Goal: Task Accomplishment & Management: Use online tool/utility

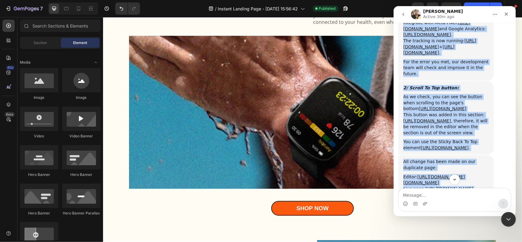
scroll to position [1898, 0]
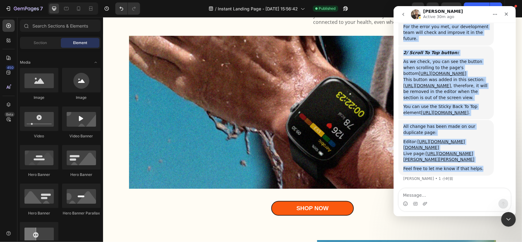
drag, startPoint x: 403, startPoint y: 76, endPoint x: 482, endPoint y: 171, distance: 124.2
copy div "I have an update from the team. Let's check the detail below: 1/ Integrate the …"
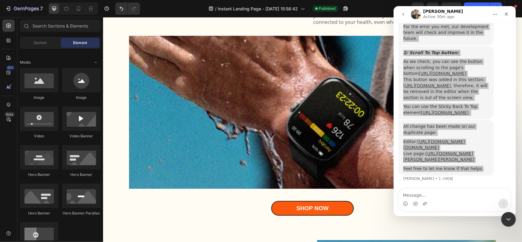
click at [244, 211] on div "Shop Now Button" at bounding box center [312, 208] width 367 height 15
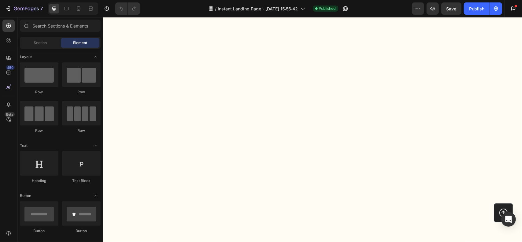
scroll to position [3211, 0]
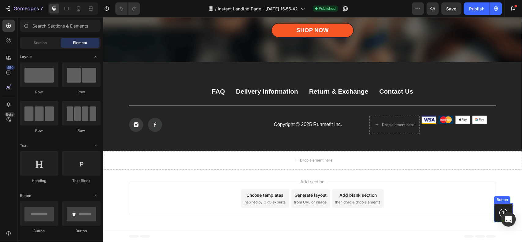
click at [499, 209] on icon at bounding box center [503, 212] width 8 height 8
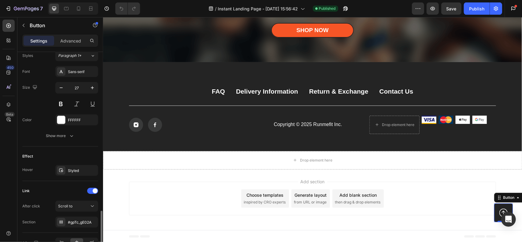
scroll to position [309, 0]
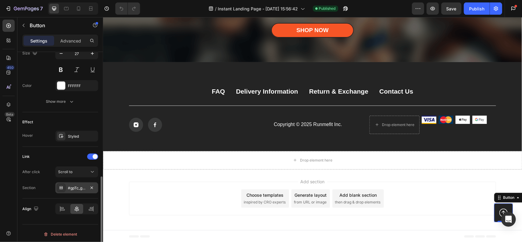
click at [79, 187] on div "#gpTc_gE02A" at bounding box center [77, 188] width 18 height 6
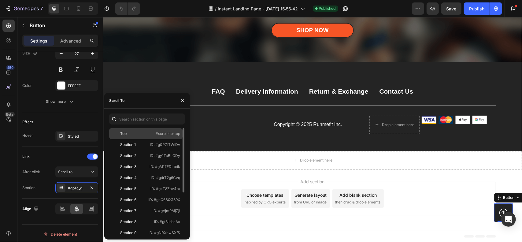
click at [141, 131] on div "Top" at bounding box center [129, 134] width 35 height 6
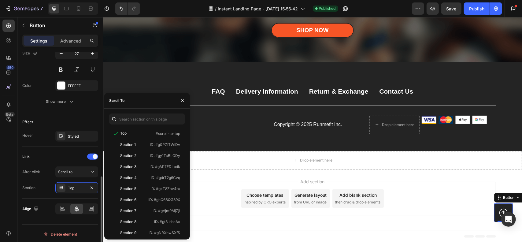
click at [61, 156] on div "Link" at bounding box center [60, 157] width 76 height 10
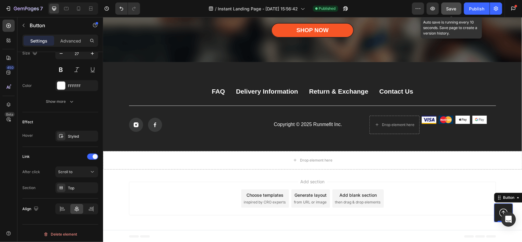
click at [455, 13] on button "Save" at bounding box center [451, 8] width 20 height 12
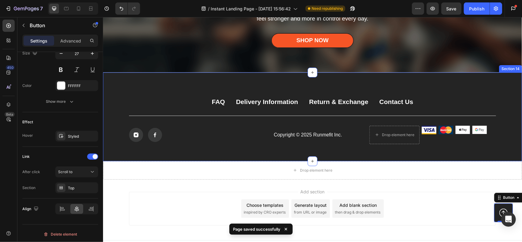
scroll to position [3119, 0]
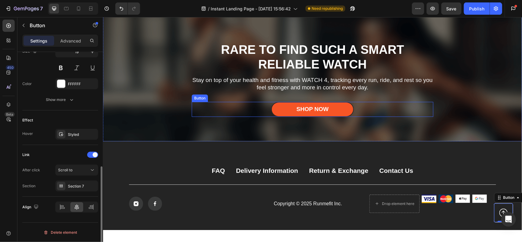
click at [368, 116] on div "Shop Now Button" at bounding box center [311, 108] width 241 height 15
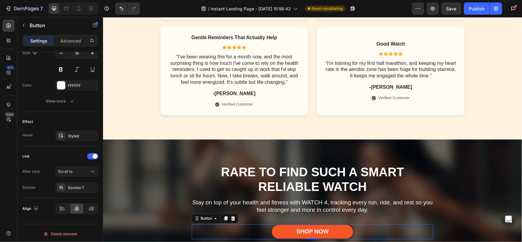
scroll to position [3150, 0]
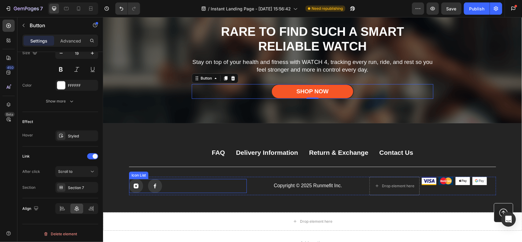
click at [239, 183] on div "Icon Icon" at bounding box center [188, 186] width 118 height 14
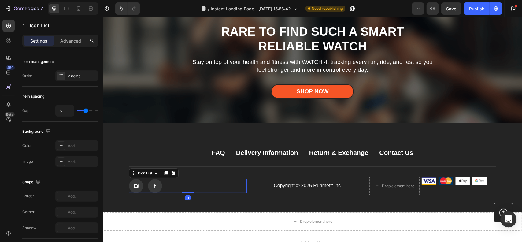
click at [507, 220] on icon "Open Intercom Messenger" at bounding box center [508, 219] width 8 height 8
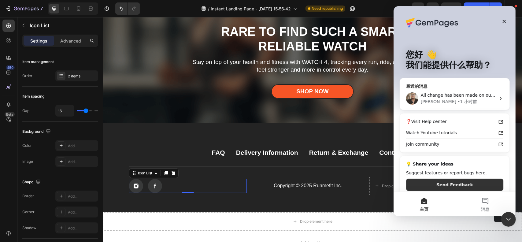
click at [457, 102] on div "• 1 小时前" at bounding box center [467, 101] width 20 height 6
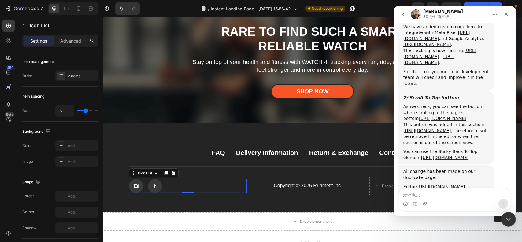
scroll to position [1782, 0]
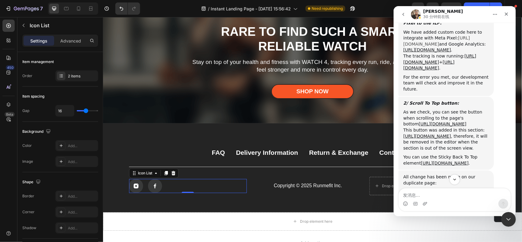
click at [440, 46] on link "[URL][DOMAIN_NAME]" at bounding box center [436, 40] width 67 height 11
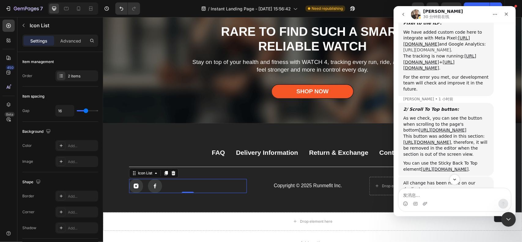
click at [441, 52] on link "[URL][DOMAIN_NAME]" at bounding box center [427, 49] width 48 height 5
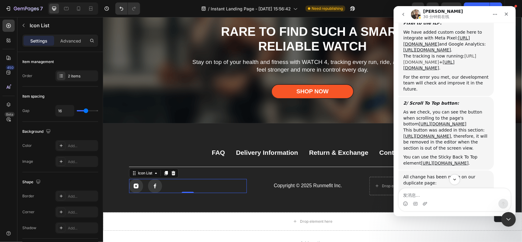
click at [439, 64] on link "[URL][DOMAIN_NAME]" at bounding box center [439, 58] width 73 height 11
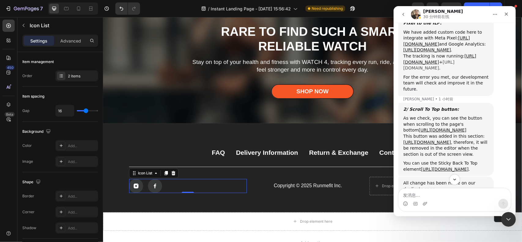
click at [429, 71] on link "[URL][DOMAIN_NAME]" at bounding box center [428, 65] width 51 height 11
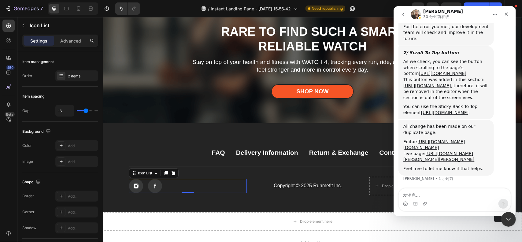
scroll to position [1874, 0]
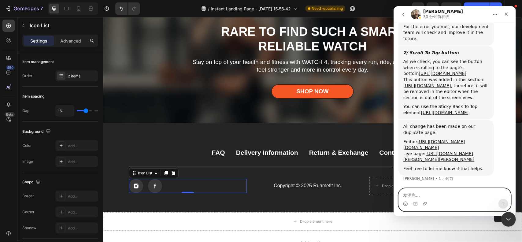
click at [440, 197] on textarea "发消息..." at bounding box center [454, 193] width 112 height 10
type textarea "Thank you very much"
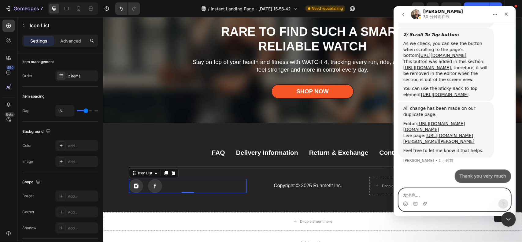
scroll to position [1892, 0]
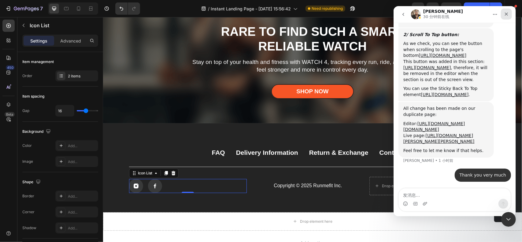
click at [505, 13] on icon "关闭" at bounding box center [505, 14] width 5 height 5
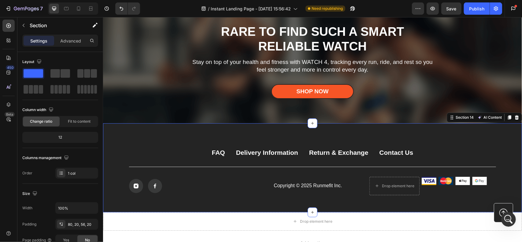
click at [440, 203] on div "FAQ Button Delivery Information Button Return & Exchange Button Contact Us Butt…" at bounding box center [312, 167] width 419 height 89
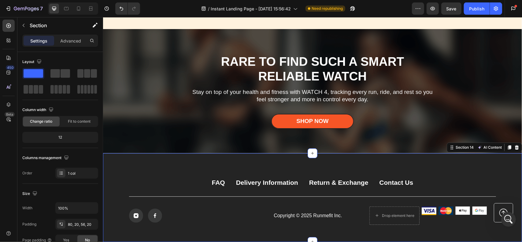
scroll to position [3119, 0]
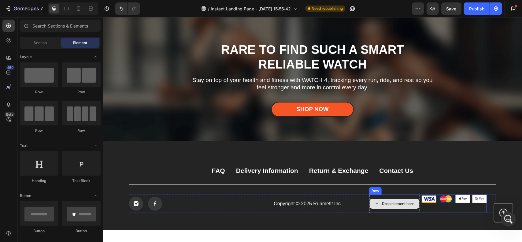
click at [396, 206] on div "Drop element here" at bounding box center [397, 203] width 32 height 5
click at [399, 206] on div "Drop element here" at bounding box center [397, 203] width 32 height 5
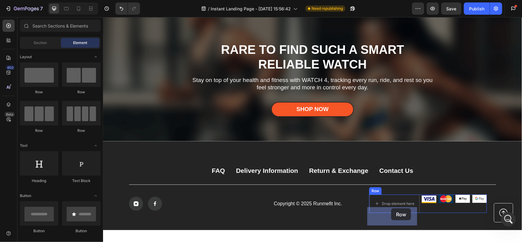
drag, startPoint x: 142, startPoint y: 87, endPoint x: 391, endPoint y: 208, distance: 276.6
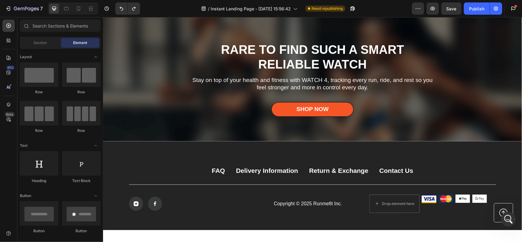
scroll to position [122, 0]
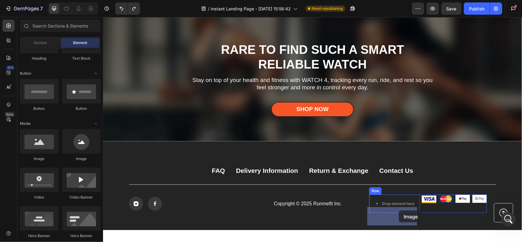
drag, startPoint x: 148, startPoint y: 162, endPoint x: 399, endPoint y: 210, distance: 255.0
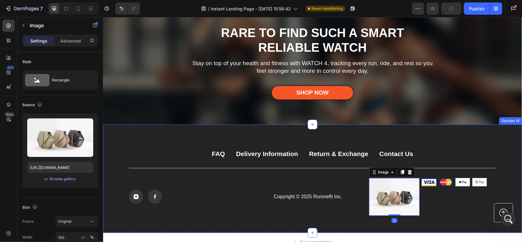
scroll to position [3150, 0]
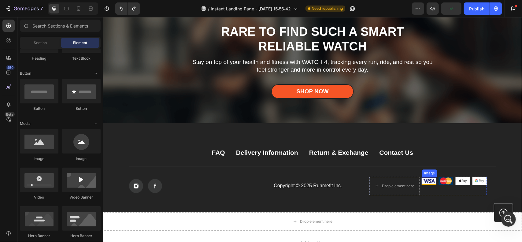
click at [429, 179] on img at bounding box center [428, 180] width 15 height 9
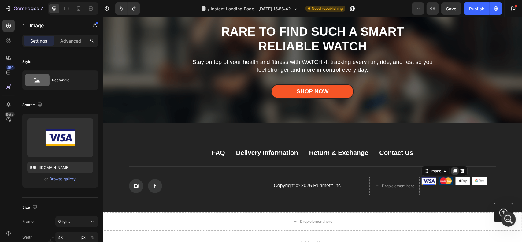
click at [453, 169] on icon at bounding box center [454, 170] width 3 height 4
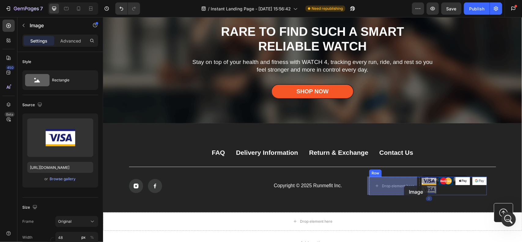
drag, startPoint x: 424, startPoint y: 189, endPoint x: 403, endPoint y: 185, distance: 21.1
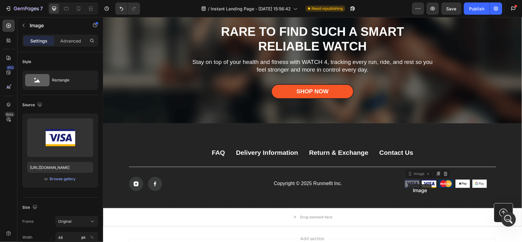
drag, startPoint x: 407, startPoint y: 184, endPoint x: 398, endPoint y: 185, distance: 9.8
click at [398, 185] on div "Image 0 Image 0 Image Image Image Image Row" at bounding box center [428, 183] width 118 height 9
click at [437, 172] on icon at bounding box center [437, 173] width 5 height 5
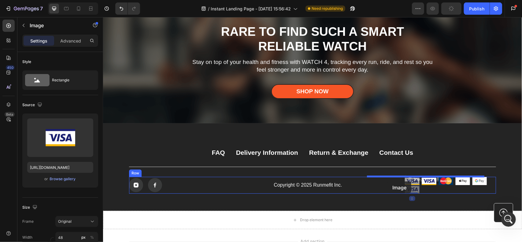
drag, startPoint x: 411, startPoint y: 187, endPoint x: 387, endPoint y: 182, distance: 24.5
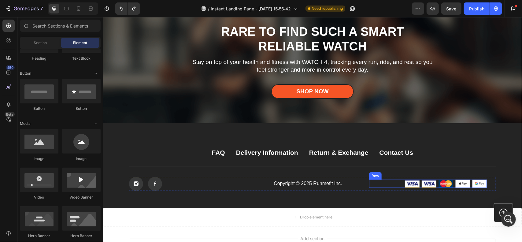
click at [391, 186] on div "Image Image Image Image Image Row" at bounding box center [428, 183] width 118 height 9
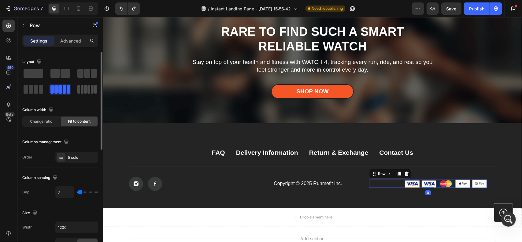
click at [87, 87] on div at bounding box center [87, 89] width 20 height 9
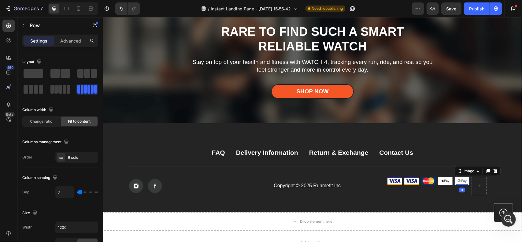
click at [463, 178] on img at bounding box center [461, 180] width 15 height 8
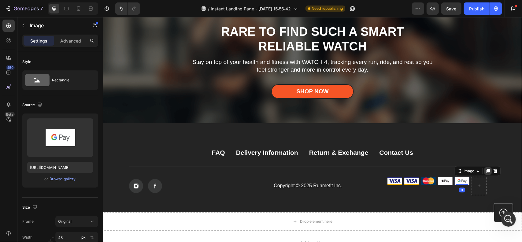
click at [486, 170] on icon at bounding box center [487, 170] width 3 height 4
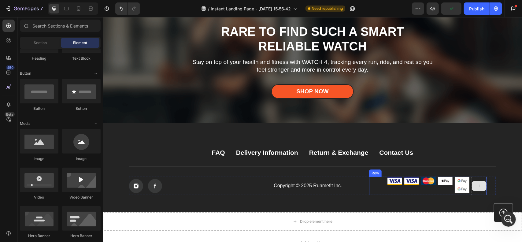
click at [477, 189] on div at bounding box center [478, 186] width 15 height 10
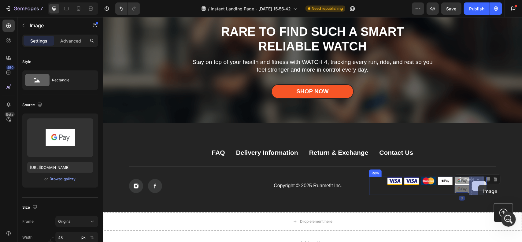
drag, startPoint x: 455, startPoint y: 188, endPoint x: 477, endPoint y: 185, distance: 22.5
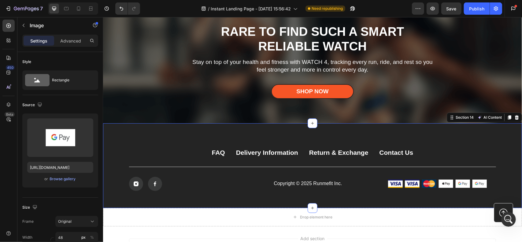
click at [407, 197] on div "FAQ Button Delivery Information Button Return & Exchange Button Contact Us Butt…" at bounding box center [312, 165] width 419 height 84
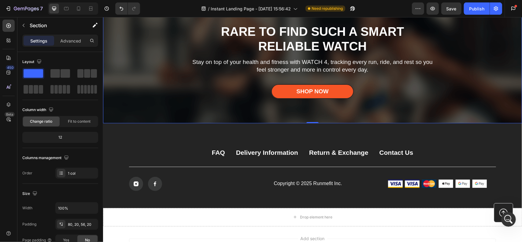
click at [464, 71] on div "Overlay" at bounding box center [312, 61] width 419 height 124
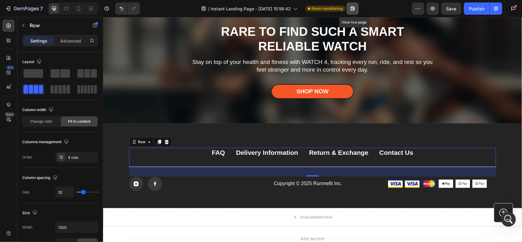
click at [352, 9] on icon "button" at bounding box center [351, 10] width 2 height 2
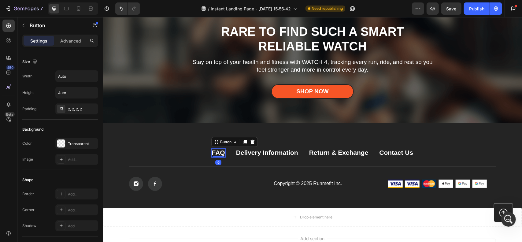
click at [216, 154] on div "FAQ" at bounding box center [218, 152] width 13 height 8
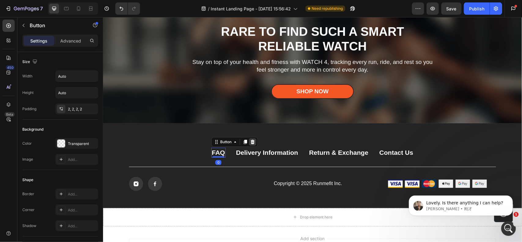
scroll to position [1910, 0]
click at [250, 143] on icon at bounding box center [252, 141] width 5 height 5
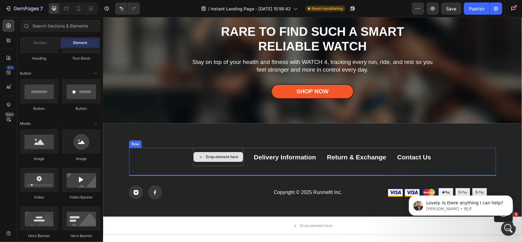
click at [227, 156] on div "Drop element here" at bounding box center [221, 156] width 32 height 5
click at [210, 156] on div "Drop element here" at bounding box center [221, 156] width 32 height 5
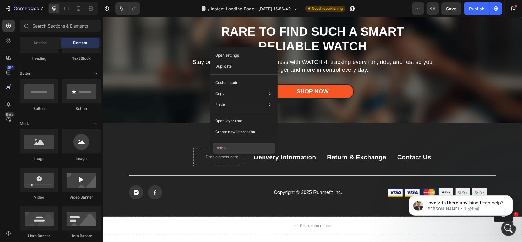
click at [230, 146] on button "Delete" at bounding box center [244, 147] width 62 height 11
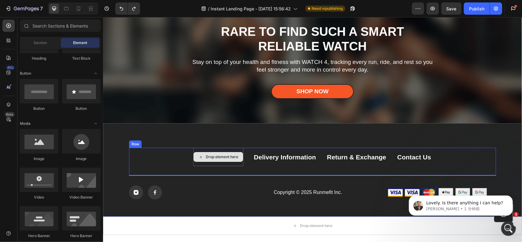
click at [215, 155] on div "Drop element here" at bounding box center [221, 156] width 32 height 5
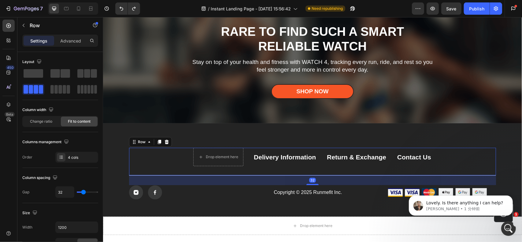
click at [157, 156] on div "Drop element here Delivery Information Button Return & Exchange Button Contact …" at bounding box center [312, 161] width 367 height 28
click at [82, 72] on span at bounding box center [80, 73] width 6 height 9
click at [177, 163] on div "Drop element here Delivery Information Button Return & Exchange Button Contact …" at bounding box center [312, 161] width 367 height 28
click at [227, 160] on div "Drop element here" at bounding box center [218, 157] width 50 height 10
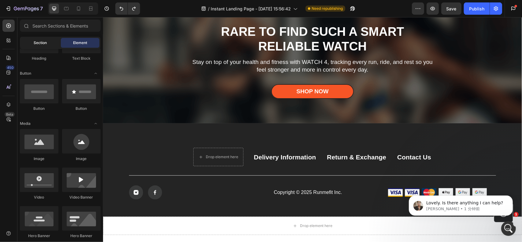
click at [41, 43] on span "Section" at bounding box center [40, 43] width 13 height 6
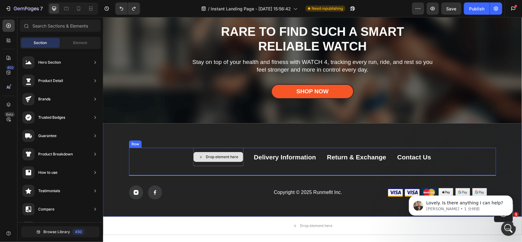
click at [220, 156] on div "Drop element here" at bounding box center [221, 156] width 32 height 5
click at [165, 147] on div "Drop element here Delivery Information Button Return & Exchange Button Contact …" at bounding box center [312, 161] width 367 height 28
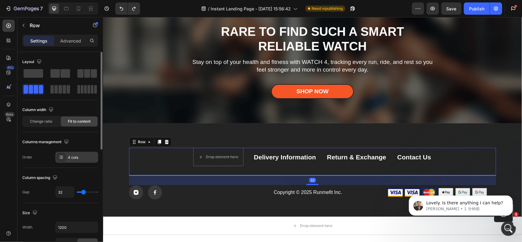
click at [76, 155] on div "4 cols" at bounding box center [82, 158] width 29 height 6
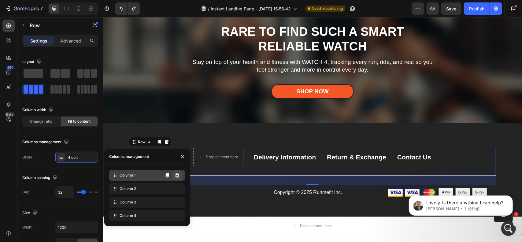
click at [178, 175] on icon at bounding box center [177, 175] width 5 height 5
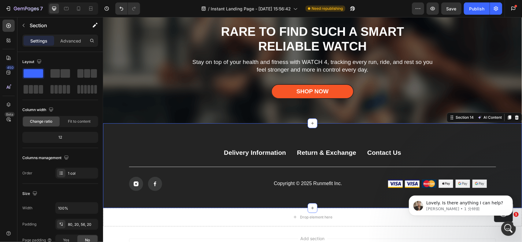
click at [331, 198] on div "Delivery Information Button Return & Exchange Button Contact Us Button Row Icon…" at bounding box center [312, 165] width 419 height 84
click at [247, 153] on div "Delivery Information" at bounding box center [254, 152] width 62 height 8
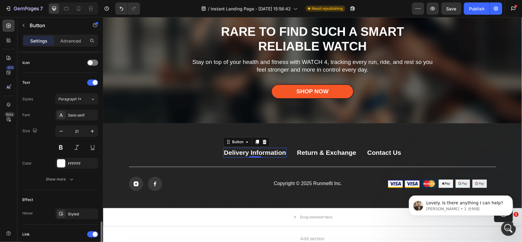
scroll to position [261, 0]
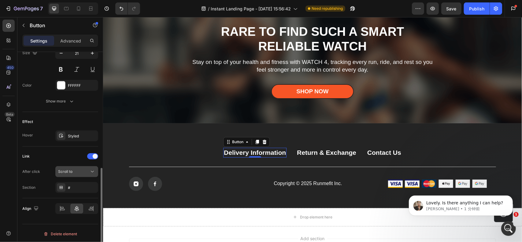
click at [84, 171] on div "Scroll to" at bounding box center [73, 172] width 31 height 6
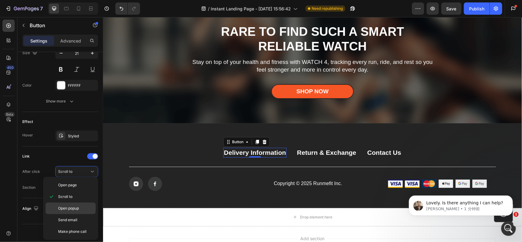
click at [76, 207] on span "Open popup" at bounding box center [68, 208] width 21 height 6
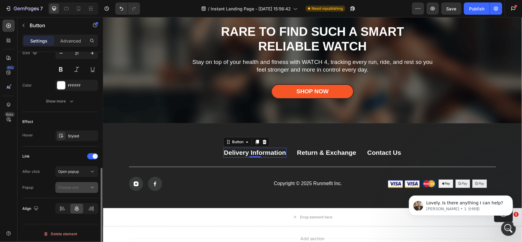
click at [66, 188] on span "Choose one" at bounding box center [68, 188] width 20 height 6
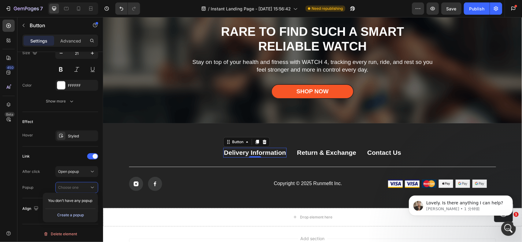
click at [74, 216] on div "Create a popup" at bounding box center [70, 215] width 27 height 6
click at [82, 201] on p "Popup 1" at bounding box center [75, 201] width 35 height 6
click at [512, 134] on span "Popup 1" at bounding box center [515, 129] width 6 height 16
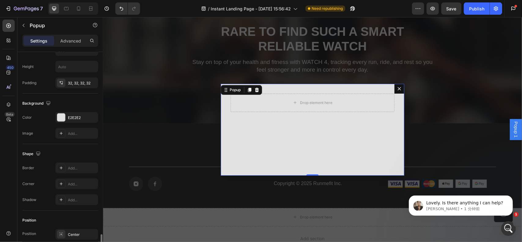
scroll to position [367, 0]
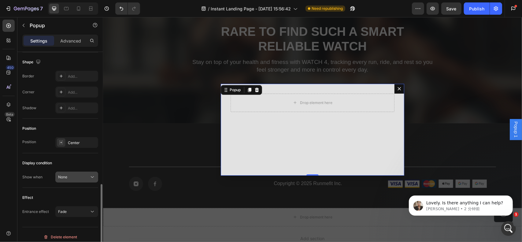
click at [75, 171] on button "None" at bounding box center [76, 176] width 43 height 11
click at [74, 158] on div "Display condition" at bounding box center [60, 163] width 76 height 10
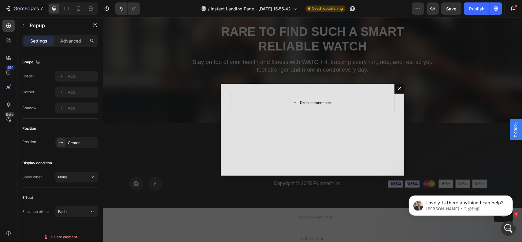
click at [312, 106] on div "Drop element here" at bounding box center [312, 103] width 50 height 10
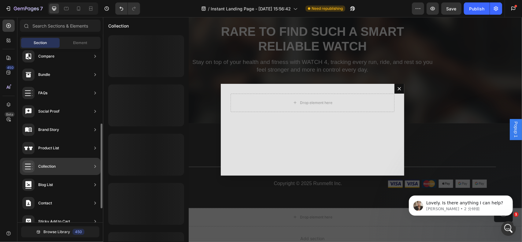
scroll to position [181, 0]
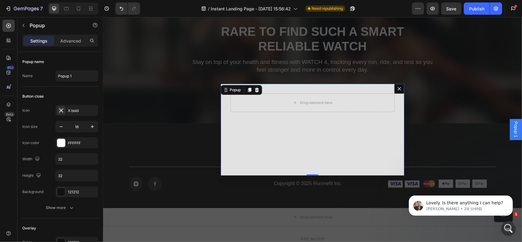
click at [397, 86] on icon "Dialog content" at bounding box center [398, 88] width 5 height 5
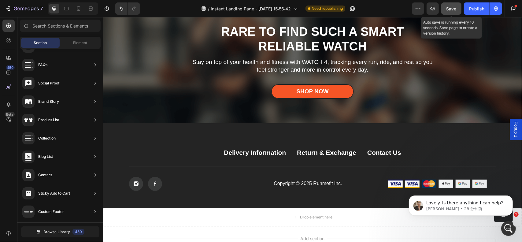
click at [454, 6] on span "Save" at bounding box center [451, 8] width 10 height 5
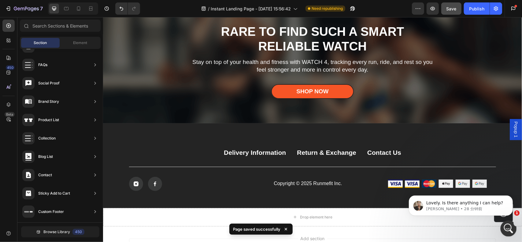
click at [511, 226] on icon "打开 Intercom Messenger" at bounding box center [508, 228] width 10 height 10
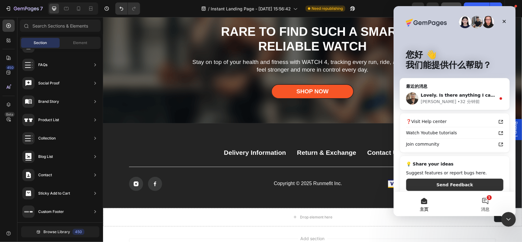
click at [486, 204] on button "1 消息" at bounding box center [484, 204] width 61 height 24
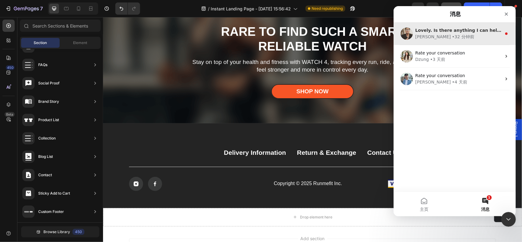
click at [466, 39] on div "Ken • 32 分钟前" at bounding box center [458, 37] width 86 height 6
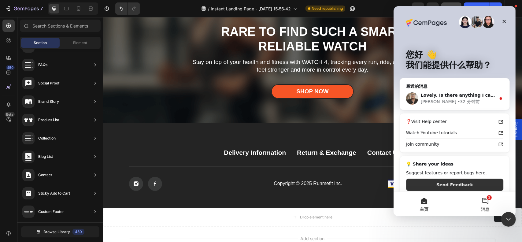
click at [484, 203] on button "1 消息" at bounding box center [484, 204] width 61 height 24
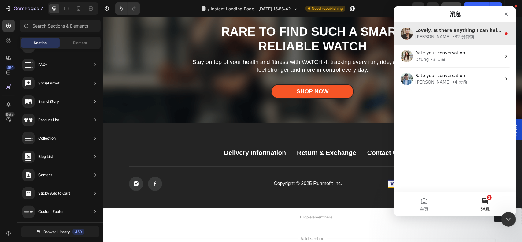
click at [451, 38] on div "Ken • 32 分钟前" at bounding box center [458, 37] width 86 height 6
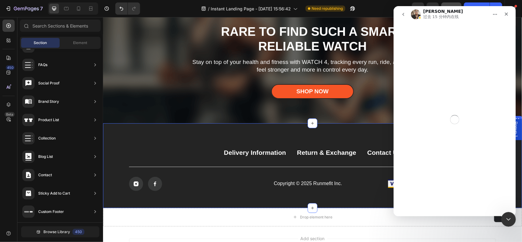
click at [236, 197] on div "Delivery Information Button Return & Exchange Button Contact Us Button Row Icon…" at bounding box center [312, 165] width 419 height 84
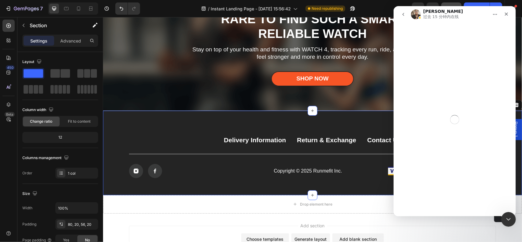
scroll to position [3027, 0]
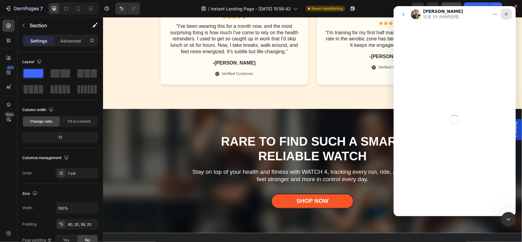
click at [506, 13] on icon "关闭" at bounding box center [505, 14] width 5 height 5
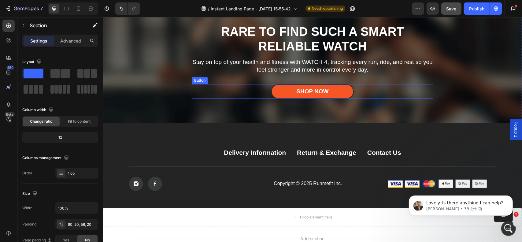
scroll to position [0, 0]
click at [512, 130] on span "Popup 1" at bounding box center [515, 129] width 6 height 16
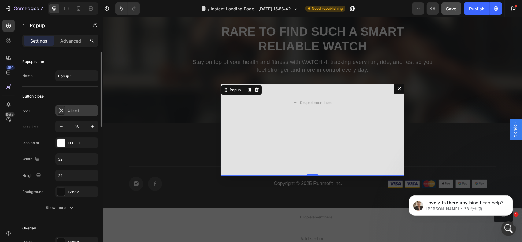
click at [77, 109] on div "X bold" at bounding box center [82, 111] width 29 height 6
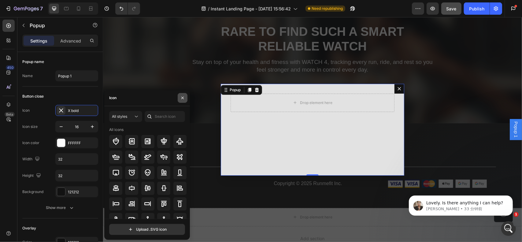
drag, startPoint x: 183, startPoint y: 95, endPoint x: 12, endPoint y: 86, distance: 172.0
click at [183, 95] on button "button" at bounding box center [183, 98] width 10 height 10
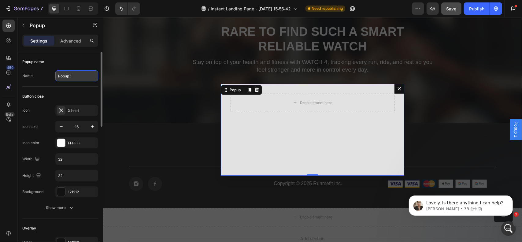
click at [72, 79] on input "Popup 1" at bounding box center [76, 75] width 43 height 11
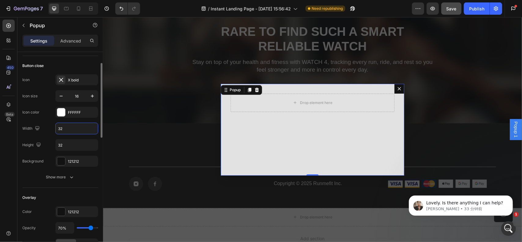
click at [71, 132] on input "32" at bounding box center [77, 128] width 42 height 11
type input "0"
click at [80, 188] on div "Overlay Color 121212 Opacity 70% Click to close Yes No" at bounding box center [60, 221] width 76 height 67
click at [64, 127] on input "0" at bounding box center [77, 128] width 42 height 11
type input "32"
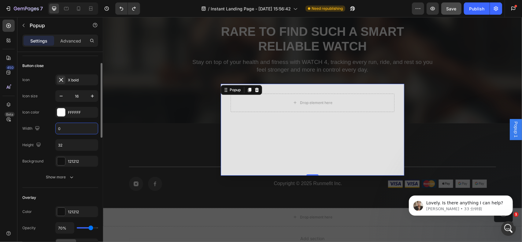
type input "32"
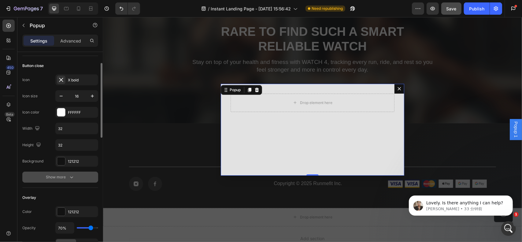
click at [82, 178] on button "Show more" at bounding box center [60, 176] width 76 height 11
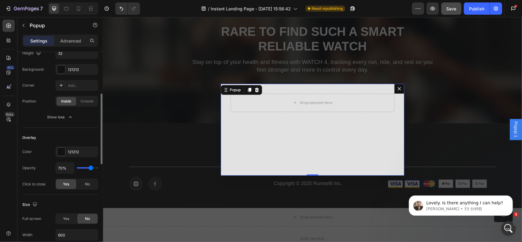
scroll to position [183, 0]
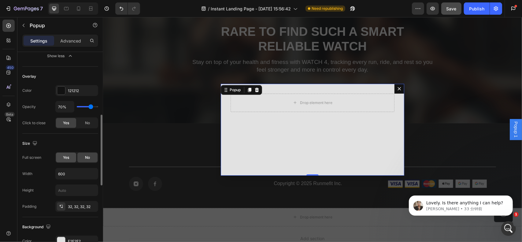
click at [67, 155] on span "Yes" at bounding box center [66, 158] width 6 height 6
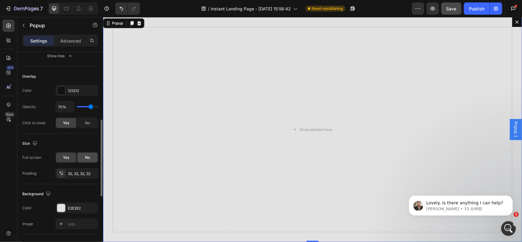
click at [83, 157] on div "No" at bounding box center [87, 158] width 20 height 10
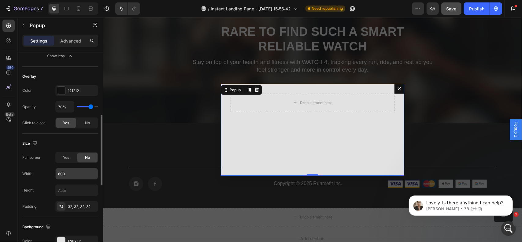
click at [74, 168] on input "600" at bounding box center [77, 173] width 42 height 11
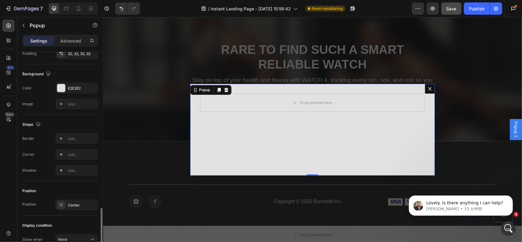
scroll to position [367, 0]
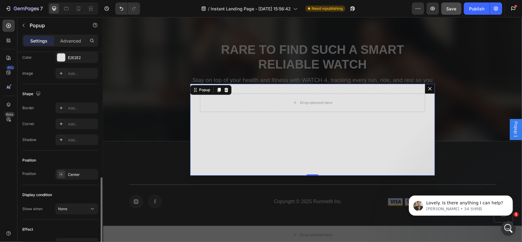
type input "800"
click at [457, 201] on p "Lovely. Is there anything I can help?" at bounding box center [465, 203] width 79 height 6
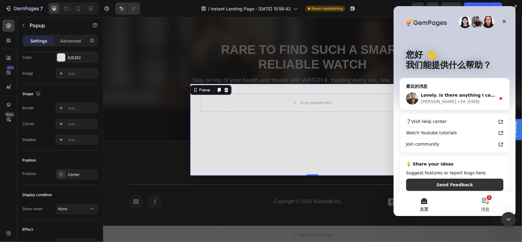
click at [485, 204] on button "1 消息" at bounding box center [484, 204] width 61 height 24
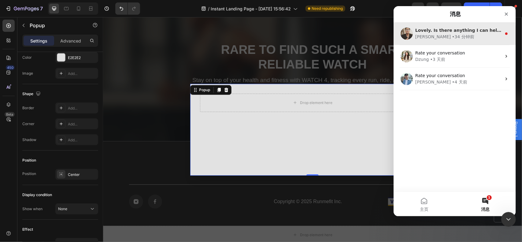
click at [452, 37] on div "Ken • 34 分钟前" at bounding box center [458, 37] width 86 height 6
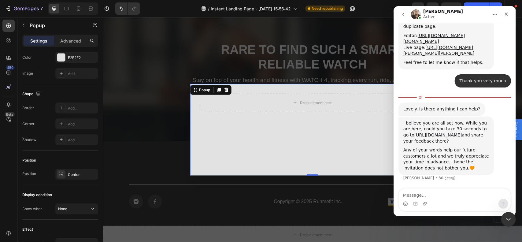
scroll to position [1, 0]
click at [505, 15] on icon "关闭" at bounding box center [505, 14] width 3 height 3
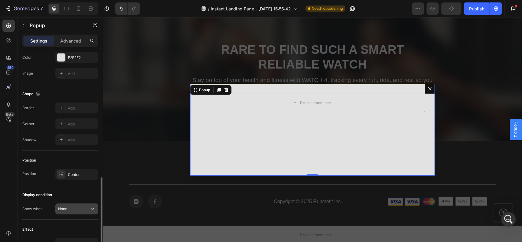
click at [78, 209] on div "None" at bounding box center [73, 209] width 31 height 6
click at [32, 206] on div "Show when" at bounding box center [32, 209] width 20 height 6
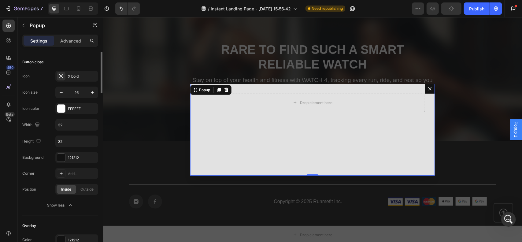
scroll to position [0, 0]
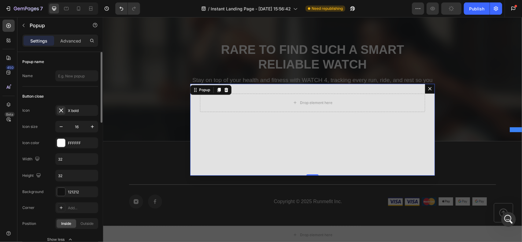
click at [74, 62] on div "Popup name" at bounding box center [60, 62] width 76 height 10
type input "Popup"
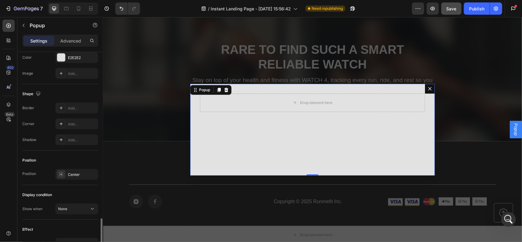
scroll to position [397, 0]
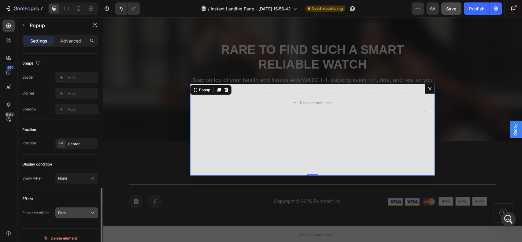
click at [74, 207] on button "Fade" at bounding box center [76, 212] width 43 height 11
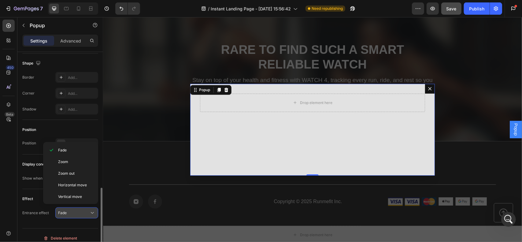
click at [75, 210] on div "Fade" at bounding box center [73, 213] width 31 height 6
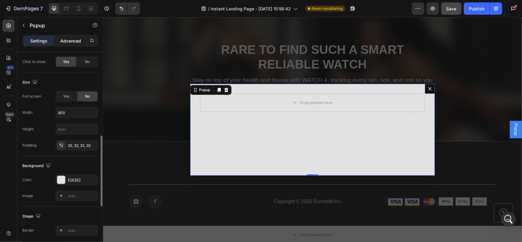
click at [65, 45] on div "Advanced" at bounding box center [70, 41] width 31 height 10
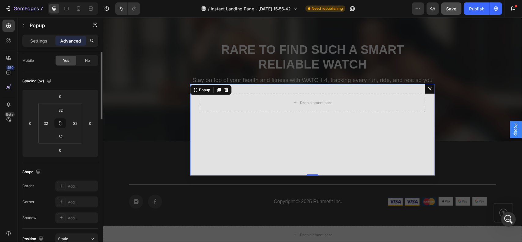
scroll to position [0, 0]
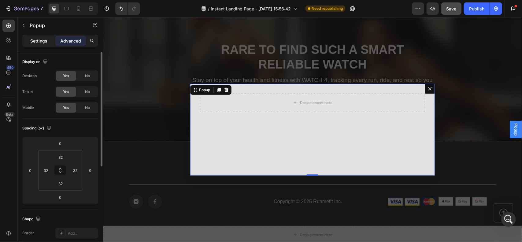
click at [31, 41] on p "Settings" at bounding box center [38, 41] width 17 height 6
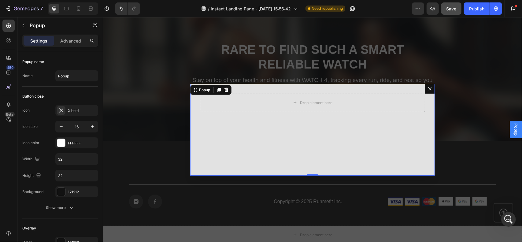
click at [427, 87] on icon "Dialog content" at bounding box center [429, 88] width 5 height 5
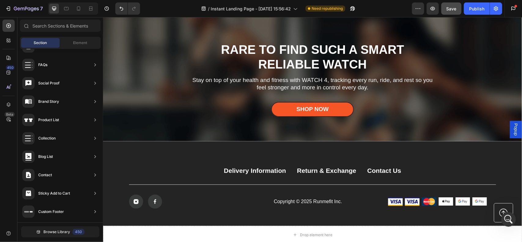
click at [512, 130] on span "Popup" at bounding box center [515, 129] width 6 height 12
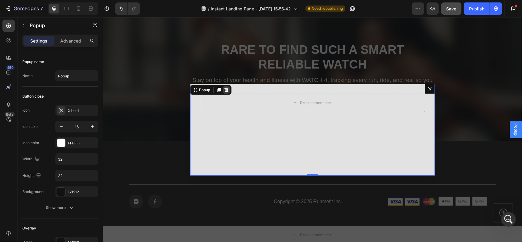
click at [223, 88] on icon "Dialog content" at bounding box center [225, 89] width 5 height 5
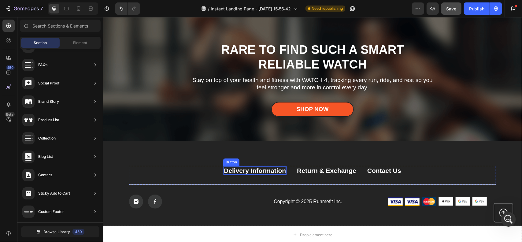
click at [267, 174] on div "Delivery Information" at bounding box center [254, 170] width 62 height 8
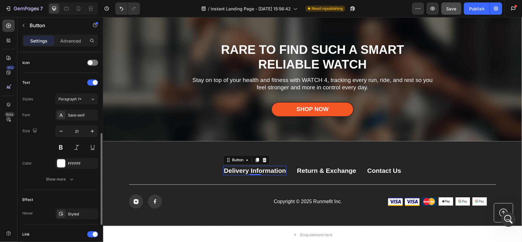
scroll to position [261, 0]
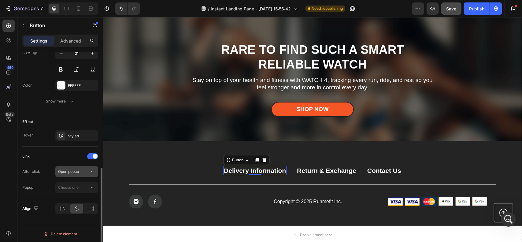
click at [79, 173] on div "Open popup" at bounding box center [76, 171] width 37 height 6
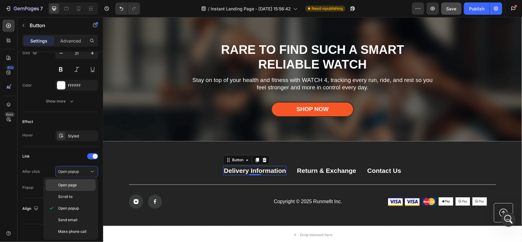
click at [74, 184] on span "Open page" at bounding box center [67, 185] width 19 height 6
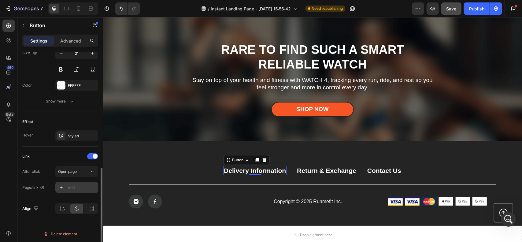
click at [68, 186] on div "Add..." at bounding box center [82, 188] width 29 height 6
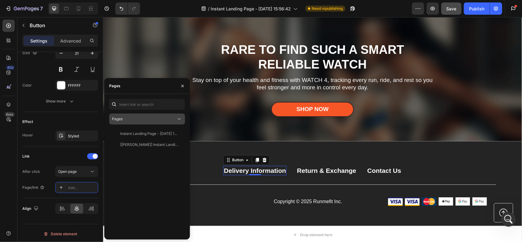
click at [152, 121] on div "Pages" at bounding box center [144, 119] width 64 height 6
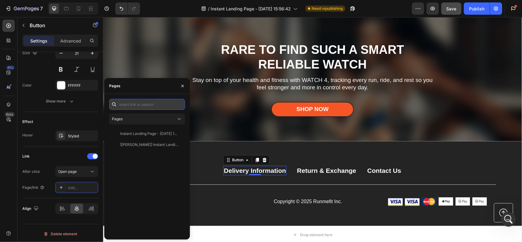
click at [153, 104] on input "text" at bounding box center [147, 104] width 76 height 11
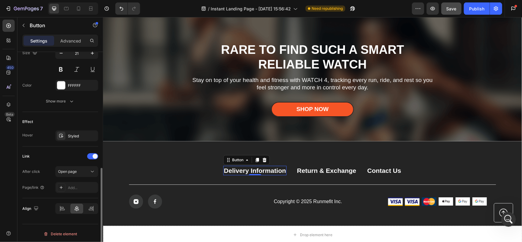
click at [47, 156] on div "Link" at bounding box center [60, 156] width 76 height 10
click at [74, 169] on span "Open page" at bounding box center [67, 172] width 19 height 6
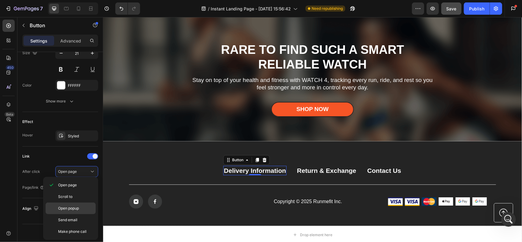
click at [84, 205] on p "Open popup" at bounding box center [75, 208] width 35 height 6
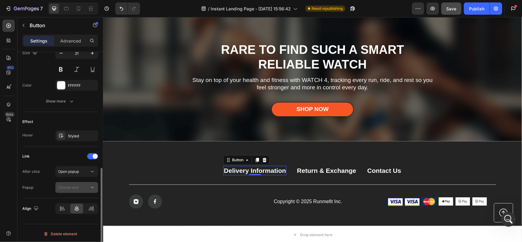
click at [75, 188] on span "Choose one" at bounding box center [68, 188] width 20 height 6
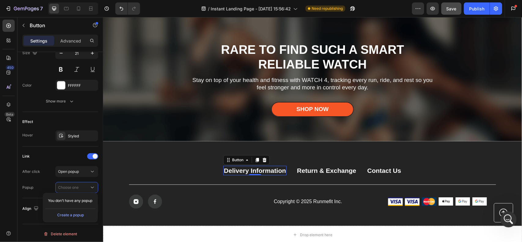
click at [507, 219] on icon "打开 Intercom Messenger" at bounding box center [508, 218] width 10 height 10
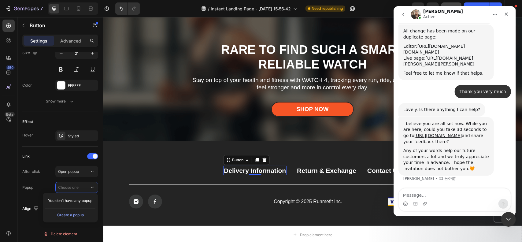
scroll to position [2005, 0]
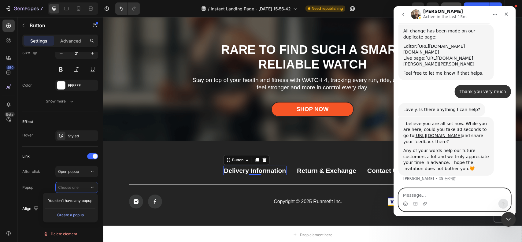
click at [449, 197] on textarea "Message…" at bounding box center [454, 193] width 112 height 10
paste textarea "Hi Ken, I still have some technical questions to consult. For example, regardin…"
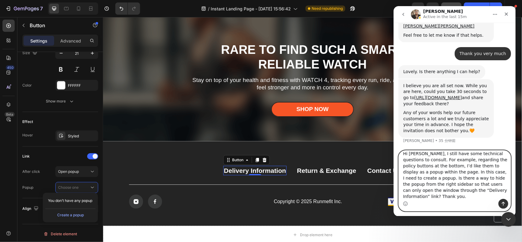
type textarea "Hi Ken, I still have some technical questions to consult. For example, regardin…"
click at [501, 203] on icon "发送消息…" at bounding box center [502, 203] width 5 height 5
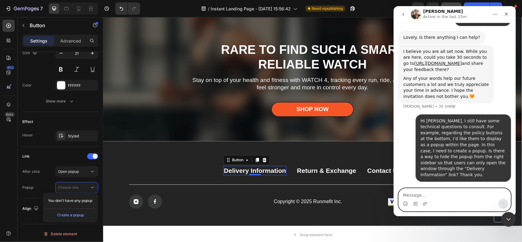
scroll to position [2077, 0]
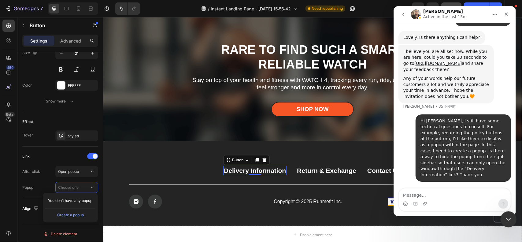
click at [508, 217] on icon "关闭 Intercom Messenger" at bounding box center [507, 218] width 7 height 7
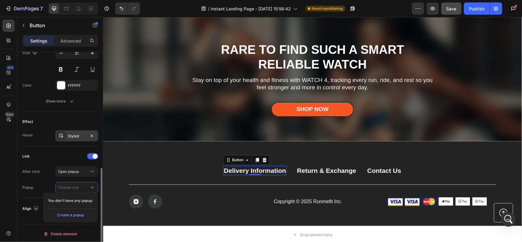
click at [76, 135] on div "Styled" at bounding box center [77, 136] width 18 height 6
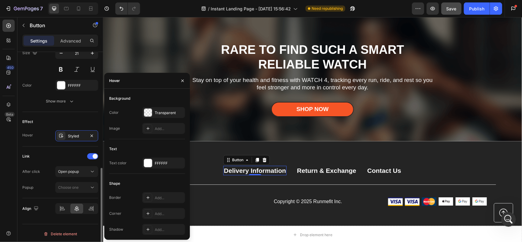
click at [51, 151] on div "Link" at bounding box center [60, 156] width 76 height 10
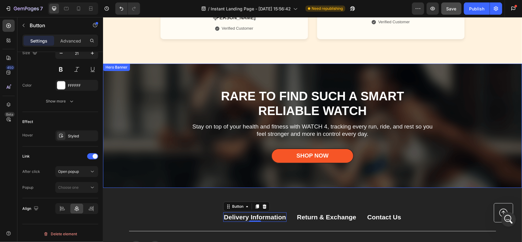
scroll to position [2997, 0]
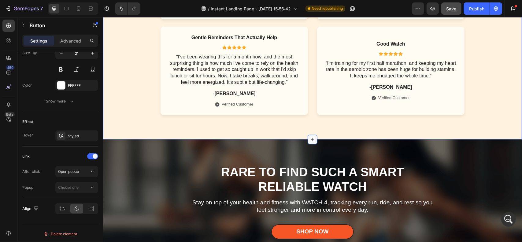
click at [312, 142] on icon at bounding box center [312, 139] width 5 height 5
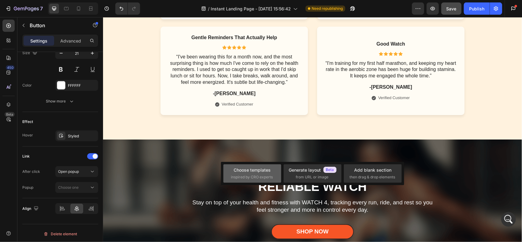
click at [264, 173] on div "Choose templates inspired by CRO experts" at bounding box center [252, 173] width 43 height 13
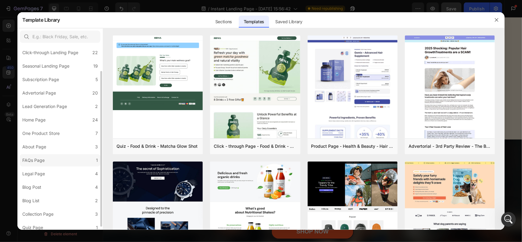
scroll to position [34, 0]
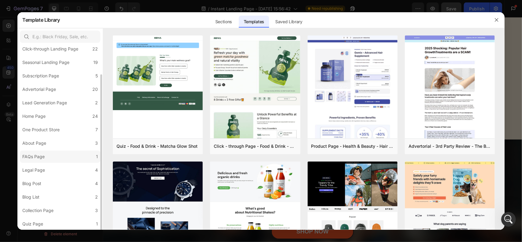
click at [51, 154] on label "FAQs Page 1" at bounding box center [60, 156] width 80 height 12
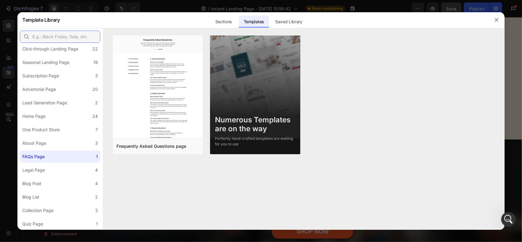
click at [68, 37] on input "text" at bounding box center [60, 37] width 80 height 12
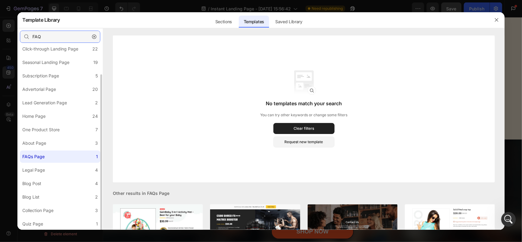
type input "FAQ"
click at [71, 153] on label "FAQs Page 1" at bounding box center [60, 156] width 80 height 12
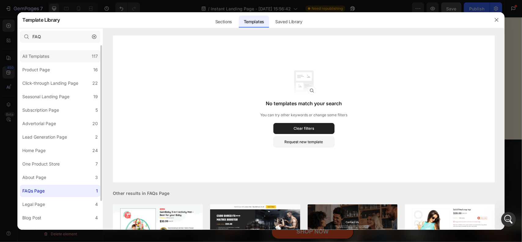
click at [56, 51] on div "All Templates 117" at bounding box center [60, 56] width 80 height 12
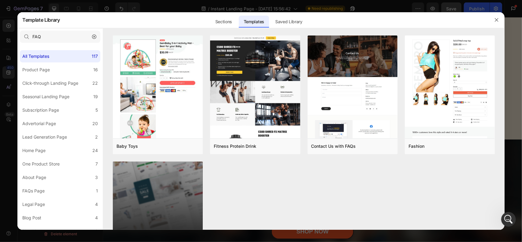
scroll to position [57, 0]
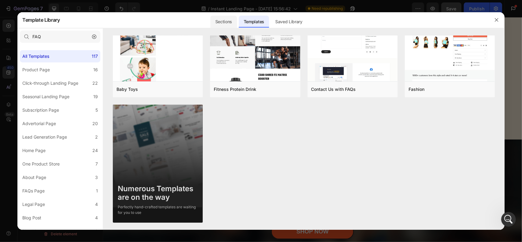
click at [227, 20] on div "Sections" at bounding box center [223, 22] width 27 height 12
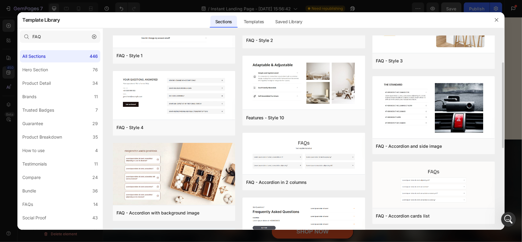
scroll to position [122, 0]
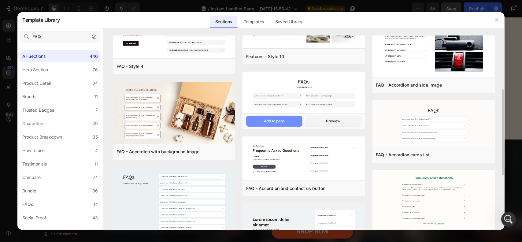
click at [0, 0] on button "Add to page" at bounding box center [0, 0] width 0 height 0
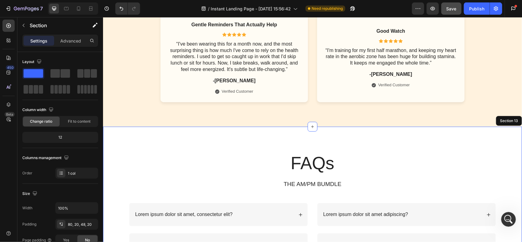
scroll to position [3009, 0]
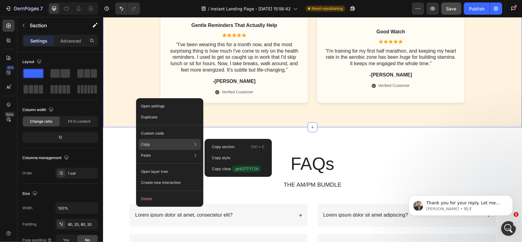
scroll to position [2095, 0]
click at [223, 156] on p "Copy style" at bounding box center [221, 158] width 18 height 6
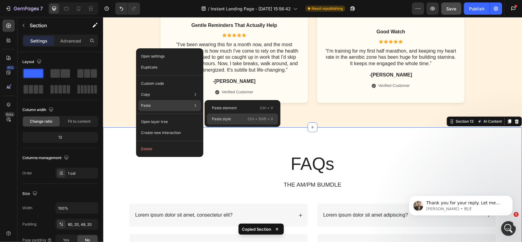
click at [234, 121] on div "Paste style Ctrl + Shift + V" at bounding box center [242, 118] width 71 height 11
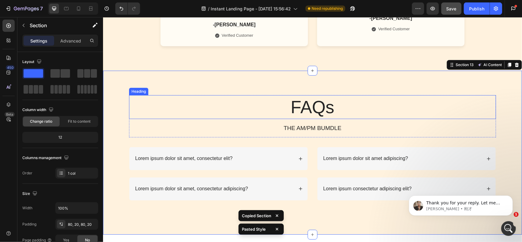
scroll to position [3070, 0]
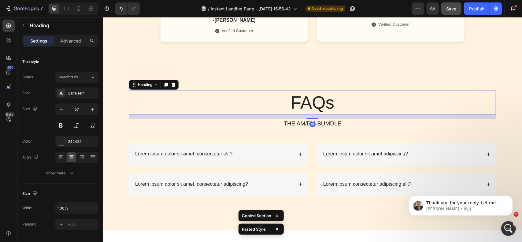
click at [309, 114] on h2 "FAQs" at bounding box center [312, 102] width 367 height 24
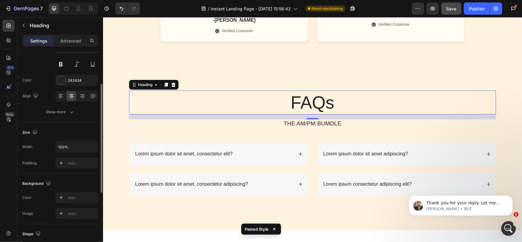
scroll to position [122, 0]
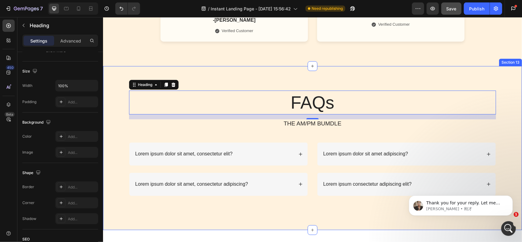
click at [226, 81] on div "FAQs Heading 16 THE AM/PM BUMDLE Text Block Row Lorem ipsum dolor sit amet, con…" at bounding box center [312, 148] width 419 height 164
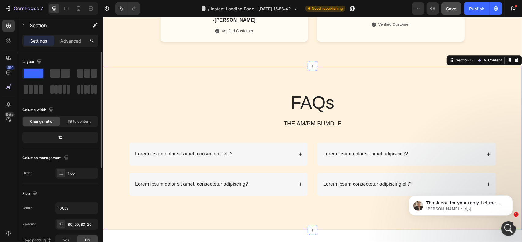
scroll to position [61, 0]
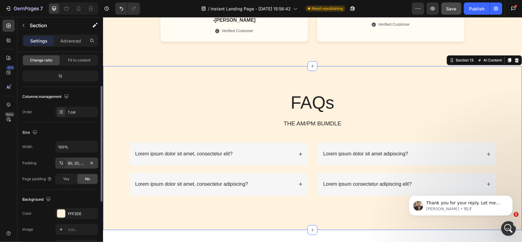
click at [73, 160] on div "80, 20, 80, 20" at bounding box center [77, 163] width 18 height 6
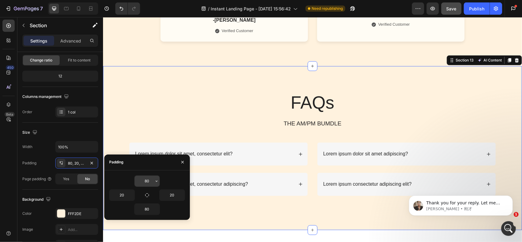
drag, startPoint x: 144, startPoint y: 180, endPoint x: 148, endPoint y: 179, distance: 3.7
click at [145, 179] on input "80" at bounding box center [146, 180] width 25 height 11
type input "40"
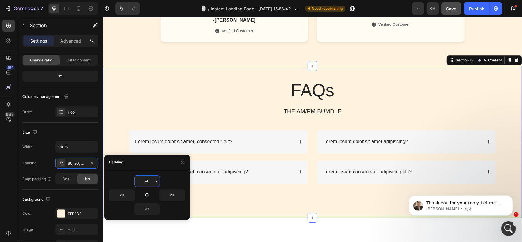
drag, startPoint x: 149, startPoint y: 179, endPoint x: 143, endPoint y: 179, distance: 5.8
click at [142, 179] on input "40" at bounding box center [146, 180] width 25 height 11
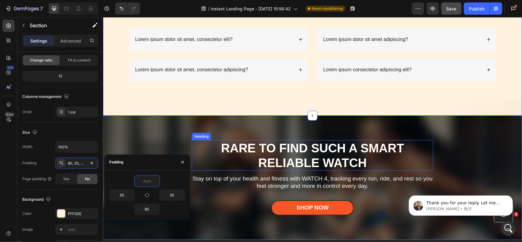
scroll to position [3101, 0]
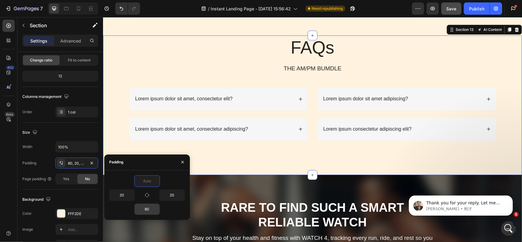
type input "0"
click at [146, 205] on input "80" at bounding box center [146, 209] width 25 height 11
type input "40"
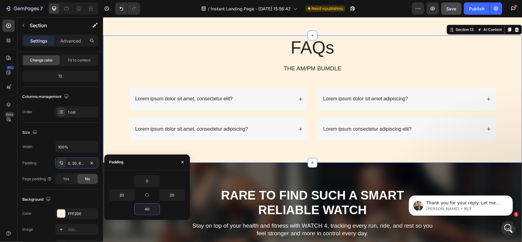
click at [309, 150] on div "FAQs Heading THE AM/PM BUMDLE Text Block Row Lorem ipsum dolor sit amet, consec…" at bounding box center [312, 92] width 407 height 115
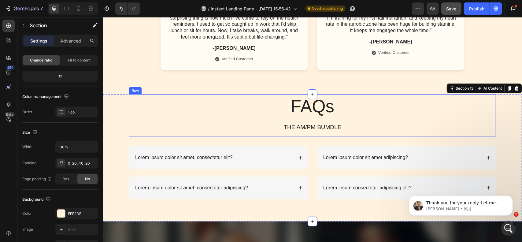
scroll to position [3040, 0]
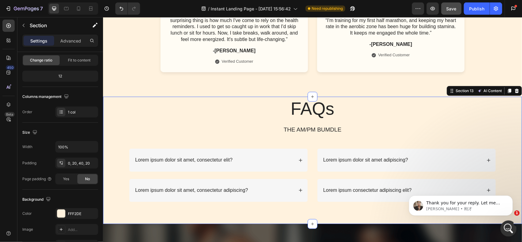
drag, startPoint x: 507, startPoint y: 229, endPoint x: 905, endPoint y: 433, distance: 447.6
click at [507, 230] on icon "打开 Intercom Messenger" at bounding box center [508, 228] width 10 height 10
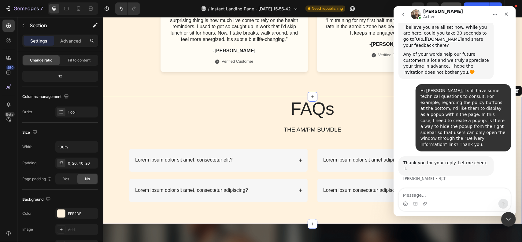
scroll to position [2095, 0]
click at [509, 19] on div "关闭" at bounding box center [505, 14] width 11 height 11
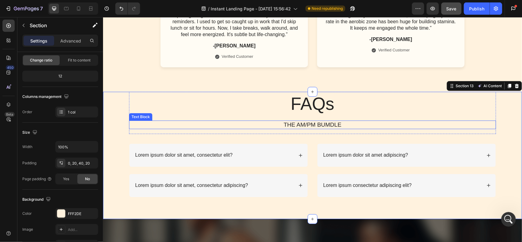
scroll to position [3040, 0]
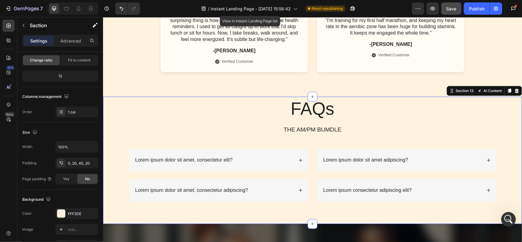
click at [198, 163] on p "Lorem ipsum dolor sit amet, consectetur elit?" at bounding box center [183, 160] width 97 height 6
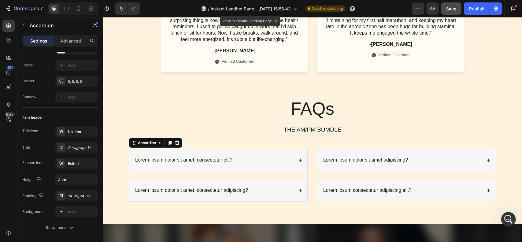
scroll to position [0, 0]
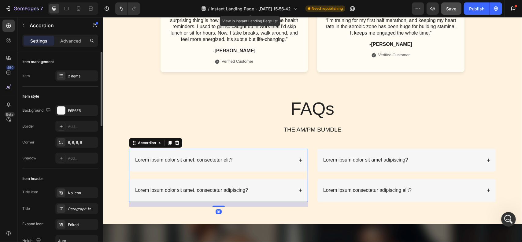
click at [225, 163] on p "Lorem ipsum dolor sit amet, consectetur elit?" at bounding box center [183, 160] width 97 height 6
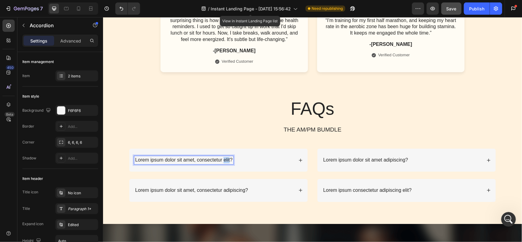
click at [225, 163] on p "Lorem ipsum dolor sit amet, consectetur elit?" at bounding box center [183, 160] width 97 height 6
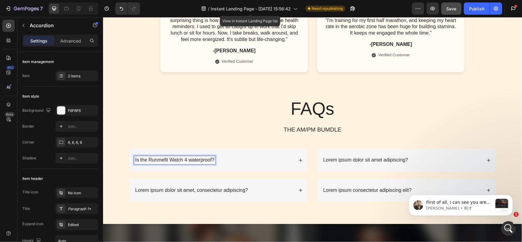
scroll to position [2176, 0]
click at [502, 207] on div "message notification from Ken, 刚才. First of all, I can see you are setting the …" at bounding box center [501, 204] width 13 height 13
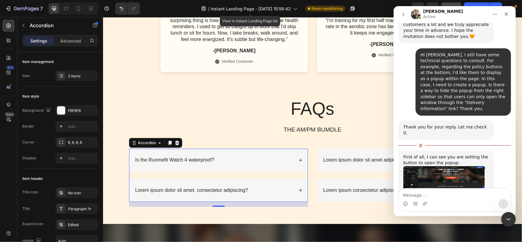
scroll to position [2186, 0]
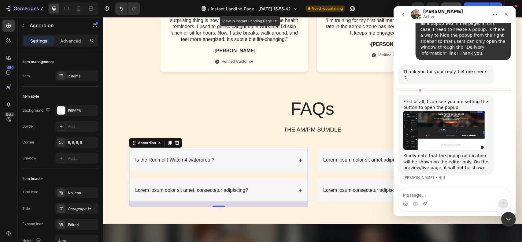
click at [457, 125] on img "Ken说…" at bounding box center [444, 130] width 82 height 39
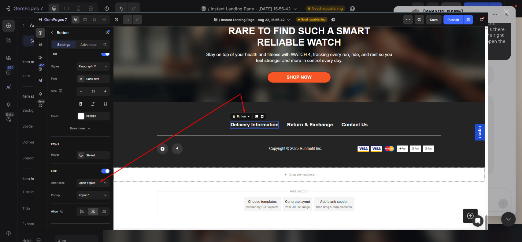
click at [508, 11] on div "关闭" at bounding box center [507, 12] width 6 height 6
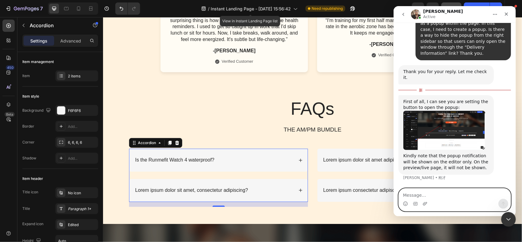
click at [439, 193] on textarea "Message…" at bounding box center [454, 193] width 112 height 10
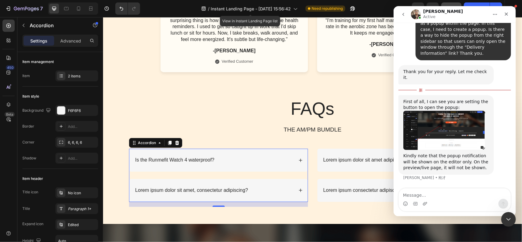
click at [405, 207] on div "Intercom Messenger" at bounding box center [405, 204] width 5 height 10
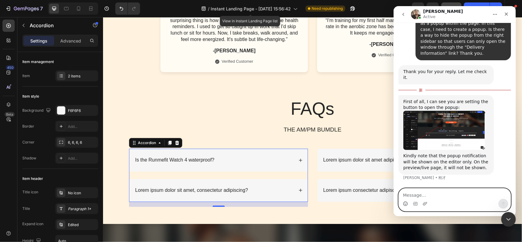
click at [405, 204] on icon "表情符号选取器" at bounding box center [405, 203] width 5 height 5
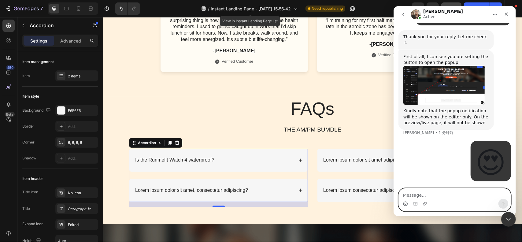
scroll to position [2221, 0]
type textarea "amazing"
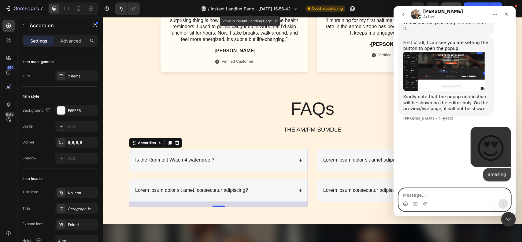
scroll to position [2235, 0]
type textarea "Thank you"
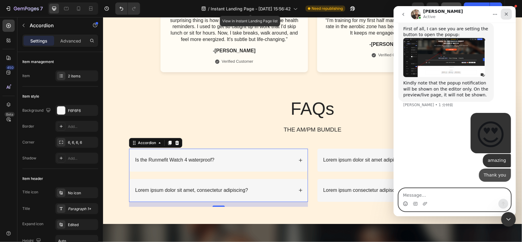
scroll to position [2249, 0]
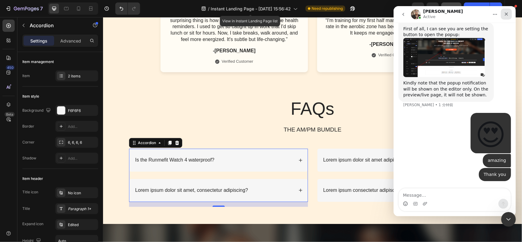
click at [503, 17] on div "关闭" at bounding box center [505, 14] width 11 height 11
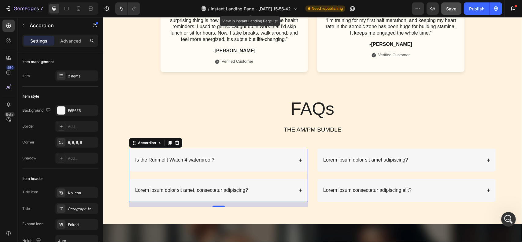
click at [301, 170] on div "Is the Runmefit Watch 4 waterproof?" at bounding box center [218, 159] width 178 height 23
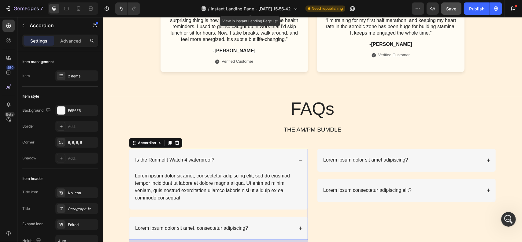
click at [301, 170] on div "Is the Runmefit Watch 4 waterproof?" at bounding box center [218, 159] width 178 height 23
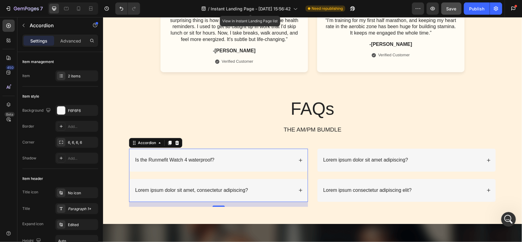
click at [208, 163] on p "Is the Runmefit Watch 4 waterproof?" at bounding box center [174, 160] width 79 height 6
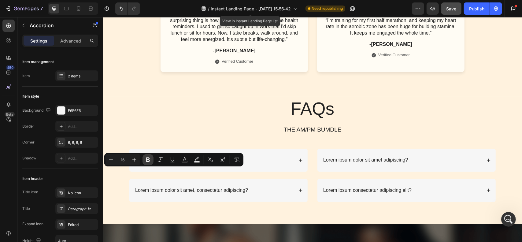
click at [144, 159] on button "Bold" at bounding box center [147, 159] width 11 height 11
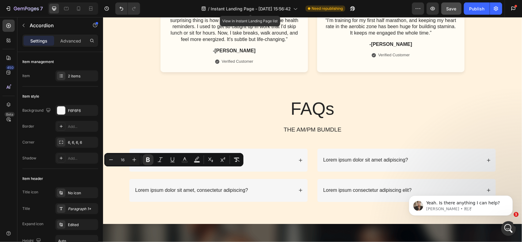
scroll to position [2267, 0]
click at [505, 223] on div "打开 Intercom Messenger" at bounding box center [507, 227] width 20 height 20
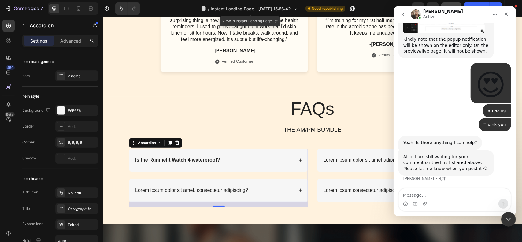
scroll to position [2293, 0]
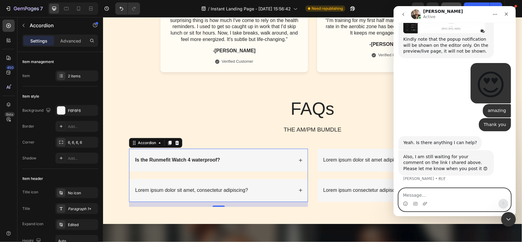
click at [438, 193] on textarea "Message…" at bounding box center [454, 193] width 112 height 10
click at [456, 195] on textarea "Message…" at bounding box center [454, 193] width 112 height 10
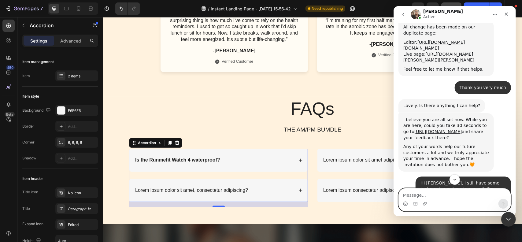
scroll to position [1956, 0]
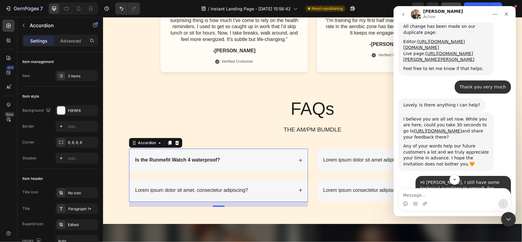
click at [441, 179] on div "Intercom Messenger" at bounding box center [454, 179] width 122 height 10
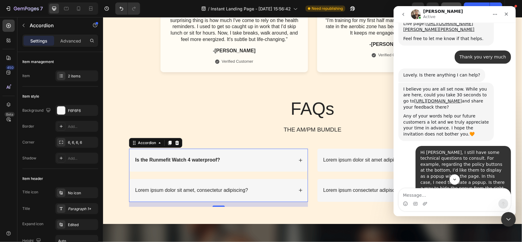
scroll to position [1987, 0]
click at [446, 103] on link "https://apps.shopify.com/gempages#modal-show=ReviewListingModal" at bounding box center [438, 100] width 48 height 5
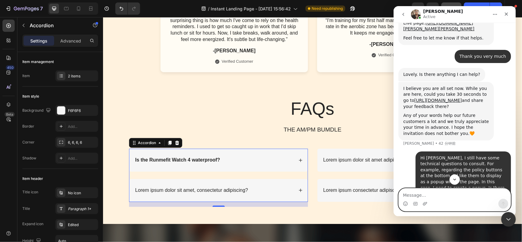
click at [432, 195] on textarea "Message…" at bounding box center [454, 193] width 112 height 10
type textarea "Done!"
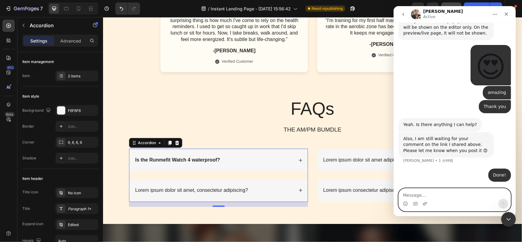
scroll to position [2317, 0]
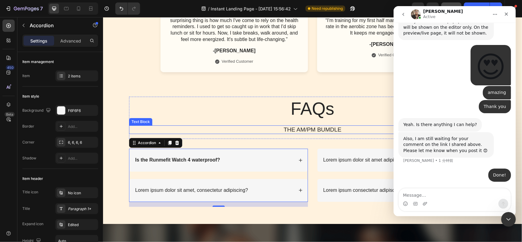
click at [319, 133] on p "THE AM/PM BUMDLE" at bounding box center [312, 130] width 366 height 8
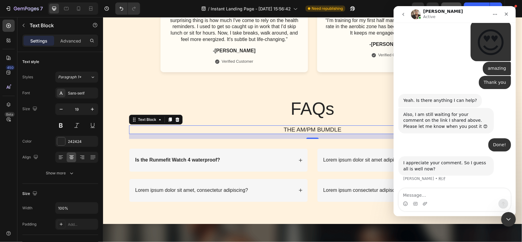
scroll to position [2341, 0]
click at [230, 109] on h2 "FAQs" at bounding box center [312, 108] width 367 height 24
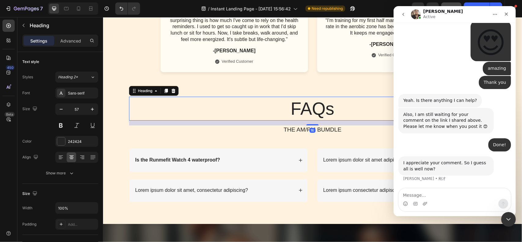
click at [318, 120] on h2 "FAQs" at bounding box center [312, 108] width 367 height 24
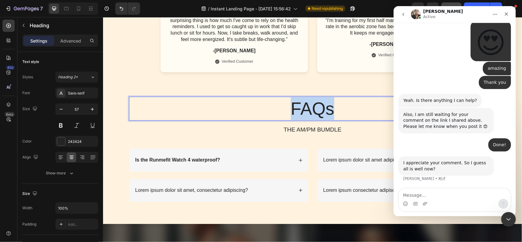
click at [318, 120] on p "FAQs" at bounding box center [312, 108] width 366 height 23
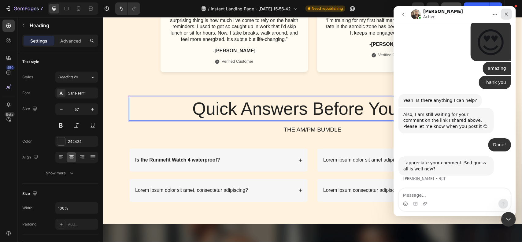
click at [507, 15] on icon "关闭" at bounding box center [505, 14] width 5 height 5
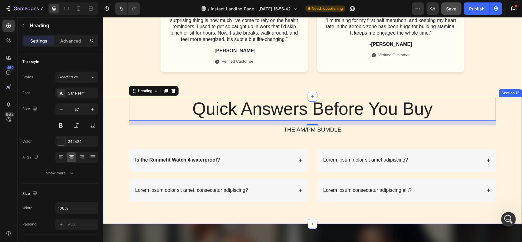
drag, startPoint x: 499, startPoint y: 223, endPoint x: 604, endPoint y: 240, distance: 106.2
click at [499, 211] on div "Quick Answers Before You Buy Heading 16 THE AM/PM BUMDLE Text Block Row Is the …" at bounding box center [312, 153] width 407 height 115
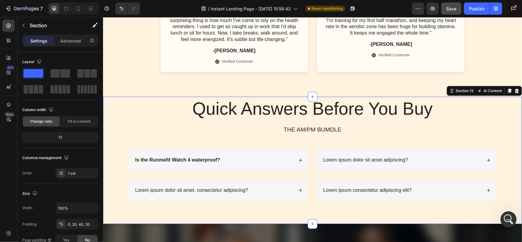
click at [504, 220] on icon "打开 Intercom Messenger" at bounding box center [508, 218] width 10 height 10
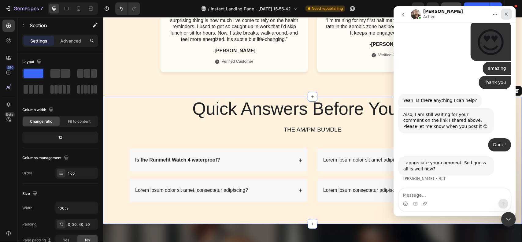
scroll to position [2335, 0]
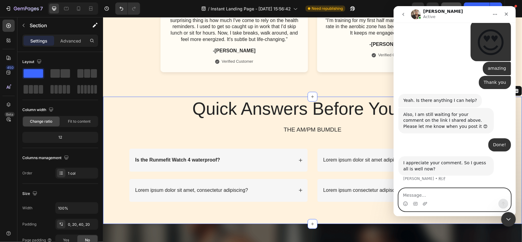
click at [438, 196] on textarea "Message…" at bounding box center [454, 193] width 112 height 10
type textarea "Yes"
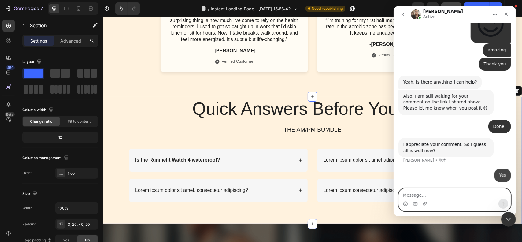
scroll to position [2353, 0]
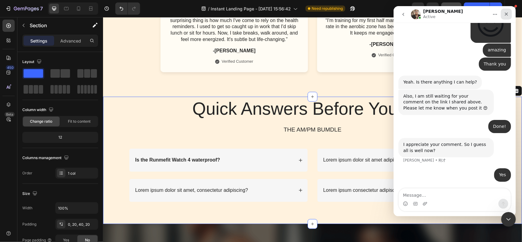
click at [507, 15] on icon "关闭" at bounding box center [505, 14] width 5 height 5
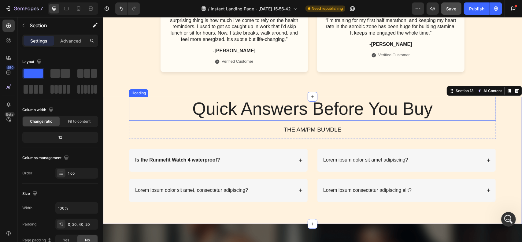
click at [330, 120] on p "Quick Answers Before You Buy" at bounding box center [312, 108] width 366 height 23
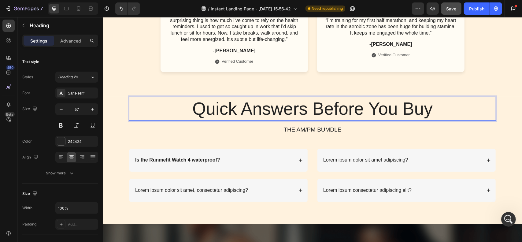
click at [316, 120] on p "Quick Answers Before You Buy" at bounding box center [312, 108] width 366 height 23
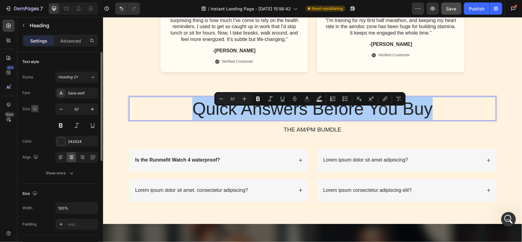
click at [37, 110] on icon "button" at bounding box center [35, 108] width 6 height 6
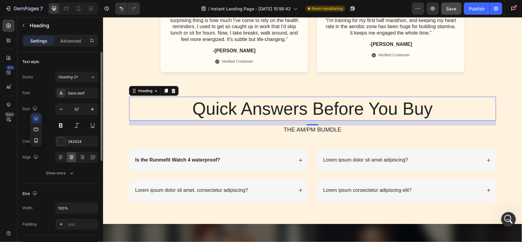
click at [37, 118] on icon "button" at bounding box center [36, 118] width 4 height 4
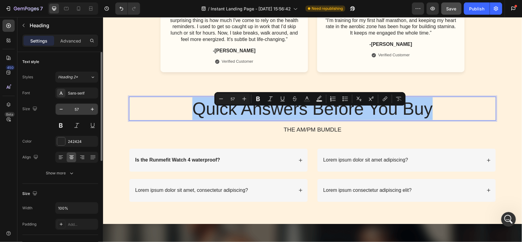
click at [76, 110] on input "57" at bounding box center [77, 109] width 20 height 11
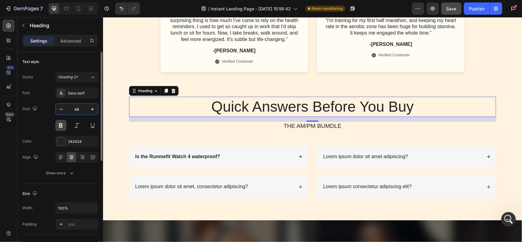
type input "48"
click at [62, 126] on button at bounding box center [60, 125] width 11 height 11
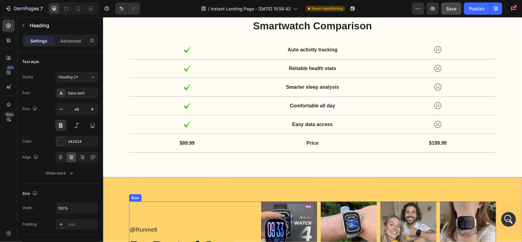
scroll to position [2000, 0]
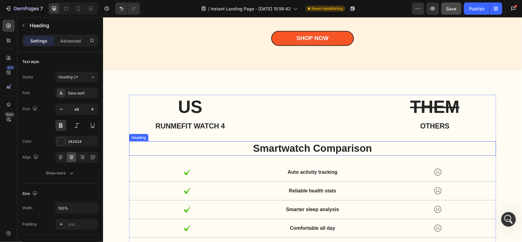
click at [312, 149] on h2 "Smartwatch Comparison" at bounding box center [312, 148] width 367 height 14
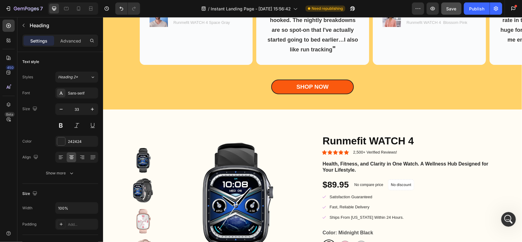
scroll to position [1481, 0]
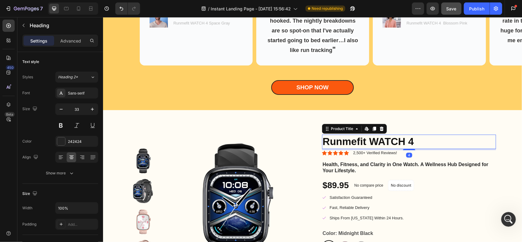
click at [353, 149] on h2 "Runmefit WATCH 4" at bounding box center [409, 141] width 174 height 14
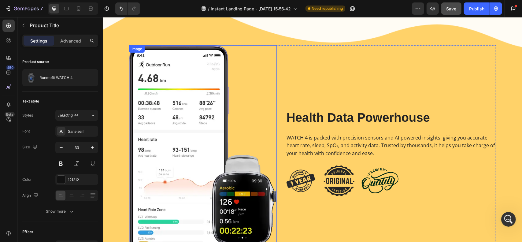
scroll to position [1053, 0]
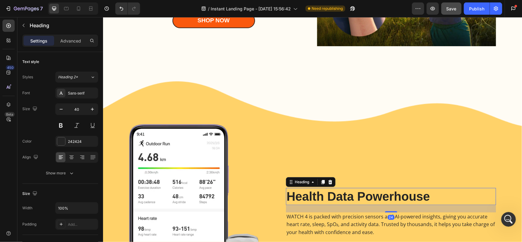
click at [340, 196] on h2 "Health Data Powerhouse" at bounding box center [391, 195] width 210 height 17
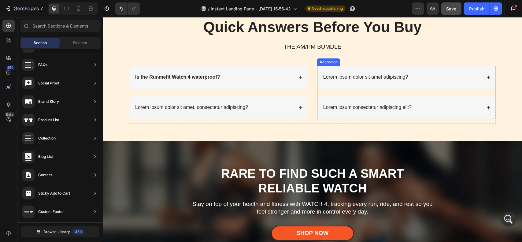
scroll to position [3139, 0]
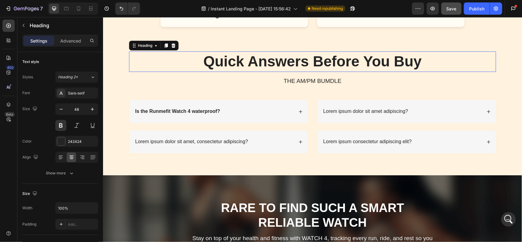
click at [303, 71] on h2 "Quick Answers Before You Buy" at bounding box center [312, 61] width 367 height 20
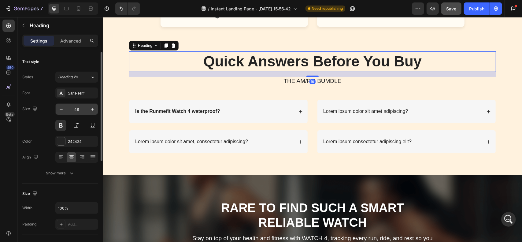
click at [81, 109] on input "48" at bounding box center [77, 109] width 20 height 11
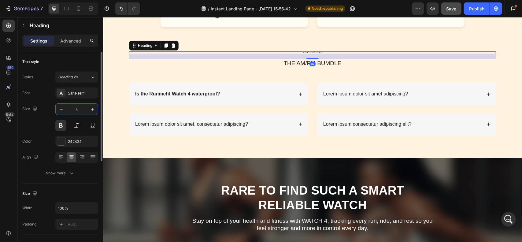
type input "40"
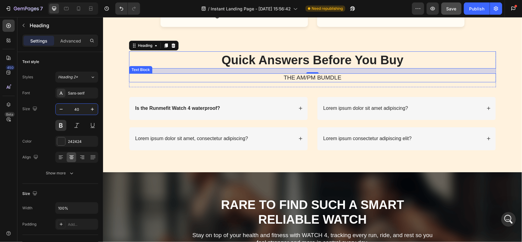
click at [304, 81] on p "THE AM/PM BUMDLE" at bounding box center [312, 78] width 366 height 8
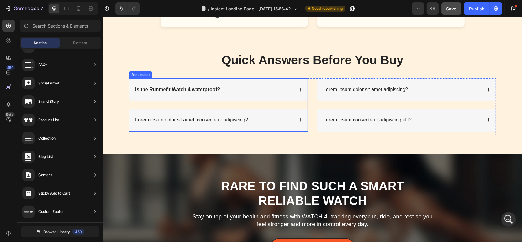
click at [256, 94] on div "Is the Runmefit Watch 4 waterproof?" at bounding box center [213, 89] width 159 height 8
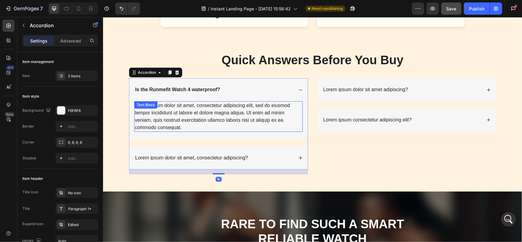
click at [163, 122] on div "Lorem ipsum dolor sit amet, consectetur adipiscing elit, sed do eiusmod tempor …" at bounding box center [218, 116] width 168 height 31
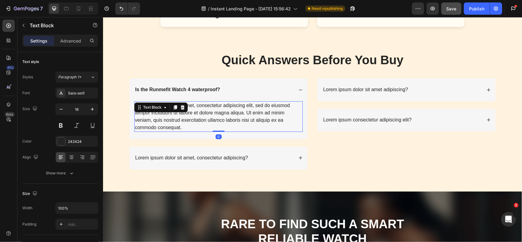
scroll to position [2476, 0]
click at [187, 128] on div "Lorem ipsum dolor sit amet, consectetur adipiscing elit, sed do eiusmod tempor …" at bounding box center [218, 116] width 168 height 31
click at [203, 127] on p "Lorem ipsum dolor sit amet, consectetur adipiscing elit, sed do eiusmod tempor …" at bounding box center [217, 115] width 167 height 29
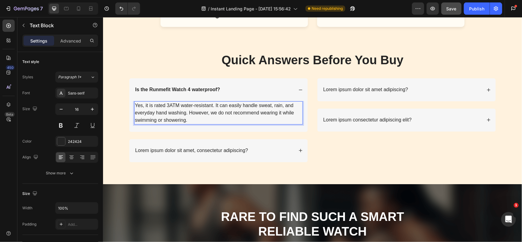
scroll to position [2520, 0]
click at [374, 93] on p "Lorem ipsum dolor sit amet adipiscing?" at bounding box center [365, 89] width 85 height 6
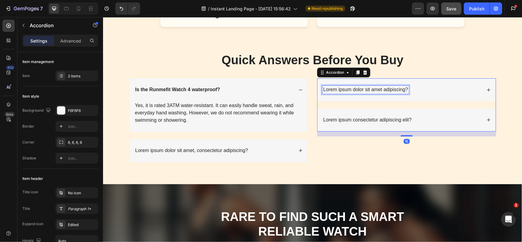
click at [353, 93] on p "Lorem ipsum dolor sit amet adipiscing?" at bounding box center [365, 89] width 85 height 6
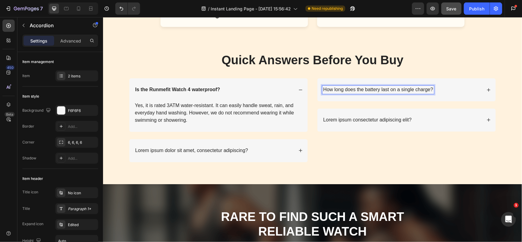
click at [361, 93] on p "How long does the battery last on a single charge?" at bounding box center [378, 89] width 110 height 6
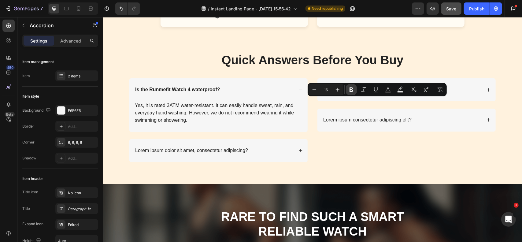
click at [350, 89] on icon "Editor contextual toolbar" at bounding box center [351, 89] width 4 height 5
click at [487, 91] on icon at bounding box center [488, 89] width 3 height 3
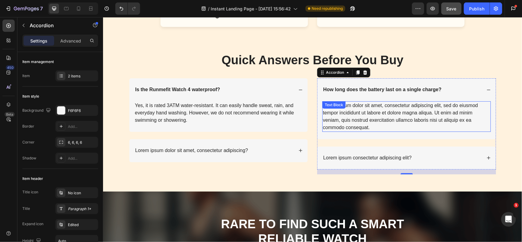
click at [372, 120] on div "Lorem ipsum dolor sit amet, consectetur adipiscing elit, sed do eiusmod tempor …" at bounding box center [406, 116] width 168 height 31
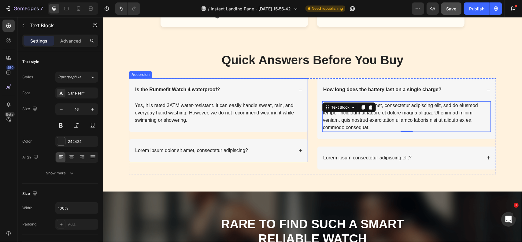
click at [236, 131] on div "Yes, it is rated 3ATM water-resistant. It can easily handle sweat, rain, and ev…" at bounding box center [218, 116] width 178 height 31
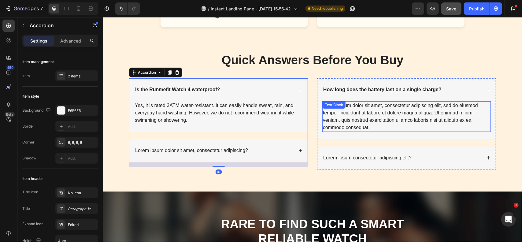
click at [446, 125] on div "Lorem ipsum dolor sit amet, consectetur adipiscing elit, sed do eiusmod tempor …" at bounding box center [406, 116] width 168 height 31
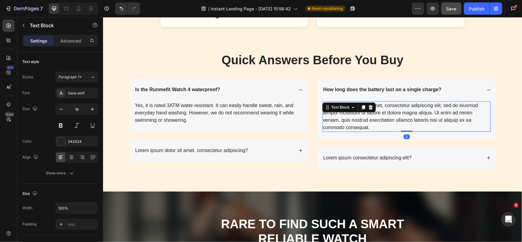
click at [398, 122] on div "Lorem ipsum dolor sit amet, consectetur adipiscing elit, sed do eiusmod tempor …" at bounding box center [406, 116] width 168 height 31
click at [398, 122] on p "Lorem ipsum dolor sit amet, consectetur adipiscing elit, sed do eiusmod tempor …" at bounding box center [405, 115] width 167 height 29
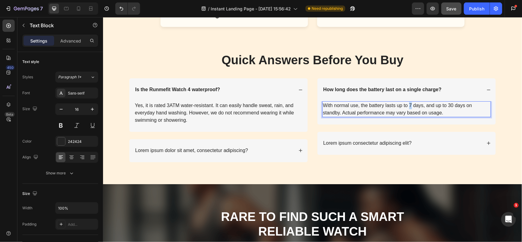
click at [411, 116] on p "With normal use, the battery lasts up to 7 days, and up to 30 days on standby. …" at bounding box center [405, 108] width 167 height 15
drag, startPoint x: 454, startPoint y: 118, endPoint x: 450, endPoint y: 117, distance: 4.4
click at [450, 116] on p "With normal use, the battery lasts up to 8 days, and up to 30 days on standby. …" at bounding box center [405, 108] width 167 height 15
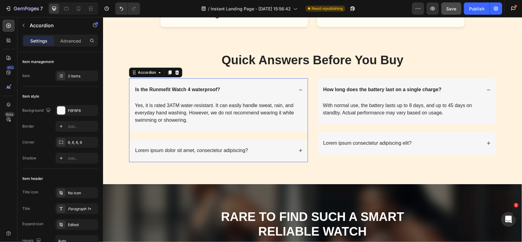
click at [300, 152] on icon at bounding box center [300, 150] width 4 height 4
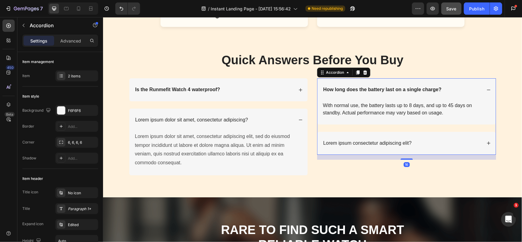
click at [486, 145] on icon at bounding box center [488, 143] width 4 height 4
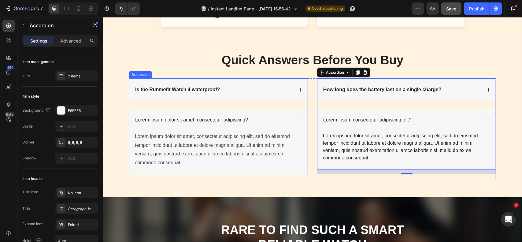
click at [215, 123] on p "Lorem ipsum dolor sit amet, consectetur adipiscing?" at bounding box center [191, 119] width 113 height 6
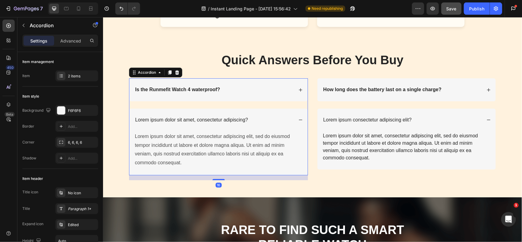
click at [212, 123] on p "Lorem ipsum dolor sit amet, consectetur adipiscing?" at bounding box center [191, 119] width 113 height 6
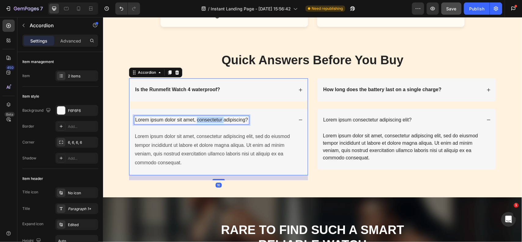
click at [212, 123] on p "Lorem ipsum dolor sit amet, consectetur adipiscing?" at bounding box center [191, 119] width 113 height 6
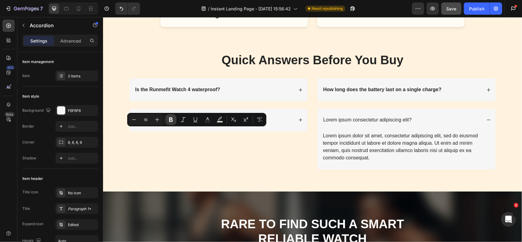
click at [173, 118] on icon "Editor contextual toolbar" at bounding box center [171, 119] width 6 height 6
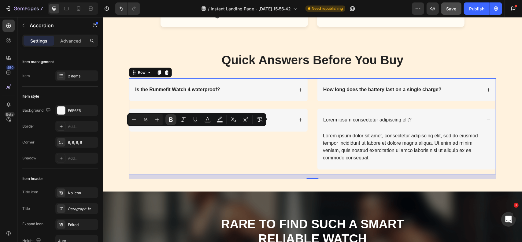
click at [292, 173] on div "Is the Runmefit Watch 4 waterproof? When will my order ship and how long will d…" at bounding box center [218, 126] width 179 height 96
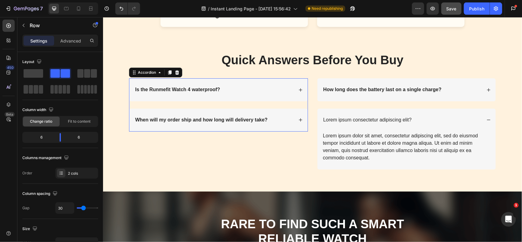
click at [279, 101] on div "Is the Runmefit Watch 4 waterproof?" at bounding box center [218, 89] width 178 height 23
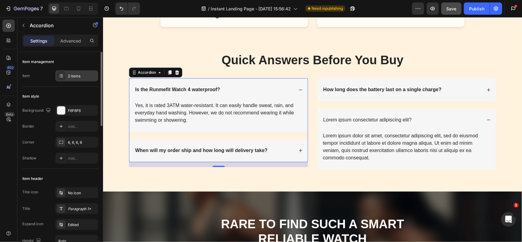
click at [62, 71] on div "2 items" at bounding box center [76, 75] width 43 height 11
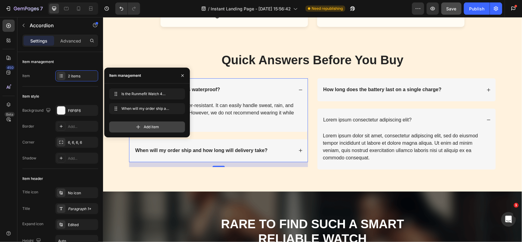
click at [154, 128] on span "Add item" at bounding box center [151, 127] width 15 height 6
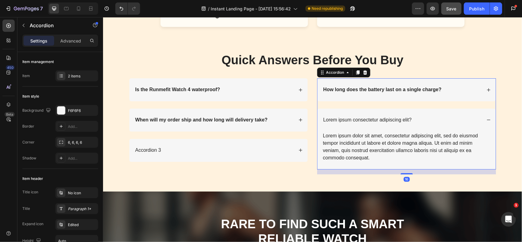
click at [366, 93] on div "How long does the battery last on a single charge?" at bounding box center [406, 89] width 178 height 23
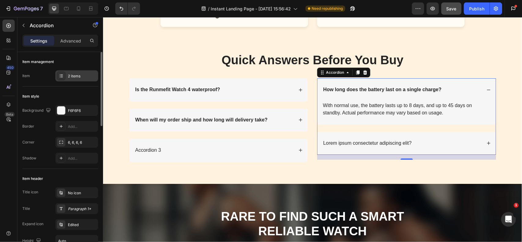
click at [72, 73] on div "2 items" at bounding box center [82, 76] width 29 height 6
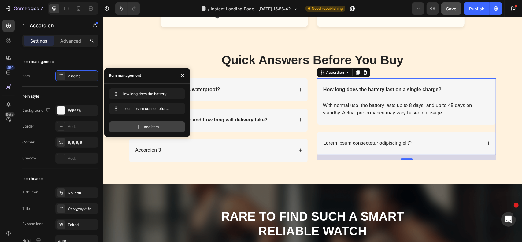
click at [136, 124] on icon at bounding box center [138, 127] width 6 height 6
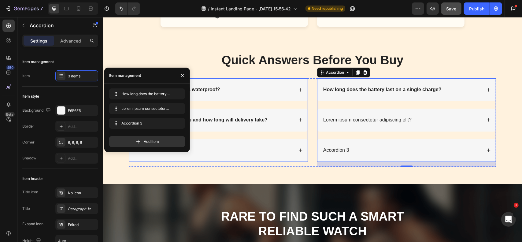
click at [262, 122] on strong "When will my order ship and how long will delivery take?" at bounding box center [201, 119] width 132 height 5
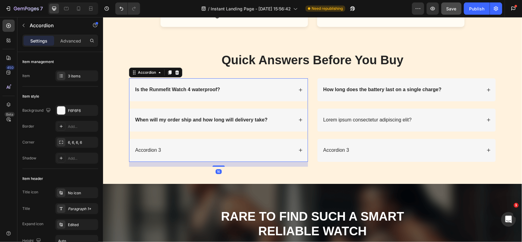
click at [282, 124] on div "When will my order ship and how long will delivery take?" at bounding box center [213, 120] width 159 height 8
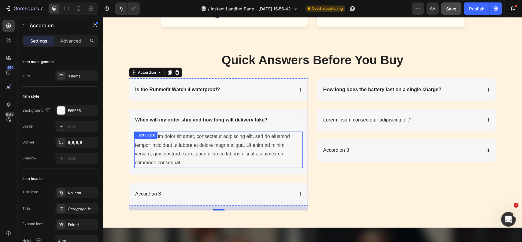
click at [204, 160] on div "Lorem ipsum dolor sit amet, consectetur adipiscing elit, sed do eiusmod tempor …" at bounding box center [218, 149] width 168 height 36
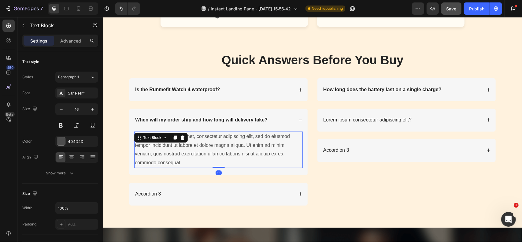
click at [199, 159] on div "Lorem ipsum dolor sit amet, consectetur adipiscing elit, sed do eiusmod tempor …" at bounding box center [218, 149] width 168 height 36
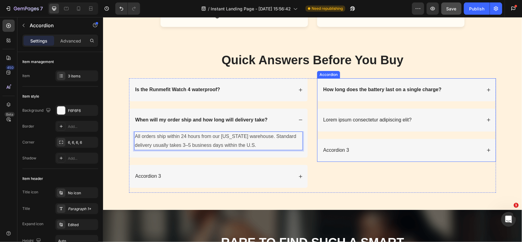
click at [363, 123] on p "Lorem ipsum consectetur adipiscing elit?" at bounding box center [367, 119] width 88 height 6
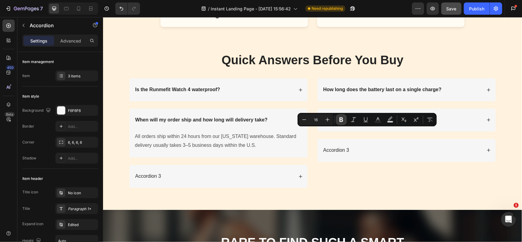
click at [343, 121] on icon "Editor contextual toolbar" at bounding box center [341, 119] width 6 height 6
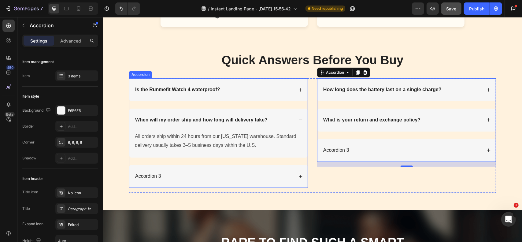
click at [234, 117] on div "Is the Runmefit Watch 4 waterproof? When will my order ship and how long will d…" at bounding box center [218, 132] width 179 height 109
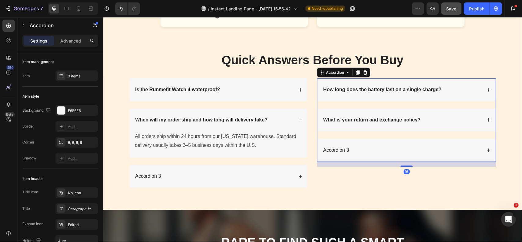
click at [410, 122] on strong "What is your return and exchange policy?" at bounding box center [371, 119] width 97 height 5
click at [446, 124] on div "What is your return and exchange policy?" at bounding box center [401, 120] width 159 height 8
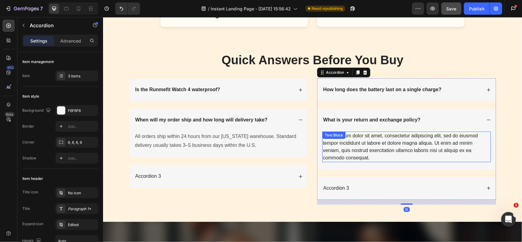
click at [413, 151] on div "Lorem ipsum dolor sit amet, consectetur adipiscing elit, sed do eiusmod tempor …" at bounding box center [406, 146] width 168 height 31
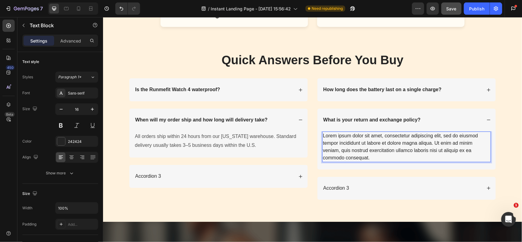
click at [381, 150] on div "Lorem ipsum dolor sit amet, consectetur adipiscing elit, sed do eiusmod tempor …" at bounding box center [406, 146] width 168 height 31
click at [381, 150] on p "Lorem ipsum dolor sit amet, consectetur adipiscing elit, sed do eiusmod tempor …" at bounding box center [405, 146] width 167 height 29
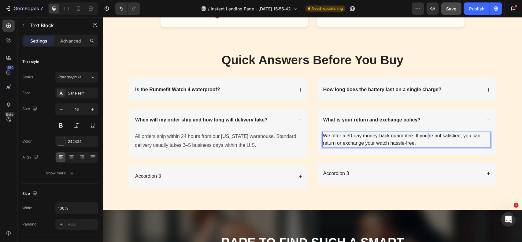
drag, startPoint x: 432, startPoint y: 148, endPoint x: 429, endPoint y: 147, distance: 3.4
click at [429, 146] on p "We offer a 30-day money-back guarantee. If you’re not satisfied, you can return…" at bounding box center [405, 139] width 167 height 15
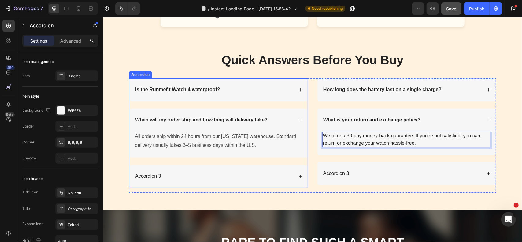
click at [219, 180] on div "Accordion 3" at bounding box center [213, 176] width 159 height 8
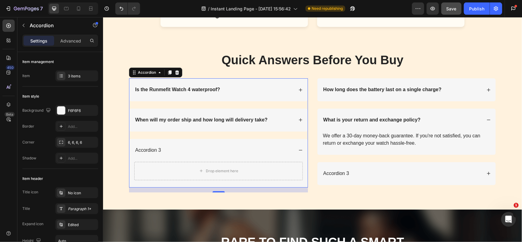
click at [161, 154] on div "Accordion 3" at bounding box center [213, 150] width 159 height 8
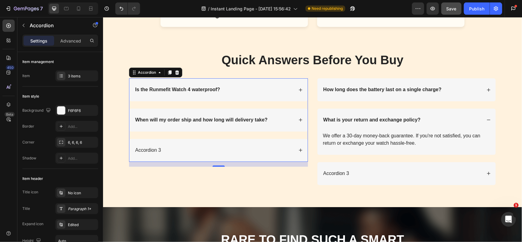
click at [155, 154] on div "Accordion 3" at bounding box center [148, 150] width 28 height 8
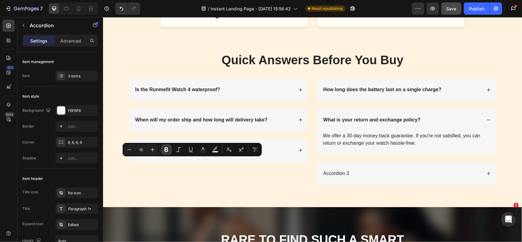
click at [166, 151] on icon "Editor contextual toolbar" at bounding box center [166, 149] width 6 height 6
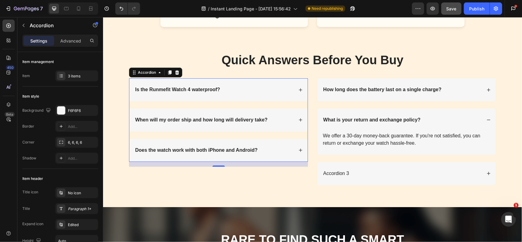
click at [215, 176] on div "Is the Runmefit Watch 4 waterproof? When will my order ship and how long will d…" at bounding box center [218, 133] width 179 height 111
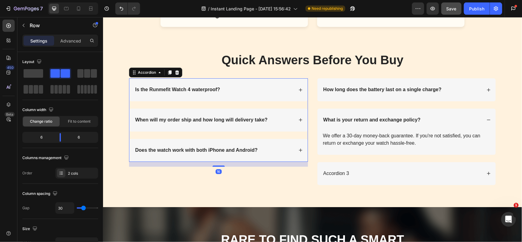
click at [285, 154] on div "Does the watch work with both iPhone and Android?" at bounding box center [213, 150] width 159 height 8
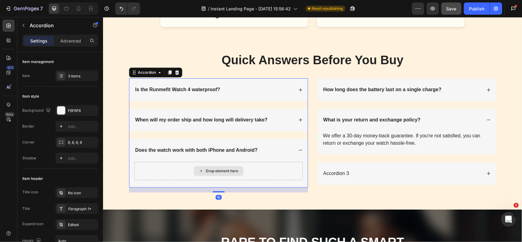
click at [186, 180] on div "Drop element here" at bounding box center [218, 170] width 168 height 18
click at [220, 173] on div "Drop element here" at bounding box center [222, 170] width 32 height 5
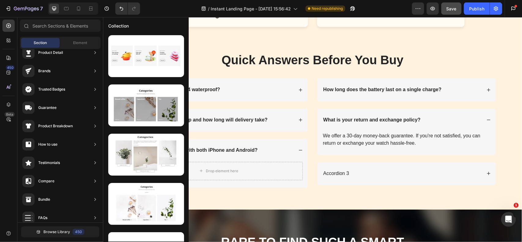
scroll to position [0, 0]
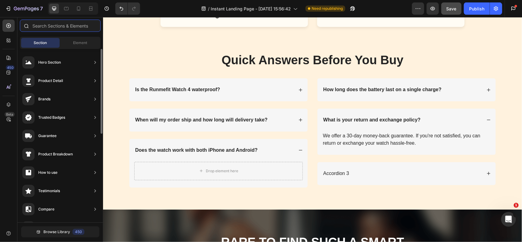
click at [65, 26] on input "text" at bounding box center [60, 26] width 81 height 12
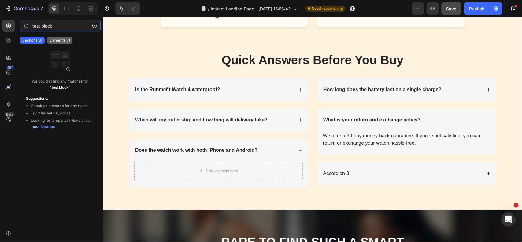
type input "test block"
click at [64, 40] on p "Elements(7)" at bounding box center [60, 40] width 20 height 5
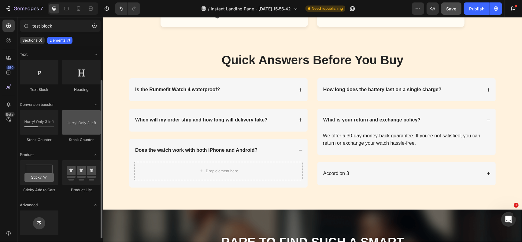
scroll to position [17, 0]
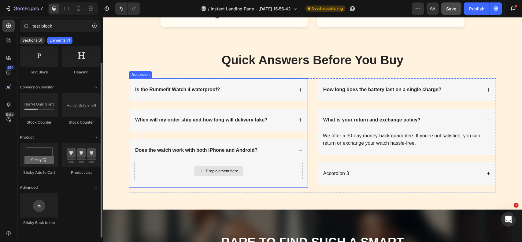
click at [210, 173] on div "Drop element here" at bounding box center [222, 170] width 32 height 5
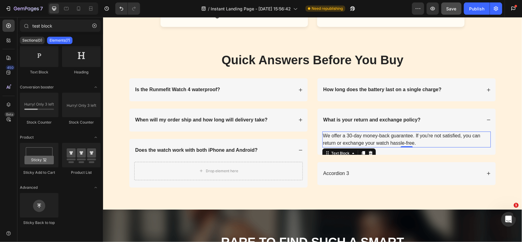
click at [366, 146] on p "We offer a 30-day money-back guarantee. If you're not satisfied, you can return…" at bounding box center [405, 139] width 167 height 15
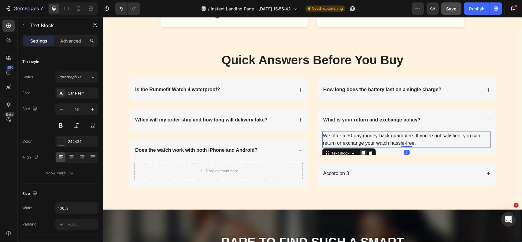
click at [360, 155] on icon at bounding box center [362, 152] width 5 height 5
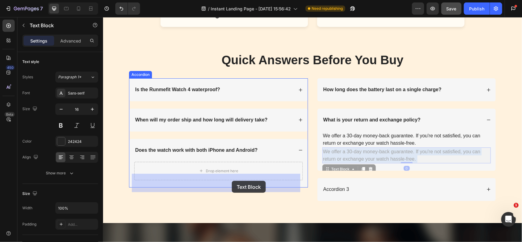
drag, startPoint x: 356, startPoint y: 166, endPoint x: 231, endPoint y: 180, distance: 125.9
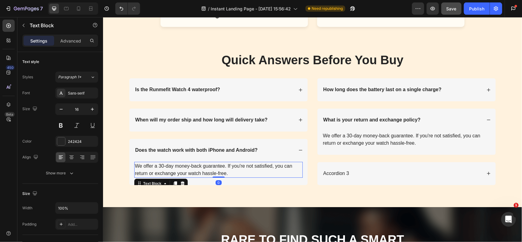
click at [215, 177] on p "We offer a 30-day money-back guarantee. If you're not satisfied, you can return…" at bounding box center [217, 169] width 167 height 15
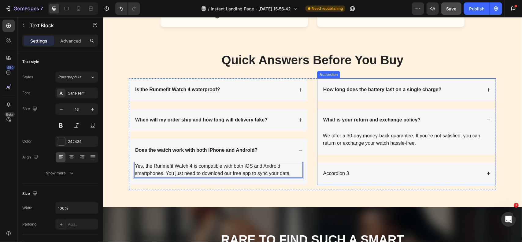
click at [336, 176] on p "Accordion 3" at bounding box center [336, 173] width 26 height 6
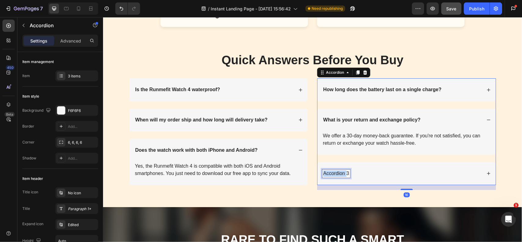
click at [336, 176] on p "Accordion 3" at bounding box center [336, 173] width 26 height 6
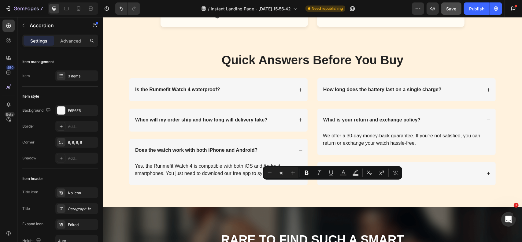
click at [342, 176] on p "Accordion 3" at bounding box center [336, 173] width 26 height 6
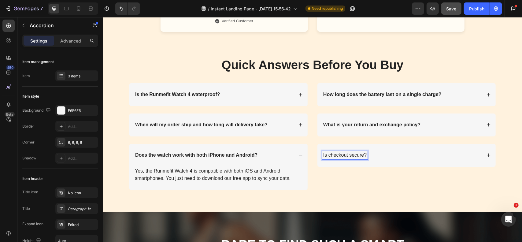
scroll to position [3130, 0]
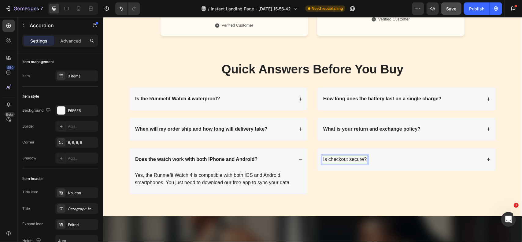
click at [484, 134] on div "What is your return and exchange policy?" at bounding box center [406, 128] width 178 height 23
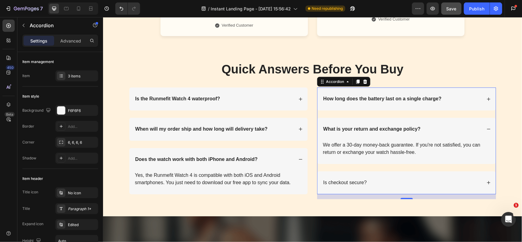
click at [348, 186] on p "Is checkout secure?" at bounding box center [344, 182] width 43 height 6
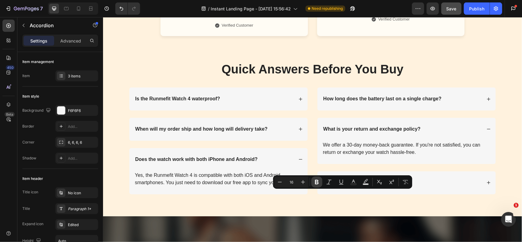
click at [312, 185] on button "Bold" at bounding box center [316, 181] width 11 height 11
click at [383, 186] on div "Is checkout secure?" at bounding box center [401, 182] width 159 height 8
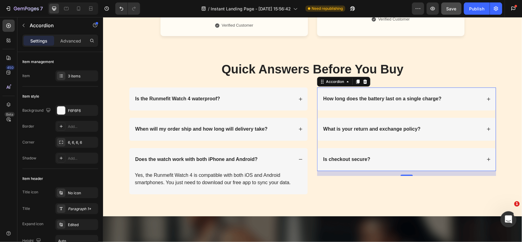
click at [513, 220] on div "打开 Intercom Messenger" at bounding box center [507, 218] width 20 height 20
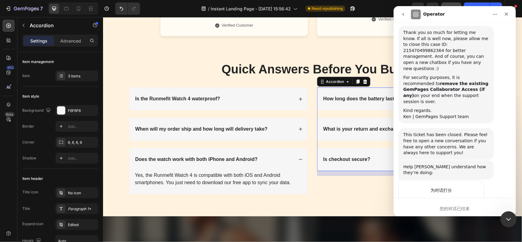
scroll to position [2514, 0]
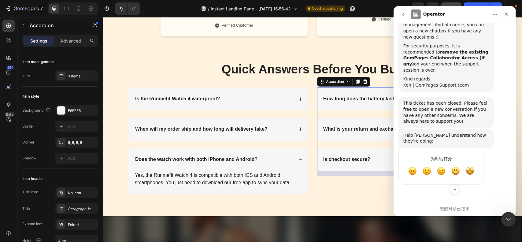
click at [473, 187] on div "Intercom Messenger" at bounding box center [454, 189] width 122 height 10
click at [473, 176] on span "棒" at bounding box center [469, 170] width 11 height 11
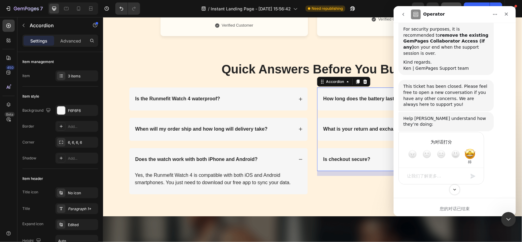
scroll to position [2512, 0]
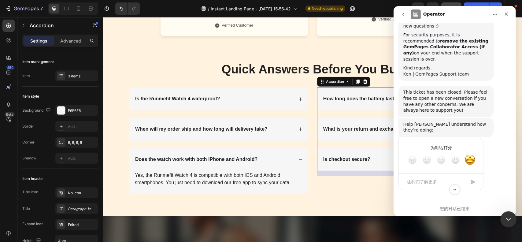
click at [509, 215] on icon "关闭 Intercom Messenger" at bounding box center [507, 218] width 7 height 7
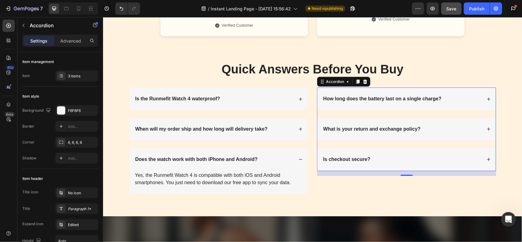
click at [389, 163] on div "Is checkout secure?" at bounding box center [401, 159] width 159 height 8
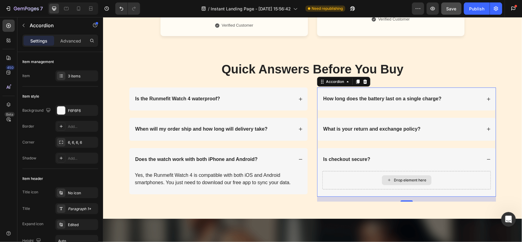
click at [361, 189] on div "Drop element here" at bounding box center [406, 180] width 168 height 18
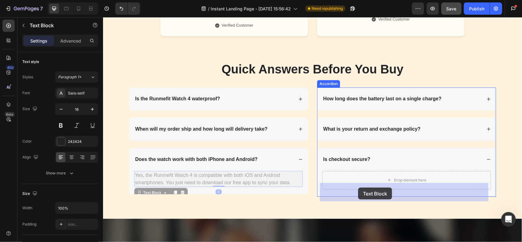
drag, startPoint x: 267, startPoint y: 188, endPoint x: 358, endPoint y: 187, distance: 90.8
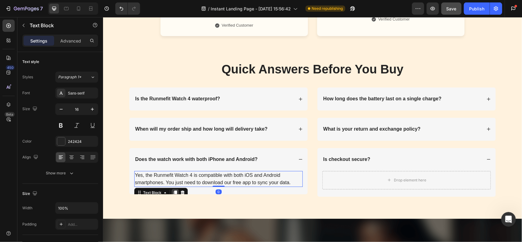
click at [173, 194] on icon at bounding box center [174, 192] width 3 height 4
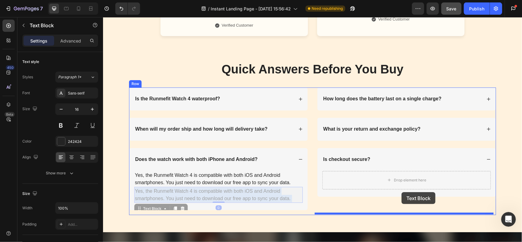
drag, startPoint x: 192, startPoint y: 203, endPoint x: 401, endPoint y: 192, distance: 209.4
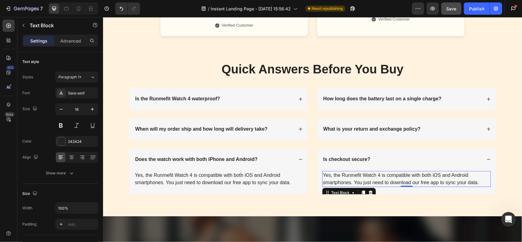
click at [397, 186] on p "Yes, the Runmefit Watch 4 is compatible with both iOS and Android smartphones. …" at bounding box center [405, 178] width 167 height 15
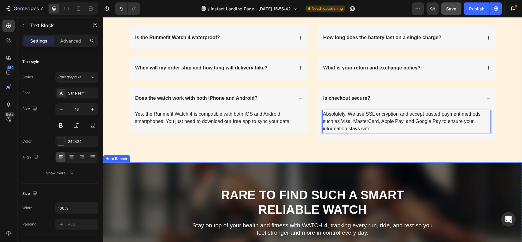
scroll to position [3130, 0]
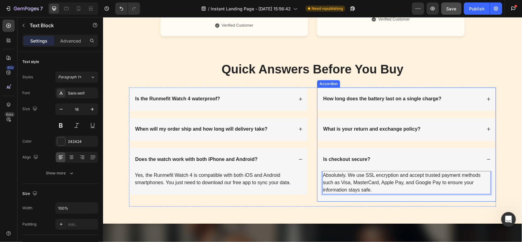
click at [486, 161] on icon at bounding box center [488, 159] width 4 height 4
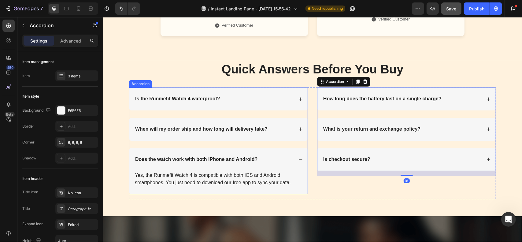
click at [300, 170] on div "Does the watch work with both iPhone and Android?" at bounding box center [218, 159] width 178 height 23
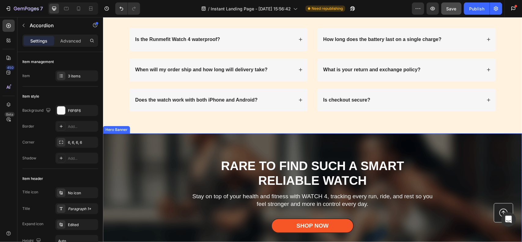
scroll to position [3222, 0]
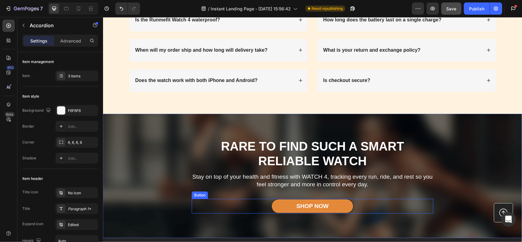
click at [342, 202] on link "Shop Now" at bounding box center [312, 205] width 83 height 15
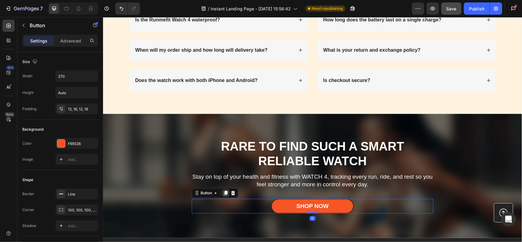
click at [224, 190] on icon at bounding box center [225, 192] width 3 height 4
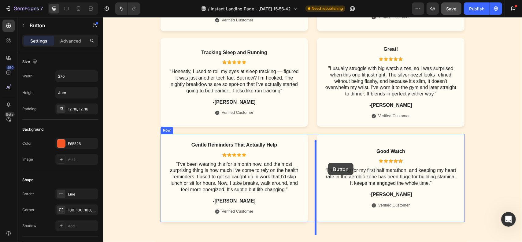
scroll to position [3011, 0]
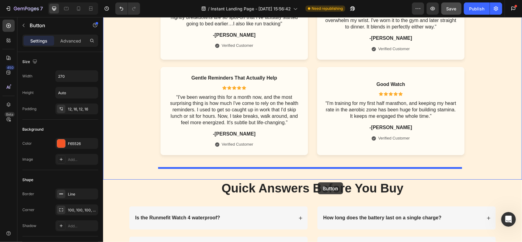
drag, startPoint x: 363, startPoint y: 217, endPoint x: 317, endPoint y: 181, distance: 58.8
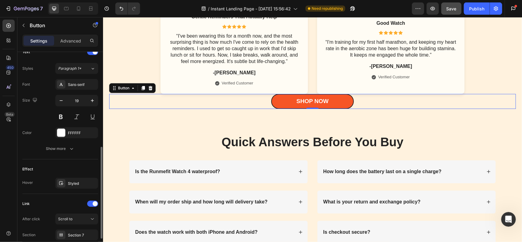
scroll to position [122, 0]
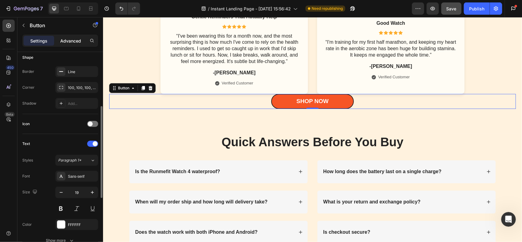
click at [67, 42] on p "Advanced" at bounding box center [70, 41] width 21 height 6
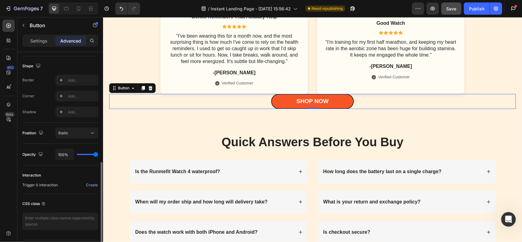
scroll to position [169, 0]
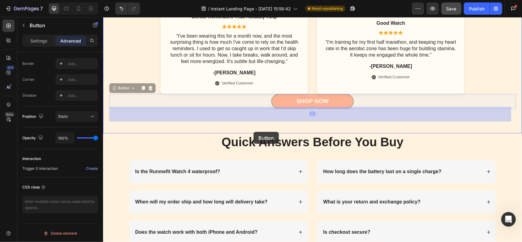
drag, startPoint x: 253, startPoint y: 116, endPoint x: 251, endPoint y: 120, distance: 4.6
drag, startPoint x: 256, startPoint y: 114, endPoint x: 270, endPoint y: 128, distance: 19.7
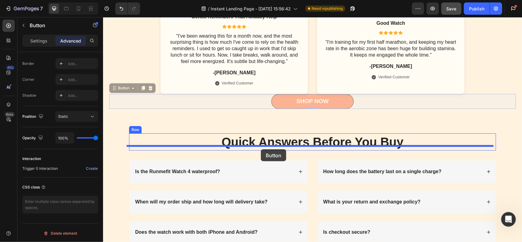
drag, startPoint x: 258, startPoint y: 116, endPoint x: 260, endPoint y: 149, distance: 33.4
type input "16"
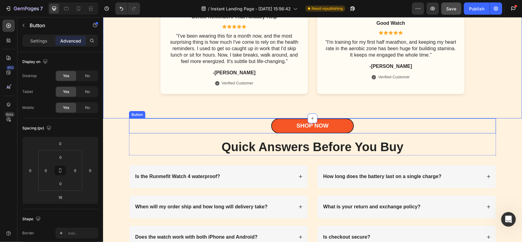
click at [367, 133] on div "Shop Now Button" at bounding box center [312, 125] width 367 height 15
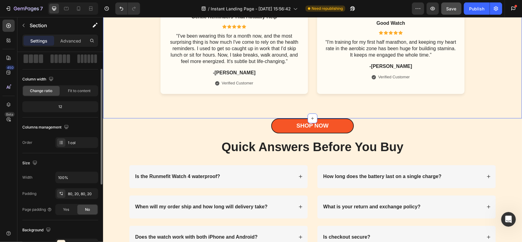
scroll to position [92, 0]
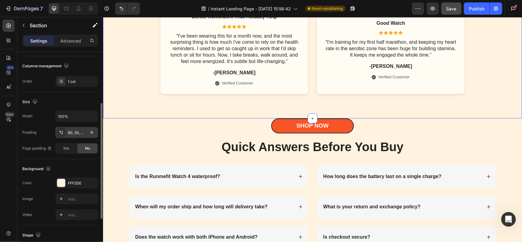
click at [76, 130] on div "80, 20, 80, 20" at bounding box center [77, 133] width 18 height 6
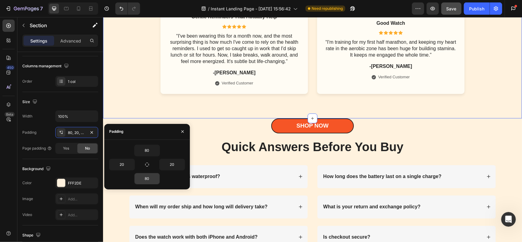
click at [151, 173] on input "80" at bounding box center [146, 178] width 25 height 11
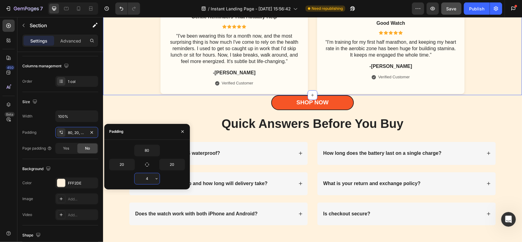
type input "40"
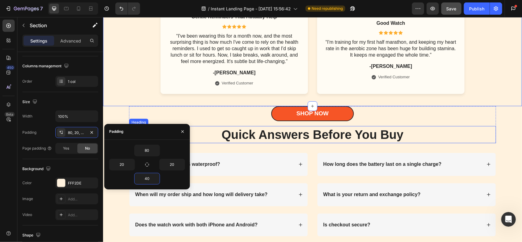
click at [473, 143] on h2 "Quick Answers Before You Buy" at bounding box center [312, 134] width 367 height 17
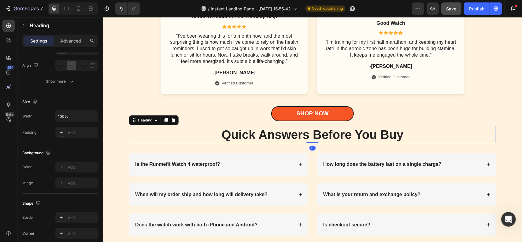
scroll to position [0, 0]
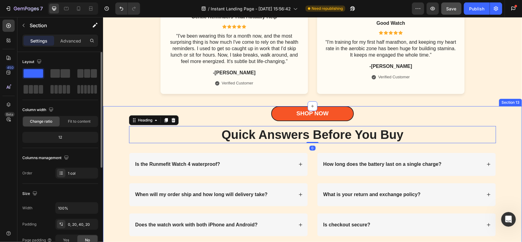
click at [508, 150] on div "Shop Now Button Quick Answers Before You Buy Heading 0 Row Is the Runmefit Watc…" at bounding box center [312, 176] width 407 height 140
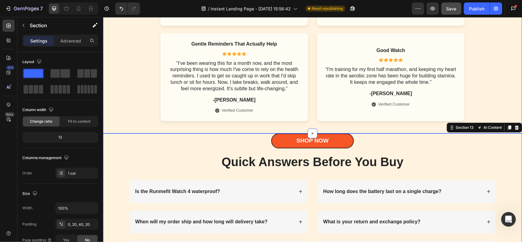
scroll to position [3042, 0]
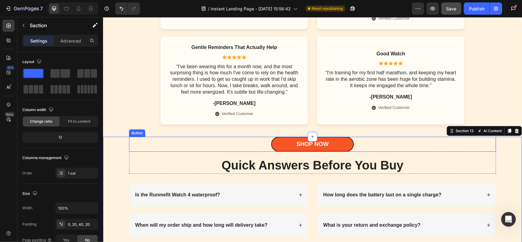
click at [367, 151] on div "Shop Now Button" at bounding box center [312, 143] width 367 height 15
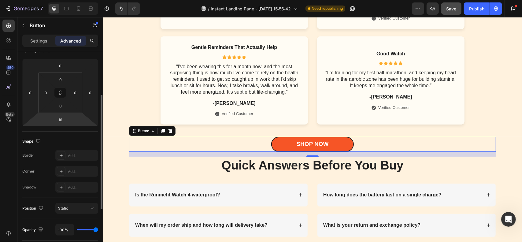
scroll to position [0, 0]
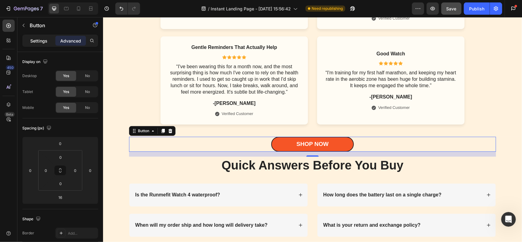
click at [39, 39] on p "Settings" at bounding box center [38, 41] width 17 height 6
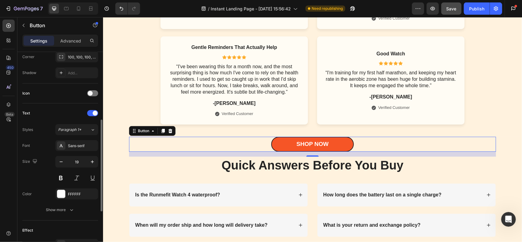
scroll to position [261, 0]
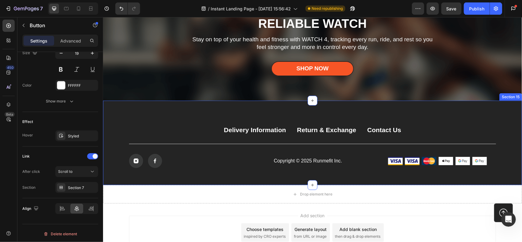
scroll to position [3378, 0]
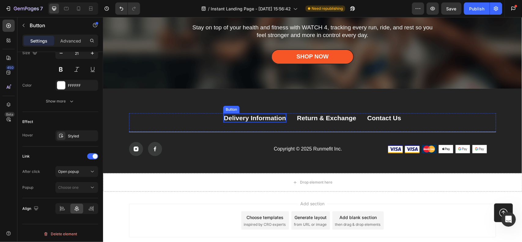
click at [253, 115] on div "Delivery Information" at bounding box center [254, 117] width 62 height 8
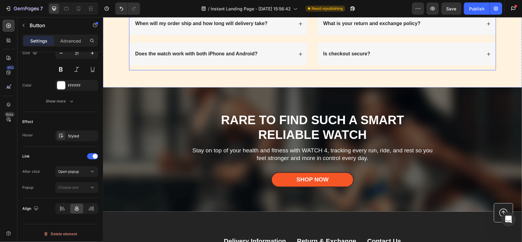
scroll to position [3400, 0]
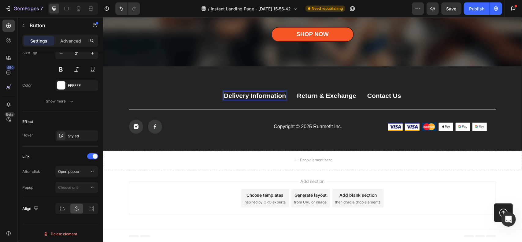
click at [258, 94] on div "Delivery Information" at bounding box center [254, 95] width 62 height 8
click at [79, 191] on button "Choose one" at bounding box center [76, 187] width 43 height 11
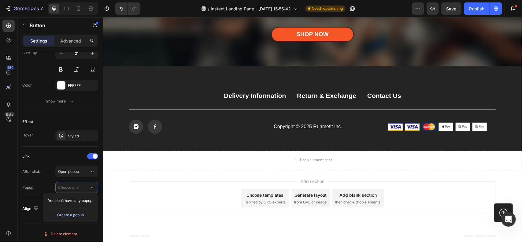
click at [83, 214] on div "Create a popup" at bounding box center [70, 215] width 27 height 6
click at [73, 200] on p "Popup 1" at bounding box center [75, 201] width 35 height 6
click at [512, 128] on span "Popup 1" at bounding box center [515, 129] width 6 height 16
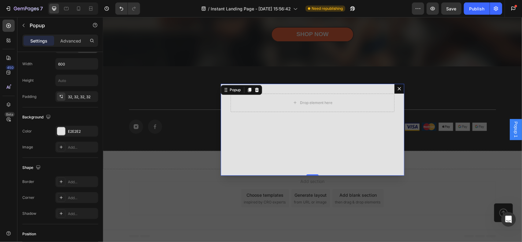
scroll to position [0, 0]
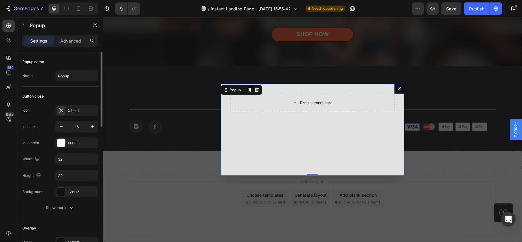
click at [278, 98] on div "Drop element here" at bounding box center [312, 102] width 164 height 18
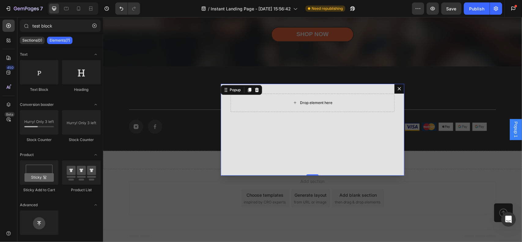
click at [295, 101] on div "Drop element here" at bounding box center [312, 103] width 50 height 10
drag, startPoint x: 55, startPoint y: 24, endPoint x: 25, endPoint y: 19, distance: 30.5
click at [25, 19] on div "test block Sections(0) Elements(7) We couldn’t find any matches for “test block…" at bounding box center [60, 129] width 86 height 225
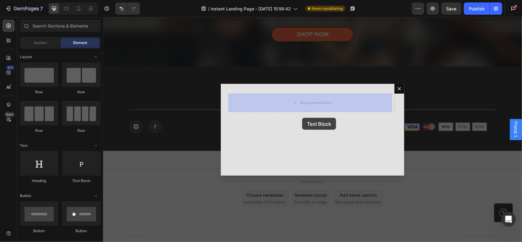
drag, startPoint x: 182, startPoint y: 188, endPoint x: 297, endPoint y: 110, distance: 139.2
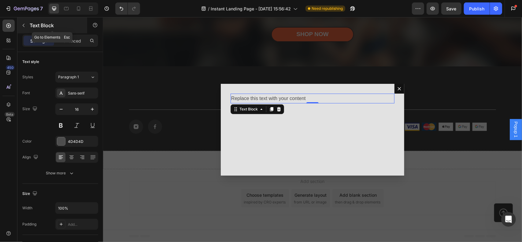
click at [26, 24] on icon "button" at bounding box center [23, 25] width 5 height 5
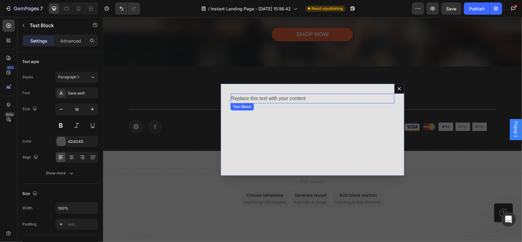
click at [285, 96] on div "Replace this text with your content" at bounding box center [312, 98] width 164 height 10
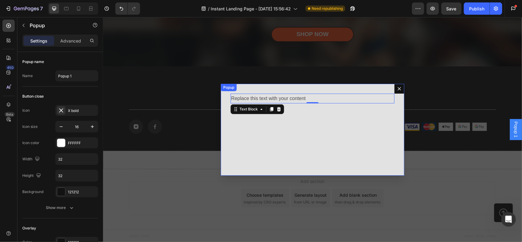
click at [397, 89] on icon "Dialog content" at bounding box center [398, 88] width 3 height 3
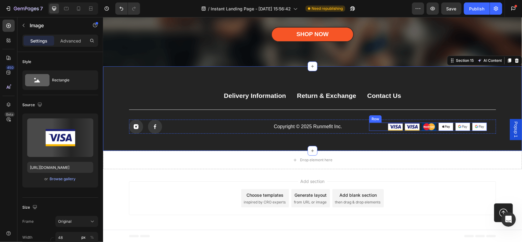
click at [412, 126] on img at bounding box center [411, 126] width 15 height 9
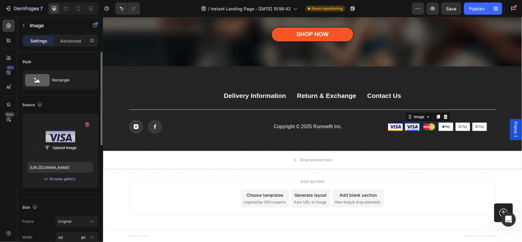
scroll to position [31, 0]
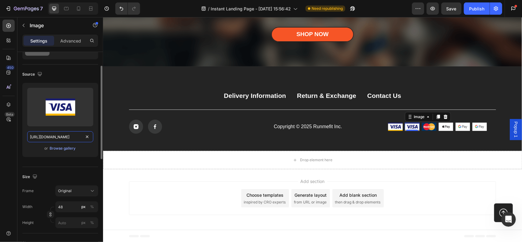
click at [66, 135] on input "https://cdn.shopify.com/s/files/1/2005/9307/files/gempages_432750572815254551-0…" at bounding box center [60, 136] width 66 height 11
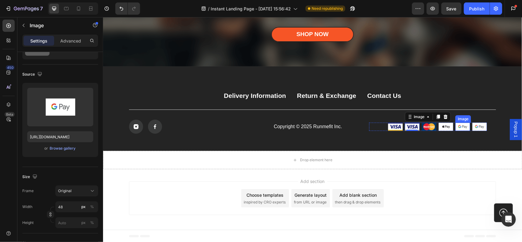
click at [459, 128] on img at bounding box center [462, 126] width 15 height 8
click at [438, 127] on img at bounding box center [445, 126] width 15 height 8
click at [477, 117] on icon at bounding box center [479, 116] width 4 height 4
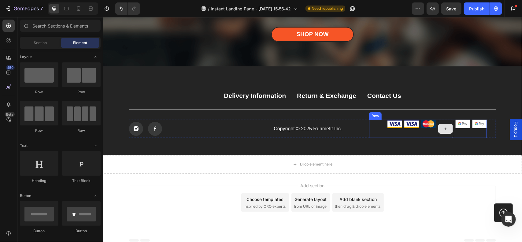
click at [443, 130] on icon at bounding box center [445, 128] width 5 height 5
click at [41, 39] on div "Section" at bounding box center [40, 43] width 39 height 10
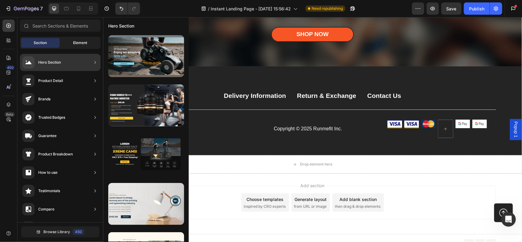
click at [78, 41] on span "Element" at bounding box center [80, 43] width 14 height 6
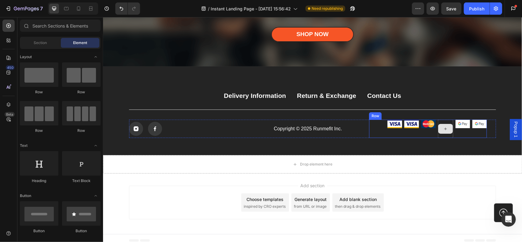
click at [439, 125] on div at bounding box center [445, 128] width 15 height 10
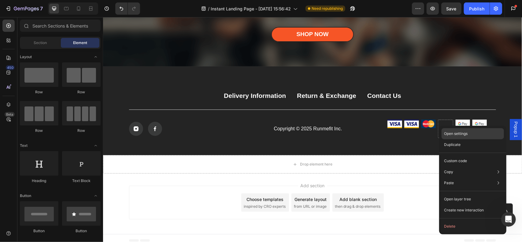
click at [451, 132] on p "Open settings" at bounding box center [456, 134] width 24 height 6
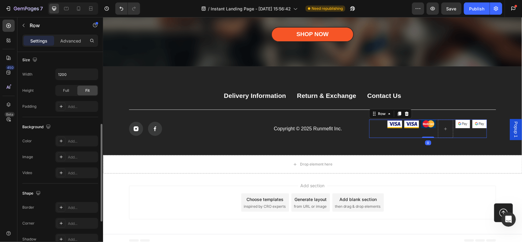
scroll to position [61, 0]
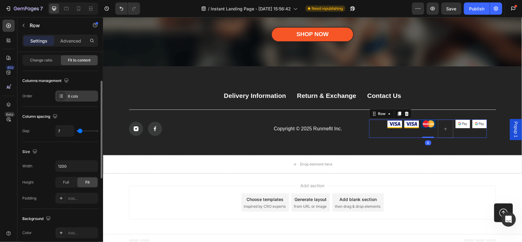
click at [85, 92] on div "6 cols" at bounding box center [76, 95] width 43 height 11
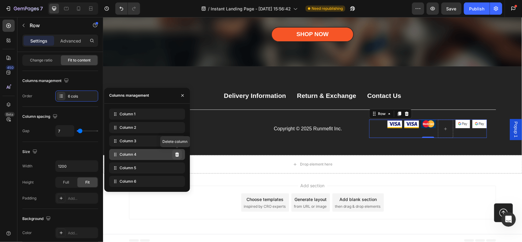
click at [177, 157] on icon at bounding box center [177, 154] width 5 height 5
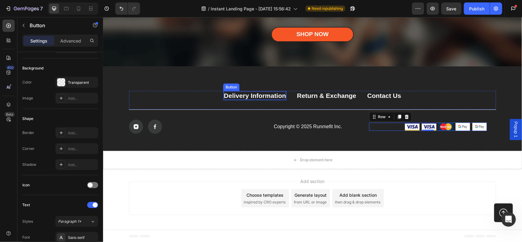
click at [257, 94] on p "Delivery Information" at bounding box center [254, 95] width 62 height 8
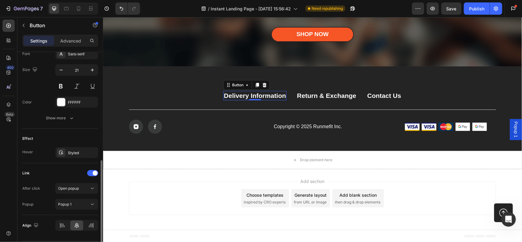
scroll to position [261, 0]
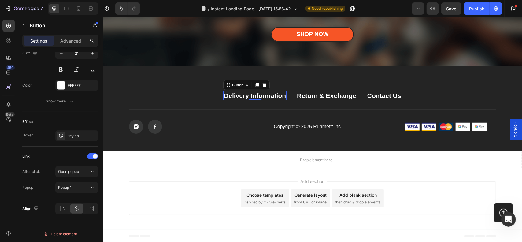
click at [512, 129] on span "Popup 1" at bounding box center [515, 129] width 6 height 16
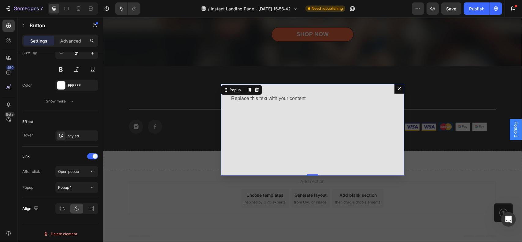
scroll to position [0, 0]
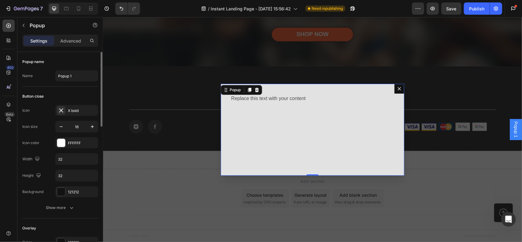
click at [256, 94] on div "Popup" at bounding box center [240, 90] width 41 height 10
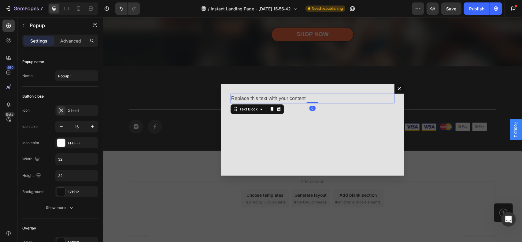
click at [263, 98] on div "Replace this text with your content" at bounding box center [312, 98] width 164 height 10
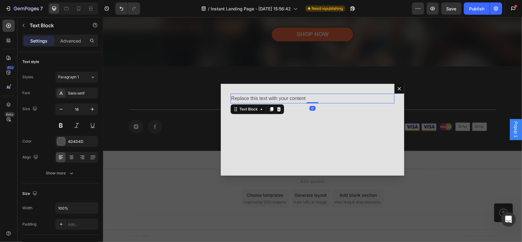
click at [263, 98] on div "Replace this text with your content" at bounding box center [312, 98] width 164 height 10
click at [300, 97] on p "Replace this text with your content" at bounding box center [312, 98] width 163 height 9
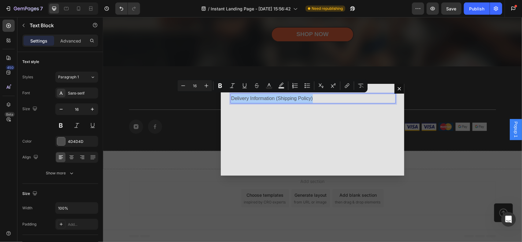
drag, startPoint x: 221, startPoint y: 85, endPoint x: 238, endPoint y: 87, distance: 16.6
click at [221, 85] on icon "Editor contextual toolbar" at bounding box center [220, 86] width 6 height 6
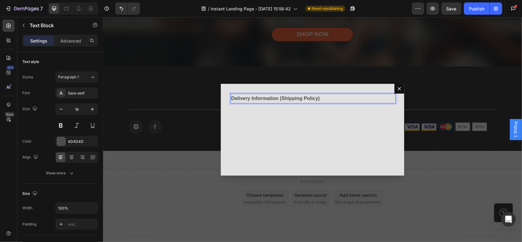
click at [332, 99] on p "Delivery Information (Shipping Policy)" at bounding box center [312, 98] width 163 height 9
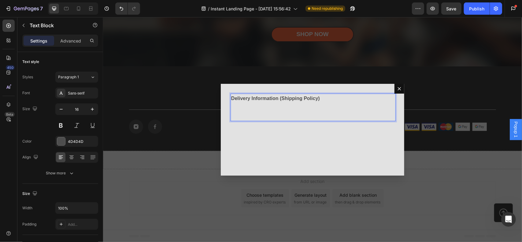
click at [315, 108] on p "Rich Text Editor. Editing area: main" at bounding box center [312, 106] width 163 height 9
click at [302, 114] on p "Rich Text Editor. Editing area: main" at bounding box center [312, 115] width 163 height 9
click at [235, 109] on p "Rich Text Editor. Editing area: main" at bounding box center [312, 106] width 163 height 9
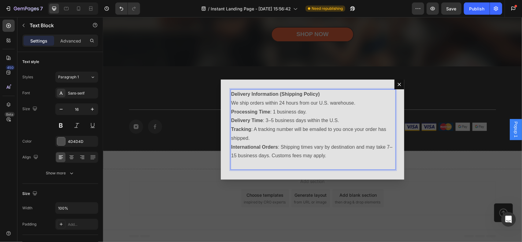
click at [231, 101] on p "We ship orders within 24 hours from our U.S. warehouse." at bounding box center [312, 102] width 163 height 9
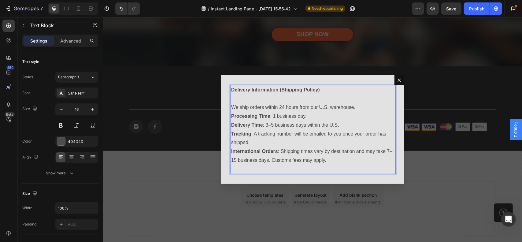
click at [328, 161] on p "International Orders : Shipping times vary by destination and may take 7–15 bus…" at bounding box center [312, 156] width 163 height 18
drag, startPoint x: 275, startPoint y: 161, endPoint x: 332, endPoint y: 160, distance: 56.6
click at [332, 160] on p "International Orders : Shipping times vary by destination and may take 7–15 bus…" at bounding box center [312, 156] width 163 height 18
click at [361, 137] on p "Tracking : A tracking number will be emailed to you once your order has shipped." at bounding box center [312, 138] width 163 height 18
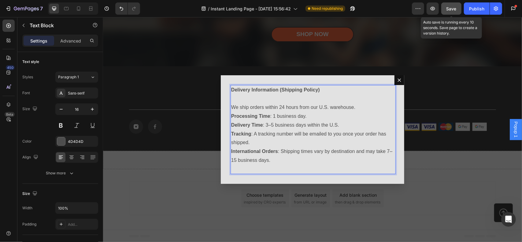
click at [450, 6] on span "Save" at bounding box center [451, 8] width 10 height 5
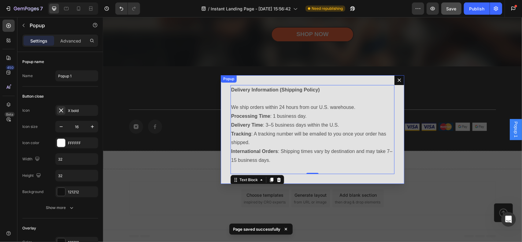
click at [397, 78] on icon "Dialog content" at bounding box center [398, 79] width 5 height 5
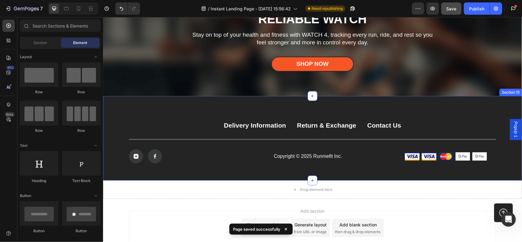
scroll to position [3370, 0]
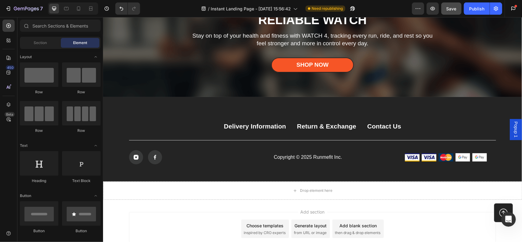
click at [249, 163] on div "Copyright © 2025 Runmefit Inc. Text Block" at bounding box center [308, 157] width 118 height 14
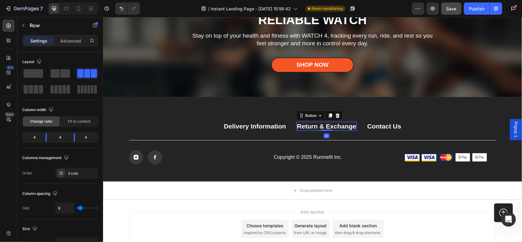
click at [323, 124] on div "Return & Exchange" at bounding box center [326, 126] width 59 height 8
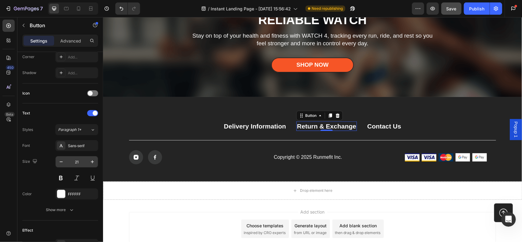
scroll to position [261, 0]
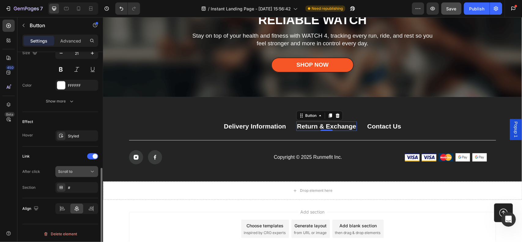
click at [76, 172] on div "Scroll to" at bounding box center [73, 172] width 31 height 6
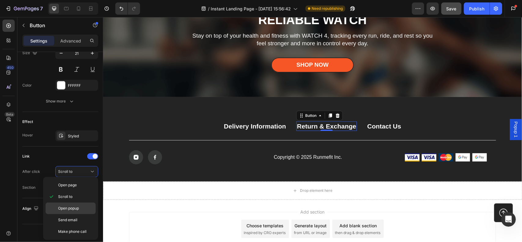
click at [76, 207] on span "Open popup" at bounding box center [68, 208] width 21 height 6
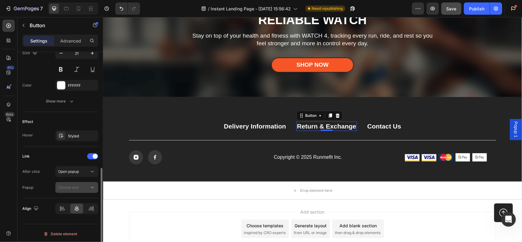
click at [81, 192] on div "Link After click Open popup Popup Choose one" at bounding box center [60, 172] width 76 height 52
click at [80, 189] on button "Choose one" at bounding box center [76, 187] width 43 height 11
click at [75, 202] on p "Popup 1" at bounding box center [75, 201] width 35 height 6
click at [79, 186] on div "Popup 1" at bounding box center [73, 188] width 31 height 6
click at [75, 198] on p "Popup 1" at bounding box center [75, 201] width 35 height 6
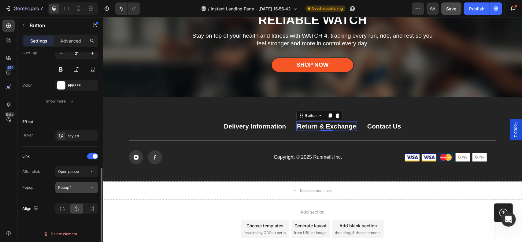
click at [78, 186] on div "Popup 1" at bounding box center [73, 188] width 31 height 6
click at [48, 182] on div "Popup Popup 1" at bounding box center [60, 187] width 76 height 11
click at [78, 172] on span "Open popup" at bounding box center [68, 171] width 21 height 5
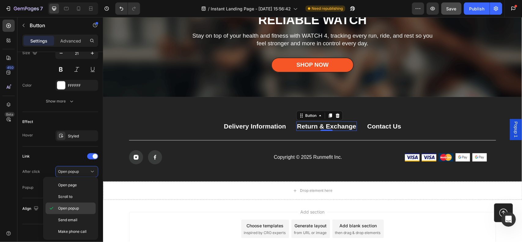
click at [73, 208] on span "Open popup" at bounding box center [68, 208] width 21 height 6
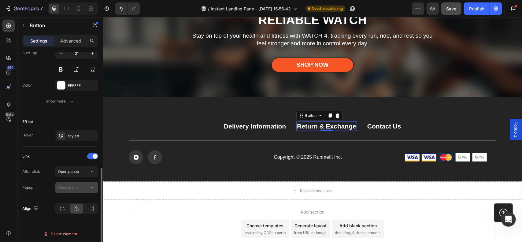
click at [82, 190] on button "Choose one" at bounding box center [76, 187] width 43 height 11
click at [43, 182] on div "Popup Choose one" at bounding box center [60, 187] width 76 height 11
click at [512, 132] on span "Popup 1" at bounding box center [515, 129] width 6 height 16
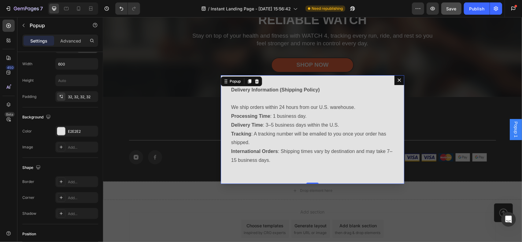
scroll to position [0, 0]
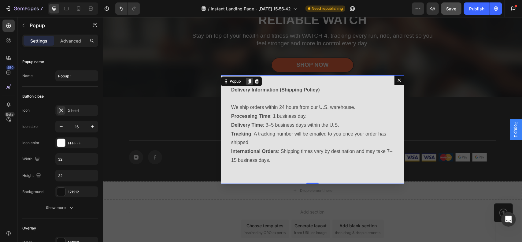
click at [248, 81] on icon "Dialog content" at bounding box center [249, 81] width 3 height 4
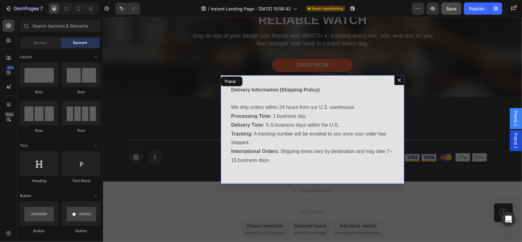
click at [479, 93] on div "Backdrop" at bounding box center [312, 129] width 419 height 225
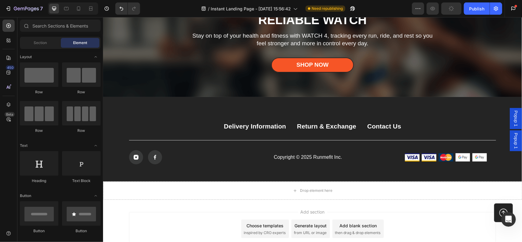
click at [512, 121] on span "Popup 1" at bounding box center [515, 118] width 6 height 16
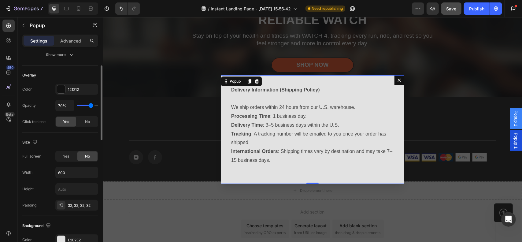
scroll to position [122, 0]
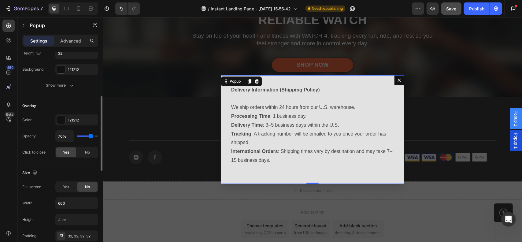
click at [394, 78] on button "Dialog content" at bounding box center [399, 80] width 10 height 10
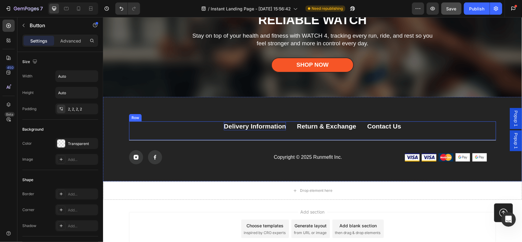
click at [262, 123] on p "Delivery Information" at bounding box center [254, 126] width 62 height 8
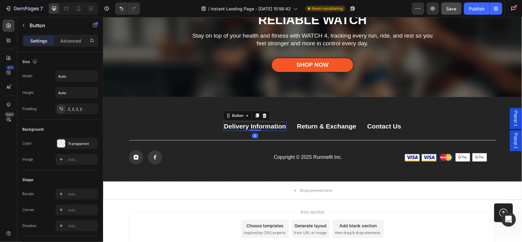
click at [512, 120] on span "Popup 1" at bounding box center [515, 118] width 6 height 16
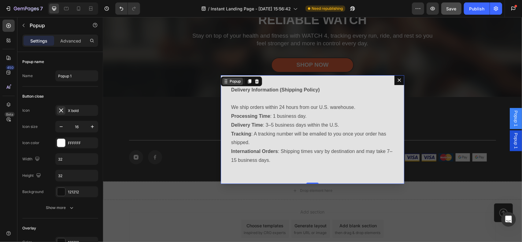
click at [236, 81] on div "Popup" at bounding box center [234, 81] width 13 height 6
click at [87, 76] on input "Popup 1" at bounding box center [76, 75] width 43 height 11
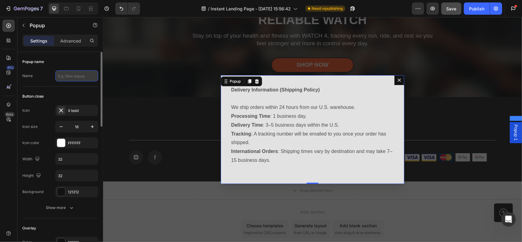
click at [87, 76] on input "text" at bounding box center [76, 75] width 43 height 11
type input "p2"
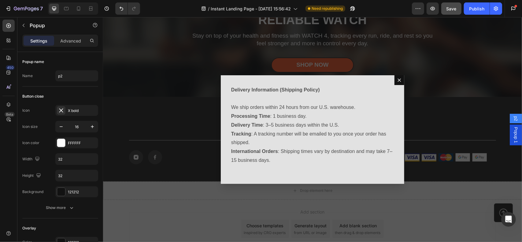
click at [162, 95] on div "Backdrop" at bounding box center [312, 129] width 419 height 225
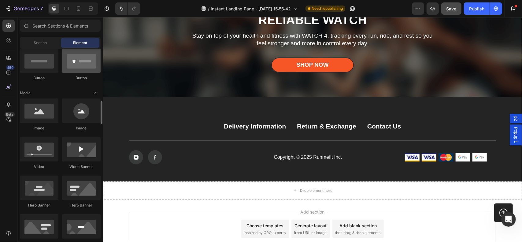
scroll to position [183, 0]
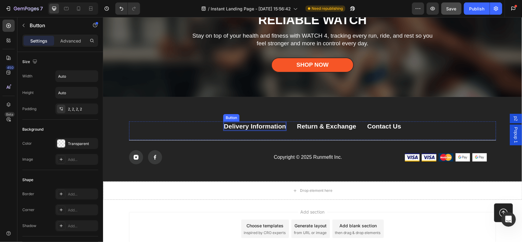
click at [268, 125] on p "Delivery Information" at bounding box center [254, 126] width 62 height 8
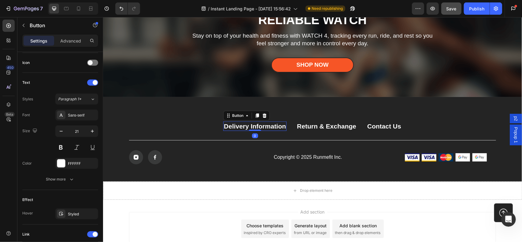
scroll to position [261, 0]
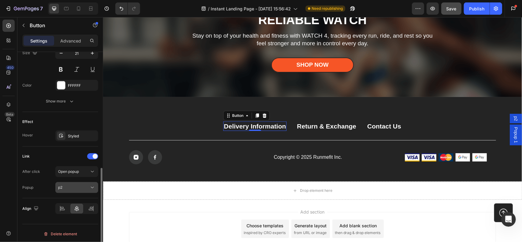
click at [75, 186] on div "p2" at bounding box center [73, 188] width 31 height 6
click at [75, 213] on p "Popup 1" at bounding box center [75, 213] width 35 height 6
click at [512, 116] on span "p2" at bounding box center [515, 118] width 6 height 5
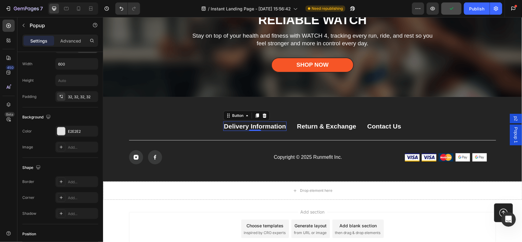
scroll to position [0, 0]
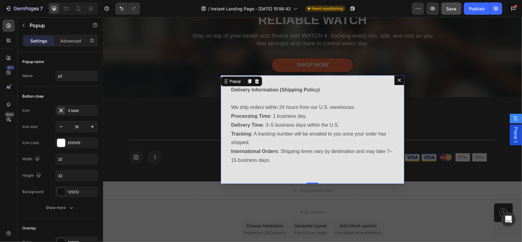
click at [398, 81] on icon "Dialog content" at bounding box center [398, 79] width 5 height 5
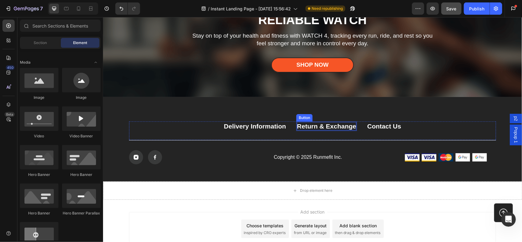
click at [319, 124] on div "Return & Exchange" at bounding box center [326, 126] width 59 height 8
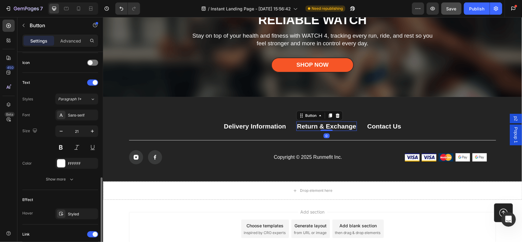
scroll to position [261, 0]
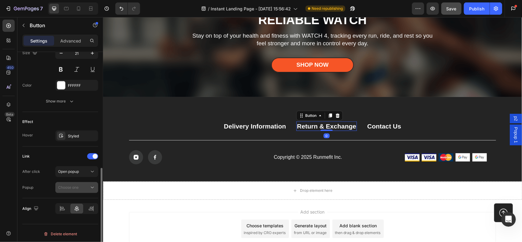
click at [78, 187] on span "Choose one" at bounding box center [68, 187] width 20 height 5
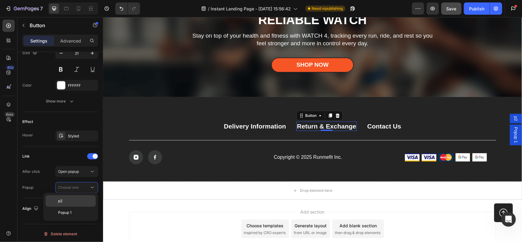
click at [70, 207] on div "p2" at bounding box center [71, 213] width 50 height 12
click at [512, 117] on span "p2" at bounding box center [515, 118] width 6 height 5
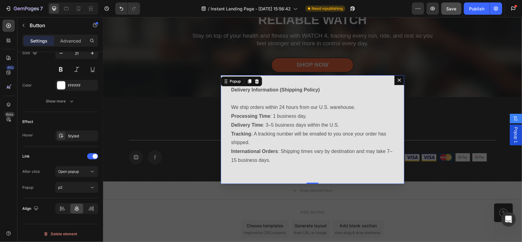
scroll to position [0, 0]
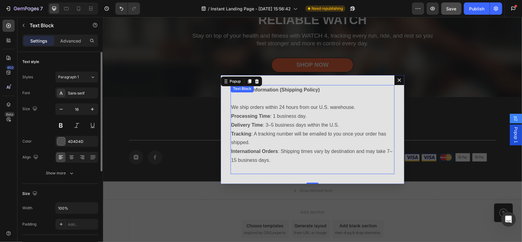
click at [298, 87] on strong "Delivery Information (Shipping Policy)" at bounding box center [275, 89] width 89 height 5
click at [296, 89] on strong "Delivery Information (Shipping Policy)" at bounding box center [275, 89] width 89 height 5
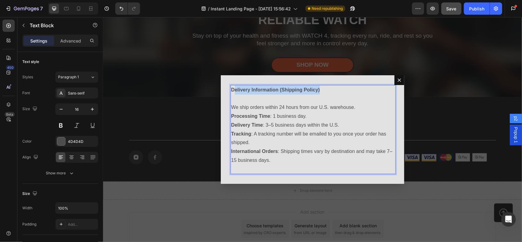
drag, startPoint x: 320, startPoint y: 89, endPoint x: 231, endPoint y: 88, distance: 89.6
click at [232, 88] on p "Delivery Information (Shipping Policy)" at bounding box center [312, 89] width 163 height 9
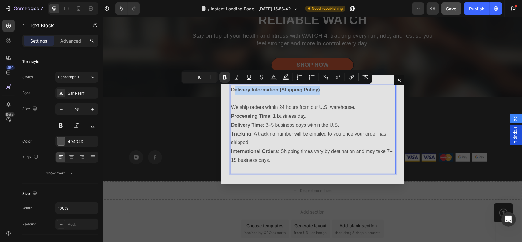
drag, startPoint x: 292, startPoint y: 94, endPoint x: 308, endPoint y: 89, distance: 17.5
click at [292, 94] on p "Delivery Information (Shipping Policy)" at bounding box center [312, 89] width 163 height 9
drag, startPoint x: 321, startPoint y: 89, endPoint x: 324, endPoint y: 92, distance: 4.3
click at [321, 89] on p "Delivery Information (Shipping Policy)" at bounding box center [312, 89] width 163 height 9
drag, startPoint x: 324, startPoint y: 92, endPoint x: 317, endPoint y: 95, distance: 7.7
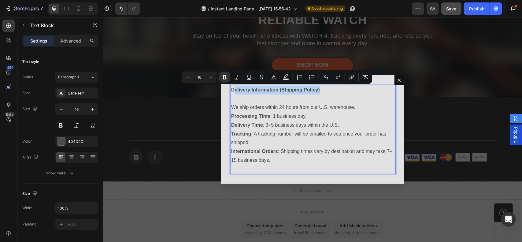
click at [323, 92] on p "Delivery Information (Shipping Policy)" at bounding box center [312, 89] width 163 height 9
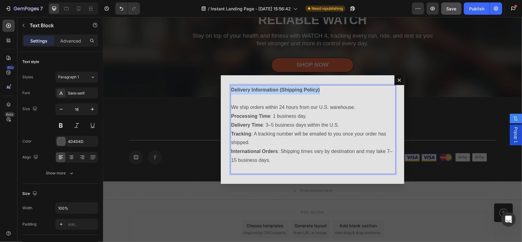
drag, startPoint x: 323, startPoint y: 89, endPoint x: 227, endPoint y: 88, distance: 95.4
click at [230, 87] on div "Delivery Information (Shipping Policy) We ship orders within 24 hours from our …" at bounding box center [312, 129] width 164 height 89
click at [231, 101] on p "Rich Text Editor. Editing area: main" at bounding box center [312, 98] width 163 height 9
drag, startPoint x: 251, startPoint y: 122, endPoint x: 234, endPoint y: 113, distance: 18.7
click at [250, 122] on strong "Delivery Time" at bounding box center [247, 124] width 32 height 5
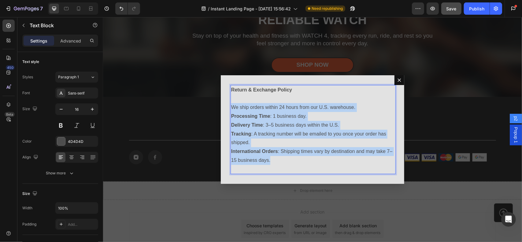
drag, startPoint x: 229, startPoint y: 106, endPoint x: 282, endPoint y: 158, distance: 73.5
click at [282, 158] on div "Return & Exchange Policy We ship orders within 24 hours from our U.S. warehouse…" at bounding box center [312, 129] width 164 height 89
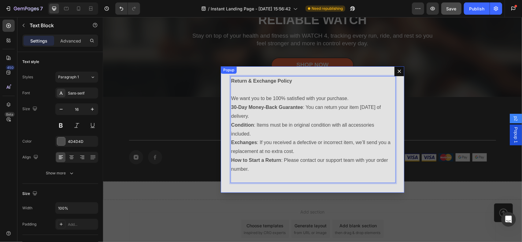
click at [398, 69] on icon "Dialog content" at bounding box center [398, 70] width 5 height 5
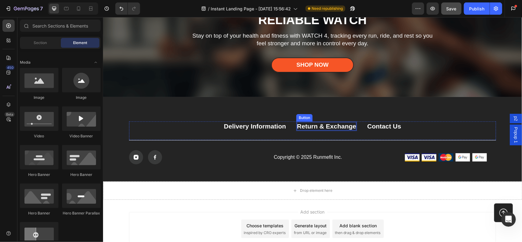
click at [337, 128] on div "Return & Exchange" at bounding box center [326, 126] width 59 height 8
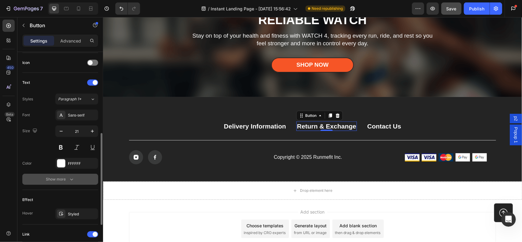
scroll to position [261, 0]
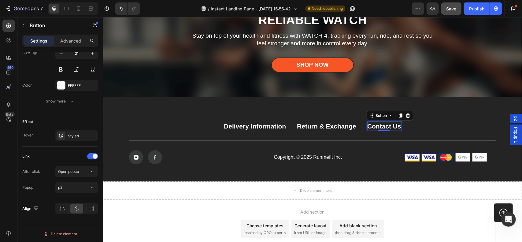
click at [392, 128] on div "Contact Us" at bounding box center [384, 126] width 34 height 8
click at [85, 169] on div "Scroll to" at bounding box center [73, 172] width 31 height 6
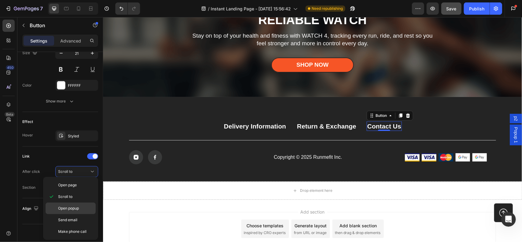
click at [79, 207] on span "Open popup" at bounding box center [68, 208] width 21 height 6
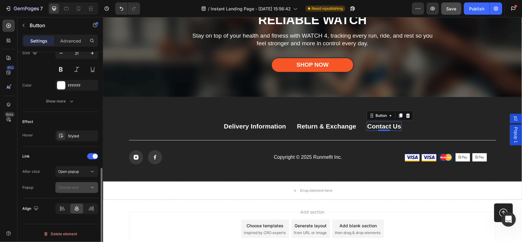
click at [81, 191] on button "Choose one" at bounding box center [76, 187] width 43 height 11
click at [81, 189] on div "Choose one" at bounding box center [76, 187] width 37 height 6
click at [512, 117] on span "p2" at bounding box center [515, 118] width 6 height 5
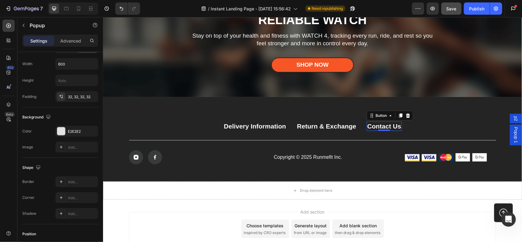
scroll to position [0, 0]
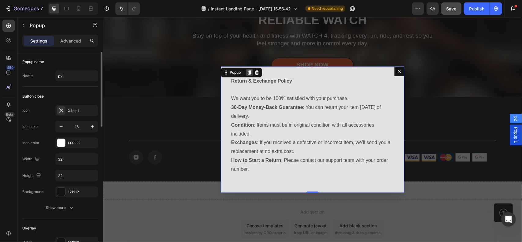
click at [247, 73] on icon "Dialog content" at bounding box center [249, 72] width 5 height 5
click at [399, 72] on icon "Dialog content" at bounding box center [398, 70] width 5 height 5
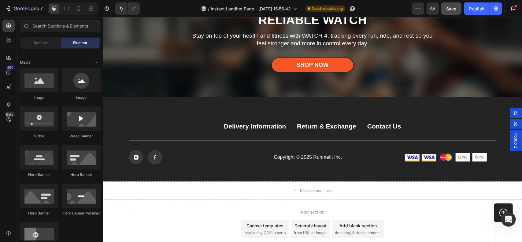
click at [512, 123] on span "p2" at bounding box center [515, 123] width 6 height 5
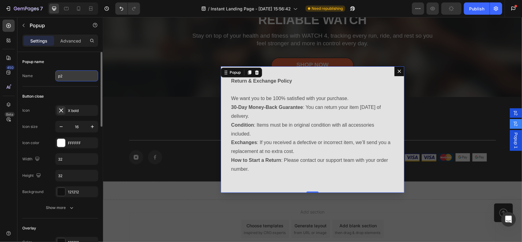
click at [64, 76] on input "p2" at bounding box center [76, 75] width 43 height 11
type input "p3"
click at [396, 68] on icon "Dialog content" at bounding box center [398, 70] width 5 height 5
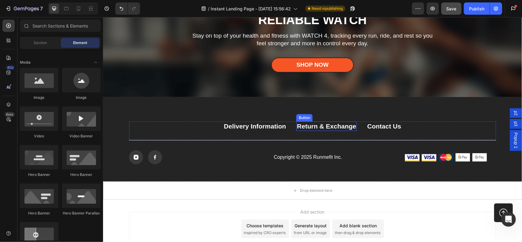
click at [327, 130] on button "Return & Exchange" at bounding box center [326, 125] width 61 height 9
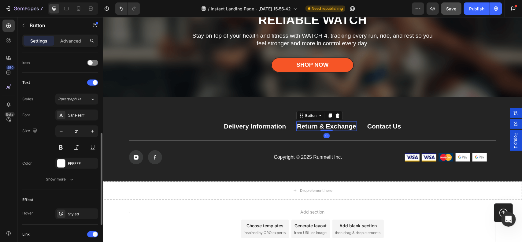
scroll to position [261, 0]
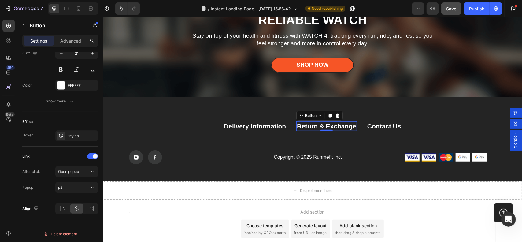
click at [512, 123] on span "p3" at bounding box center [515, 123] width 6 height 5
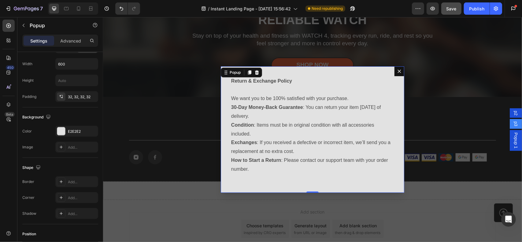
scroll to position [0, 0]
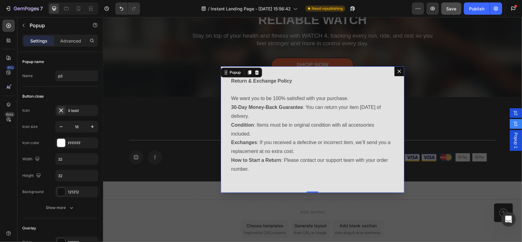
click at [226, 80] on div "Return & Exchange Policy We want you to be 100% satisfied with your purchase. 3…" at bounding box center [311, 129] width 183 height 127
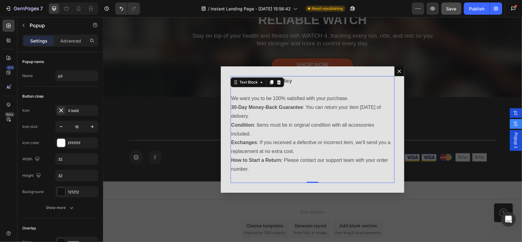
click at [307, 80] on p "Return & Exchange Policy" at bounding box center [312, 80] width 163 height 9
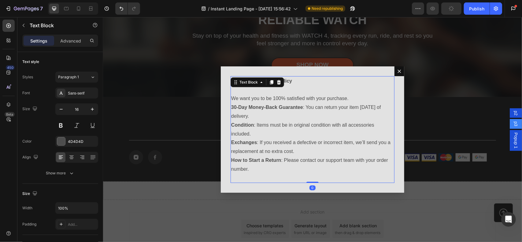
click at [296, 81] on p "Return & Exchange Policy" at bounding box center [312, 80] width 163 height 9
click at [288, 81] on strong "Return & Exchange Policy" at bounding box center [261, 80] width 61 height 5
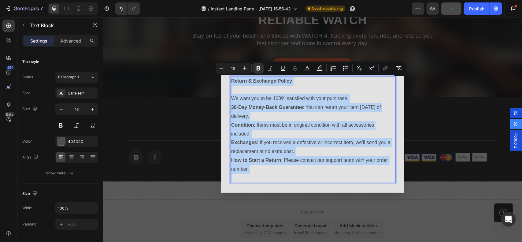
click at [293, 82] on p "Return & Exchange Policy" at bounding box center [312, 80] width 163 height 9
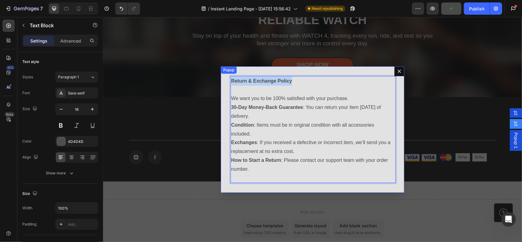
drag, startPoint x: 292, startPoint y: 81, endPoint x: 224, endPoint y: 76, distance: 67.4
click at [224, 76] on div "Return & Exchange Policy We want you to be 100% satisfied with your purchase. 3…" at bounding box center [311, 129] width 183 height 127
click at [238, 111] on p "30-Day Money-Back Guarantee : You can return your item within 30 days of delive…" at bounding box center [312, 112] width 163 height 18
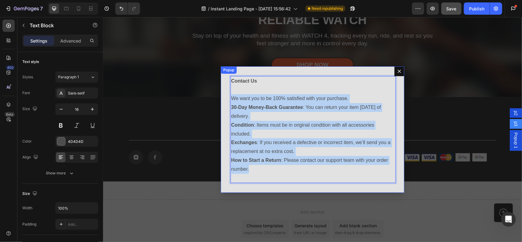
drag, startPoint x: 268, startPoint y: 167, endPoint x: 225, endPoint y: 98, distance: 81.3
click at [225, 98] on div "Contact Us We want you to be 100% satisfied with your purchase. 30-Day Money-Ba…" at bounding box center [311, 129] width 183 height 127
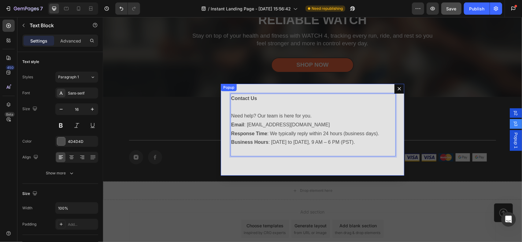
drag, startPoint x: 398, startPoint y: 88, endPoint x: 241, endPoint y: 108, distance: 158.7
click at [398, 88] on icon "Dialog content" at bounding box center [398, 88] width 5 height 5
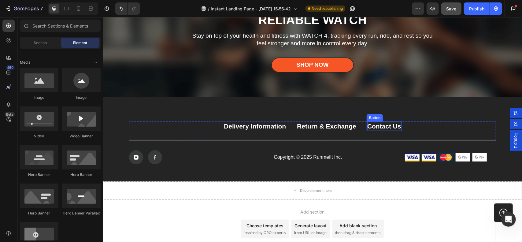
click at [380, 125] on div "Contact Us" at bounding box center [384, 126] width 34 height 8
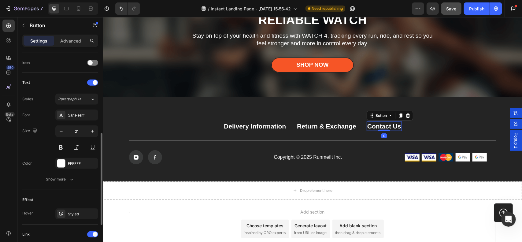
scroll to position [261, 0]
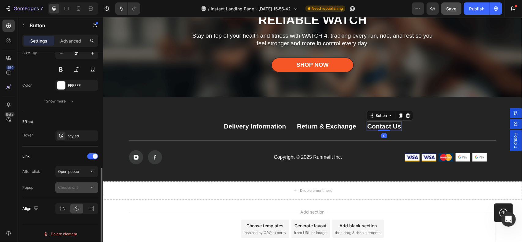
click at [77, 187] on span "Choose one" at bounding box center [68, 187] width 20 height 5
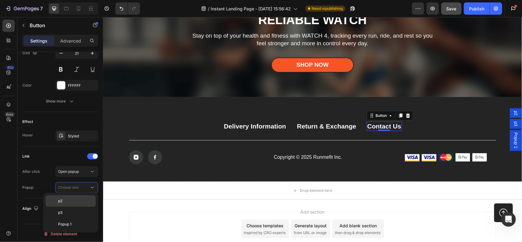
click at [73, 201] on p "p2" at bounding box center [75, 201] width 35 height 6
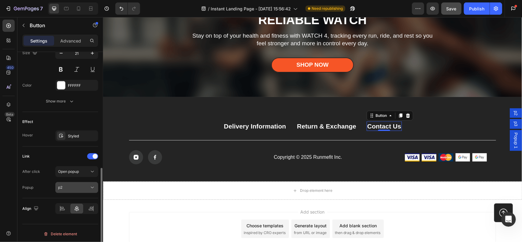
click at [76, 185] on div "p2" at bounding box center [73, 188] width 31 height 6
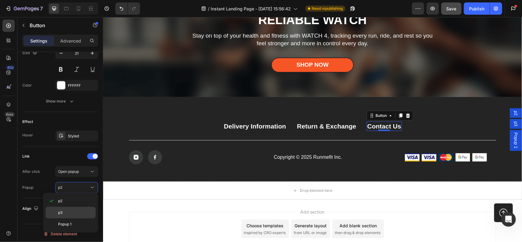
click at [75, 213] on p "p3" at bounding box center [75, 213] width 35 height 6
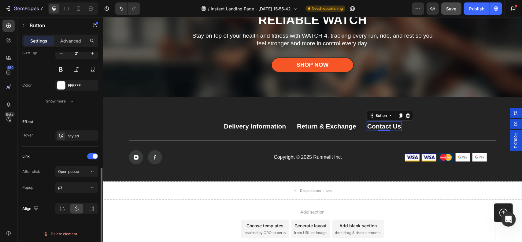
click at [58, 152] on div "Link" at bounding box center [60, 156] width 76 height 10
click at [448, 6] on span "Save" at bounding box center [451, 8] width 10 height 5
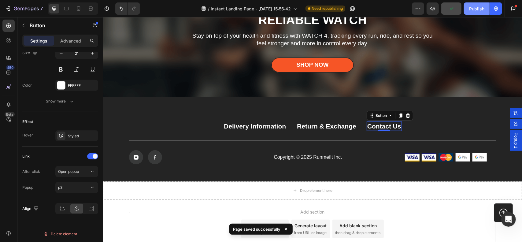
click at [478, 3] on button "Publish" at bounding box center [477, 8] width 26 height 12
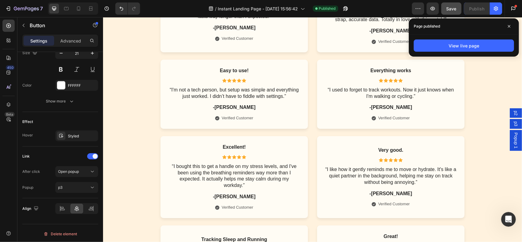
scroll to position [2575, 0]
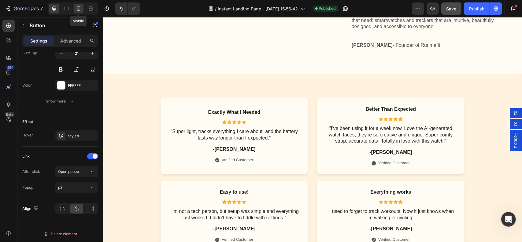
click at [78, 10] on icon at bounding box center [79, 9] width 6 height 6
type input "14"
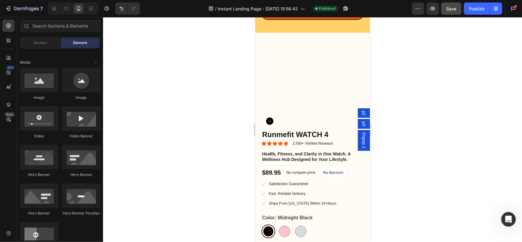
scroll to position [1620, 0]
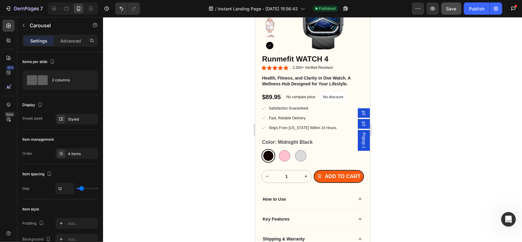
scroll to position [1865, 0]
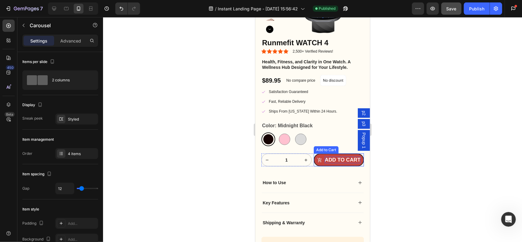
click at [330, 158] on div "Add to cart" at bounding box center [342, 159] width 36 height 7
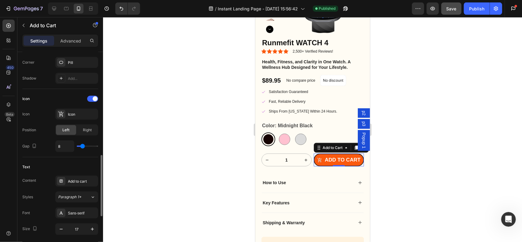
scroll to position [245, 0]
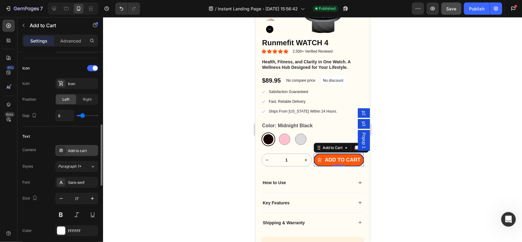
click at [76, 150] on div "Add to cart" at bounding box center [82, 151] width 29 height 6
click at [35, 199] on icon "button" at bounding box center [35, 199] width 2 height 1
click at [38, 184] on icon "button" at bounding box center [36, 186] width 6 height 6
click at [64, 197] on icon "button" at bounding box center [61, 198] width 6 height 6
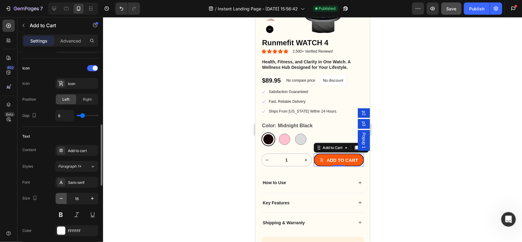
type input "15"
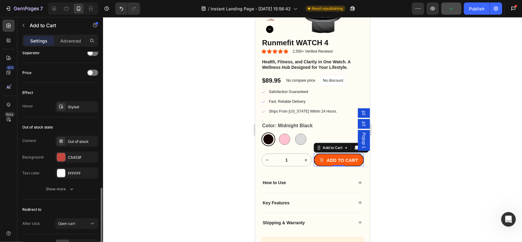
scroll to position [494, 0]
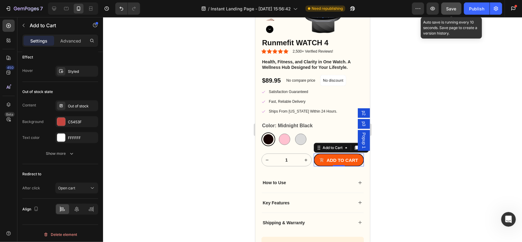
click at [450, 10] on span "Save" at bounding box center [451, 8] width 10 height 5
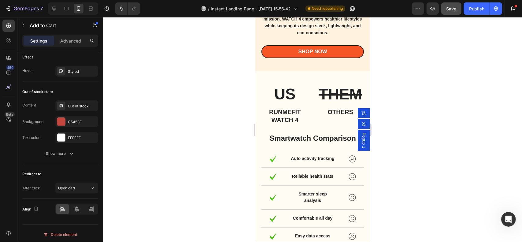
scroll to position [2231, 0]
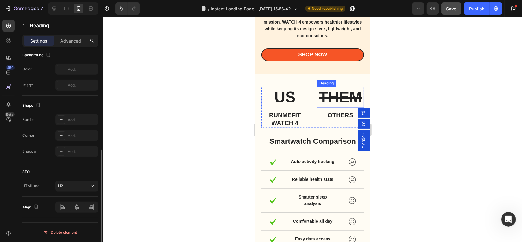
click at [341, 100] on s "THEM" at bounding box center [339, 96] width 43 height 17
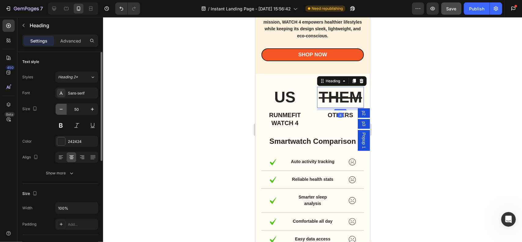
click at [61, 109] on icon "button" at bounding box center [61, 109] width 6 height 6
type input "48"
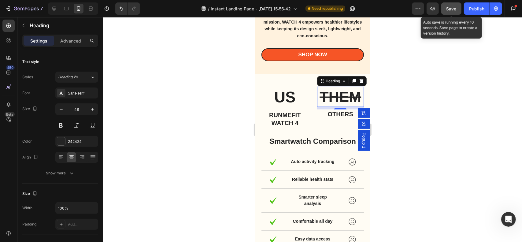
click at [459, 8] on button "Save" at bounding box center [451, 8] width 20 height 12
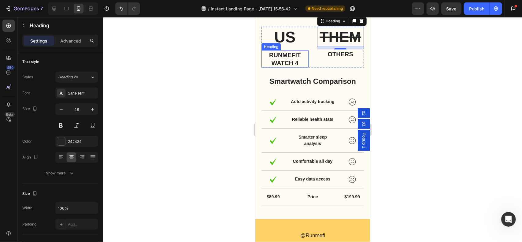
scroll to position [2293, 0]
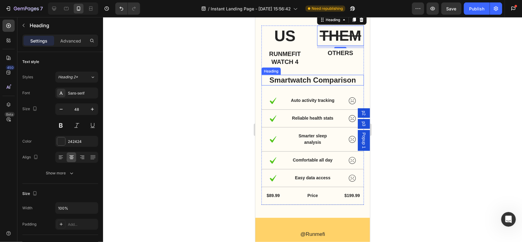
click at [319, 78] on h2 "Smartwatch Comparison" at bounding box center [312, 80] width 102 height 11
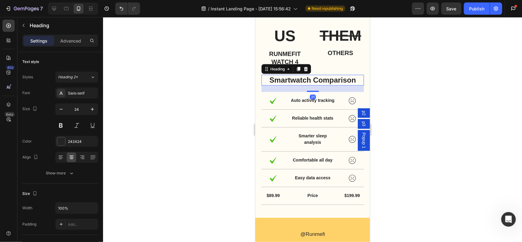
click at [315, 81] on h2 "Smartwatch Comparison" at bounding box center [312, 80] width 102 height 11
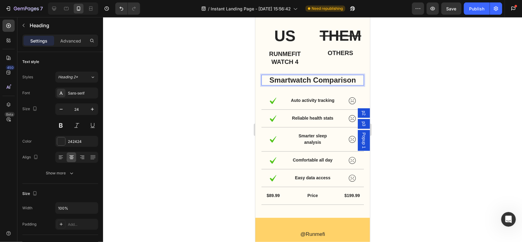
click at [312, 79] on p "Smartwatch Comparison" at bounding box center [312, 79] width 101 height 9
click at [311, 79] on p "Smartwatch Comparison" at bounding box center [312, 79] width 101 height 9
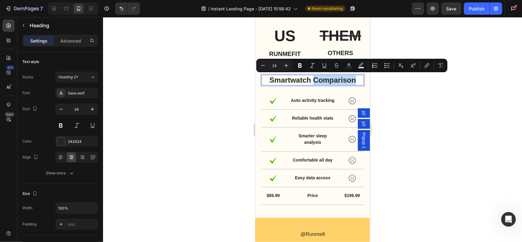
click at [311, 80] on p "Smartwatch Comparison" at bounding box center [312, 79] width 101 height 9
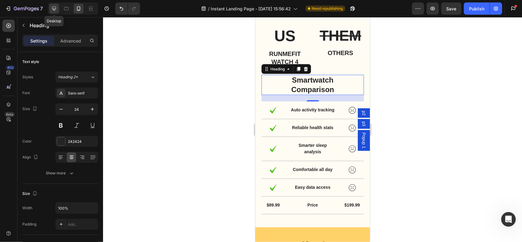
click at [53, 6] on icon at bounding box center [54, 9] width 6 height 6
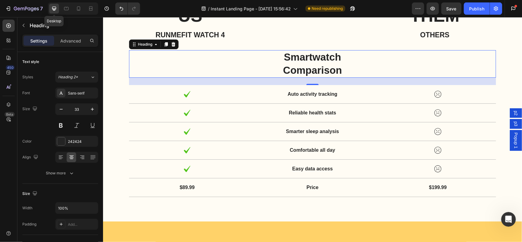
scroll to position [2429, 0]
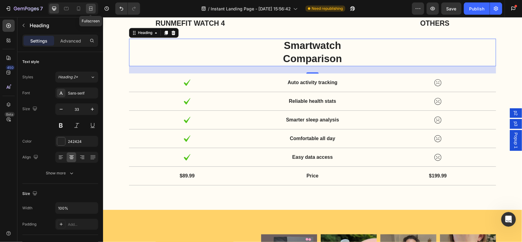
click at [92, 10] on icon at bounding box center [91, 9] width 6 height 6
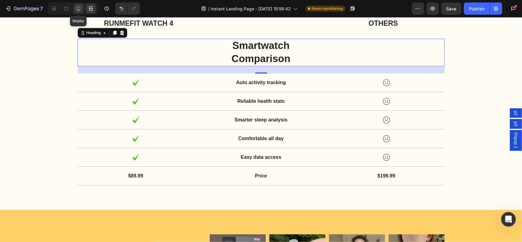
click at [78, 7] on icon at bounding box center [79, 9] width 6 height 6
type input "24"
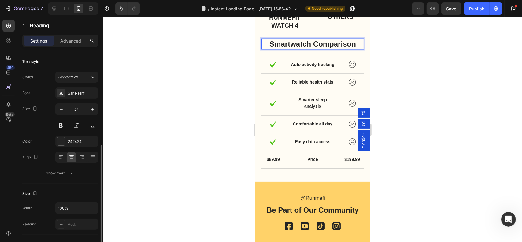
scroll to position [61, 0]
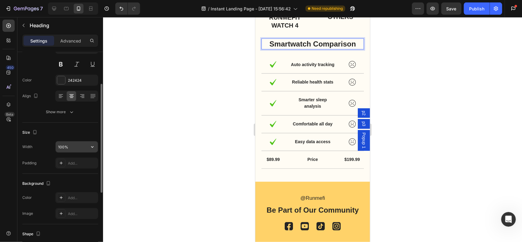
click at [69, 144] on input "100%" at bounding box center [77, 146] width 42 height 11
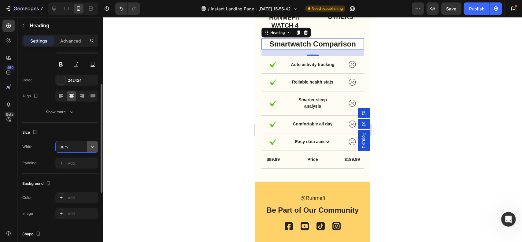
click at [91, 149] on button "button" at bounding box center [92, 146] width 11 height 11
click at [72, 145] on input "100%" at bounding box center [77, 146] width 42 height 11
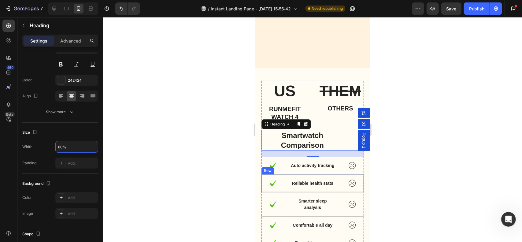
scroll to position [2195, 0]
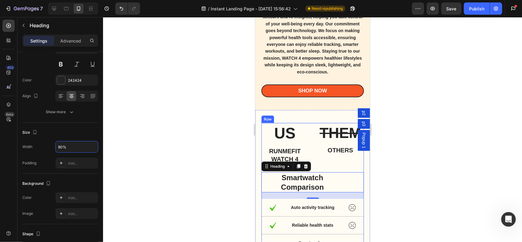
type input "80%"
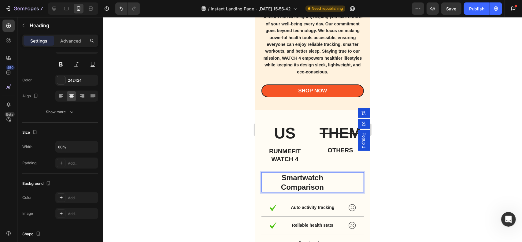
click at [272, 175] on p "Smartwatch Comparison" at bounding box center [302, 181] width 81 height 19
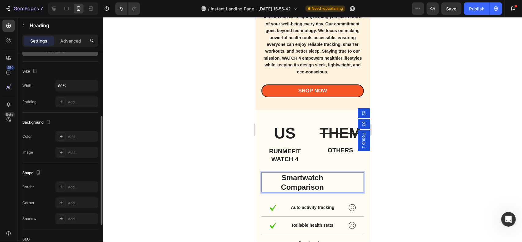
scroll to position [188, 0]
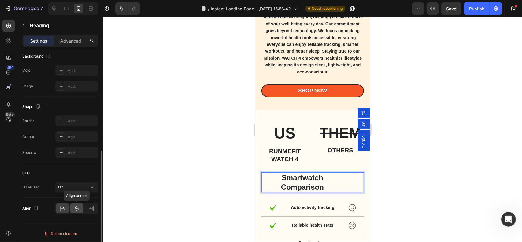
click at [78, 209] on icon at bounding box center [77, 208] width 6 height 6
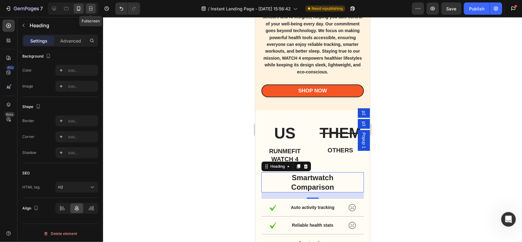
click at [91, 11] on icon at bounding box center [91, 9] width 6 height 6
type input "33"
type input "100%"
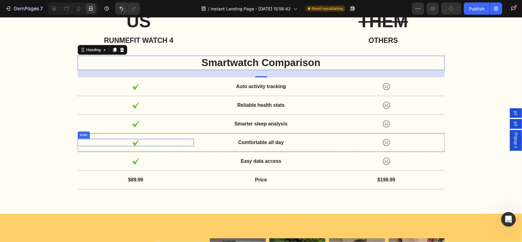
scroll to position [2342, 0]
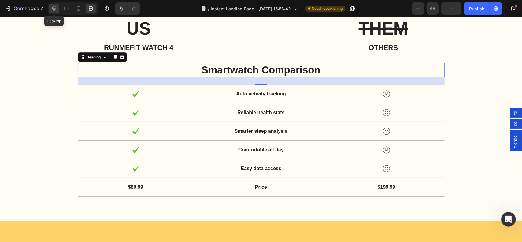
click at [53, 9] on icon at bounding box center [54, 9] width 4 height 4
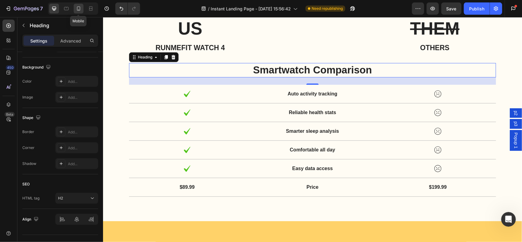
click at [79, 9] on icon at bounding box center [79, 9] width 6 height 6
type input "24"
type input "80%"
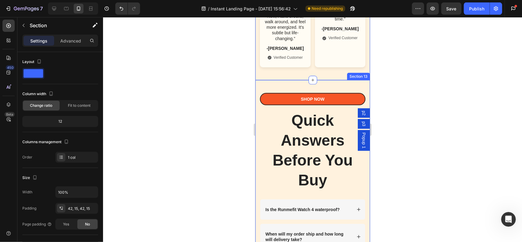
click at [286, 120] on div "Shop Now Button Quick Answers Before You Buy Heading Row Is the Runmefit Watch …" at bounding box center [312, 230] width 115 height 300
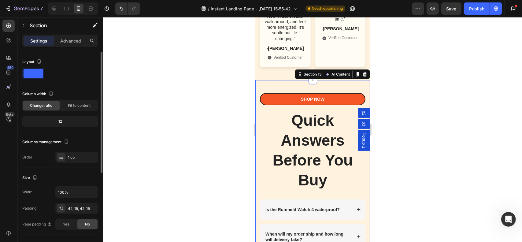
scroll to position [31, 0]
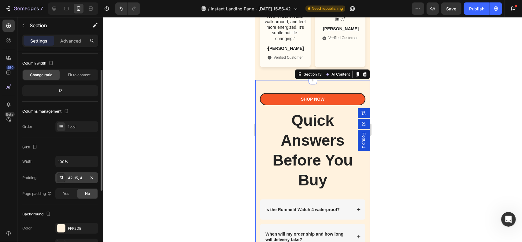
click at [77, 173] on div "42, 15, 42, 15" at bounding box center [76, 177] width 43 height 11
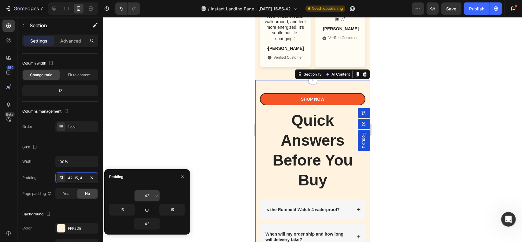
click at [148, 196] on input "42" at bounding box center [146, 195] width 25 height 11
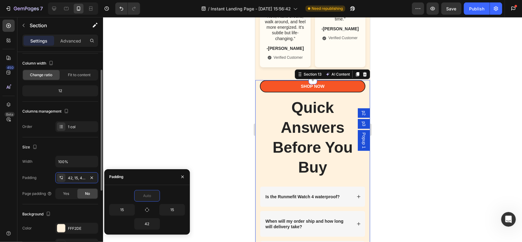
click at [79, 146] on div "Size" at bounding box center [60, 147] width 76 height 10
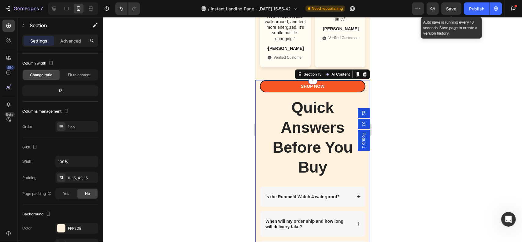
click at [448, 7] on span "Save" at bounding box center [451, 8] width 10 height 5
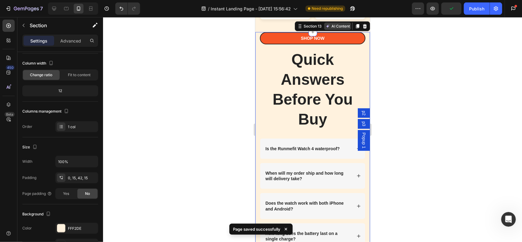
scroll to position [3478, 0]
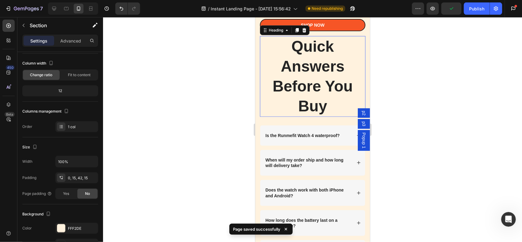
click at [305, 91] on h2 "Quick Answers Before You Buy" at bounding box center [312, 76] width 105 height 81
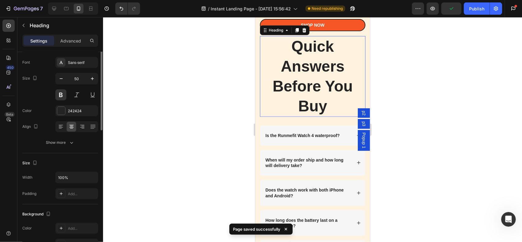
scroll to position [0, 0]
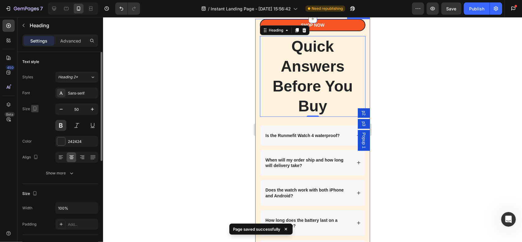
click at [34, 109] on icon "button" at bounding box center [35, 109] width 2 height 1
click at [38, 139] on icon "button" at bounding box center [36, 140] width 6 height 6
click at [56, 108] on button "button" at bounding box center [61, 109] width 11 height 11
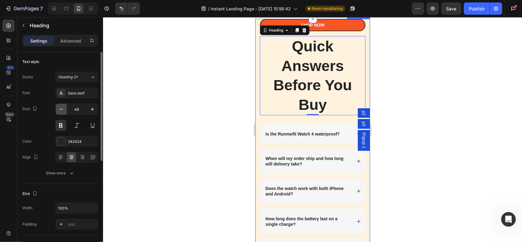
click at [59, 109] on icon "button" at bounding box center [61, 109] width 6 height 6
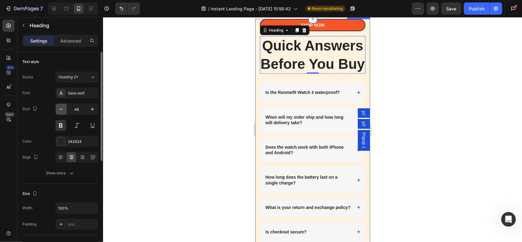
click at [62, 110] on icon "button" at bounding box center [61, 109] width 6 height 6
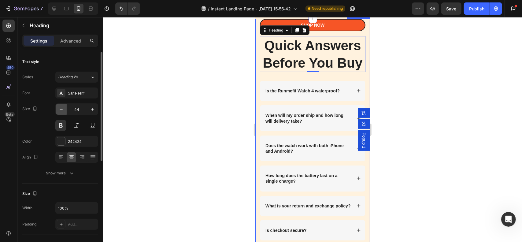
click at [62, 110] on icon "button" at bounding box center [61, 109] width 6 height 6
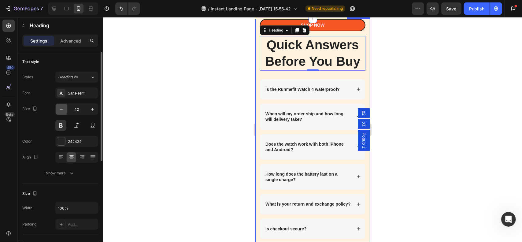
click at [62, 110] on icon "button" at bounding box center [61, 109] width 6 height 6
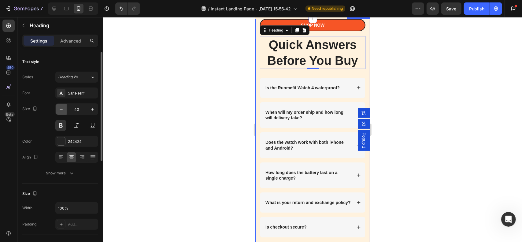
click at [62, 110] on icon "button" at bounding box center [61, 109] width 6 height 6
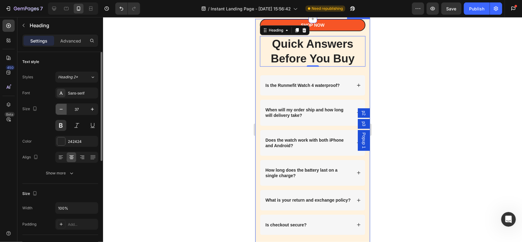
click at [62, 110] on icon "button" at bounding box center [61, 109] width 6 height 6
type input "36"
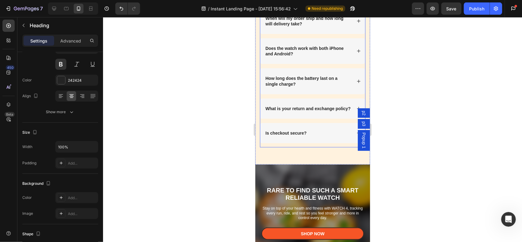
scroll to position [3631, 0]
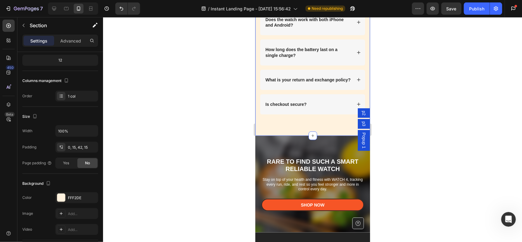
click at [276, 130] on div "Shop Now Button Quick Answers Before You Buy Heading 0 Row Is the Runmefit Watc…" at bounding box center [312, 17] width 115 height 237
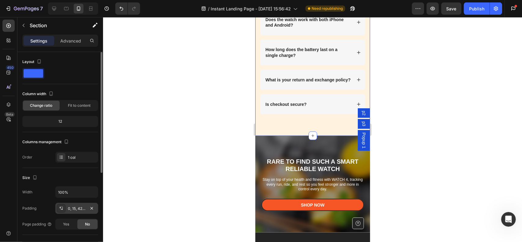
click at [82, 209] on div "0, 15, 42, 15" at bounding box center [77, 209] width 18 height 6
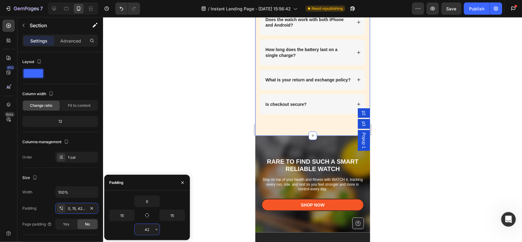
click at [142, 227] on input "42" at bounding box center [146, 229] width 25 height 11
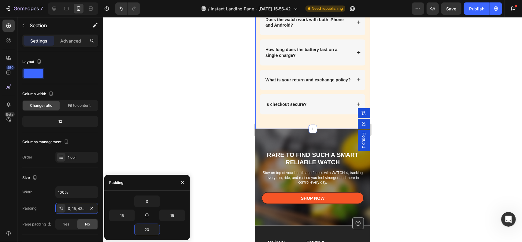
type input "2"
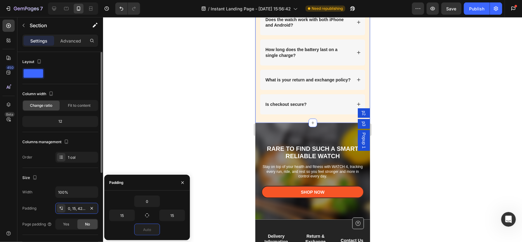
click at [85, 176] on div "Size" at bounding box center [60, 178] width 76 height 10
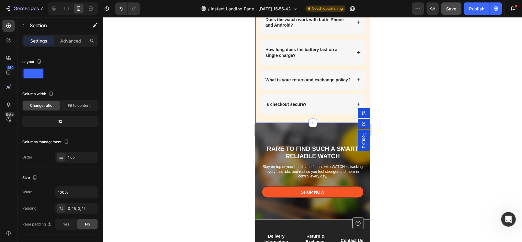
click at [451, 13] on button "Save" at bounding box center [451, 8] width 20 height 12
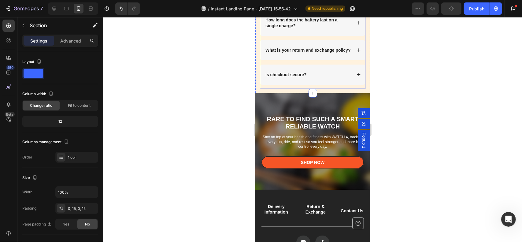
scroll to position [3661, 0]
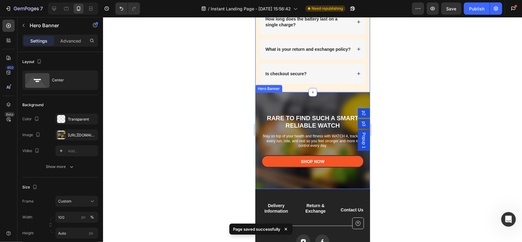
click at [298, 100] on div "RARE TO FIND SUCH A SMART RELIABLE WATCH Heading Stay on top of your health and…" at bounding box center [312, 140] width 115 height 97
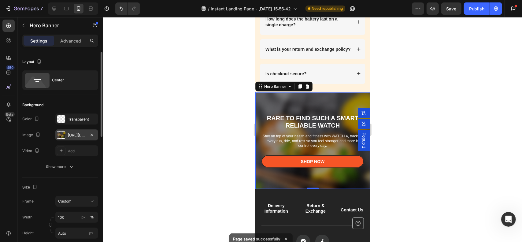
click at [61, 136] on div at bounding box center [61, 135] width 9 height 9
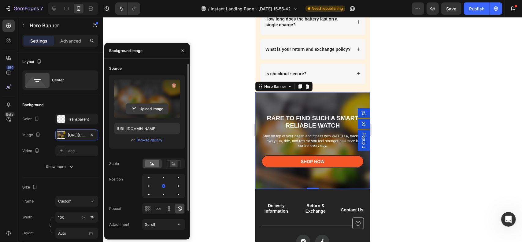
click at [153, 111] on input "file" at bounding box center [147, 109] width 42 height 10
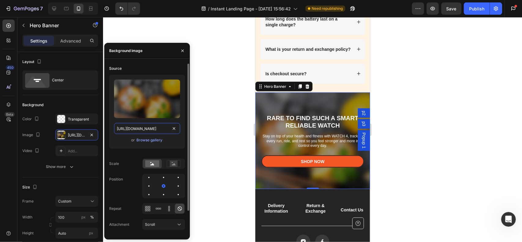
click at [135, 126] on input "https://cdn.shopify.com/s/files/1/2005/9307/files/gempages_432750572815254551-8…" at bounding box center [147, 128] width 66 height 11
paste input "0632/9067/1266/files/gempages_581000803754443689-c06ea5f1-b084-4bf5-9f8b-89d99a…"
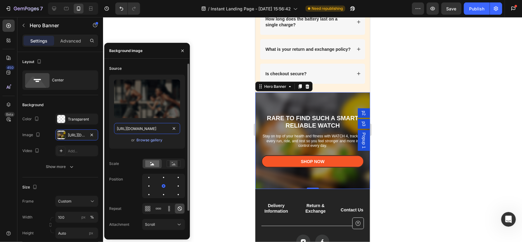
type input "https://cdn.shopify.com/s/files/1/0632/9067/1266/files/gempages_581000803754443…"
click at [149, 70] on div "Source" at bounding box center [147, 69] width 76 height 10
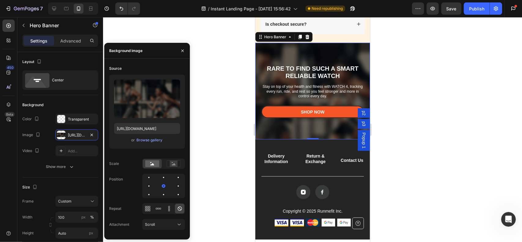
scroll to position [3723, 0]
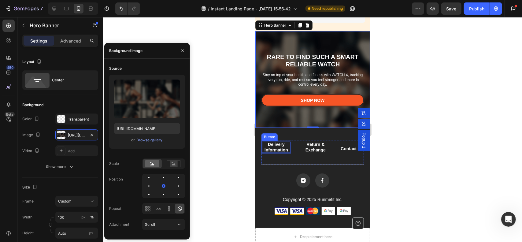
click at [284, 152] on div "Delivery Information" at bounding box center [276, 146] width 28 height 11
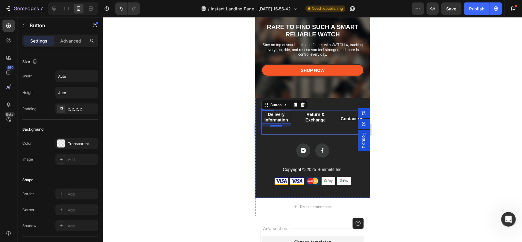
scroll to position [3753, 0]
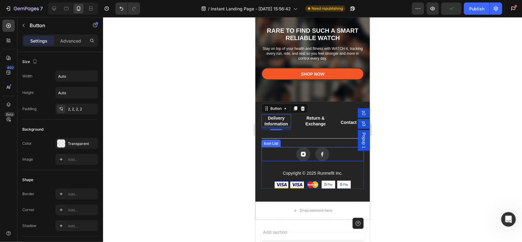
click at [332, 153] on div "Icon Icon" at bounding box center [312, 154] width 102 height 14
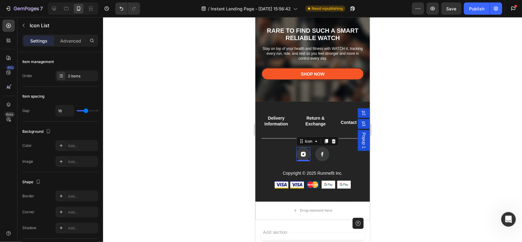
click at [301, 155] on icon at bounding box center [302, 153] width 5 height 5
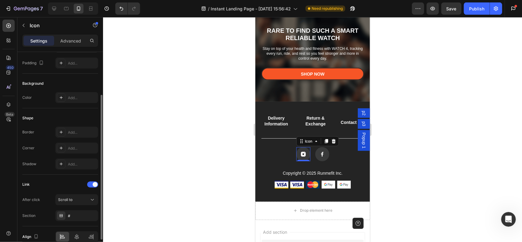
scroll to position [90, 0]
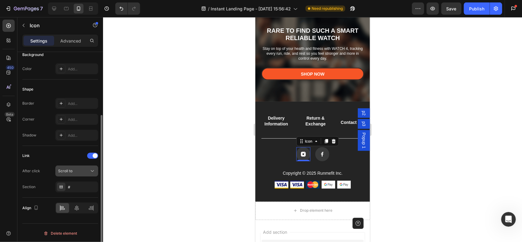
click at [81, 170] on div "Scroll to" at bounding box center [73, 171] width 31 height 6
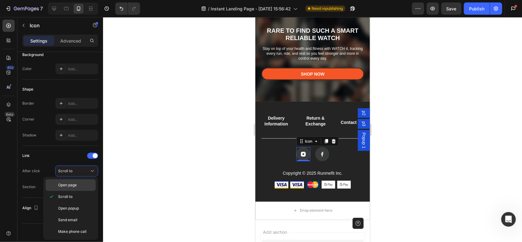
click at [83, 185] on p "Open page" at bounding box center [75, 185] width 35 height 6
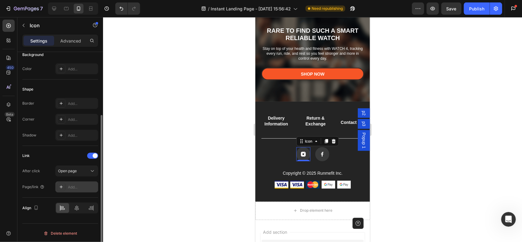
click at [73, 185] on div "Add..." at bounding box center [82, 187] width 29 height 6
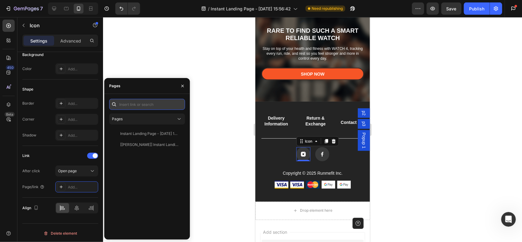
click at [135, 106] on input "text" at bounding box center [147, 104] width 76 height 11
paste input "[URL][DOMAIN_NAME]"
type input "[URL][DOMAIN_NAME]"
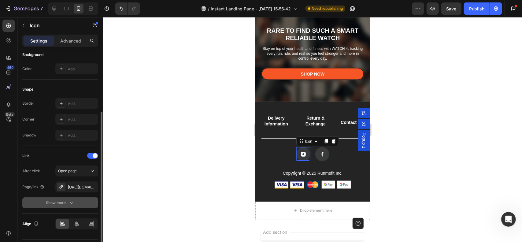
click at [76, 202] on button "Show more" at bounding box center [60, 202] width 76 height 11
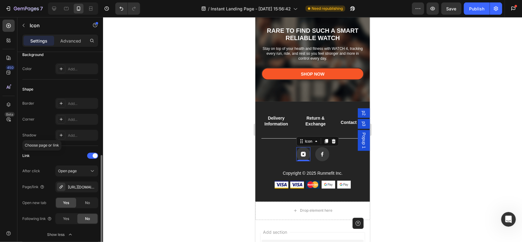
scroll to position [120, 0]
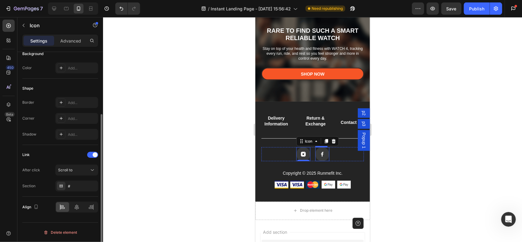
click at [323, 154] on rect at bounding box center [322, 154] width 14 height 14
click at [65, 175] on button "Scroll to" at bounding box center [76, 170] width 43 height 11
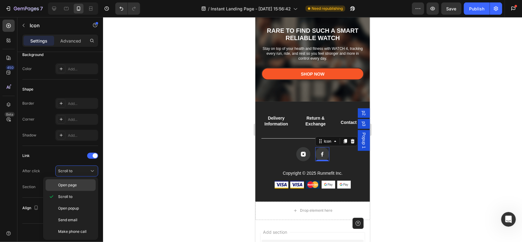
click at [83, 189] on div "Open page" at bounding box center [71, 185] width 50 height 12
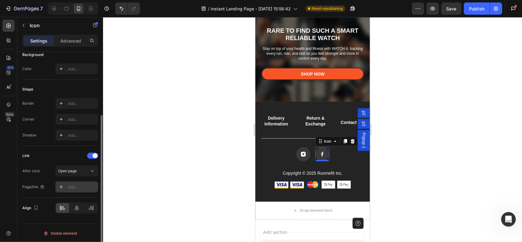
click at [75, 184] on div "Add..." at bounding box center [82, 187] width 29 height 6
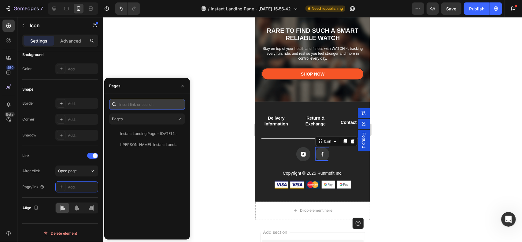
click at [139, 104] on input "text" at bounding box center [147, 104] width 76 height 11
paste input "https://www.facebook.com/runmefitus"
type input "https://www.facebook.com/runmefitus"
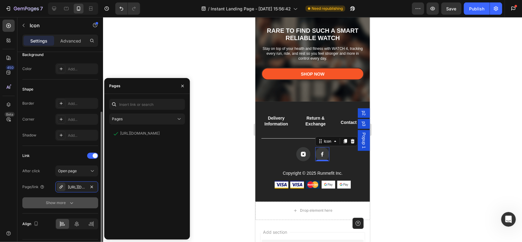
click at [70, 202] on icon "button" at bounding box center [71, 203] width 6 height 6
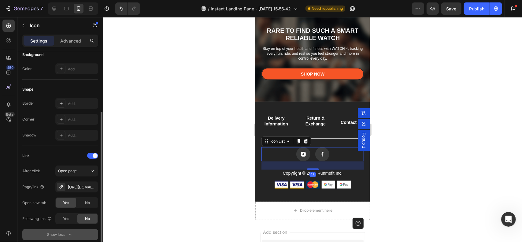
click at [333, 154] on div "Icon Icon" at bounding box center [312, 154] width 102 height 14
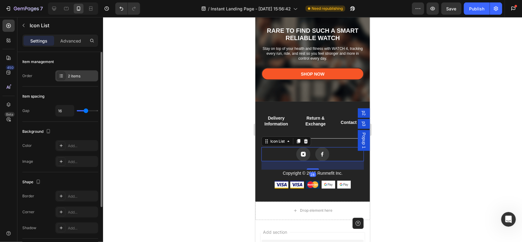
click at [73, 76] on div "2 items" at bounding box center [82, 76] width 29 height 6
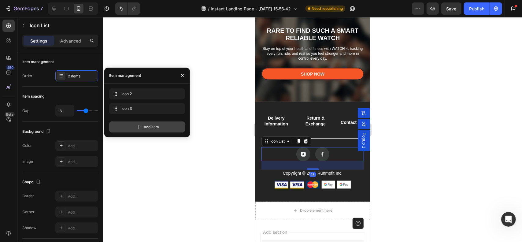
click at [148, 124] on div "Add item" at bounding box center [147, 126] width 76 height 11
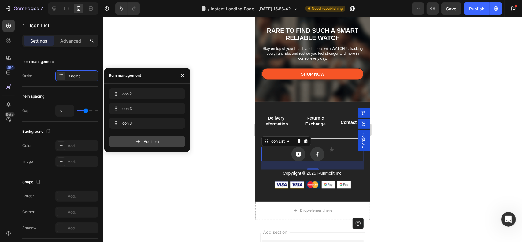
click at [153, 142] on span "Add item" at bounding box center [151, 142] width 15 height 6
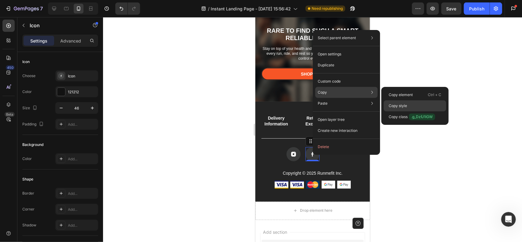
click at [411, 111] on div "Copy style" at bounding box center [415, 116] width 62 height 11
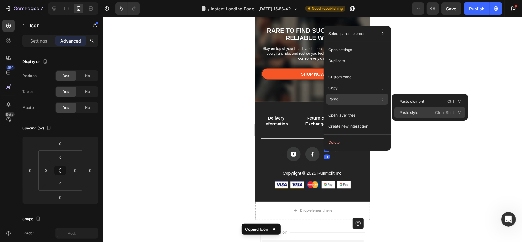
click at [422, 109] on div "Paste style Ctrl + Shift + V" at bounding box center [429, 112] width 71 height 11
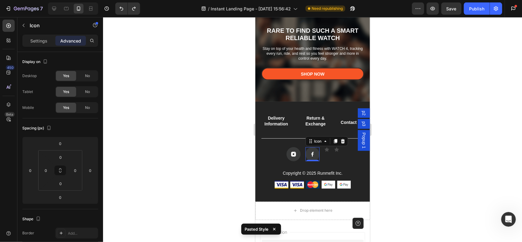
click at [306, 150] on rect at bounding box center [312, 154] width 14 height 14
click at [36, 39] on p "Settings" at bounding box center [38, 41] width 17 height 6
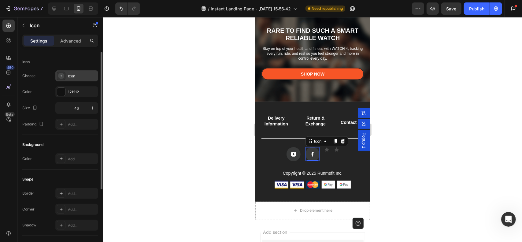
click at [73, 79] on div "Icon" at bounding box center [76, 75] width 43 height 11
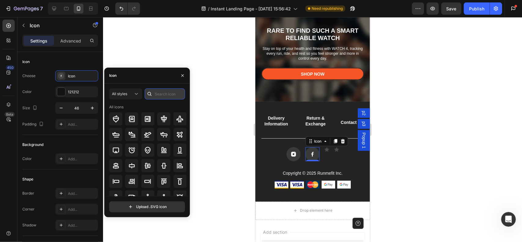
click at [161, 94] on input "text" at bounding box center [165, 93] width 40 height 11
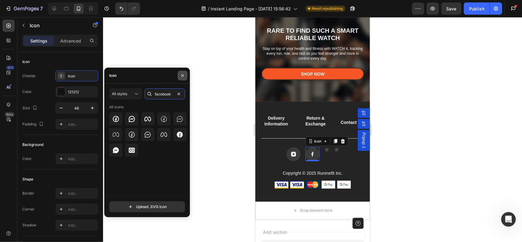
type input "facebook"
click at [183, 77] on icon "button" at bounding box center [182, 75] width 5 height 5
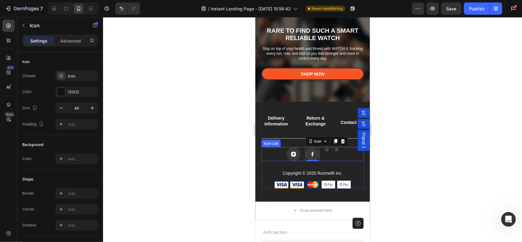
click at [324, 153] on div "Icon" at bounding box center [326, 154] width 5 height 14
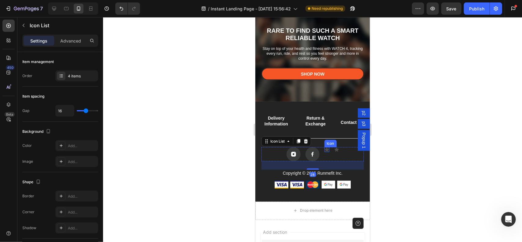
click at [324, 151] on div "Icon" at bounding box center [326, 149] width 5 height 5
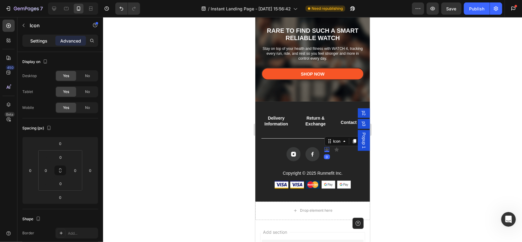
click at [32, 37] on div "Settings" at bounding box center [39, 41] width 31 height 10
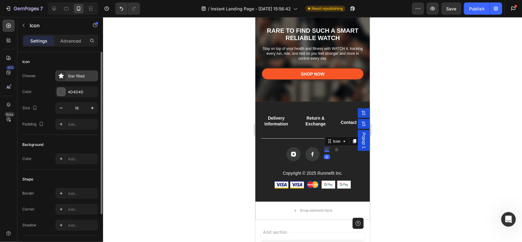
click at [87, 77] on div "Star filled" at bounding box center [82, 76] width 29 height 6
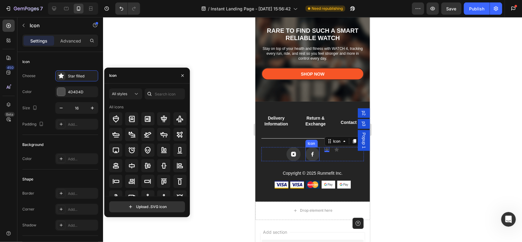
click at [312, 148] on rect at bounding box center [312, 154] width 14 height 14
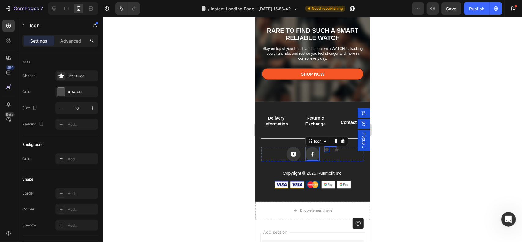
click at [325, 149] on icon at bounding box center [326, 149] width 4 height 4
click at [312, 150] on rect at bounding box center [312, 154] width 14 height 14
click at [324, 149] on icon at bounding box center [326, 149] width 5 height 5
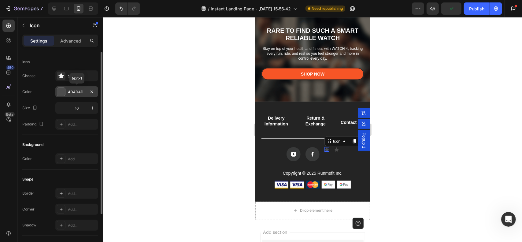
click at [61, 90] on div at bounding box center [61, 92] width 8 height 8
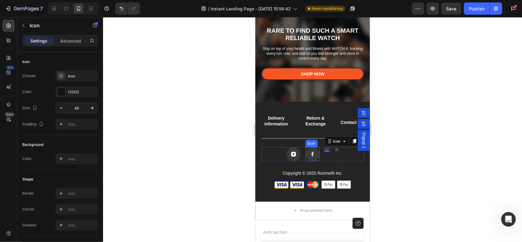
click at [311, 149] on rect at bounding box center [312, 154] width 14 height 14
click at [333, 142] on icon at bounding box center [334, 141] width 3 height 4
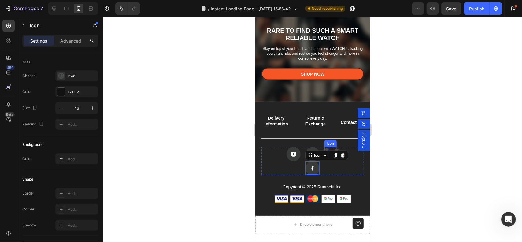
click at [325, 147] on icon at bounding box center [326, 149] width 5 height 5
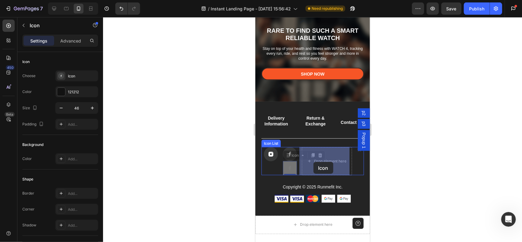
drag, startPoint x: 292, startPoint y: 168, endPoint x: 313, endPoint y: 161, distance: 22.3
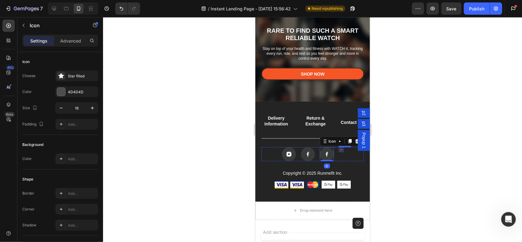
click at [338, 150] on div "Icon" at bounding box center [340, 149] width 5 height 5
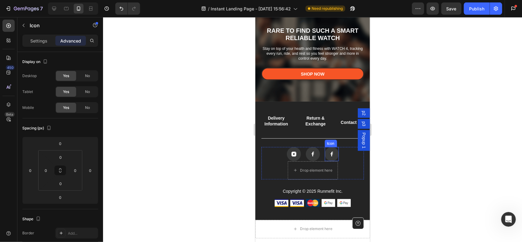
click at [330, 152] on rect at bounding box center [331, 154] width 14 height 14
drag, startPoint x: 350, startPoint y: 141, endPoint x: 338, endPoint y: 148, distance: 13.6
click at [352, 141] on icon at bounding box center [354, 140] width 5 height 5
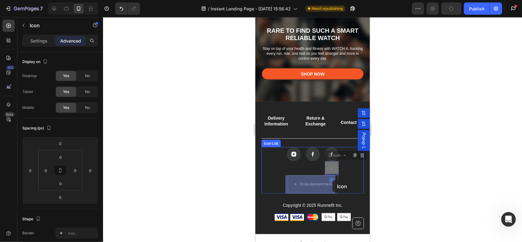
drag, startPoint x: 331, startPoint y: 163, endPoint x: 332, endPoint y: 180, distance: 16.6
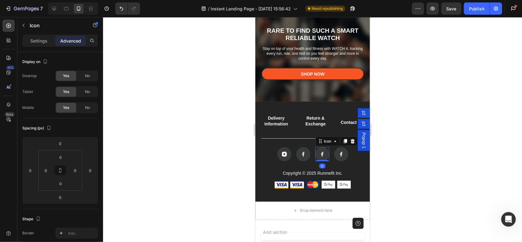
click at [321, 158] on rect at bounding box center [322, 154] width 14 height 14
click at [48, 42] on div "Settings" at bounding box center [39, 41] width 31 height 10
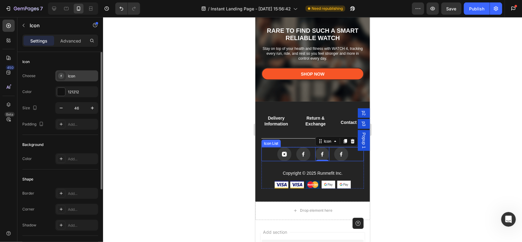
click at [81, 77] on div "Icon" at bounding box center [82, 76] width 29 height 6
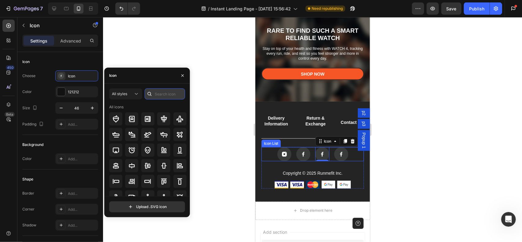
click at [157, 94] on input "text" at bounding box center [165, 93] width 40 height 11
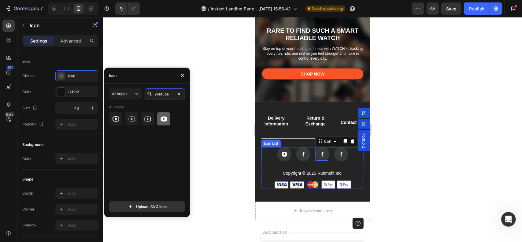
type input "youtube"
click at [166, 118] on icon at bounding box center [163, 118] width 6 height 5
click at [149, 122] on icon at bounding box center [147, 118] width 7 height 7
click at [136, 118] on div at bounding box center [131, 118] width 13 height 13
click at [119, 121] on icon at bounding box center [115, 118] width 7 height 7
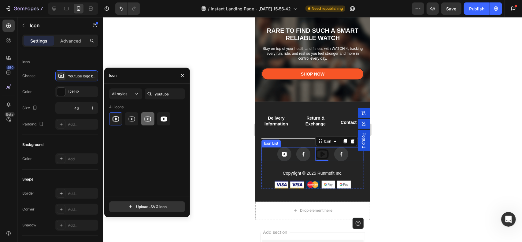
click at [147, 123] on div at bounding box center [147, 118] width 13 height 13
click at [162, 119] on icon at bounding box center [163, 118] width 6 height 5
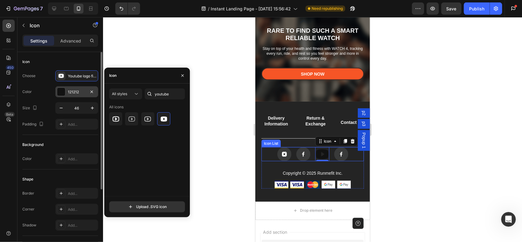
click at [60, 90] on div at bounding box center [61, 92] width 8 height 8
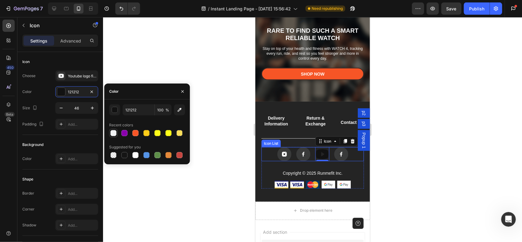
click at [115, 134] on div at bounding box center [113, 133] width 6 height 6
click at [138, 155] on div at bounding box center [135, 154] width 7 height 7
click at [115, 134] on div at bounding box center [113, 133] width 6 height 6
type input "F1F3F4"
click at [185, 93] on button "button" at bounding box center [183, 92] width 10 height 10
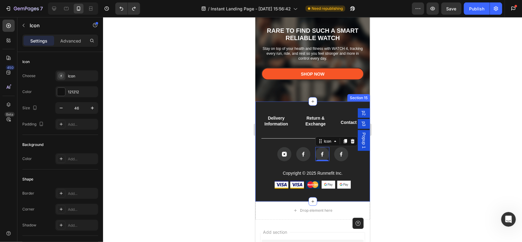
click at [268, 144] on div "Delivery Information Button Return & Exchange Button Contact Us Button Row Icon…" at bounding box center [312, 151] width 102 height 74
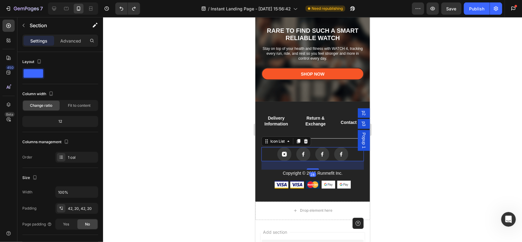
click at [265, 153] on div "Icon Icon Icon Icon" at bounding box center [312, 154] width 102 height 14
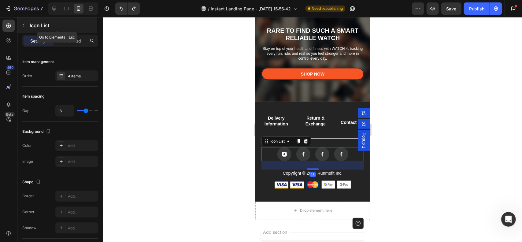
click at [25, 25] on icon "button" at bounding box center [23, 25] width 5 height 5
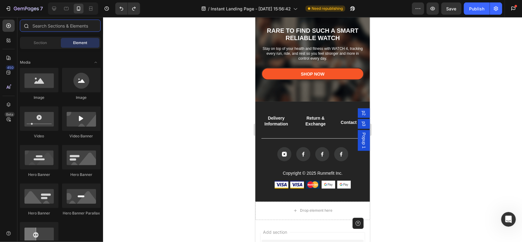
click at [64, 27] on input "text" at bounding box center [60, 26] width 81 height 12
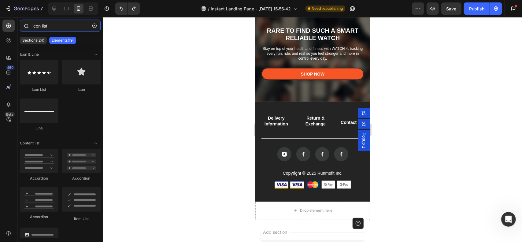
type input "icon list"
click at [36, 39] on p "Sections(24)" at bounding box center [33, 40] width 22 height 5
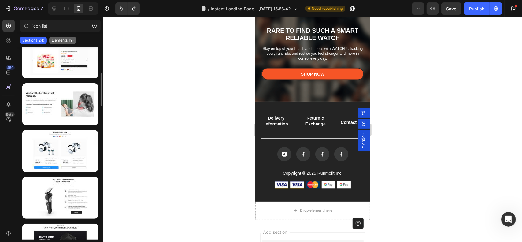
scroll to position [122, 0]
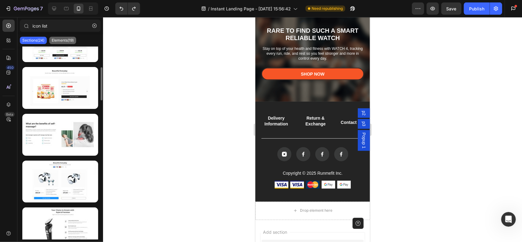
click at [63, 42] on p "Elements(19)" at bounding box center [63, 40] width 22 height 5
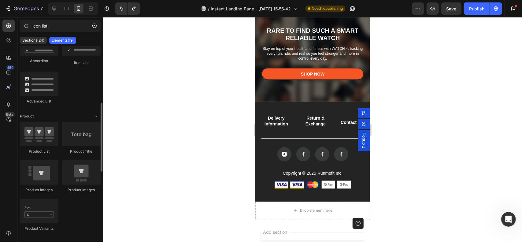
scroll to position [0, 0]
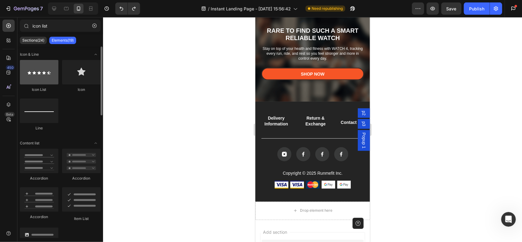
click at [51, 75] on div at bounding box center [39, 72] width 39 height 24
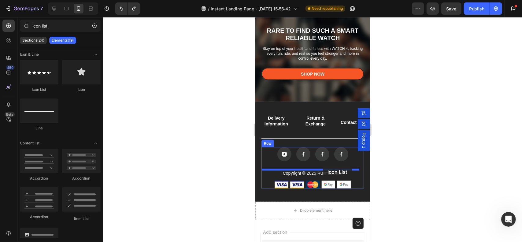
drag, startPoint x: 296, startPoint y: 93, endPoint x: 322, endPoint y: 165, distance: 76.9
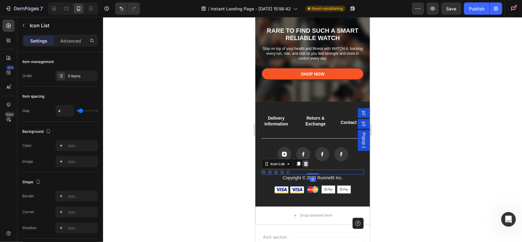
click at [306, 163] on icon at bounding box center [305, 163] width 5 height 5
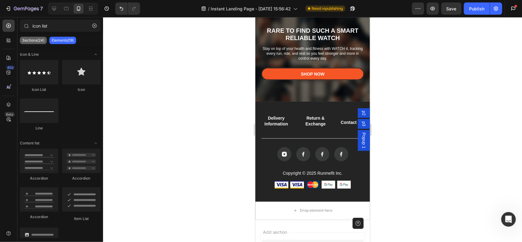
click at [34, 39] on p "Sections(24)" at bounding box center [33, 40] width 22 height 5
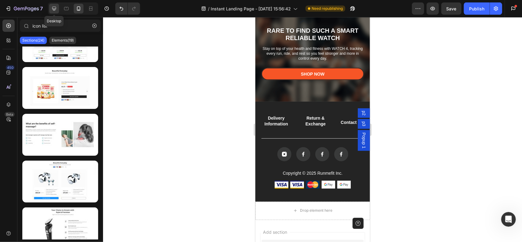
click at [51, 8] on icon at bounding box center [54, 9] width 6 height 6
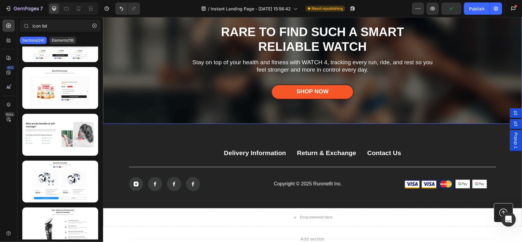
scroll to position [3906, 0]
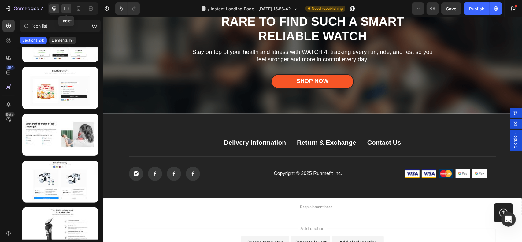
click at [68, 9] on icon at bounding box center [66, 8] width 5 height 3
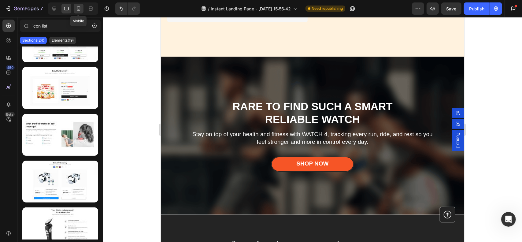
click at [79, 11] on icon at bounding box center [79, 9] width 6 height 6
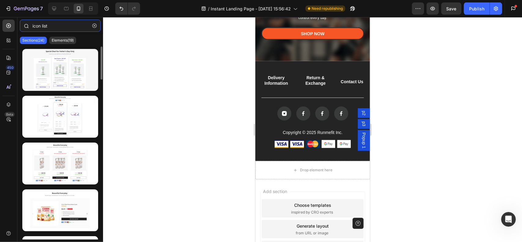
click at [60, 28] on input "icon list" at bounding box center [60, 26] width 81 height 12
click at [99, 28] on button "button" at bounding box center [95, 26] width 10 height 10
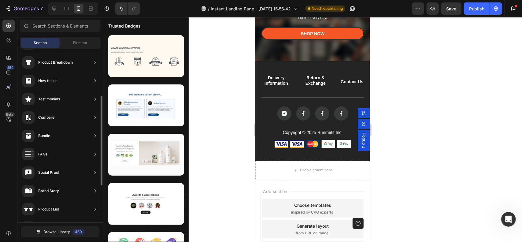
scroll to position [163, 0]
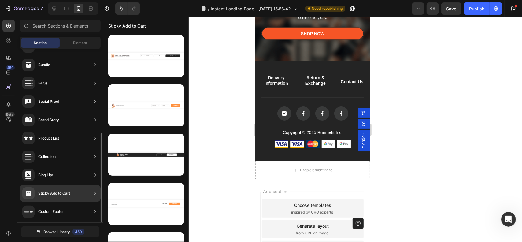
click at [78, 191] on div "Sticky Add to Cart" at bounding box center [60, 193] width 81 height 17
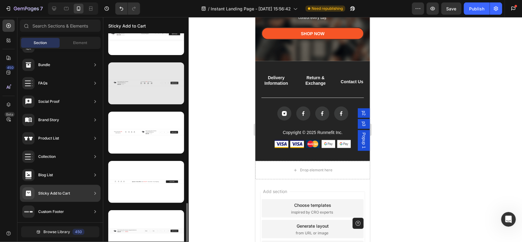
scroll to position [188, 0]
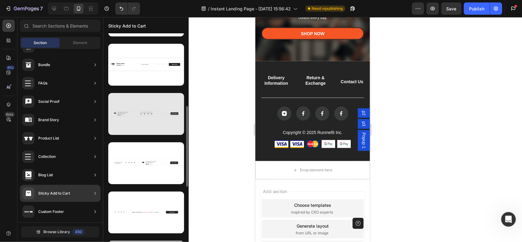
click at [158, 113] on div at bounding box center [146, 114] width 76 height 42
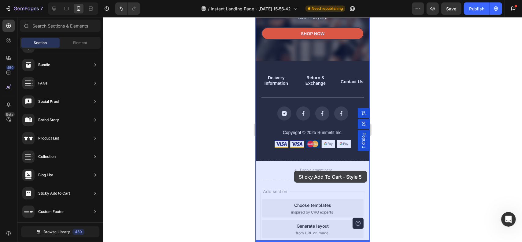
drag, startPoint x: 403, startPoint y: 134, endPoint x: 294, endPoint y: 170, distance: 115.0
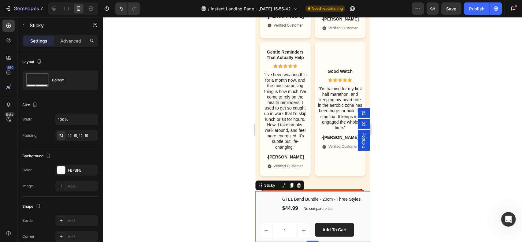
scroll to position [3290, 0]
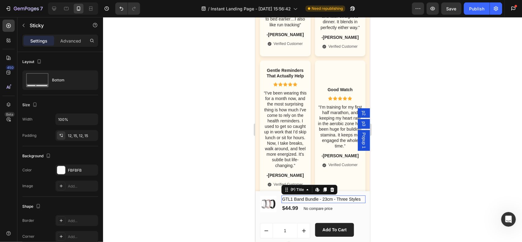
click at [300, 199] on h1 "GTL1 Band Bundle - 23cm - Three Styles" at bounding box center [323, 199] width 84 height 8
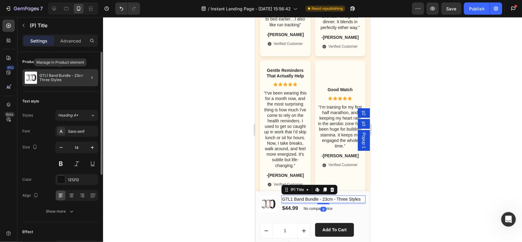
click at [70, 80] on p "GTL1 Band Bundle - 23cm - Three Styles" at bounding box center [67, 77] width 56 height 9
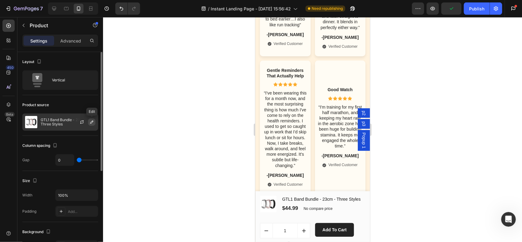
click at [90, 121] on icon "button" at bounding box center [91, 122] width 5 height 5
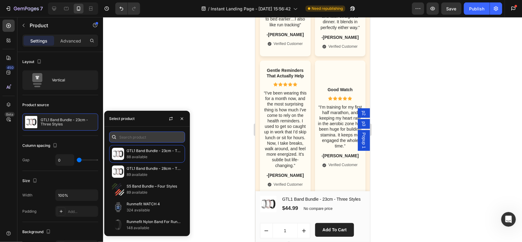
click at [138, 137] on input "text" at bounding box center [147, 136] width 76 height 11
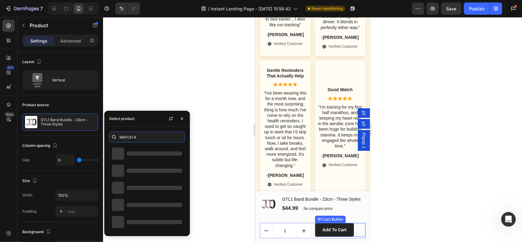
type input "WATCH 4"
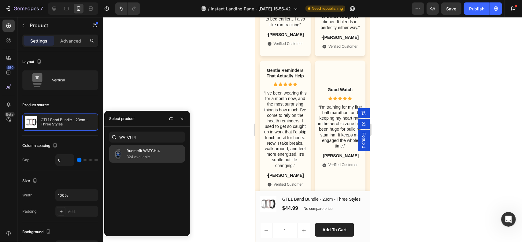
click at [145, 154] on p "324 available" at bounding box center [155, 157] width 56 height 6
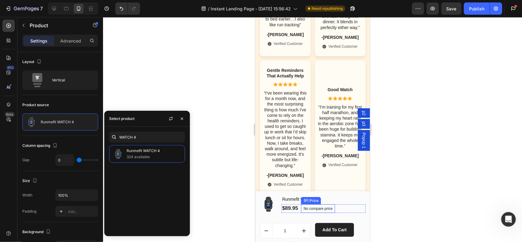
click at [318, 211] on div "No compare price (P) Price" at bounding box center [318, 208] width 34 height 9
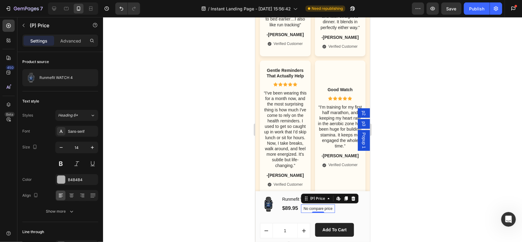
click at [318, 211] on div "0" at bounding box center [318, 212] width 6 height 5
click at [339, 200] on icon at bounding box center [339, 199] width 2 height 2
click at [331, 197] on div "(P) Price" at bounding box center [317, 197] width 30 height 7
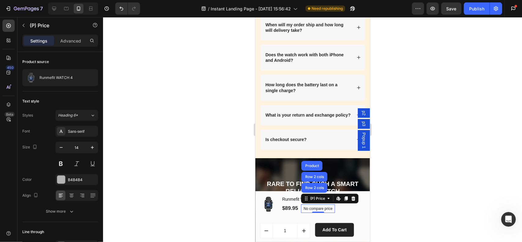
scroll to position [3749, 0]
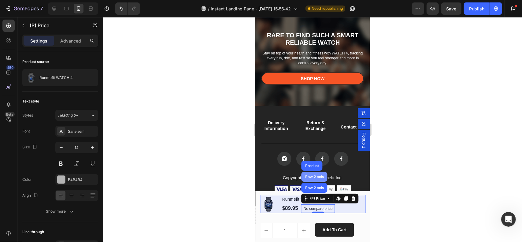
click at [313, 177] on div "Row 2 cols" at bounding box center [314, 177] width 21 height 4
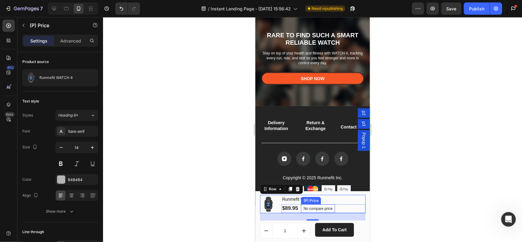
click at [318, 209] on p "No compare price" at bounding box center [317, 208] width 29 height 4
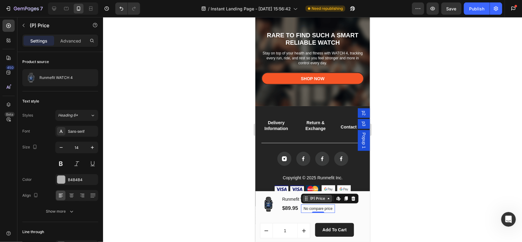
click at [326, 197] on icon at bounding box center [328, 198] width 5 height 5
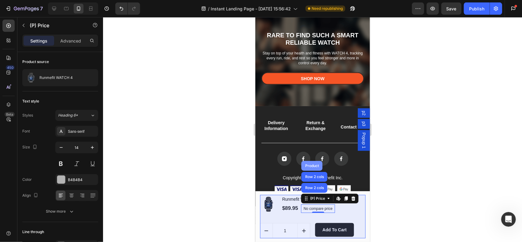
click at [313, 163] on div "Product" at bounding box center [311, 165] width 21 height 10
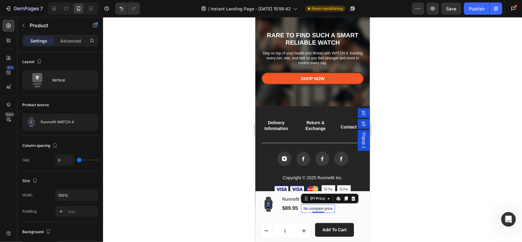
click at [314, 208] on p "No compare price" at bounding box center [317, 208] width 29 height 4
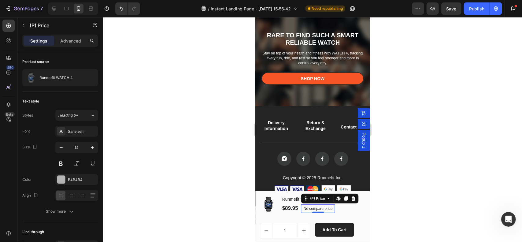
click at [314, 208] on p "No compare price" at bounding box center [317, 208] width 29 height 4
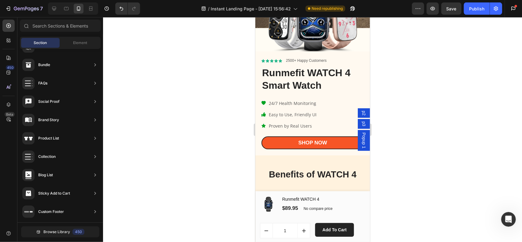
scroll to position [0, 0]
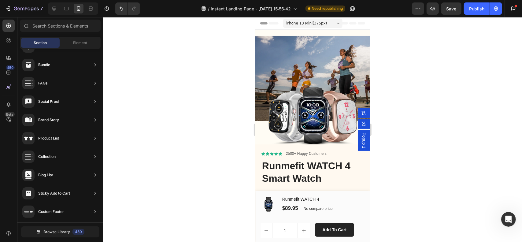
drag, startPoint x: 368, startPoint y: 183, endPoint x: 607, endPoint y: 27, distance: 285.9
click at [344, 202] on h1 "Runmefit WATCH 4" at bounding box center [323, 199] width 84 height 8
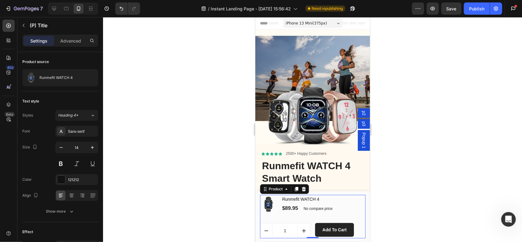
click at [285, 216] on div "(P) Images & Gallery Runmefit WATCH 4 (P) Title $89.95 (P) Price (P) Price No c…" at bounding box center [312, 207] width 105 height 26
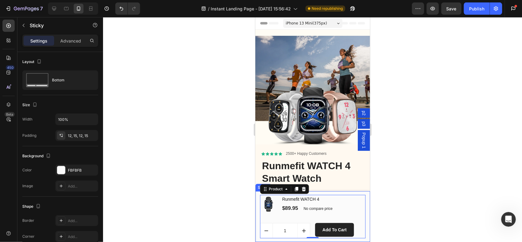
click at [257, 211] on div "(P) Images & Gallery Runmefit WATCH 4 (P) Title $89.95 (P) Price (P) Price No c…" at bounding box center [312, 216] width 115 height 51
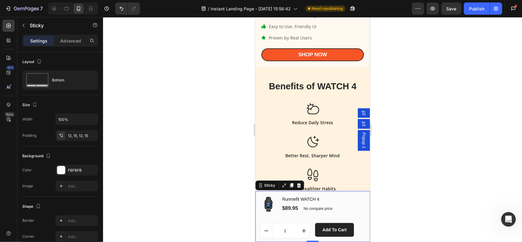
scroll to position [183, 0]
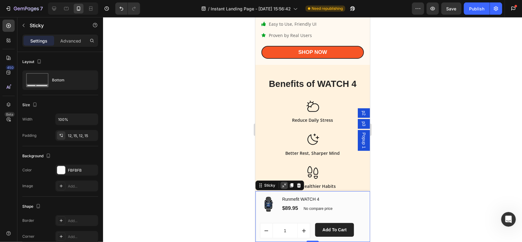
click at [281, 184] on icon at bounding box center [283, 184] width 5 height 5
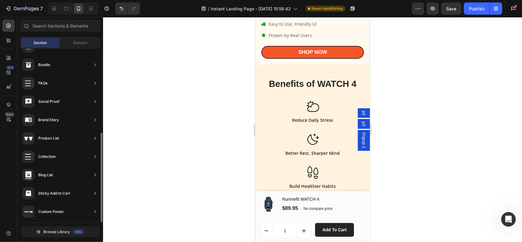
scroll to position [34, 0]
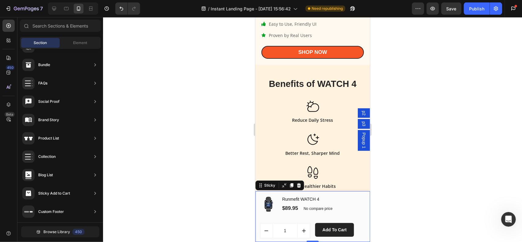
click at [346, 192] on div "(P) Images & Gallery Runmefit WATCH 4 (P) Title $89.95 (P) Price (P) Price No c…" at bounding box center [312, 216] width 115 height 51
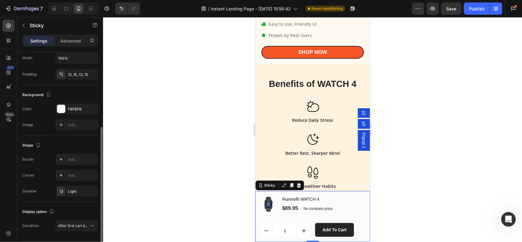
scroll to position [79, 0]
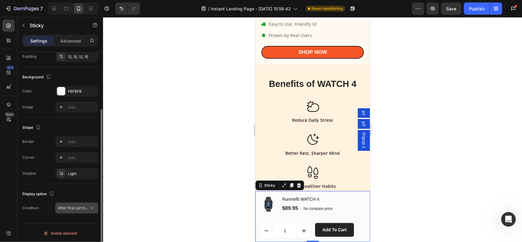
click at [87, 206] on span "After first cart button" at bounding box center [76, 207] width 36 height 5
click at [89, 185] on div "Display option Condition After first cart button" at bounding box center [60, 201] width 76 height 34
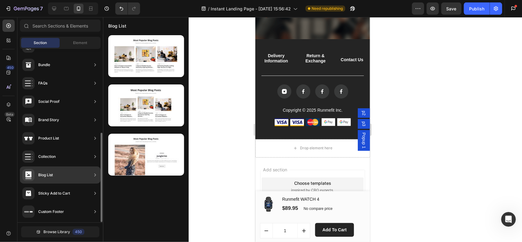
scroll to position [0, 0]
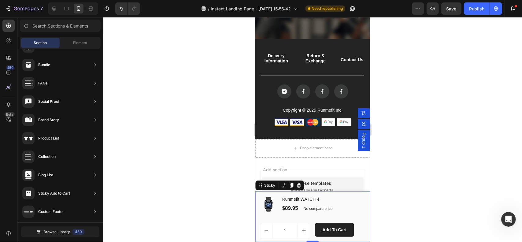
click at [337, 194] on div "(P) Images & Gallery Runmefit WATCH 4 (P) Title $89.95 (P) Price (P) Price No c…" at bounding box center [312, 216] width 115 height 51
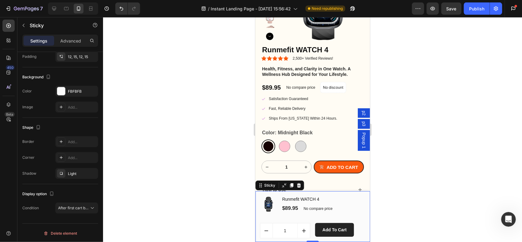
scroll to position [1871, 0]
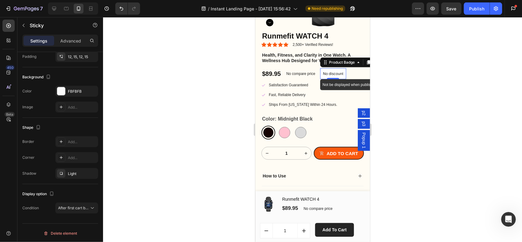
click at [334, 75] on p "No discount" at bounding box center [332, 74] width 20 height 6
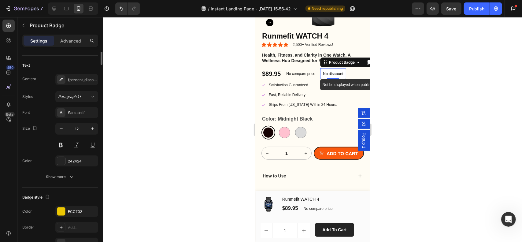
scroll to position [0, 0]
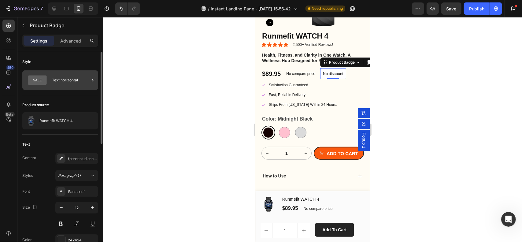
click at [71, 82] on div "Text horizontal" at bounding box center [70, 80] width 37 height 14
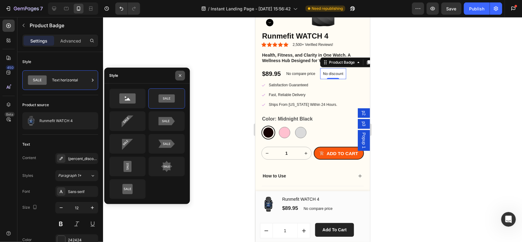
click at [179, 76] on icon "button" at bounding box center [180, 75] width 5 height 5
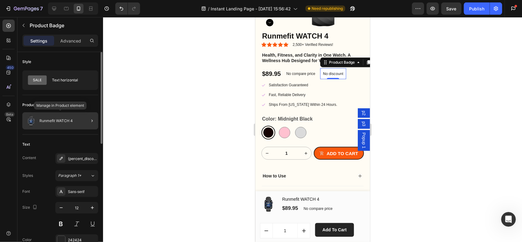
scroll to position [92, 0]
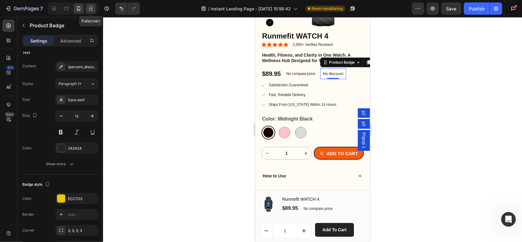
click at [89, 9] on icon at bounding box center [91, 9] width 6 height 6
type input "13"
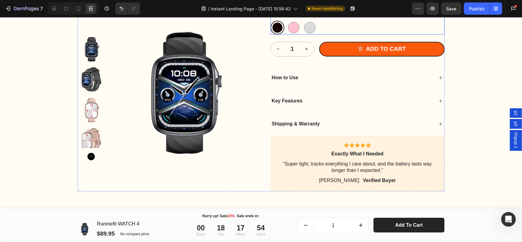
scroll to position [2093, 0]
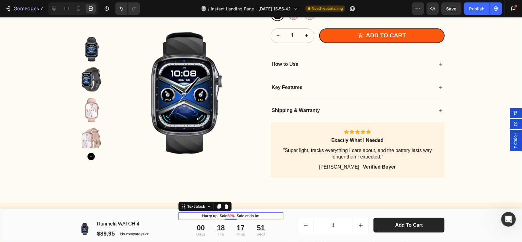
click at [227, 216] on span "20%" at bounding box center [230, 215] width 7 height 4
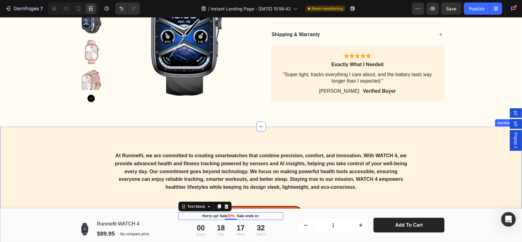
scroll to position [2215, 0]
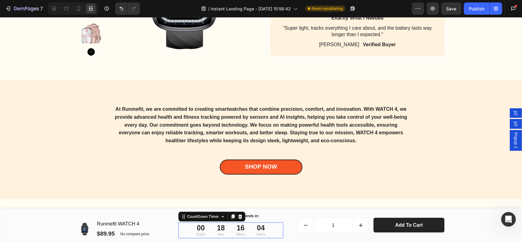
click at [221, 229] on div "18" at bounding box center [221, 227] width 8 height 9
click at [53, 8] on icon at bounding box center [54, 9] width 6 height 6
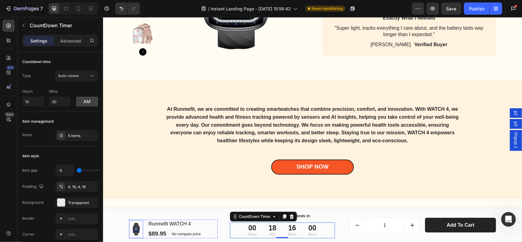
click at [139, 233] on img at bounding box center [136, 229] width 14 height 14
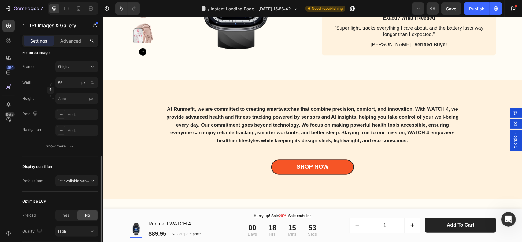
scroll to position [122, 0]
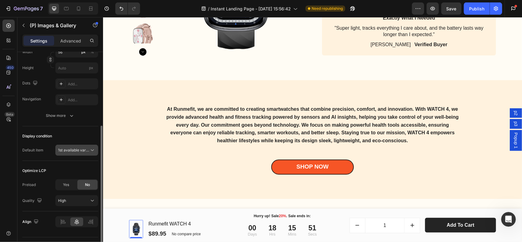
click at [79, 150] on span "1st available variant" at bounding box center [75, 150] width 34 height 5
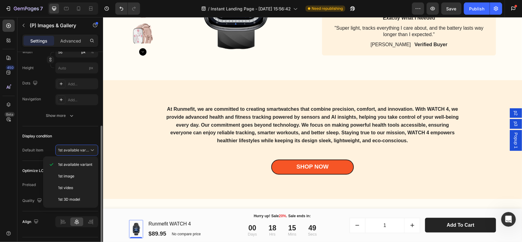
click at [82, 139] on div "Display condition" at bounding box center [60, 136] width 76 height 10
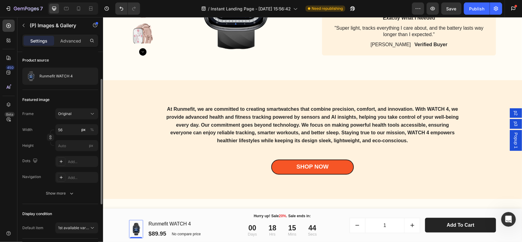
scroll to position [0, 0]
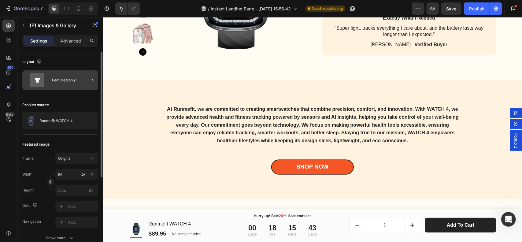
click at [68, 82] on div "Featured only" at bounding box center [70, 80] width 37 height 14
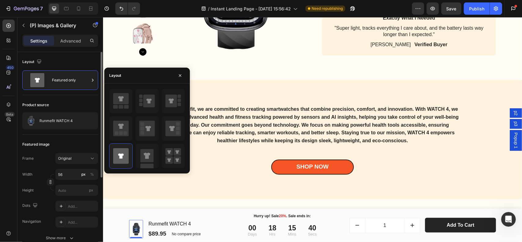
click at [75, 99] on div "Product source Runmefit WATCH 4" at bounding box center [60, 114] width 76 height 39
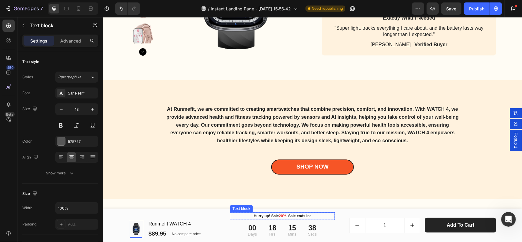
click at [243, 217] on p "Hurry up! Sale 20% . Sale ends in:" at bounding box center [282, 215] width 104 height 6
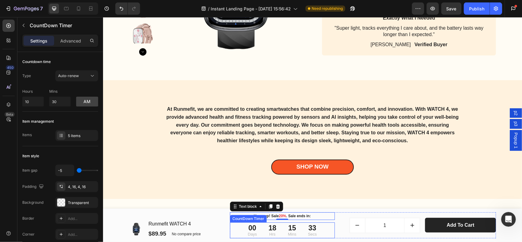
click at [271, 227] on div "18" at bounding box center [272, 227] width 8 height 9
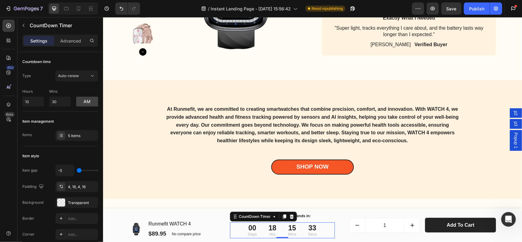
click at [271, 227] on div "18" at bounding box center [272, 227] width 8 height 9
click at [268, 229] on div "18" at bounding box center [272, 227] width 8 height 9
click at [80, 101] on button "am" at bounding box center [87, 102] width 22 height 10
click at [80, 101] on button "pm" at bounding box center [87, 102] width 22 height 10
click at [73, 76] on span "Auto-renew" at bounding box center [68, 75] width 21 height 5
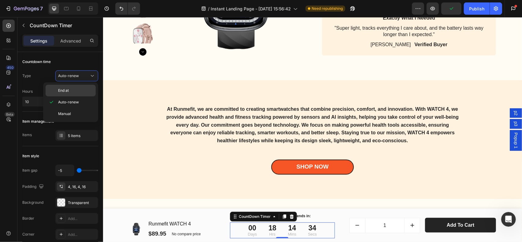
click at [68, 90] on span "End at" at bounding box center [63, 91] width 11 height 6
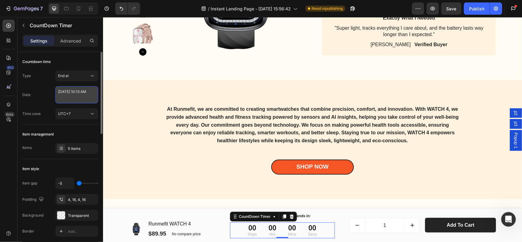
select select "10"
select select "13"
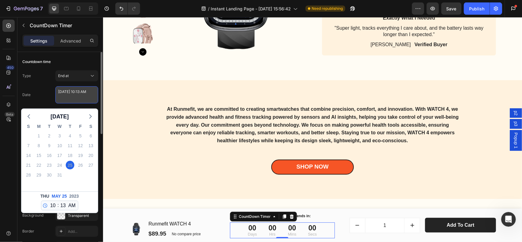
click at [70, 90] on textarea "May 25 2023 10:13 AM" at bounding box center [76, 94] width 43 height 17
click at [74, 76] on div "End at" at bounding box center [73, 76] width 31 height 6
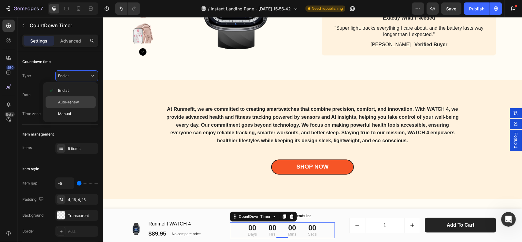
click at [68, 104] on span "Auto-renew" at bounding box center [68, 102] width 21 height 6
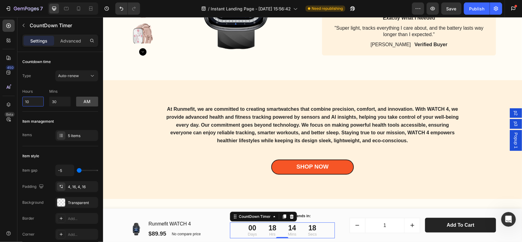
drag, startPoint x: 33, startPoint y: 101, endPoint x: 16, endPoint y: 96, distance: 18.2
click at [16, 96] on div "450 Beta Sections(30) Elements(70) Section Element Hero Section Product Detail …" at bounding box center [51, 129] width 103 height 225
click at [59, 134] on icon at bounding box center [61, 135] width 5 height 5
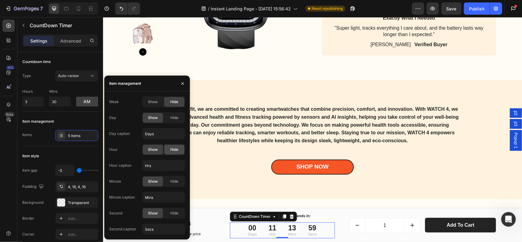
click at [177, 149] on span "Hide" at bounding box center [174, 150] width 8 height 6
type input "10"
click at [136, 129] on div "Day caption" at bounding box center [147, 133] width 76 height 11
click at [180, 116] on div "Hide" at bounding box center [174, 118] width 20 height 10
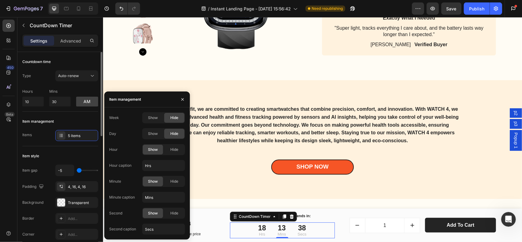
click at [67, 123] on div "Item management" at bounding box center [60, 121] width 76 height 10
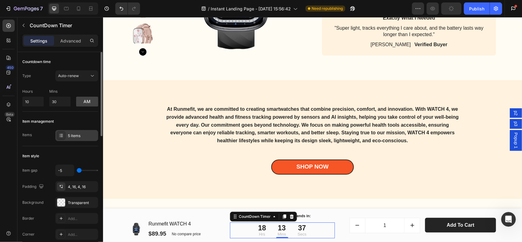
click at [63, 132] on div at bounding box center [61, 135] width 9 height 9
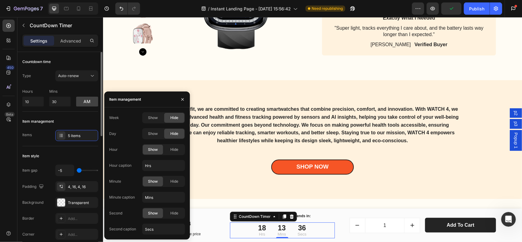
click at [77, 119] on div "Item management" at bounding box center [60, 121] width 76 height 10
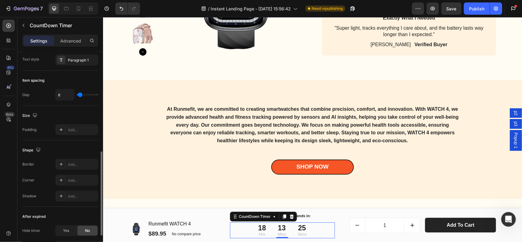
scroll to position [304, 0]
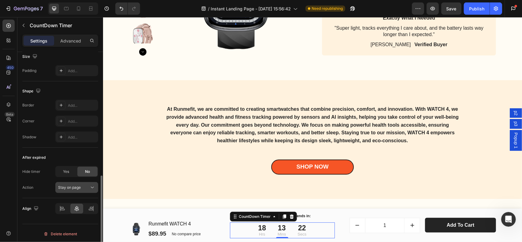
click at [76, 186] on span "Stay on page" at bounding box center [69, 187] width 23 height 5
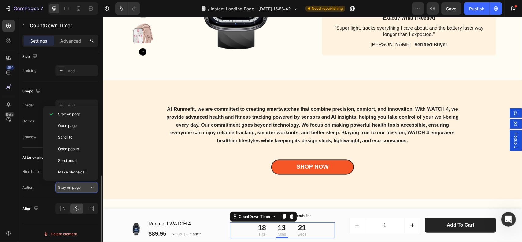
click at [76, 186] on span "Stay on page" at bounding box center [69, 187] width 23 height 5
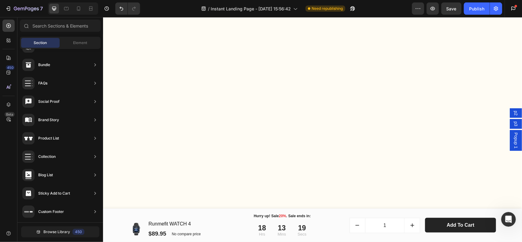
scroll to position [0, 0]
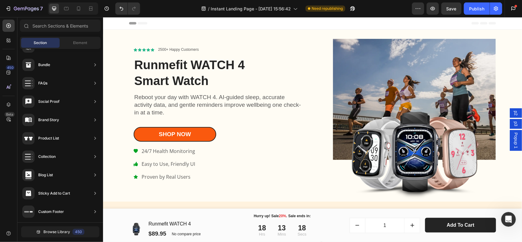
drag, startPoint x: 519, startPoint y: 139, endPoint x: 600, endPoint y: 37, distance: 129.9
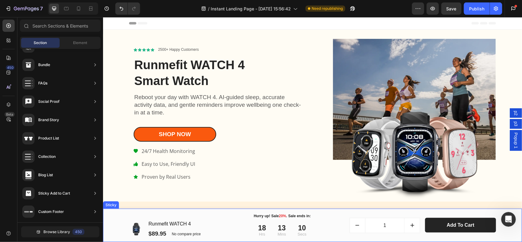
click at [331, 209] on div "(P) Images & Gallery Runmefit WATCH 4 (P) Title $89.95 (P) Price (P) Price No c…" at bounding box center [312, 224] width 419 height 33
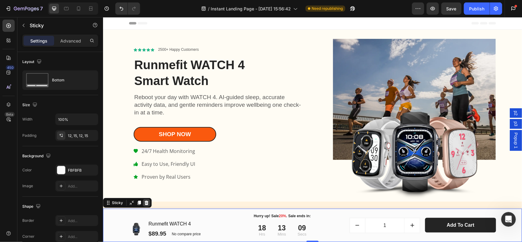
click at [145, 202] on icon at bounding box center [146, 202] width 4 height 4
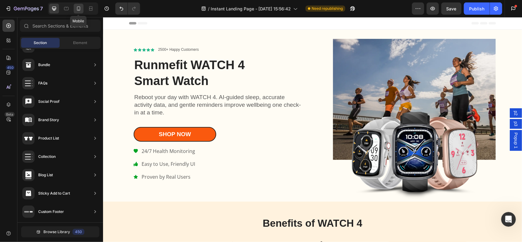
click at [78, 11] on icon at bounding box center [79, 9] width 6 height 6
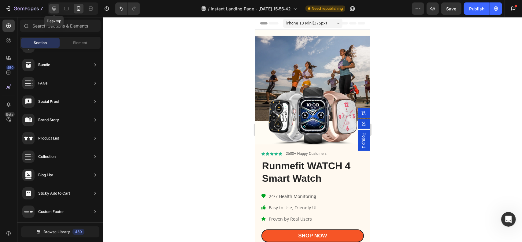
click at [56, 9] on icon at bounding box center [54, 9] width 6 height 6
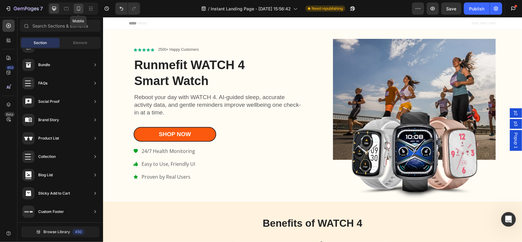
click at [74, 9] on div at bounding box center [79, 9] width 10 height 10
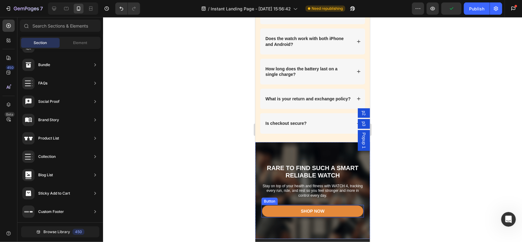
scroll to position [3636, 0]
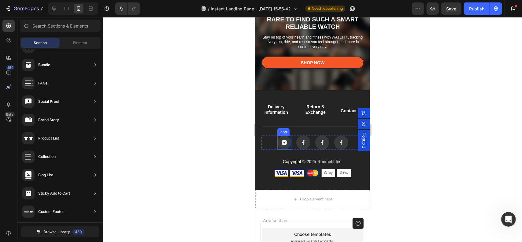
click at [286, 144] on rect at bounding box center [284, 142] width 14 height 14
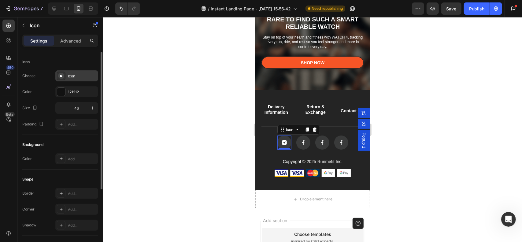
click at [72, 76] on div "Icon" at bounding box center [82, 76] width 29 height 6
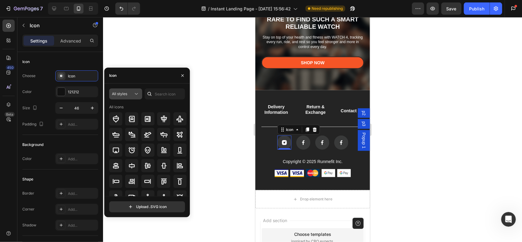
click at [130, 91] on div "All styles" at bounding box center [122, 94] width 21 height 6
click at [133, 92] on icon at bounding box center [136, 94] width 6 height 6
click at [158, 96] on input "text" at bounding box center [165, 93] width 40 height 11
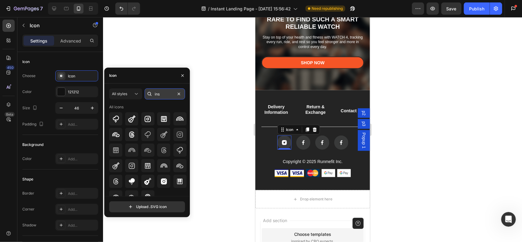
type input "ins"
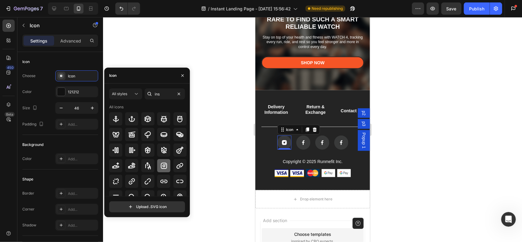
click at [161, 167] on icon at bounding box center [163, 165] width 7 height 7
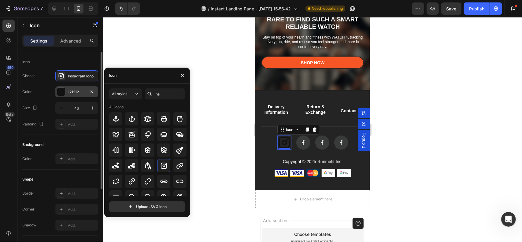
click at [62, 90] on div at bounding box center [61, 92] width 8 height 8
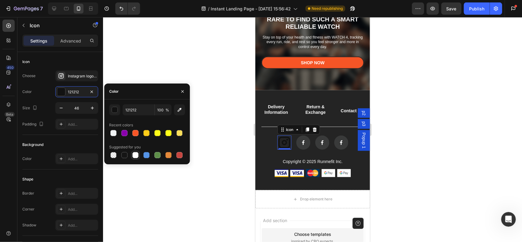
click at [136, 155] on div at bounding box center [135, 155] width 6 height 6
type input "FFFFFF"
click at [301, 143] on rect at bounding box center [303, 142] width 14 height 14
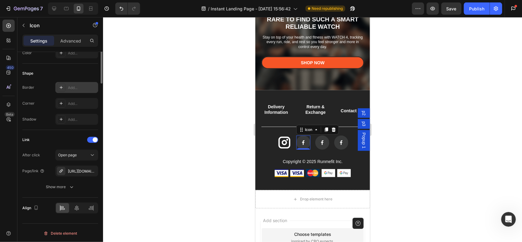
scroll to position [0, 0]
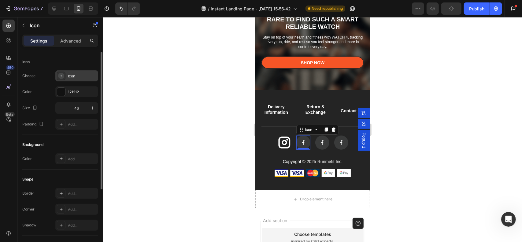
click at [81, 79] on div "Icon" at bounding box center [76, 75] width 43 height 11
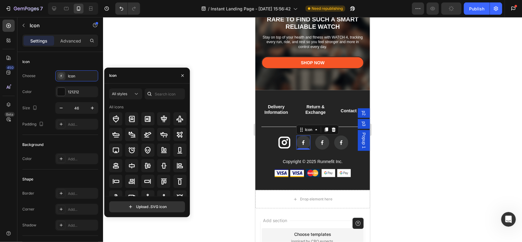
drag, startPoint x: 149, startPoint y: 94, endPoint x: 154, endPoint y: 94, distance: 5.5
click at [149, 94] on icon at bounding box center [149, 94] width 6 height 6
click at [158, 95] on input "text" at bounding box center [165, 93] width 40 height 11
type input "Facebook"
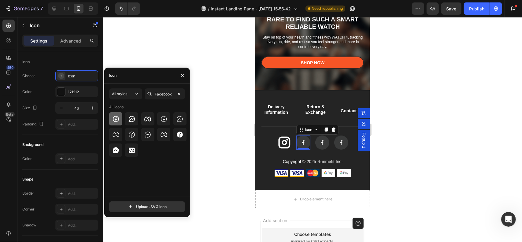
click at [120, 118] on div at bounding box center [115, 118] width 13 height 13
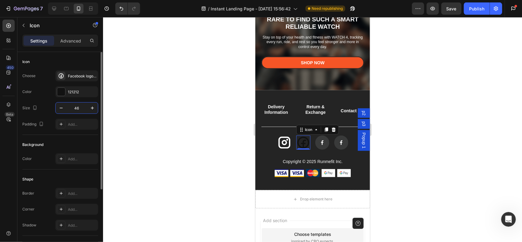
click at [74, 106] on input "46" at bounding box center [77, 107] width 20 height 11
click at [68, 96] on div "121212" at bounding box center [76, 91] width 43 height 11
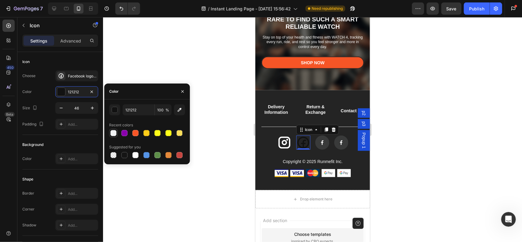
click at [111, 133] on div at bounding box center [113, 133] width 6 height 6
type input "F1F3F4"
click at [318, 146] on rect at bounding box center [322, 142] width 14 height 14
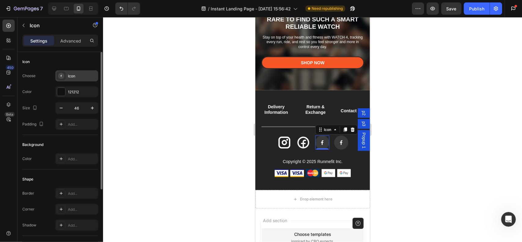
click at [64, 76] on rect at bounding box center [61, 76] width 6 height 6
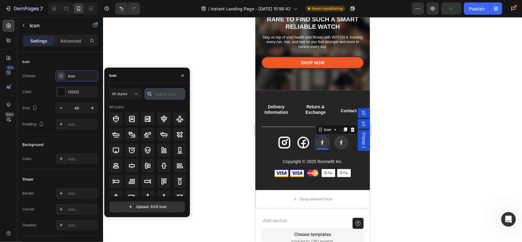
click at [155, 93] on input "text" at bounding box center [165, 93] width 40 height 11
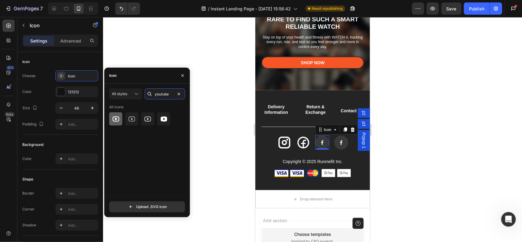
type input "youtube"
click at [115, 118] on icon at bounding box center [115, 118] width 7 height 5
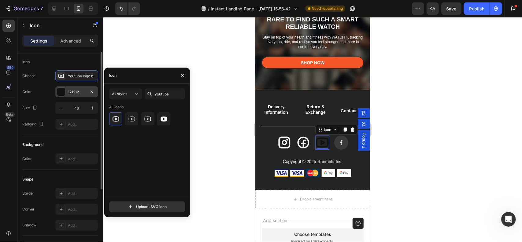
click at [61, 90] on div at bounding box center [61, 92] width 8 height 8
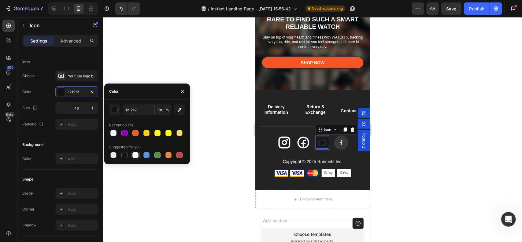
click at [134, 155] on div at bounding box center [135, 155] width 6 height 6
type input "FFFFFF"
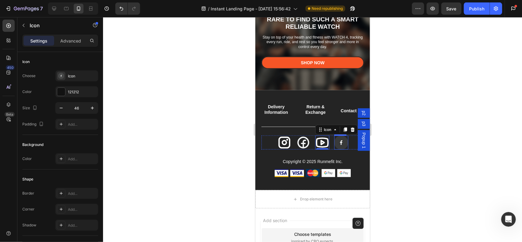
click at [338, 138] on rect at bounding box center [341, 142] width 14 height 14
click at [319, 141] on icon at bounding box center [321, 142] width 13 height 10
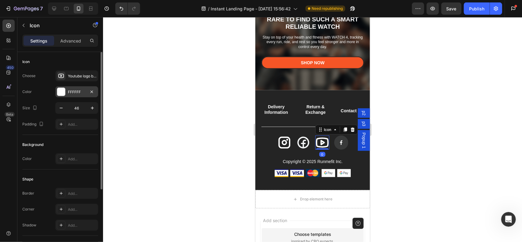
click at [59, 91] on div at bounding box center [61, 92] width 8 height 8
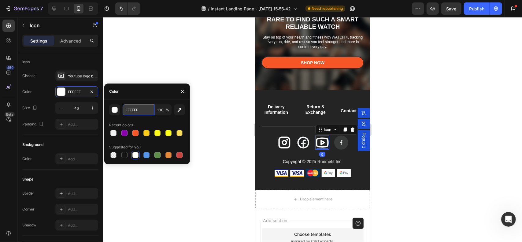
click at [142, 108] on input "FFFFFF" at bounding box center [139, 109] width 32 height 11
type input "3"
click at [161, 112] on input "100" at bounding box center [163, 109] width 17 height 11
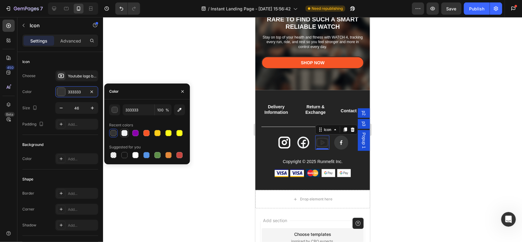
click at [127, 131] on div at bounding box center [124, 133] width 6 height 6
click at [136, 154] on div at bounding box center [135, 155] width 6 height 6
click at [125, 135] on div at bounding box center [124, 133] width 6 height 6
click at [139, 156] on div at bounding box center [135, 155] width 9 height 9
type input "FFFFFF"
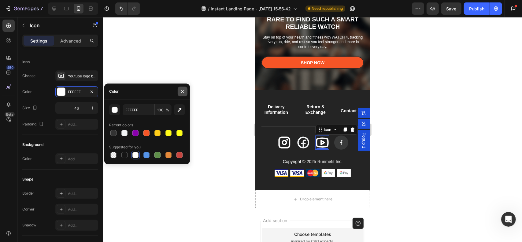
click at [181, 92] on icon "button" at bounding box center [182, 91] width 5 height 5
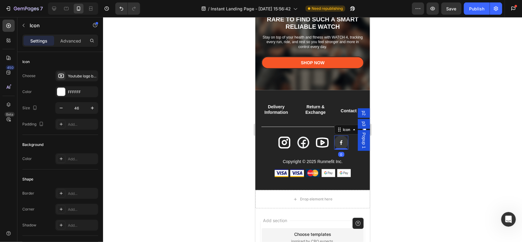
click at [334, 142] on rect at bounding box center [341, 142] width 14 height 14
click at [80, 76] on div "Icon" at bounding box center [82, 76] width 29 height 6
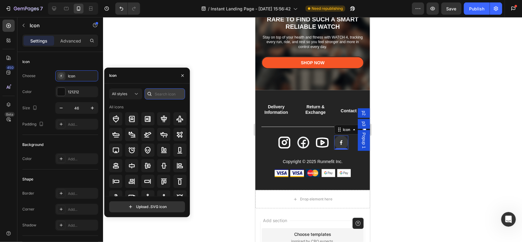
click at [171, 96] on input "text" at bounding box center [165, 93] width 40 height 11
type input "pint"
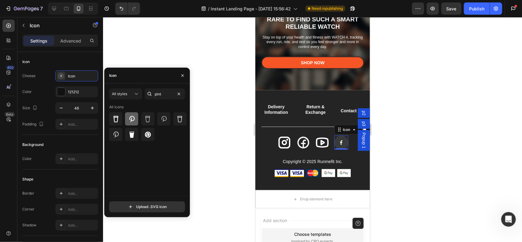
click at [133, 118] on icon at bounding box center [131, 118] width 7 height 7
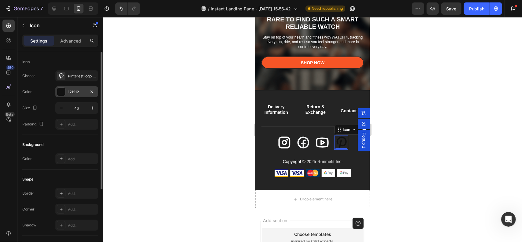
click at [62, 92] on div at bounding box center [61, 92] width 8 height 8
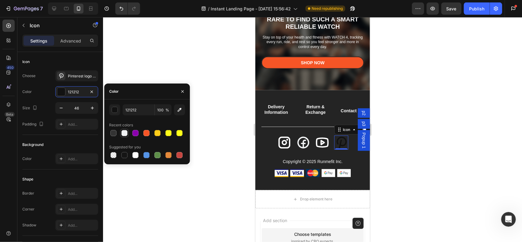
click at [125, 133] on div at bounding box center [124, 133] width 6 height 6
type input "F1F3F4"
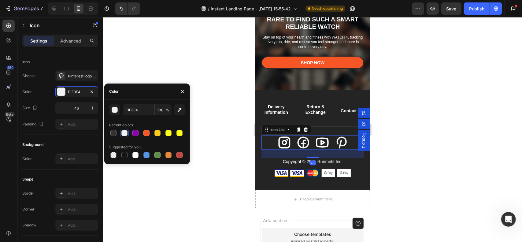
click at [271, 141] on div "Icon Icon Icon Icon" at bounding box center [312, 142] width 102 height 14
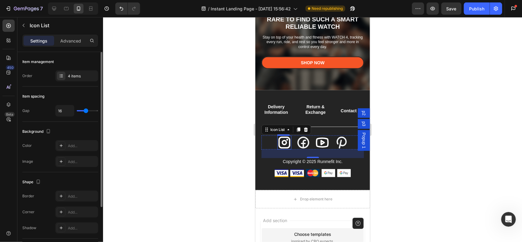
click at [282, 145] on icon at bounding box center [284, 142] width 12 height 12
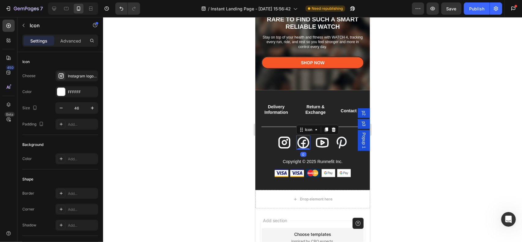
click at [303, 141] on icon at bounding box center [303, 142] width 14 height 14
click at [284, 141] on icon at bounding box center [284, 142] width 14 height 14
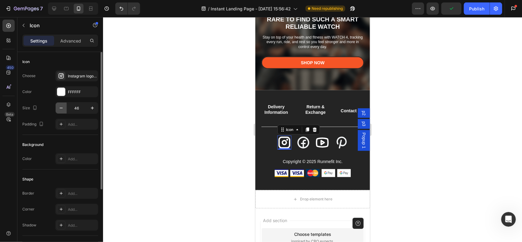
click at [60, 106] on icon "button" at bounding box center [61, 108] width 6 height 6
click at [61, 107] on icon "button" at bounding box center [61, 108] width 6 height 6
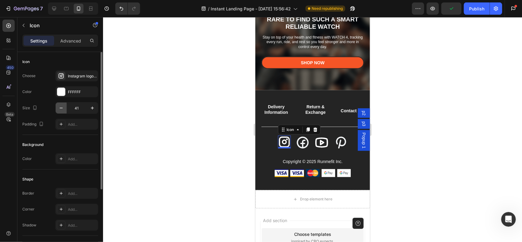
click at [61, 107] on icon "button" at bounding box center [61, 108] width 6 height 6
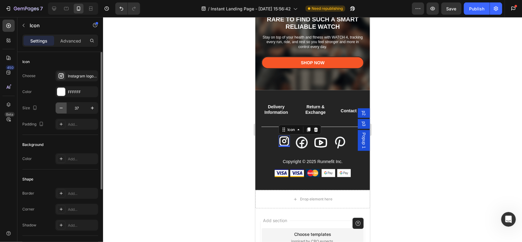
type input "36"
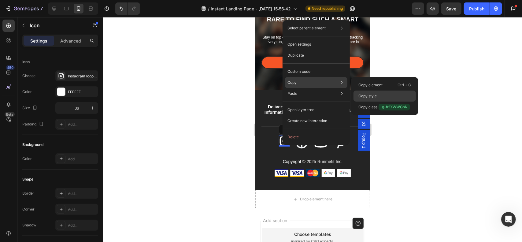
click at [374, 101] on div "Copy style" at bounding box center [384, 106] width 62 height 11
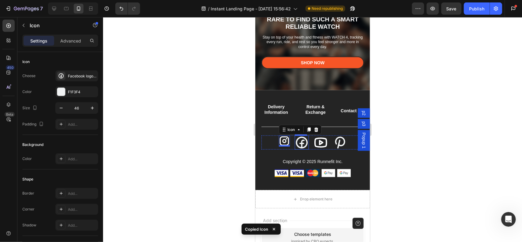
click at [300, 137] on icon at bounding box center [301, 142] width 12 height 12
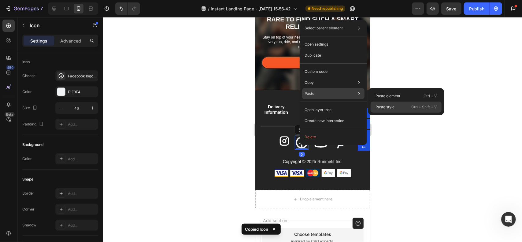
click at [394, 109] on p "Paste style" at bounding box center [384, 107] width 19 height 6
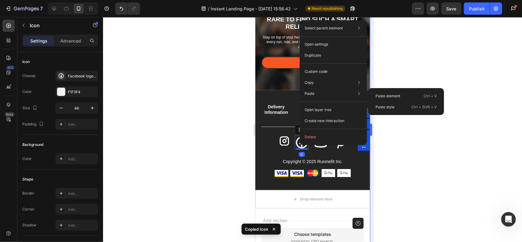
type input "36"
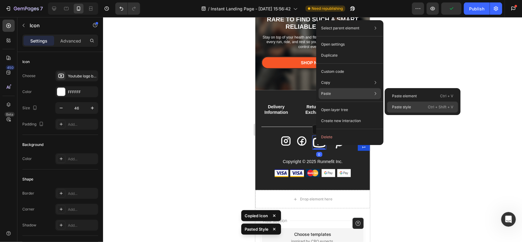
click at [411, 104] on div "Paste style Ctrl + Shift + V" at bounding box center [422, 106] width 71 height 11
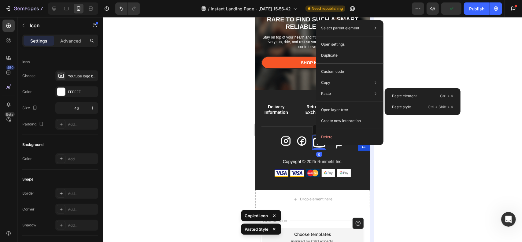
type input "36"
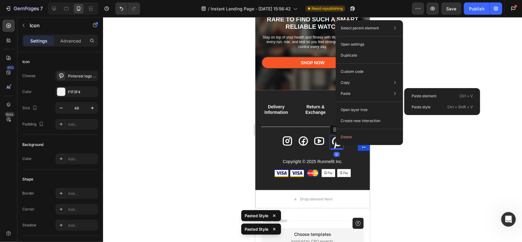
drag, startPoint x: 428, startPoint y: 104, endPoint x: 409, endPoint y: 105, distance: 19.3
click at [428, 104] on p "Paste style" at bounding box center [420, 107] width 19 height 6
type input "36"
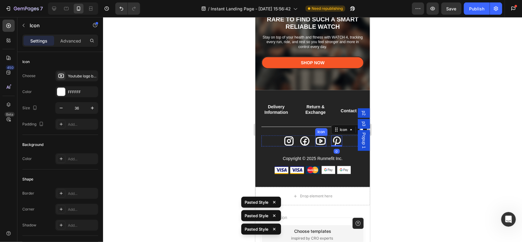
click at [319, 141] on icon at bounding box center [320, 141] width 10 height 8
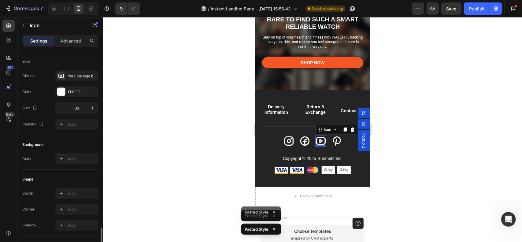
scroll to position [106, 0]
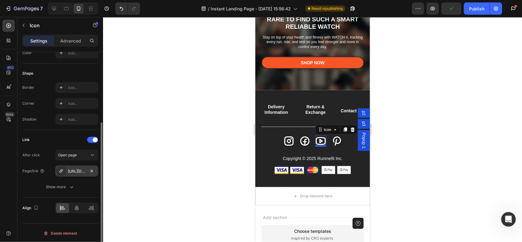
click at [75, 171] on div "https://www.facebook.com/runmefitus" at bounding box center [77, 171] width 18 height 6
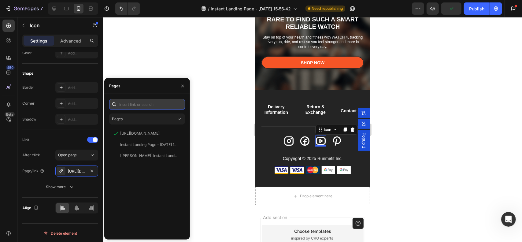
click at [143, 104] on input "text" at bounding box center [147, 104] width 76 height 11
paste input "https://www.youtube.com/@Runmefit"
type input "https://www.youtube.com/@Runmefit"
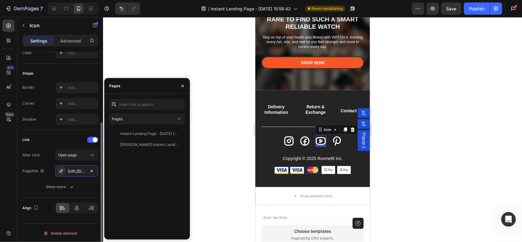
click at [68, 142] on div "Link" at bounding box center [60, 140] width 76 height 10
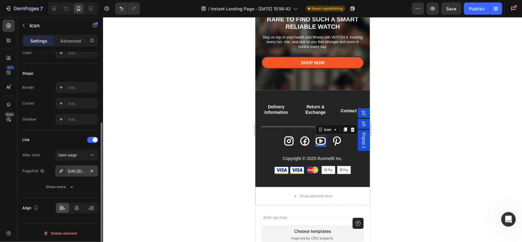
click at [85, 169] on div "https://www.youtube.com/@Runmefit" at bounding box center [77, 171] width 18 height 6
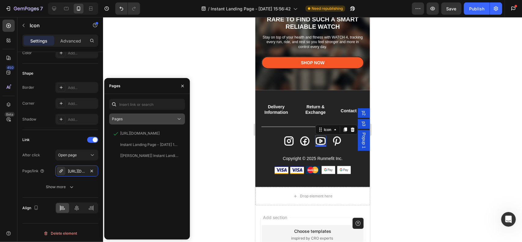
click at [135, 118] on div "Pages" at bounding box center [144, 119] width 64 height 6
click at [155, 122] on button "Pages" at bounding box center [147, 118] width 76 height 11
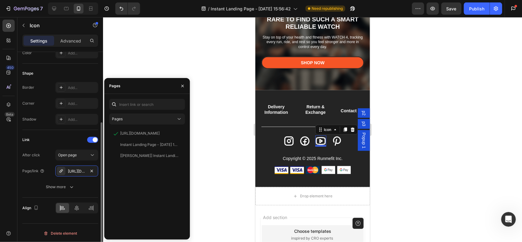
click at [62, 133] on div "Link After click Open page Page/link https://www.youtube.com/@Runmefit Show more" at bounding box center [60, 164] width 76 height 68
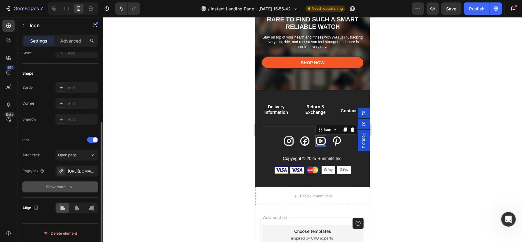
click at [62, 186] on div "Show more" at bounding box center [60, 187] width 28 height 6
click at [333, 140] on icon at bounding box center [337, 140] width 8 height 9
click at [79, 168] on div "https://www.facebook.com/runmefitus" at bounding box center [77, 171] width 18 height 6
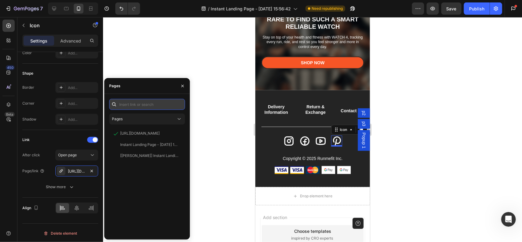
click at [157, 104] on input "text" at bounding box center [147, 104] width 76 height 11
paste input "https://www.pinterest.com/runmefit/"
type input "https://www.pinterest.com/runmefit/"
click at [68, 141] on div "Link" at bounding box center [60, 140] width 76 height 10
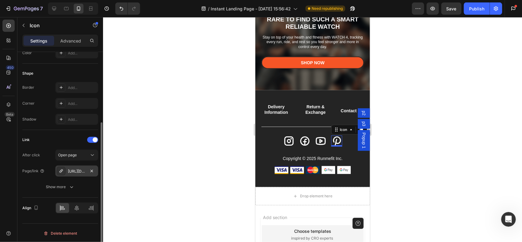
scroll to position [45, 0]
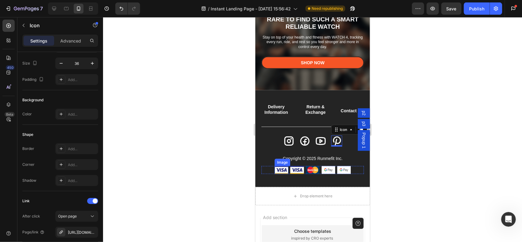
click at [280, 169] on img at bounding box center [281, 170] width 14 height 8
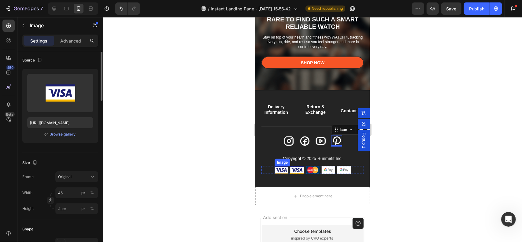
scroll to position [0, 0]
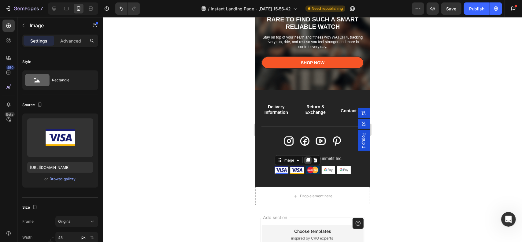
click at [306, 160] on icon at bounding box center [307, 160] width 3 height 4
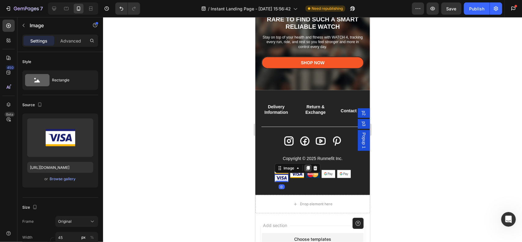
click at [306, 166] on icon at bounding box center [307, 168] width 3 height 4
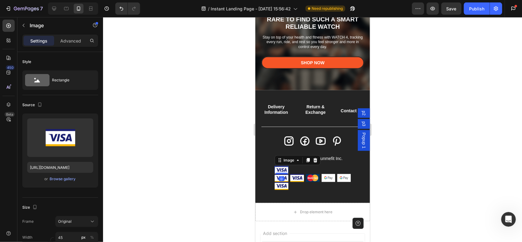
click at [278, 167] on img at bounding box center [281, 170] width 14 height 8
drag, startPoint x: 278, startPoint y: 170, endPoint x: 348, endPoint y: 178, distance: 70.8
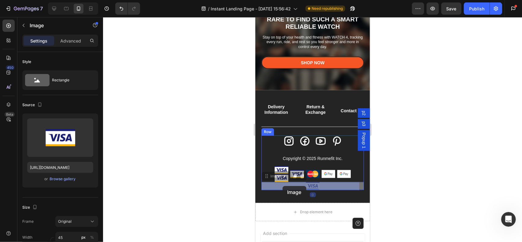
drag, startPoint x: 309, startPoint y: 184, endPoint x: 297, endPoint y: 184, distance: 11.3
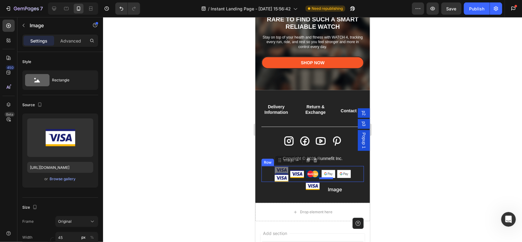
drag, startPoint x: 279, startPoint y: 169, endPoint x: 323, endPoint y: 183, distance: 45.9
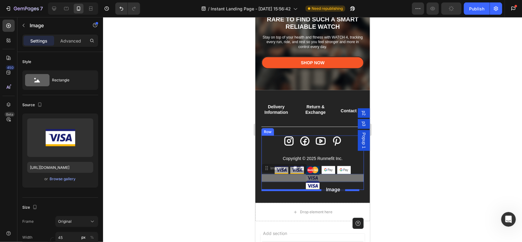
drag, startPoint x: 309, startPoint y: 175, endPoint x: 321, endPoint y: 183, distance: 14.3
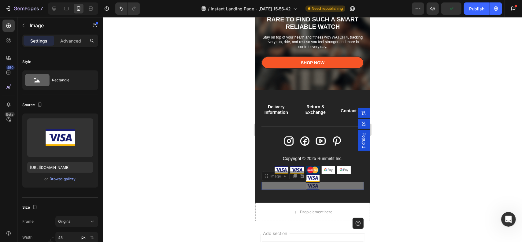
drag, startPoint x: 315, startPoint y: 185, endPoint x: 293, endPoint y: 179, distance: 22.5
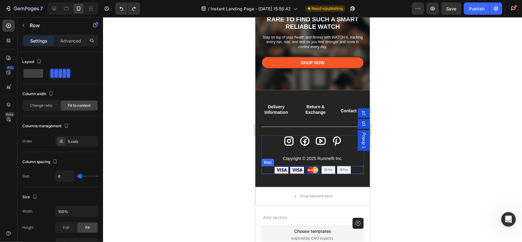
click at [267, 169] on div "Image Image Image Image Image Row" at bounding box center [312, 170] width 102 height 8
click at [290, 160] on icon at bounding box center [291, 159] width 5 height 5
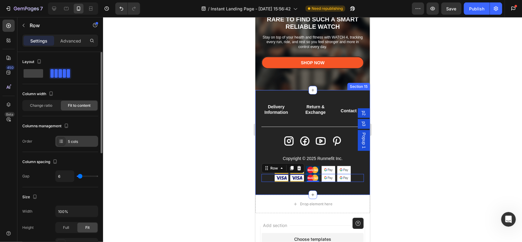
click at [75, 142] on div "5 cols" at bounding box center [82, 142] width 29 height 6
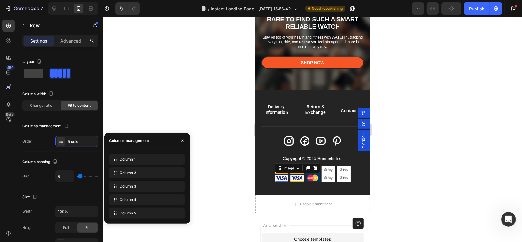
click at [282, 177] on img at bounding box center [281, 178] width 14 height 8
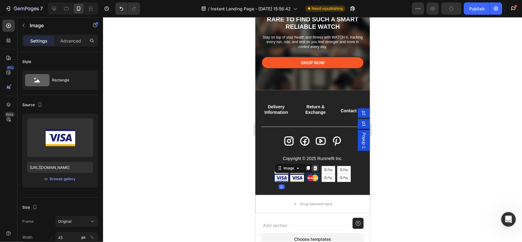
click at [313, 166] on icon at bounding box center [315, 168] width 4 height 4
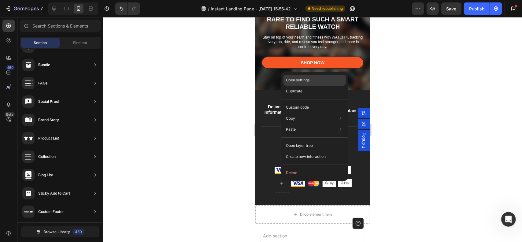
click at [305, 83] on div "Open settings" at bounding box center [314, 80] width 62 height 11
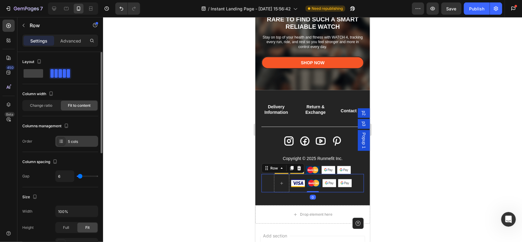
click at [76, 139] on div "5 cols" at bounding box center [82, 142] width 29 height 6
click at [63, 72] on span at bounding box center [64, 73] width 3 height 9
click at [61, 140] on icon at bounding box center [61, 140] width 2 height 0
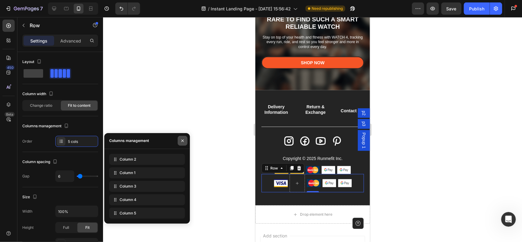
click at [182, 141] on icon "button" at bounding box center [182, 140] width 5 height 5
click at [184, 140] on icon "button" at bounding box center [182, 140] width 5 height 5
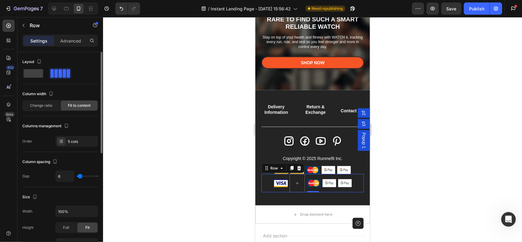
click at [75, 105] on span "Fit to content" at bounding box center [79, 106] width 23 height 6
click at [48, 103] on span "Change ratio" at bounding box center [41, 106] width 22 height 6
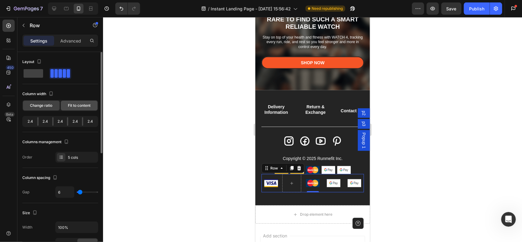
click at [78, 103] on span "Fit to content" at bounding box center [79, 106] width 23 height 6
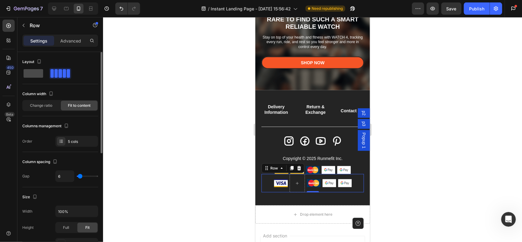
click at [43, 72] on span at bounding box center [34, 73] width 20 height 9
type input "0"
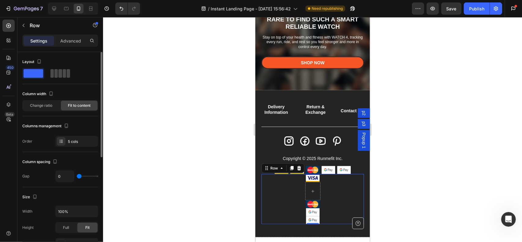
click at [62, 77] on div at bounding box center [60, 73] width 20 height 9
type input "6"
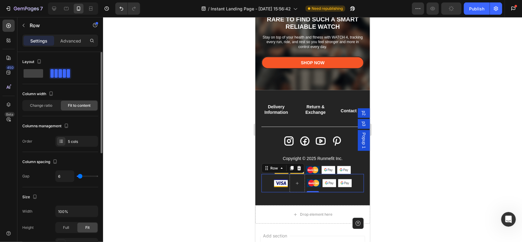
type input "0"
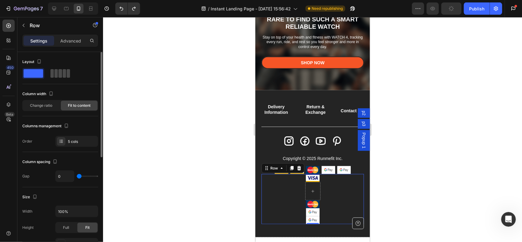
type input "6"
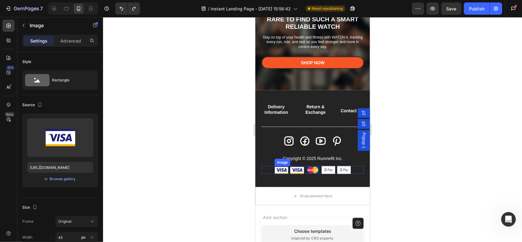
click at [279, 169] on img at bounding box center [281, 170] width 14 height 8
click at [54, 172] on input "[URL][DOMAIN_NAME]" at bounding box center [60, 167] width 66 height 11
paste input "0632/9067/1266/files/paypal.svg?v=1756193928"
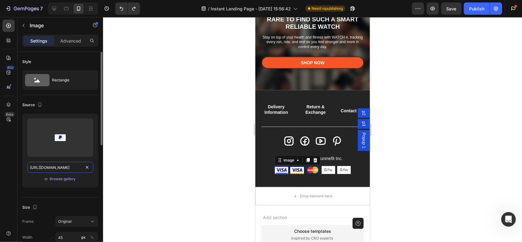
scroll to position [0, 91]
type input "https://cdn.shopify.com/s/files/1/0632/9067/1266/files/paypal.svg?v=1756193928"
click at [70, 101] on div "Source" at bounding box center [60, 105] width 76 height 10
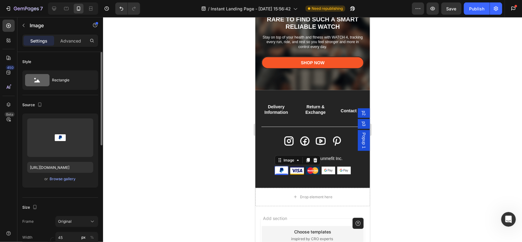
click at [290, 169] on img at bounding box center [297, 170] width 14 height 8
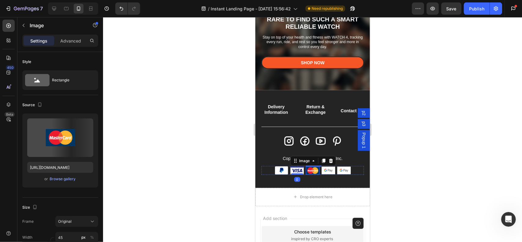
drag, startPoint x: 310, startPoint y: 171, endPoint x: 332, endPoint y: 175, distance: 22.4
click at [311, 171] on img at bounding box center [312, 170] width 14 height 8
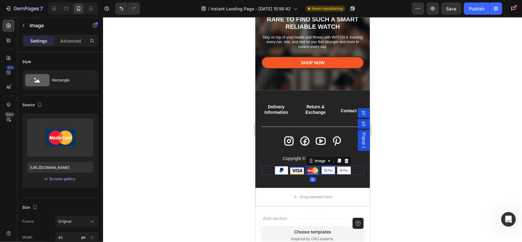
click at [326, 172] on img at bounding box center [328, 170] width 14 height 8
click at [338, 170] on img at bounding box center [344, 170] width 14 height 8
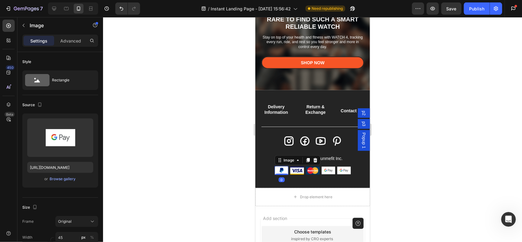
click at [280, 170] on img at bounding box center [281, 170] width 14 height 9
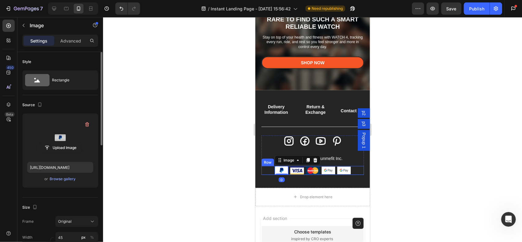
scroll to position [61, 0]
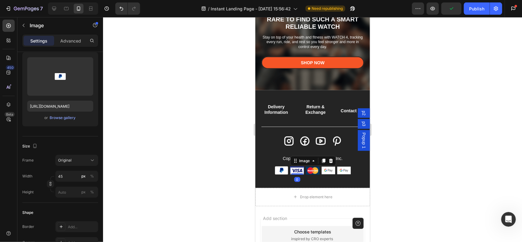
click at [294, 171] on img at bounding box center [297, 170] width 14 height 8
click at [281, 171] on img at bounding box center [281, 170] width 14 height 9
click at [66, 173] on input "45" at bounding box center [76, 176] width 43 height 11
click at [66, 193] on div "Full 100%" at bounding box center [71, 190] width 50 height 11
type input "100"
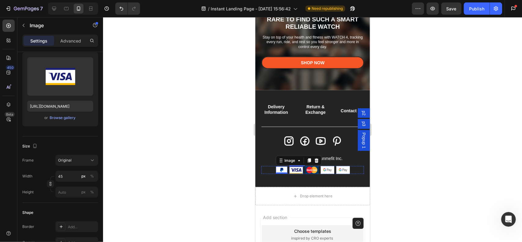
click at [293, 169] on img at bounding box center [296, 170] width 14 height 8
click at [310, 168] on img at bounding box center [311, 170] width 14 height 8
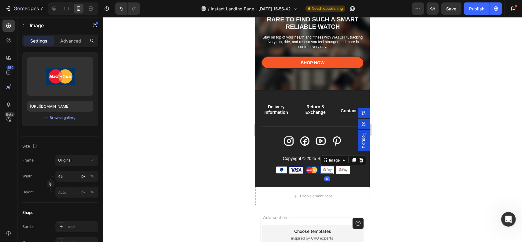
click at [326, 169] on img at bounding box center [327, 170] width 14 height 8
click at [344, 168] on img at bounding box center [343, 170] width 14 height 8
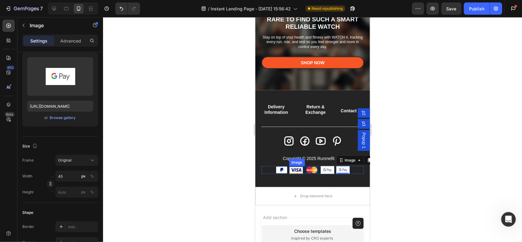
click at [297, 170] on img at bounding box center [296, 170] width 14 height 8
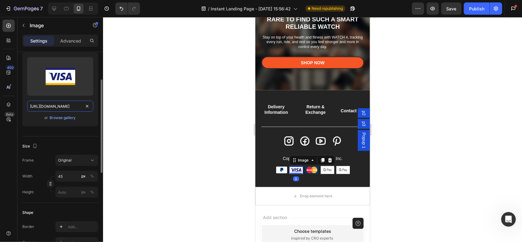
click at [70, 106] on input "https://cdn.shopify.com/s/files/1/2005/9307/files/gempages_432750572815254551-0…" at bounding box center [60, 106] width 66 height 11
paste input "0632/9067/1266/files/shop.svg?v=1756193928"
type input "https://cdn.shopify.com/s/files/1/0632/9067/1266/files/shop.svg?v=1756193928"
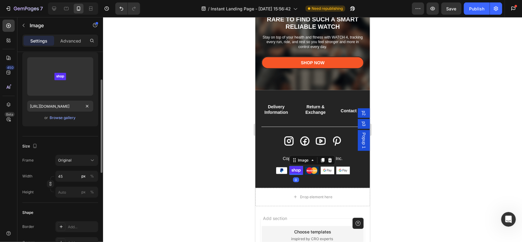
scroll to position [0, 0]
click at [311, 171] on img at bounding box center [311, 170] width 14 height 8
click at [289, 169] on img at bounding box center [296, 170] width 14 height 9
click at [275, 168] on img at bounding box center [281, 170] width 12 height 7
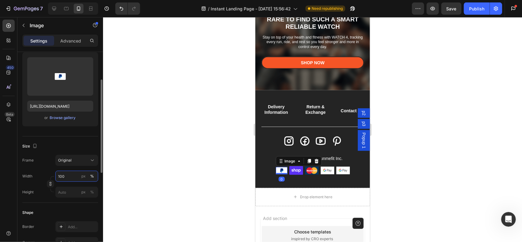
click at [68, 177] on input "100" at bounding box center [76, 176] width 43 height 11
type input "45"
click at [83, 175] on div "px" at bounding box center [83, 176] width 4 height 6
click at [76, 144] on div "Size" at bounding box center [60, 146] width 76 height 10
click at [299, 170] on img at bounding box center [297, 170] width 14 height 9
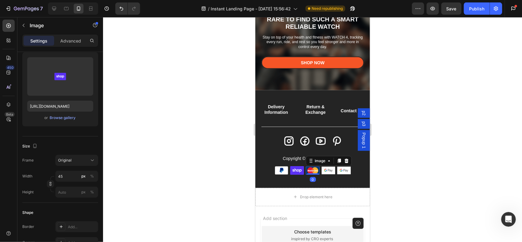
click at [315, 172] on img at bounding box center [312, 170] width 14 height 8
click at [293, 169] on img at bounding box center [297, 170] width 14 height 9
click at [277, 171] on img at bounding box center [281, 170] width 14 height 9
click at [290, 169] on img at bounding box center [297, 170] width 14 height 9
click at [278, 169] on img at bounding box center [281, 170] width 14 height 9
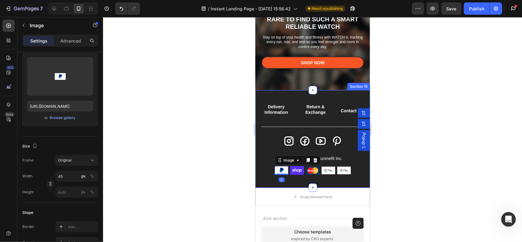
click at [238, 171] on div at bounding box center [312, 129] width 419 height 225
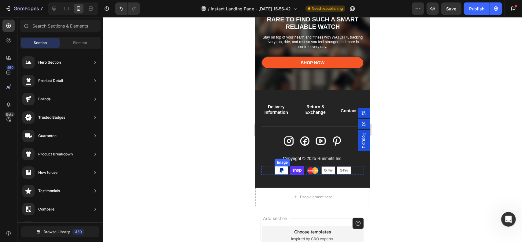
click at [279, 171] on img at bounding box center [281, 170] width 14 height 9
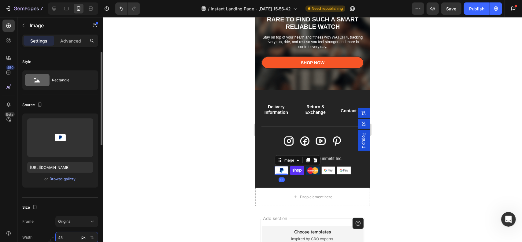
click at [72, 235] on input "45" at bounding box center [76, 237] width 43 height 11
click at [71, 236] on input "45" at bounding box center [76, 237] width 43 height 11
type input "46"
click at [76, 204] on div "Size" at bounding box center [60, 207] width 76 height 10
click at [292, 169] on img at bounding box center [297, 170] width 14 height 9
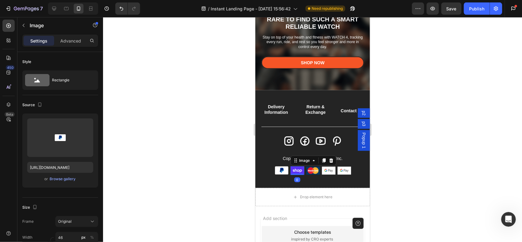
scroll to position [61, 0]
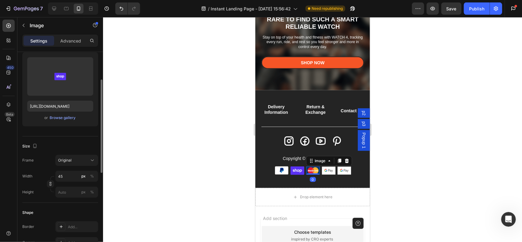
click at [312, 169] on img at bounding box center [313, 170] width 14 height 8
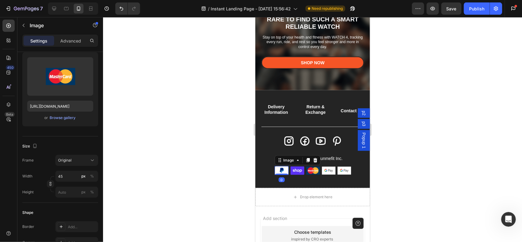
click at [278, 169] on img at bounding box center [281, 170] width 14 height 9
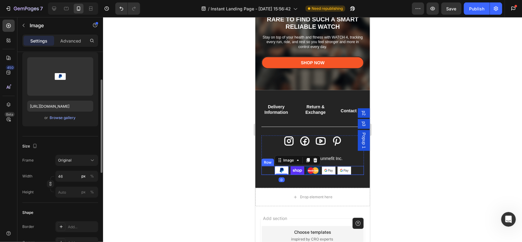
scroll to position [92, 0]
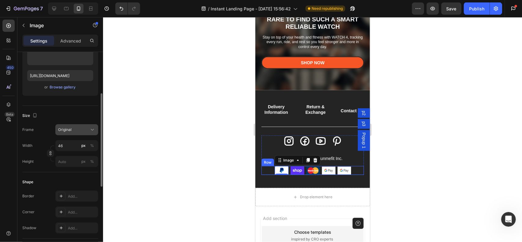
click at [73, 131] on div "Original" at bounding box center [73, 130] width 30 height 6
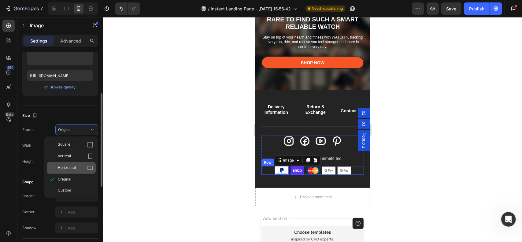
click at [75, 167] on span "Horizontal" at bounding box center [67, 168] width 18 height 6
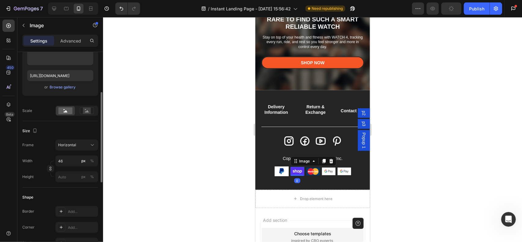
click at [291, 168] on img at bounding box center [297, 171] width 14 height 9
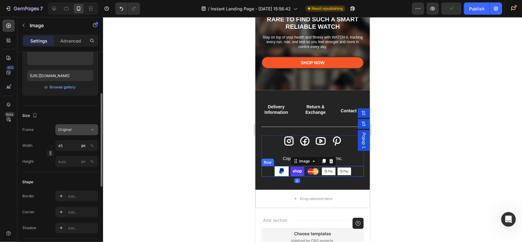
click at [86, 128] on div "Original" at bounding box center [73, 130] width 30 height 6
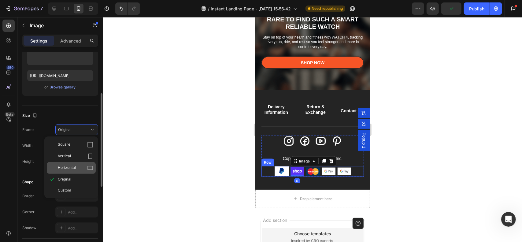
click at [83, 165] on div "Horizontal" at bounding box center [75, 168] width 35 height 6
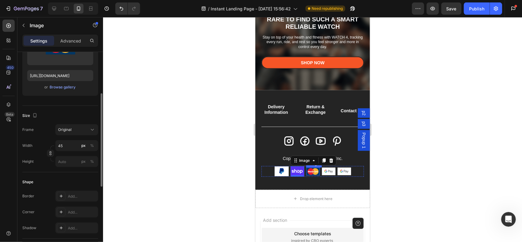
click at [307, 169] on img at bounding box center [313, 171] width 14 height 8
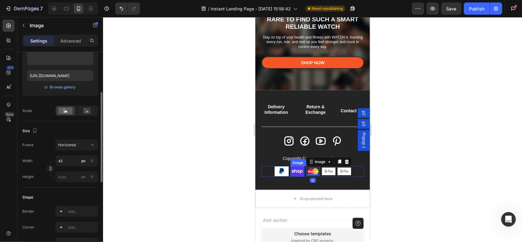
click at [290, 169] on img at bounding box center [297, 171] width 14 height 10
click at [282, 170] on img at bounding box center [281, 171] width 14 height 11
click at [68, 159] on input "46" at bounding box center [76, 160] width 43 height 11
click at [70, 161] on input "46" at bounding box center [76, 160] width 43 height 11
type input "4"
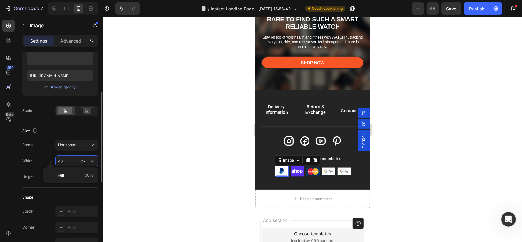
type input "3"
type input "45"
type input "34"
type input "45"
click at [71, 131] on div "Size" at bounding box center [60, 131] width 76 height 10
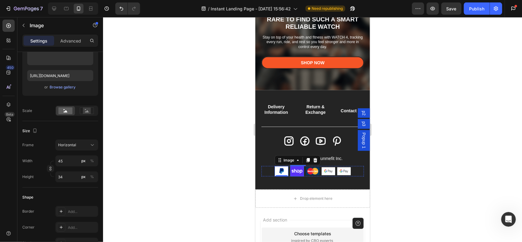
click at [292, 172] on img at bounding box center [297, 171] width 14 height 10
click at [74, 175] on input "px %" at bounding box center [76, 176] width 43 height 11
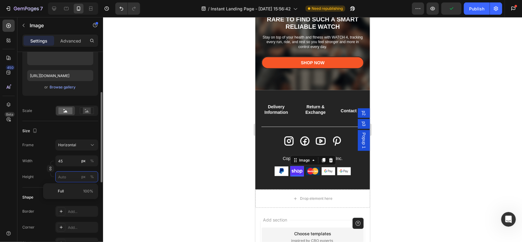
type input "4"
type input "3"
type input "45"
type input "34"
click at [76, 130] on div "Size" at bounding box center [60, 131] width 76 height 10
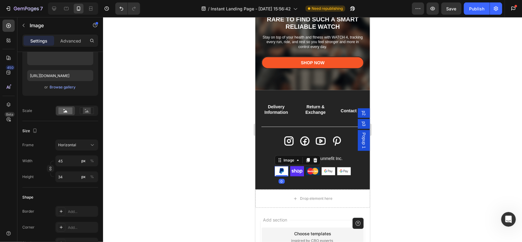
click at [279, 170] on img at bounding box center [281, 171] width 14 height 10
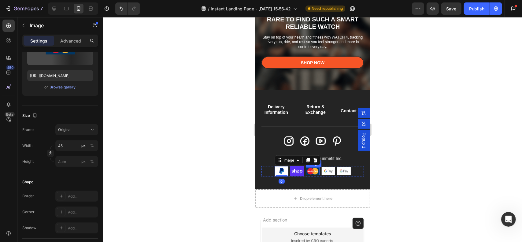
click at [313, 168] on img at bounding box center [312, 171] width 14 height 8
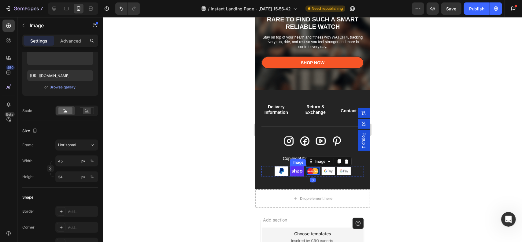
click at [295, 171] on img at bounding box center [297, 171] width 14 height 10
click at [277, 171] on img at bounding box center [281, 171] width 14 height 10
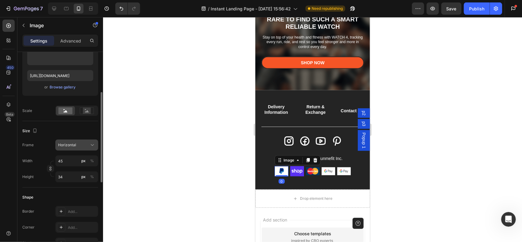
click at [78, 144] on div "Horizontal" at bounding box center [73, 145] width 30 height 6
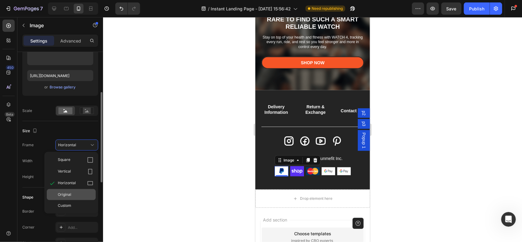
click at [72, 196] on div "Original" at bounding box center [75, 195] width 35 height 6
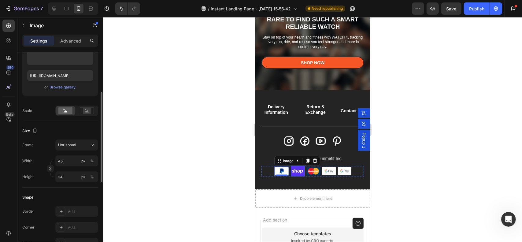
click at [292, 170] on img at bounding box center [297, 171] width 14 height 10
click at [80, 143] on div "Horizontal" at bounding box center [73, 145] width 30 height 6
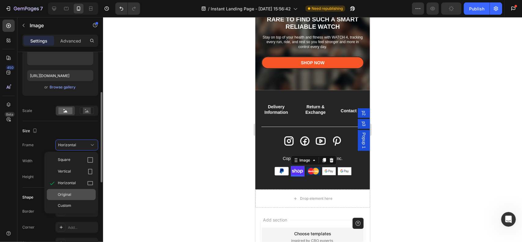
click at [77, 194] on div "Original" at bounding box center [75, 195] width 35 height 6
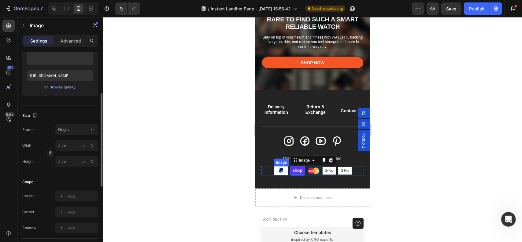
click at [278, 169] on img at bounding box center [280, 170] width 15 height 9
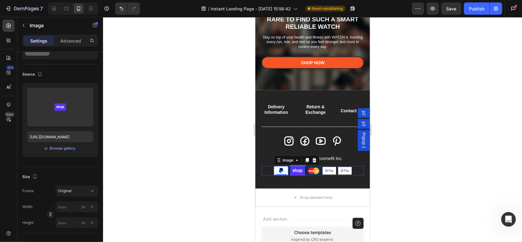
click at [295, 171] on img at bounding box center [297, 170] width 15 height 9
click at [78, 189] on div "Original" at bounding box center [73, 191] width 30 height 6
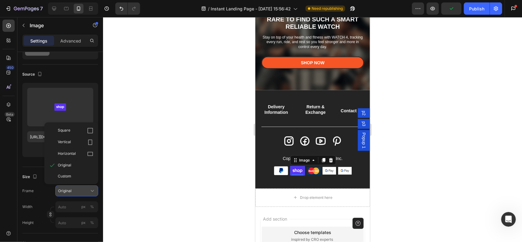
click at [78, 189] on div "Original" at bounding box center [73, 191] width 30 height 6
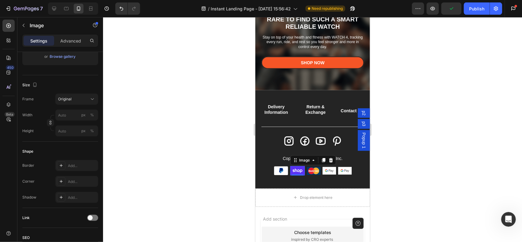
scroll to position [92, 0]
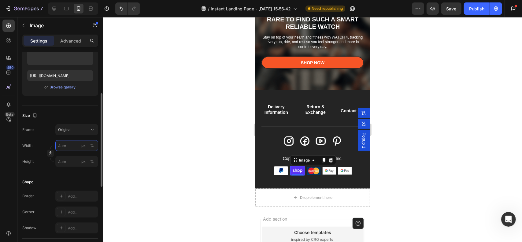
click at [68, 145] on input "px %" at bounding box center [76, 145] width 43 height 11
click at [72, 160] on p "Full 100%" at bounding box center [75, 160] width 35 height 6
type input "100"
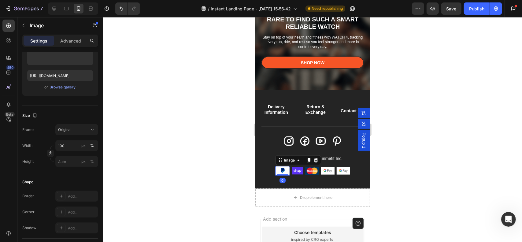
click at [275, 171] on img at bounding box center [282, 170] width 15 height 9
click at [84, 132] on div "Original" at bounding box center [76, 130] width 37 height 6
drag, startPoint x: 63, startPoint y: 117, endPoint x: 74, endPoint y: 146, distance: 30.9
click at [63, 117] on div "Size" at bounding box center [60, 116] width 76 height 10
click at [74, 146] on input "px %" at bounding box center [76, 145] width 43 height 11
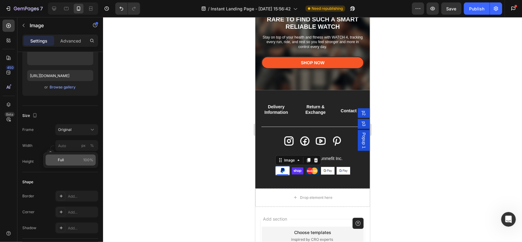
click at [67, 161] on p "Full 100%" at bounding box center [75, 160] width 35 height 6
type input "100"
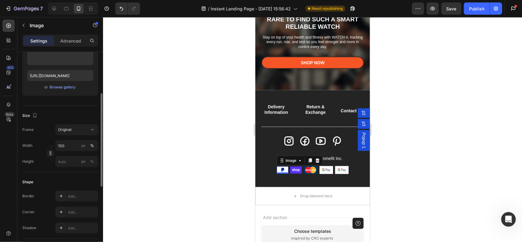
click at [70, 167] on div "Size Frame Original Width 100 px % Height px %" at bounding box center [60, 139] width 76 height 66
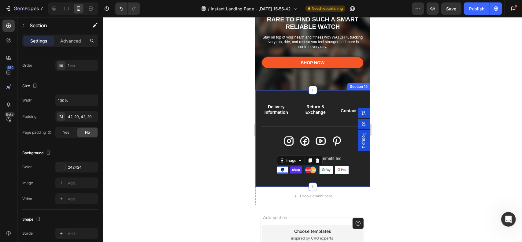
click at [307, 177] on div "Delivery Information Button Return & Exchange Button Contact Us Button Row Icon…" at bounding box center [312, 138] width 115 height 97
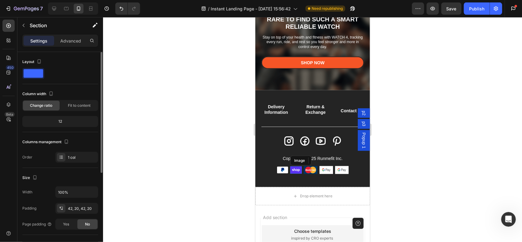
click at [295, 170] on img at bounding box center [296, 169] width 12 height 7
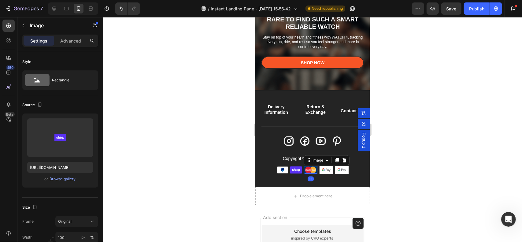
click at [311, 169] on img at bounding box center [310, 170] width 14 height 8
click at [323, 171] on img at bounding box center [326, 170] width 14 height 8
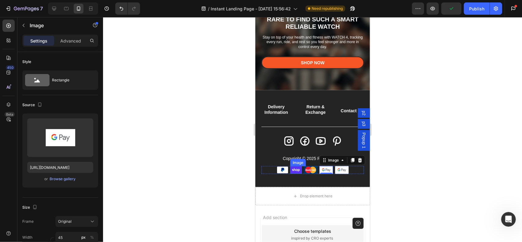
click at [294, 171] on img at bounding box center [296, 169] width 12 height 7
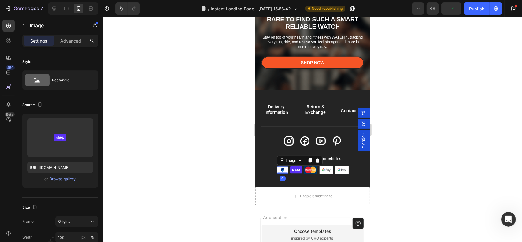
click at [281, 169] on img at bounding box center [282, 169] width 12 height 7
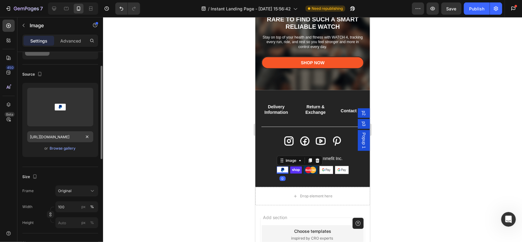
scroll to position [61, 0]
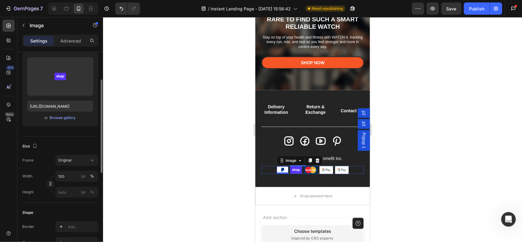
click at [293, 170] on img at bounding box center [296, 169] width 12 height 7
click at [72, 175] on input "100" at bounding box center [76, 176] width 43 height 11
click at [276, 169] on img at bounding box center [282, 169] width 12 height 7
click at [67, 173] on input "100" at bounding box center [76, 176] width 43 height 11
click at [69, 175] on input "100" at bounding box center [76, 176] width 43 height 11
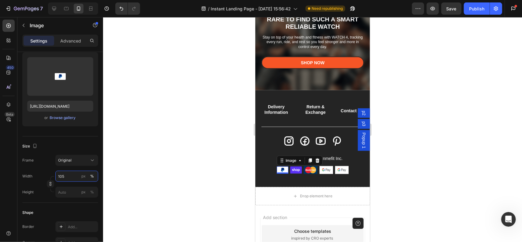
type input "105"
click at [198, 178] on div at bounding box center [312, 129] width 419 height 225
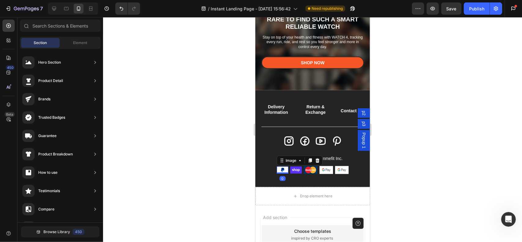
click at [277, 170] on img at bounding box center [282, 169] width 12 height 7
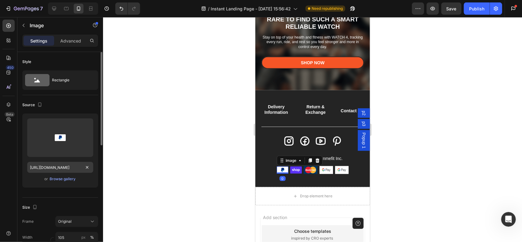
scroll to position [92, 0]
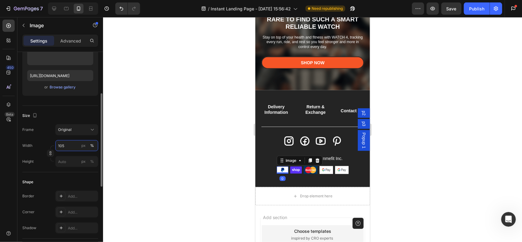
click at [71, 145] on input "105" at bounding box center [76, 145] width 43 height 11
click at [70, 139] on div "Frame Original Width 105 px % Height px %" at bounding box center [60, 145] width 76 height 43
click at [70, 143] on input "105" at bounding box center [76, 145] width 43 height 11
click at [73, 112] on div "Size" at bounding box center [60, 116] width 76 height 10
click at [70, 146] on input "200" at bounding box center [76, 145] width 43 height 11
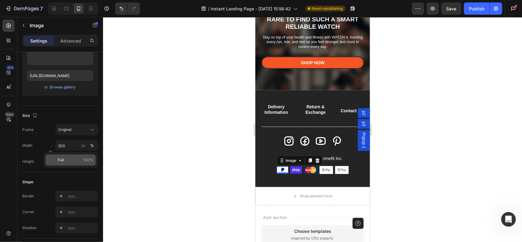
click at [70, 160] on p "Full 100%" at bounding box center [75, 160] width 35 height 6
type input "100"
click at [71, 160] on input "px %" at bounding box center [76, 161] width 43 height 11
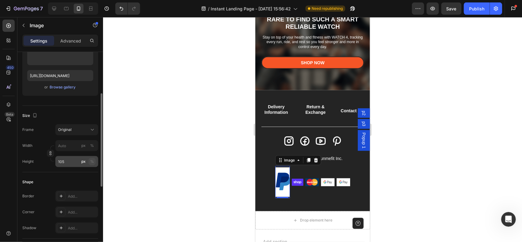
click at [91, 159] on div "%" at bounding box center [92, 162] width 4 height 6
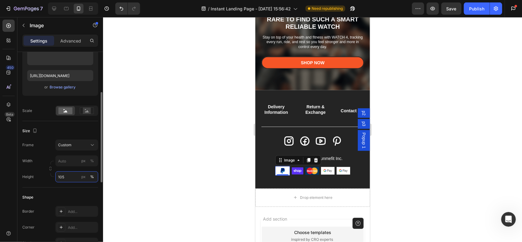
click at [68, 174] on input "105" at bounding box center [76, 176] width 43 height 11
type input "101"
click at [291, 180] on div "Delivery Information Button Return & Exchange Button Contact Us Button Row Icon…" at bounding box center [312, 139] width 115 height 98
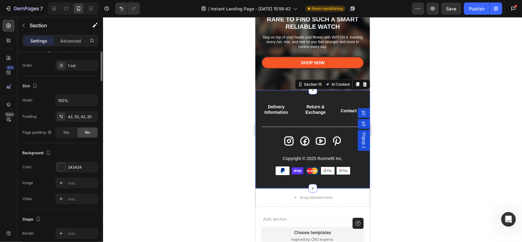
scroll to position [0, 0]
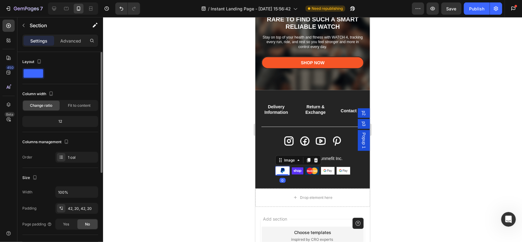
click at [284, 172] on img at bounding box center [282, 170] width 15 height 9
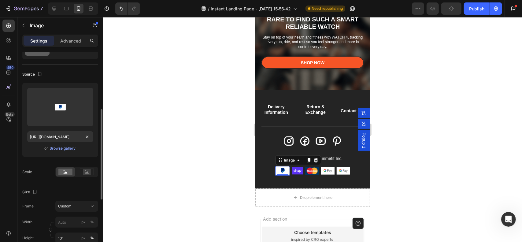
scroll to position [92, 0]
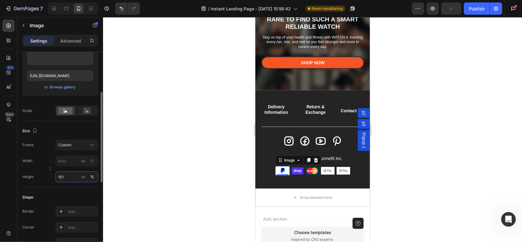
click at [70, 173] on input "101" at bounding box center [76, 176] width 43 height 11
click at [72, 175] on input "101" at bounding box center [76, 176] width 43 height 11
type input "100"
click at [73, 127] on div "Size" at bounding box center [60, 131] width 76 height 10
click at [291, 170] on img at bounding box center [297, 170] width 12 height 7
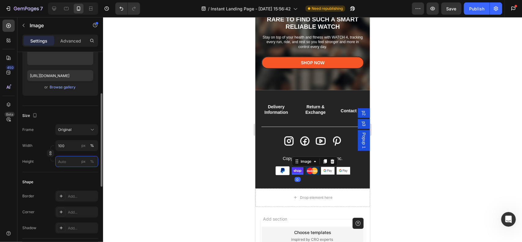
click at [72, 158] on input "px %" at bounding box center [76, 161] width 43 height 11
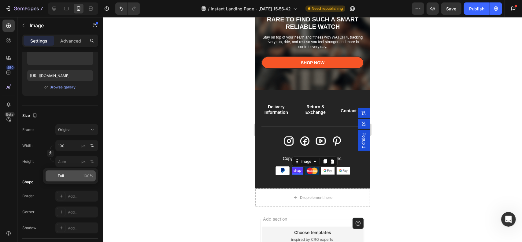
click at [67, 174] on p "Full 100%" at bounding box center [75, 176] width 35 height 6
type input "100"
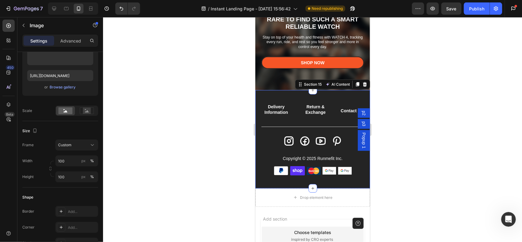
click at [286, 177] on div "Delivery Information Button Return & Exchange Button Contact Us Button Row Icon…" at bounding box center [312, 139] width 115 height 98
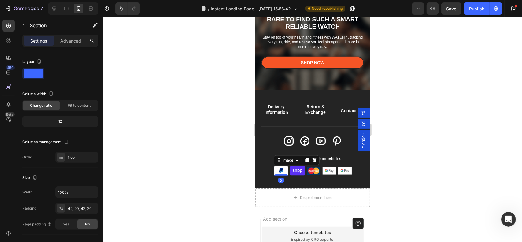
click at [281, 173] on img at bounding box center [280, 170] width 15 height 9
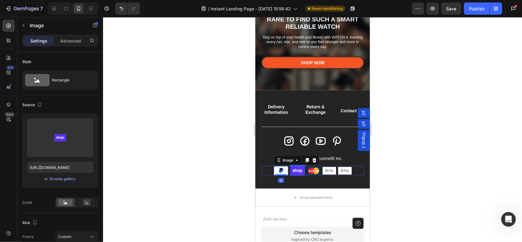
click at [294, 172] on img at bounding box center [297, 170] width 15 height 9
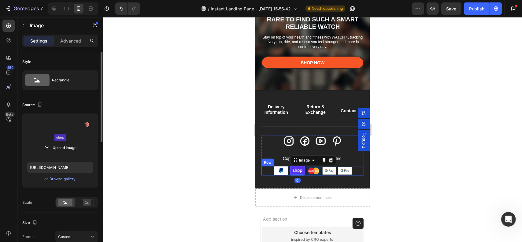
scroll to position [92, 0]
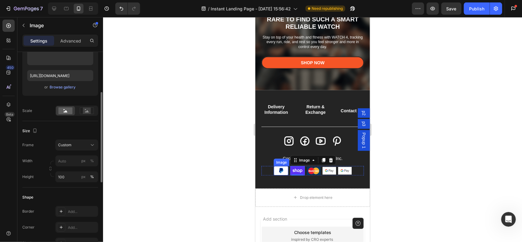
click at [278, 169] on img at bounding box center [280, 170] width 15 height 9
click at [297, 172] on img at bounding box center [297, 170] width 15 height 9
click at [72, 180] on input "100" at bounding box center [76, 176] width 43 height 11
type input "9"
type input "1"
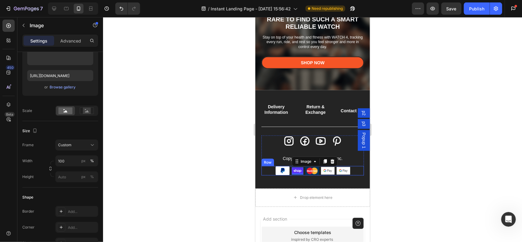
click at [275, 170] on img at bounding box center [282, 170] width 15 height 9
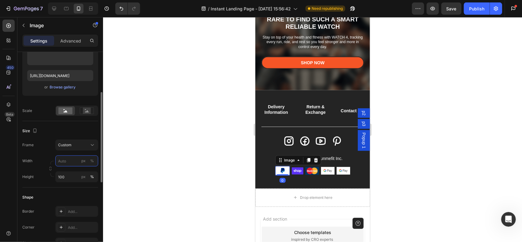
click at [72, 163] on input "px %" at bounding box center [76, 160] width 43 height 11
click at [70, 172] on p "Full 100%" at bounding box center [75, 175] width 35 height 6
type input "100"
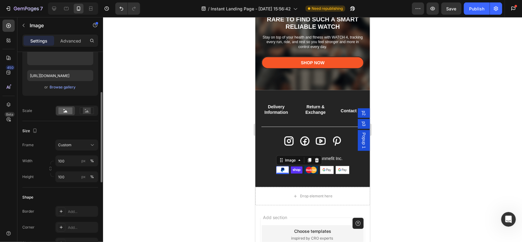
click at [86, 130] on div "Size" at bounding box center [60, 131] width 76 height 10
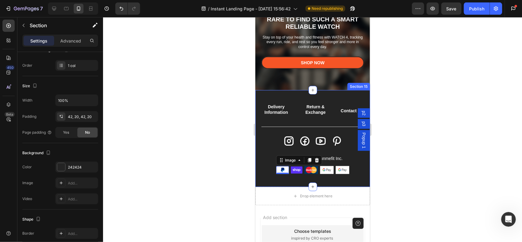
click at [292, 180] on div "Delivery Information Button Return & Exchange Button Contact Us Button Row Icon…" at bounding box center [312, 138] width 115 height 97
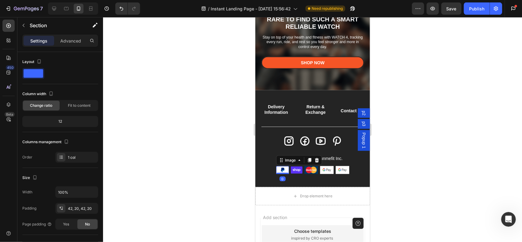
click at [279, 170] on img at bounding box center [282, 170] width 13 height 8
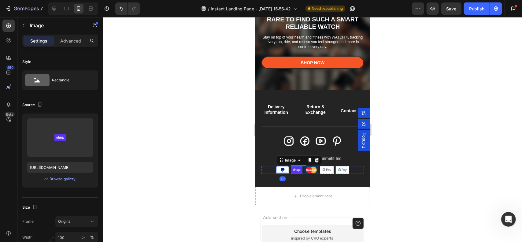
click at [296, 170] on img at bounding box center [296, 169] width 12 height 7
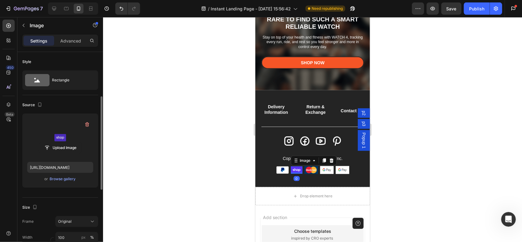
scroll to position [31, 0]
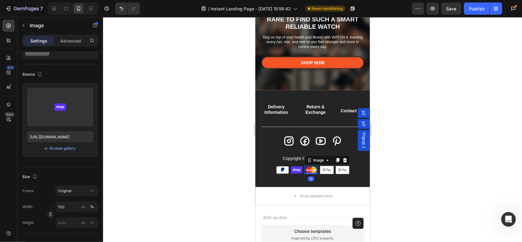
click at [308, 169] on img at bounding box center [311, 170] width 14 height 8
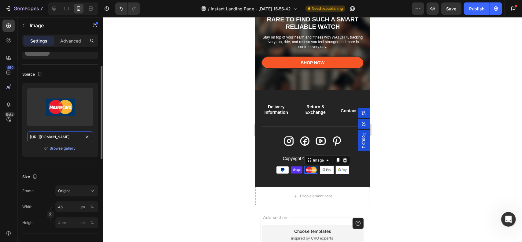
click at [68, 133] on input "https://cdn.shopify.com/s/files/1/2005/9307/files/gempages_432750572815254551-7…" at bounding box center [60, 136] width 66 height 11
paste input "0632/9067/1266/files/discover.svg?v=1756193928"
type input "https://cdn.shopify.com/s/files/1/0632/9067/1266/files/discover.svg?v=1756193928"
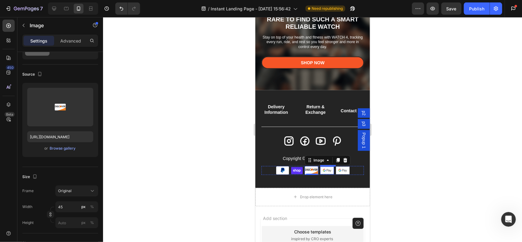
click at [323, 167] on img at bounding box center [327, 170] width 14 height 8
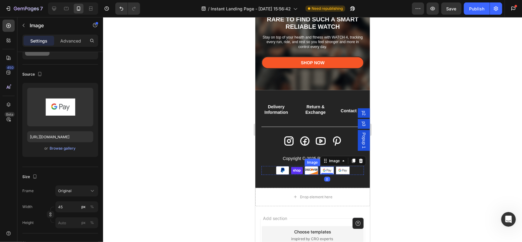
click at [306, 170] on img at bounding box center [311, 170] width 14 height 9
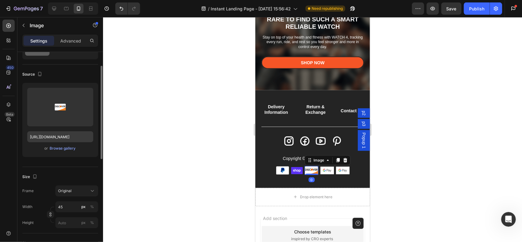
scroll to position [92, 0]
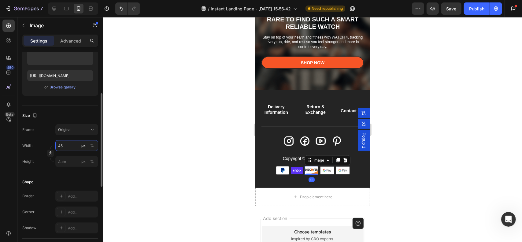
click at [72, 146] on input "45" at bounding box center [76, 145] width 43 height 11
click at [75, 161] on p "Full 100%" at bounding box center [75, 160] width 35 height 6
type input "100"
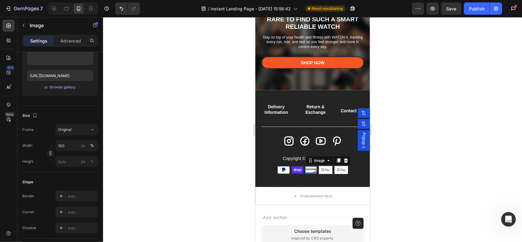
click at [308, 176] on div "0" at bounding box center [311, 178] width 6 height 5
click at [321, 170] on img at bounding box center [325, 170] width 14 height 8
click at [322, 169] on img at bounding box center [325, 170] width 14 height 8
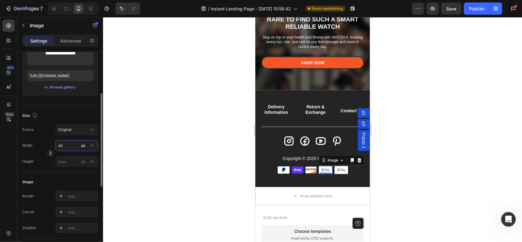
click at [79, 146] on input "45" at bounding box center [76, 145] width 43 height 11
click at [64, 72] on input "https://cdn.shopify.com/s/files/1/2005/9307/files/gempages_432750572815254551-0…" at bounding box center [60, 75] width 66 height 11
paste input "0632/9067/1266/files/amazon.svg?v=175619392"
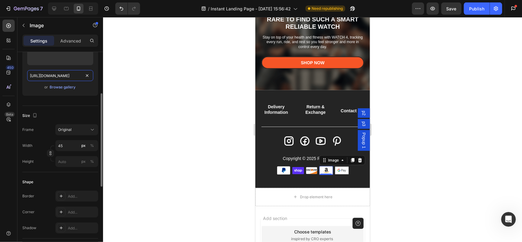
type input "https://cdn.shopify.com/s/files/1/0632/9067/1266/files/amazon.svg?v=1756193927"
click at [72, 145] on input "45" at bounding box center [76, 145] width 43 height 11
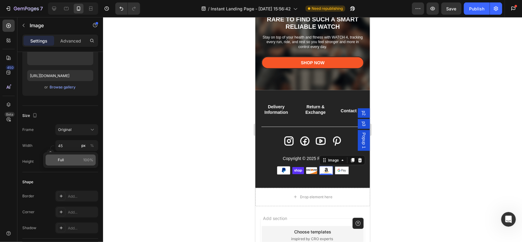
click at [68, 162] on p "Full 100%" at bounding box center [75, 160] width 35 height 6
type input "100"
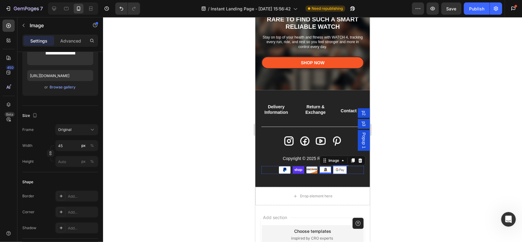
drag, startPoint x: 339, startPoint y: 171, endPoint x: 285, endPoint y: 169, distance: 53.8
click at [339, 171] on img at bounding box center [340, 170] width 14 height 8
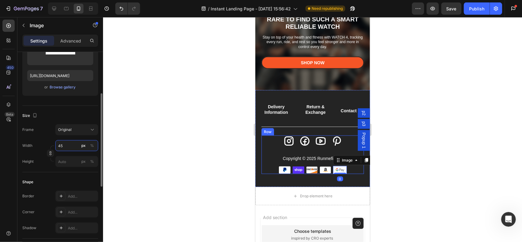
click at [71, 144] on input "45" at bounding box center [76, 145] width 43 height 11
click at [71, 160] on p "Full 100%" at bounding box center [75, 160] width 35 height 6
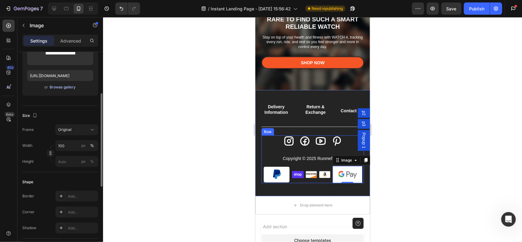
scroll to position [31, 0]
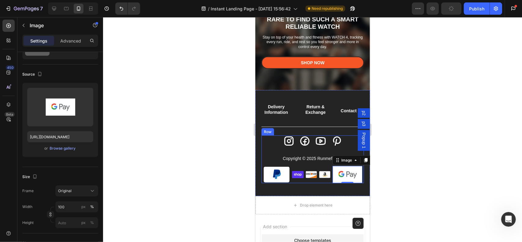
type input "45"
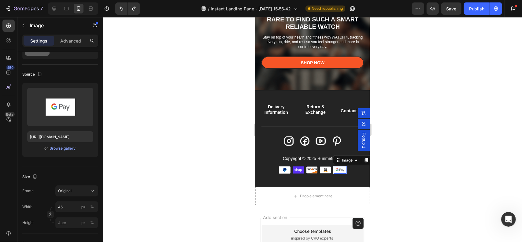
click at [333, 168] on img at bounding box center [340, 170] width 14 height 8
click at [61, 138] on input "https://cdn.shopify.com/s/files/1/2005/9307/files/gempages_432750572815254551-0…" at bounding box center [60, 136] width 66 height 11
paste input "0632/9067/1266/files/gpay.svg?v=1756196806"
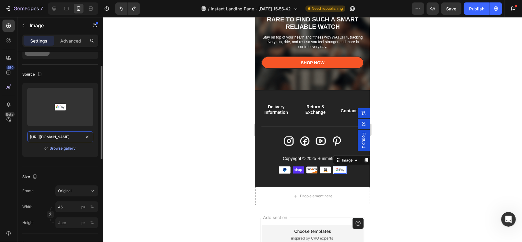
type input "https://cdn.shopify.com/s/files/1/0632/9067/1266/files/gpay.svg?v=1756196806"
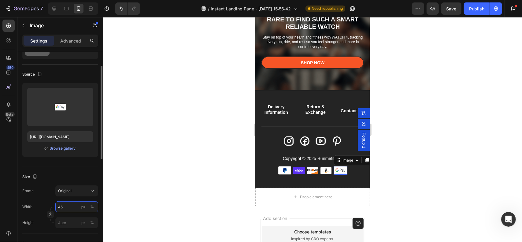
click at [73, 204] on input "45" at bounding box center [76, 206] width 43 height 11
click at [68, 223] on p "Full 100%" at bounding box center [75, 221] width 35 height 6
type input "100"
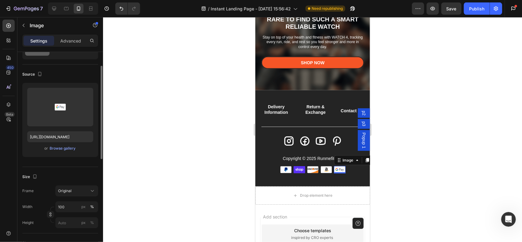
click at [65, 167] on div "Size Frame Original Width 100 px % Height px %" at bounding box center [60, 200] width 76 height 66
click at [341, 170] on img at bounding box center [339, 169] width 12 height 7
click at [348, 167] on div "Image Image Image Image Image Row 0" at bounding box center [312, 169] width 102 height 7
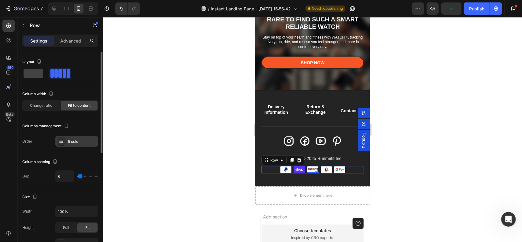
click at [62, 139] on icon at bounding box center [61, 141] width 5 height 5
click at [74, 116] on div "Layout Column width Change ratio Fit to content Columns management Order 5 cols" at bounding box center [60, 102] width 76 height 90
click at [292, 158] on icon at bounding box center [291, 160] width 3 height 4
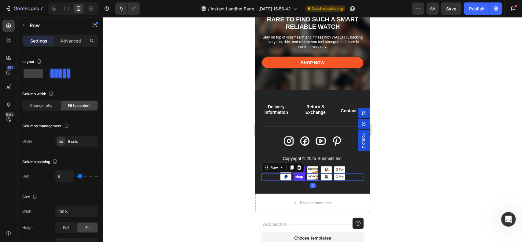
click at [271, 176] on div "Image Image Image Image Image Row 0" at bounding box center [312, 176] width 102 height 7
click at [69, 139] on div "5 cols" at bounding box center [82, 142] width 29 height 6
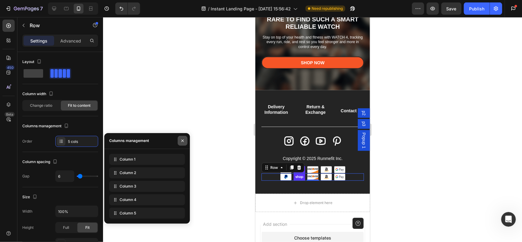
click at [179, 140] on button "button" at bounding box center [183, 141] width 10 height 10
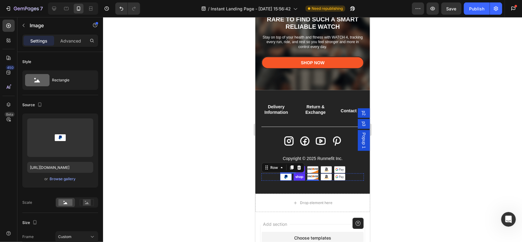
click at [280, 178] on img at bounding box center [286, 176] width 12 height 7
click at [318, 168] on icon at bounding box center [320, 167] width 4 height 4
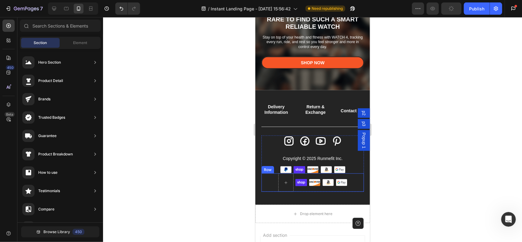
click at [337, 183] on img at bounding box center [341, 182] width 12 height 7
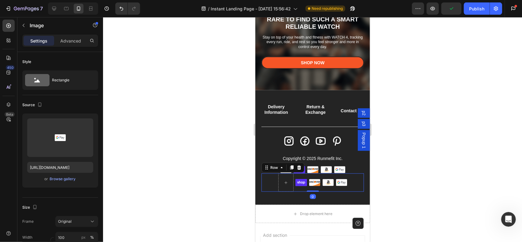
click at [347, 184] on div "Image Image Image Image Row 0" at bounding box center [312, 182] width 102 height 18
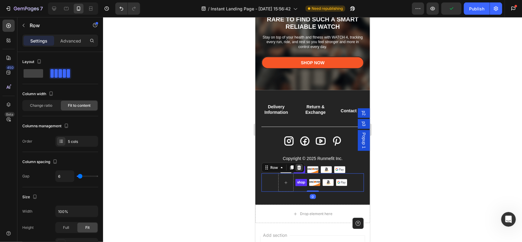
click at [297, 168] on icon at bounding box center [299, 167] width 4 height 4
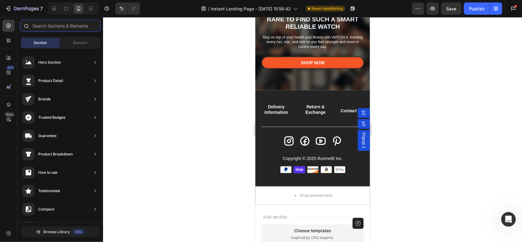
click at [46, 25] on input "text" at bounding box center [60, 26] width 81 height 12
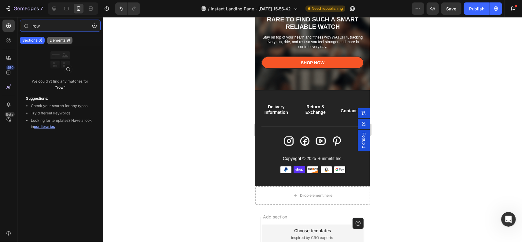
type input "row"
click at [69, 39] on p "Elements(9)" at bounding box center [60, 40] width 20 height 5
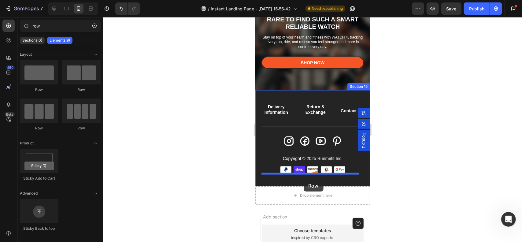
drag, startPoint x: 314, startPoint y: 135, endPoint x: 303, endPoint y: 179, distance: 45.2
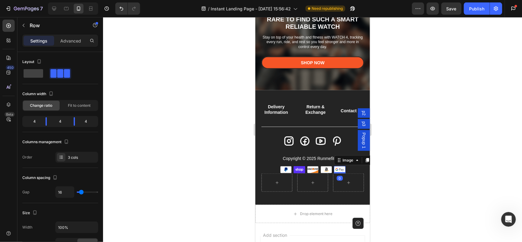
click at [337, 168] on img at bounding box center [339, 169] width 12 height 7
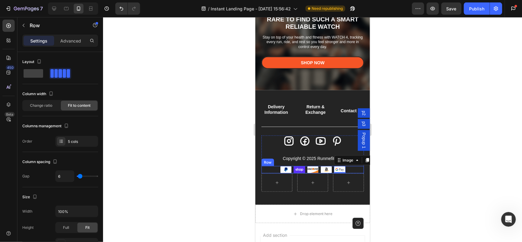
click at [266, 168] on div "Image Image Image Image Image 0 Row" at bounding box center [312, 169] width 102 height 7
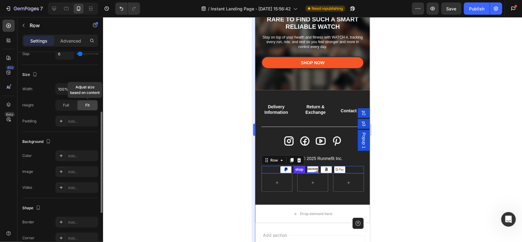
scroll to position [92, 0]
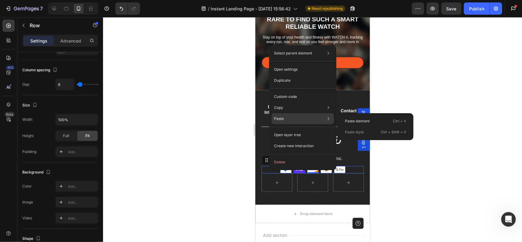
drag, startPoint x: 367, startPoint y: 132, endPoint x: 111, endPoint y: 112, distance: 257.3
click at [367, 132] on div "Paste style Ctrl + Shift + V" at bounding box center [375, 132] width 71 height 11
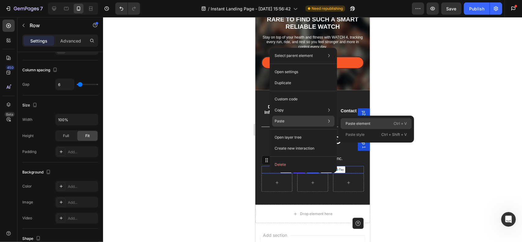
click at [358, 123] on p "Paste element" at bounding box center [357, 124] width 25 height 6
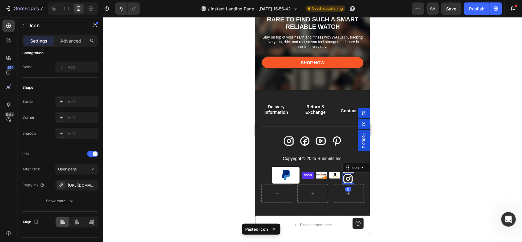
scroll to position [0, 0]
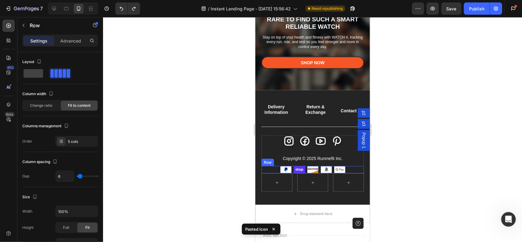
click at [266, 168] on div "Image Image Image Image Image Row" at bounding box center [312, 169] width 102 height 7
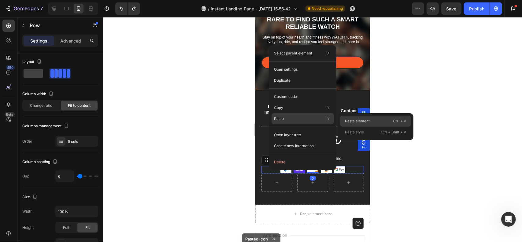
click at [360, 123] on p "Paste element" at bounding box center [357, 121] width 25 height 6
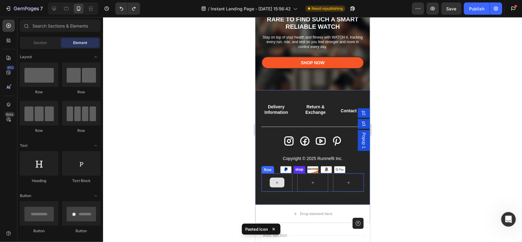
click at [277, 186] on div at bounding box center [276, 182] width 15 height 10
click at [274, 184] on icon at bounding box center [276, 182] width 5 height 5
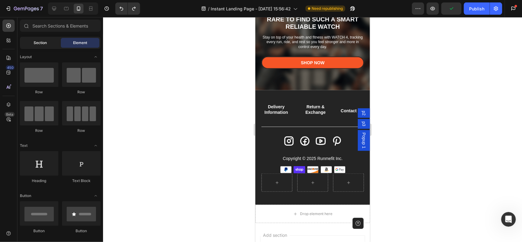
click at [40, 42] on span "Section" at bounding box center [40, 43] width 13 height 6
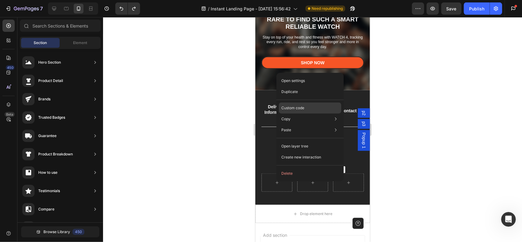
click at [295, 107] on p "Custom code" at bounding box center [292, 108] width 23 height 6
click at [302, 79] on p "Open settings" at bounding box center [294, 79] width 24 height 6
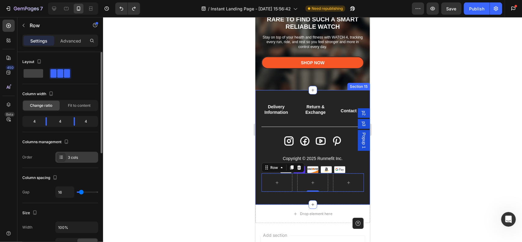
click at [76, 156] on div "3 cols" at bounding box center [82, 158] width 29 height 6
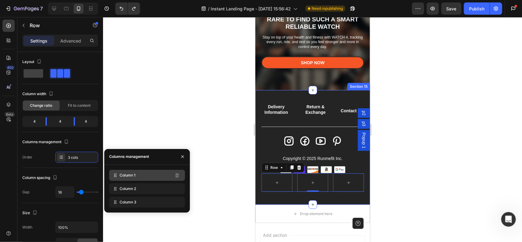
click at [142, 175] on div "Column 1" at bounding box center [147, 175] width 76 height 11
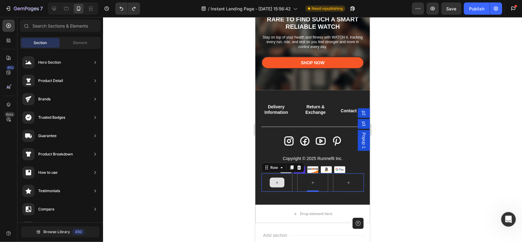
click at [282, 183] on div at bounding box center [276, 182] width 15 height 10
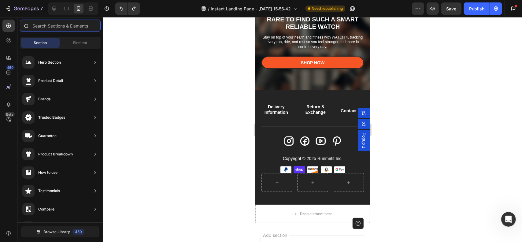
click at [53, 25] on input "text" at bounding box center [60, 26] width 81 height 12
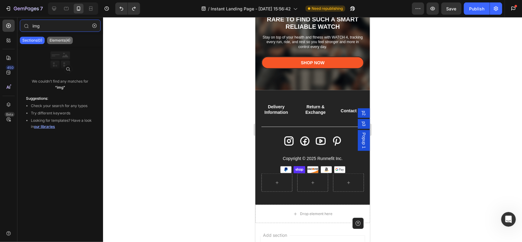
type input "img"
click at [62, 38] on p "Elements(4)" at bounding box center [60, 40] width 21 height 5
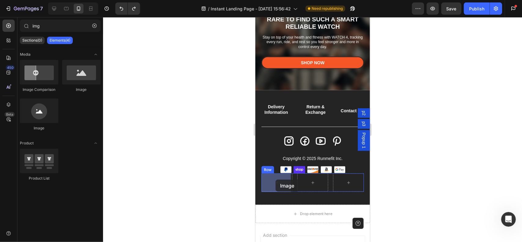
drag, startPoint x: 336, startPoint y: 91, endPoint x: 275, endPoint y: 179, distance: 107.0
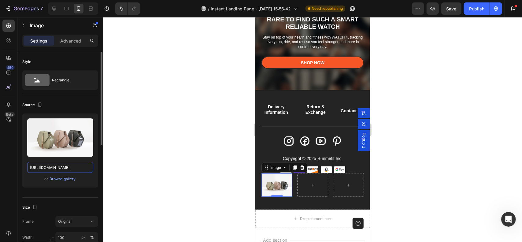
click at [70, 164] on input "https://cdn.shopify.com/s/files/1/2005/9307/files/image_demo.jpg" at bounding box center [60, 167] width 66 height 11
paste input "0632/9067/1266/files/mastercard.svg?v=1756196807"
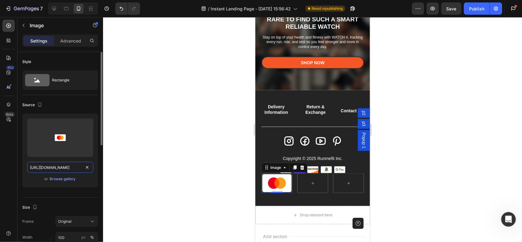
type input "https://cdn.shopify.com/s/files/1/0632/9067/1266/files/mastercard.svg?v=1756196…"
click at [79, 101] on div "Source" at bounding box center [60, 105] width 76 height 10
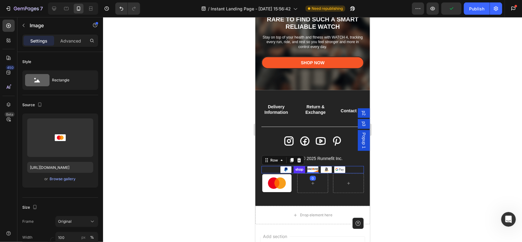
click at [346, 168] on div "Image Image Image Image Image Row 0" at bounding box center [312, 169] width 102 height 7
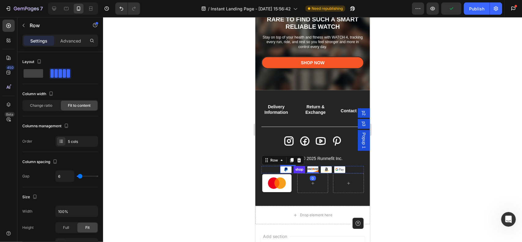
click at [284, 168] on img at bounding box center [286, 169] width 12 height 7
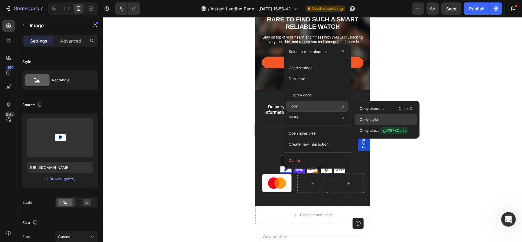
click at [375, 118] on p "Copy style" at bounding box center [368, 120] width 18 height 6
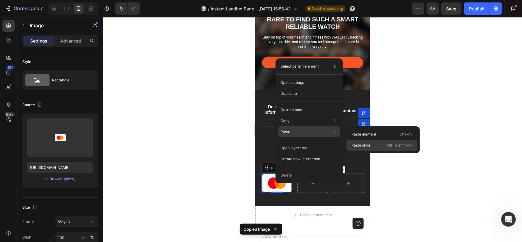
click at [367, 142] on p "Paste style" at bounding box center [360, 145] width 19 height 6
type input "100"
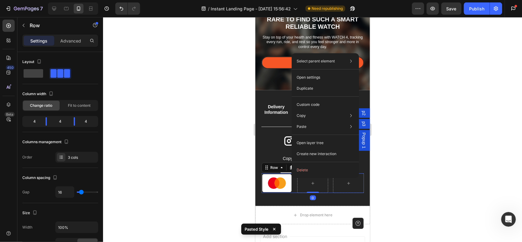
click at [260, 149] on div "Delivery Information Button Return & Exchange Button Contact Us Button Row Icon…" at bounding box center [312, 148] width 115 height 116
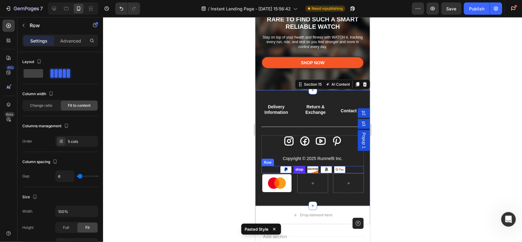
click at [351, 169] on div "Image Image Image Image Image Row" at bounding box center [312, 169] width 102 height 7
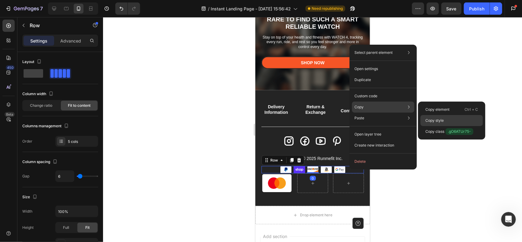
click at [440, 122] on p "Copy style" at bounding box center [434, 121] width 18 height 6
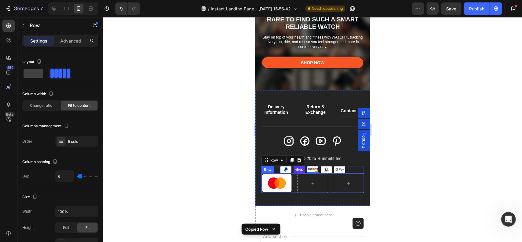
click at [327, 182] on div "Image Row" at bounding box center [312, 183] width 102 height 20
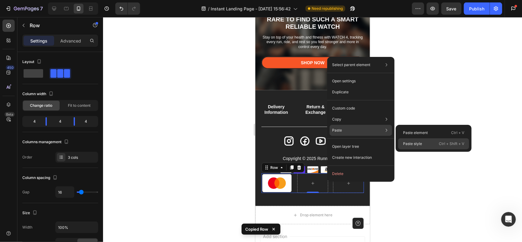
click at [427, 142] on div "Paste style Ctrl + Shift + V" at bounding box center [433, 143] width 71 height 11
type input "6"
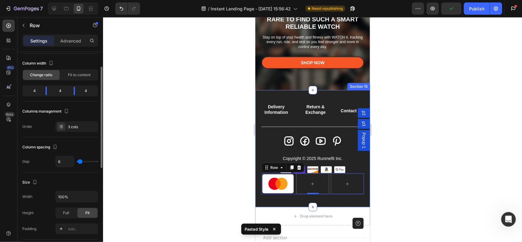
scroll to position [61, 0]
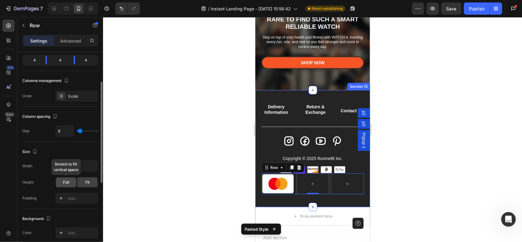
click at [69, 181] on div "Full" at bounding box center [66, 182] width 20 height 10
click at [92, 186] on div "Full Fit Adjust size based on content" at bounding box center [76, 182] width 43 height 11
click at [91, 181] on div "Fit" at bounding box center [87, 182] width 20 height 10
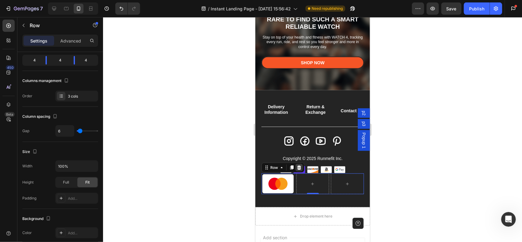
click at [300, 168] on icon at bounding box center [298, 167] width 5 height 5
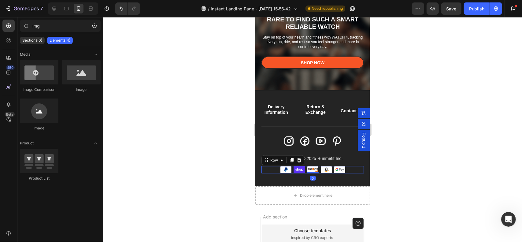
click at [274, 168] on div "Image Image Image Image Image Row 0" at bounding box center [312, 169] width 102 height 7
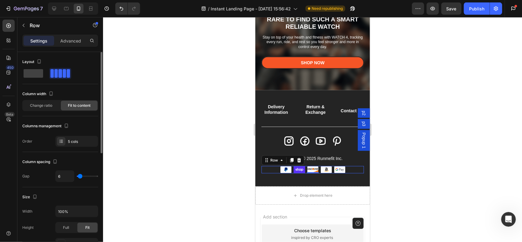
click at [63, 75] on span at bounding box center [64, 73] width 3 height 9
click at [41, 74] on span at bounding box center [34, 73] width 20 height 9
type input "0"
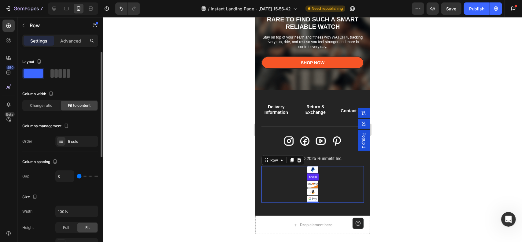
click at [67, 75] on span at bounding box center [68, 73] width 3 height 9
type input "6"
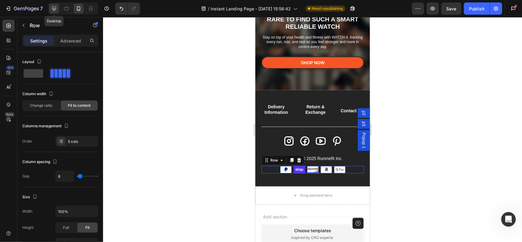
click at [56, 7] on icon at bounding box center [54, 9] width 6 height 6
type input "7"
type input "1200"
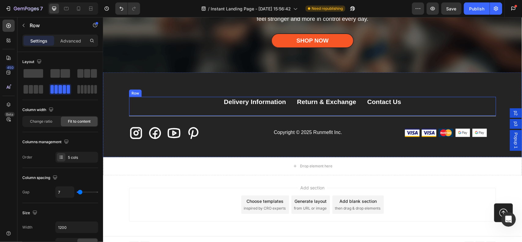
scroll to position [3825, 0]
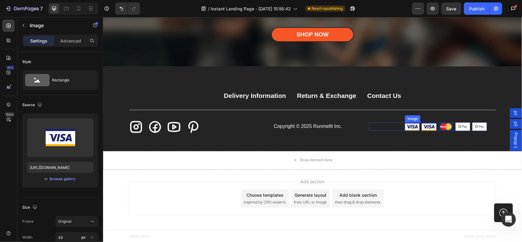
click at [410, 127] on img at bounding box center [411, 126] width 15 height 9
click at [437, 116] on icon at bounding box center [437, 116] width 3 height 4
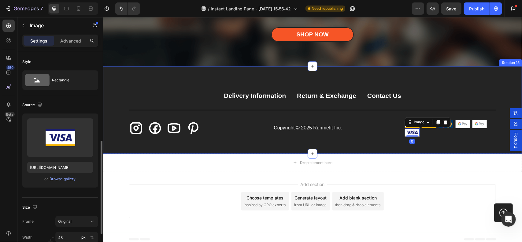
scroll to position [61, 0]
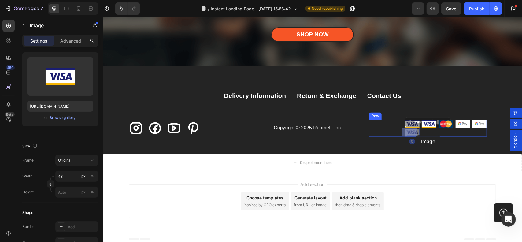
drag, startPoint x: 410, startPoint y: 132, endPoint x: 413, endPoint y: 134, distance: 3.7
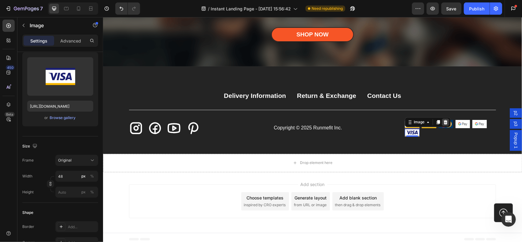
click at [443, 122] on icon at bounding box center [445, 122] width 4 height 4
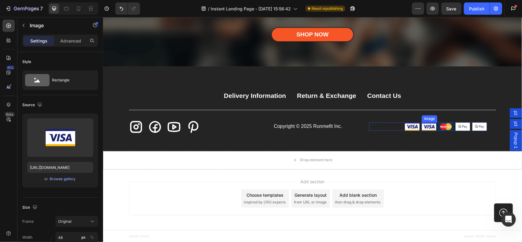
click at [428, 126] on img at bounding box center [428, 126] width 15 height 9
click at [453, 117] on icon at bounding box center [454, 116] width 3 height 4
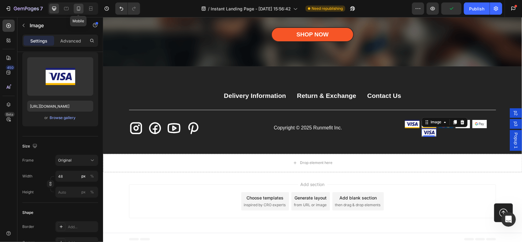
click at [76, 9] on icon at bounding box center [79, 9] width 6 height 6
type input "https://cdn.shopify.com/s/files/1/0632/9067/1266/files/shop.svg?v=1756193928"
type input "100"
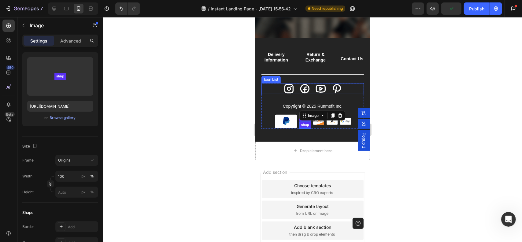
scroll to position [3602, 0]
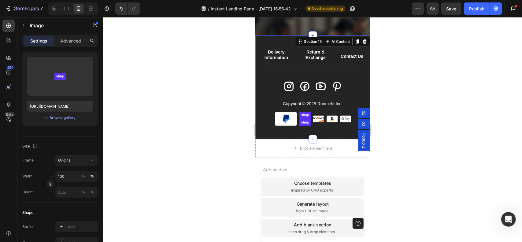
click at [331, 136] on div "Delivery Information Button Return & Exchange Button Contact Us Button Row Icon…" at bounding box center [312, 87] width 115 height 104
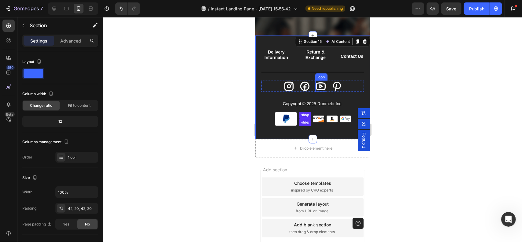
scroll to position [3595, 0]
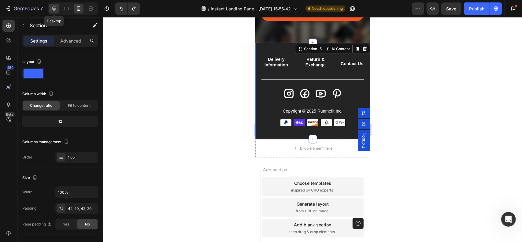
click at [57, 9] on icon at bounding box center [54, 9] width 6 height 6
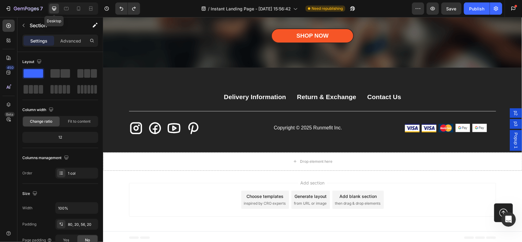
scroll to position [3693, 0]
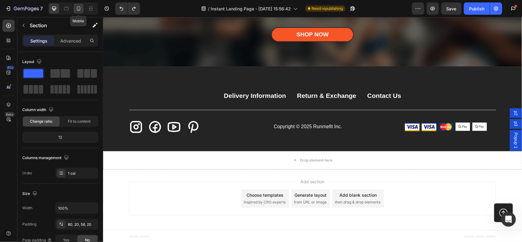
click at [77, 10] on icon at bounding box center [78, 8] width 3 height 4
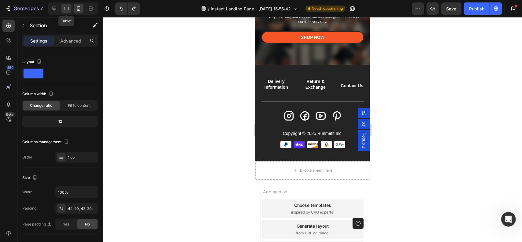
scroll to position [3463, 0]
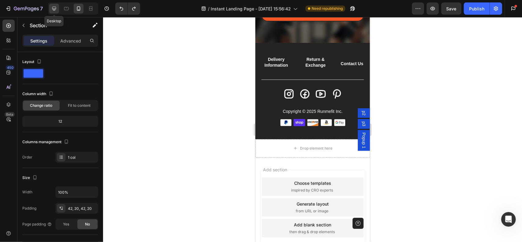
click at [55, 8] on icon at bounding box center [54, 9] width 6 height 6
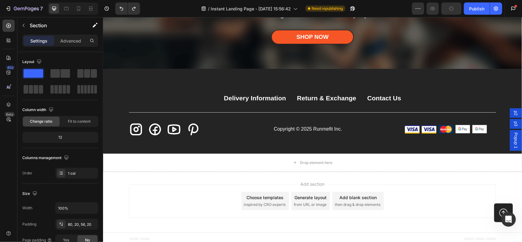
scroll to position [3693, 0]
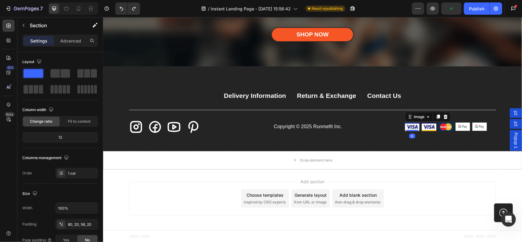
click at [406, 125] on img at bounding box center [411, 126] width 15 height 9
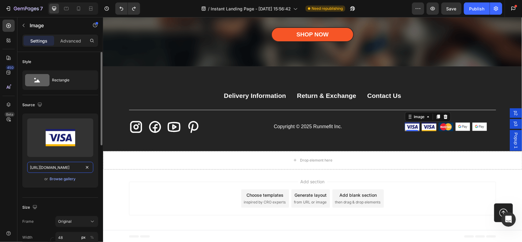
click at [61, 166] on input "https://cdn.shopify.com/s/files/1/2005/9307/files/gempages_432750572815254551-0…" at bounding box center [60, 167] width 66 height 11
paste input "0632/9067/1266/files/paypal.svg?v=1756193928"
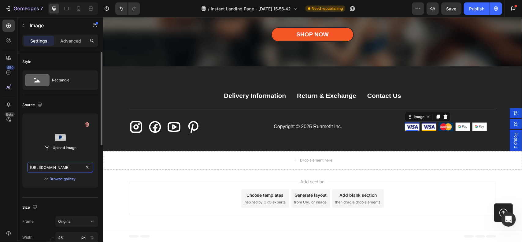
scroll to position [0, 91]
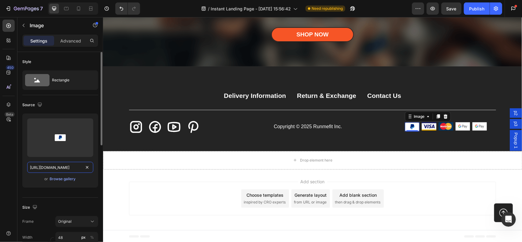
type input "https://cdn.shopify.com/s/files/1/0632/9067/1266/files/paypal.svg?v=1756193928"
click at [71, 107] on div "Source" at bounding box center [60, 105] width 76 height 10
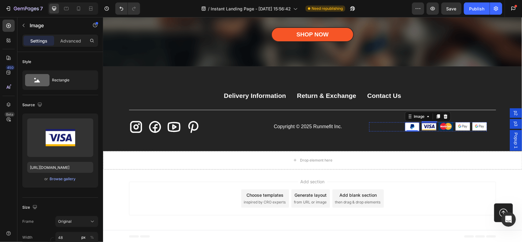
click at [429, 128] on div "Image" at bounding box center [428, 126] width 15 height 9
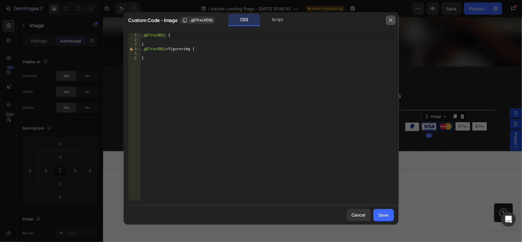
click at [389, 17] on button "button" at bounding box center [391, 20] width 10 height 10
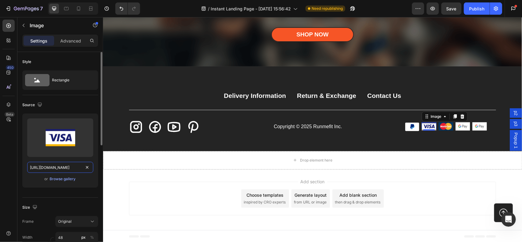
click at [68, 168] on input "https://cdn.shopify.com/s/files/1/2005/9307/files/gempages_432750572815254551-0…" at bounding box center [60, 167] width 66 height 11
paste input "0632/9067/1266/files/shop.svg?v=1756193928"
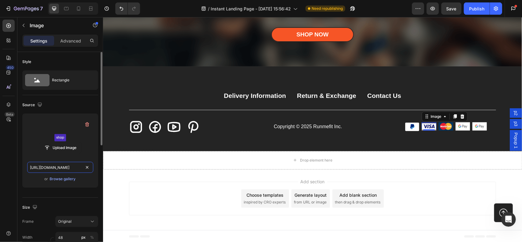
scroll to position [0, 88]
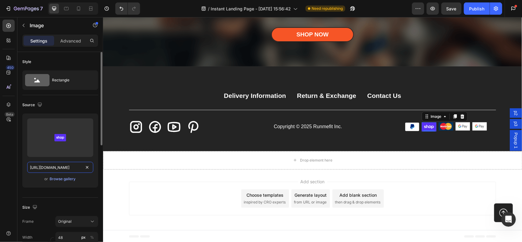
type input "https://cdn.shopify.com/s/files/1/0632/9067/1266/files/shop.svg?v=1756193928"
click at [71, 100] on div "Source" at bounding box center [60, 105] width 76 height 10
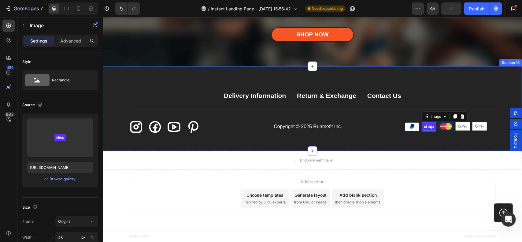
click at [410, 139] on div "Delivery Information Button Return & Exchange Button Contact Us Button Row Icon…" at bounding box center [312, 108] width 419 height 84
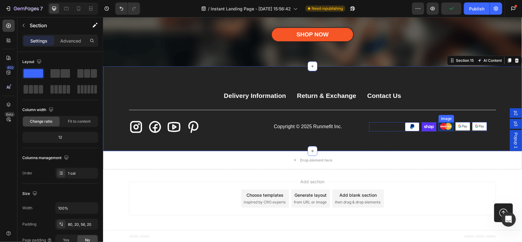
click at [443, 127] on img at bounding box center [445, 126] width 15 height 9
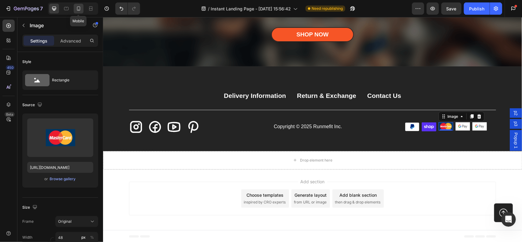
click at [79, 8] on icon at bounding box center [79, 9] width 6 height 6
type input "https://cdn.shopify.com/s/files/1/0632/9067/1266/files/discover.svg?v=1756193928"
type input "100"
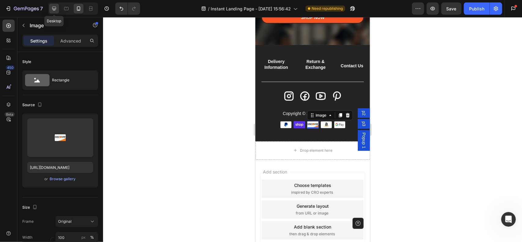
scroll to position [3463, 0]
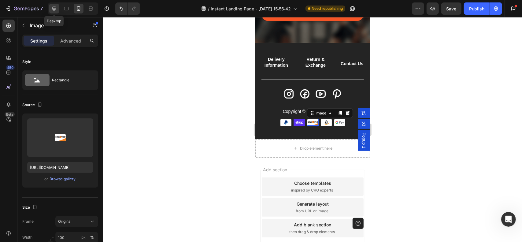
click at [54, 7] on icon at bounding box center [54, 9] width 6 height 6
type input "https://cdn.shopify.com/s/files/1/2005/9307/files/gempages_432750572815254551-7…"
type input "48"
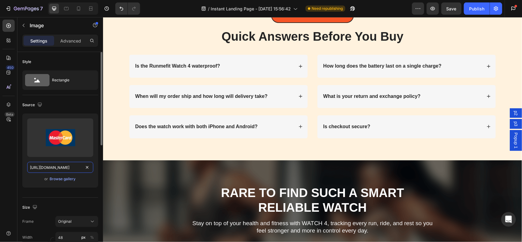
click at [76, 168] on input "https://cdn.shopify.com/s/files/1/2005/9307/files/gempages_432750572815254551-7…" at bounding box center [60, 167] width 66 height 11
paste input "0632/9067/1266/files/discover.svg?v=1756193928"
type input "https://cdn.shopify.com/s/files/1/0632/9067/1266/files/discover.svg?v=1756193928"
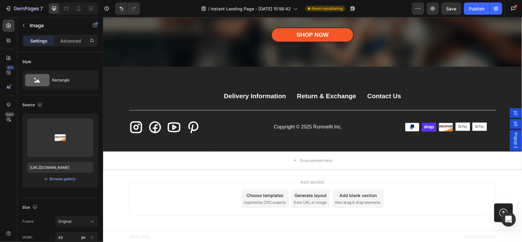
scroll to position [3693, 0]
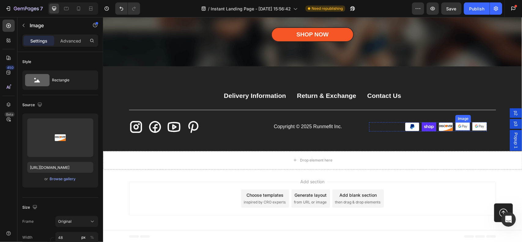
click at [462, 128] on img at bounding box center [462, 126] width 15 height 8
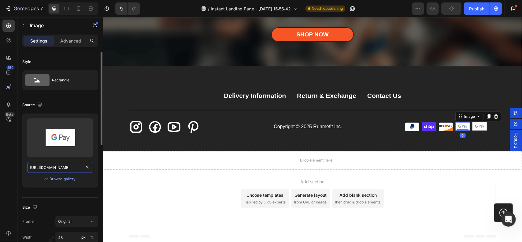
click at [66, 166] on input "https://cdn.shopify.com/s/files/1/2005/9307/files/gempages_432750572815254551-0…" at bounding box center [60, 167] width 66 height 11
paste input "0632/9067/1266/files/amazon.svg?v=175619392"
type input "https://cdn.shopify.com/s/files/1/0632/9067/1266/files/amazon.svg?v=1756193927"
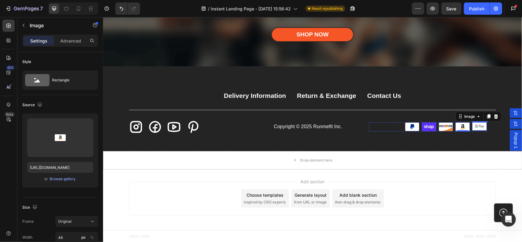
click at [479, 125] on img at bounding box center [479, 126] width 15 height 8
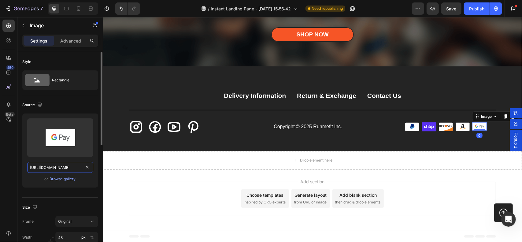
click at [70, 165] on input "https://cdn.shopify.com/s/files/1/2005/9307/files/gempages_432750572815254551-0…" at bounding box center [60, 167] width 66 height 11
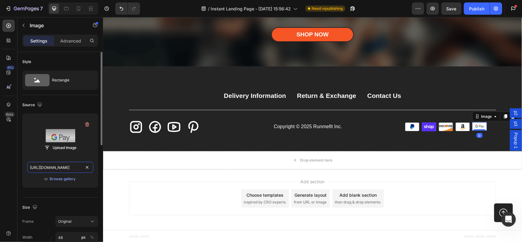
paste input "0632/9067/1266/files/gpay.svg?v=1756196806"
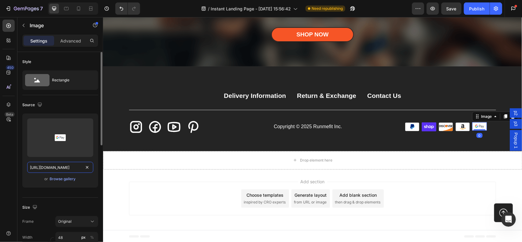
scroll to position [0, 88]
type input "https://cdn.shopify.com/s/files/1/0632/9067/1266/files/gpay.svg?v=1756196806"
click at [79, 102] on div "Source" at bounding box center [60, 105] width 76 height 10
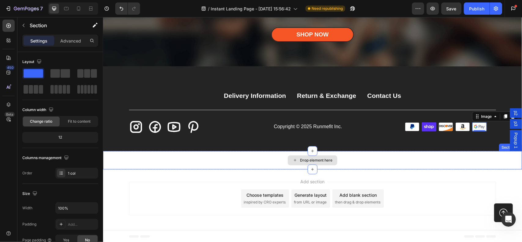
click at [462, 158] on div "Drop element here" at bounding box center [312, 160] width 419 height 18
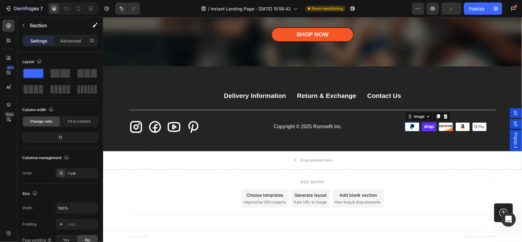
click at [406, 128] on img at bounding box center [411, 126] width 15 height 9
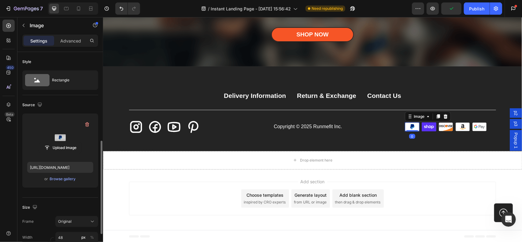
scroll to position [61, 0]
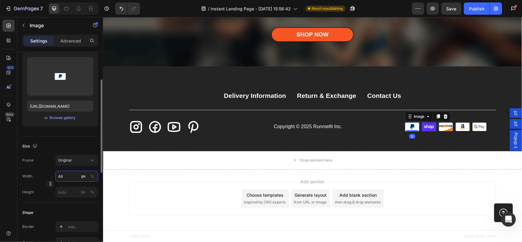
click at [72, 176] on input "48" at bounding box center [76, 176] width 43 height 11
click at [71, 174] on input "48" at bounding box center [76, 176] width 43 height 11
click at [20, 180] on div "Style Rectangle Source Upload Image https://cdn.shopify.com/s/files/1/0632/9067…" at bounding box center [60, 222] width 86 height 462
click at [66, 190] on input "px %" at bounding box center [76, 191] width 43 height 11
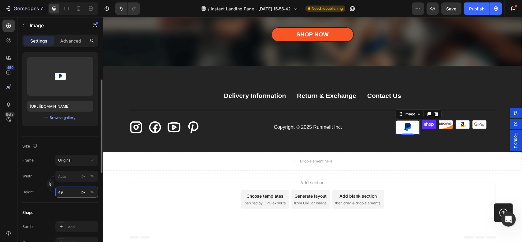
type input "4"
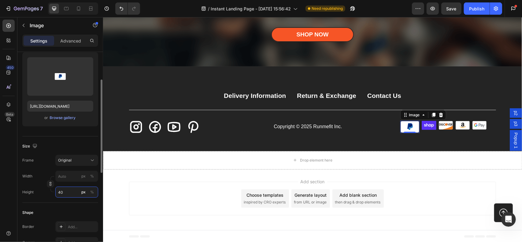
type input "4"
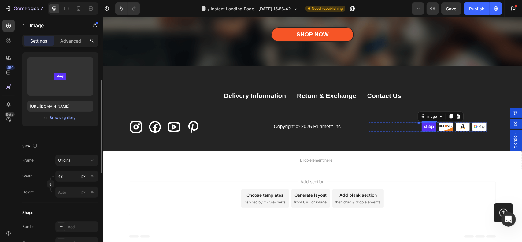
click at [427, 126] on img at bounding box center [428, 126] width 15 height 9
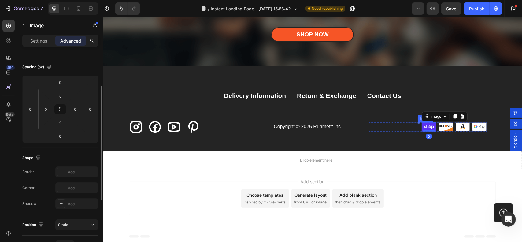
click at [417, 122] on div "Image" at bounding box center [418, 122] width 2 height 1
click at [40, 39] on p "Settings" at bounding box center [38, 41] width 17 height 6
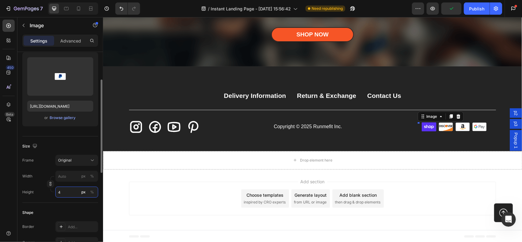
click at [65, 189] on input "4" at bounding box center [76, 191] width 43 height 11
type input "32"
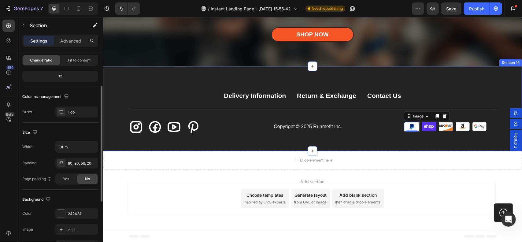
click at [406, 142] on div "Delivery Information Button Return & Exchange Button Contact Us Button Row Icon…" at bounding box center [312, 108] width 419 height 84
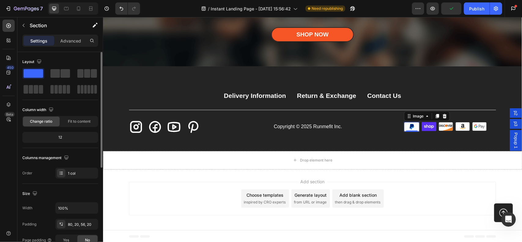
click at [404, 125] on img at bounding box center [411, 127] width 16 height 10
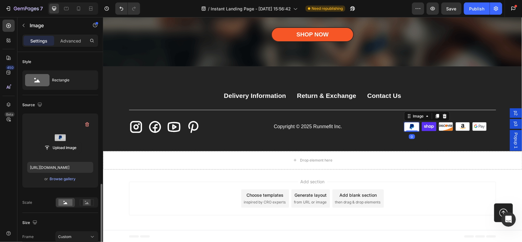
scroll to position [122, 0]
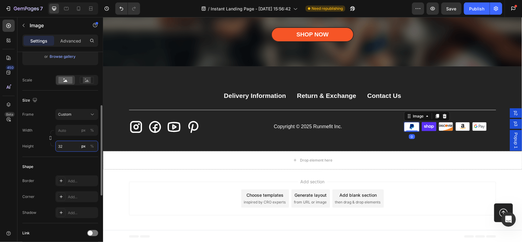
click at [71, 145] on input "32" at bounding box center [76, 146] width 43 height 11
click at [68, 146] on input "32" at bounding box center [76, 146] width 43 height 11
type input "33"
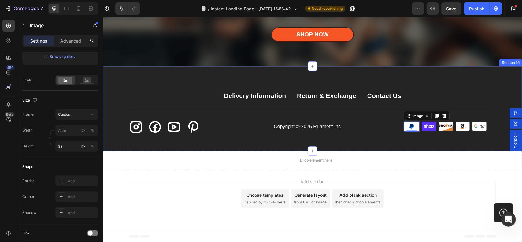
click at [393, 139] on div "Delivery Information Button Return & Exchange Button Contact Us Button Row Icon…" at bounding box center [312, 108] width 419 height 84
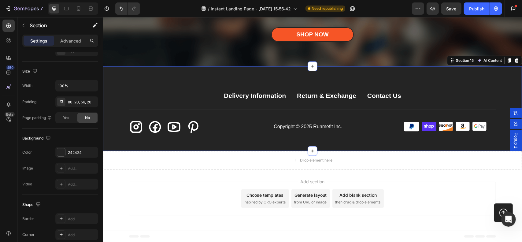
scroll to position [0, 0]
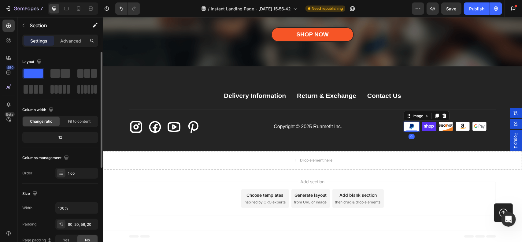
click at [408, 128] on img at bounding box center [411, 126] width 16 height 10
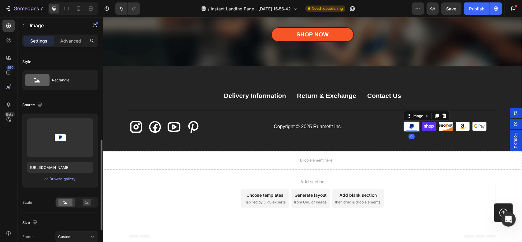
scroll to position [122, 0]
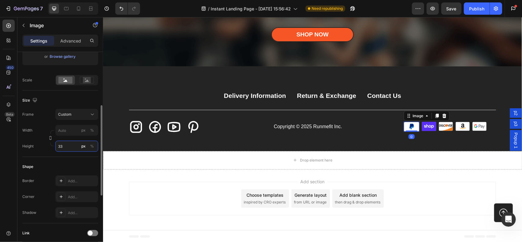
click at [68, 145] on input "33" at bounding box center [76, 146] width 43 height 11
click at [70, 147] on input "33" at bounding box center [76, 146] width 43 height 11
type input "34"
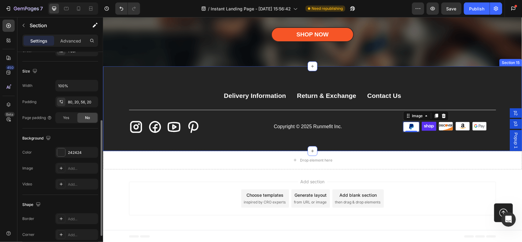
click at [407, 139] on div "Delivery Information Button Return & Exchange Button Contact Us Button Row Icon…" at bounding box center [312, 108] width 419 height 84
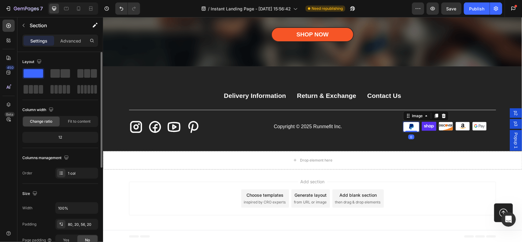
click at [405, 125] on img at bounding box center [411, 126] width 17 height 10
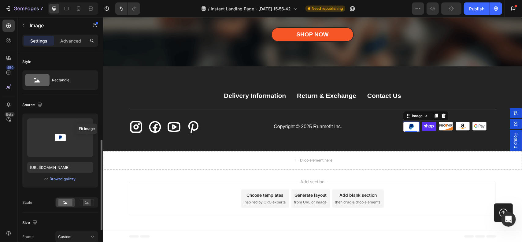
scroll to position [92, 0]
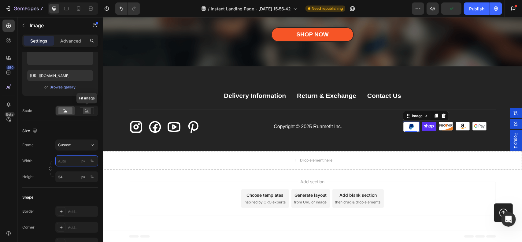
click at [71, 160] on input "px %" at bounding box center [76, 160] width 43 height 11
click at [66, 174] on p "Full 100%" at bounding box center [75, 175] width 35 height 6
type input "100"
click at [70, 177] on input "34" at bounding box center [76, 176] width 43 height 11
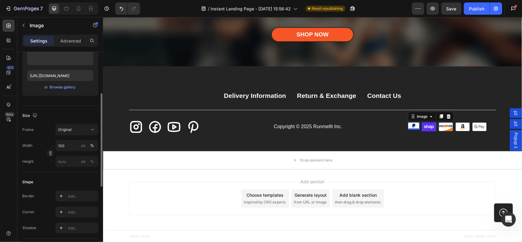
click at [74, 128] on div "Size Frame Original Width 100 px % Height px %" at bounding box center [60, 139] width 76 height 66
click at [410, 127] on img at bounding box center [413, 125] width 12 height 7
click at [75, 145] on input "100" at bounding box center [76, 145] width 43 height 11
click at [76, 146] on input "100" at bounding box center [76, 145] width 43 height 11
click at [74, 158] on p "Full 100%" at bounding box center [75, 160] width 35 height 6
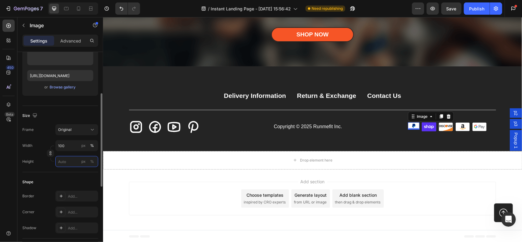
click at [71, 162] on input "px %" at bounding box center [76, 161] width 43 height 11
type input "33"
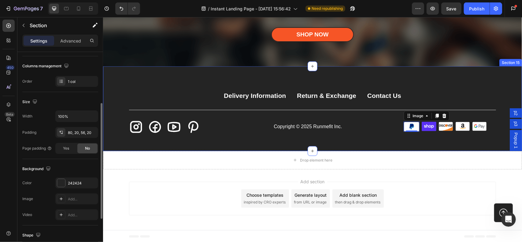
click at [401, 146] on div "Delivery Information Button Return & Exchange Button Contact Us Button Row Icon…" at bounding box center [312, 108] width 419 height 84
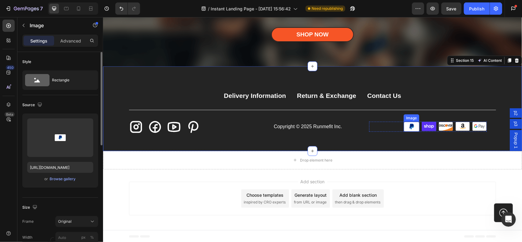
click at [412, 125] on img at bounding box center [411, 126] width 16 height 10
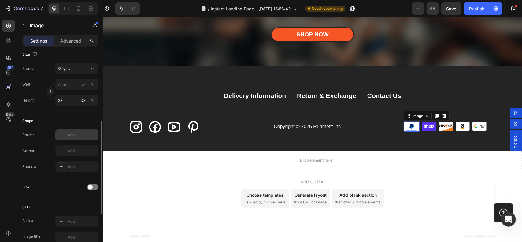
scroll to position [214, 0]
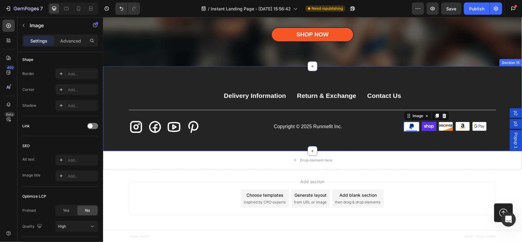
click at [439, 146] on div "Delivery Information Button Return & Exchange Button Contact Us Button Row Icon…" at bounding box center [312, 108] width 419 height 84
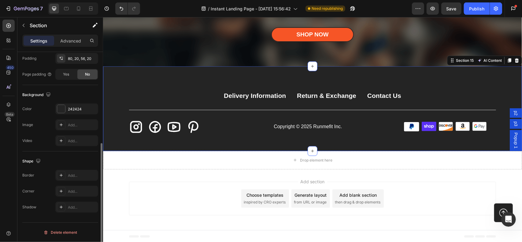
scroll to position [0, 0]
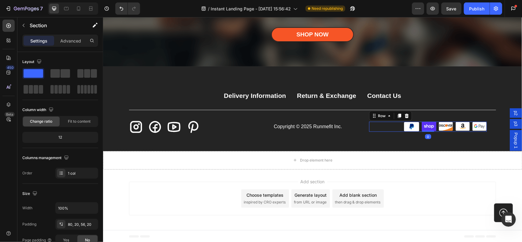
click at [385, 123] on div "Image Image Image Image Image Row 0" at bounding box center [428, 126] width 118 height 10
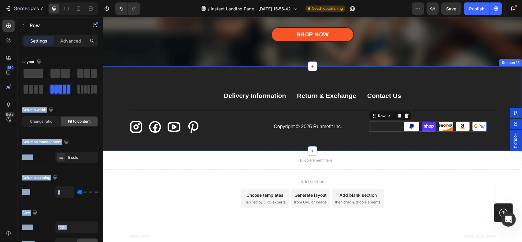
drag, startPoint x: 165, startPoint y: 103, endPoint x: 417, endPoint y: 138, distance: 253.9
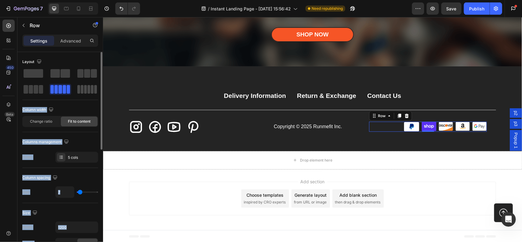
click at [81, 90] on span at bounding box center [82, 89] width 3 height 9
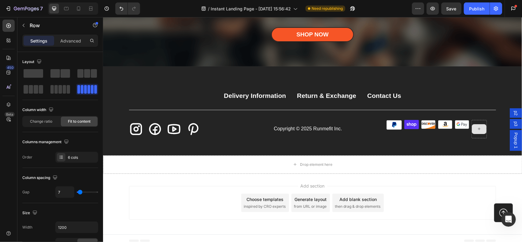
click at [477, 128] on icon at bounding box center [478, 128] width 5 height 5
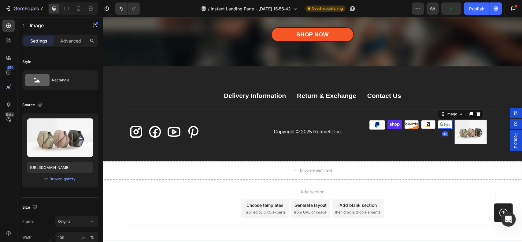
click at [445, 124] on img at bounding box center [444, 124] width 15 height 9
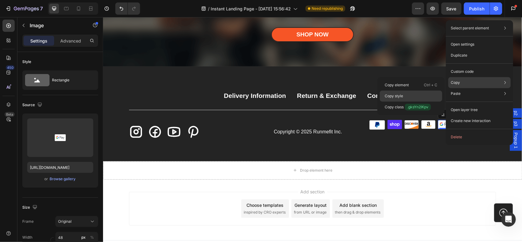
click at [412, 101] on div "Copy style" at bounding box center [411, 106] width 62 height 11
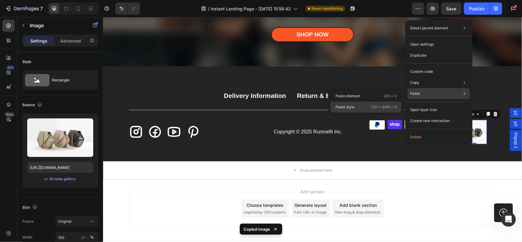
click at [368, 108] on div "Paste style Ctrl + Shift + V" at bounding box center [365, 106] width 71 height 11
type input "48"
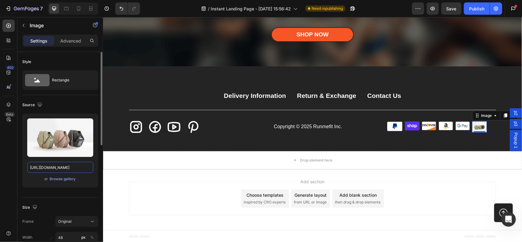
click at [66, 164] on input "https://cdn.shopify.com/s/files/1/2005/9307/files/image_demo.jpg" at bounding box center [60, 167] width 66 height 11
paste input "0632/9067/1266/files/mastercard.svg?v=1756196807"
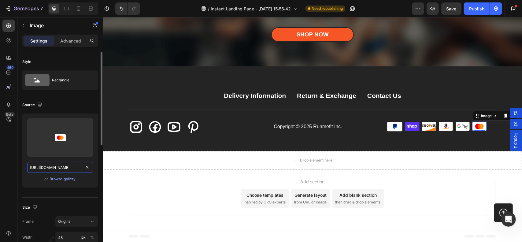
type input "https://cdn.shopify.com/s/files/1/0632/9067/1266/files/mastercard.svg?v=1756196…"
click at [72, 192] on div "Upload Image https://cdn.shopify.com/s/files/1/0632/9067/1266/files/mastercard.…" at bounding box center [60, 152] width 76 height 79
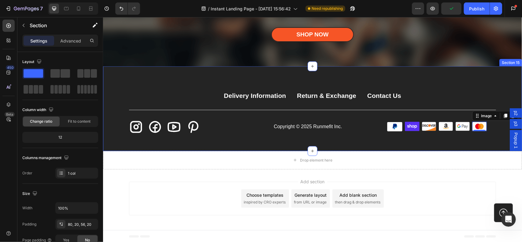
click at [405, 138] on div "Delivery Information Button Return & Exchange Button Contact Us Button Row Icon…" at bounding box center [312, 108] width 419 height 84
click at [80, 6] on icon at bounding box center [79, 9] width 6 height 6
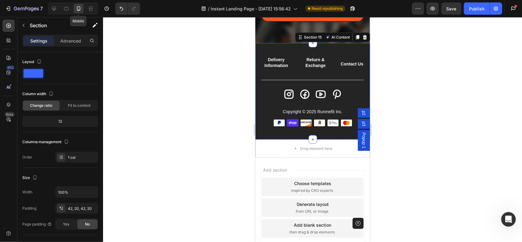
scroll to position [3463, 0]
click at [56, 7] on icon at bounding box center [54, 9] width 6 height 6
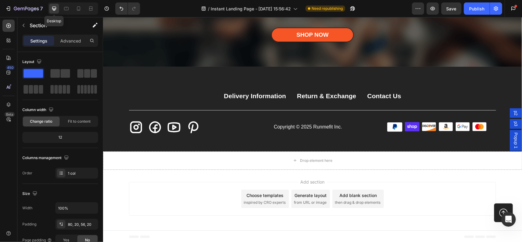
scroll to position [3693, 0]
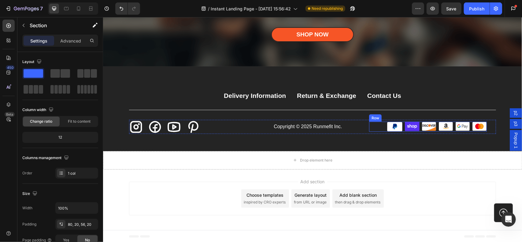
click at [377, 125] on div "Image Image Image Image Image Image Row" at bounding box center [428, 126] width 118 height 10
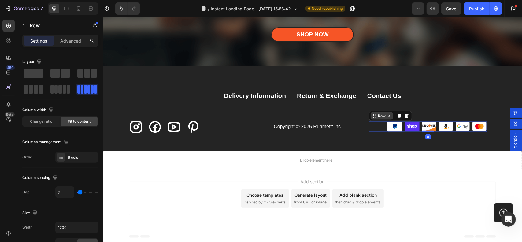
click at [389, 116] on icon at bounding box center [388, 115] width 5 height 5
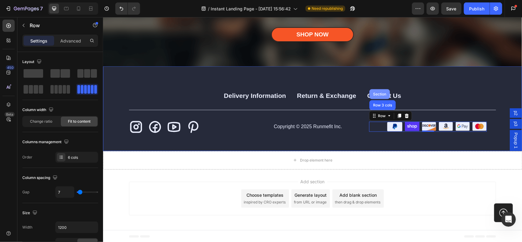
click at [378, 92] on div "Section" at bounding box center [379, 94] width 16 height 4
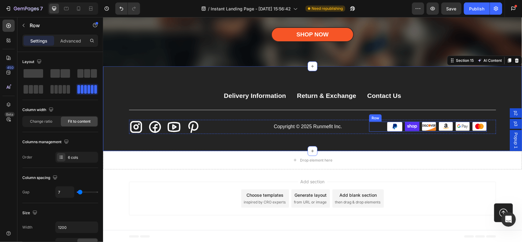
click at [375, 126] on div "Image Image Image Image Image Image Row" at bounding box center [428, 126] width 118 height 10
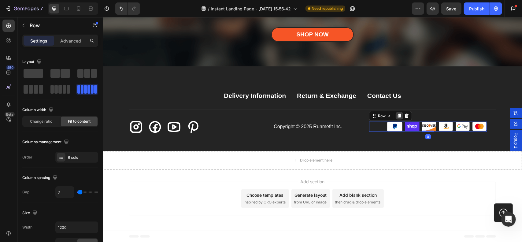
click at [396, 116] on icon at bounding box center [398, 115] width 5 height 5
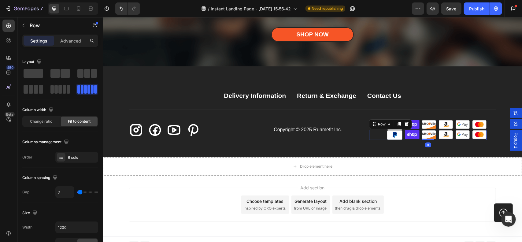
click at [376, 134] on div "Image Image Image Image Image Image Row 0" at bounding box center [428, 135] width 118 height 10
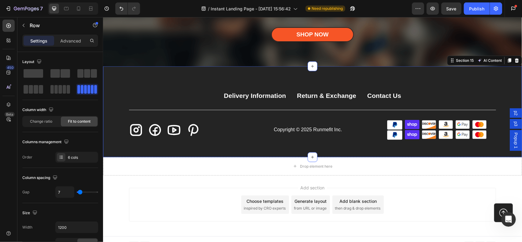
click at [396, 155] on div "Delivery Information Button Return & Exchange Button Contact Us Button Row Icon…" at bounding box center [312, 111] width 419 height 90
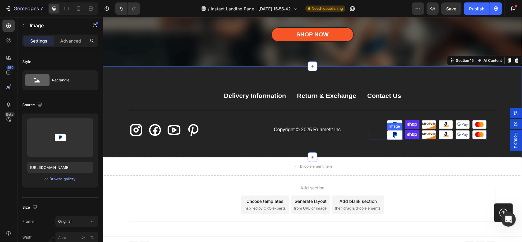
click at [391, 135] on img at bounding box center [394, 135] width 16 height 10
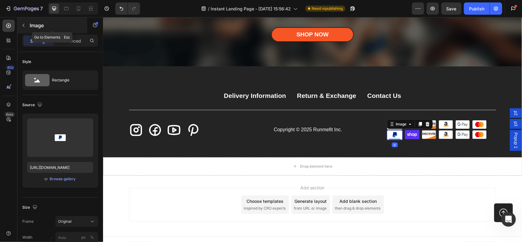
click at [28, 27] on button "button" at bounding box center [24, 25] width 10 height 10
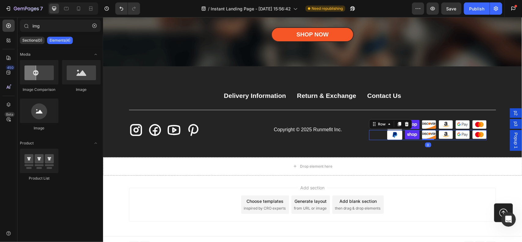
click at [375, 134] on div "Image Image Image Image Image Image Row 0" at bounding box center [428, 135] width 118 height 10
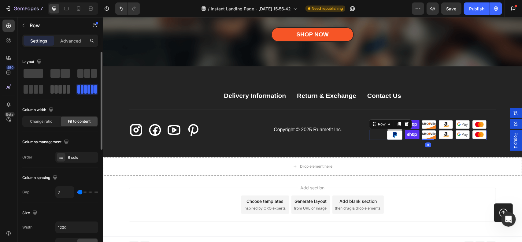
click at [57, 87] on span at bounding box center [55, 89] width 3 height 9
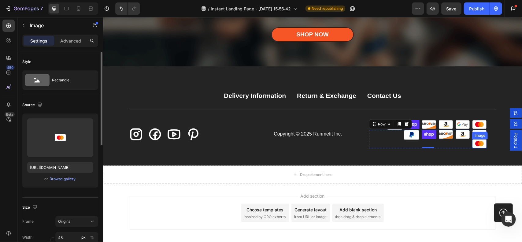
click at [480, 144] on img at bounding box center [479, 143] width 15 height 9
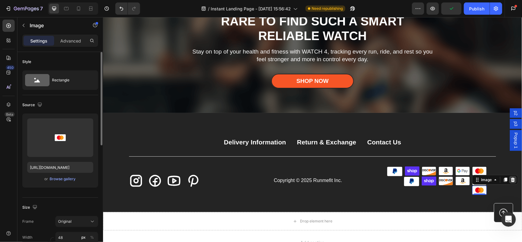
click at [510, 179] on icon at bounding box center [512, 179] width 4 height 4
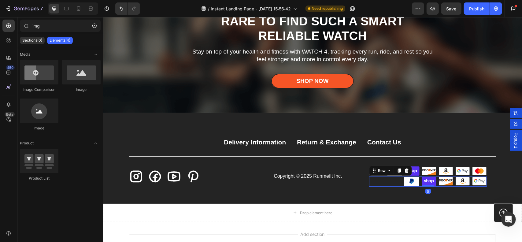
click at [396, 179] on div "Image Image Image Image Image Row 0" at bounding box center [428, 181] width 118 height 10
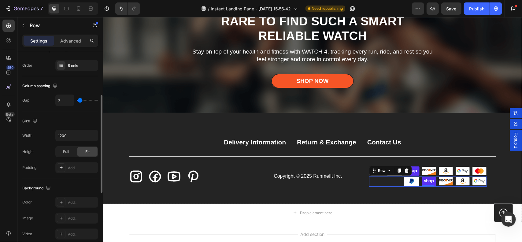
scroll to position [214, 0]
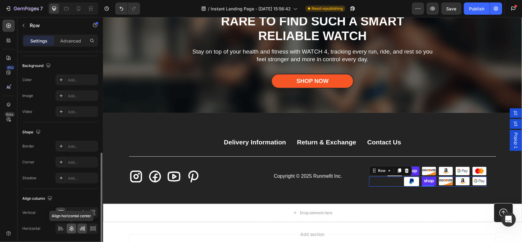
click at [74, 226] on icon at bounding box center [71, 228] width 6 height 6
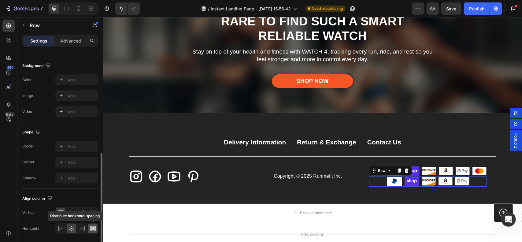
click at [90, 227] on icon at bounding box center [90, 229] width 0 height 6
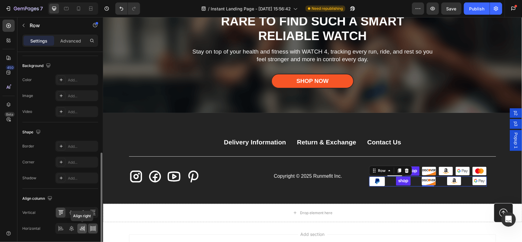
click at [84, 226] on icon at bounding box center [82, 228] width 6 height 6
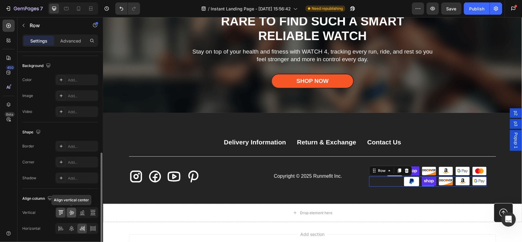
click at [75, 214] on div at bounding box center [71, 213] width 9 height 10
click at [70, 230] on icon at bounding box center [71, 228] width 6 height 6
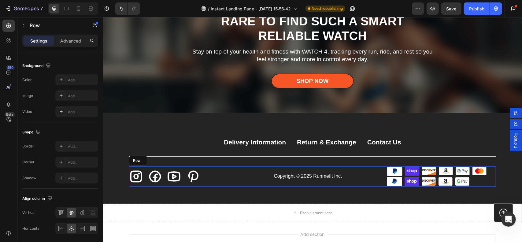
click at [350, 170] on div "Copyright © 2025 Runmefit Inc. Text Block" at bounding box center [308, 176] width 118 height 20
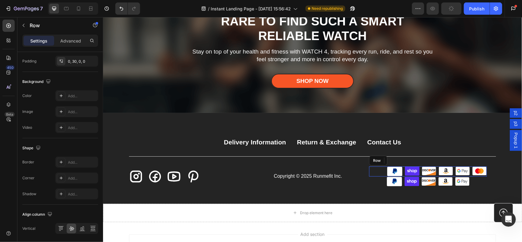
click at [381, 169] on div "Image Image Image Image Image Image Row" at bounding box center [428, 171] width 118 height 10
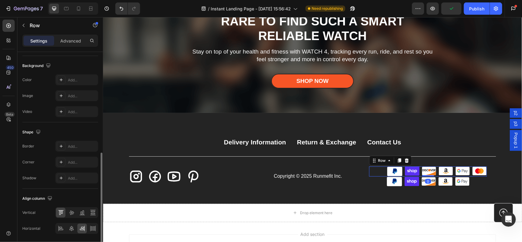
scroll to position [234, 0]
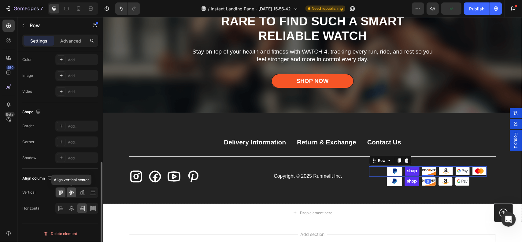
click at [72, 190] on icon at bounding box center [71, 192] width 5 height 4
click at [74, 203] on div at bounding box center [71, 208] width 9 height 10
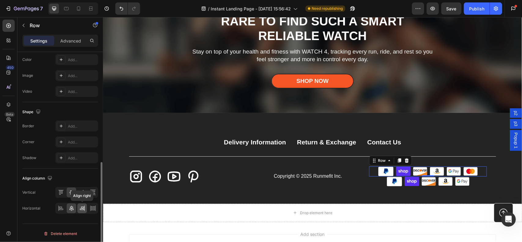
click at [84, 207] on icon at bounding box center [84, 208] width 0 height 6
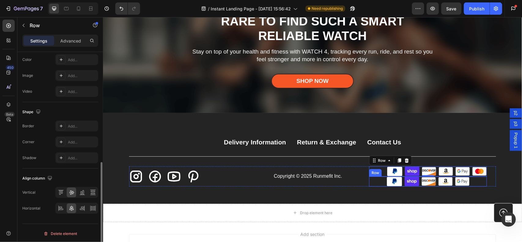
click at [371, 180] on div "Image Image Image Image Image Row" at bounding box center [428, 181] width 118 height 10
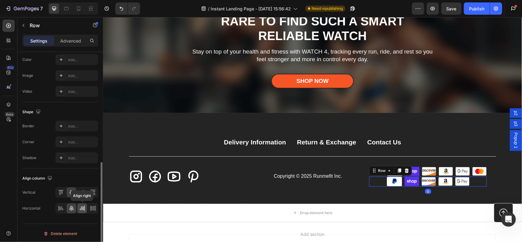
click at [82, 208] on icon at bounding box center [82, 208] width 6 height 6
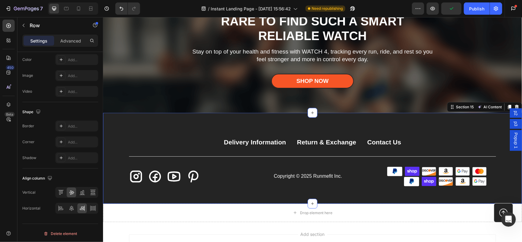
click at [421, 195] on div "Delivery Information Button Return & Exchange Button Contact Us Button Row Icon…" at bounding box center [312, 157] width 419 height 90
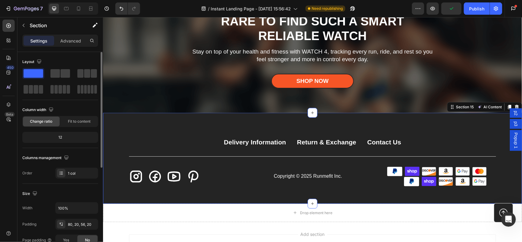
scroll to position [0, 0]
click at [413, 183] on img at bounding box center [411, 181] width 16 height 10
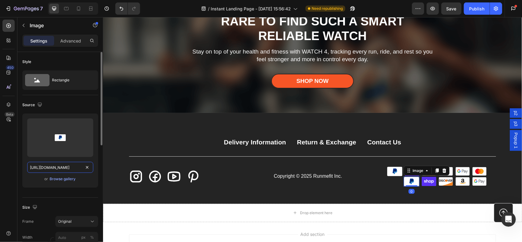
click at [69, 168] on input "https://cdn.shopify.com/s/files/1/0632/9067/1266/files/paypal.svg?v=1756193928" at bounding box center [60, 167] width 66 height 11
paste input "visa.svg?v=1756196806"
type input "https://cdn.shopify.com/s/files/1/0632/9067/1266/files/visa.svg?v=1756196806"
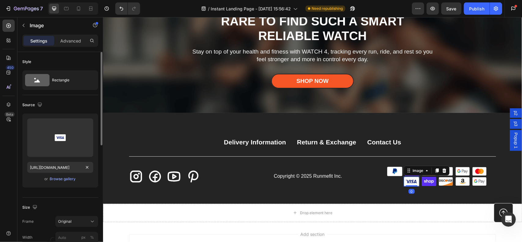
click at [76, 104] on div "Source" at bounding box center [60, 105] width 76 height 10
click at [430, 180] on img at bounding box center [428, 180] width 15 height 9
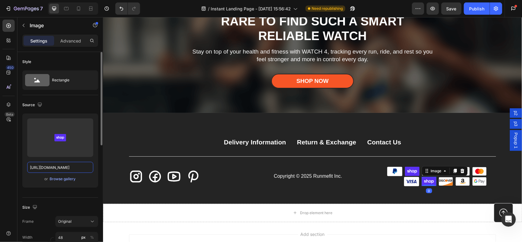
click at [61, 162] on input "https://cdn.shopify.com/s/files/1/0632/9067/1266/files/shop.svg?v=1756193928" at bounding box center [60, 167] width 66 height 11
paste input "diners.svg?v=1756196806"
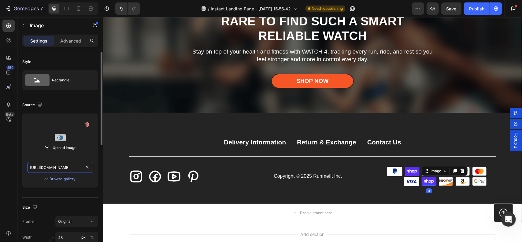
scroll to position [0, 90]
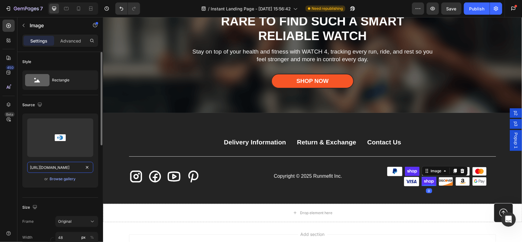
type input "https://cdn.shopify.com/s/files/1/0632/9067/1266/files/diners.svg?v=1756196806"
click at [72, 102] on div "Source" at bounding box center [60, 105] width 76 height 10
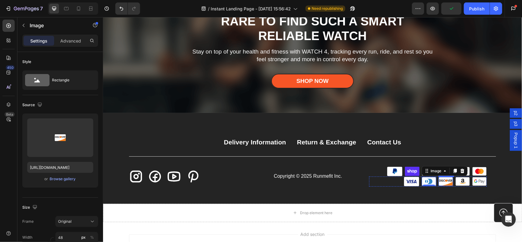
click at [439, 181] on img at bounding box center [445, 180] width 15 height 9
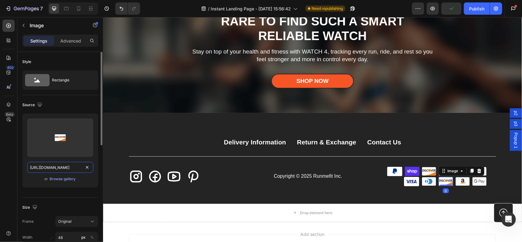
click at [66, 164] on input "https://cdn.shopify.com/s/files/1/0632/9067/1266/files/discover.svg?v=1756193928" at bounding box center [60, 167] width 66 height 11
paste input "amex"
type input "https://cdn.shopify.com/s/files/1/0632/9067/1266/files/amex.svg?v=1756193928"
click at [73, 197] on div "Size Frame Original Width 48 px % Height px %" at bounding box center [60, 230] width 76 height 66
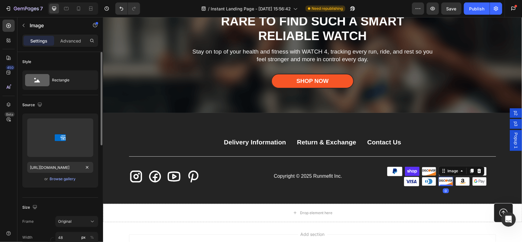
scroll to position [0, 0]
click at [459, 183] on img at bounding box center [462, 180] width 15 height 9
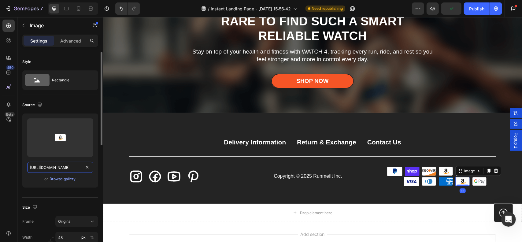
click at [67, 166] on input "https://cdn.shopify.com/s/files/1/0632/9067/1266/files/amazon.svg?v=1756193927" at bounding box center [60, 167] width 66 height 11
paste input "venmo"
type input "https://cdn.shopify.com/s/files/1/0632/9067/1266/files/venmo.svg?v=1756193927"
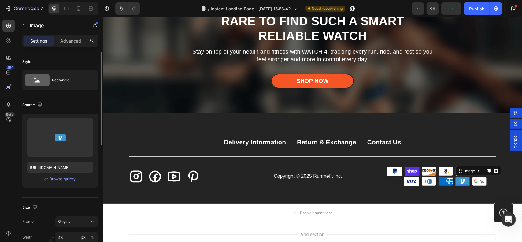
click at [476, 181] on img at bounding box center [479, 180] width 15 height 9
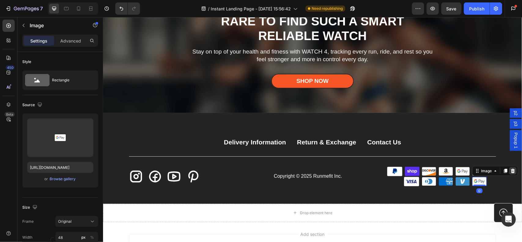
click at [510, 171] on icon at bounding box center [512, 170] width 4 height 4
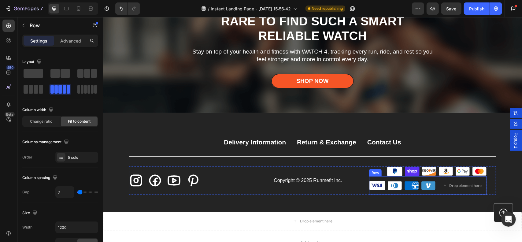
click at [422, 193] on div "Image Image Image Image Drop element here Row" at bounding box center [428, 185] width 118 height 18
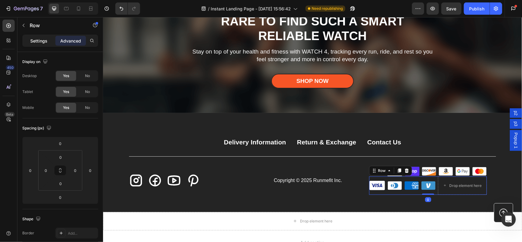
click at [38, 37] on div "Settings" at bounding box center [39, 41] width 31 height 10
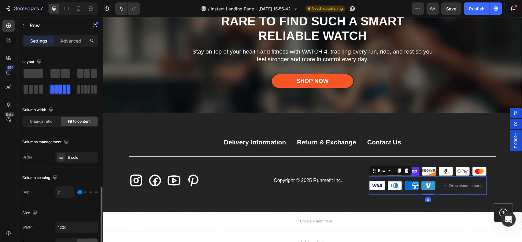
scroll to position [92, 0]
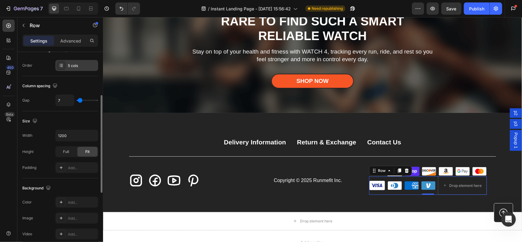
click at [67, 61] on div "5 cols" at bounding box center [76, 65] width 43 height 11
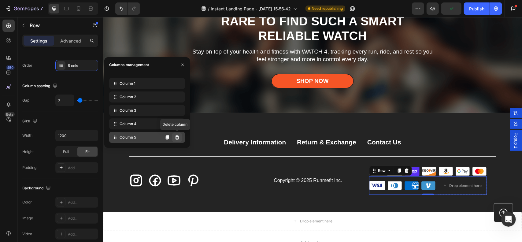
click at [181, 138] on button at bounding box center [177, 137] width 10 height 10
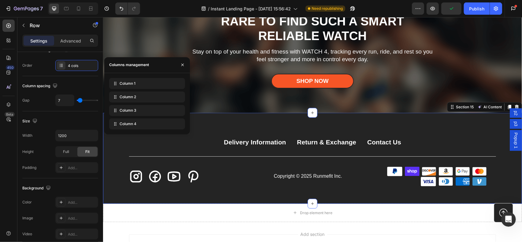
click at [442, 194] on div "Delivery Information Button Return & Exchange Button Contact Us Button Row Icon…" at bounding box center [312, 157] width 419 height 90
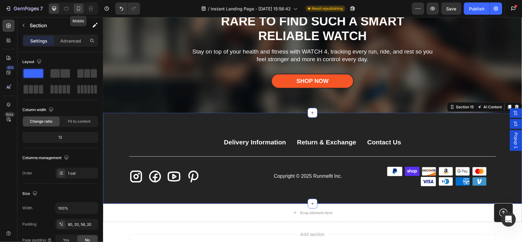
click at [79, 11] on icon at bounding box center [78, 8] width 3 height 4
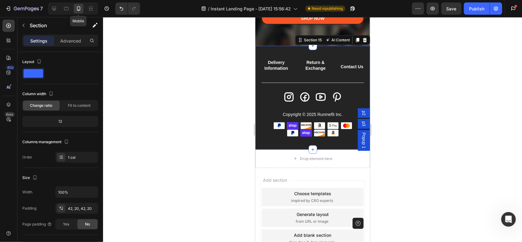
scroll to position [3467, 0]
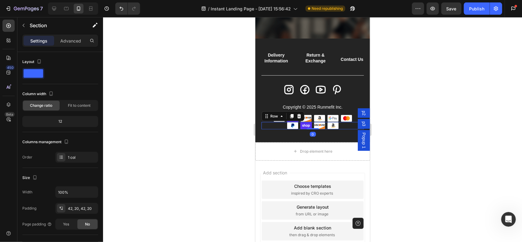
click at [271, 126] on div "Image Image Image Image Row 0" at bounding box center [312, 125] width 102 height 7
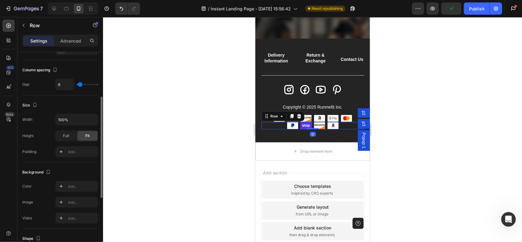
scroll to position [183, 0]
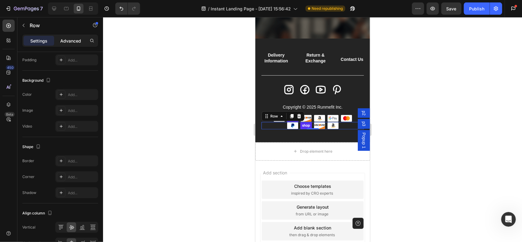
click at [70, 41] on p "Advanced" at bounding box center [70, 41] width 21 height 6
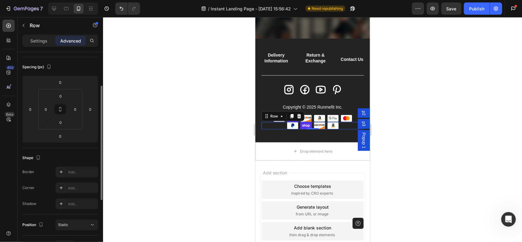
scroll to position [31, 0]
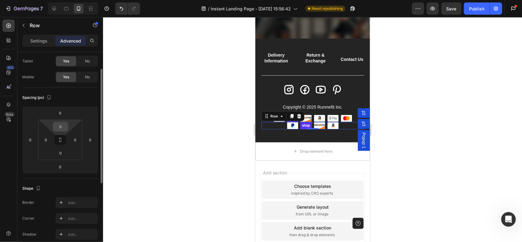
click at [62, 127] on input "0" at bounding box center [60, 126] width 12 height 9
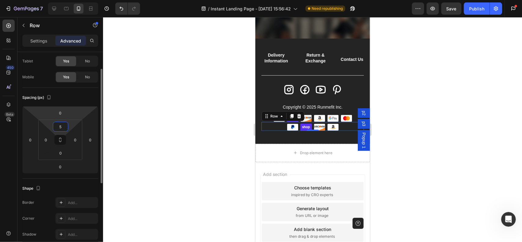
type input "5"
click at [0, 0] on div "Spacing (px) 0 0 0 0 5 0 0 0" at bounding box center [0, 0] width 0 height 0
click at [62, 112] on input "0" at bounding box center [60, 112] width 12 height 9
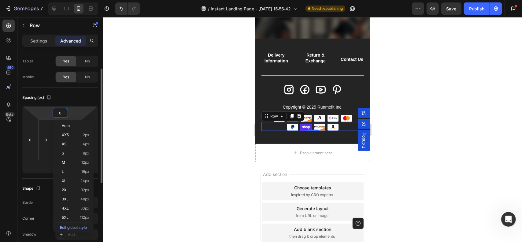
type input "5"
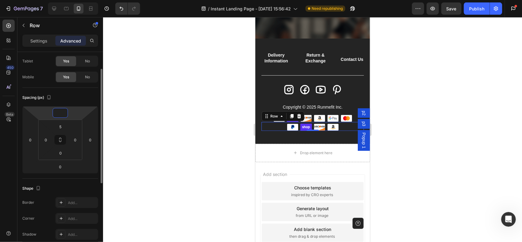
type input "0"
click at [81, 95] on div "Spacing (px)" at bounding box center [60, 98] width 76 height 10
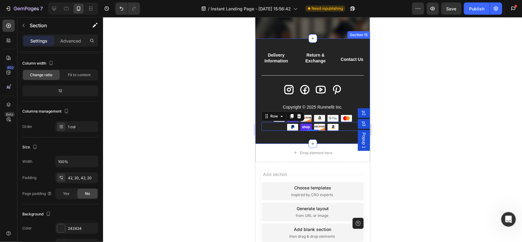
click at [333, 138] on div "Delivery Information Button Return & Exchange Button Contact Us Button Row Icon…" at bounding box center [312, 90] width 115 height 105
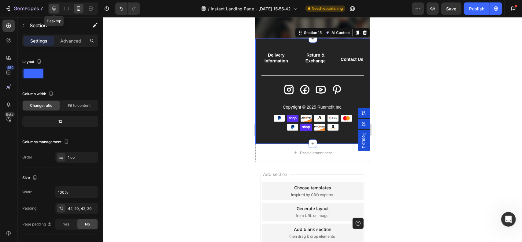
click at [52, 9] on icon at bounding box center [54, 9] width 4 height 4
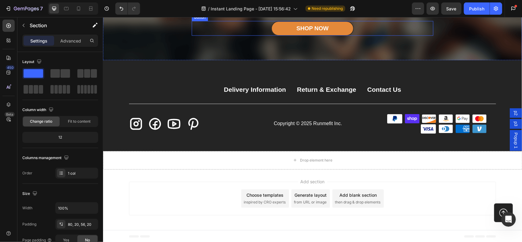
scroll to position [3699, 0]
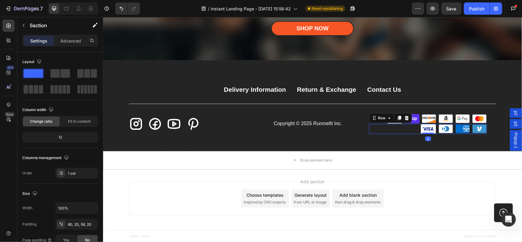
click at [403, 127] on div "Image Image Image Image Row 0" at bounding box center [428, 128] width 118 height 10
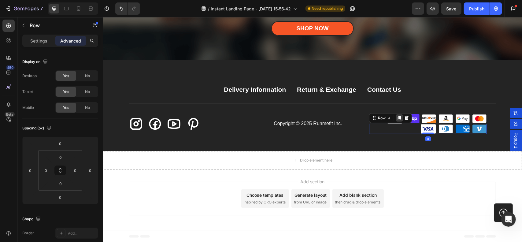
click at [396, 119] on icon at bounding box center [398, 117] width 5 height 5
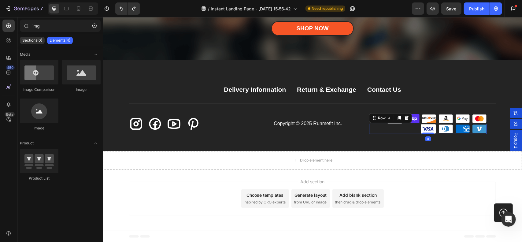
click at [408, 127] on div "Image Image Image Image Row 0" at bounding box center [428, 128] width 118 height 10
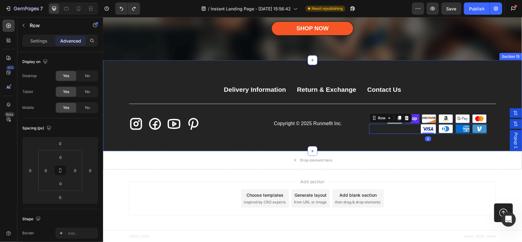
drag, startPoint x: 440, startPoint y: 143, endPoint x: 443, endPoint y: 145, distance: 3.2
click at [440, 142] on div "Delivery Information Button Return & Exchange Button Contact Us Button Row Icon…" at bounding box center [312, 105] width 419 height 90
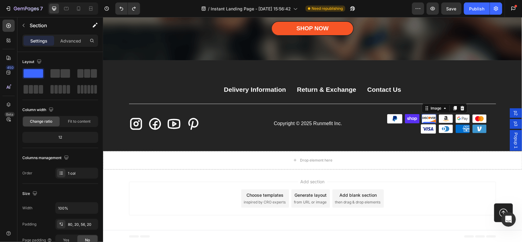
click at [428, 116] on img at bounding box center [428, 118] width 15 height 9
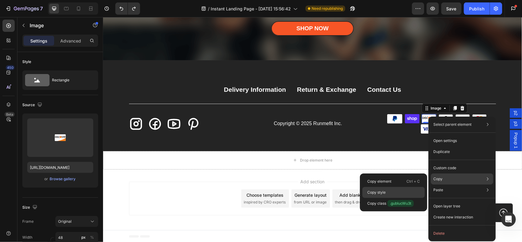
click at [389, 198] on div "Copy style" at bounding box center [393, 203] width 62 height 11
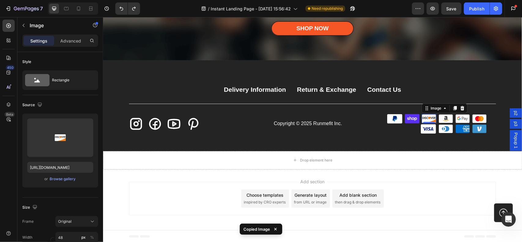
click at [426, 128] on div "0" at bounding box center [429, 127] width 6 height 5
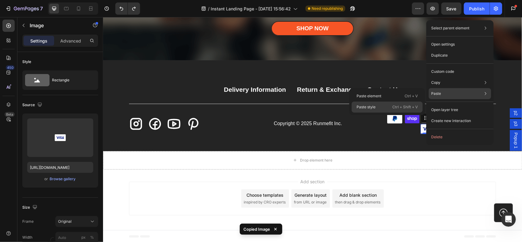
click at [399, 104] on p "Ctrl + Shift + V" at bounding box center [404, 107] width 25 height 6
type input "48"
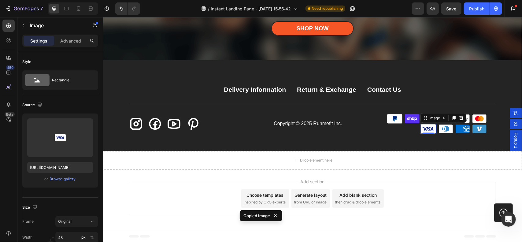
scroll to position [3698, 0]
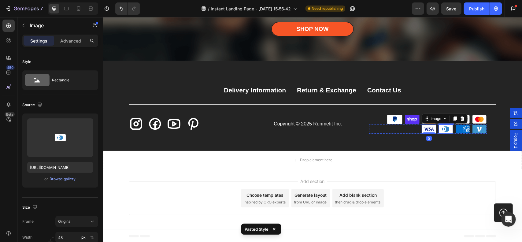
click at [446, 131] on img at bounding box center [445, 128] width 15 height 9
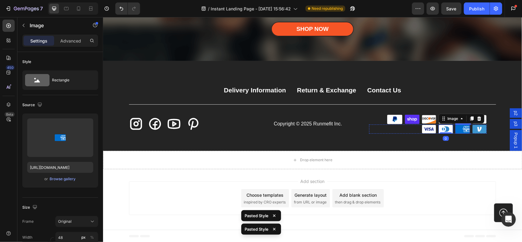
click at [459, 127] on img at bounding box center [462, 128] width 15 height 9
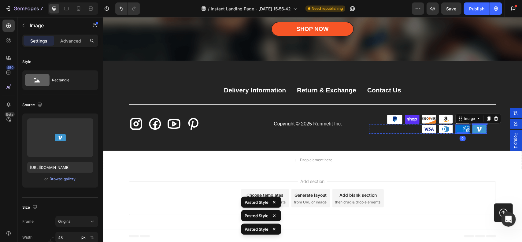
click at [478, 128] on img at bounding box center [479, 128] width 15 height 9
click at [440, 173] on div "Add section Choose templates inspired by CRO experts Generate layout from URL o…" at bounding box center [312, 199] width 419 height 61
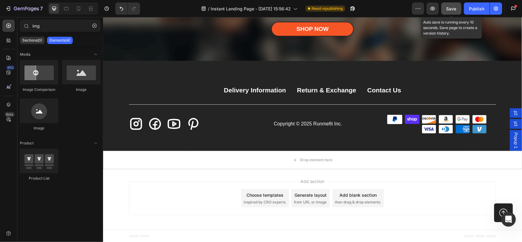
click at [454, 11] on div "Save" at bounding box center [451, 9] width 10 height 6
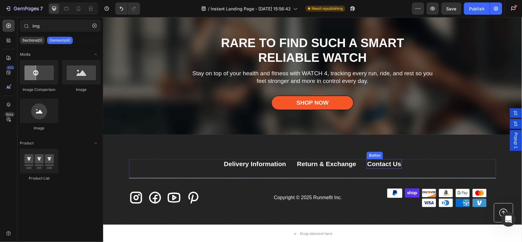
scroll to position [3576, 0]
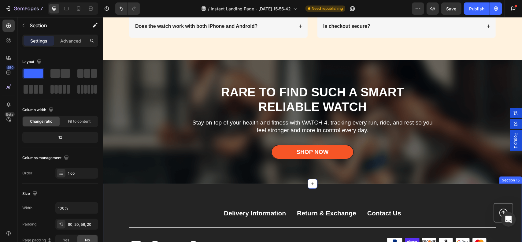
click at [329, 190] on div "Delivery Information Button Return & Exchange Button Contact Us Button Row Icon…" at bounding box center [312, 228] width 419 height 90
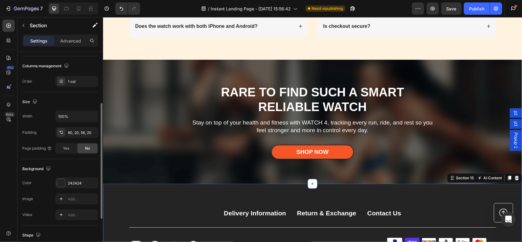
scroll to position [122, 0]
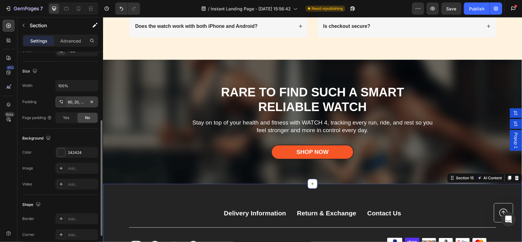
click at [82, 104] on div "80, 20, 56, 20" at bounding box center [76, 101] width 43 height 11
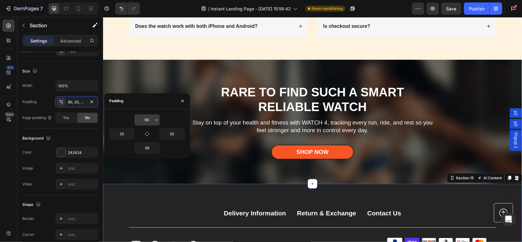
click at [150, 122] on input "80" at bounding box center [146, 119] width 25 height 11
type input "40"
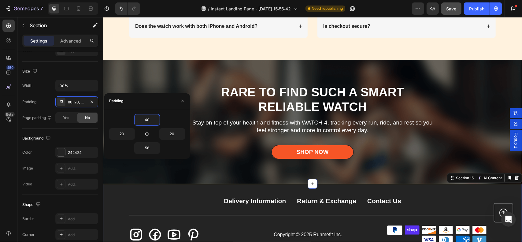
click at [450, 9] on span "Save" at bounding box center [451, 8] width 10 height 5
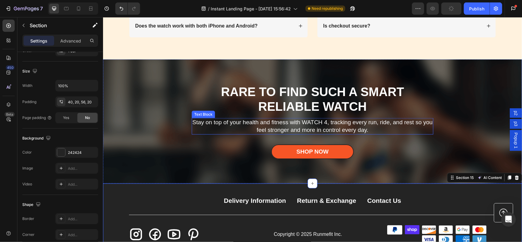
scroll to position [3637, 0]
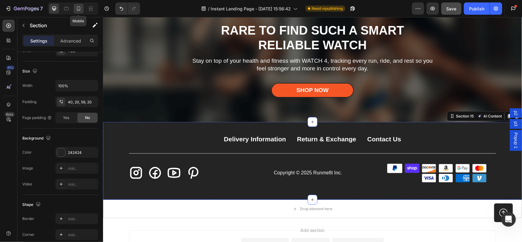
click at [80, 11] on icon at bounding box center [79, 9] width 6 height 6
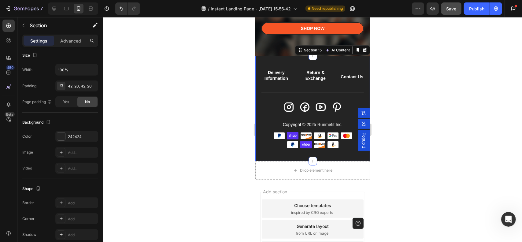
scroll to position [3519, 0]
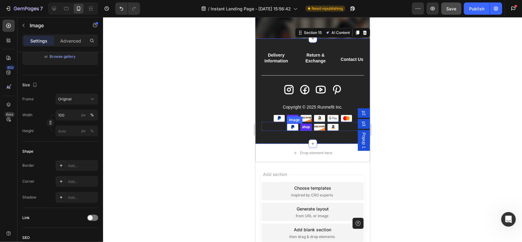
click at [290, 128] on img at bounding box center [292, 126] width 12 height 7
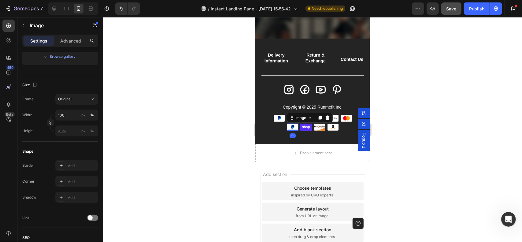
scroll to position [0, 0]
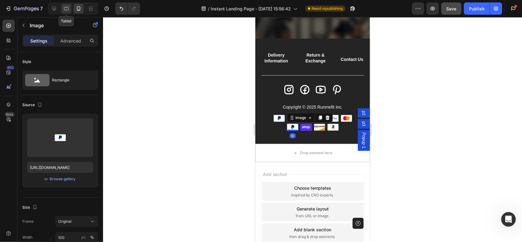
click at [67, 9] on icon at bounding box center [66, 9] width 6 height 6
type input "https://cdn.shopify.com/s/files/1/0632/9067/1266/files/visa.svg?v=1756196806"
type input "48"
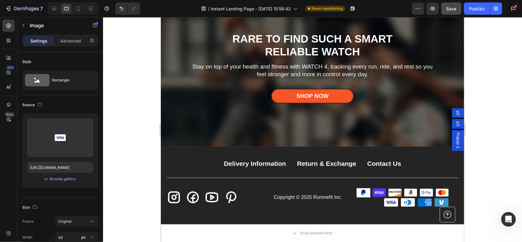
scroll to position [3777, 0]
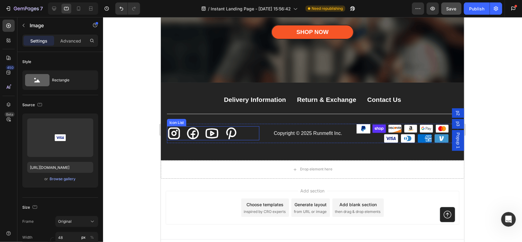
click at [243, 128] on div "Icon Icon Icon Icon" at bounding box center [213, 133] width 92 height 14
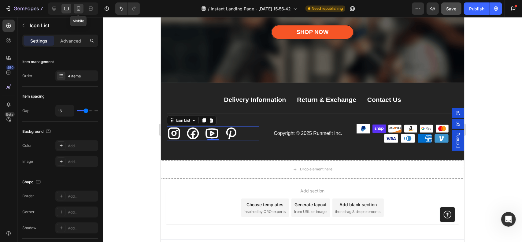
click at [76, 10] on icon at bounding box center [79, 9] width 6 height 6
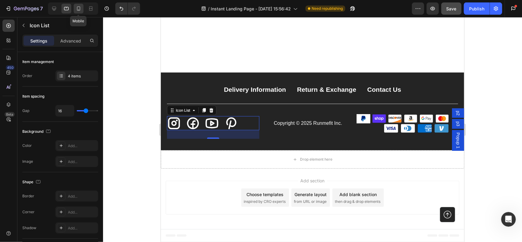
scroll to position [3491, 0]
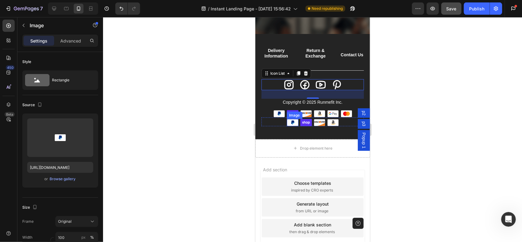
click at [287, 122] on img at bounding box center [292, 122] width 12 height 7
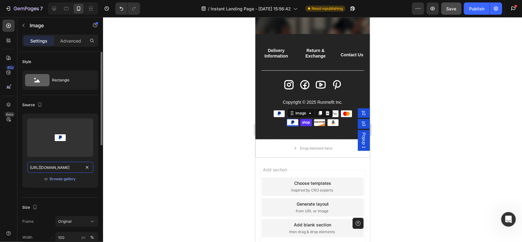
click at [68, 165] on input "https://cdn.shopify.com/s/files/1/0632/9067/1266/files/paypal.svg?v=1756193928" at bounding box center [60, 167] width 66 height 11
paste input "visa.svg?v=1756196806"
type input "https://cdn.shopify.com/s/files/1/0632/9067/1266/files/visa.svg?v=1756196806"
click at [306, 123] on img at bounding box center [306, 122] width 12 height 7
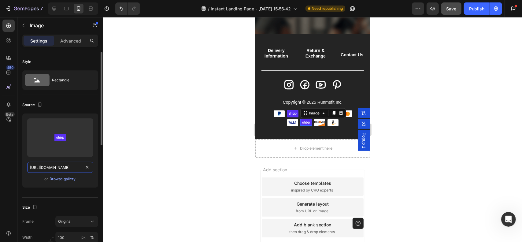
click at [67, 165] on input "https://cdn.shopify.com/s/files/1/0632/9067/1266/files/shop.svg?v=1756193928" at bounding box center [60, 167] width 66 height 11
paste input "diners.svg?v=1756196806"
type input "https://cdn.shopify.com/s/files/1/0632/9067/1266/files/diners.svg?v=1756196806"
click at [316, 123] on img at bounding box center [319, 122] width 12 height 7
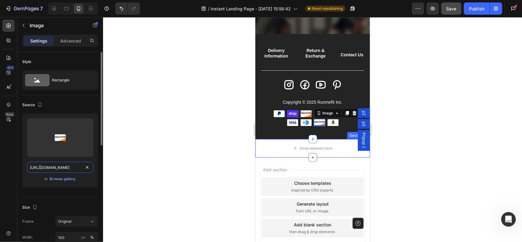
click at [68, 169] on input "https://cdn.shopify.com/s/files/1/0632/9067/1266/files/discover.svg?v=1756193928" at bounding box center [60, 167] width 66 height 11
paste input "amex"
type input "https://cdn.shopify.com/s/files/1/0632/9067/1266/files/amex.svg?v=1756193928"
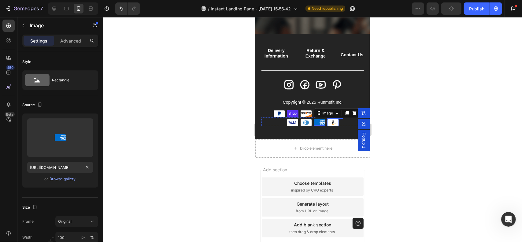
click at [327, 124] on img at bounding box center [333, 122] width 12 height 7
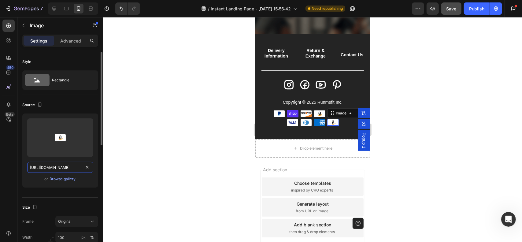
click at [63, 168] on input "https://cdn.shopify.com/s/files/1/0632/9067/1266/files/amazon.svg?v=1756193927" at bounding box center [60, 167] width 66 height 11
paste input "venmo"
type input "https://cdn.shopify.com/s/files/1/0632/9067/1266/files/venmo.svg?v=1756193927"
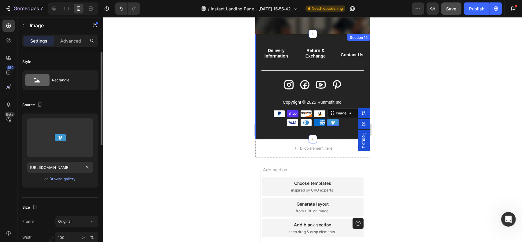
scroll to position [0, 0]
click at [82, 103] on div "Source" at bounding box center [60, 105] width 76 height 10
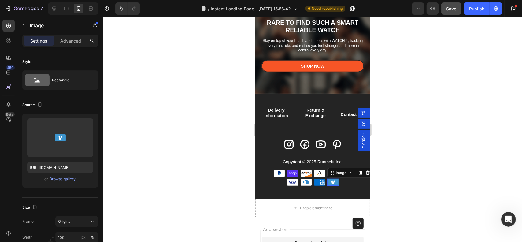
scroll to position [3430, 0]
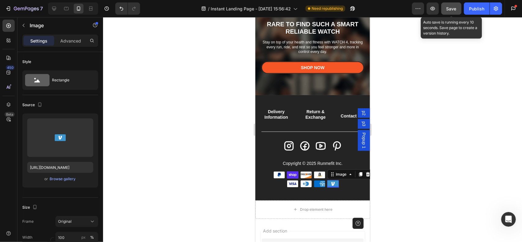
click at [451, 12] on div "Save" at bounding box center [451, 9] width 10 height 6
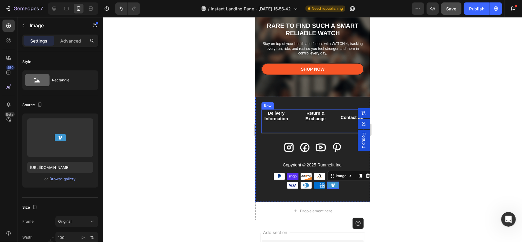
scroll to position [3308, 0]
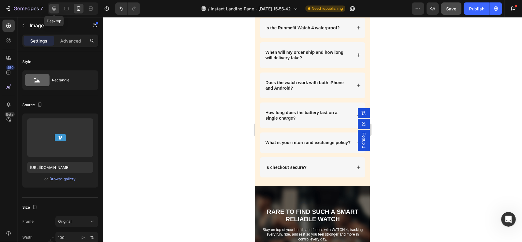
click at [54, 10] on icon at bounding box center [54, 9] width 4 height 4
type input "48"
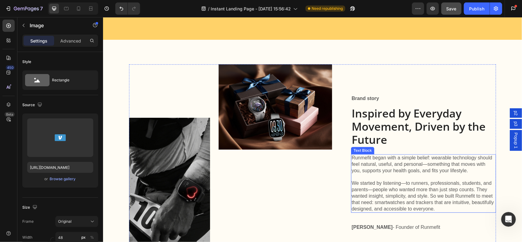
scroll to position [2574, 0]
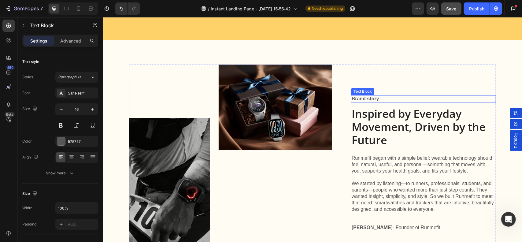
click at [402, 95] on p "Brand story" at bounding box center [423, 98] width 144 height 6
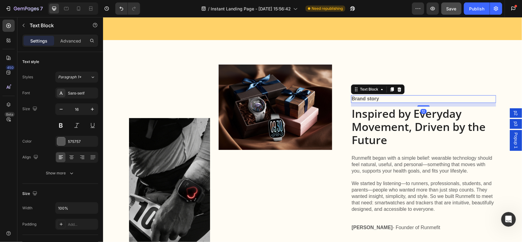
click at [402, 95] on p "Brand story" at bounding box center [423, 98] width 144 height 6
drag, startPoint x: 388, startPoint y: 94, endPoint x: 355, endPoint y: 90, distance: 33.6
click at [355, 90] on div "Brand story Text Block 12 Inspired by Everyday Movement, Driven by the Future H…" at bounding box center [423, 162] width 145 height 197
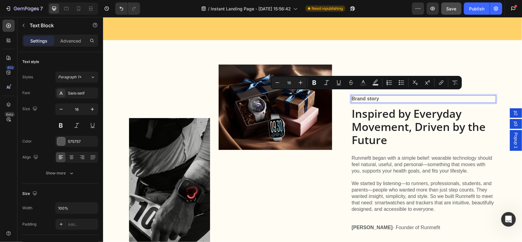
click at [389, 95] on p "Brand story" at bounding box center [423, 98] width 144 height 6
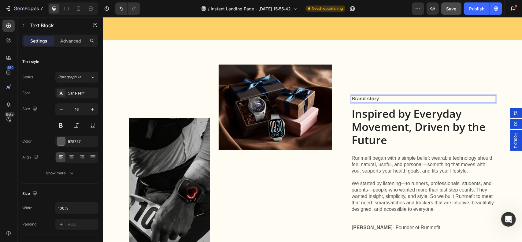
drag, startPoint x: 387, startPoint y: 95, endPoint x: 349, endPoint y: 94, distance: 37.6
click at [351, 95] on p "Brand story" at bounding box center [423, 98] width 144 height 6
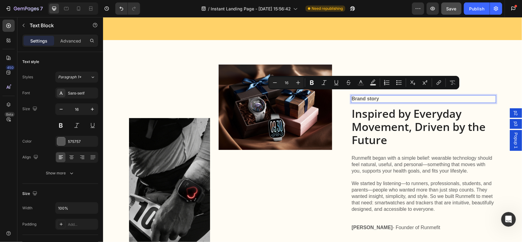
copy p "Brand story"
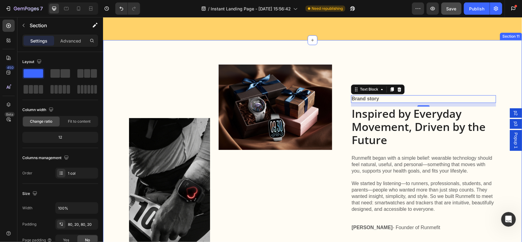
click at [245, 48] on div "Image Image Row Brand story Text Block 12 Inspired by Everyday Movement, Driven…" at bounding box center [312, 163] width 419 height 246
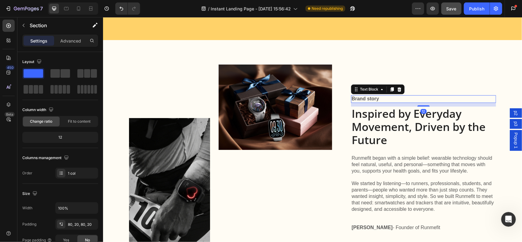
click at [369, 95] on p "Brand story" at bounding box center [423, 98] width 144 height 6
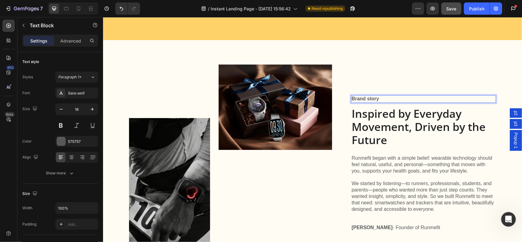
click at [377, 95] on p "Brand story" at bounding box center [423, 98] width 144 height 6
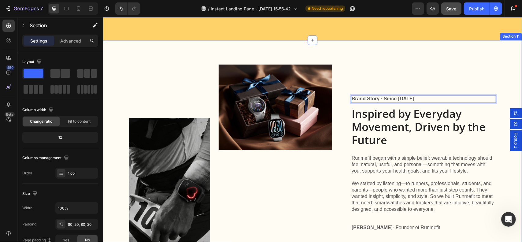
click at [508, 73] on div "Image Image Row Brand Story · Since 2015 Text Block 12 Inspired by Everyday Mov…" at bounding box center [312, 162] width 407 height 197
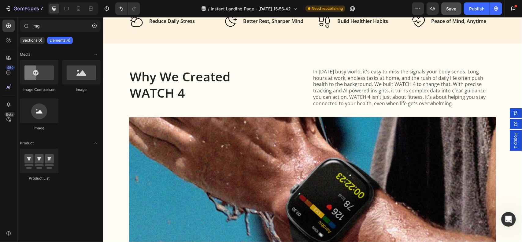
scroll to position [228, 0]
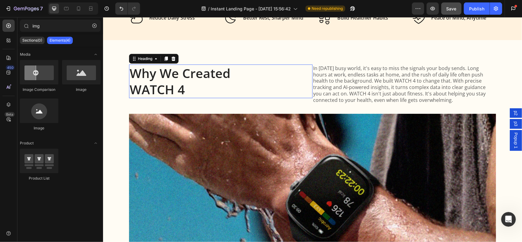
click at [271, 70] on h2 "Why We Created WATCH 4" at bounding box center [203, 81] width 148 height 34
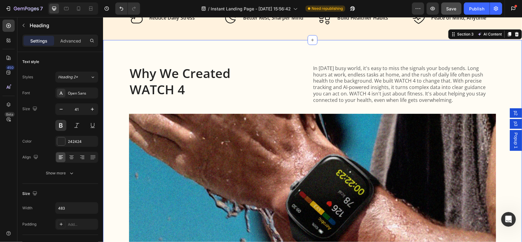
click at [273, 50] on div "Why We Created WATCH 4 Heading In today's busy world, it's easy to miss the sig…" at bounding box center [312, 179] width 419 height 278
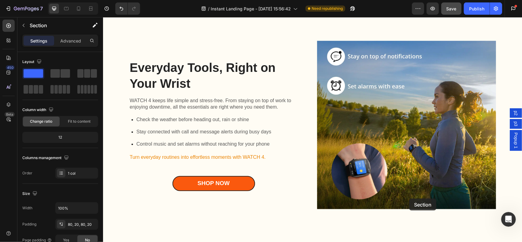
scroll to position [940, 0]
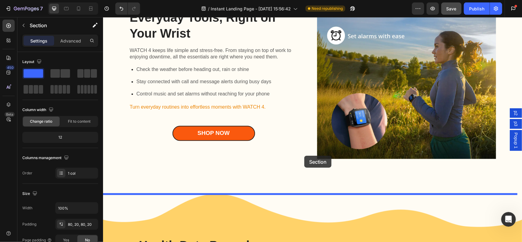
drag, startPoint x: 447, startPoint y: 33, endPoint x: 302, endPoint y: 157, distance: 190.6
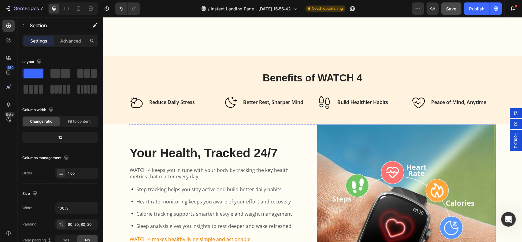
scroll to position [143, 0]
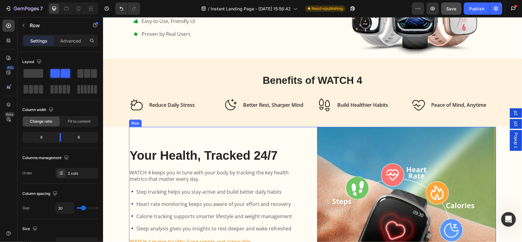
click at [280, 133] on div "Your Health, Tracked 24/7 Heading WATCH 4 keeps you in tune with your body by t…" at bounding box center [218, 211] width 179 height 168
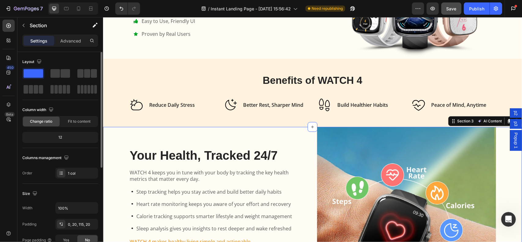
scroll to position [61, 0]
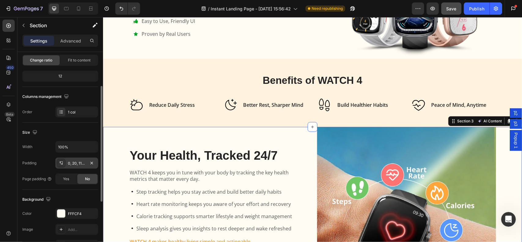
click at [71, 161] on div "0, 20, 115, 20" at bounding box center [77, 163] width 18 height 6
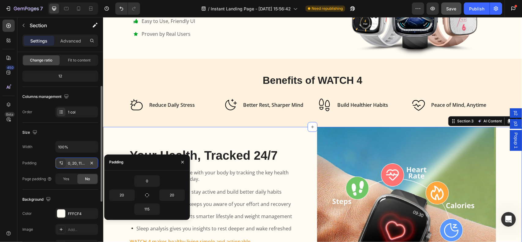
click at [68, 162] on div "0, 20, 115, 20" at bounding box center [77, 163] width 18 height 6
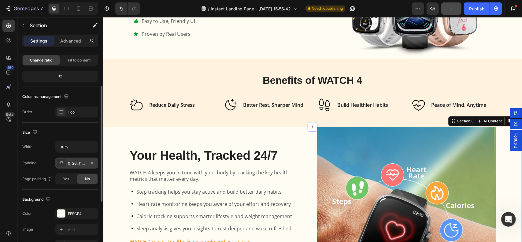
click at [81, 161] on div "0, 20, 115, 20" at bounding box center [77, 163] width 18 height 6
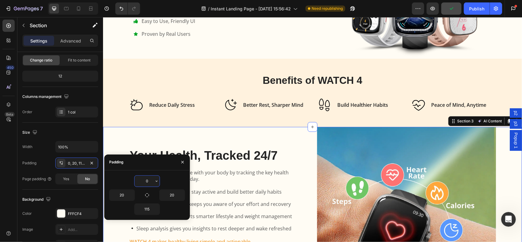
click at [153, 182] on input "0" at bounding box center [146, 180] width 25 height 11
type input "20"
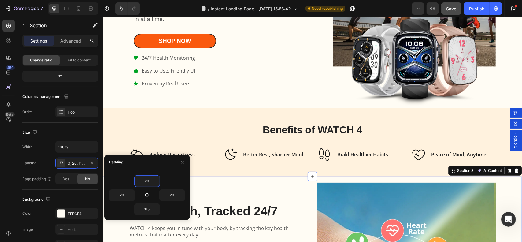
scroll to position [20, 0]
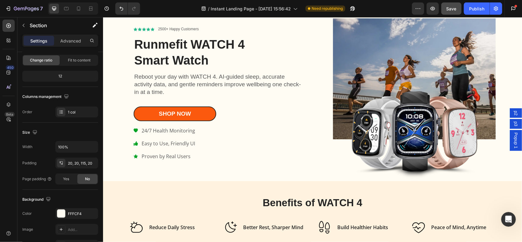
click at [376, 11] on div "/ Instant Landing Page - Aug 22, 15:56:42 Need republishing" at bounding box center [278, 8] width 267 height 12
click at [119, 10] on icon "Undo/Redo" at bounding box center [121, 9] width 6 height 6
click at [172, 10] on div "/ Instant Landing Page - Aug 22, 15:56:42 Need republishing" at bounding box center [278, 8] width 267 height 12
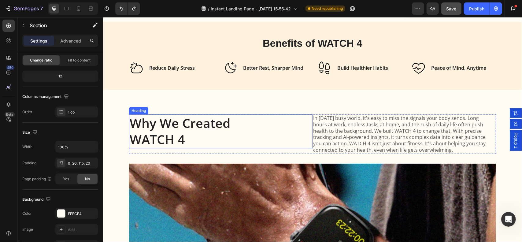
scroll to position [265, 0]
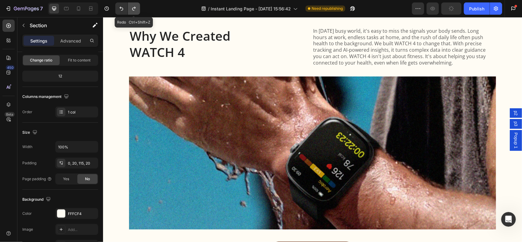
click at [135, 9] on icon "Undo/Redo" at bounding box center [134, 9] width 6 height 6
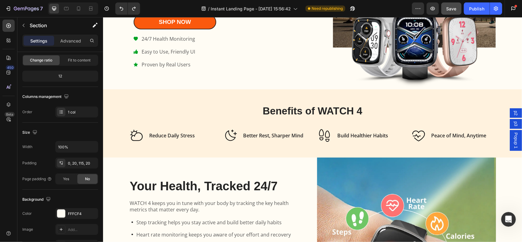
scroll to position [234, 0]
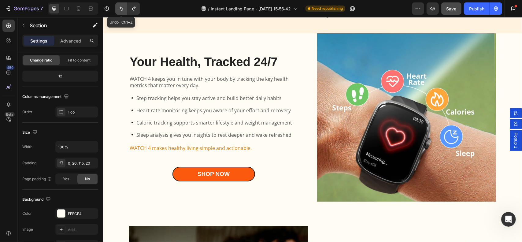
click at [122, 7] on icon "Undo/Redo" at bounding box center [121, 9] width 6 height 6
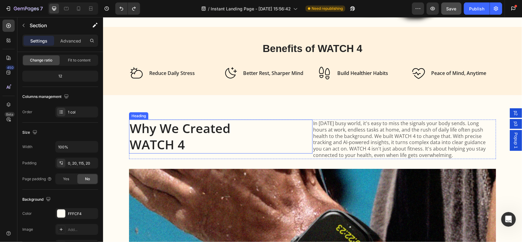
scroll to position [112, 0]
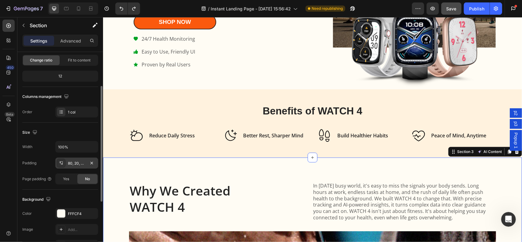
click at [75, 162] on div "80, 20, 80, 20" at bounding box center [77, 163] width 18 height 6
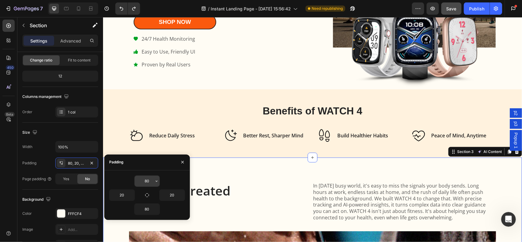
click at [150, 179] on input "80" at bounding box center [146, 180] width 25 height 11
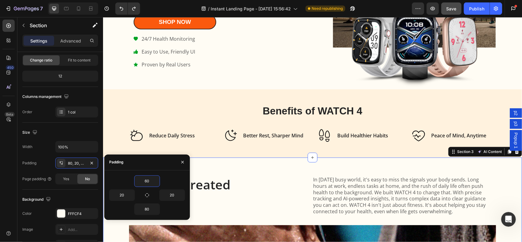
type input "6"
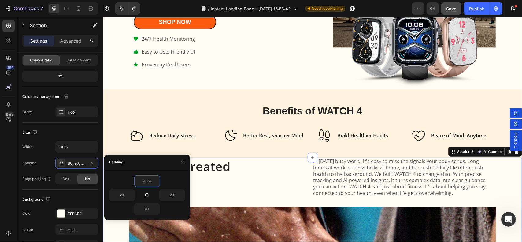
type input "0"
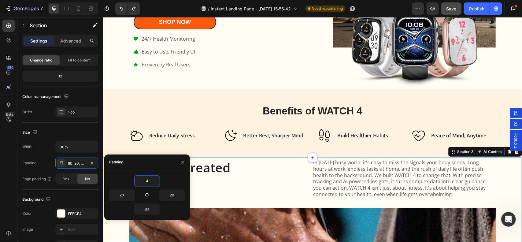
type input "40"
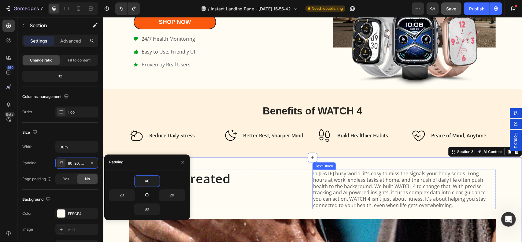
click at [337, 169] on div "In [DATE] busy world, it's easy to miss the signals your body sends. Long hours…" at bounding box center [399, 188] width 174 height 39
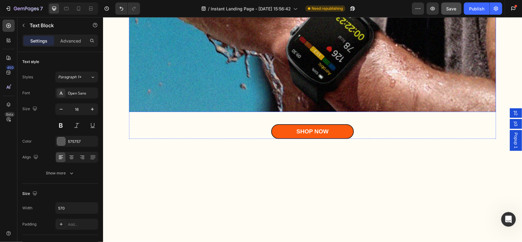
scroll to position [387, 0]
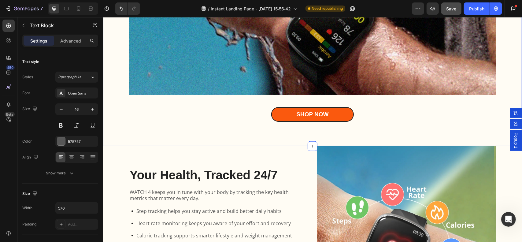
click at [213, 133] on div "Why We Created WATCH 4 Heading In today's busy world, it's easy to miss the sig…" at bounding box center [312, 13] width 419 height 266
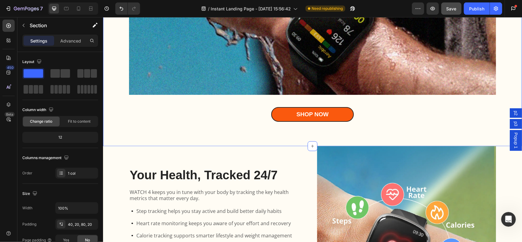
click at [107, 67] on div "Why We Created WATCH 4 Heading In today's busy world, it's easy to miss the sig…" at bounding box center [312, 13] width 419 height 266
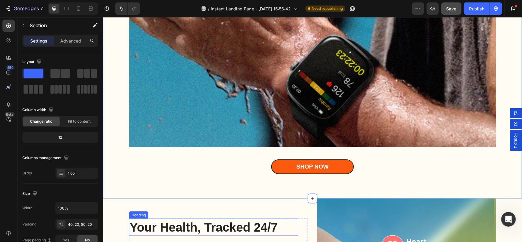
scroll to position [326, 0]
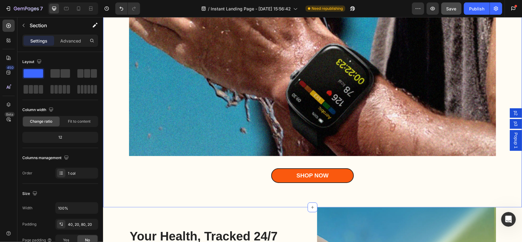
drag, startPoint x: 115, startPoint y: 87, endPoint x: 172, endPoint y: 91, distance: 57.0
click at [119, 87] on div "Why We Created WATCH 4 Heading In today's busy world, it's easy to miss the sig…" at bounding box center [312, 68] width 407 height 229
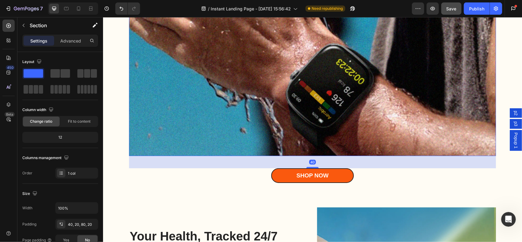
click at [217, 94] on img at bounding box center [312, 79] width 367 height 153
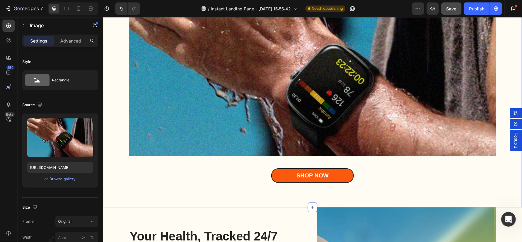
click at [114, 90] on div "Why We Created WATCH 4 Heading In today's busy world, it's easy to miss the sig…" at bounding box center [312, 68] width 407 height 229
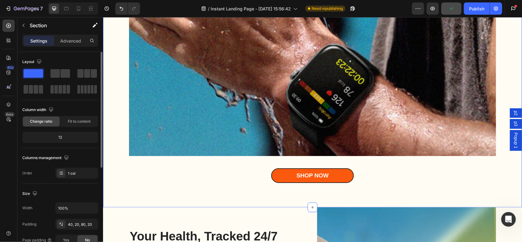
scroll to position [31, 0]
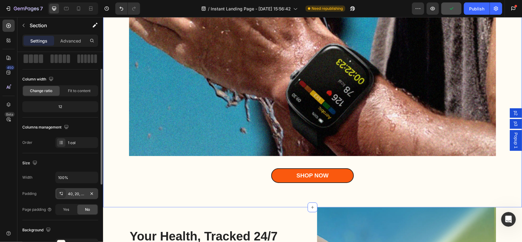
click at [73, 194] on div "40, 20, 80, 20" at bounding box center [77, 194] width 18 height 6
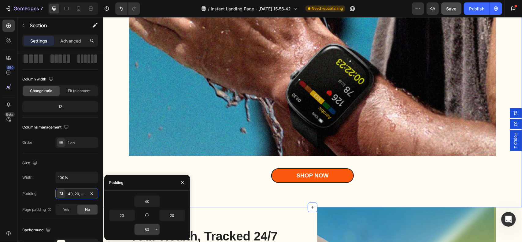
click at [150, 228] on input "80" at bounding box center [146, 229] width 25 height 11
type input "60"
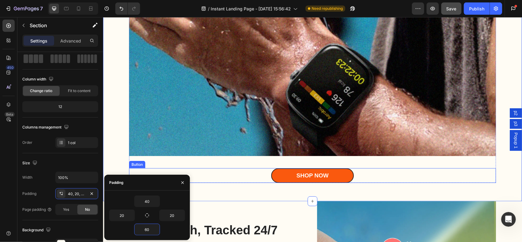
click at [234, 171] on div "Shop Now Button" at bounding box center [312, 175] width 367 height 15
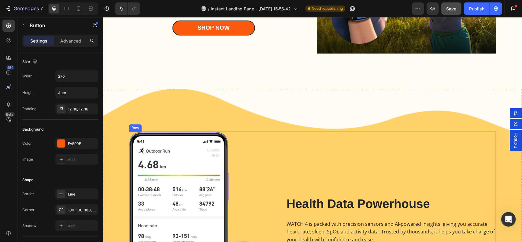
scroll to position [1029, 0]
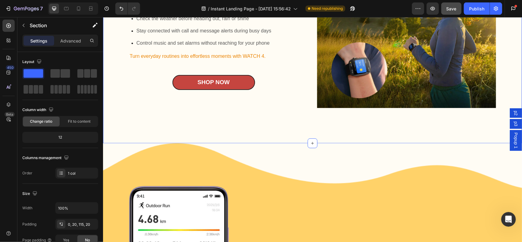
scroll to position [968, 0]
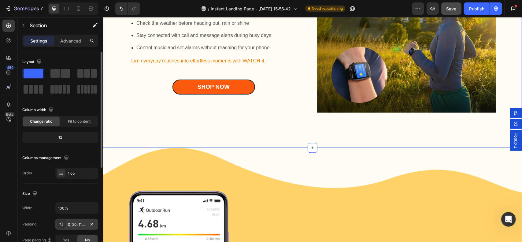
click at [82, 224] on div "0, 20, 115, 20" at bounding box center [77, 225] width 18 height 6
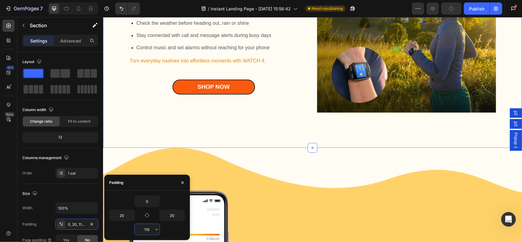
click at [148, 227] on input "115" at bounding box center [146, 229] width 25 height 11
type input "80"
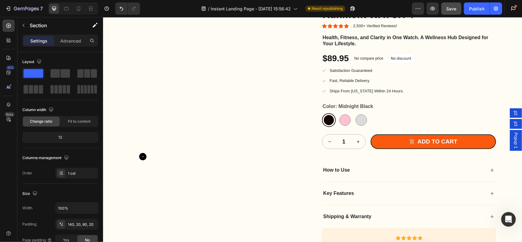
scroll to position [1579, 0]
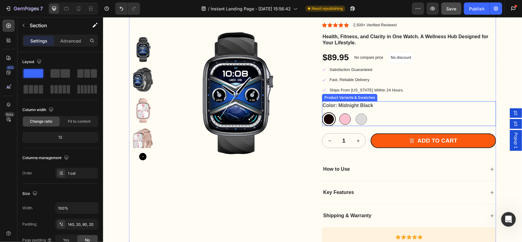
click at [342, 124] on div at bounding box center [344, 118] width 11 height 11
click at [338, 112] on input "Blossom Pink Blossom Pink" at bounding box center [337, 112] width 0 height 0
radio input "true"
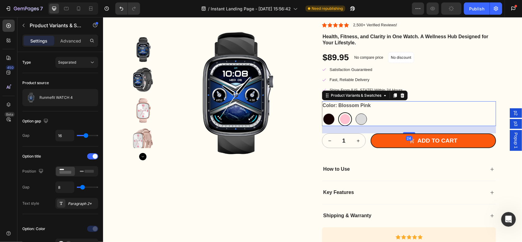
click at [358, 124] on div at bounding box center [360, 118] width 11 height 11
click at [354, 112] on input "Space Gray Space Gray" at bounding box center [354, 112] width 0 height 0
radio input "true"
click at [328, 124] on div at bounding box center [328, 118] width 11 height 11
click at [322, 112] on input "Midnight Black Midnight Black" at bounding box center [321, 112] width 0 height 0
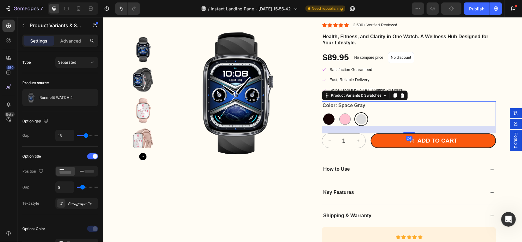
radio input "true"
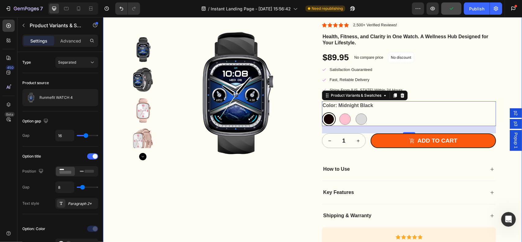
click at [155, 98] on div at bounding box center [216, 91] width 174 height 137
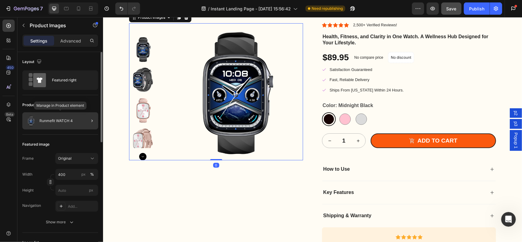
click at [76, 117] on div "Runmefit WATCH 4" at bounding box center [60, 120] width 76 height 17
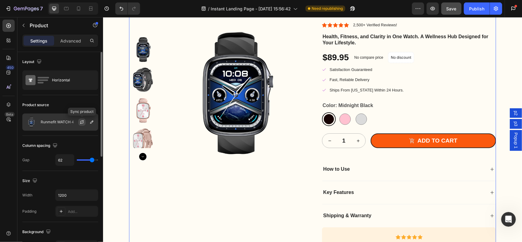
click at [83, 120] on icon "button" at bounding box center [81, 122] width 5 height 5
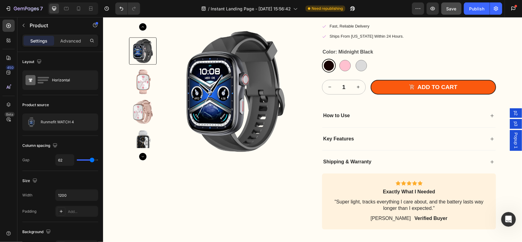
scroll to position [1610, 0]
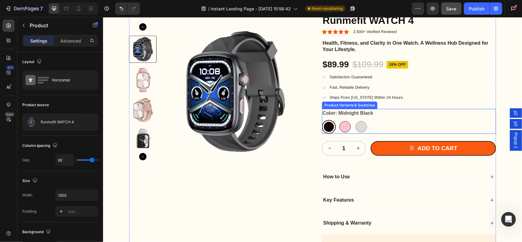
click at [346, 125] on div at bounding box center [344, 126] width 11 height 11
click at [338, 120] on input "Blossom Pink Blossom Pink" at bounding box center [337, 119] width 0 height 0
radio input "true"
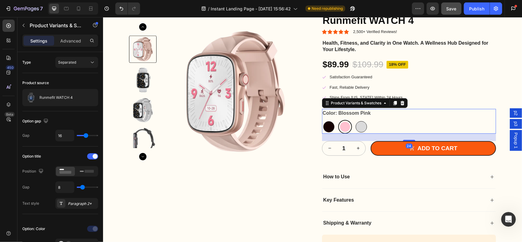
click at [357, 125] on div at bounding box center [360, 126] width 11 height 11
click at [354, 120] on input "Space Gray Space Gray" at bounding box center [354, 119] width 0 height 0
radio input "true"
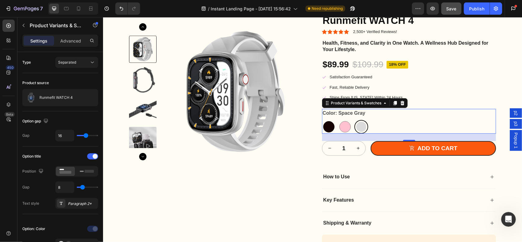
click at [327, 125] on div at bounding box center [328, 126] width 11 height 11
click at [322, 120] on input "Midnight Black Midnight Black" at bounding box center [321, 119] width 0 height 0
radio input "true"
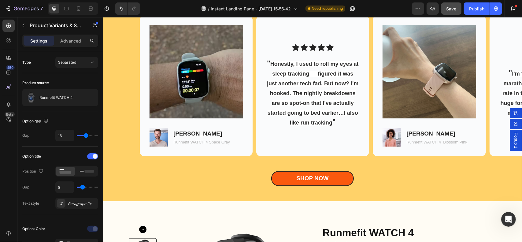
scroll to position [1396, 0]
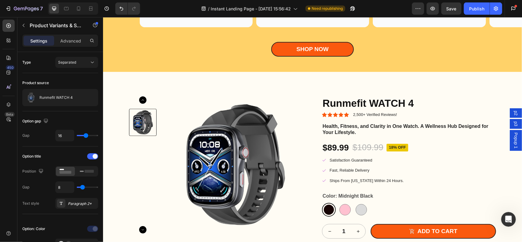
scroll to position [1488, 0]
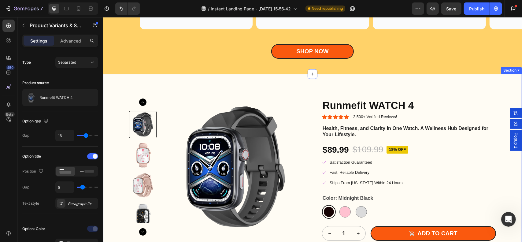
click at [324, 125] on div "Product Images Runmefit WATCH 4 Product Title Icon Icon Icon Icon Icon Icon Lis…" at bounding box center [312, 237] width 419 height 326
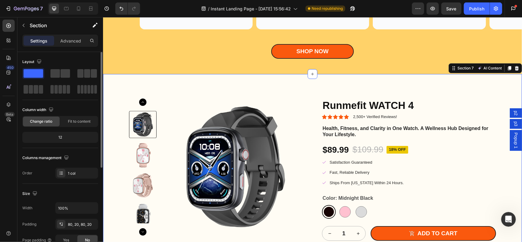
scroll to position [92, 0]
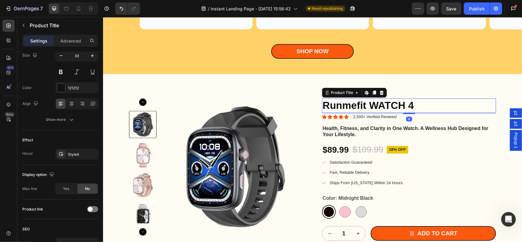
click at [430, 112] on h2 "Runmefit WATCH 4" at bounding box center [409, 105] width 174 height 14
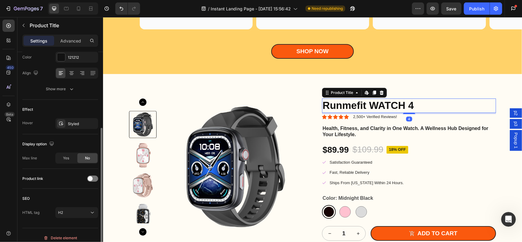
scroll to position [127, 0]
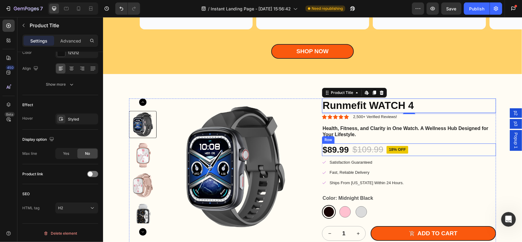
click at [430, 155] on div "$89.99 Product Price Product Price $109.99 Product Price Product Price 18% off …" at bounding box center [409, 149] width 174 height 12
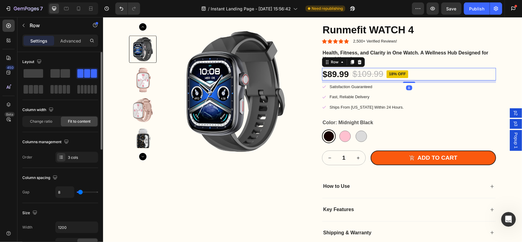
scroll to position [1579, 0]
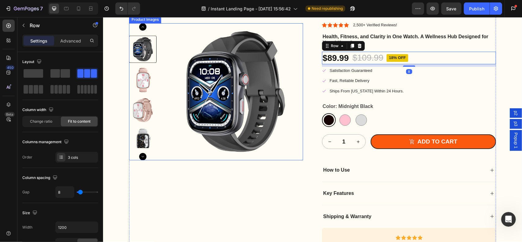
click at [217, 120] on img at bounding box center [234, 91] width 137 height 137
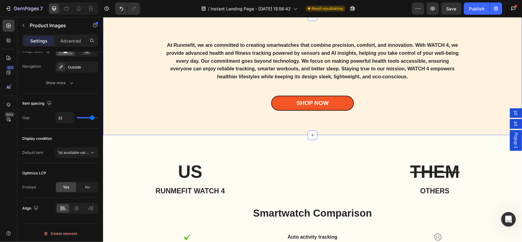
scroll to position [1977, 0]
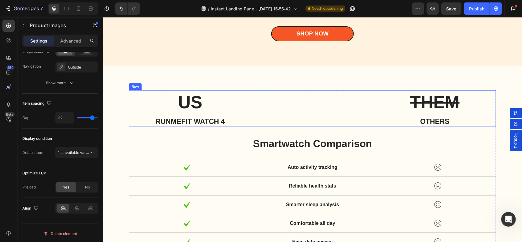
click at [357, 93] on div "THEM Heading others Heading" at bounding box center [403, 108] width 183 height 37
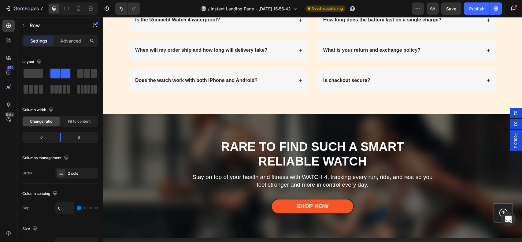
scroll to position [3200, 0]
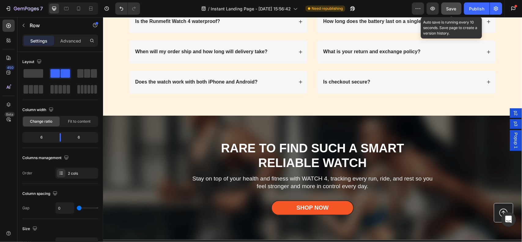
click at [456, 12] on button "Save" at bounding box center [451, 8] width 20 height 12
click at [451, 14] on button "Save" at bounding box center [451, 8] width 20 height 12
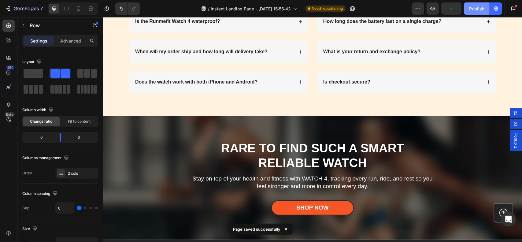
click at [476, 10] on div "Publish" at bounding box center [476, 9] width 15 height 6
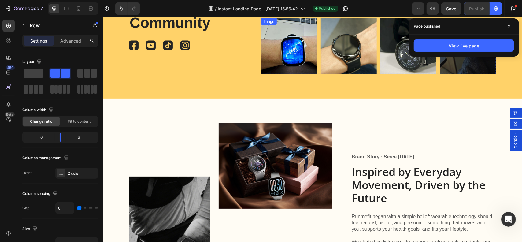
scroll to position [2221, 0]
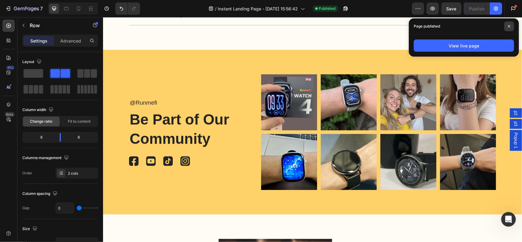
click at [510, 28] on icon at bounding box center [508, 26] width 3 height 3
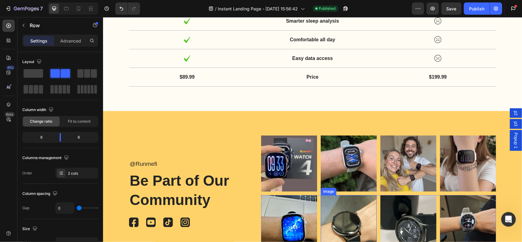
scroll to position [2069, 0]
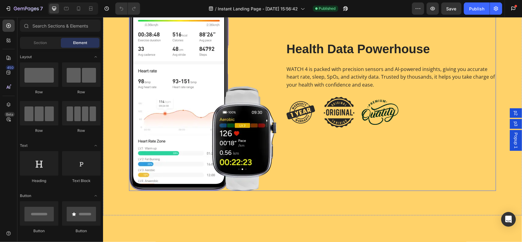
scroll to position [1100, 0]
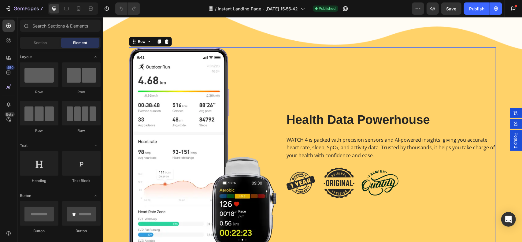
click at [280, 128] on div "Image Health Data Powerhouse Heading WATCH 4 is packed with precision sensors a…" at bounding box center [312, 154] width 367 height 214
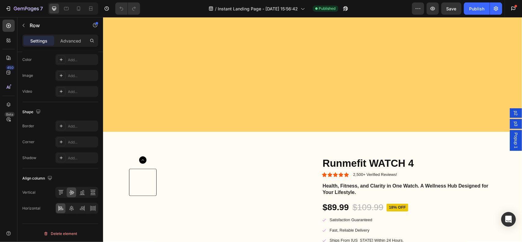
scroll to position [1620, 0]
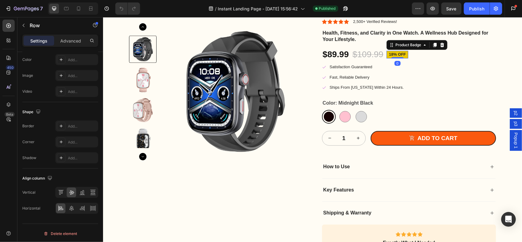
click at [395, 54] on pre "18% off" at bounding box center [397, 54] width 22 height 8
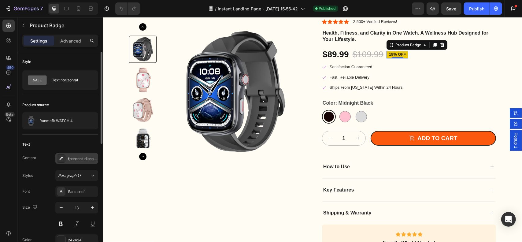
click at [61, 156] on icon at bounding box center [61, 158] width 5 height 5
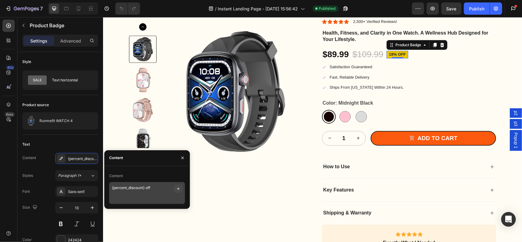
click at [178, 188] on icon "button" at bounding box center [178, 188] width 5 height 5
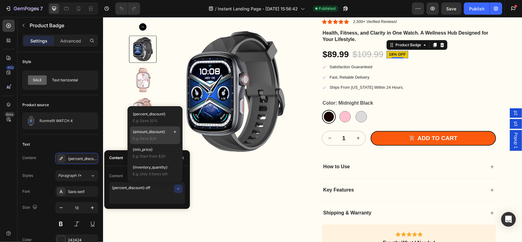
click at [162, 134] on span "{amount_discount}" at bounding box center [149, 132] width 32 height 6
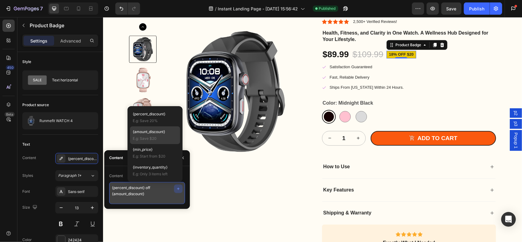
click at [155, 188] on textarea "{percent_discount} off {amount_discount}" at bounding box center [147, 193] width 76 height 22
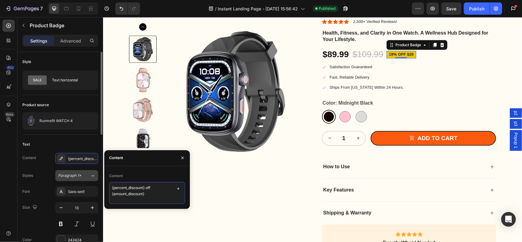
drag, startPoint x: 155, startPoint y: 188, endPoint x: 87, endPoint y: 175, distance: 70.1
click at [87, 175] on div "450 Beta Sections(18) Elements(70) Section Element Hero Section Product Detail …" at bounding box center [51, 129] width 103 height 225
click at [157, 184] on textarea "{amount_discount}" at bounding box center [147, 193] width 76 height 22
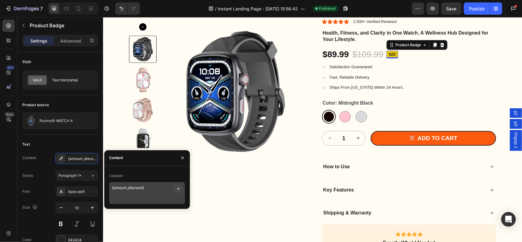
click at [180, 189] on icon "button" at bounding box center [178, 188] width 5 height 5
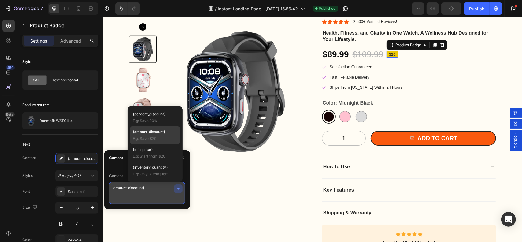
click at [123, 188] on textarea "{amount_discount}" at bounding box center [147, 193] width 76 height 22
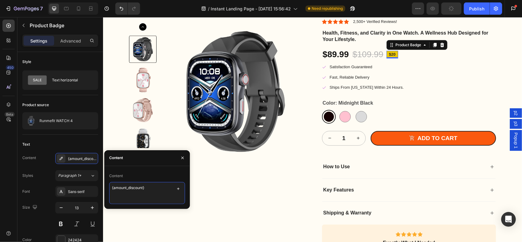
click at [111, 187] on textarea "{amount_discount}" at bounding box center [147, 193] width 76 height 22
type textarea "Save {amount_discount}"
click at [77, 146] on div "Text" at bounding box center [60, 144] width 76 height 10
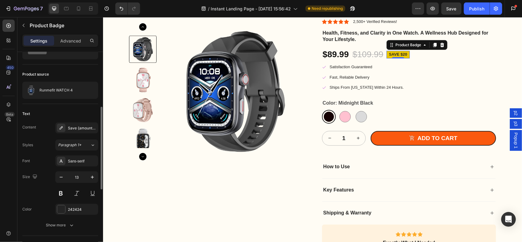
scroll to position [92, 0]
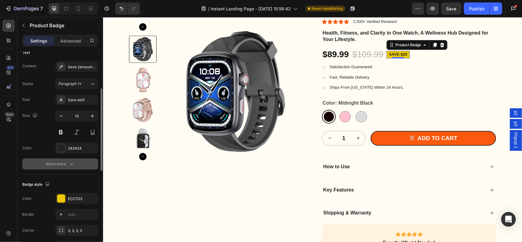
click at [40, 164] on button "Show more" at bounding box center [60, 163] width 76 height 11
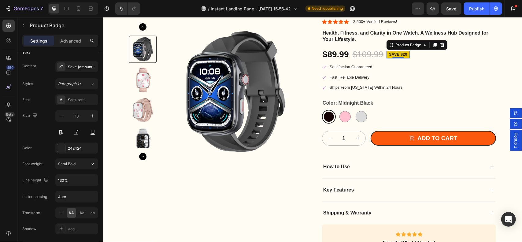
click at [3, 160] on div "450 Beta" at bounding box center [8, 124] width 12 height 208
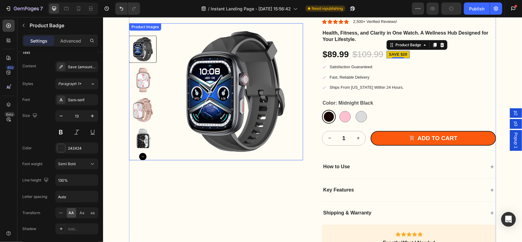
click at [184, 84] on img at bounding box center [234, 91] width 137 height 137
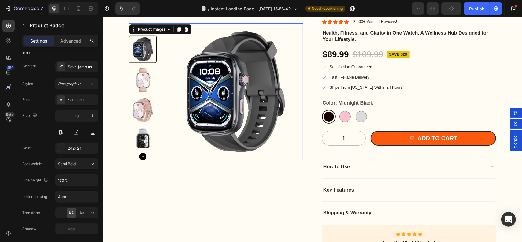
scroll to position [0, 0]
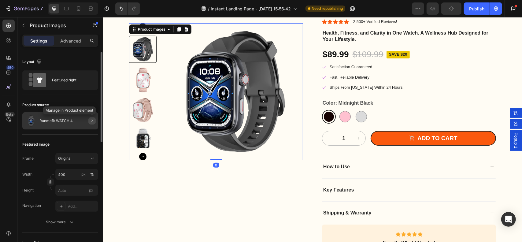
click at [89, 123] on button "button" at bounding box center [91, 120] width 7 height 7
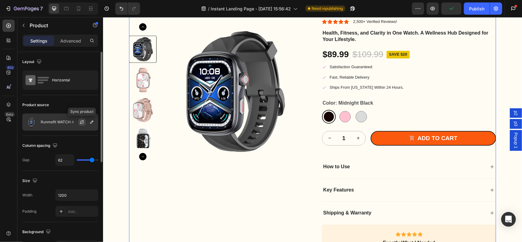
click at [82, 122] on icon "button" at bounding box center [81, 122] width 5 height 5
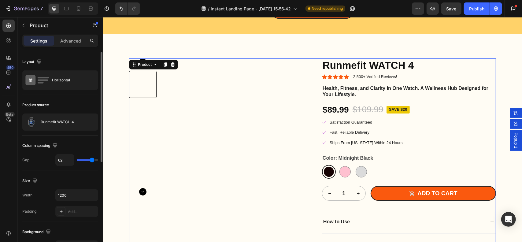
scroll to position [1528, 0]
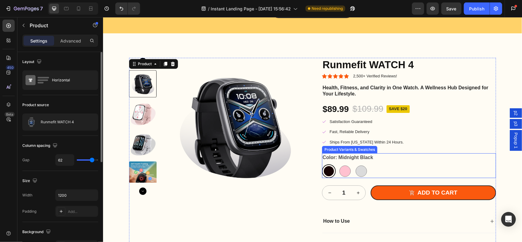
click at [349, 178] on div at bounding box center [345, 171] width 14 height 14
click at [338, 164] on input "Blossom Pink Blossom Pink" at bounding box center [337, 164] width 0 height 0
radio input "true"
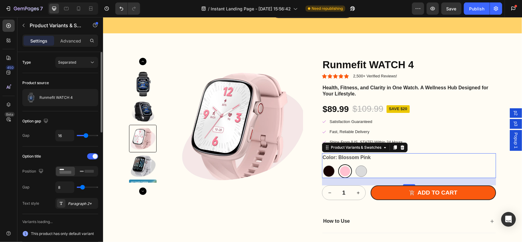
click at [344, 176] on div at bounding box center [345, 171] width 10 height 10
click at [338, 164] on input "Blossom Pink Blossom Pink" at bounding box center [337, 164] width 0 height 0
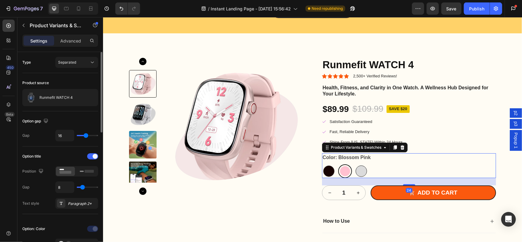
click at [358, 176] on div at bounding box center [360, 170] width 11 height 11
click at [354, 164] on input "Space Gray Space Gray" at bounding box center [354, 164] width 0 height 0
radio input "true"
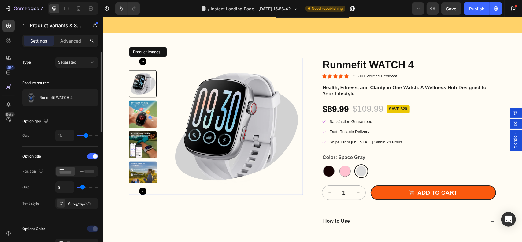
click at [141, 128] on img at bounding box center [143, 114] width 28 height 28
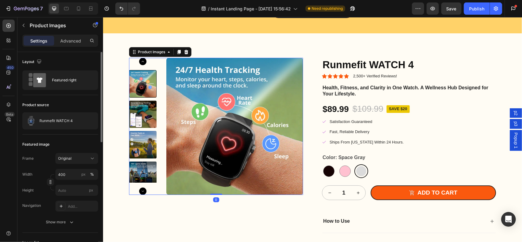
click at [141, 128] on img at bounding box center [143, 114] width 28 height 28
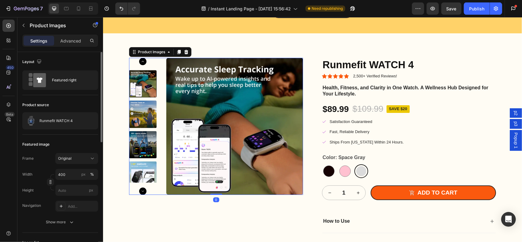
click at [141, 128] on img at bounding box center [143, 114] width 28 height 28
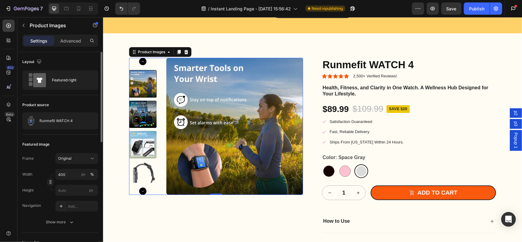
click at [141, 128] on img at bounding box center [143, 114] width 28 height 28
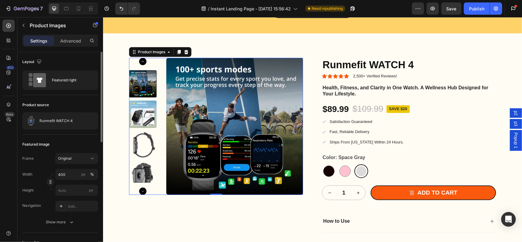
click at [141, 128] on img at bounding box center [143, 114] width 28 height 28
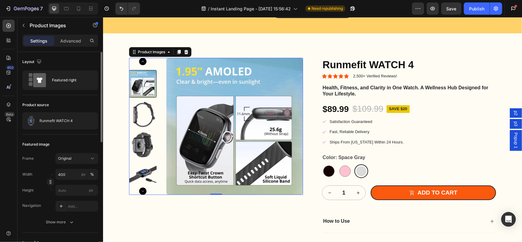
click at [141, 128] on img at bounding box center [143, 114] width 28 height 28
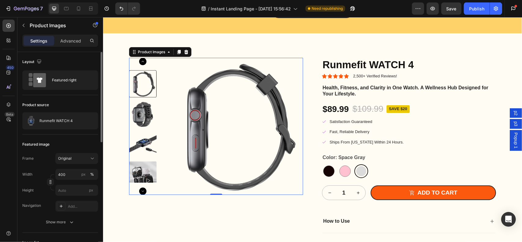
click at [141, 128] on img at bounding box center [143, 114] width 28 height 28
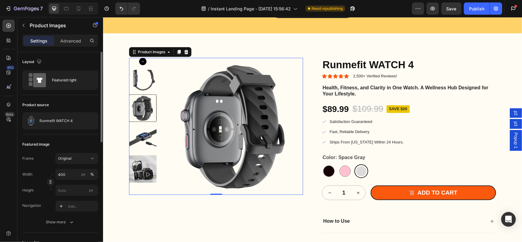
click at [145, 152] on img at bounding box center [143, 138] width 28 height 28
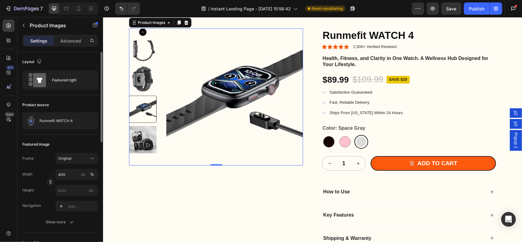
scroll to position [1559, 0]
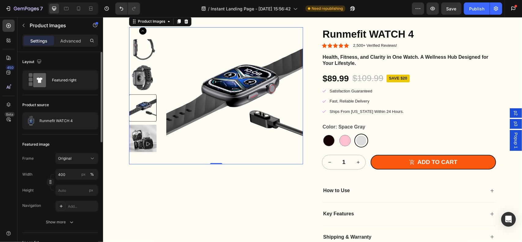
click at [142, 152] on img at bounding box center [143, 138] width 28 height 28
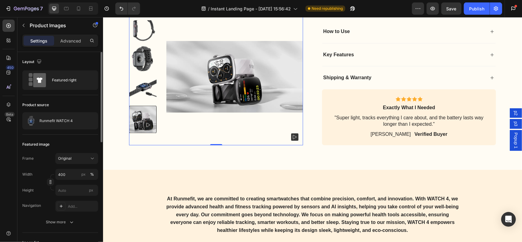
scroll to position [1834, 0]
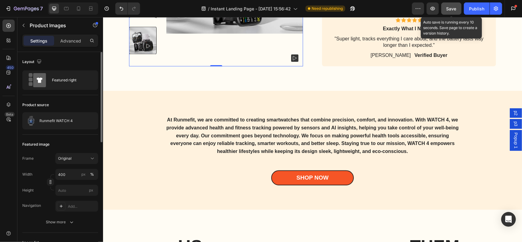
click at [447, 8] on span "Save" at bounding box center [451, 8] width 10 height 5
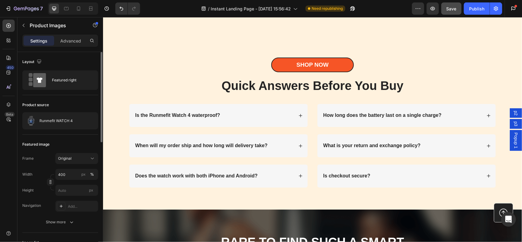
scroll to position [3271, 0]
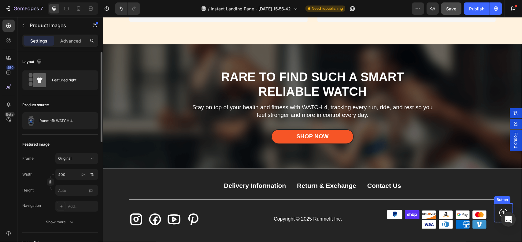
click at [499, 209] on icon at bounding box center [503, 212] width 8 height 8
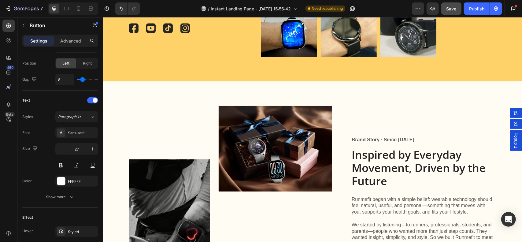
scroll to position [309, 0]
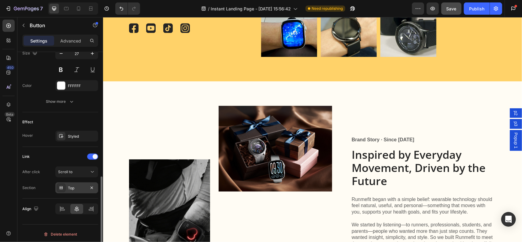
click at [74, 185] on div "Top" at bounding box center [77, 188] width 18 height 6
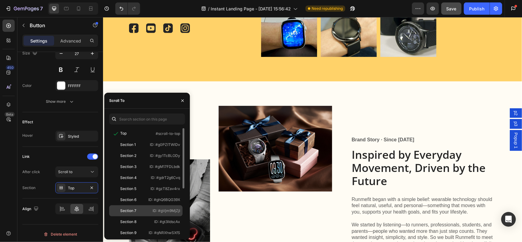
click at [133, 210] on div "Section 7" at bounding box center [128, 211] width 16 height 6
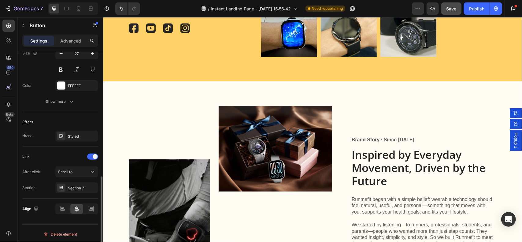
click at [54, 156] on div "Link" at bounding box center [60, 157] width 76 height 10
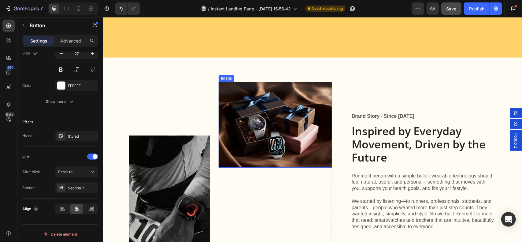
scroll to position [2507, 0]
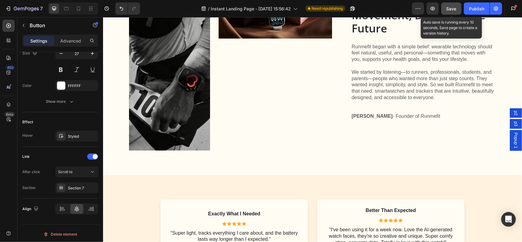
click at [452, 10] on span "Save" at bounding box center [451, 8] width 10 height 5
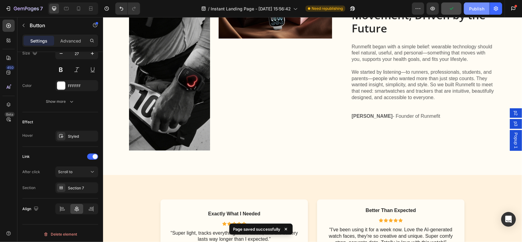
click at [474, 9] on div "Publish" at bounding box center [476, 9] width 15 height 6
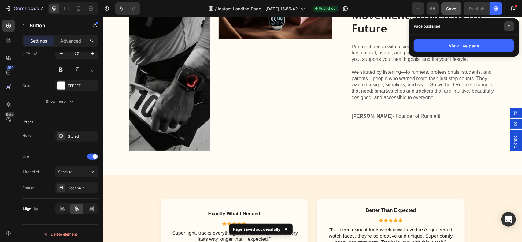
click at [512, 27] on span at bounding box center [509, 26] width 10 height 10
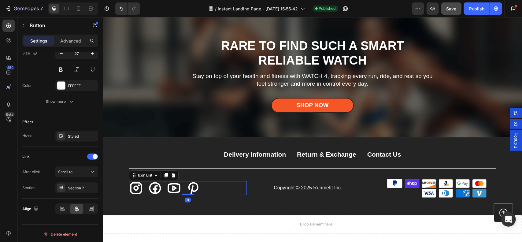
scroll to position [0, 0]
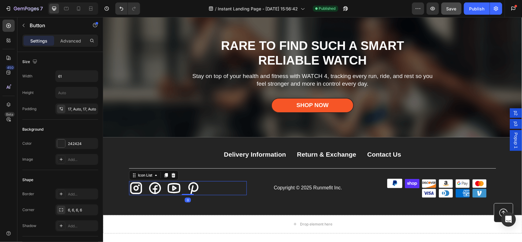
click at [202, 189] on div "Icon Icon Icon Icon" at bounding box center [188, 188] width 118 height 14
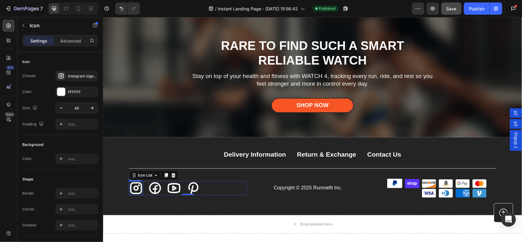
click at [133, 186] on icon at bounding box center [136, 188] width 14 height 14
click at [38, 110] on button "button" at bounding box center [34, 107] width 7 height 7
drag, startPoint x: 34, startPoint y: 115, endPoint x: 47, endPoint y: 116, distance: 12.8
click at [37, 115] on icon "button" at bounding box center [36, 117] width 6 height 6
click at [62, 109] on icon "button" at bounding box center [61, 108] width 6 height 6
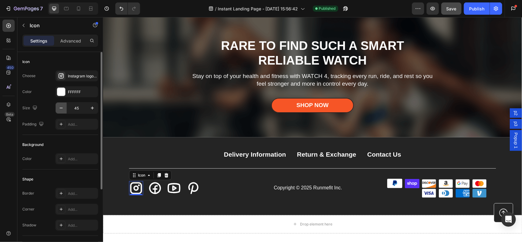
click at [62, 109] on icon "button" at bounding box center [61, 108] width 6 height 6
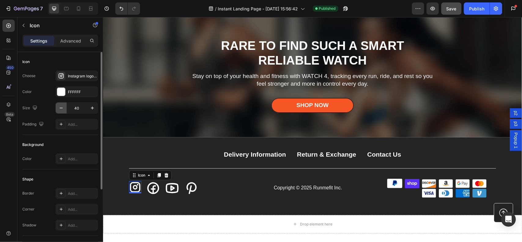
click at [62, 109] on icon "button" at bounding box center [61, 108] width 6 height 6
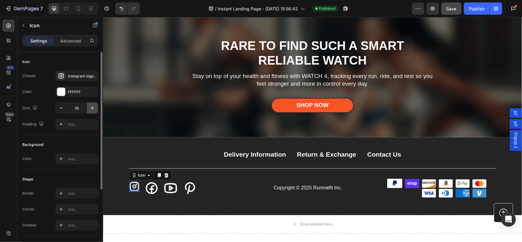
click at [91, 105] on icon "button" at bounding box center [92, 108] width 6 height 6
type input "36"
click at [152, 188] on icon at bounding box center [152, 188] width 14 height 14
click at [64, 106] on button "button" at bounding box center [61, 107] width 11 height 11
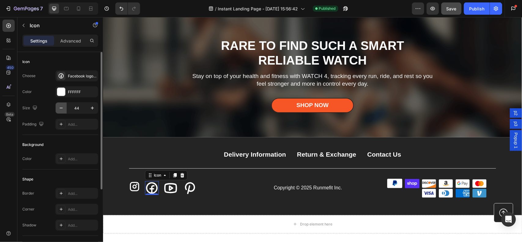
click at [64, 106] on button "button" at bounding box center [61, 107] width 11 height 11
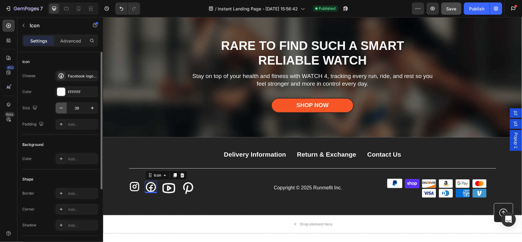
click at [64, 106] on button "button" at bounding box center [61, 107] width 11 height 11
type input "36"
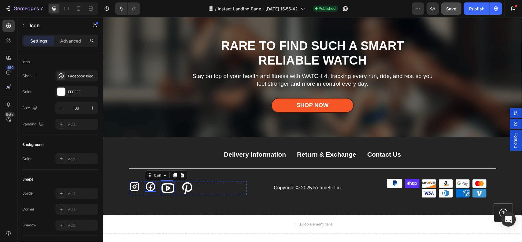
click at [161, 188] on icon at bounding box center [167, 188] width 14 height 14
click at [63, 108] on icon "button" at bounding box center [61, 108] width 6 height 6
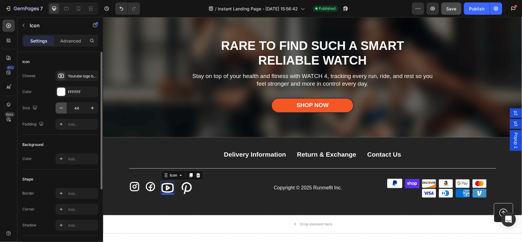
click at [63, 108] on icon "button" at bounding box center [61, 108] width 6 height 6
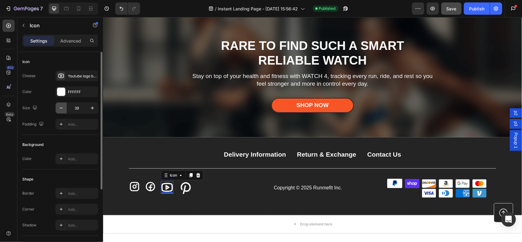
click at [63, 108] on icon "button" at bounding box center [61, 108] width 6 height 6
click at [63, 107] on icon "button" at bounding box center [61, 108] width 6 height 6
click at [94, 109] on icon "button" at bounding box center [92, 108] width 6 height 6
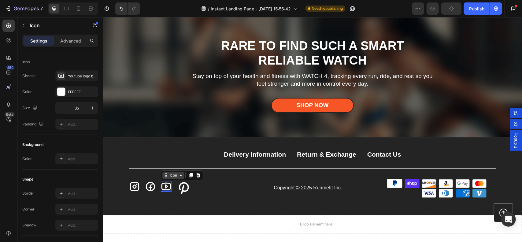
type input "36"
click at [184, 188] on icon at bounding box center [183, 188] width 14 height 14
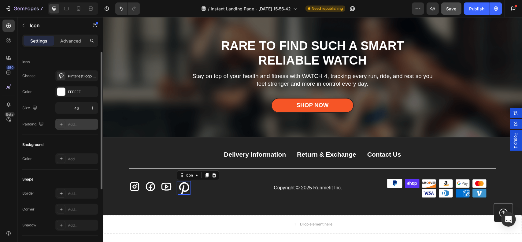
click at [64, 124] on div at bounding box center [61, 124] width 9 height 9
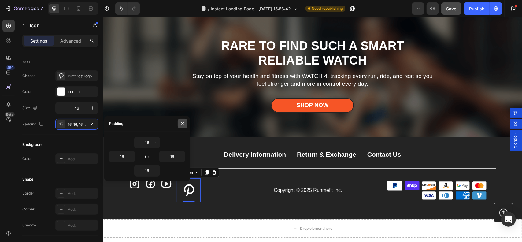
drag, startPoint x: 180, startPoint y: 122, endPoint x: 74, endPoint y: 109, distance: 107.1
click at [180, 122] on icon "button" at bounding box center [182, 123] width 5 height 5
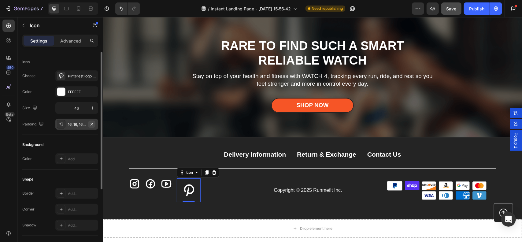
click at [93, 124] on icon "button" at bounding box center [91, 124] width 5 height 5
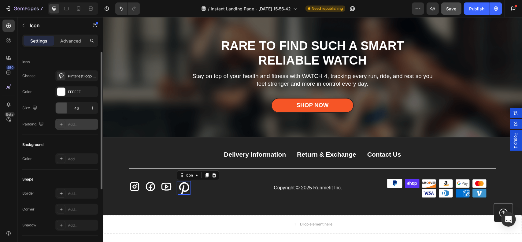
click at [63, 108] on icon "button" at bounding box center [61, 108] width 6 height 6
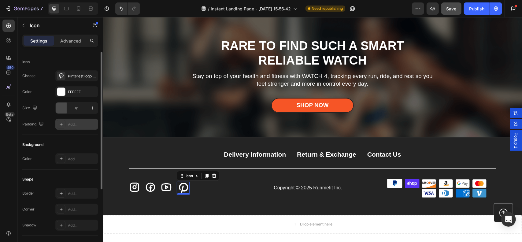
click at [63, 108] on icon "button" at bounding box center [61, 108] width 6 height 6
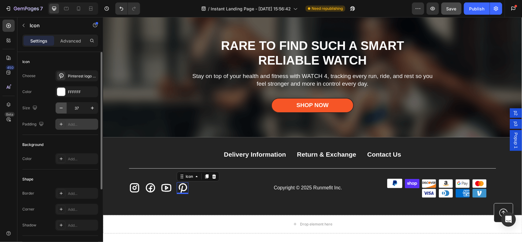
type input "36"
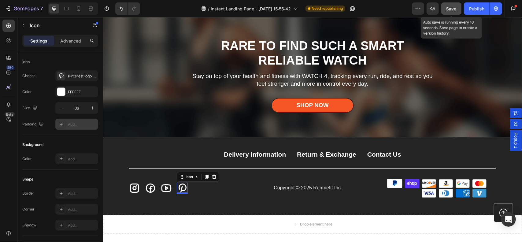
click at [452, 8] on span "Save" at bounding box center [451, 8] width 10 height 5
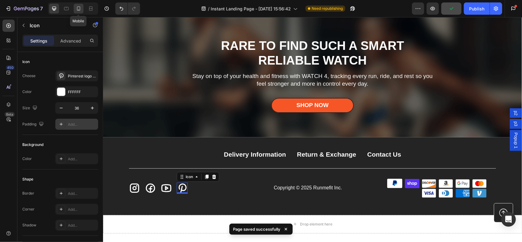
click at [76, 9] on icon at bounding box center [79, 9] width 6 height 6
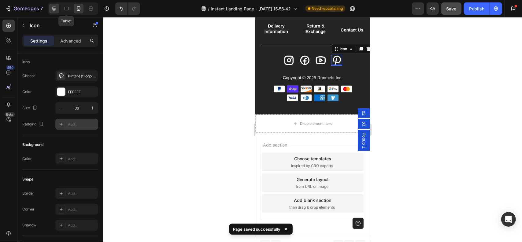
scroll to position [3247, 0]
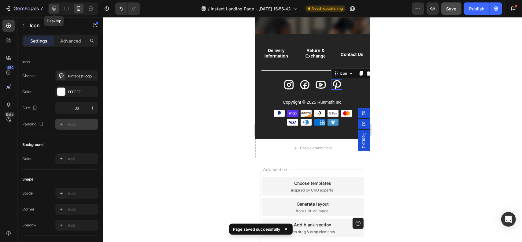
click at [53, 7] on icon at bounding box center [54, 9] width 4 height 4
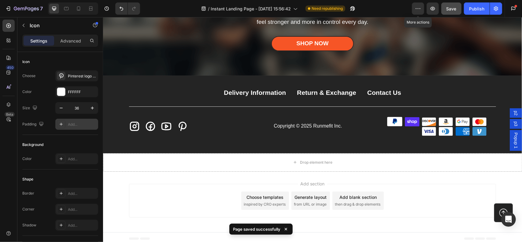
scroll to position [3365, 0]
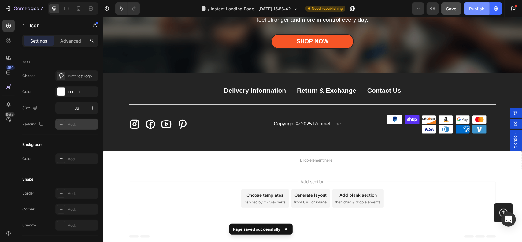
click at [479, 9] on div "Publish" at bounding box center [476, 9] width 15 height 6
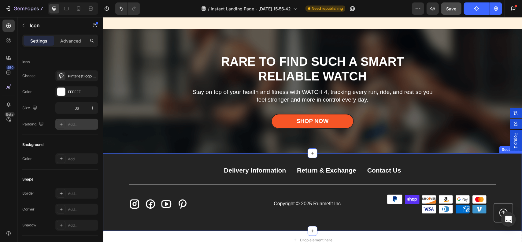
scroll to position [3274, 0]
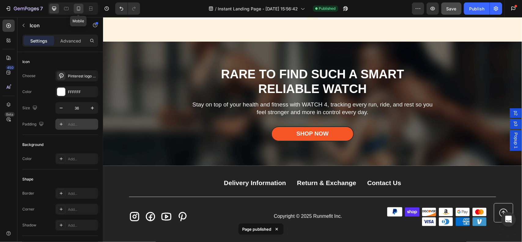
click at [79, 8] on icon at bounding box center [79, 9] width 6 height 6
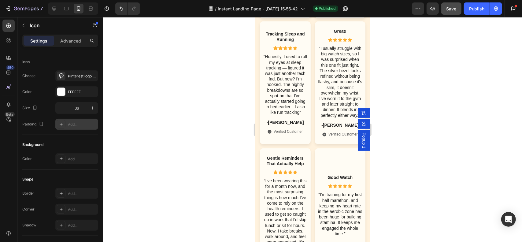
scroll to position [2763, 0]
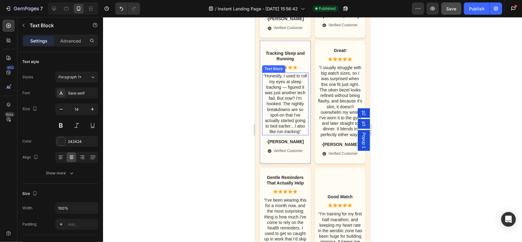
click at [289, 127] on p "“Honestly, I used to roll my eyes at sleep tracking — figured it was just anoth…" at bounding box center [284, 103] width 45 height 61
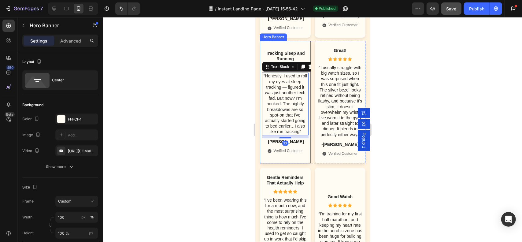
click at [286, 64] on div "Background Image" at bounding box center [285, 101] width 51 height 123
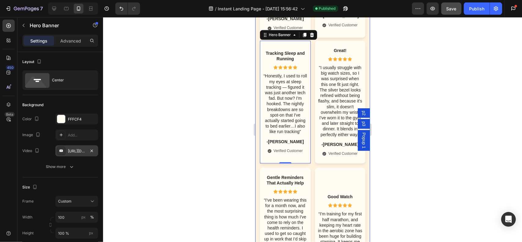
click at [74, 149] on div "[URL][DOMAIN_NAME]" at bounding box center [77, 151] width 18 height 6
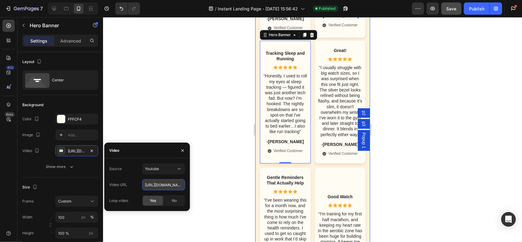
click at [163, 182] on input "[URL][DOMAIN_NAME]" at bounding box center [163, 184] width 43 height 11
click at [164, 186] on input "[URL][DOMAIN_NAME]" at bounding box center [163, 184] width 43 height 11
click at [167, 186] on input "[URL][DOMAIN_NAME]" at bounding box center [163, 184] width 43 height 11
click at [170, 184] on input "[URL][DOMAIN_NAME]" at bounding box center [163, 184] width 43 height 11
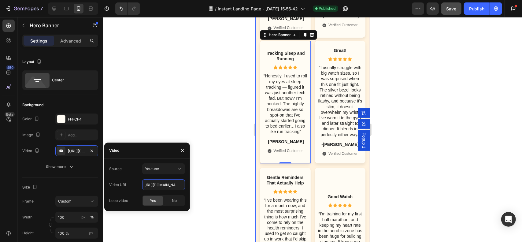
drag, startPoint x: 161, startPoint y: 184, endPoint x: 197, endPoint y: 186, distance: 35.8
click at [197, 0] on div "7 Version history / Instant Landing Page - [DATE] 15:56:42 Published Preview Sa…" at bounding box center [261, 0] width 522 height 0
click at [164, 182] on input "[URL][DOMAIN_NAME]" at bounding box center [163, 184] width 43 height 11
click at [182, 153] on button "button" at bounding box center [183, 151] width 10 height 10
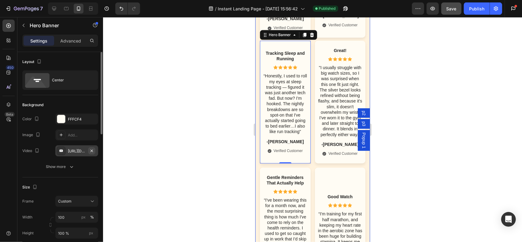
click at [94, 151] on icon "button" at bounding box center [91, 150] width 5 height 5
click at [342, 65] on div "Great! Text Block Icon Icon Icon Icon Icon Icon List "I usually struggle with b…" at bounding box center [340, 101] width 51 height 123
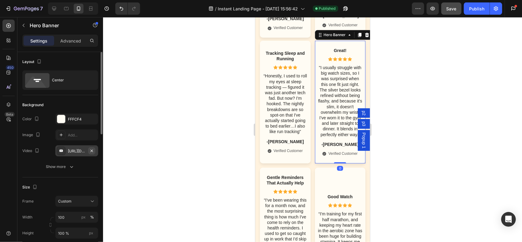
click at [91, 150] on icon "button" at bounding box center [91, 150] width 2 height 2
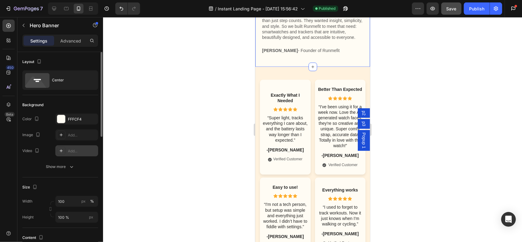
scroll to position [2366, 0]
click at [294, 168] on div "Background Image" at bounding box center [285, 127] width 51 height 95
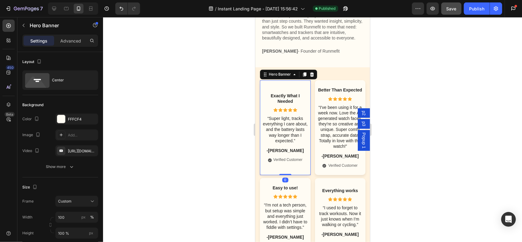
drag, startPoint x: 92, startPoint y: 149, endPoint x: 168, endPoint y: 159, distance: 77.0
click at [0, 0] on icon "button" at bounding box center [0, 0] width 0 height 0
click at [345, 168] on div "Better Than Expected Text Block Icon Icon Icon Icon Icon Icon List “I've been u…" at bounding box center [340, 127] width 51 height 95
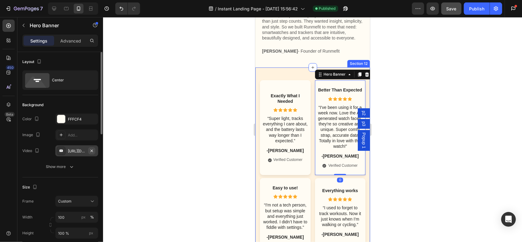
click at [90, 151] on icon "button" at bounding box center [91, 150] width 5 height 5
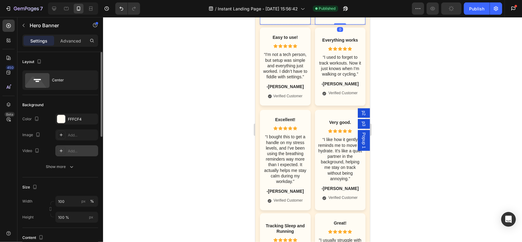
scroll to position [2519, 0]
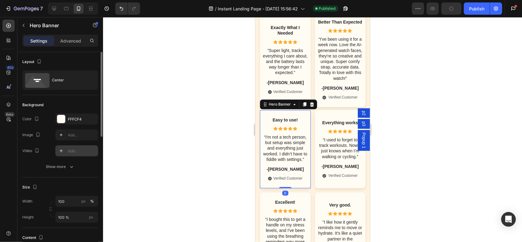
click at [304, 124] on div "Easy to use! Text Block Icon Icon Icon Icon Icon Icon List “I'm not a tech pers…" at bounding box center [285, 149] width 51 height 78
click at [94, 151] on icon "button" at bounding box center [91, 150] width 5 height 5
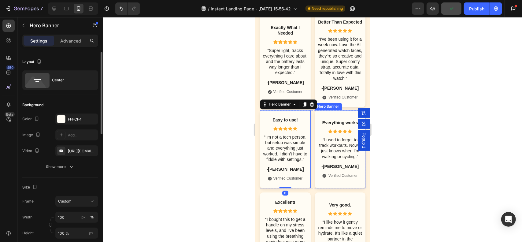
click at [331, 124] on div "Background Image" at bounding box center [340, 149] width 51 height 78
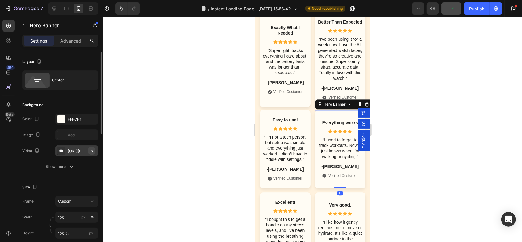
click at [90, 148] on icon "button" at bounding box center [91, 150] width 5 height 5
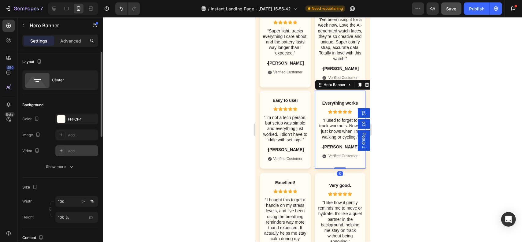
scroll to position [2641, 0]
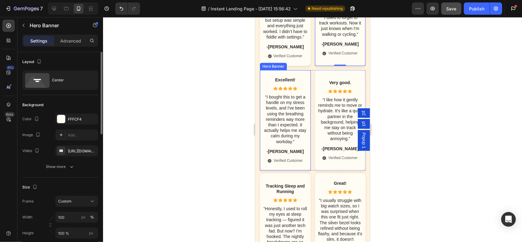
click at [300, 95] on div "Excellent! Text Block Icon Icon Icon Icon Icon Icon List “I bought this to get …" at bounding box center [285, 120] width 51 height 100
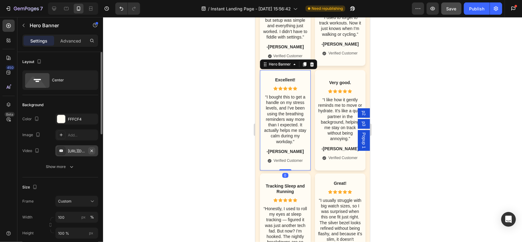
click at [94, 152] on icon "button" at bounding box center [91, 150] width 5 height 5
click at [343, 92] on div "Very good. Text Block Icon Icon Icon Icon Icon Icon List “I like how it gently …" at bounding box center [340, 120] width 51 height 100
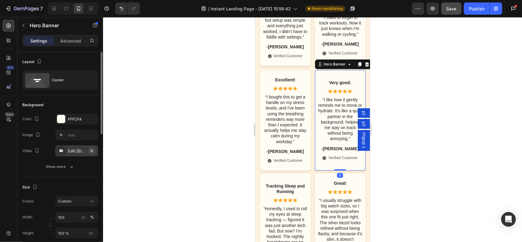
click at [91, 150] on icon "button" at bounding box center [91, 150] width 5 height 5
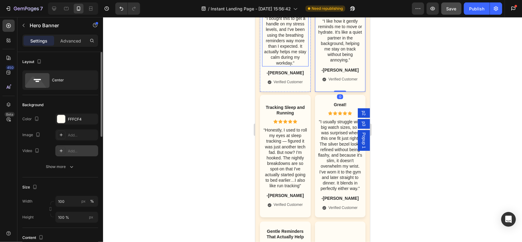
scroll to position [2733, 0]
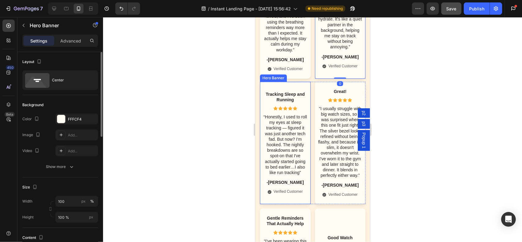
click at [292, 106] on div "Tracking Sleep and Running Text Block Icon Icon Icon Icon Icon Icon List “Hones…" at bounding box center [285, 142] width 51 height 117
click at [330, 107] on div "Great! Text Block Icon Icon Icon Icon Icon Icon List "I usually struggle with b…" at bounding box center [340, 142] width 51 height 123
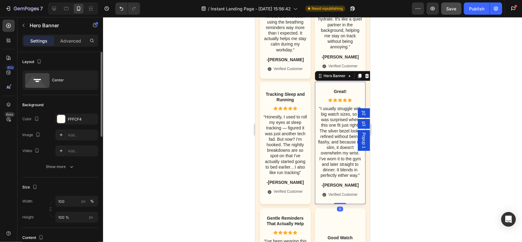
click at [294, 103] on div "Tracking Sleep and Running" at bounding box center [285, 96] width 46 height 12
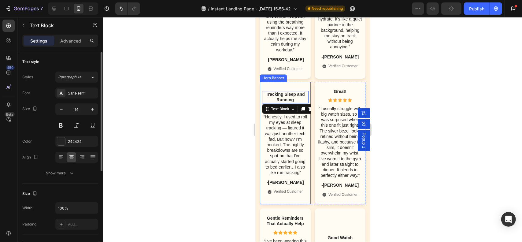
click at [293, 108] on div "Tracking Sleep and Running Text Block 10 Icon Icon Icon Icon Icon Icon List “Ho…" at bounding box center [285, 142] width 51 height 117
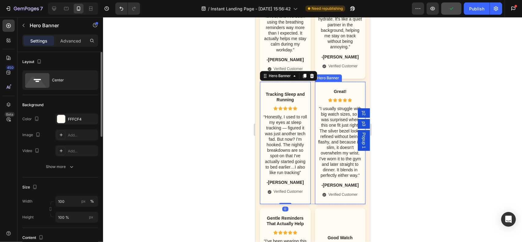
click at [319, 106] on div "Great! Text Block Icon Icon Icon Icon Icon Icon List "I usually struggle with b…" at bounding box center [340, 142] width 51 height 123
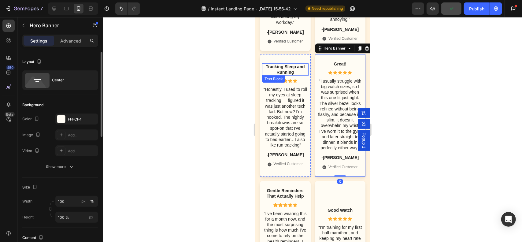
scroll to position [2855, 0]
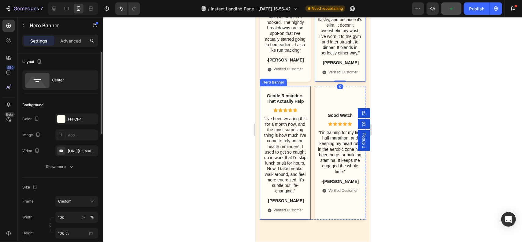
click at [293, 116] on div "Gentle Reminders That Actually Help Text Block Icon Icon Icon Icon Icon Icon Li…" at bounding box center [285, 153] width 51 height 134
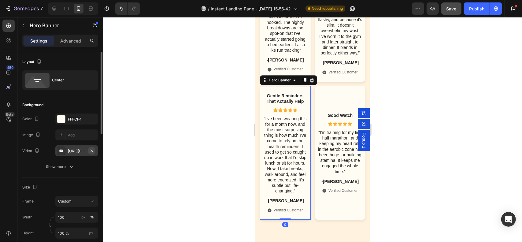
click at [92, 149] on icon "button" at bounding box center [91, 150] width 5 height 5
click at [337, 119] on div "Background Image" at bounding box center [340, 153] width 51 height 134
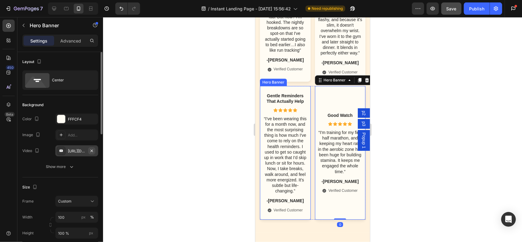
click at [90, 149] on icon "button" at bounding box center [91, 150] width 5 height 5
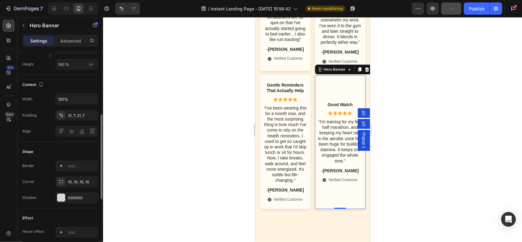
scroll to position [2947, 0]
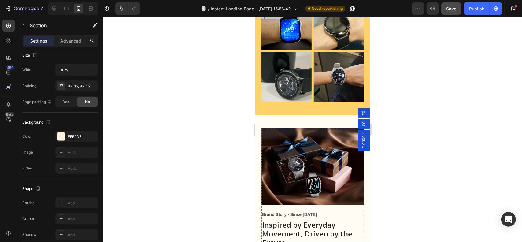
scroll to position [2183, 0]
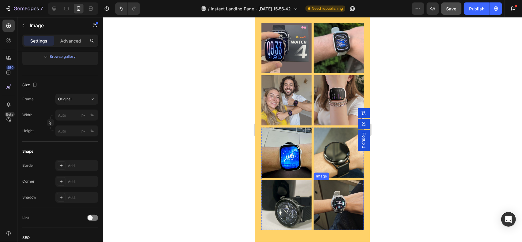
click at [328, 189] on img at bounding box center [338, 204] width 50 height 50
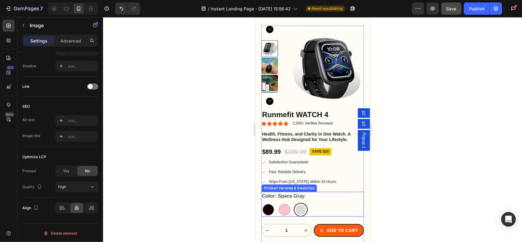
scroll to position [1528, 0]
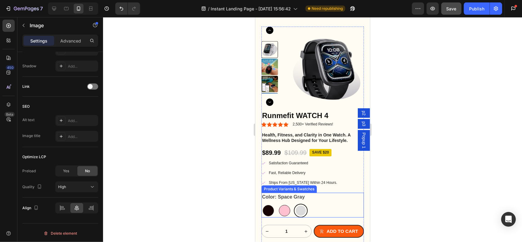
click at [287, 206] on div at bounding box center [283, 209] width 11 height 11
click at [277, 203] on input "Blossom Pink Blossom Pink" at bounding box center [277, 203] width 0 height 0
radio input "true"
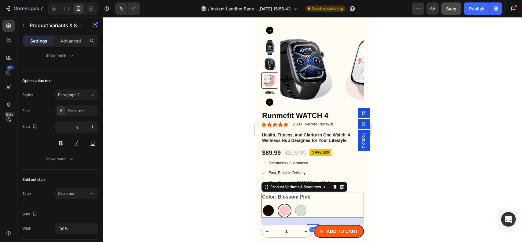
scroll to position [0, 0]
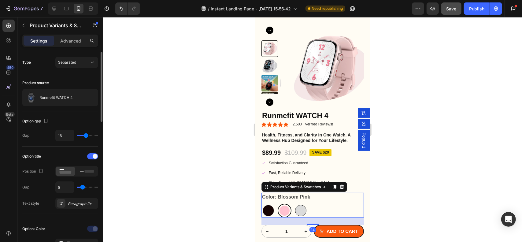
click at [304, 212] on div at bounding box center [300, 209] width 11 height 11
click at [293, 203] on input "Space Gray Space Gray" at bounding box center [293, 203] width 0 height 0
radio input "true"
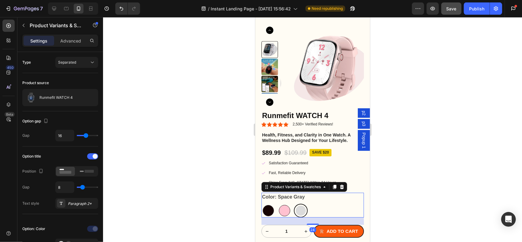
click at [285, 211] on div at bounding box center [283, 209] width 11 height 11
click at [277, 203] on input "Blossom Pink Blossom Pink" at bounding box center [277, 203] width 0 height 0
radio input "true"
click at [299, 208] on div at bounding box center [300, 209] width 11 height 11
click at [293, 203] on input "Space Gray Space Gray" at bounding box center [293, 203] width 0 height 0
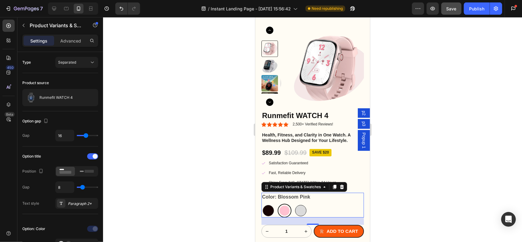
radio input "true"
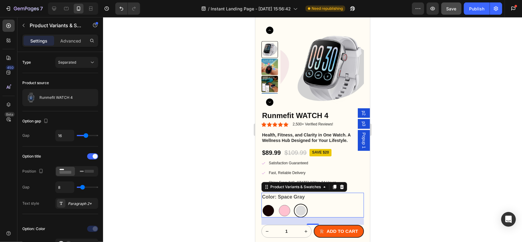
click at [269, 210] on div at bounding box center [267, 209] width 11 height 11
click at [261, 203] on input "Midnight Black Midnight Black" at bounding box center [261, 203] width 0 height 0
radio input "true"
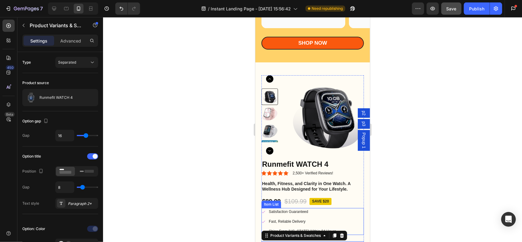
scroll to position [1406, 0]
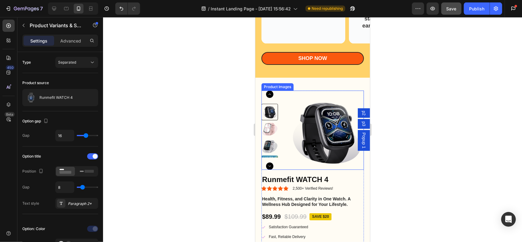
click at [286, 107] on img at bounding box center [325, 131] width 83 height 83
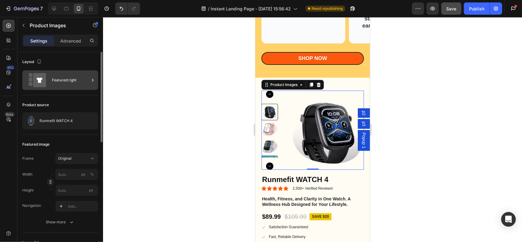
click at [51, 75] on div "Featured right" at bounding box center [60, 80] width 76 height 20
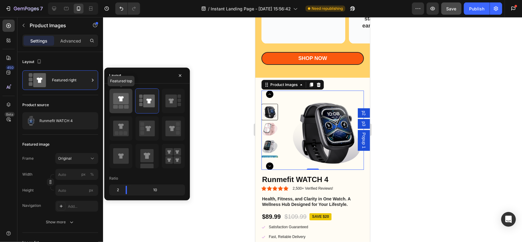
click at [124, 104] on icon at bounding box center [121, 98] width 16 height 11
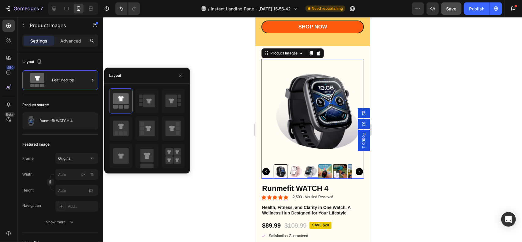
scroll to position [1436, 0]
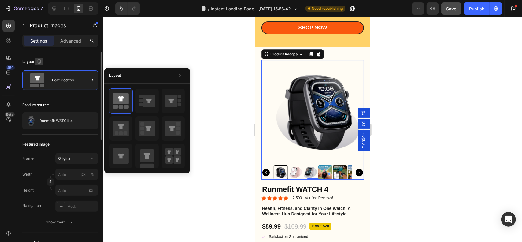
click at [39, 60] on icon "button" at bounding box center [39, 61] width 6 height 6
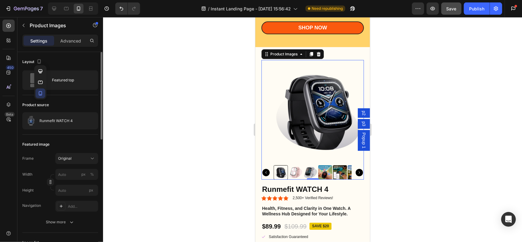
click at [43, 93] on icon "button" at bounding box center [40, 93] width 6 height 6
click at [51, 59] on div "Layout" at bounding box center [60, 62] width 76 height 10
click at [57, 73] on div "Featured top" at bounding box center [70, 80] width 37 height 14
click at [66, 62] on div "Layout" at bounding box center [60, 62] width 76 height 10
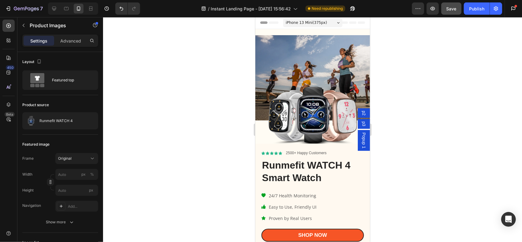
scroll to position [0, 0]
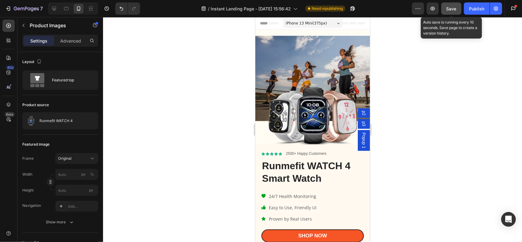
click at [450, 8] on span "Save" at bounding box center [451, 8] width 10 height 5
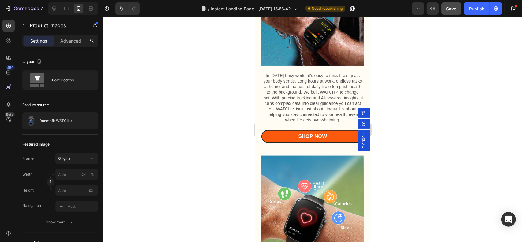
scroll to position [520, 0]
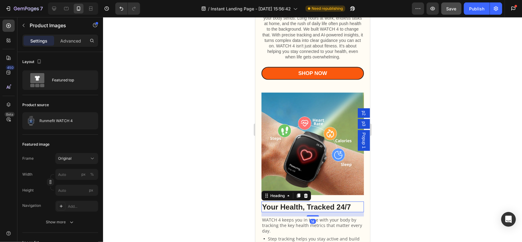
click at [306, 207] on strong "Your Health, Tracked 24/7" at bounding box center [306, 206] width 89 height 8
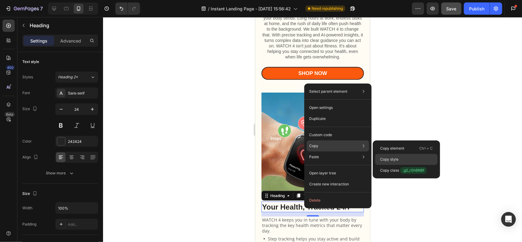
click at [387, 160] on p "Copy style" at bounding box center [389, 160] width 18 height 6
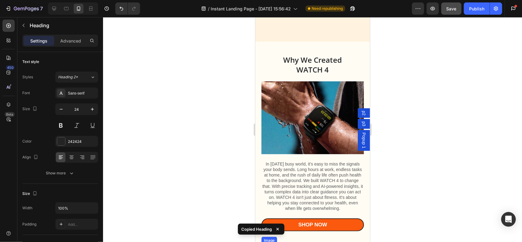
scroll to position [367, 0]
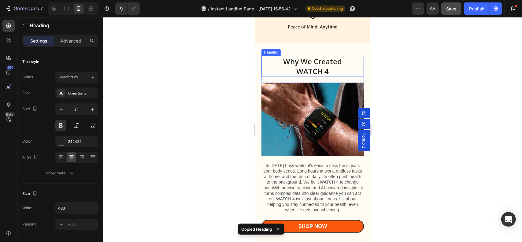
click at [303, 60] on h2 "Why We Created WATCH 4" at bounding box center [312, 66] width 102 height 20
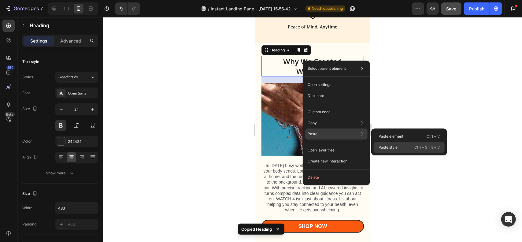
click at [410, 148] on div "Paste style Ctrl + Shift + V" at bounding box center [409, 147] width 71 height 11
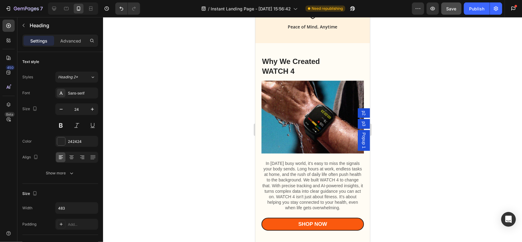
click at [294, 61] on h2 "Why We Created WATCH 4" at bounding box center [312, 66] width 102 height 20
click at [121, 10] on icon "Undo/Redo" at bounding box center [121, 9] width 6 height 6
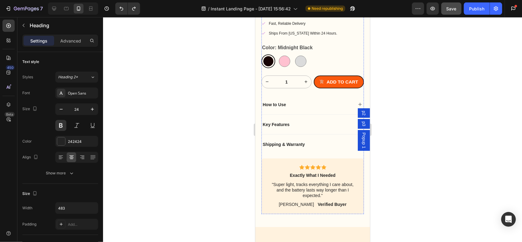
scroll to position [1987, 0]
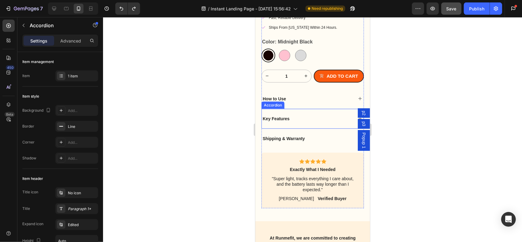
click at [297, 115] on div "Key Features" at bounding box center [307, 118] width 92 height 7
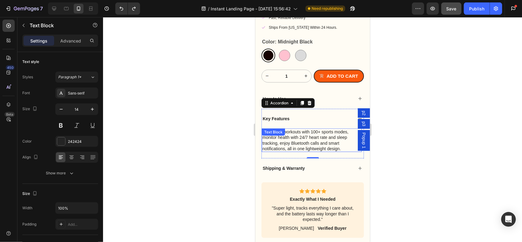
click at [308, 128] on div "Track your workouts with 100+ sports modes, monitor health with 24/7 heart rate…" at bounding box center [311, 140] width 100 height 24
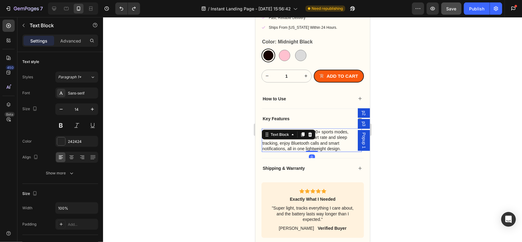
click at [308, 132] on icon at bounding box center [310, 134] width 4 height 4
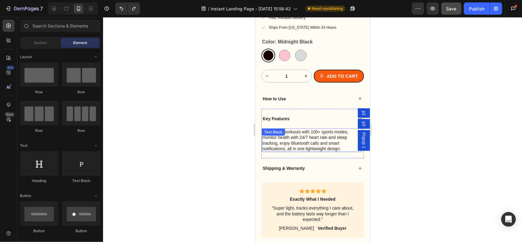
click at [318, 129] on p "Track your workouts with 100+ sports modes, monitor health with 24/7 heart rate…" at bounding box center [311, 140] width 99 height 22
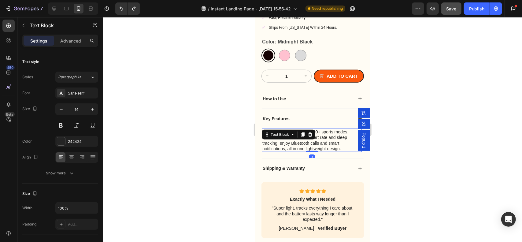
click at [324, 130] on p "Track your workouts with 100+ sports modes, monitor health with 24/7 heart rate…" at bounding box center [311, 140] width 99 height 22
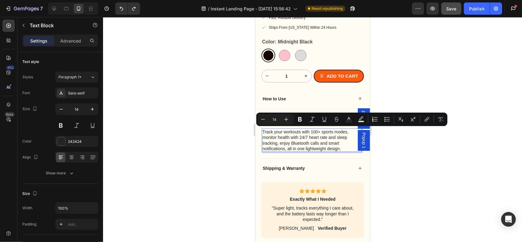
click at [317, 129] on p "Track your workouts with 100+ sports modes, monitor health with 24/7 heart rate…" at bounding box center [311, 140] width 99 height 22
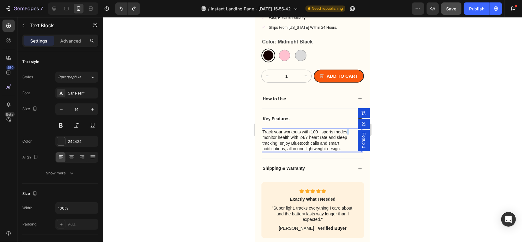
click at [352, 129] on p "Track your workouts with 100+ sports modes, monitor health with 24/7 heart rate…" at bounding box center [311, 140] width 99 height 22
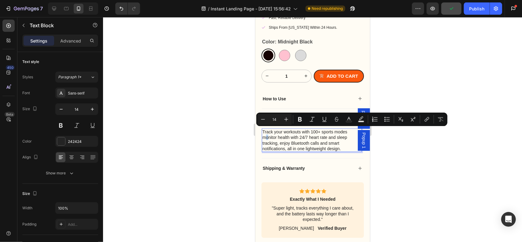
drag, startPoint x: 267, startPoint y: 131, endPoint x: 263, endPoint y: 130, distance: 3.1
click at [263, 134] on p "monitor health with 24/7 heart rate and sleep tracking, enjoy Bluetooth calls a…" at bounding box center [311, 142] width 99 height 17
drag, startPoint x: 331, startPoint y: 131, endPoint x: 340, endPoint y: 133, distance: 9.7
click at [340, 134] on p "Monitor health with 24/7 heart rate and sleep tracking, enjoy Bluetooth calls a…" at bounding box center [311, 142] width 99 height 17
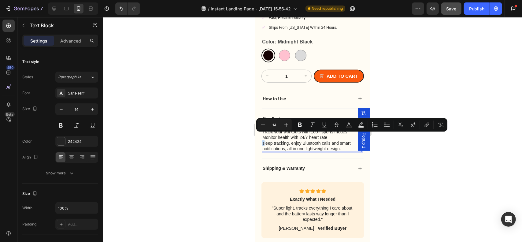
click at [262, 140] on p "sleep tracking, enjoy Bluetooth calls and smart notifications, all in one light…" at bounding box center [311, 145] width 99 height 11
click at [291, 140] on p "Sleep tracking, enjoy Bluetooth calls and smart notifications, all in one light…" at bounding box center [311, 145] width 99 height 11
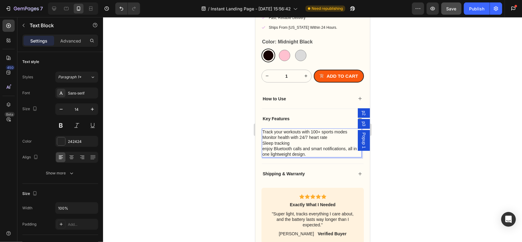
click at [298, 140] on p "Sleep tracking" at bounding box center [311, 143] width 99 height 6
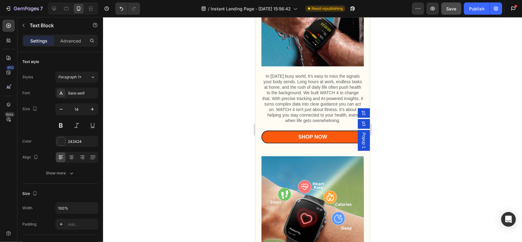
scroll to position [459, 0]
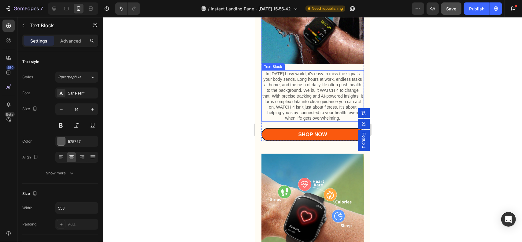
click at [274, 99] on p "In [DATE] busy world, it's easy to miss the signals your body sends. Long hours…" at bounding box center [312, 96] width 101 height 50
click at [274, 102] on p "In [DATE] busy world, it's easy to miss the signals your body sends. Long hours…" at bounding box center [312, 96] width 101 height 50
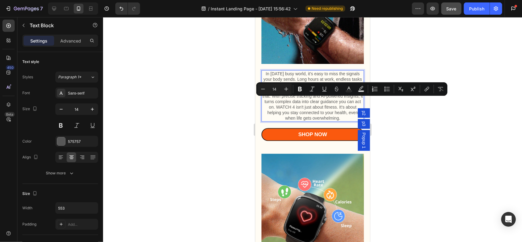
click at [278, 101] on p "In [DATE] busy world, it's easy to miss the signals your body sends. Long hours…" at bounding box center [312, 96] width 101 height 50
drag, startPoint x: 273, startPoint y: 100, endPoint x: 311, endPoint y: 103, distance: 38.0
click at [311, 103] on p "In [DATE] busy world, it's easy to miss the signals your body sends. Long hours…" at bounding box center [312, 96] width 101 height 50
copy p "AI-powered insights"
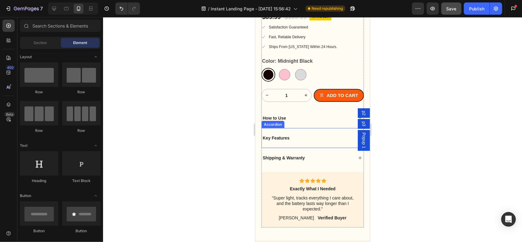
scroll to position [1970, 0]
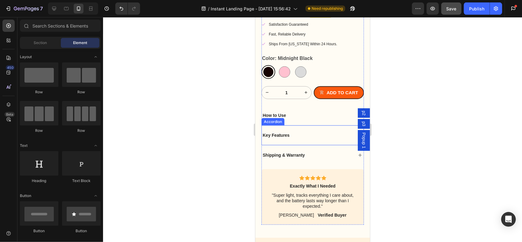
click at [284, 125] on div "Key Features" at bounding box center [312, 135] width 102 height 20
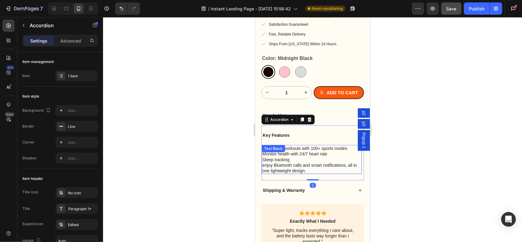
click at [291, 157] on p "Sleep tracking" at bounding box center [311, 160] width 99 height 6
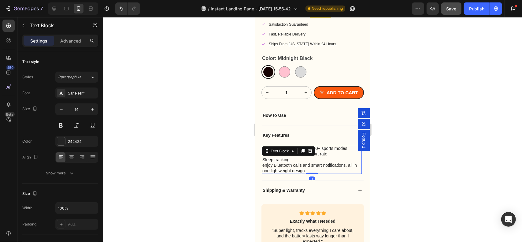
click at [291, 157] on p "Sleep tracking" at bounding box center [311, 160] width 99 height 6
click at [290, 157] on p "Sleep tracking&" at bounding box center [311, 160] width 99 height 6
drag, startPoint x: 314, startPoint y: 158, endPoint x: 304, endPoint y: 157, distance: 9.8
click at [304, 162] on p "enjoy Bluetooth calls and smart notifications, all in one lightweight design." at bounding box center [311, 167] width 99 height 11
click at [262, 168] on p "smart notifications, all in one lightweight design." at bounding box center [311, 171] width 99 height 6
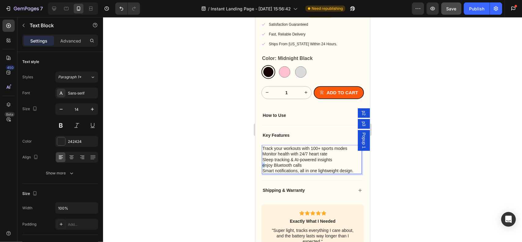
click at [263, 162] on p "enjoy Bluetooth calls" at bounding box center [311, 165] width 99 height 6
click at [293, 170] on p "Smart notifications, all in one lightweight design." at bounding box center [311, 171] width 99 height 6
click at [300, 168] on p "Smart notifications, all in one lightweight design." at bounding box center [311, 171] width 99 height 6
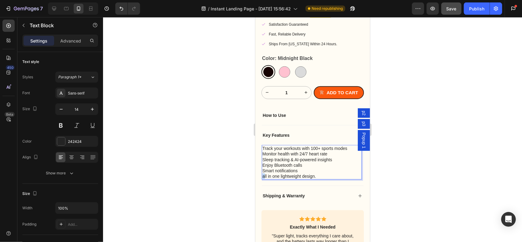
click at [262, 173] on p "all in one lightweight design." at bounding box center [311, 176] width 99 height 6
click at [319, 173] on p "All in one lightweight design." at bounding box center [311, 176] width 99 height 6
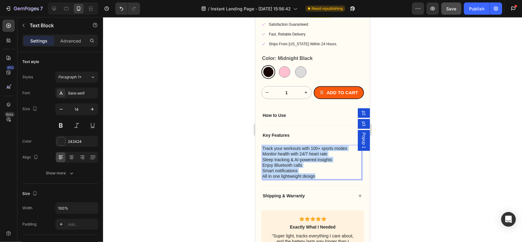
drag, startPoint x: 323, startPoint y: 171, endPoint x: 263, endPoint y: 142, distance: 66.4
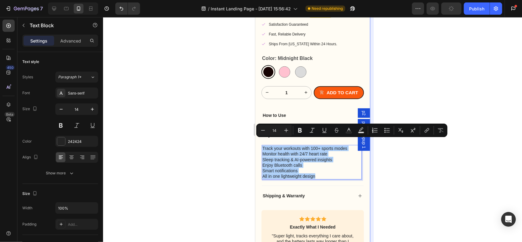
click at [387, 132] on icon "Editor contextual toolbar" at bounding box center [388, 132] width 4 height 0
type input "14"
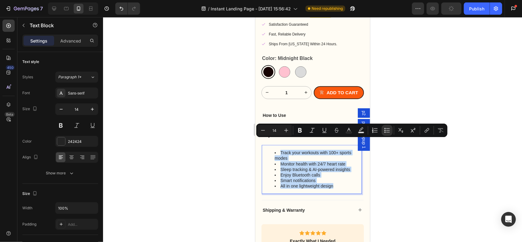
click at [297, 161] on li "Monitor health with 24/7 heart rate" at bounding box center [317, 164] width 87 height 6
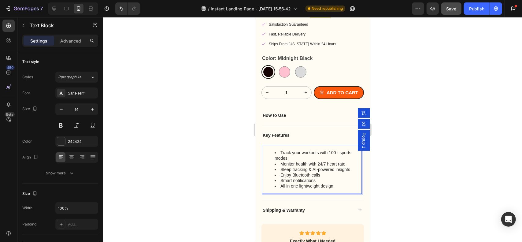
click at [273, 149] on ul "Track your workouts with 100+ sports modes Monitor health with 24/7 heart rate …" at bounding box center [311, 168] width 99 height 39
click at [270, 149] on ul "Track your workouts with 100+ sports modes Monitor health with 24/7 heart rate …" at bounding box center [311, 168] width 99 height 39
click at [316, 183] on li "All in one lightweight design" at bounding box center [317, 186] width 87 height 6
drag, startPoint x: 295, startPoint y: 148, endPoint x: 289, endPoint y: 161, distance: 15.1
click at [289, 166] on li "Sleep tracking & AI-powered insights" at bounding box center [317, 169] width 87 height 6
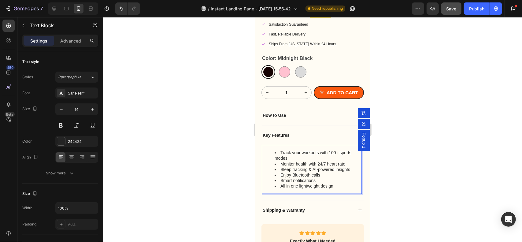
click at [263, 152] on ul "Track your workouts with 100+ sports modes Monitor health with 24/7 heart rate …" at bounding box center [311, 168] width 99 height 39
click at [291, 149] on li "Track your workouts with 100+ sports modes" at bounding box center [317, 154] width 87 height 11
click at [303, 183] on li "All in one lightweight design" at bounding box center [317, 186] width 87 height 6
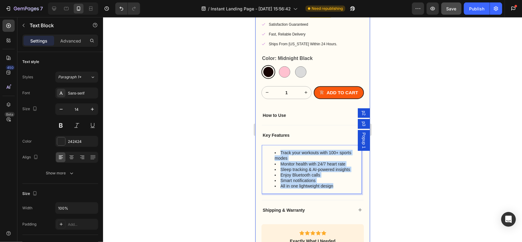
drag, startPoint x: 339, startPoint y: 180, endPoint x: 256, endPoint y: 127, distance: 97.7
click at [256, 127] on div "Product Images Runmefit WATCH 4 Product Title Icon Icon Icon Icon Icon Icon Lis…" at bounding box center [312, 63] width 115 height 457
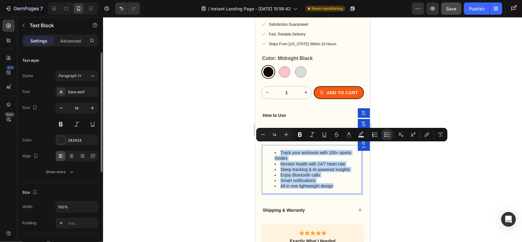
scroll to position [0, 0]
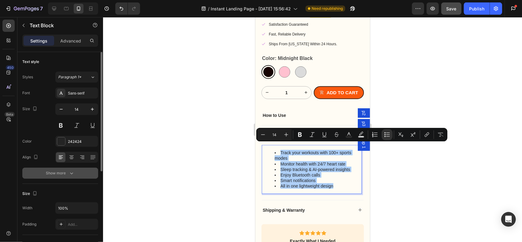
click at [65, 172] on div "Show more" at bounding box center [60, 173] width 28 height 6
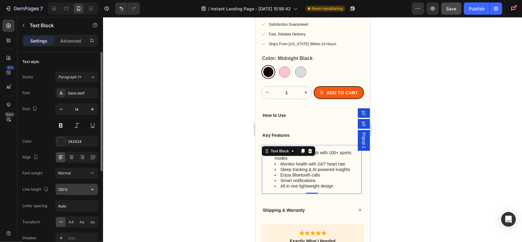
click at [74, 192] on input "130%" at bounding box center [77, 189] width 42 height 11
click at [89, 190] on button "button" at bounding box center [92, 189] width 11 height 11
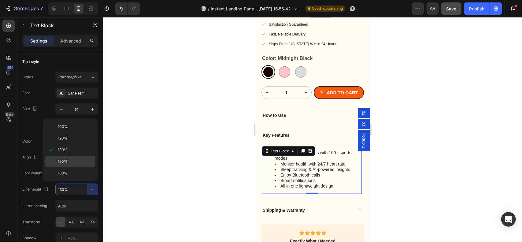
click at [68, 159] on p "150%" at bounding box center [75, 162] width 35 height 6
type input "150%"
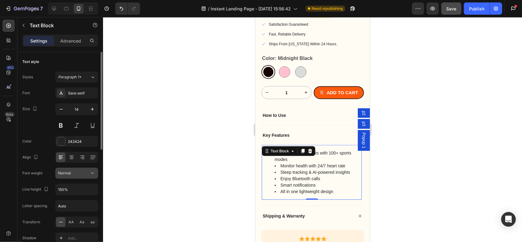
click at [76, 173] on div "Normal" at bounding box center [73, 173] width 31 height 6
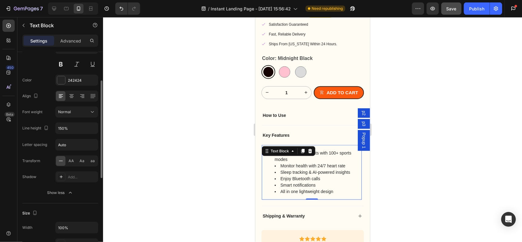
scroll to position [92, 0]
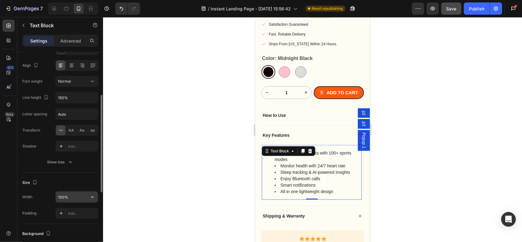
click at [67, 195] on input "100%" at bounding box center [77, 196] width 42 height 11
drag, startPoint x: 84, startPoint y: 197, endPoint x: 91, endPoint y: 198, distance: 7.7
click at [86, 197] on input "100%" at bounding box center [77, 196] width 42 height 11
click at [91, 198] on icon "button" at bounding box center [92, 197] width 6 height 6
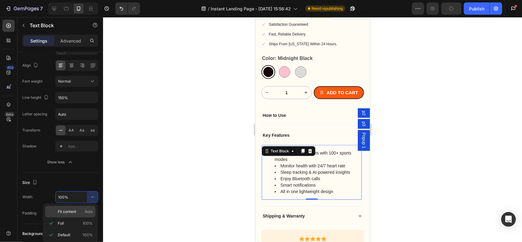
click at [78, 211] on p "Fit content Auto" at bounding box center [75, 212] width 35 height 6
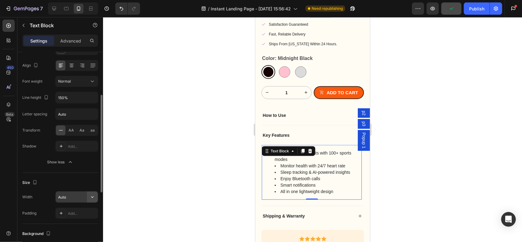
click at [90, 195] on icon "button" at bounding box center [92, 197] width 6 height 6
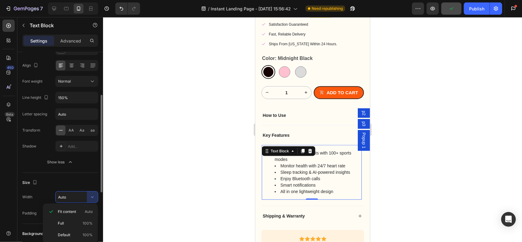
scroll to position [122, 0]
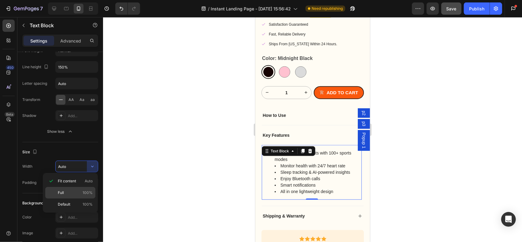
click at [79, 193] on p "Full 100%" at bounding box center [75, 193] width 35 height 6
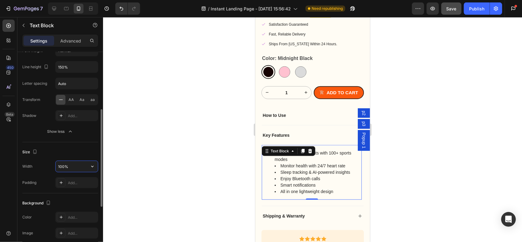
click at [67, 167] on input "100%" at bounding box center [77, 166] width 42 height 11
click at [64, 167] on input "100%" at bounding box center [77, 166] width 42 height 11
click at [59, 164] on input "100%" at bounding box center [77, 166] width 42 height 11
click at [72, 155] on div "Size" at bounding box center [60, 152] width 76 height 10
drag, startPoint x: 69, startPoint y: 164, endPoint x: 84, endPoint y: 167, distance: 15.1
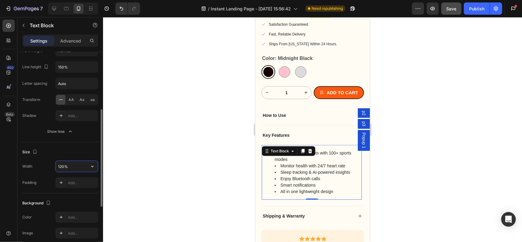
click at [69, 164] on input "120%" at bounding box center [77, 166] width 42 height 11
click at [98, 170] on div "Text style Styles Paragraph 1* Font Sans-serif Size 14 Color 242424 Align Font …" at bounding box center [60, 151] width 86 height 443
click at [92, 165] on icon "button" at bounding box center [92, 166] width 6 height 6
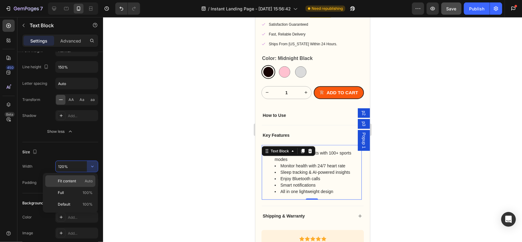
click at [75, 180] on span "Fit content" at bounding box center [67, 181] width 18 height 6
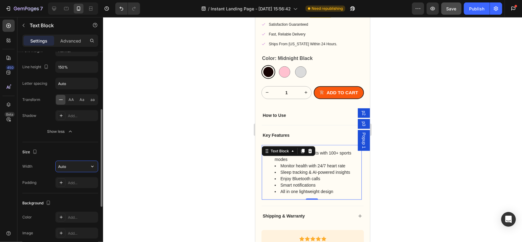
click at [83, 165] on input "Auto" at bounding box center [77, 166] width 42 height 11
click at [86, 168] on input "Auto" at bounding box center [77, 166] width 42 height 11
click at [92, 165] on icon "button" at bounding box center [92, 166] width 6 height 6
click at [75, 190] on p "Full 100%" at bounding box center [75, 193] width 35 height 6
type input "100%"
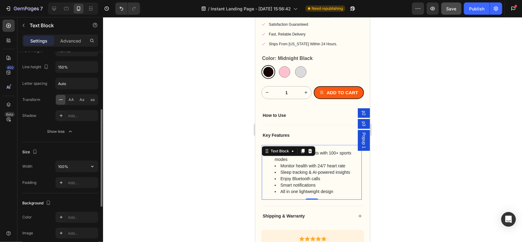
click at [68, 152] on div "Size" at bounding box center [60, 152] width 76 height 10
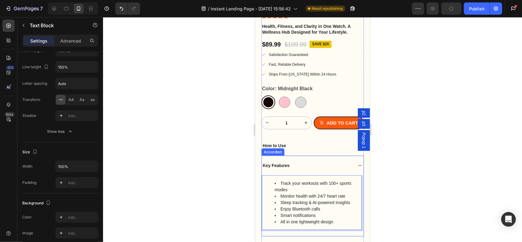
scroll to position [1940, 0]
click at [331, 199] on li "Sleep tracking & AI-powered insights" at bounding box center [317, 202] width 87 height 6
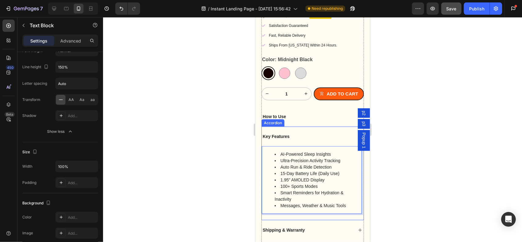
scroll to position [1970, 0]
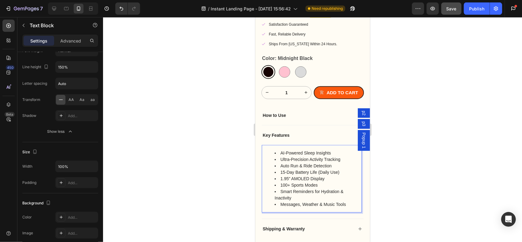
click at [281, 149] on li "AI-Powered Sleep Insights" at bounding box center [317, 152] width 87 height 6
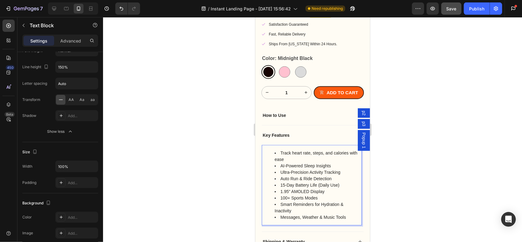
click at [449, 13] on button "Save" at bounding box center [451, 8] width 20 height 12
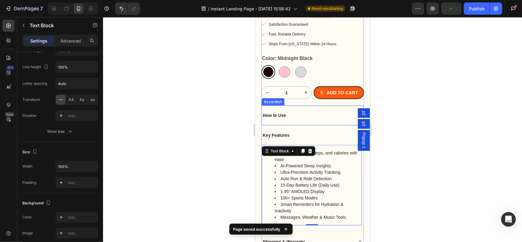
click at [293, 111] on div "How to Use" at bounding box center [307, 114] width 92 height 7
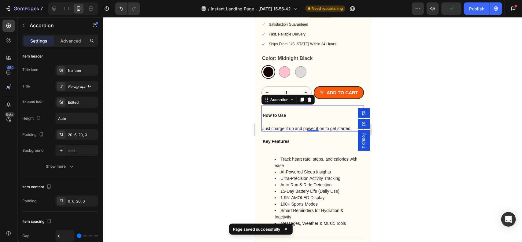
scroll to position [0, 0]
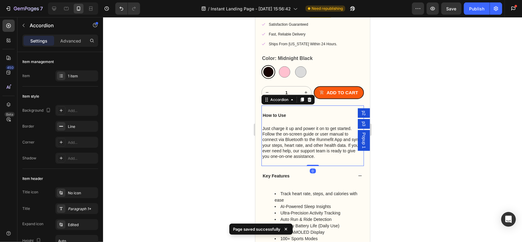
click at [303, 111] on div "How to Use" at bounding box center [307, 114] width 92 height 7
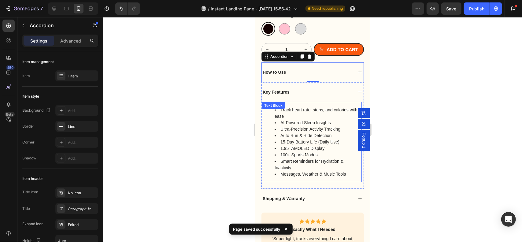
scroll to position [2062, 0]
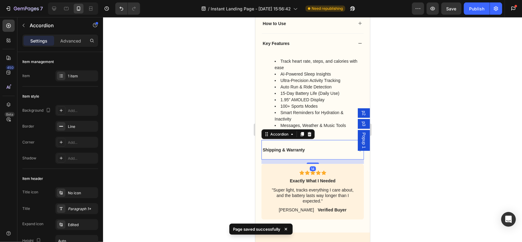
click at [307, 146] on div "Shipping & Warranty" at bounding box center [307, 149] width 92 height 7
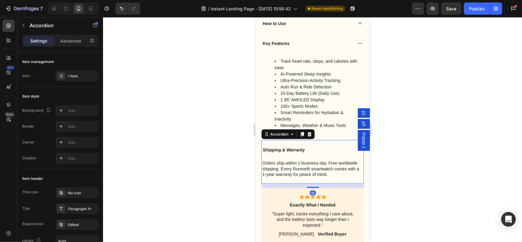
click at [307, 146] on div "Shipping & Warranty" at bounding box center [307, 149] width 92 height 7
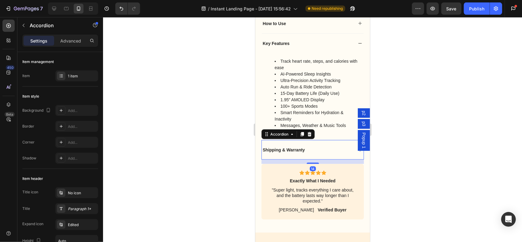
click at [307, 146] on div "Shipping & Warranty" at bounding box center [307, 149] width 92 height 7
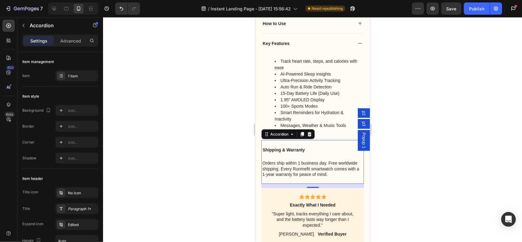
click at [307, 146] on div "Shipping & Warranty" at bounding box center [307, 149] width 92 height 7
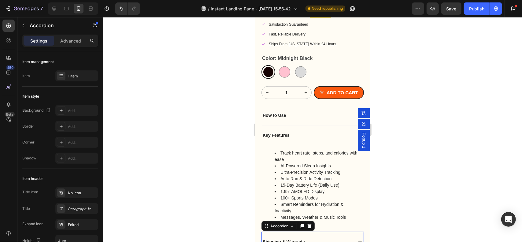
scroll to position [1879, 0]
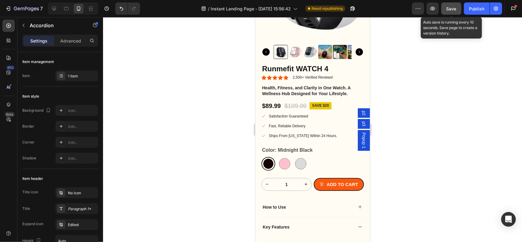
click at [458, 9] on button "Save" at bounding box center [451, 8] width 20 height 12
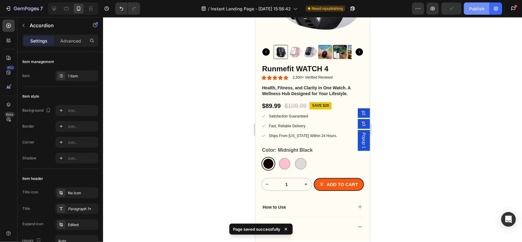
click at [476, 11] on div "Publish" at bounding box center [476, 9] width 15 height 6
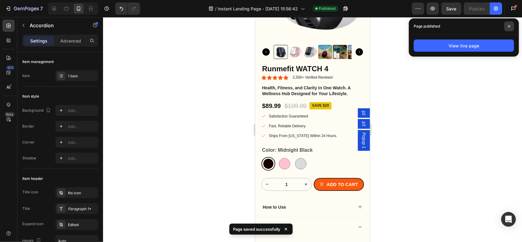
click at [511, 25] on span at bounding box center [509, 26] width 10 height 10
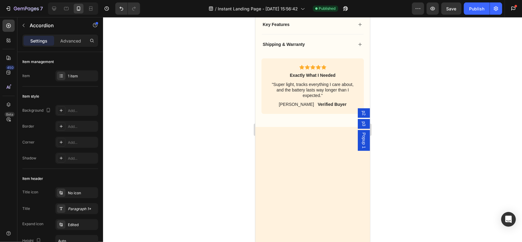
scroll to position [2093, 0]
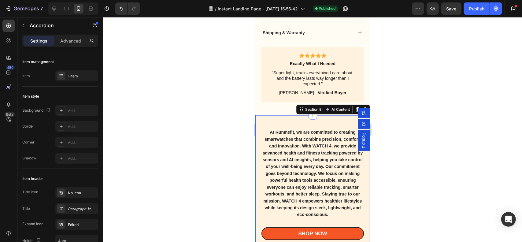
click at [319, 115] on div "At Runmefit, we are committed to creating smartwatches that combine precision, …" at bounding box center [312, 183] width 115 height 137
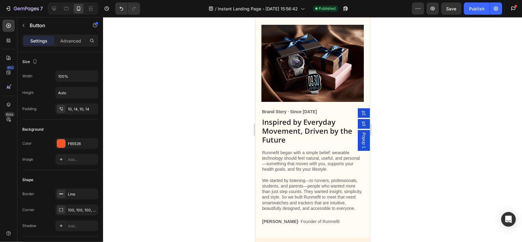
scroll to position [2887, 0]
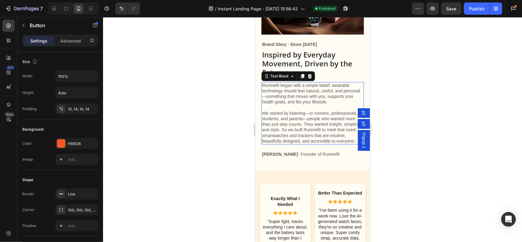
click at [310, 116] on p "We started by listening—to runners, professionals, students, and parents—people…" at bounding box center [312, 126] width 101 height 33
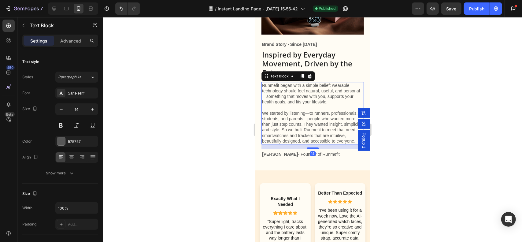
click at [309, 116] on p "We started by listening—to runners, professionals, students, and parents—people…" at bounding box center [312, 126] width 101 height 33
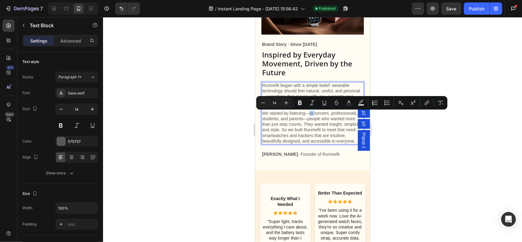
click at [309, 116] on p "We started by listening—to runners, professionals, students, and parents—people…" at bounding box center [312, 126] width 101 height 33
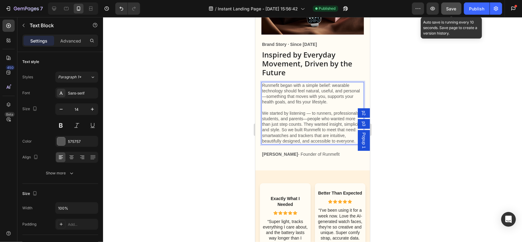
click at [458, 7] on button "Save" at bounding box center [451, 8] width 20 height 12
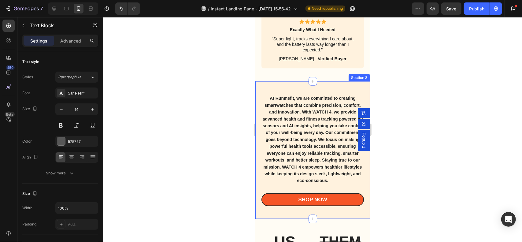
scroll to position [2123, 0]
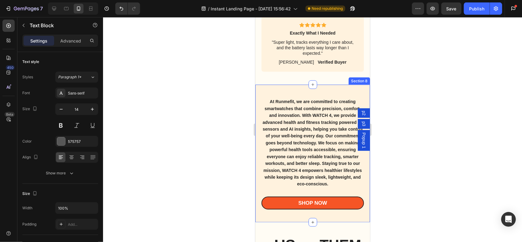
click at [334, 84] on div "At Runmefit, we are committed to creating smartwatches that combine precision, …" at bounding box center [312, 152] width 115 height 137
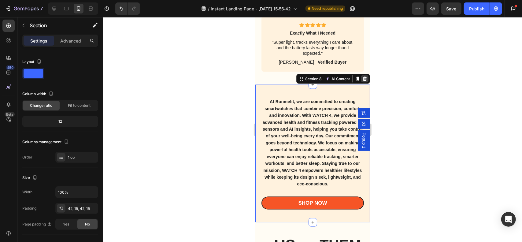
click at [363, 76] on icon at bounding box center [365, 78] width 4 height 4
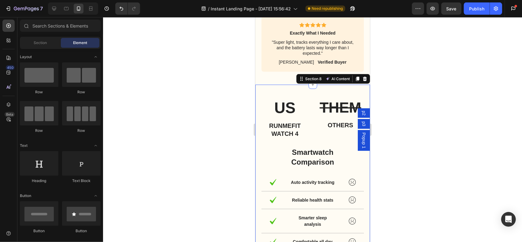
click at [314, 86] on div "US Heading RUNMEFIT WATCH 4 Heading THEM Heading others Heading Row Smartwatch …" at bounding box center [312, 191] width 115 height 214
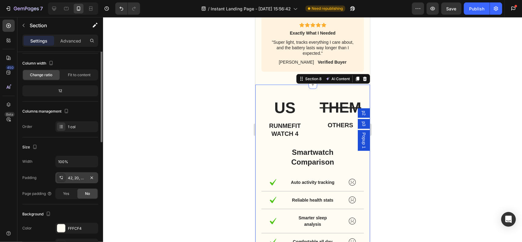
scroll to position [61, 0]
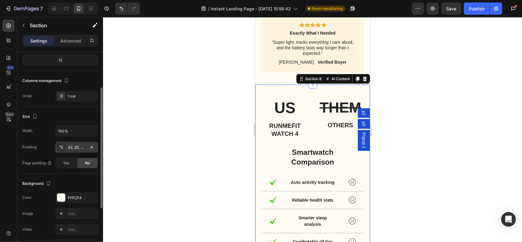
click at [83, 148] on div "42, 20, 42, 20" at bounding box center [77, 148] width 18 height 6
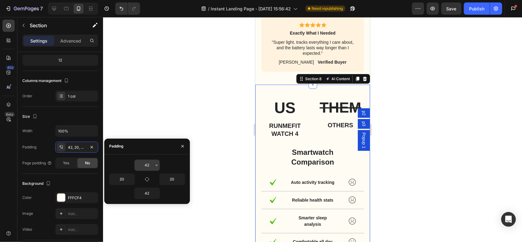
click at [147, 163] on input "42" at bounding box center [146, 165] width 25 height 11
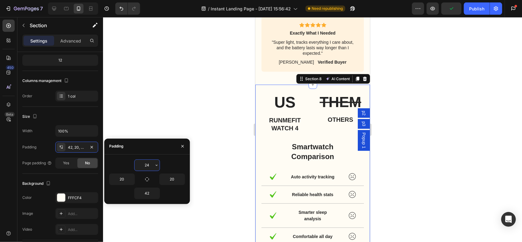
click at [150, 165] on input "24" at bounding box center [146, 165] width 25 height 11
type input "20"
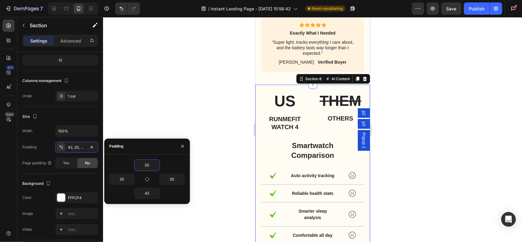
click at [441, 121] on div at bounding box center [312, 129] width 419 height 225
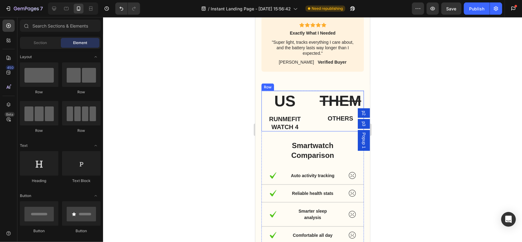
scroll to position [2032, 0]
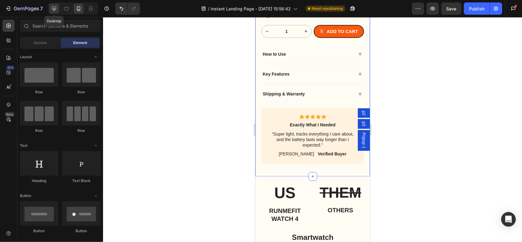
click at [57, 7] on div at bounding box center [54, 9] width 10 height 10
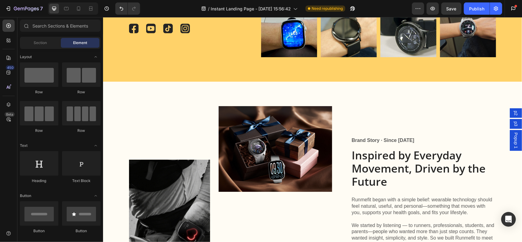
scroll to position [2499, 0]
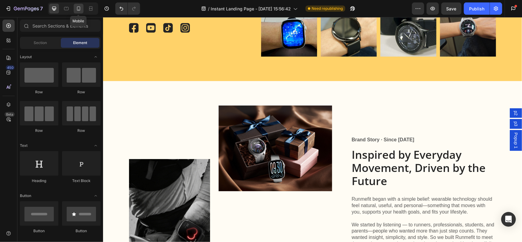
click at [82, 8] on div at bounding box center [79, 9] width 10 height 10
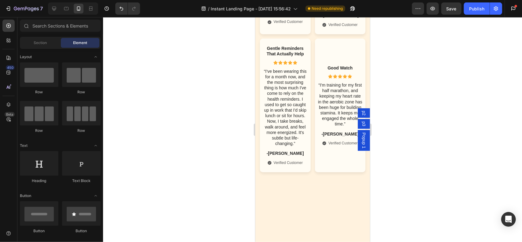
scroll to position [3306, 0]
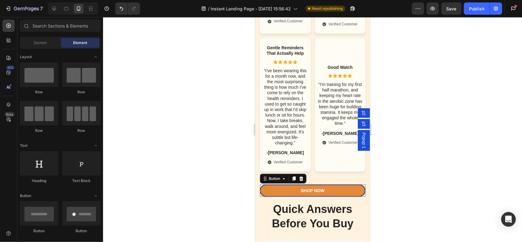
click at [340, 196] on link "Shop Now" at bounding box center [312, 190] width 105 height 12
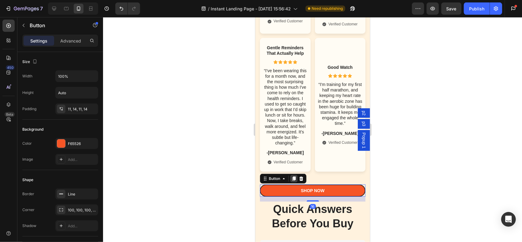
click at [295, 181] on icon at bounding box center [293, 178] width 5 height 5
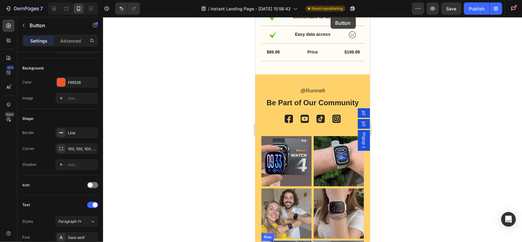
scroll to position [2329, 0]
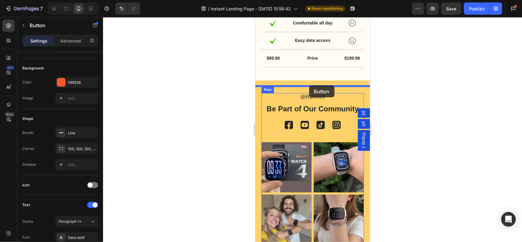
drag, startPoint x: 332, startPoint y: 106, endPoint x: 309, endPoint y: 86, distance: 30.7
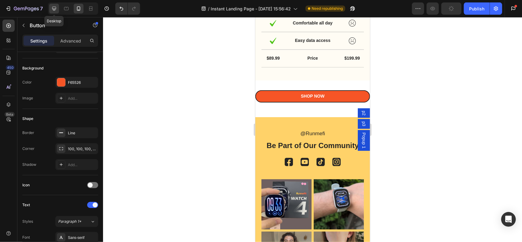
click at [54, 8] on icon at bounding box center [54, 9] width 6 height 6
type input "270"
type input "19"
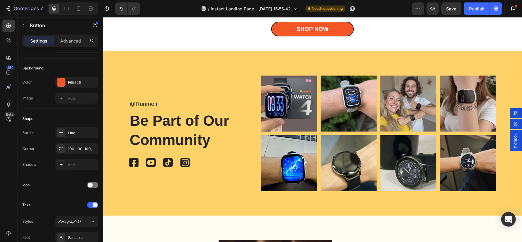
scroll to position [2469, 0]
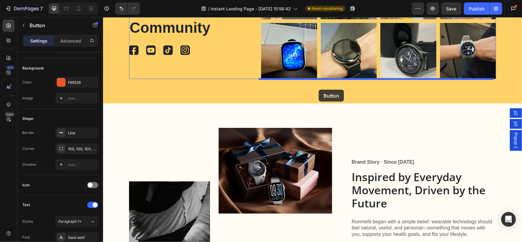
drag, startPoint x: 363, startPoint y: 52, endPoint x: 318, endPoint y: 89, distance: 58.4
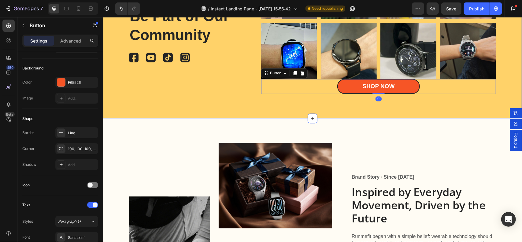
scroll to position [2619, 0]
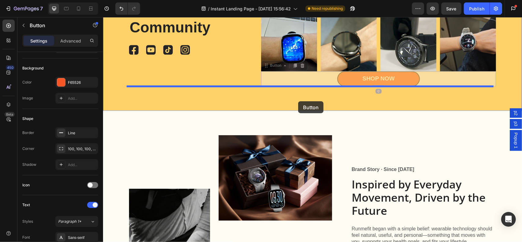
drag, startPoint x: 310, startPoint y: 76, endPoint x: 298, endPoint y: 101, distance: 27.6
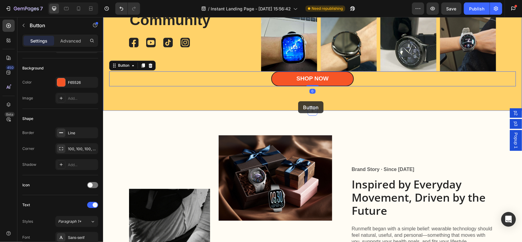
scroll to position [2611, 0]
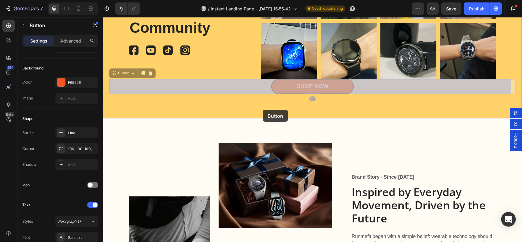
drag, startPoint x: 260, startPoint y: 87, endPoint x: 262, endPoint y: 114, distance: 27.9
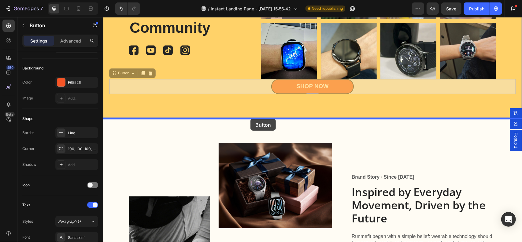
drag, startPoint x: 237, startPoint y: 84, endPoint x: 250, endPoint y: 118, distance: 36.5
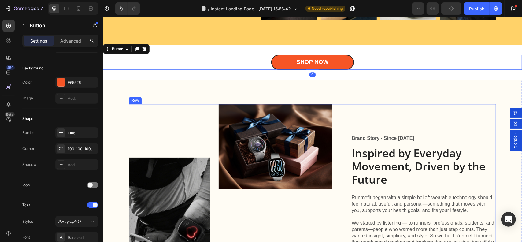
scroll to position [2673, 0]
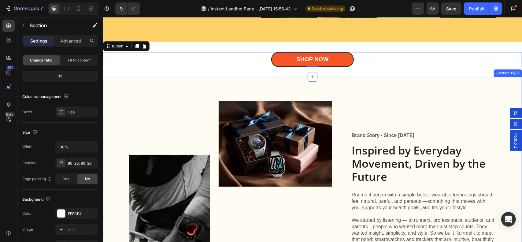
click at [129, 81] on div "Image Image Row Brand Story · Since [DATE] Text Block Inspired by Everyday Move…" at bounding box center [312, 199] width 419 height 246
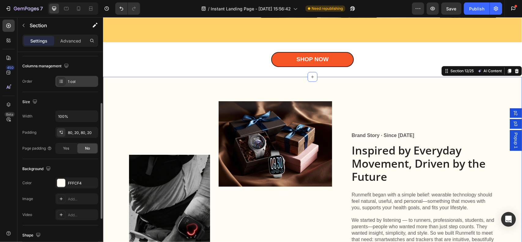
scroll to position [153, 0]
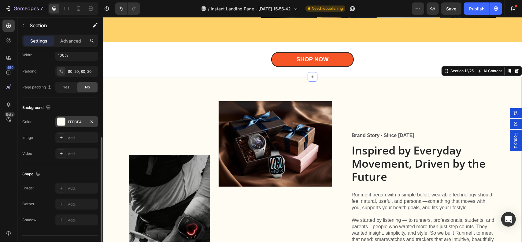
click at [69, 118] on div "FFFCF4" at bounding box center [76, 121] width 43 height 11
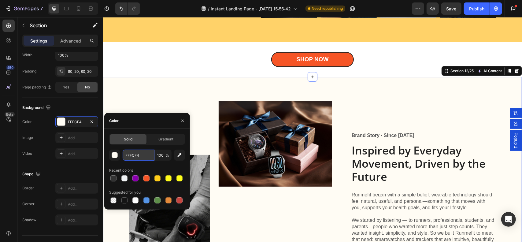
click at [137, 154] on input "FFFCF4" at bounding box center [139, 154] width 32 height 11
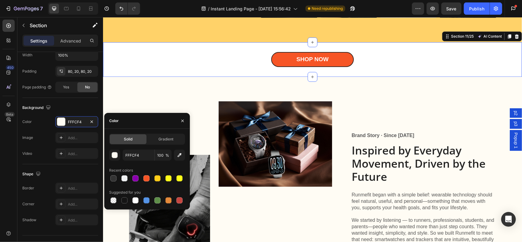
click at [149, 48] on div "Shop Now Button Section 11/25 AI Content Write with GemAI What would you like t…" at bounding box center [312, 59] width 419 height 35
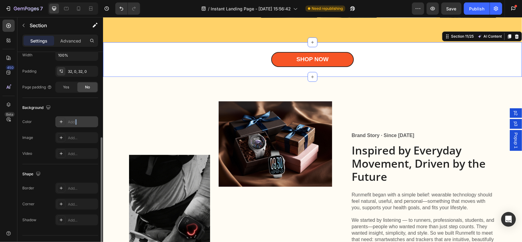
click at [76, 121] on div "Add..." at bounding box center [82, 122] width 29 height 6
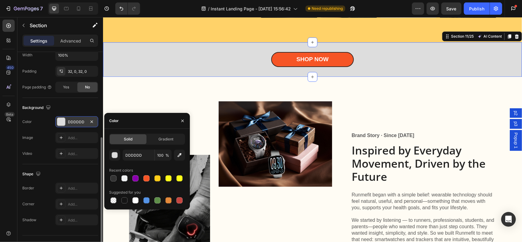
click at [81, 122] on div "DDDDDD" at bounding box center [77, 122] width 18 height 6
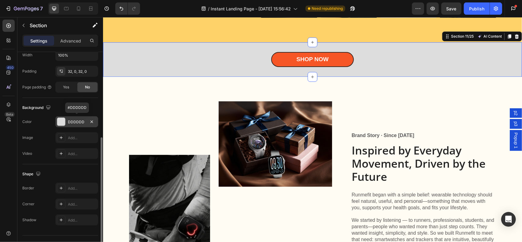
click at [72, 120] on div "DDDDDD" at bounding box center [77, 122] width 18 height 6
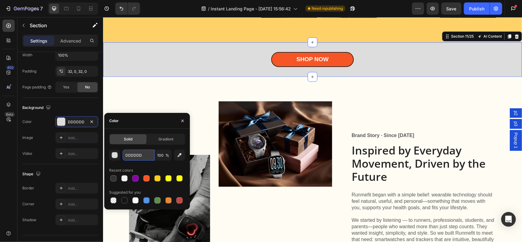
click at [137, 154] on input "DDDDDD" at bounding box center [139, 154] width 32 height 11
paste input "FFFCF4"
type input "FFFCF4"
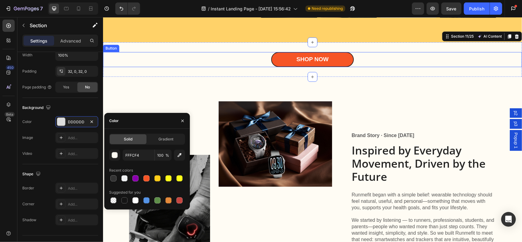
click at [162, 56] on div "Shop Now Button" at bounding box center [312, 59] width 419 height 15
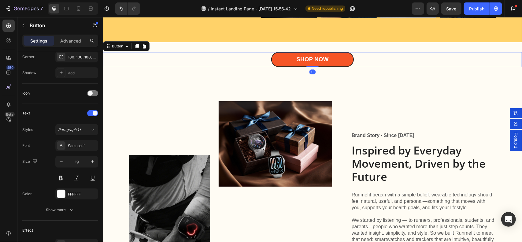
scroll to position [0, 0]
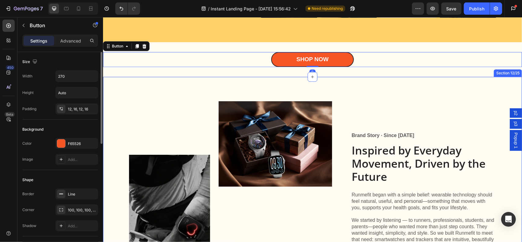
click at [374, 76] on div "Image Image Row Brand Story · Since [DATE] Text Block Inspired by Everyday Move…" at bounding box center [312, 199] width 419 height 246
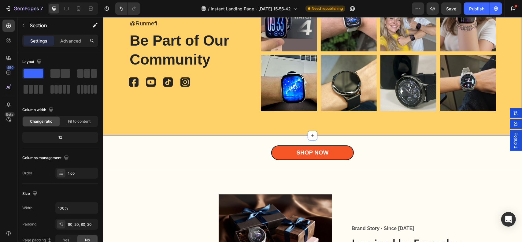
scroll to position [2581, 0]
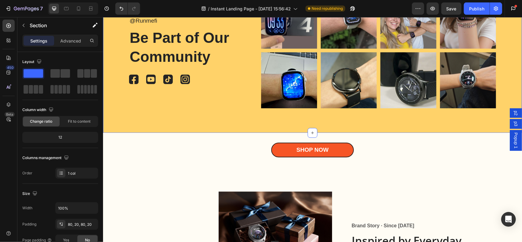
click at [220, 125] on div "@Runmefi Text Block Be Part of Our Community Heading Icon Icon Icon Icon Icon L…" at bounding box center [312, 50] width 419 height 164
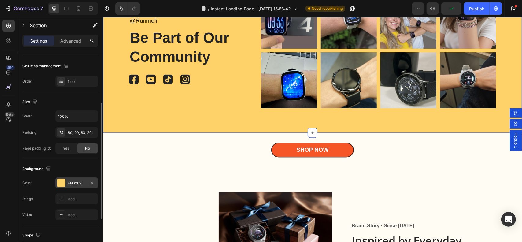
click at [73, 183] on div "FFD269" at bounding box center [77, 183] width 18 height 6
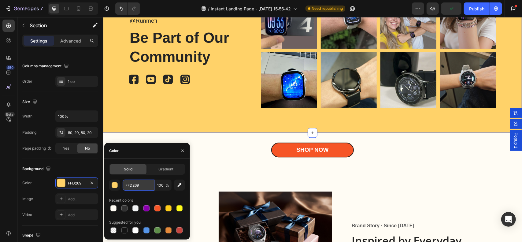
click at [133, 186] on input "FFD269" at bounding box center [139, 184] width 32 height 11
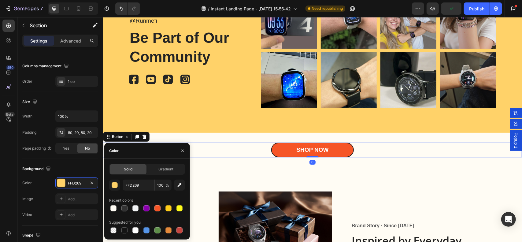
click at [220, 153] on div "Shop Now Button 0" at bounding box center [312, 149] width 419 height 15
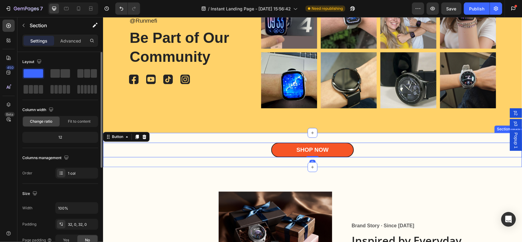
click at [208, 136] on div "Shop Now Button 0 Section 11/25" at bounding box center [312, 149] width 419 height 35
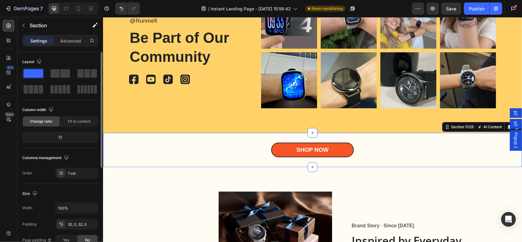
scroll to position [92, 0]
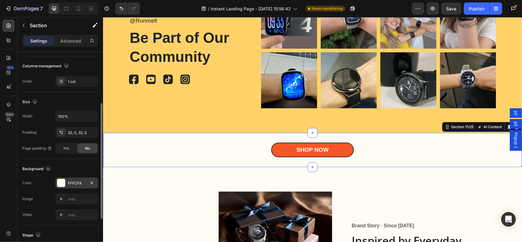
click at [72, 186] on div "FFFCF4" at bounding box center [76, 182] width 43 height 11
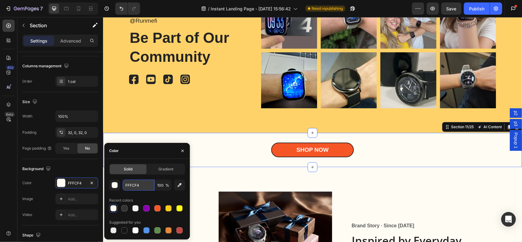
click at [138, 189] on input "FFFCF4" at bounding box center [139, 184] width 32 height 11
paste input "D269"
type input "FFD269"
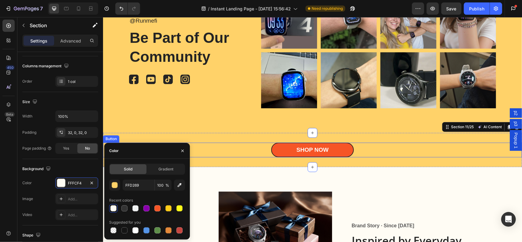
click at [242, 143] on div "Shop Now Button" at bounding box center [312, 149] width 419 height 15
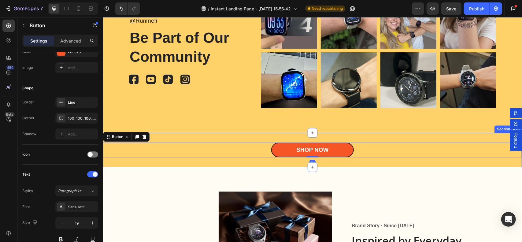
scroll to position [0, 0]
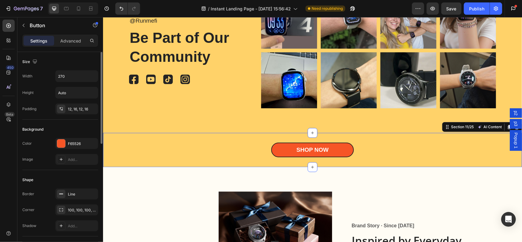
click at [245, 137] on div "Shop Now Button Section 11/25 AI Content Write with GemAI What would you like t…" at bounding box center [312, 149] width 419 height 35
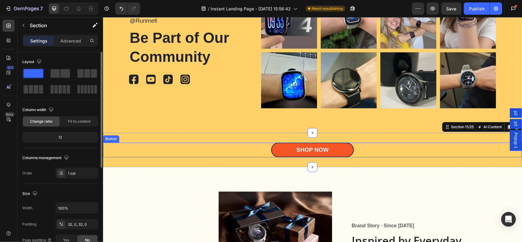
scroll to position [92, 0]
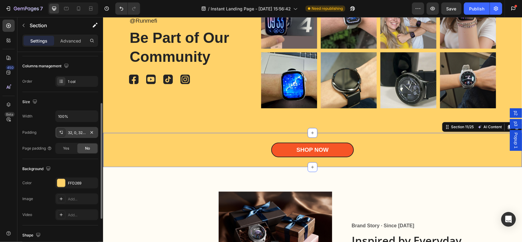
click at [75, 130] on div "32, 0, 32, 0" at bounding box center [77, 133] width 18 height 6
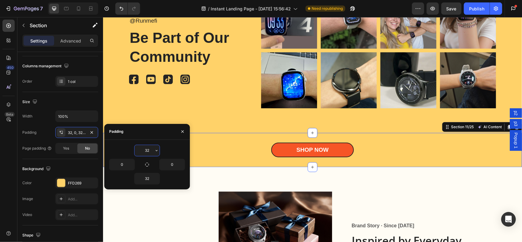
click at [153, 152] on input "32" at bounding box center [146, 150] width 25 height 11
type input "0"
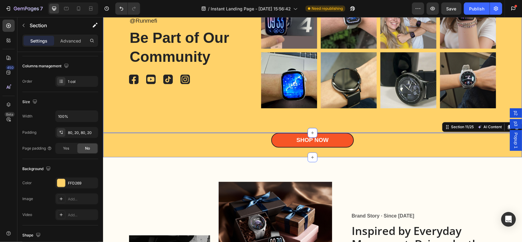
click at [230, 114] on div "@Runmefi Text Block Be Part of Our Community Heading Icon Icon Icon Icon Icon L…" at bounding box center [312, 50] width 419 height 164
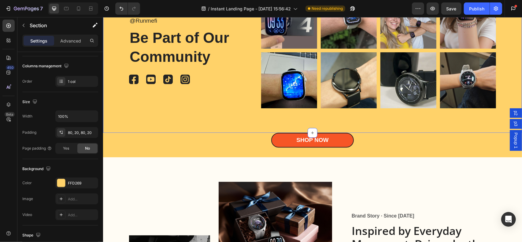
click at [175, 117] on div "@Runmefi Text Block Be Part of Our Community Heading Icon Icon Icon Icon Icon L…" at bounding box center [312, 50] width 419 height 164
click at [84, 132] on div "80, 20, 80, 20" at bounding box center [77, 133] width 18 height 6
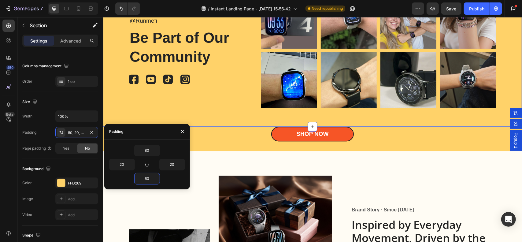
type input "60"
click at [219, 109] on div "@Runmefi Text Block Be Part of Our Community Heading Icon Icon Icon Icon Icon L…" at bounding box center [312, 47] width 419 height 158
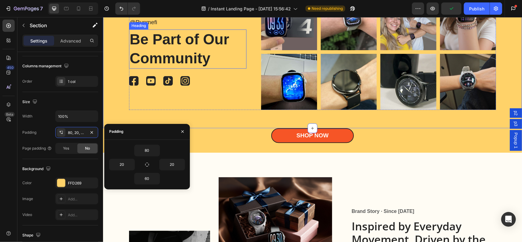
scroll to position [2581, 0]
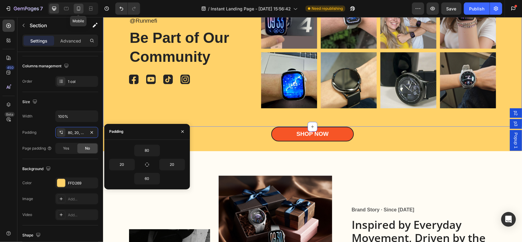
click at [76, 9] on icon at bounding box center [79, 9] width 6 height 6
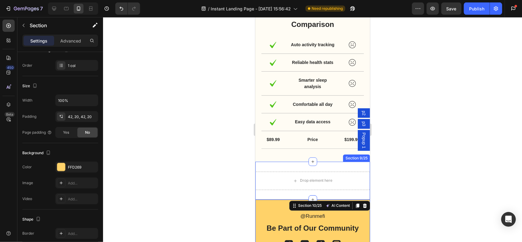
scroll to position [2247, 0]
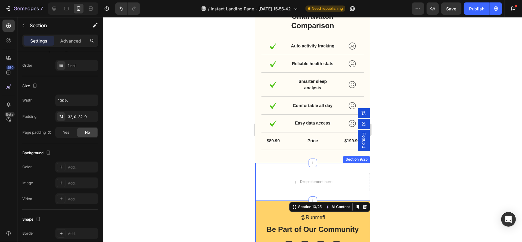
click at [347, 173] on div "Drop element here Section 9/25" at bounding box center [312, 182] width 115 height 38
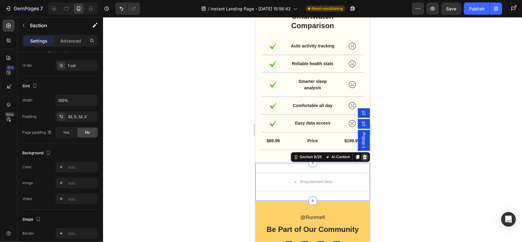
click at [362, 159] on icon at bounding box center [364, 156] width 5 height 5
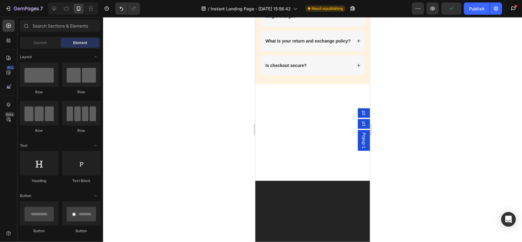
scroll to position [3653, 0]
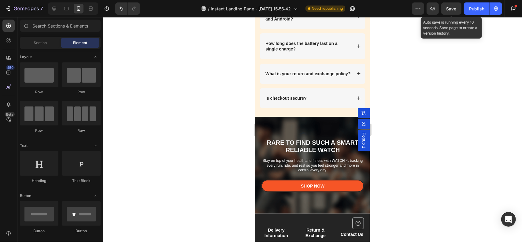
click at [448, 9] on span "Save" at bounding box center [451, 8] width 10 height 5
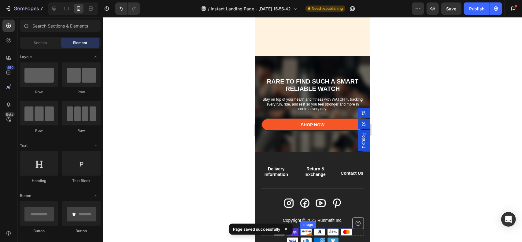
scroll to position [3714, 0]
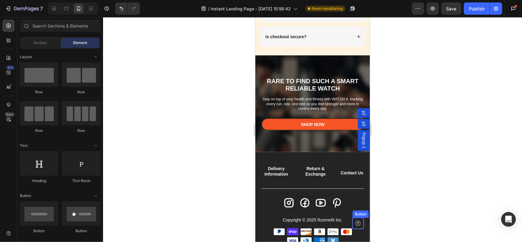
drag, startPoint x: 353, startPoint y: 223, endPoint x: 349, endPoint y: 222, distance: 4.3
click at [355, 223] on icon at bounding box center [357, 222] width 5 height 5
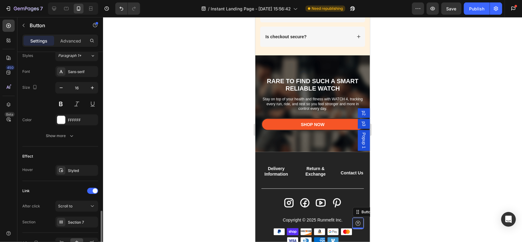
scroll to position [309, 0]
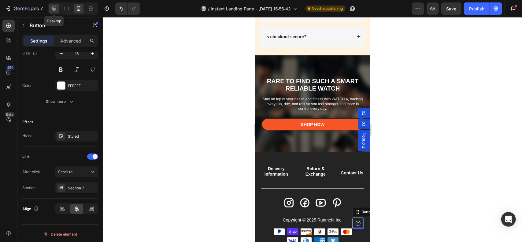
click at [55, 8] on icon at bounding box center [54, 9] width 6 height 6
type input "61"
type input "27"
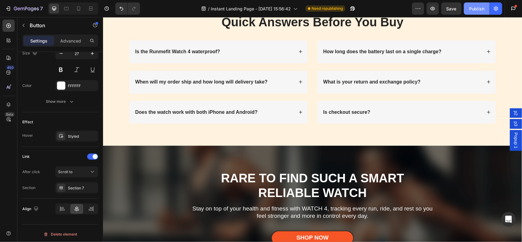
click at [476, 9] on div "Publish" at bounding box center [476, 9] width 15 height 6
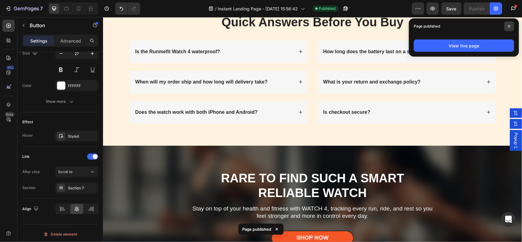
click at [508, 27] on icon at bounding box center [508, 26] width 3 height 3
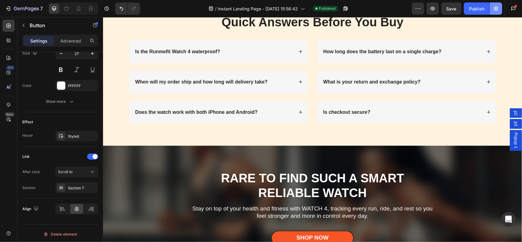
click at [493, 8] on icon "button" at bounding box center [496, 9] width 6 height 6
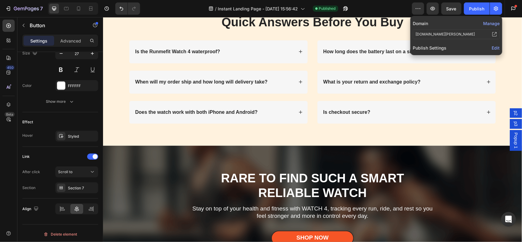
drag, startPoint x: 390, startPoint y: 7, endPoint x: 358, endPoint y: 11, distance: 32.3
click at [390, 7] on div "/ Instant Landing Page - [DATE] 15:56:42 Published" at bounding box center [278, 8] width 267 height 12
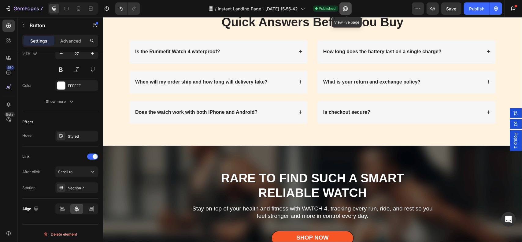
click at [348, 11] on icon "button" at bounding box center [345, 9] width 6 height 6
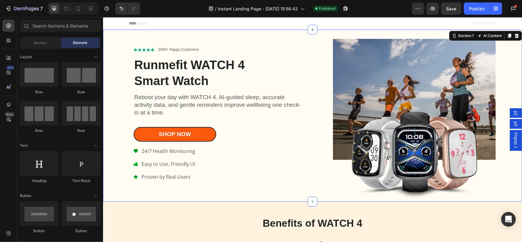
click at [147, 35] on div "Icon Icon Icon Icon Icon Icon List 2500+ Happy Customers Text Block Row Runmefi…" at bounding box center [210, 113] width 203 height 163
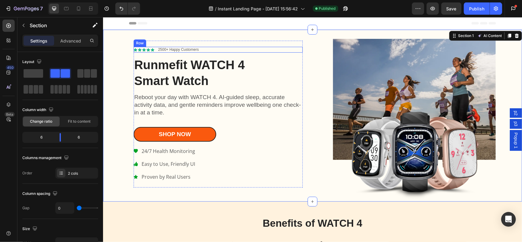
click at [145, 51] on div "Icon Icon Icon Icon Icon Icon List 2500+ Happy Customers Text Block Row" at bounding box center [217, 49] width 169 height 6
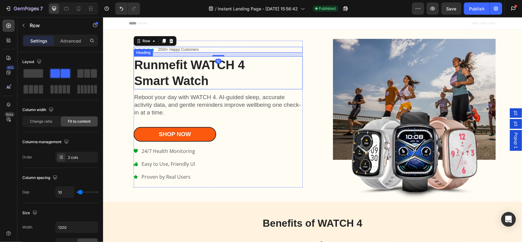
click at [148, 59] on span "Runmefit WATCH 4" at bounding box center [189, 64] width 110 height 13
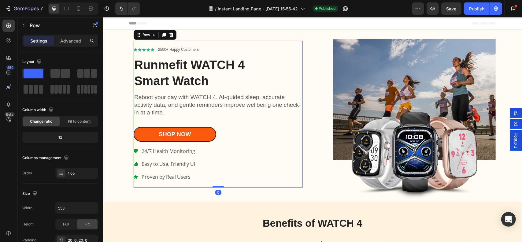
click at [185, 42] on div "Icon Icon Icon Icon Icon Icon List 2500+ Happy Customers Text Block Row Runmefi…" at bounding box center [217, 113] width 169 height 147
click at [67, 40] on p "Advanced" at bounding box center [70, 41] width 21 height 6
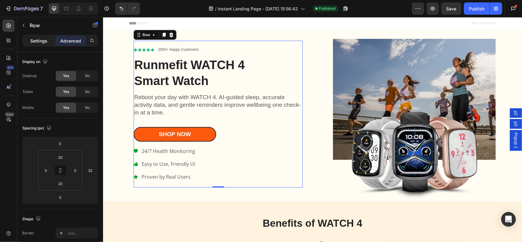
click at [37, 39] on p "Settings" at bounding box center [38, 41] width 17 height 6
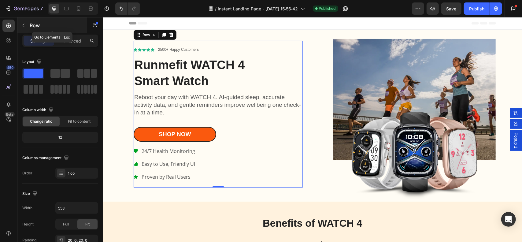
click at [27, 25] on button "button" at bounding box center [24, 25] width 10 height 10
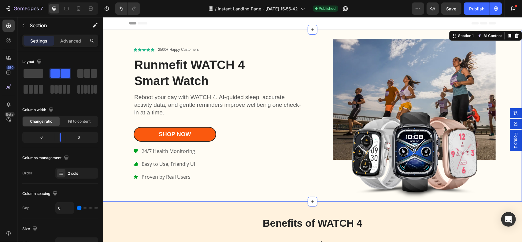
click at [117, 32] on div "Icon Icon Icon Icon Icon Icon List 2500+ Happy Customers Text Block Row Runmefi…" at bounding box center [210, 113] width 203 height 163
click at [310, 29] on icon at bounding box center [312, 29] width 5 height 5
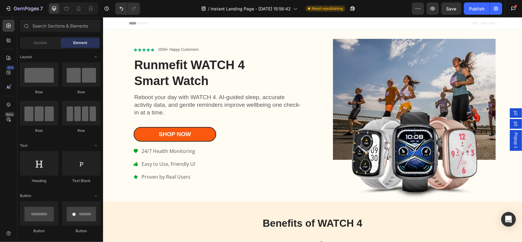
click at [284, 20] on div at bounding box center [312, 23] width 367 height 12
click at [46, 44] on span "Section" at bounding box center [40, 43] width 13 height 6
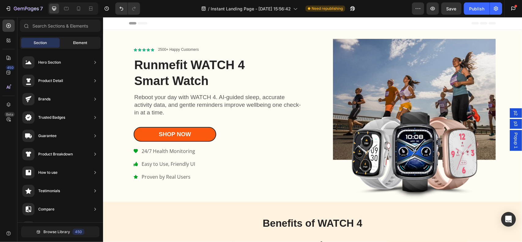
click at [77, 44] on span "Element" at bounding box center [80, 43] width 14 height 6
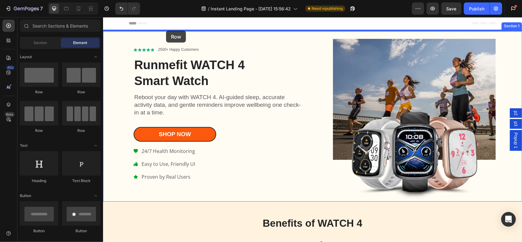
drag, startPoint x: 141, startPoint y: 97, endPoint x: 166, endPoint y: 30, distance: 71.3
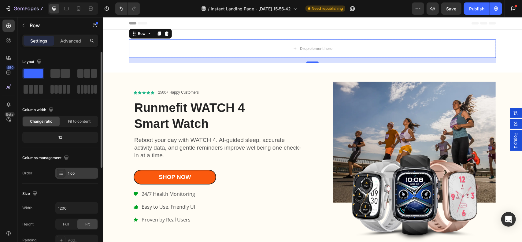
click at [77, 174] on div "1 col" at bounding box center [82, 174] width 29 height 6
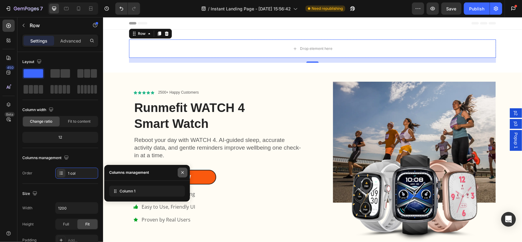
click at [183, 173] on icon "button" at bounding box center [182, 172] width 5 height 5
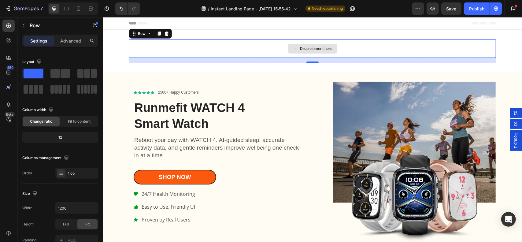
click at [307, 51] on div "Drop element here" at bounding box center [312, 48] width 50 height 10
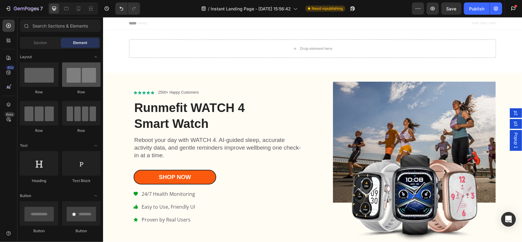
scroll to position [92, 0]
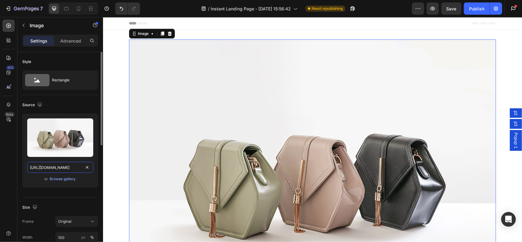
click at [65, 169] on input "https://cdn.shopify.com/s/files/1/2005/9307/files/image_demo.jpg" at bounding box center [60, 167] width 66 height 11
click at [72, 165] on input "https://cdn.shopify.com/s/files/1/2005/9307/files/image_demo.jpg" at bounding box center [60, 167] width 66 height 11
paste input "https://cdn.shopify.com/s/files/1/0632/9067/1266/files/Runmefit_logo_without_ba…"
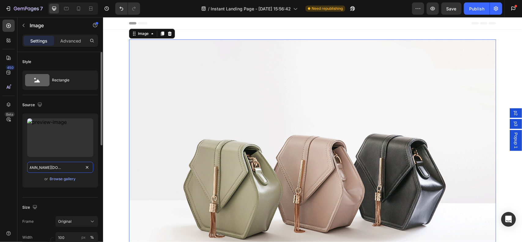
paste input "s/files/1/0632/9067/1266/files/Runmefit_logo_without_background_f1fea686-c377-4…"
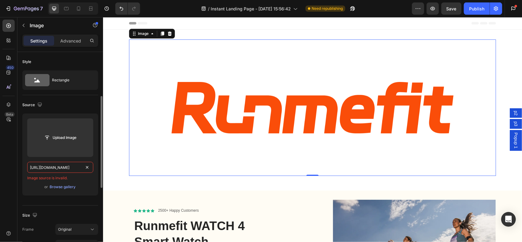
scroll to position [61, 0]
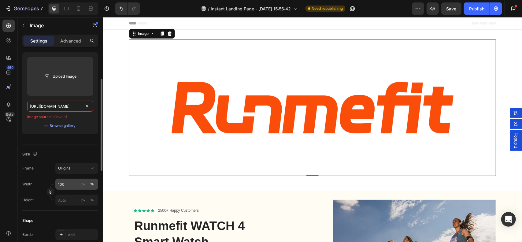
type input "https://cdn.shopify.com/s/files/1/0632/9067/1266/files/Runmefit_logo_without_ba…"
click at [68, 184] on input "100" at bounding box center [76, 184] width 43 height 11
click at [76, 170] on div "Original" at bounding box center [73, 168] width 30 height 6
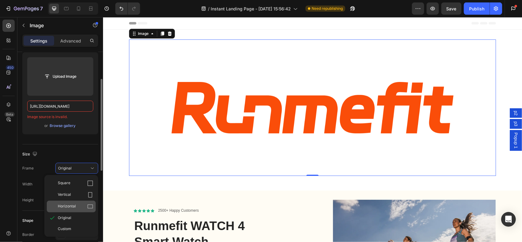
click at [72, 204] on span "Horizontal" at bounding box center [67, 206] width 18 height 6
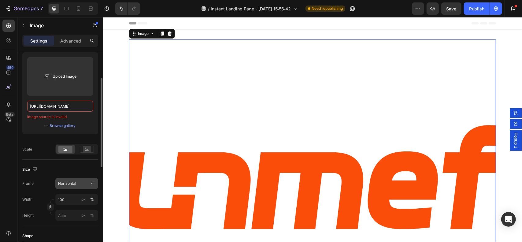
click at [83, 182] on div "Horizontal" at bounding box center [73, 184] width 30 height 6
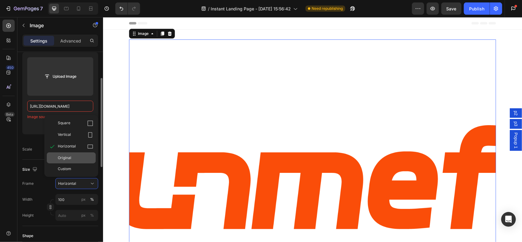
click at [71, 159] on span "Original" at bounding box center [64, 158] width 13 height 6
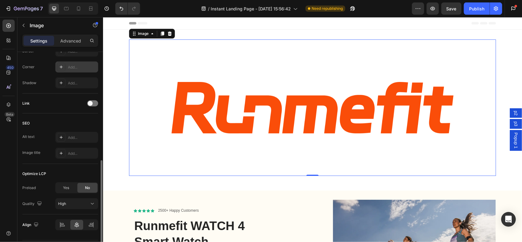
scroll to position [261, 0]
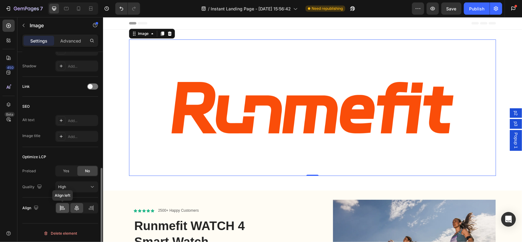
click at [64, 208] on icon at bounding box center [63, 209] width 4 height 2
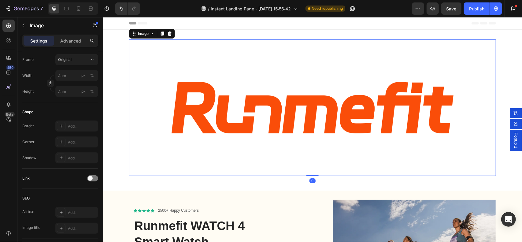
drag, startPoint x: 307, startPoint y: 175, endPoint x: 208, endPoint y: 83, distance: 134.8
click at [300, 105] on div "Image 0" at bounding box center [312, 107] width 367 height 136
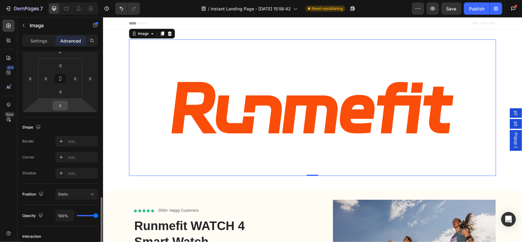
scroll to position [153, 0]
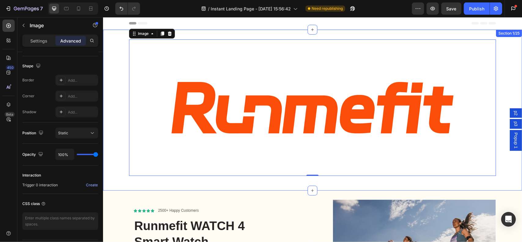
click at [117, 38] on div "Image 0 Row Section 1/25" at bounding box center [312, 109] width 419 height 161
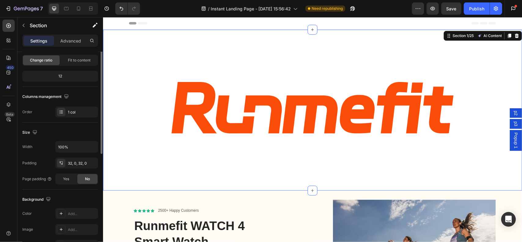
scroll to position [31, 0]
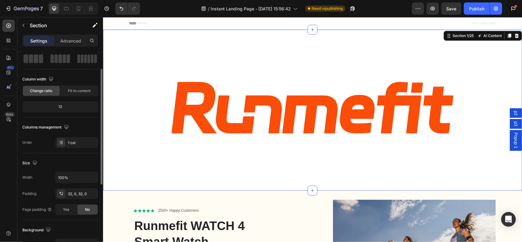
click at [65, 106] on div "12" at bounding box center [60, 106] width 73 height 9
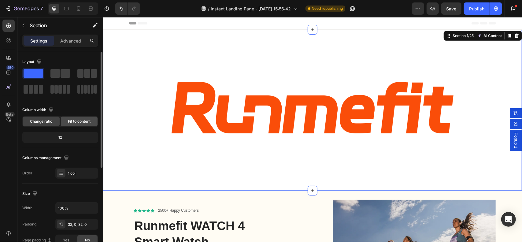
click at [83, 123] on span "Fit to content" at bounding box center [79, 122] width 23 height 6
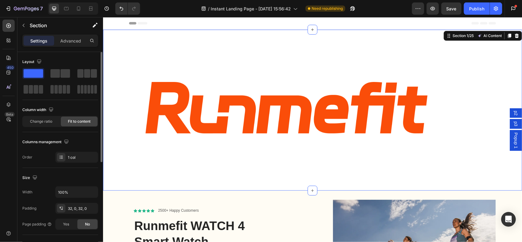
scroll to position [31, 0]
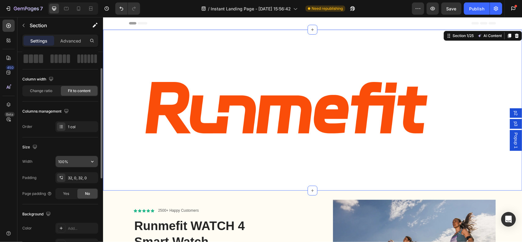
click at [75, 161] on input "100%" at bounding box center [77, 161] width 42 height 11
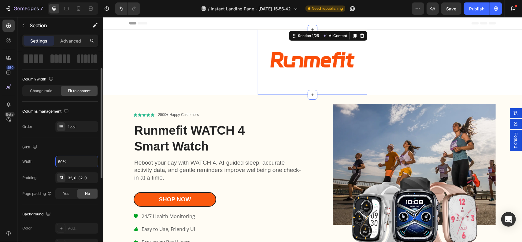
scroll to position [92, 0]
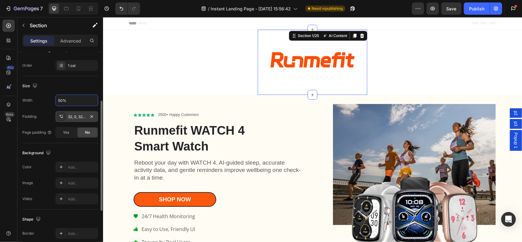
type input "50%"
click at [78, 121] on div "32, 0, 32, 0" at bounding box center [76, 116] width 43 height 11
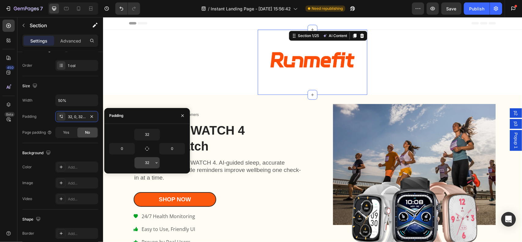
click at [152, 161] on input "32" at bounding box center [146, 162] width 25 height 11
type input "0"
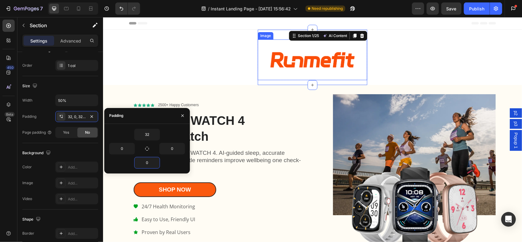
click at [284, 72] on img at bounding box center [312, 59] width 110 height 41
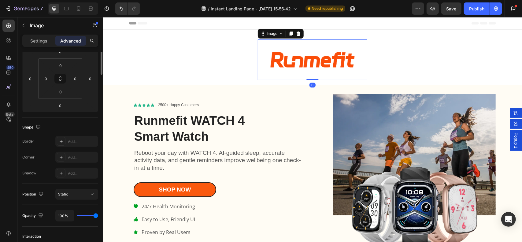
scroll to position [0, 0]
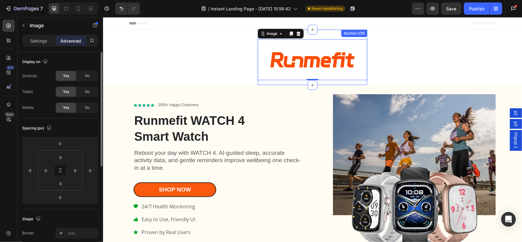
click at [277, 82] on div "Image 0 Row" at bounding box center [312, 62] width 110 height 46
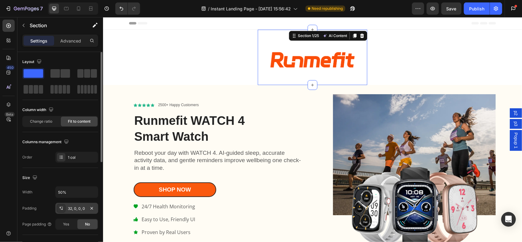
click at [77, 209] on div "32, 0, 0, 0" at bounding box center [77, 209] width 18 height 6
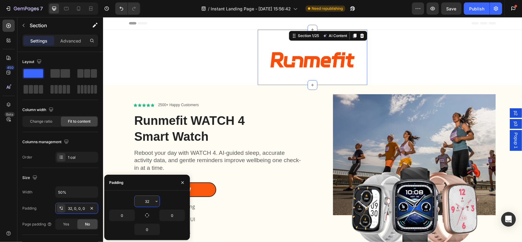
click at [144, 200] on input "32" at bounding box center [146, 201] width 25 height 11
type input "0"
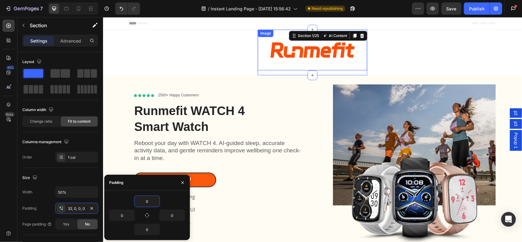
click at [275, 53] on img at bounding box center [312, 49] width 110 height 41
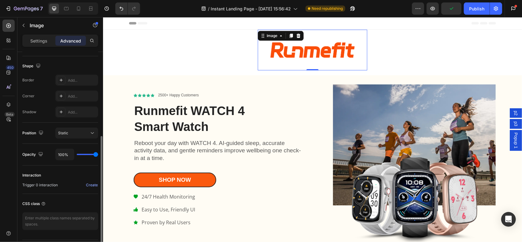
scroll to position [92, 0]
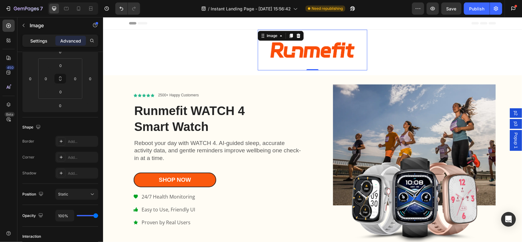
click at [35, 36] on div "Settings" at bounding box center [39, 41] width 31 height 10
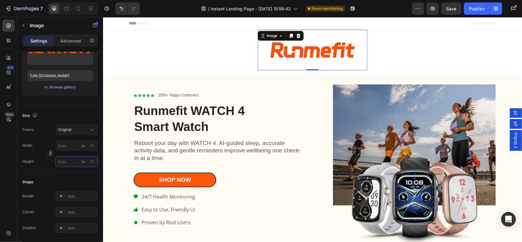
click at [74, 156] on input "px %" at bounding box center [76, 161] width 43 height 11
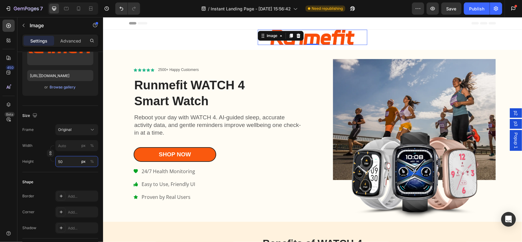
type input "5"
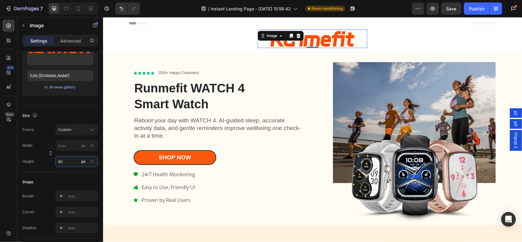
type input "5"
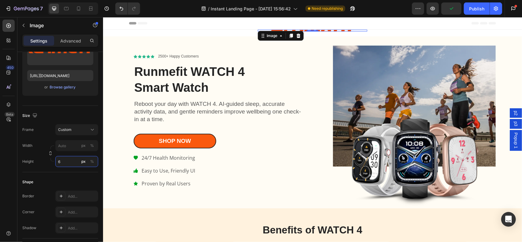
type input "60"
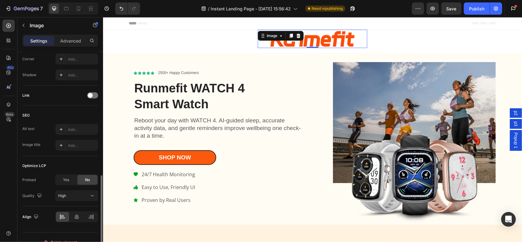
scroll to position [253, 0]
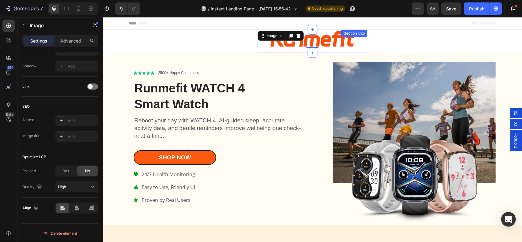
click at [265, 49] on div "Image 0 Row" at bounding box center [312, 40] width 110 height 23
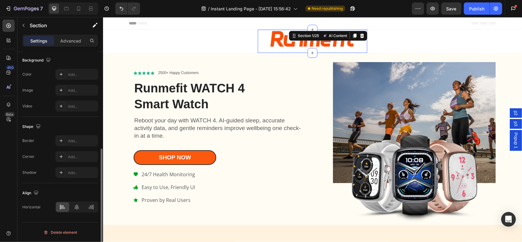
scroll to position [0, 0]
click at [77, 207] on icon at bounding box center [77, 208] width 6 height 6
click at [64, 208] on icon at bounding box center [63, 209] width 4 height 2
click at [89, 207] on icon at bounding box center [91, 208] width 6 height 6
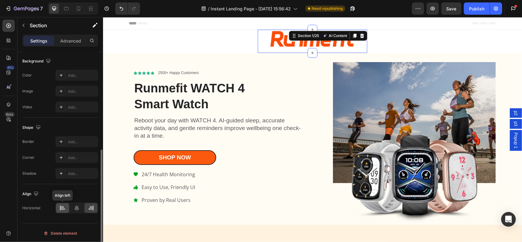
click at [64, 210] on div at bounding box center [62, 208] width 13 height 10
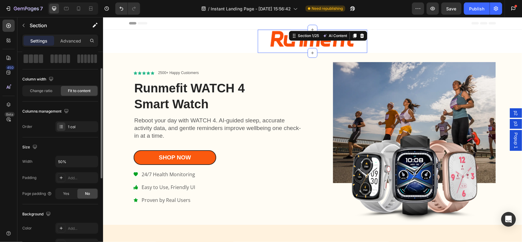
scroll to position [0, 0]
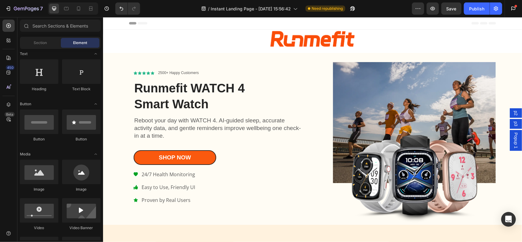
click at [247, 41] on section "Image Row Section 1/25" at bounding box center [312, 40] width 219 height 23
click at [223, 44] on section "Image Row Section 1/25" at bounding box center [312, 40] width 219 height 23
click at [275, 48] on div "Image Row" at bounding box center [312, 40] width 110 height 23
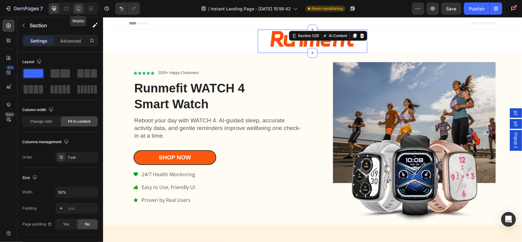
click at [81, 11] on div at bounding box center [79, 9] width 10 height 10
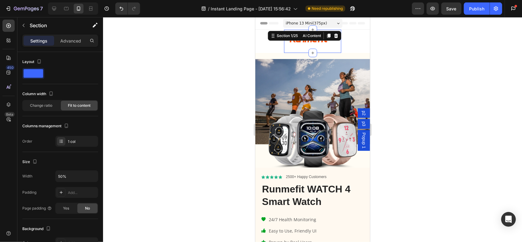
drag, startPoint x: 324, startPoint y: 50, endPoint x: 370, endPoint y: 117, distance: 81.6
click at [324, 50] on div "Image Row" at bounding box center [308, 40] width 49 height 23
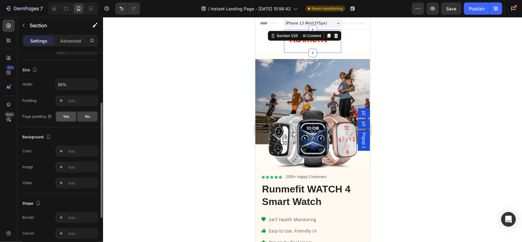
click at [72, 118] on div "Yes" at bounding box center [66, 117] width 20 height 10
click at [84, 115] on div "No" at bounding box center [87, 117] width 20 height 10
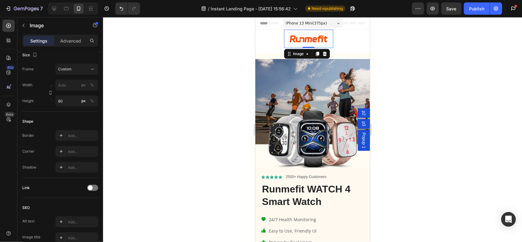
click at [303, 44] on img at bounding box center [308, 38] width 49 height 18
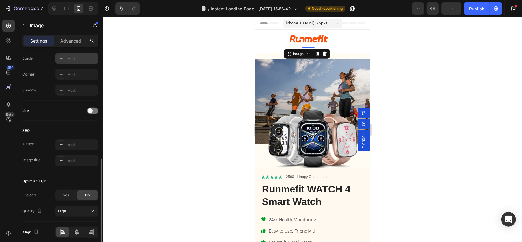
scroll to position [269, 0]
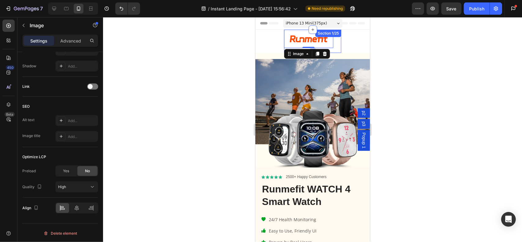
click at [333, 50] on div "Image 0 Row Section 1/25" at bounding box center [312, 40] width 57 height 23
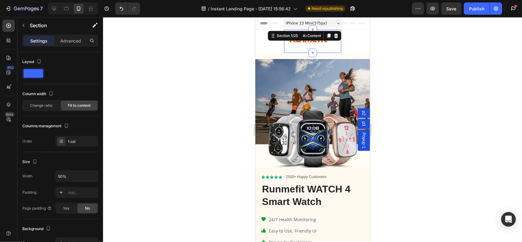
click at [275, 46] on section "Image Row Section 1/25 AI Content Write with GemAI What would you like to descr…" at bounding box center [312, 40] width 115 height 23
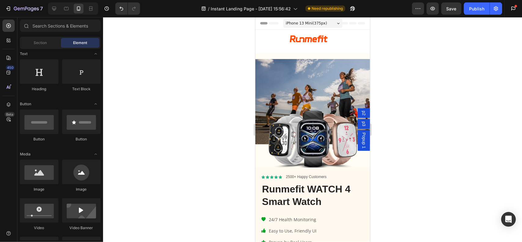
click at [266, 39] on section "Image Row Section 1/25" at bounding box center [312, 40] width 115 height 23
click at [263, 35] on section "Image Row Section 1/25" at bounding box center [312, 40] width 115 height 23
click at [280, 37] on section "Image Row Section 1/25" at bounding box center [312, 40] width 115 height 23
click at [289, 45] on img at bounding box center [308, 38] width 49 height 18
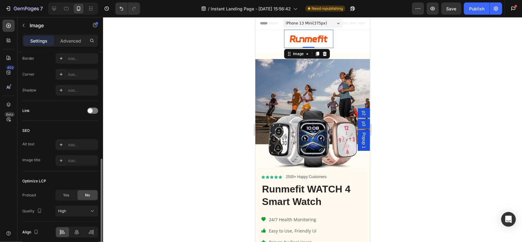
scroll to position [269, 0]
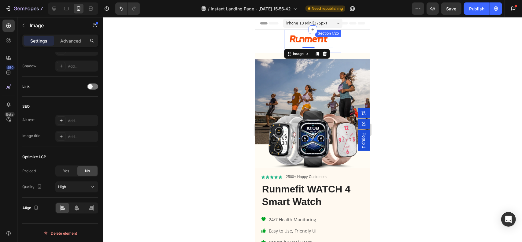
click at [334, 49] on div "Image 0 Row Section 1/25" at bounding box center [312, 40] width 57 height 23
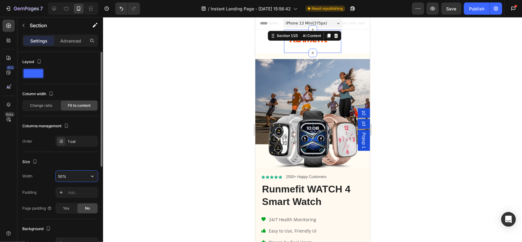
click at [65, 175] on input "50%" at bounding box center [77, 176] width 42 height 11
click at [65, 189] on div "Add..." at bounding box center [76, 192] width 43 height 11
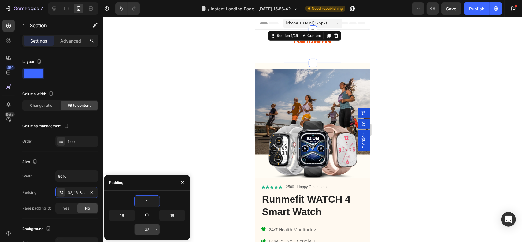
type input "1"
click at [150, 225] on input "32" at bounding box center [146, 229] width 25 height 11
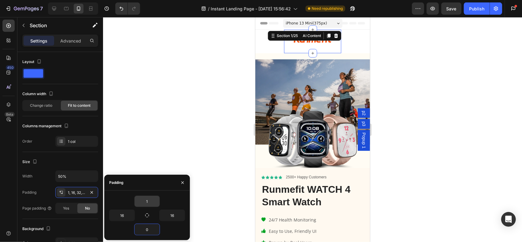
type input "0"
click at [151, 203] on input "1" at bounding box center [146, 201] width 25 height 11
type input "0"
click at [172, 214] on input "16" at bounding box center [172, 215] width 25 height 11
type input "32"
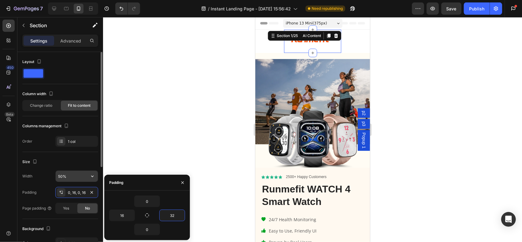
click at [72, 176] on input "50%" at bounding box center [77, 176] width 42 height 11
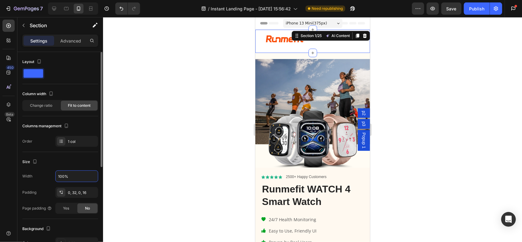
type input "100%"
click at [86, 161] on div "Size" at bounding box center [60, 162] width 76 height 10
click at [316, 43] on div "Image Row Section 1/25 AI Content Write with GemAI What would you like to descr…" at bounding box center [312, 40] width 115 height 23
click at [83, 190] on div "0, 32, 0, 16" at bounding box center [77, 193] width 18 height 6
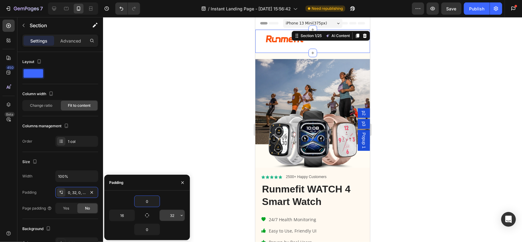
click at [175, 214] on input "32" at bounding box center [172, 215] width 25 height 11
type input "0"
click at [170, 199] on div "0" at bounding box center [147, 201] width 76 height 12
click at [125, 217] on input "16" at bounding box center [121, 215] width 25 height 11
type input "0"
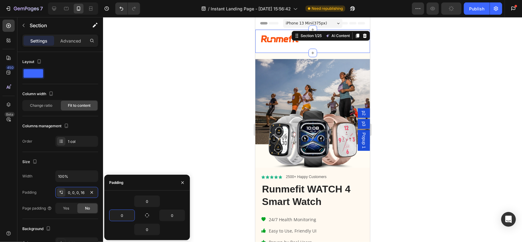
click at [170, 201] on div "0" at bounding box center [147, 201] width 76 height 12
click at [270, 42] on img at bounding box center [279, 38] width 49 height 18
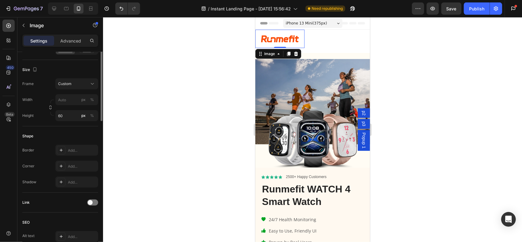
scroll to position [92, 0]
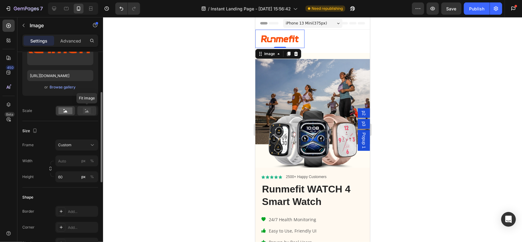
click at [87, 109] on rect at bounding box center [87, 111] width 8 height 6
click at [67, 112] on rect at bounding box center [65, 110] width 14 height 7
click at [69, 176] on input "60" at bounding box center [76, 176] width 43 height 11
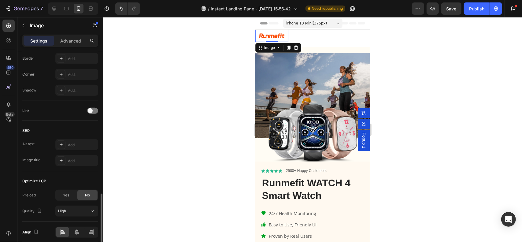
scroll to position [269, 0]
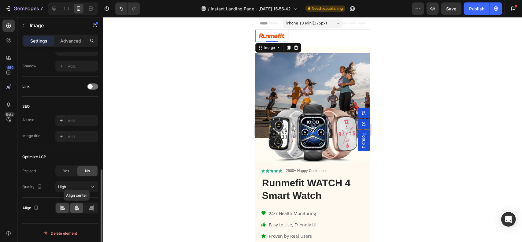
type input "40"
click at [79, 205] on div at bounding box center [76, 208] width 13 height 10
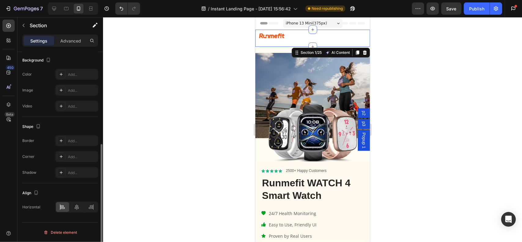
click at [290, 36] on div "Image Row Section 1/25 AI Content Write with GemAI What would you like to descr…" at bounding box center [312, 37] width 115 height 17
click at [80, 210] on div at bounding box center [76, 208] width 13 height 10
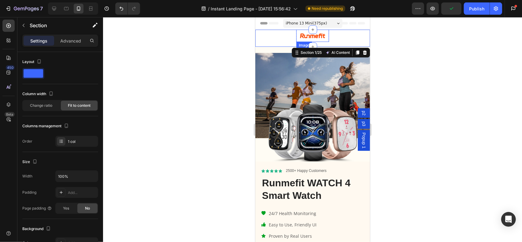
drag, startPoint x: 302, startPoint y: 37, endPoint x: 277, endPoint y: 40, distance: 25.3
click at [302, 37] on img at bounding box center [312, 35] width 33 height 12
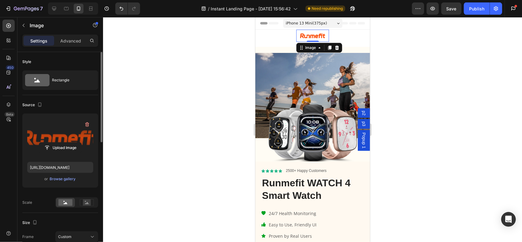
scroll to position [122, 0]
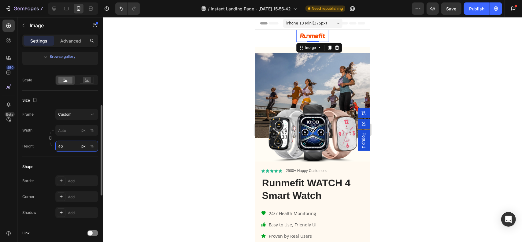
click at [73, 149] on input "40" at bounding box center [76, 146] width 43 height 11
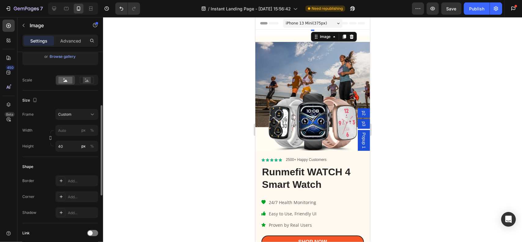
click at [70, 158] on div "Shape Border Add... Corner Add... Shadow Add..." at bounding box center [60, 190] width 76 height 66
click at [71, 149] on input "40" at bounding box center [76, 146] width 43 height 11
click at [69, 160] on div "Shape Border Add... Corner Add... Shadow Add..." at bounding box center [60, 190] width 76 height 66
click at [69, 145] on input "4" at bounding box center [76, 146] width 43 height 11
type input "0"
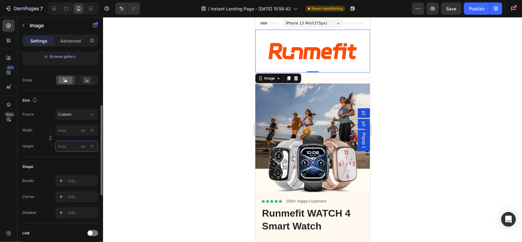
click at [68, 150] on input "px %" at bounding box center [76, 146] width 43 height 11
type input "0"
click at [68, 148] on input "px %" at bounding box center [76, 146] width 43 height 11
click at [68, 147] on input "px %" at bounding box center [76, 146] width 43 height 11
type input "0"
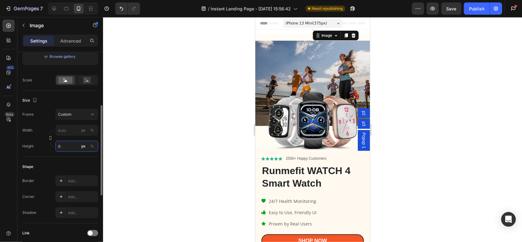
click at [68, 147] on input "0" at bounding box center [76, 146] width 43 height 11
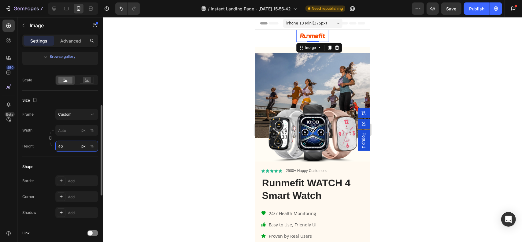
type input "40"
click at [73, 160] on div "Shape Border Add... Corner Add... Shadow Add..." at bounding box center [60, 190] width 76 height 66
click at [348, 39] on div "Section 2/25" at bounding box center [356, 42] width 27 height 7
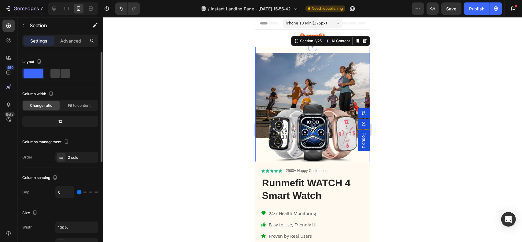
click at [321, 49] on div "Image" at bounding box center [312, 103] width 115 height 115
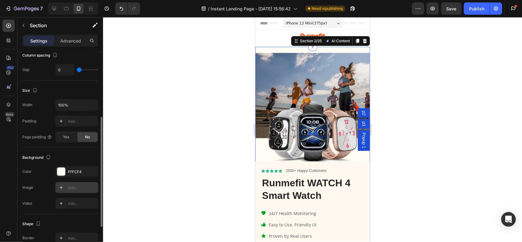
scroll to position [153, 0]
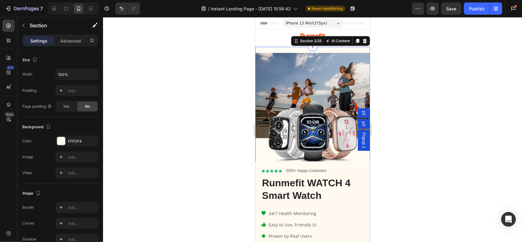
click at [275, 49] on div "Image" at bounding box center [312, 103] width 115 height 115
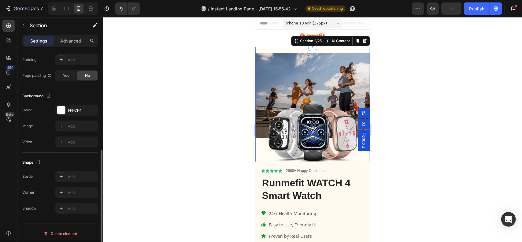
scroll to position [31, 0]
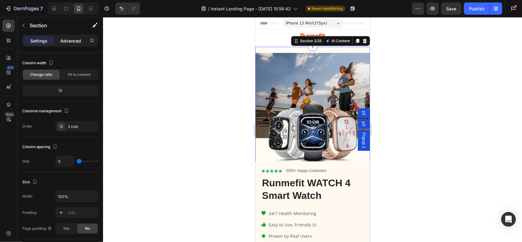
click at [71, 39] on p "Advanced" at bounding box center [70, 41] width 21 height 6
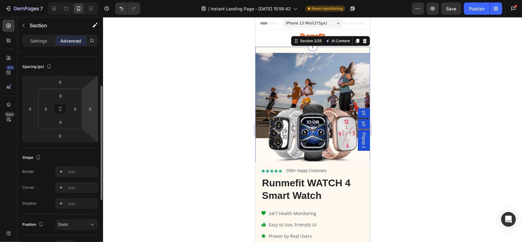
scroll to position [0, 0]
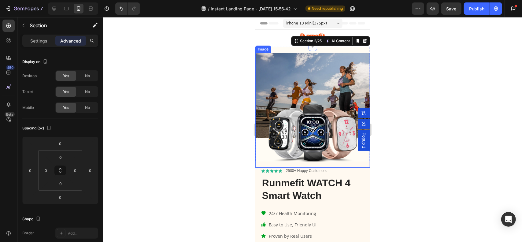
click at [293, 53] on img at bounding box center [312, 110] width 115 height 115
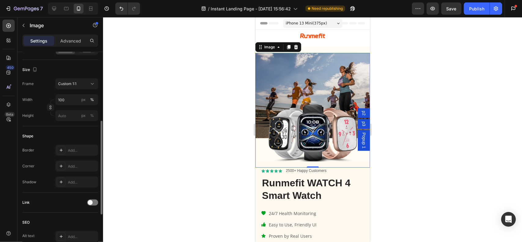
scroll to position [253, 0]
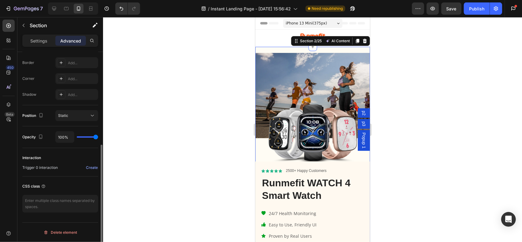
click at [328, 51] on div "Image" at bounding box center [312, 103] width 115 height 115
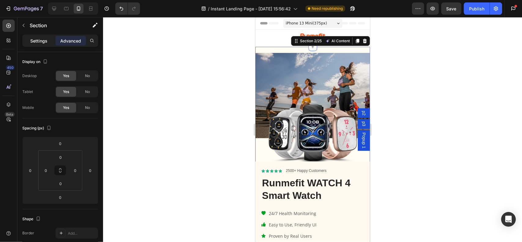
click at [43, 41] on p "Settings" at bounding box center [38, 41] width 17 height 6
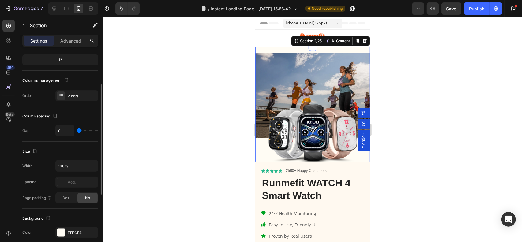
scroll to position [0, 0]
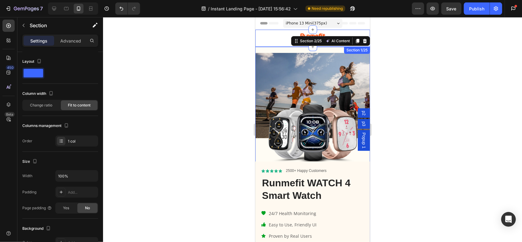
click at [278, 42] on div "Image Row Section 1/25" at bounding box center [312, 37] width 115 height 17
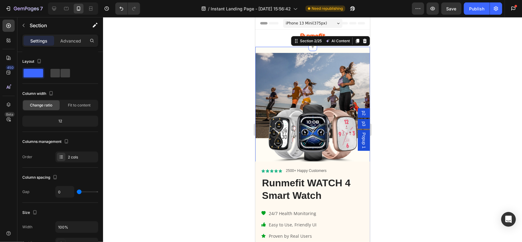
drag, startPoint x: 275, startPoint y: 48, endPoint x: 468, endPoint y: 90, distance: 197.0
click at [275, 48] on div "Image" at bounding box center [312, 103] width 115 height 115
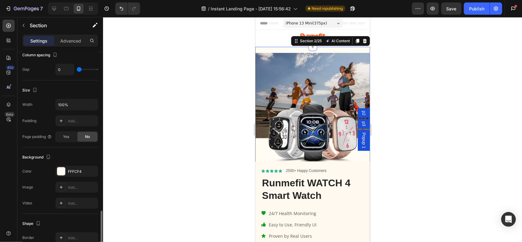
scroll to position [184, 0]
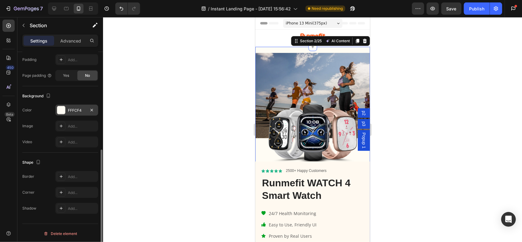
click at [79, 111] on div "FFFCF4" at bounding box center [77, 111] width 18 height 6
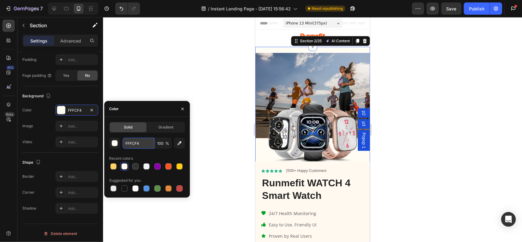
click at [135, 146] on input "FFFCF4" at bounding box center [139, 143] width 32 height 11
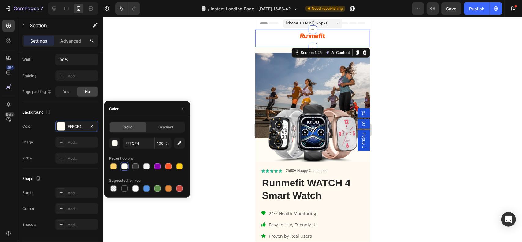
click at [274, 35] on div "Image Row Section 1/25 AI Content Write with GemAI What would you like to descr…" at bounding box center [312, 37] width 115 height 17
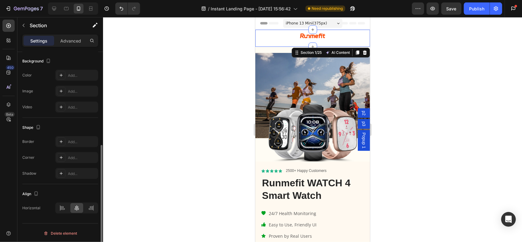
scroll to position [137, 0]
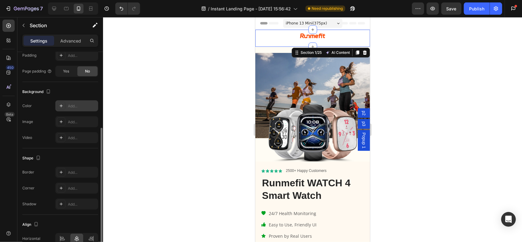
click at [70, 105] on div "Add..." at bounding box center [82, 106] width 29 height 6
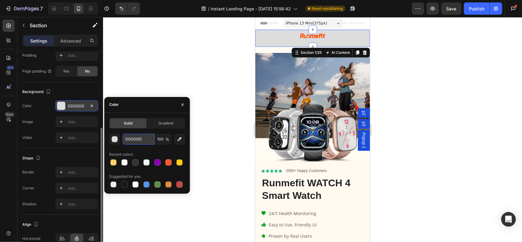
click at [140, 142] on input "DDDDDD" at bounding box center [139, 139] width 32 height 11
paste input "FFFCF4"
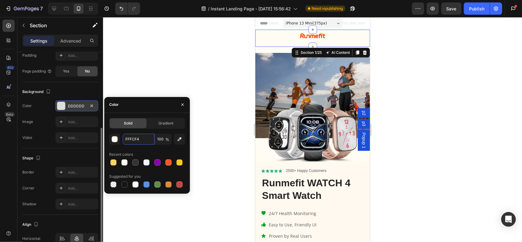
type input "FFFCF4"
click at [141, 109] on div "Color" at bounding box center [147, 105] width 86 height 16
click at [316, 36] on img at bounding box center [312, 35] width 33 height 12
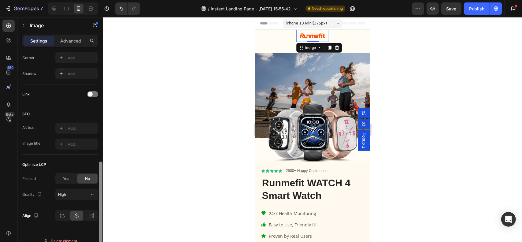
scroll to position [269, 0]
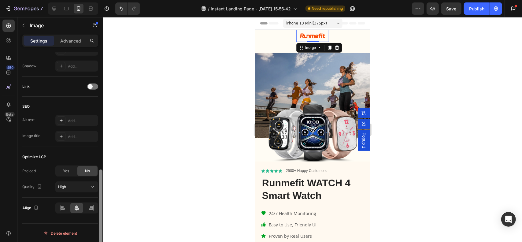
drag, startPoint x: 102, startPoint y: 76, endPoint x: 108, endPoint y: 209, distance: 132.5
click at [108, 0] on div "7 Version history / Instant Landing Page - Aug 22, 15:56:42 Need republishing P…" at bounding box center [261, 0] width 522 height 0
click at [72, 38] on p "Advanced" at bounding box center [70, 41] width 21 height 6
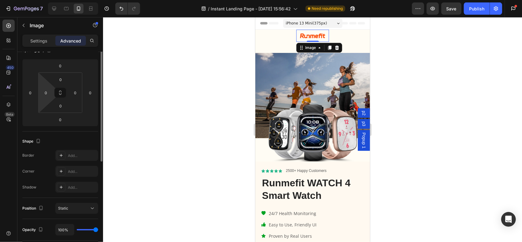
scroll to position [47, 0]
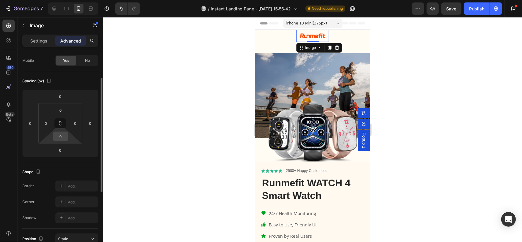
click at [59, 138] on input "0" at bounding box center [60, 136] width 12 height 9
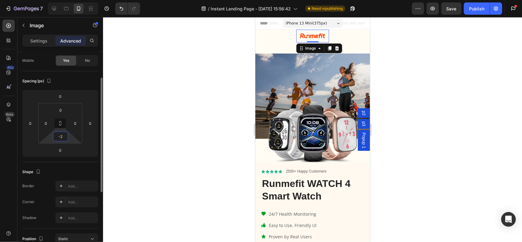
type input "-"
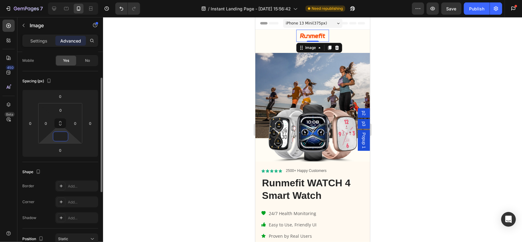
click at [0, 0] on div "Spacing (px) 0 0 0 0 0 0 0" at bounding box center [0, 0] width 0 height 0
type input "0"
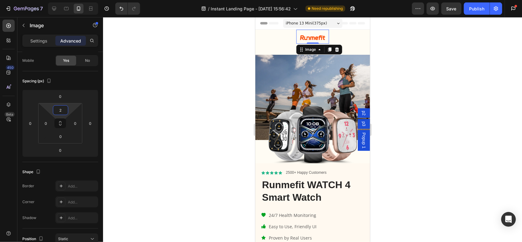
type input "0"
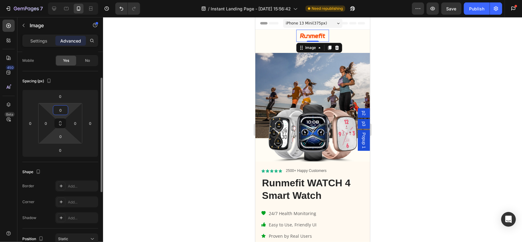
drag, startPoint x: 60, startPoint y: 117, endPoint x: 61, endPoint y: 128, distance: 10.7
click at [60, 0] on html "7 Version history / Instant Landing Page - Aug 22, 15:56:42 Need republishing P…" at bounding box center [261, 0] width 522 height 0
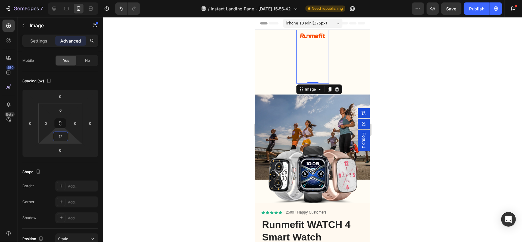
type input "0"
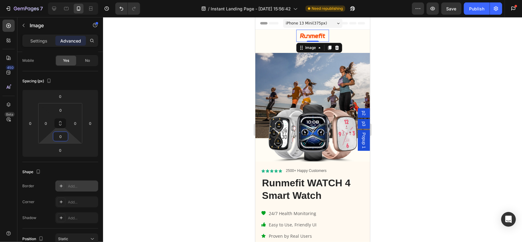
drag, startPoint x: 61, startPoint y: 128, endPoint x: 78, endPoint y: 186, distance: 60.5
click at [78, 0] on html "7 Version history / Instant Landing Page - Aug 22, 15:56:42 Need republishing P…" at bounding box center [261, 0] width 522 height 0
click at [81, 164] on div "Shape Border Add... Corner Add... Shadow Add..." at bounding box center [60, 195] width 76 height 66
click at [274, 44] on div "Image 0 Row Section 1/25" at bounding box center [312, 37] width 115 height 17
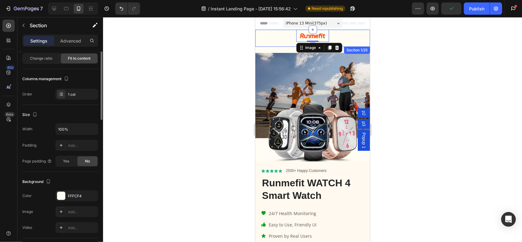
scroll to position [0, 0]
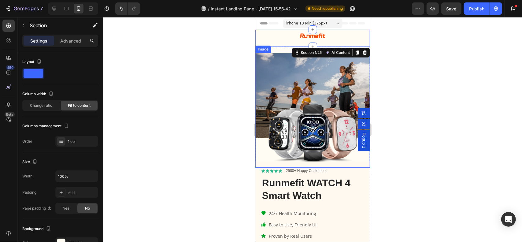
click at [273, 68] on img at bounding box center [312, 110] width 115 height 115
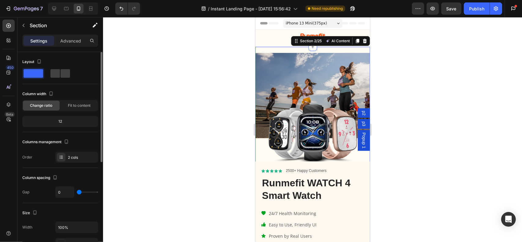
click at [320, 49] on div "Image" at bounding box center [312, 103] width 115 height 115
click at [70, 121] on div "12" at bounding box center [60, 121] width 73 height 9
click at [62, 123] on div "12" at bounding box center [60, 121] width 73 height 9
click at [73, 109] on div "Fit to content" at bounding box center [79, 106] width 37 height 10
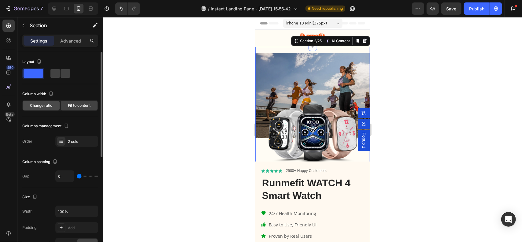
click at [50, 103] on span "Change ratio" at bounding box center [41, 106] width 22 height 6
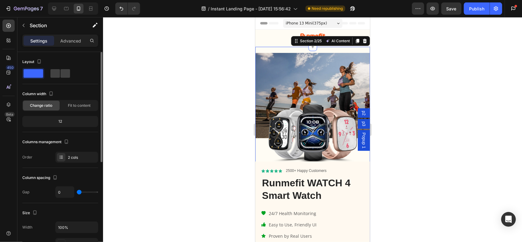
scroll to position [61, 0]
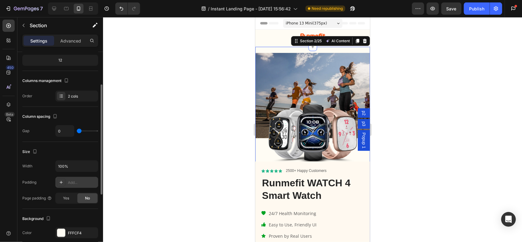
click at [73, 180] on div "Add..." at bounding box center [82, 183] width 29 height 6
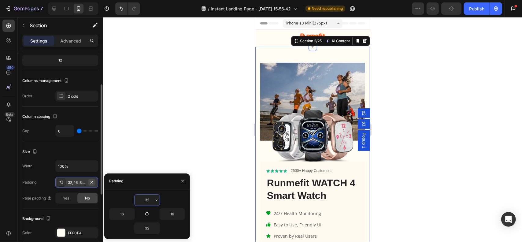
click at [94, 183] on button "button" at bounding box center [91, 182] width 7 height 7
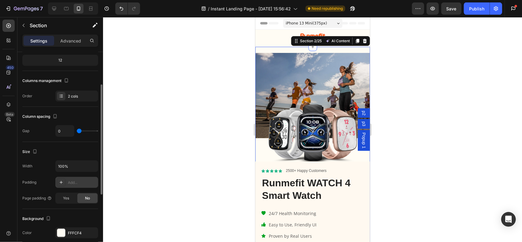
scroll to position [92, 0]
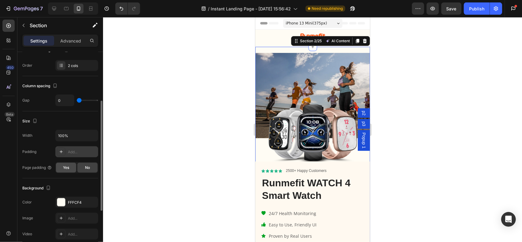
click at [68, 165] on span "Yes" at bounding box center [66, 168] width 6 height 6
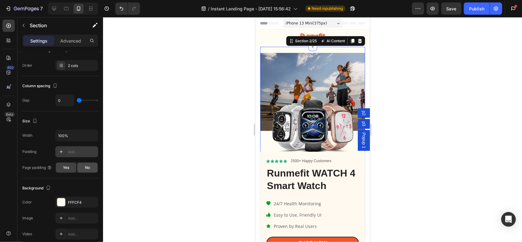
click at [84, 165] on div "No" at bounding box center [87, 168] width 20 height 10
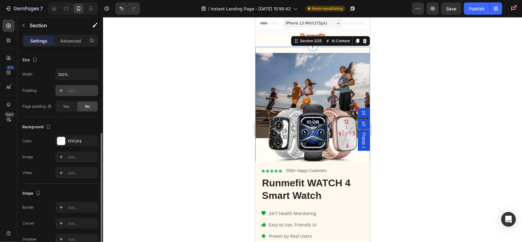
scroll to position [184, 0]
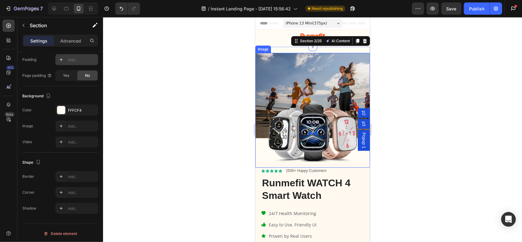
click at [419, 86] on div at bounding box center [312, 129] width 419 height 225
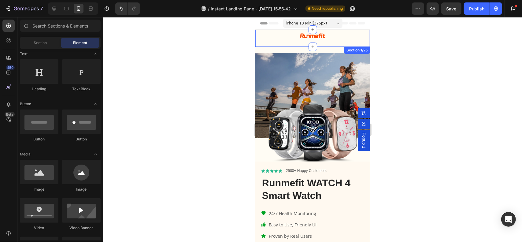
click at [321, 43] on div "Image Row" at bounding box center [312, 37] width 33 height 17
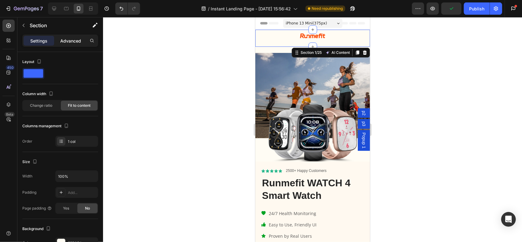
click at [75, 41] on p "Advanced" at bounding box center [70, 41] width 21 height 6
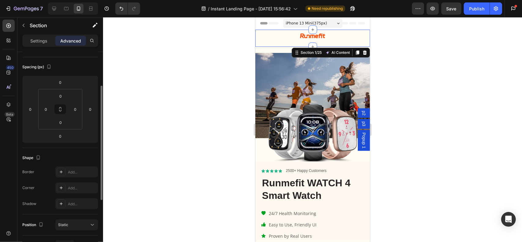
scroll to position [122, 0]
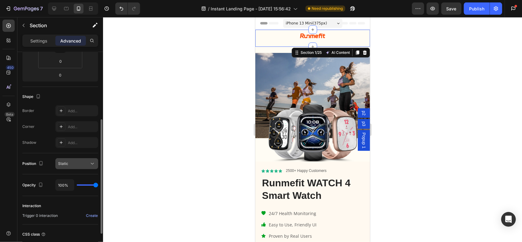
click at [94, 159] on button "Static" at bounding box center [76, 163] width 43 height 11
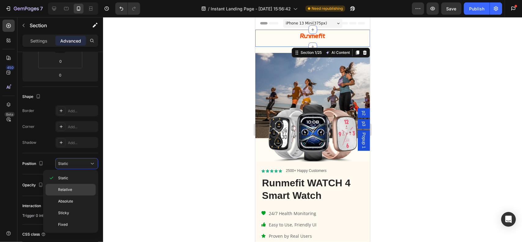
click at [77, 195] on div "Relative" at bounding box center [71, 201] width 50 height 12
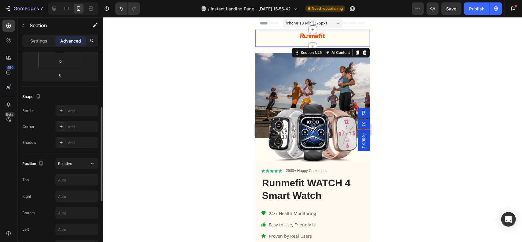
click at [81, 170] on div "Position Relative Top Right Bottom Left Z-Index" at bounding box center [60, 204] width 76 height 93
click at [80, 163] on div "Relative" at bounding box center [73, 164] width 31 height 6
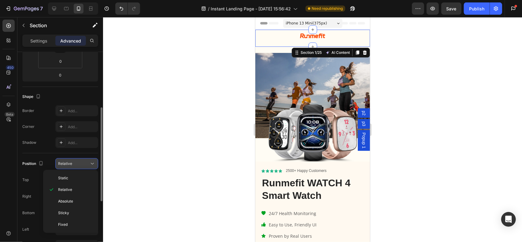
click at [74, 164] on div "Relative" at bounding box center [73, 164] width 31 height 6
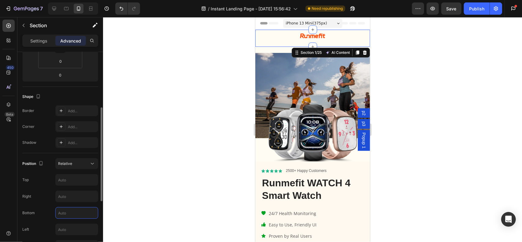
click at [78, 211] on input "text" at bounding box center [77, 212] width 42 height 11
type input "-50"
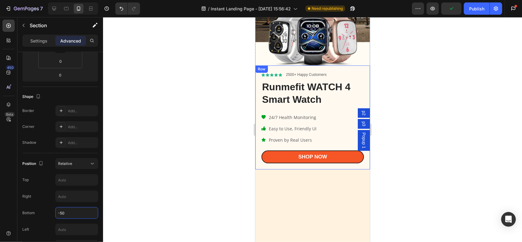
scroll to position [0, 0]
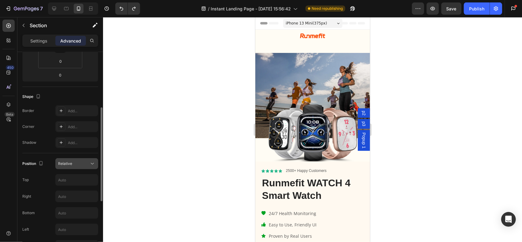
click at [75, 161] on div "Relative" at bounding box center [73, 164] width 31 height 6
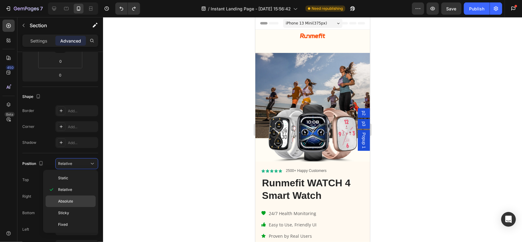
click at [71, 200] on span "Absolute" at bounding box center [65, 201] width 15 height 6
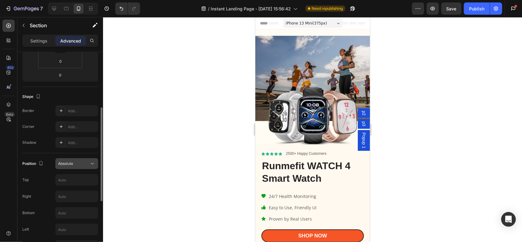
click at [88, 162] on div "Absolute" at bounding box center [73, 164] width 31 height 6
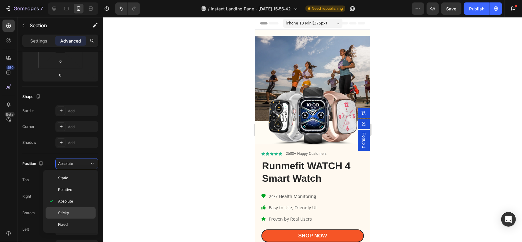
click at [73, 219] on div "Sticky" at bounding box center [71, 225] width 50 height 12
type input "0"
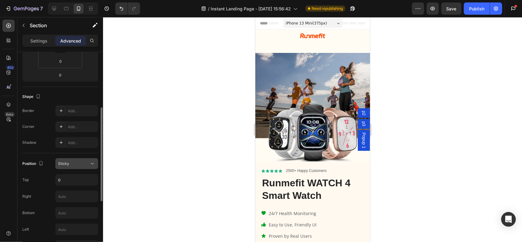
click at [84, 161] on div "Sticky" at bounding box center [73, 164] width 31 height 6
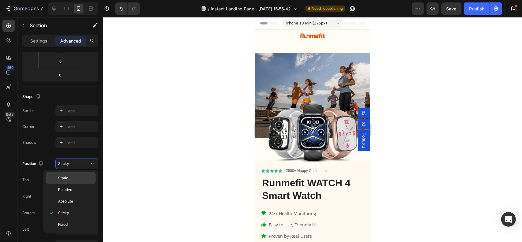
click at [74, 184] on div "Static" at bounding box center [71, 190] width 50 height 12
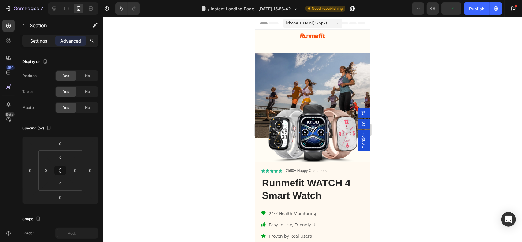
click at [35, 39] on p "Settings" at bounding box center [38, 41] width 17 height 6
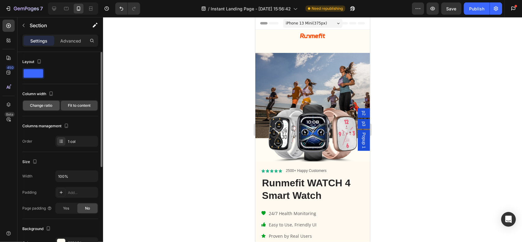
click at [49, 108] on span "Change ratio" at bounding box center [41, 106] width 22 height 6
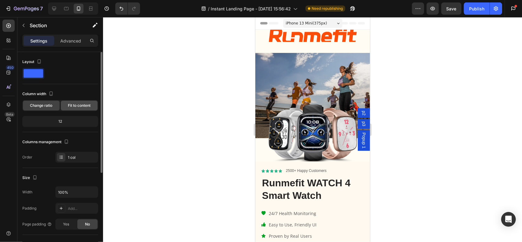
click at [78, 105] on span "Fit to content" at bounding box center [79, 106] width 23 height 6
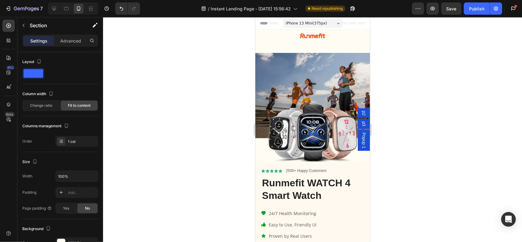
click at [318, 42] on div "Image Row" at bounding box center [312, 37] width 33 height 17
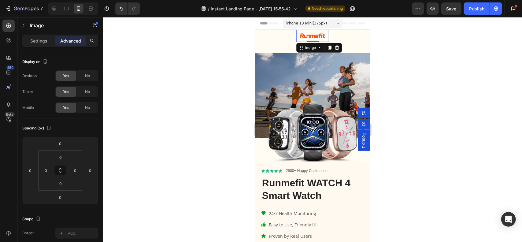
click at [316, 39] on img at bounding box center [312, 35] width 33 height 12
click at [286, 42] on div "Image 0 Row Section 1/25" at bounding box center [312, 37] width 115 height 17
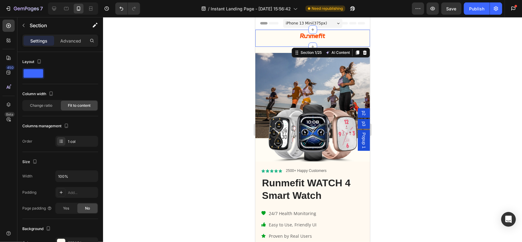
click at [286, 42] on div "Image Row Section 1/25 AI Content Write with GemAI What would you like to descr…" at bounding box center [312, 37] width 115 height 17
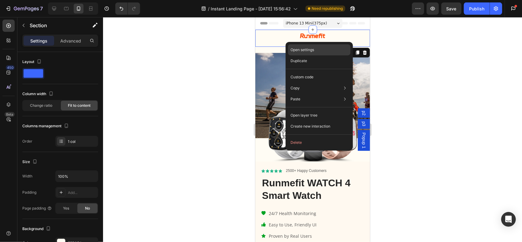
click at [307, 51] on p "Open settings" at bounding box center [302, 50] width 24 height 6
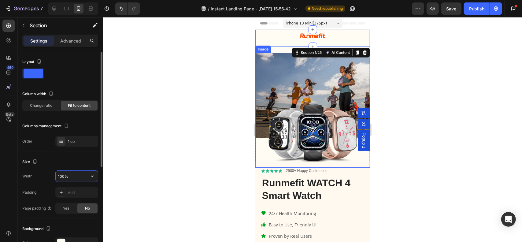
click at [67, 175] on input "100%" at bounding box center [77, 176] width 42 height 11
click at [92, 176] on icon "button" at bounding box center [92, 176] width 2 height 2
click at [75, 200] on p "Default 100%" at bounding box center [75, 203] width 35 height 6
click at [87, 178] on input "100%" at bounding box center [77, 176] width 42 height 11
click at [90, 176] on icon "button" at bounding box center [92, 176] width 6 height 6
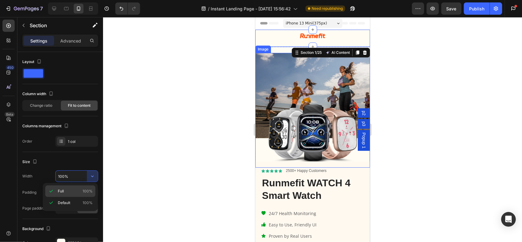
click at [75, 190] on p "Full 100%" at bounding box center [75, 191] width 35 height 6
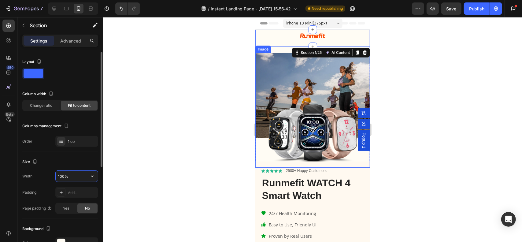
click at [63, 175] on input "100%" at bounding box center [77, 176] width 42 height 11
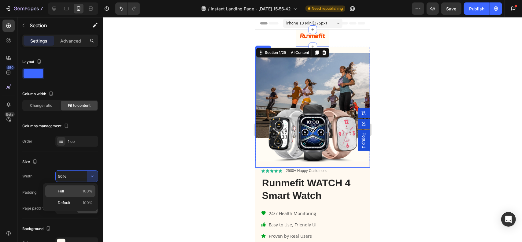
click at [75, 188] on p "Full 100%" at bounding box center [75, 191] width 35 height 6
type input "100%"
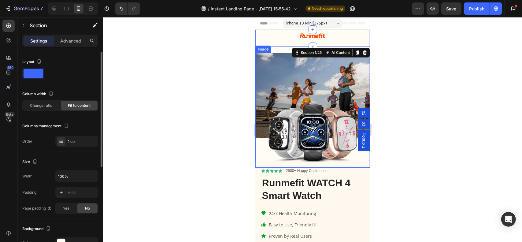
click at [74, 162] on div "Size" at bounding box center [60, 162] width 76 height 10
click at [76, 191] on div "Add..." at bounding box center [82, 193] width 29 height 6
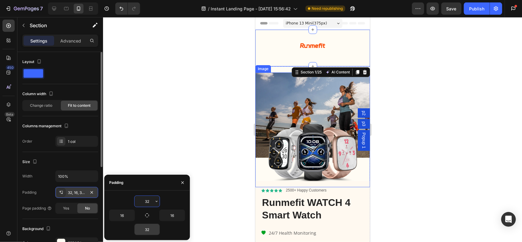
click at [151, 227] on input "32" at bounding box center [146, 229] width 25 height 11
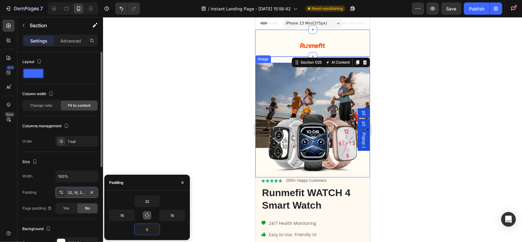
type input "0"
click at [149, 217] on icon "button" at bounding box center [147, 215] width 5 height 5
type input "32"
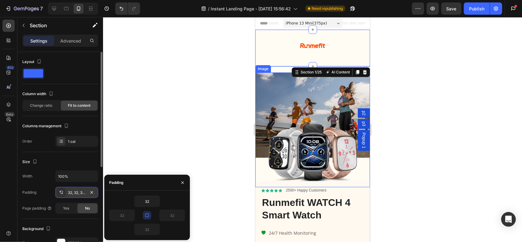
click at [148, 217] on icon "button" at bounding box center [147, 215] width 5 height 5
drag, startPoint x: 147, startPoint y: 216, endPoint x: 146, endPoint y: 199, distance: 16.2
click at [146, 199] on div "32 32 32 32" at bounding box center [147, 215] width 76 height 40
click at [153, 200] on button "button" at bounding box center [156, 201] width 6 height 11
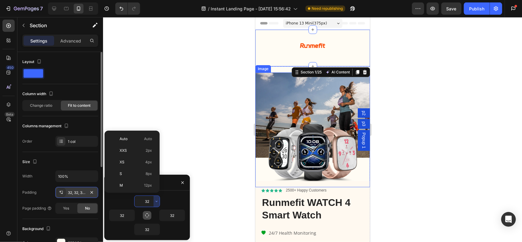
scroll to position [44, 0]
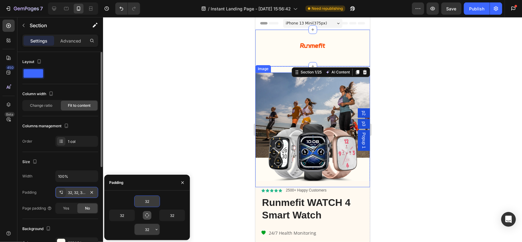
click at [152, 227] on input "32" at bounding box center [146, 229] width 25 height 11
type input "32"
click at [160, 226] on div "32" at bounding box center [147, 229] width 76 height 12
click at [90, 190] on icon "button" at bounding box center [91, 192] width 5 height 5
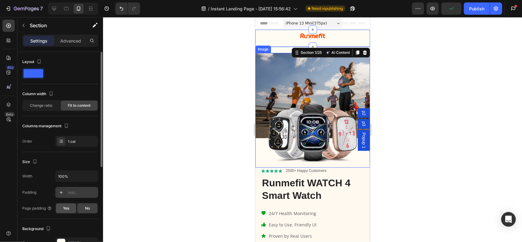
click at [71, 208] on div "Yes" at bounding box center [66, 208] width 20 height 10
click at [103, 212] on div at bounding box center [312, 129] width 419 height 225
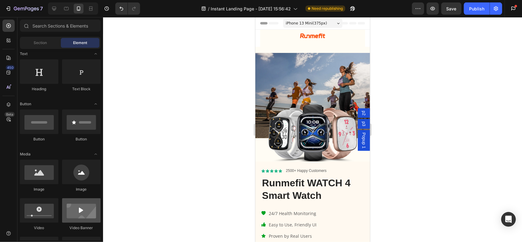
click at [92, 208] on div at bounding box center [81, 210] width 39 height 24
click at [45, 44] on span "Section" at bounding box center [40, 43] width 13 height 6
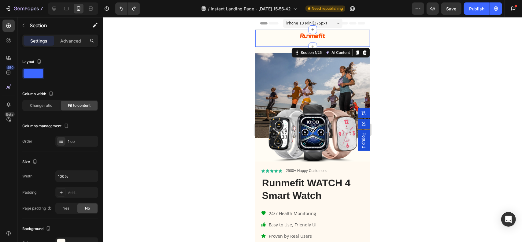
click at [278, 42] on div "Image Row Section 1/25 AI Content Write with GemAI What would you like to descr…" at bounding box center [312, 37] width 115 height 17
click at [321, 39] on img at bounding box center [312, 35] width 33 height 12
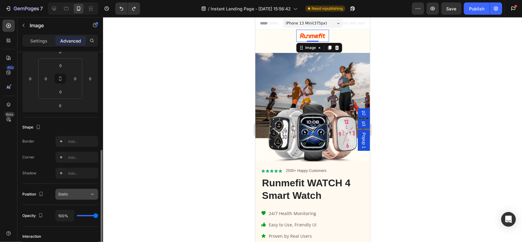
scroll to position [153, 0]
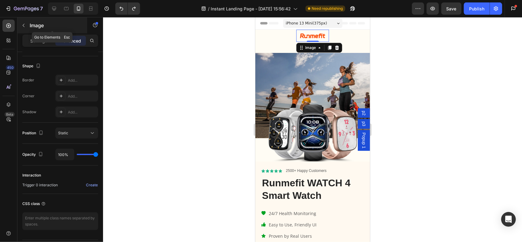
click at [25, 22] on button "button" at bounding box center [24, 25] width 10 height 10
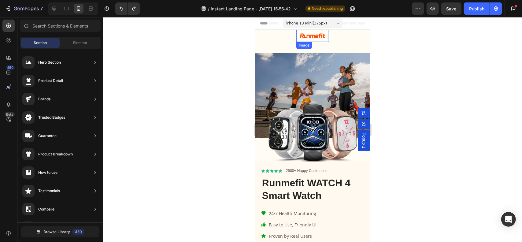
click at [308, 36] on img at bounding box center [312, 35] width 33 height 12
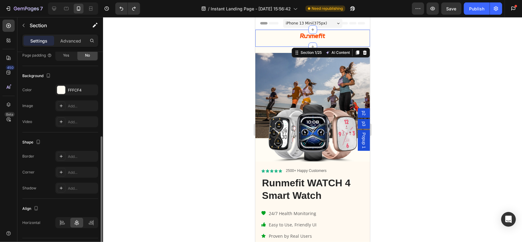
click at [284, 37] on div "Image Row Section 1/25 AI Content Write with GemAI What would you like to descr…" at bounding box center [312, 37] width 115 height 17
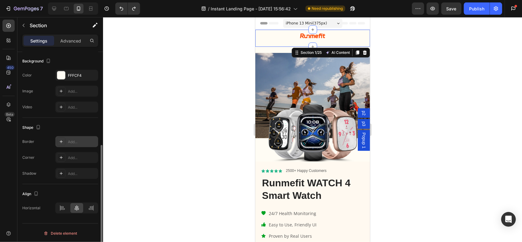
scroll to position [168, 0]
click at [67, 206] on div at bounding box center [62, 208] width 13 height 10
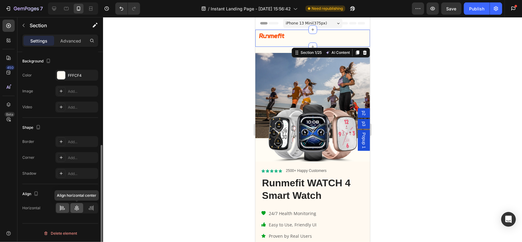
click at [76, 206] on icon at bounding box center [77, 208] width 6 height 6
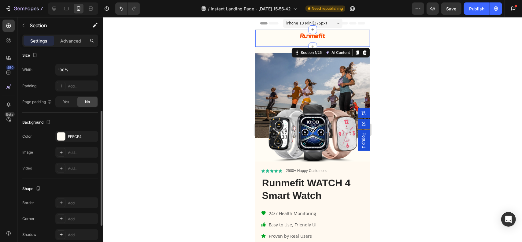
scroll to position [76, 0]
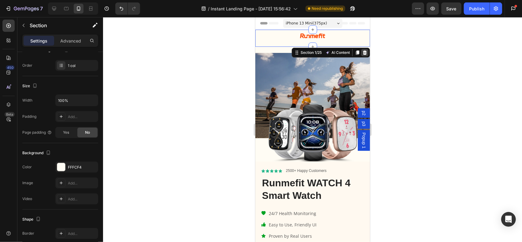
click at [362, 52] on icon at bounding box center [364, 52] width 5 height 5
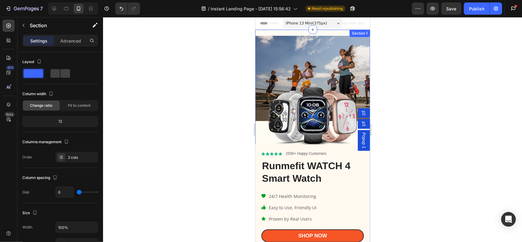
click at [301, 32] on div "Icon Icon Icon Icon Icon Icon List 2500+ Happy Customers Text Block Row Runmefi…" at bounding box center [312, 138] width 115 height 219
click at [273, 31] on div "Image" at bounding box center [312, 86] width 115 height 115
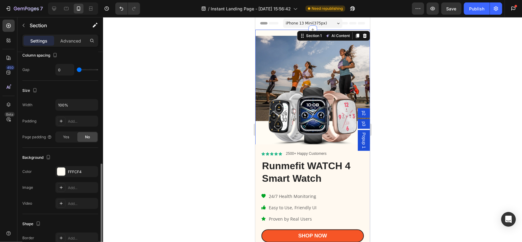
scroll to position [153, 0]
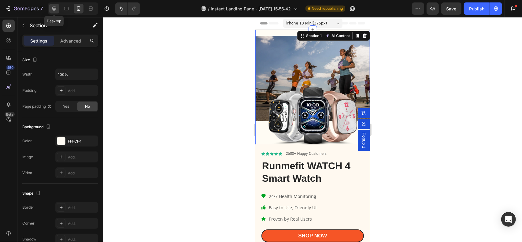
click at [53, 9] on icon at bounding box center [54, 9] width 4 height 4
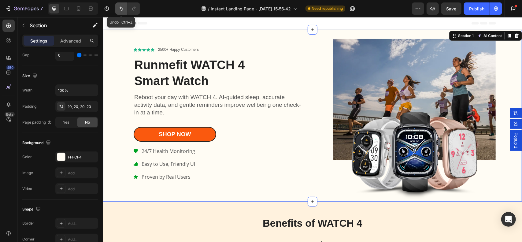
click at [120, 11] on icon "Undo/Redo" at bounding box center [121, 9] width 6 height 6
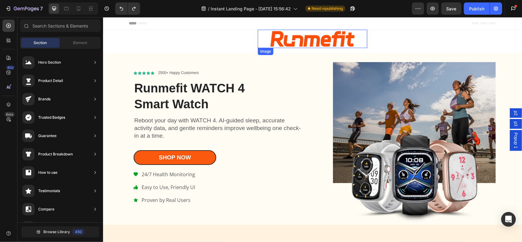
click at [280, 47] on img at bounding box center [312, 38] width 110 height 18
click at [249, 39] on section "Image Row Section 1/25" at bounding box center [312, 40] width 219 height 23
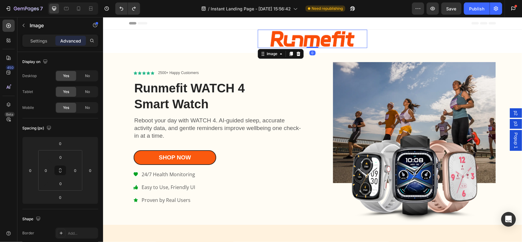
click at [299, 42] on img at bounding box center [312, 38] width 110 height 18
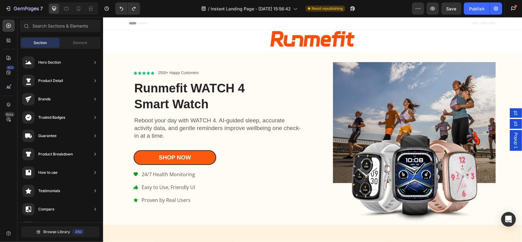
drag, startPoint x: 418, startPoint y: 34, endPoint x: 399, endPoint y: 34, distance: 19.3
drag, startPoint x: 351, startPoint y: 29, endPoint x: 340, endPoint y: 28, distance: 11.0
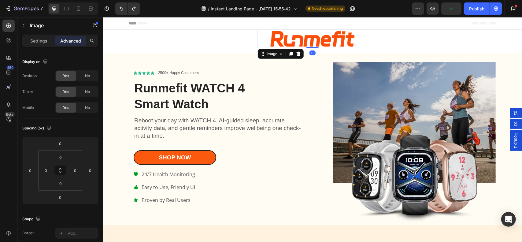
click at [362, 42] on img at bounding box center [312, 38] width 110 height 18
click at [35, 41] on p "Settings" at bounding box center [38, 41] width 17 height 6
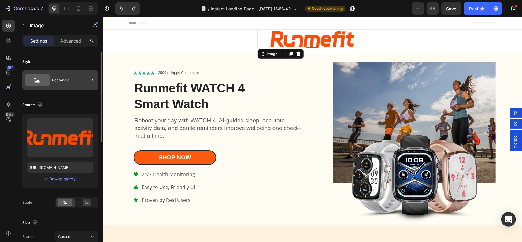
scroll to position [122, 0]
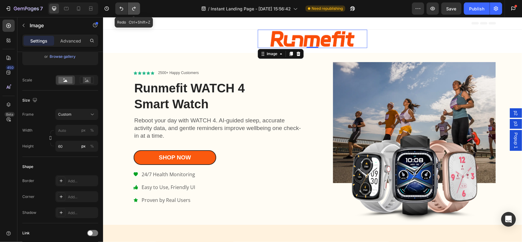
click at [135, 11] on icon "Undo/Redo" at bounding box center [134, 9] width 6 height 6
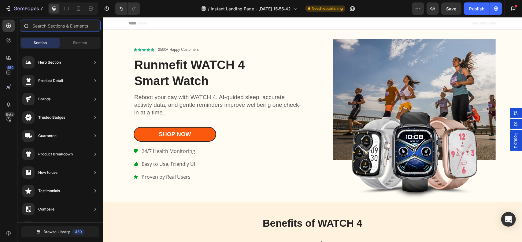
click at [70, 29] on input "text" at bounding box center [60, 26] width 81 height 12
click at [80, 39] on div "Element" at bounding box center [80, 43] width 39 height 10
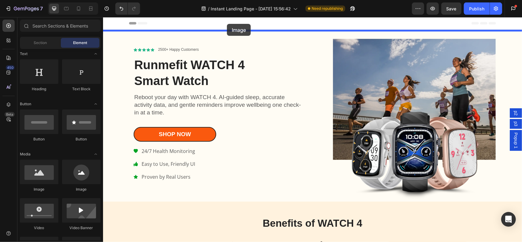
drag, startPoint x: 152, startPoint y: 183, endPoint x: 227, endPoint y: 24, distance: 176.3
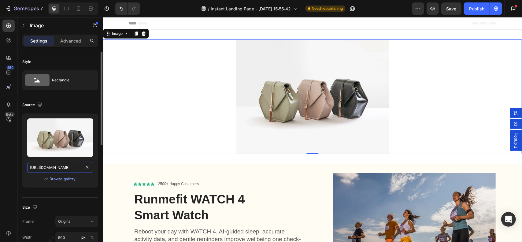
click at [63, 165] on input "https://cdn.shopify.com/s/files/1/2005/9307/files/image_demo.jpg" at bounding box center [60, 167] width 66 height 11
paste input "0632/9067/1266/files/Runmefit_logo_without_background_f1fea686-c377-4911-b841-5…"
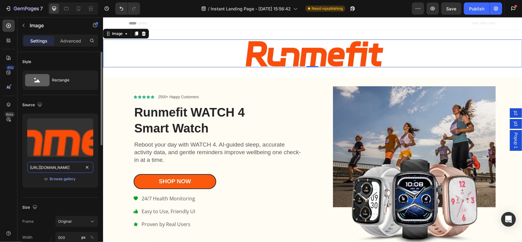
scroll to position [61, 0]
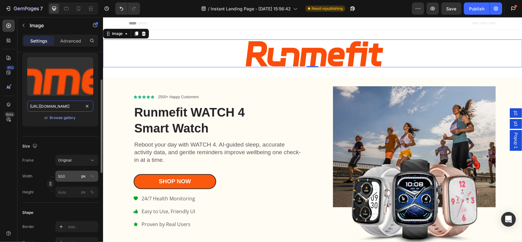
type input "https://cdn.shopify.com/s/files/1/0632/9067/1266/files/Runmefit_logo_without_ba…"
click at [73, 174] on input "500" at bounding box center [76, 176] width 43 height 11
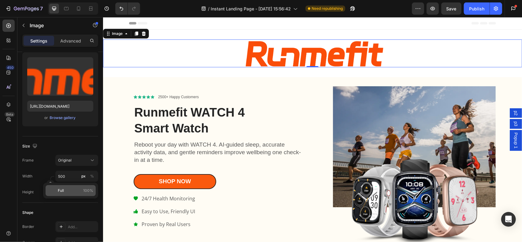
click at [69, 193] on div "Full 100%" at bounding box center [71, 190] width 50 height 11
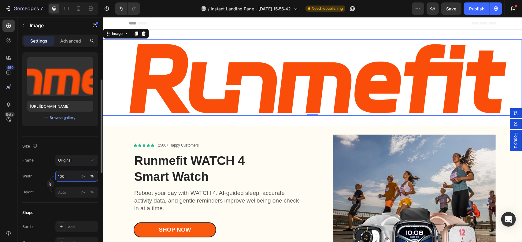
click at [71, 175] on input "100" at bounding box center [76, 176] width 43 height 11
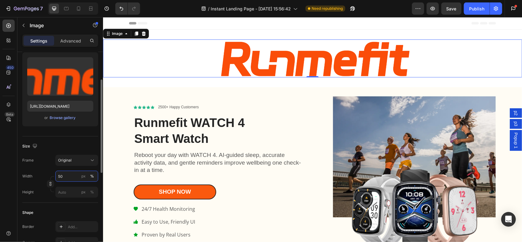
type input "5"
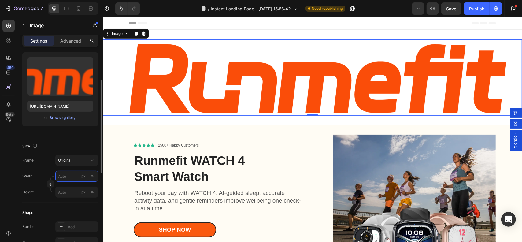
type input "5"
type input "0"
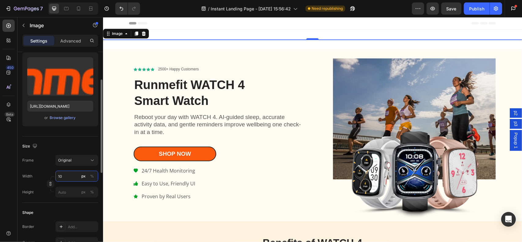
type input "1"
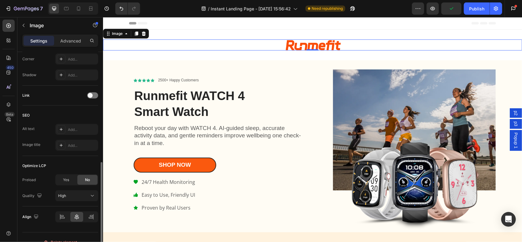
scroll to position [253, 0]
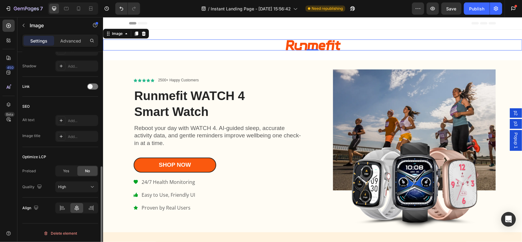
type input "200"
click at [79, 154] on div "Optimize LCP" at bounding box center [60, 157] width 76 height 10
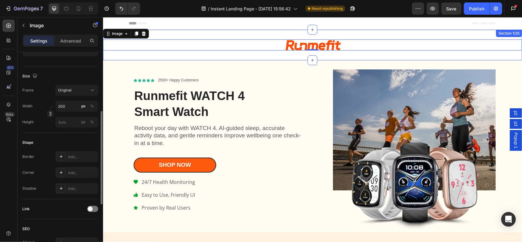
click at [155, 54] on div "Image 0 Section 1/25" at bounding box center [312, 44] width 419 height 31
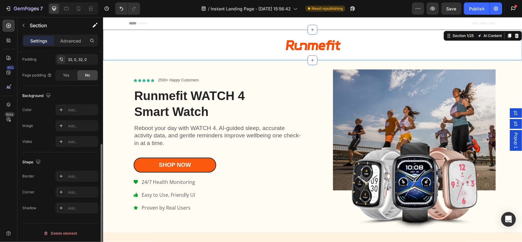
scroll to position [73, 0]
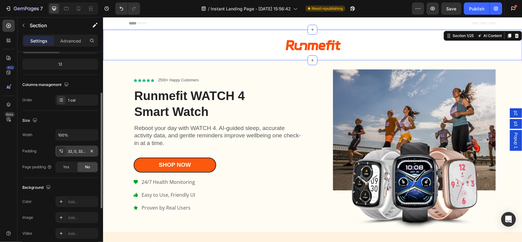
click at [83, 153] on div "32, 0, 32, 0" at bounding box center [77, 152] width 18 height 6
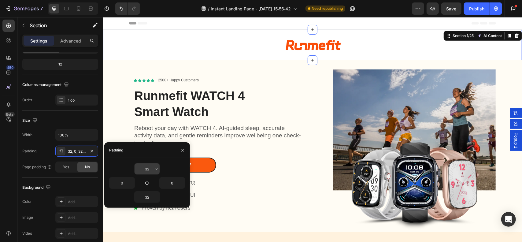
click at [149, 170] on input "32" at bounding box center [146, 168] width 25 height 11
click at [91, 149] on icon "button" at bounding box center [91, 151] width 5 height 5
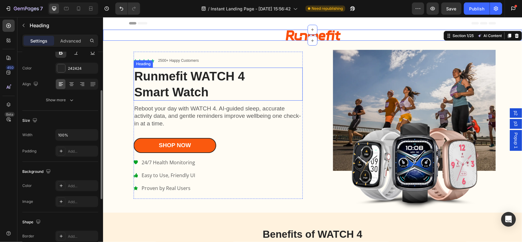
click at [264, 71] on h1 "Runmefit WATCH 4 Smart Watch" at bounding box center [217, 83] width 169 height 33
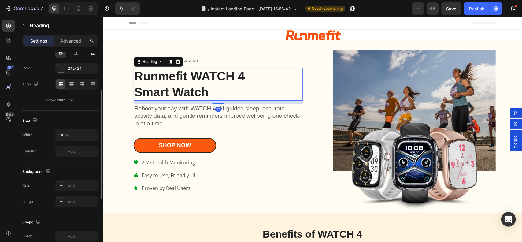
scroll to position [0, 0]
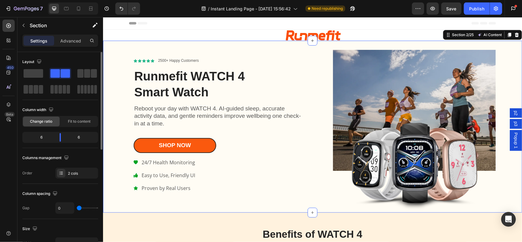
click at [226, 48] on div "Icon Icon Icon Icon Icon Icon List 2500+ Happy Customers Text Block Row Runmefi…" at bounding box center [210, 124] width 203 height 163
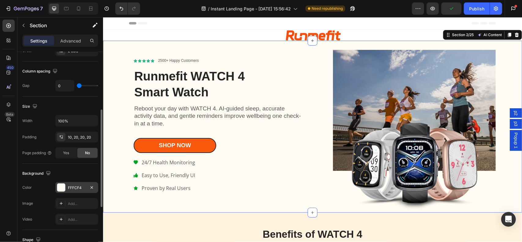
click at [72, 185] on div "FFFCF4" at bounding box center [77, 188] width 18 height 6
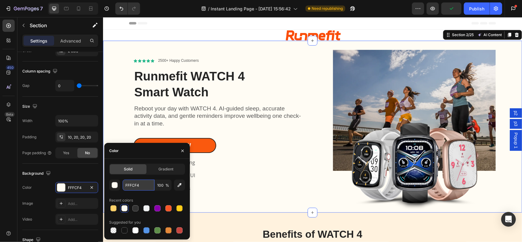
click at [140, 185] on input "FFFCF4" at bounding box center [139, 184] width 32 height 11
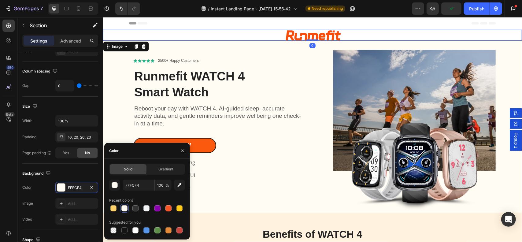
click at [125, 34] on div at bounding box center [312, 34] width 419 height 11
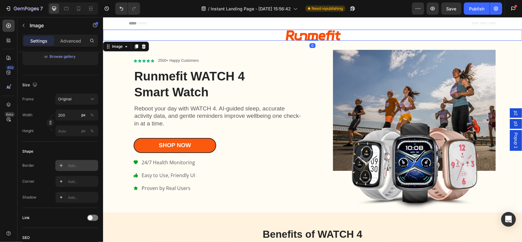
click at [80, 165] on div "Add..." at bounding box center [82, 166] width 29 height 6
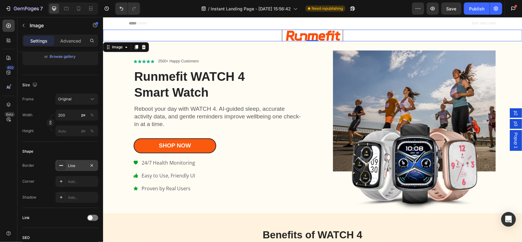
click at [72, 151] on div "Shape" at bounding box center [60, 151] width 76 height 10
click at [90, 164] on icon "button" at bounding box center [91, 165] width 5 height 5
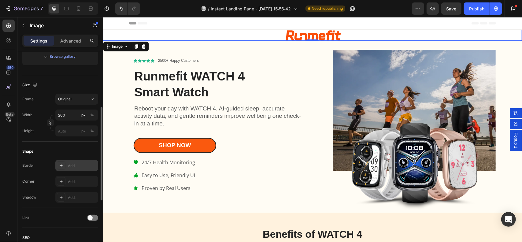
click at [118, 33] on div at bounding box center [312, 34] width 419 height 11
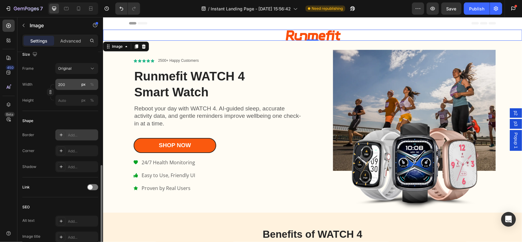
scroll to position [253, 0]
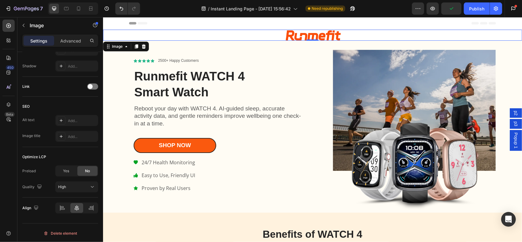
click at [277, 35] on div at bounding box center [312, 34] width 419 height 11
drag, startPoint x: 283, startPoint y: 34, endPoint x: 290, endPoint y: 35, distance: 7.4
click at [290, 35] on img at bounding box center [312, 34] width 61 height 11
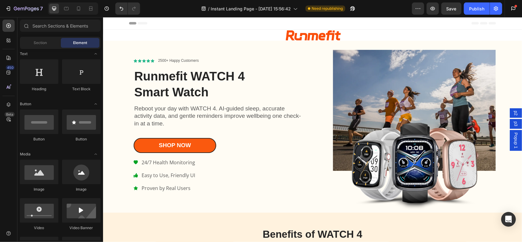
click at [270, 23] on div at bounding box center [312, 23] width 367 height 12
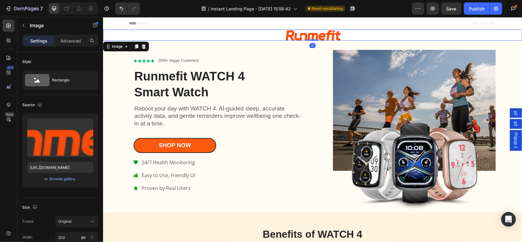
click at [251, 31] on div at bounding box center [312, 34] width 419 height 11
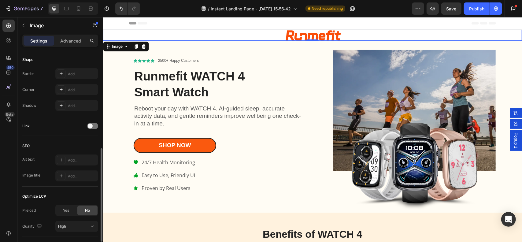
scroll to position [245, 0]
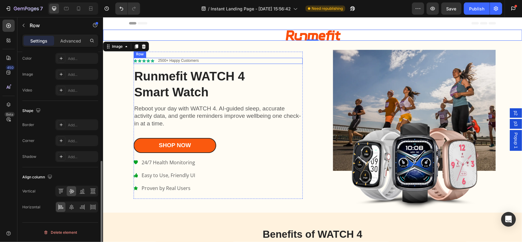
click at [275, 61] on div "Icon Icon Icon Icon Icon Icon List 2500+ Happy Customers Text Block Row" at bounding box center [217, 60] width 169 height 6
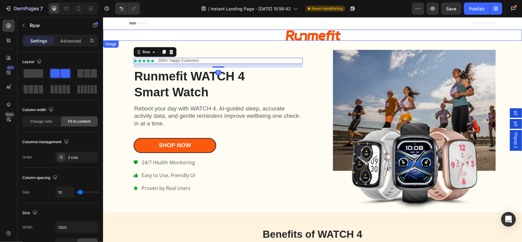
click at [248, 39] on div at bounding box center [312, 34] width 419 height 11
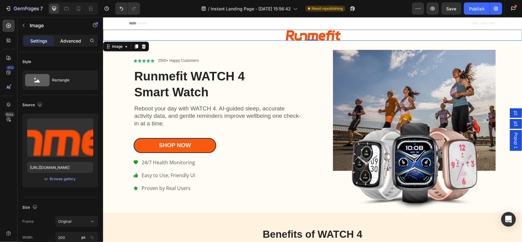
click at [76, 40] on p "Advanced" at bounding box center [70, 41] width 21 height 6
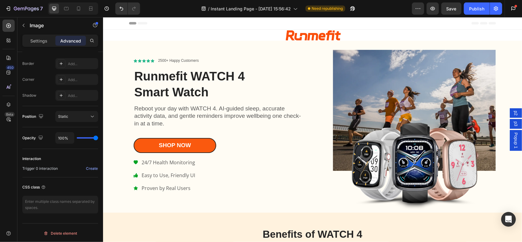
click at [115, 36] on div at bounding box center [312, 34] width 419 height 11
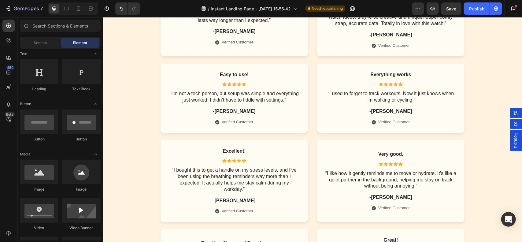
scroll to position [2663, 0]
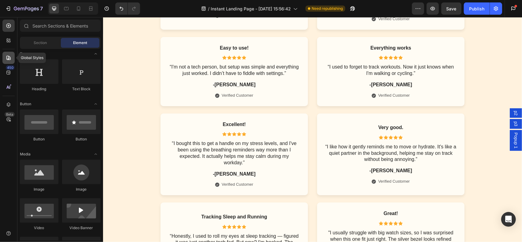
click at [6, 60] on icon at bounding box center [9, 58] width 6 height 6
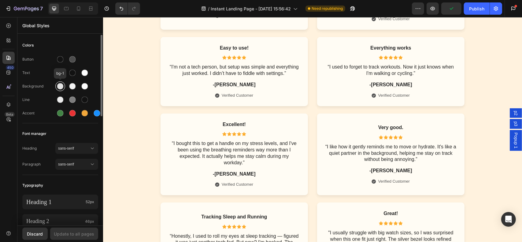
click at [64, 88] on div at bounding box center [60, 86] width 10 height 10
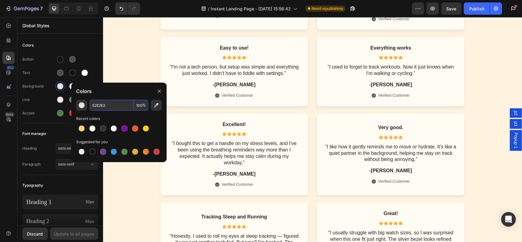
click at [105, 105] on input "E2E2E2" at bounding box center [112, 105] width 44 height 11
paste input "FFFCF4"
type input "FFFCF4"
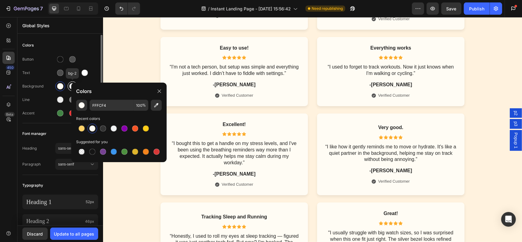
click at [70, 85] on div at bounding box center [72, 86] width 6 height 6
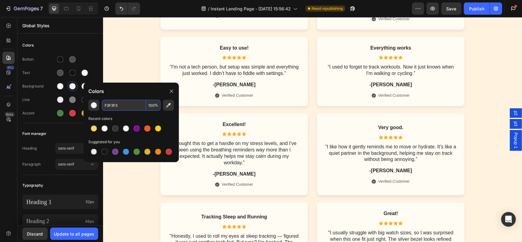
click at [120, 105] on input "F3F3F3" at bounding box center [124, 105] width 44 height 11
paste input "FFCF4"
type input "FFFCF4"
click at [82, 86] on div at bounding box center [85, 86] width 6 height 6
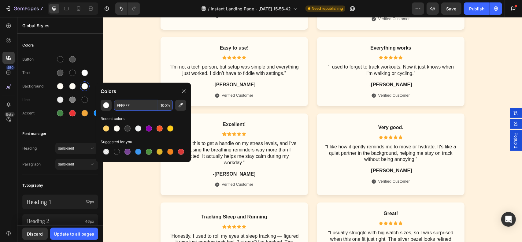
click at [133, 106] on input "FFFFFF" at bounding box center [136, 105] width 44 height 11
paste input "CF4"
type input "FFFCF4"
click at [482, 91] on div "Exactly What I Needed Text Block Icon Icon Icon Icon Icon Icon List “Super ligh…" at bounding box center [312, 170] width 407 height 432
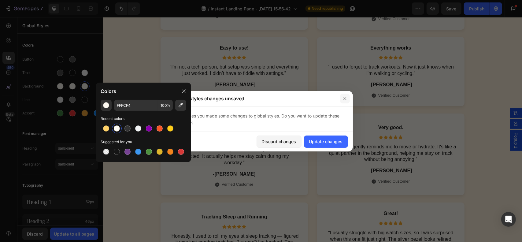
click at [345, 100] on icon "button" at bounding box center [344, 98] width 5 height 5
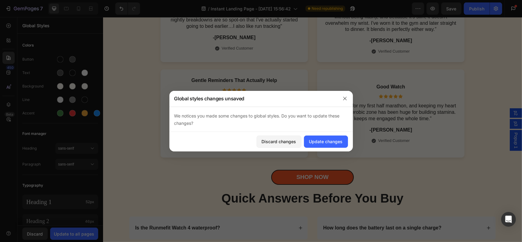
scroll to position [2921, 0]
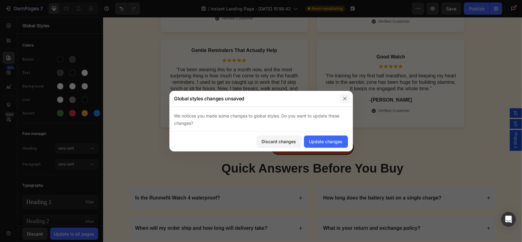
click at [348, 101] on button "button" at bounding box center [345, 99] width 10 height 10
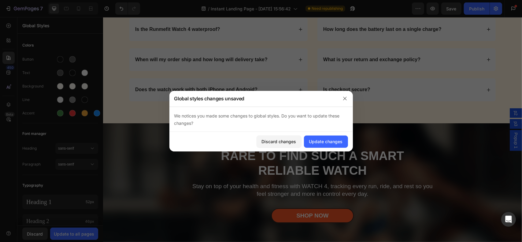
scroll to position [3112, 0]
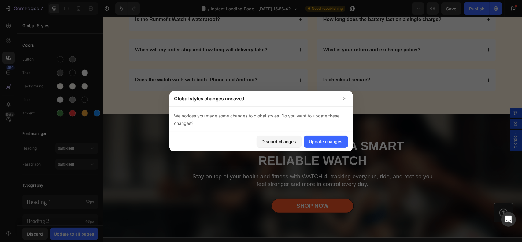
drag, startPoint x: 520, startPoint y: 206, endPoint x: 609, endPoint y: 229, distance: 92.5
click at [284, 142] on div "Discard changes" at bounding box center [279, 141] width 35 height 6
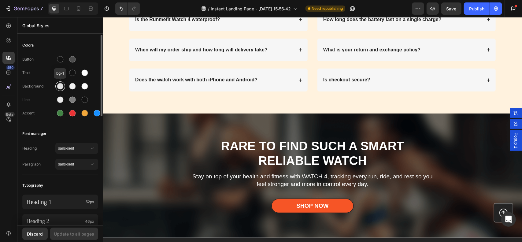
click at [61, 87] on div at bounding box center [60, 86] width 6 height 6
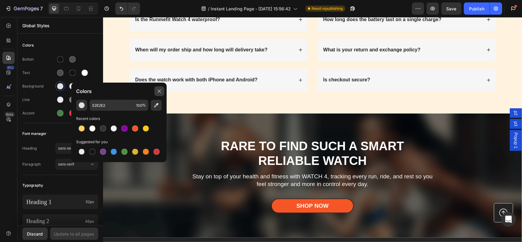
drag, startPoint x: 162, startPoint y: 91, endPoint x: 326, endPoint y: 163, distance: 178.9
click at [162, 91] on div at bounding box center [159, 91] width 10 height 10
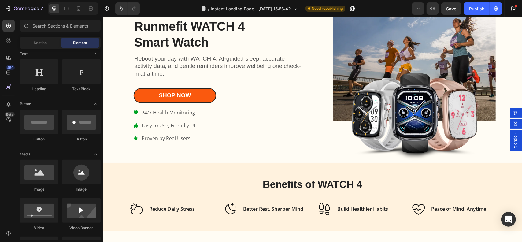
scroll to position [0, 0]
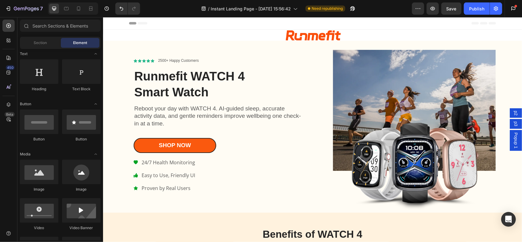
drag, startPoint x: 520, startPoint y: 215, endPoint x: 594, endPoint y: 35, distance: 194.6
click at [13, 57] on div at bounding box center [8, 58] width 12 height 12
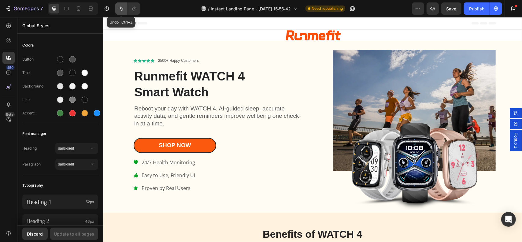
click at [120, 8] on icon "Undo/Redo" at bounding box center [121, 9] width 6 height 6
click at [73, 85] on div at bounding box center [72, 86] width 6 height 6
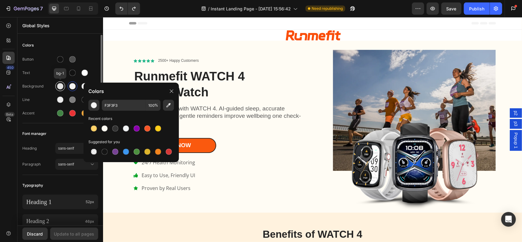
click at [60, 89] on div at bounding box center [60, 86] width 6 height 6
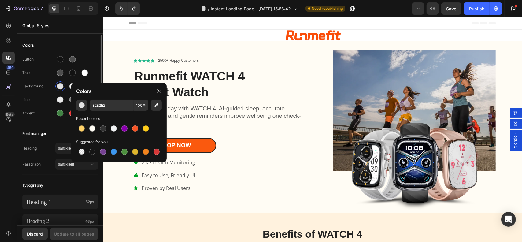
click at [95, 76] on div "Text" at bounding box center [60, 73] width 76 height 10
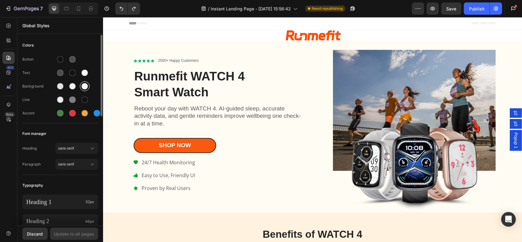
click at [88, 83] on div at bounding box center [85, 86] width 10 height 10
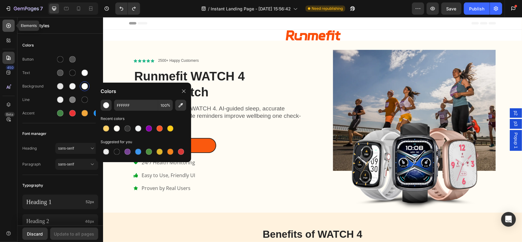
click at [6, 23] on icon at bounding box center [9, 26] width 6 height 6
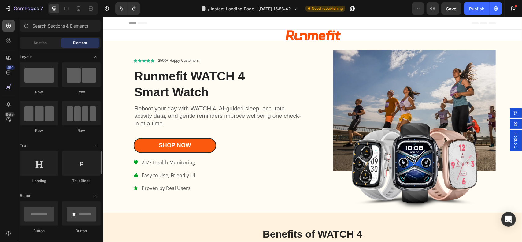
scroll to position [92, 0]
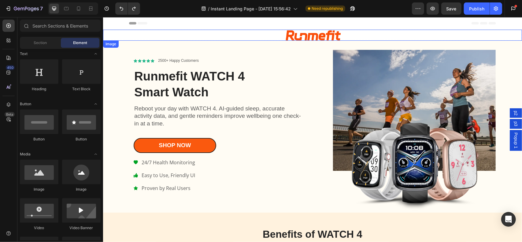
click at [238, 39] on div at bounding box center [312, 34] width 419 height 11
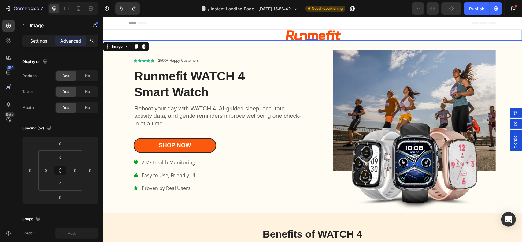
click at [38, 38] on p "Settings" at bounding box center [38, 41] width 17 height 6
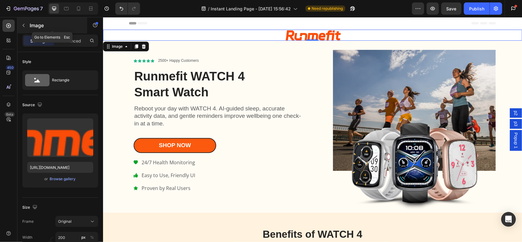
click at [33, 28] on p "Image" at bounding box center [56, 25] width 52 height 7
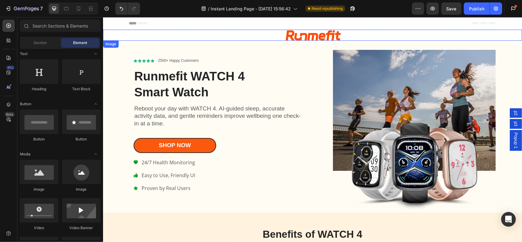
click at [172, 35] on div at bounding box center [312, 34] width 419 height 11
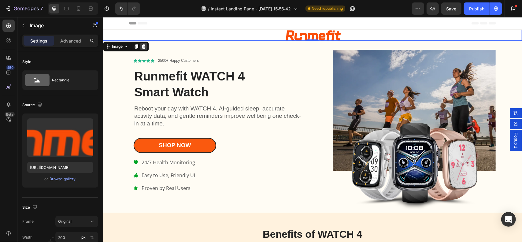
click at [144, 47] on icon at bounding box center [143, 46] width 5 height 5
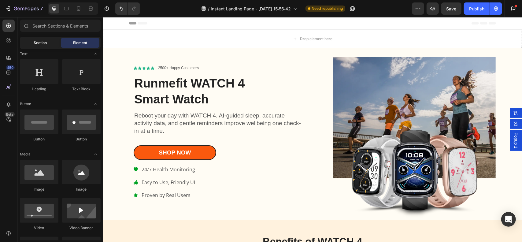
click at [45, 45] on span "Section" at bounding box center [40, 43] width 13 height 6
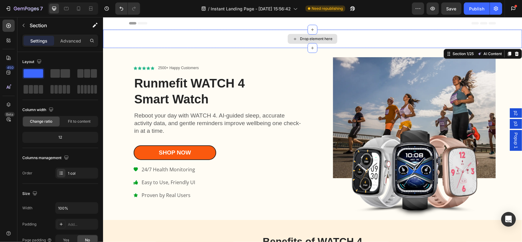
click at [120, 35] on div "Drop element here" at bounding box center [312, 38] width 419 height 18
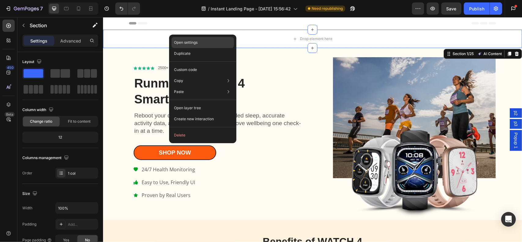
click at [197, 43] on p "Open settings" at bounding box center [186, 43] width 24 height 6
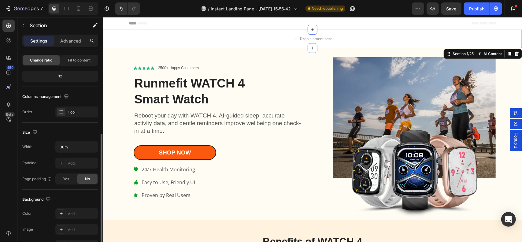
scroll to position [122, 0]
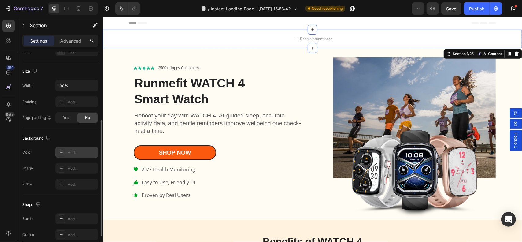
click at [77, 151] on div "Add..." at bounding box center [82, 153] width 29 height 6
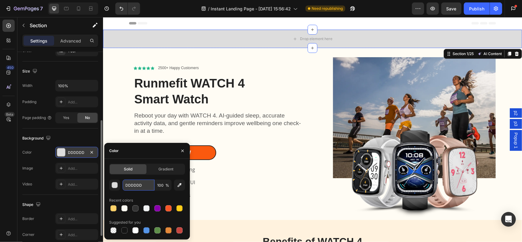
click at [139, 184] on input "DDDDDD" at bounding box center [139, 184] width 32 height 11
paste input "FFFCF4"
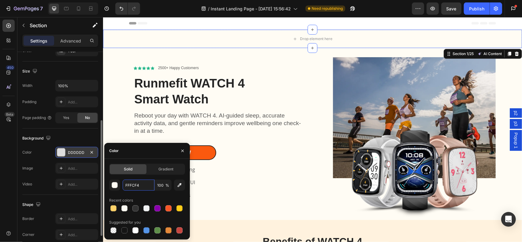
type input "FFFCF4"
click at [141, 150] on div "Color" at bounding box center [147, 151] width 86 height 16
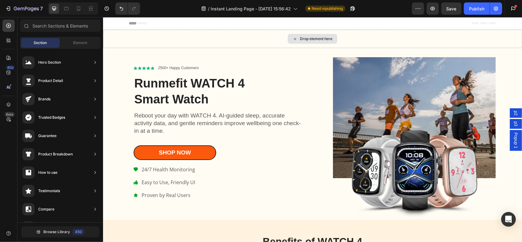
click at [301, 38] on div "Drop element here" at bounding box center [316, 38] width 32 height 5
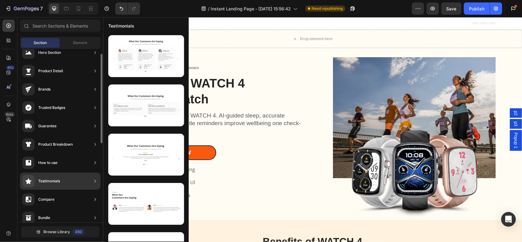
scroll to position [0, 0]
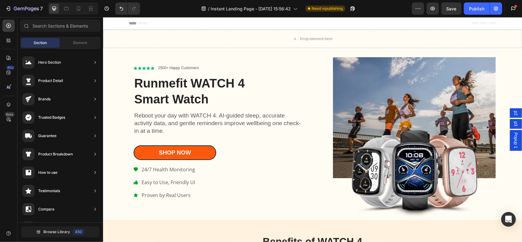
click at [84, 48] on div "Section Element" at bounding box center [60, 43] width 81 height 12
click at [83, 44] on span "Element" at bounding box center [80, 43] width 14 height 6
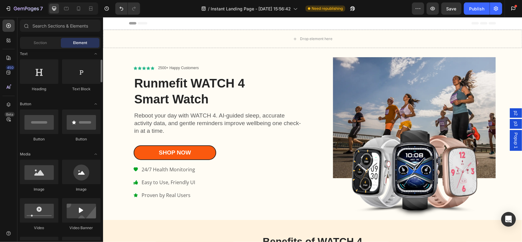
scroll to position [122, 0]
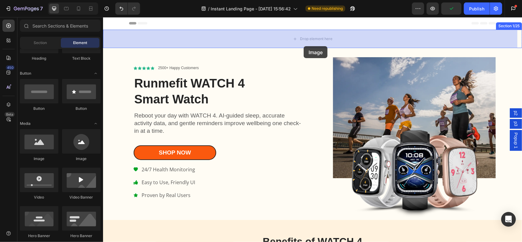
drag, startPoint x: 148, startPoint y: 164, endPoint x: 303, endPoint y: 46, distance: 195.0
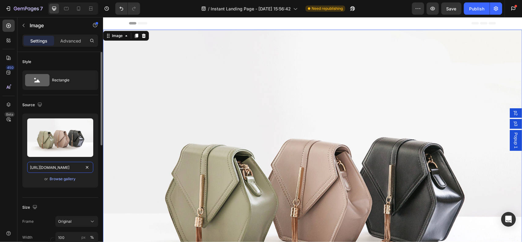
click at [60, 168] on input "https://cdn.shopify.com/s/files/1/2005/9307/files/image_demo.jpg" at bounding box center [60, 167] width 66 height 11
click at [67, 171] on input "https://cdn.shopify.com/s/files/1/2005/9307/files/image_demo.jpg" at bounding box center [60, 167] width 66 height 11
paste input "0632/9067/1266/files/Runmefit_logo_without_background_f1fea686-c377-4911-b841-5…"
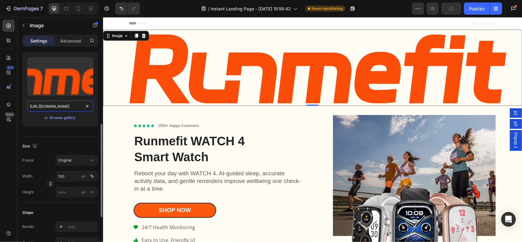
scroll to position [92, 0]
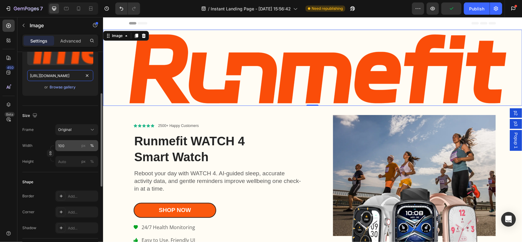
type input "https://cdn.shopify.com/s/files/1/0632/9067/1266/files/Runmefit_logo_without_ba…"
click at [68, 148] on input "100" at bounding box center [76, 145] width 43 height 11
click at [95, 144] on button "%" at bounding box center [91, 145] width 7 height 7
click at [69, 143] on input "100" at bounding box center [76, 145] width 43 height 11
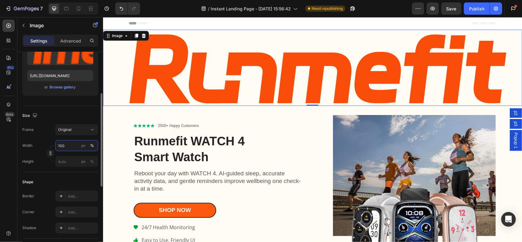
drag, startPoint x: 65, startPoint y: 146, endPoint x: 56, endPoint y: 145, distance: 8.6
click at [56, 145] on input "100" at bounding box center [76, 145] width 43 height 11
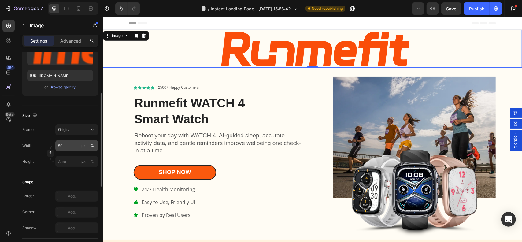
click at [89, 147] on button "%" at bounding box center [91, 145] width 7 height 7
click at [85, 146] on div "px" at bounding box center [83, 146] width 4 height 6
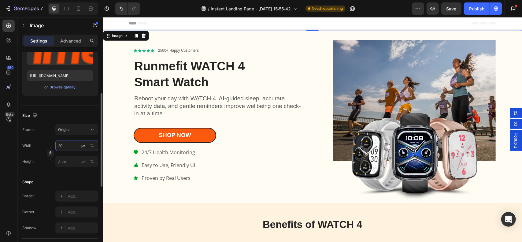
type input "200"
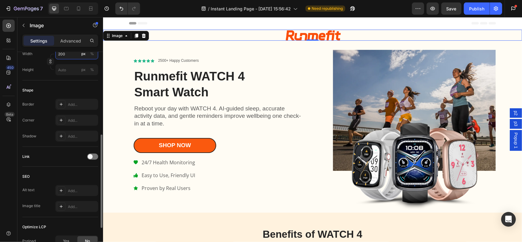
scroll to position [245, 0]
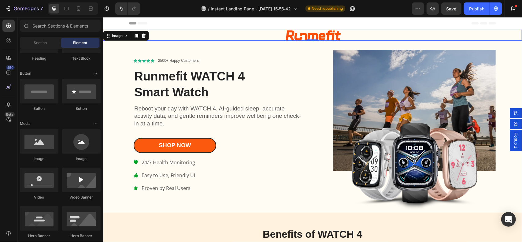
click at [345, 26] on div at bounding box center [312, 23] width 367 height 12
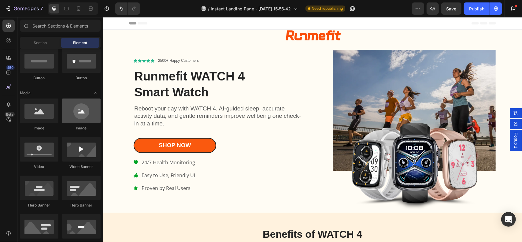
scroll to position [61, 0]
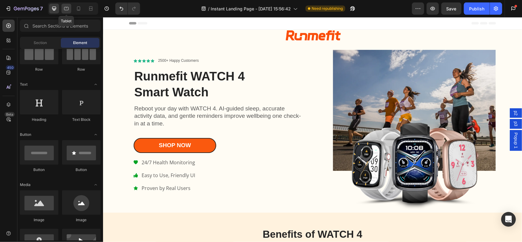
click at [70, 10] on div at bounding box center [66, 9] width 10 height 10
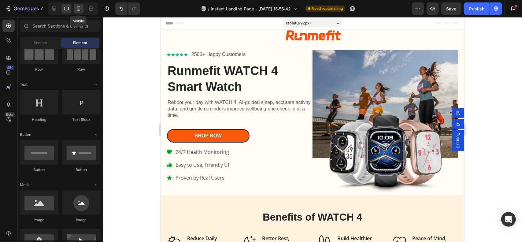
click at [77, 9] on icon at bounding box center [78, 8] width 3 height 4
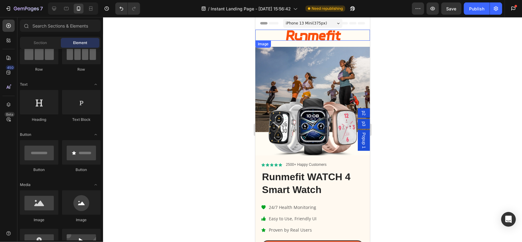
click at [318, 35] on img at bounding box center [312, 34] width 61 height 11
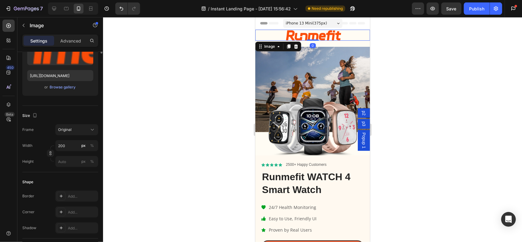
scroll to position [122, 0]
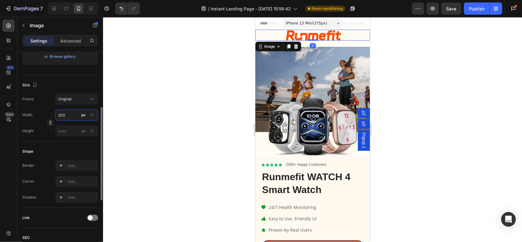
click at [68, 113] on input "200" at bounding box center [76, 114] width 43 height 11
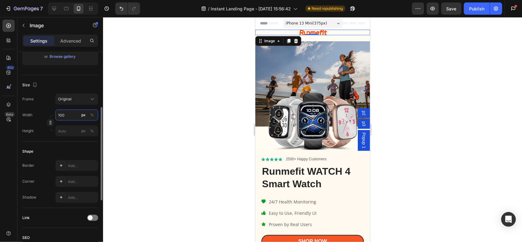
click at [70, 114] on input "100" at bounding box center [76, 114] width 43 height 11
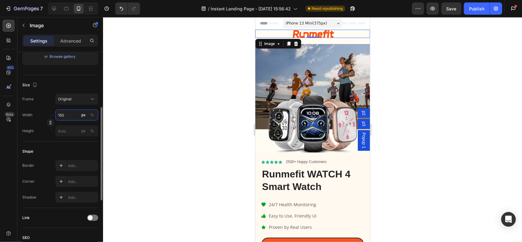
type input "150"
drag, startPoint x: 81, startPoint y: 82, endPoint x: 219, endPoint y: 69, distance: 137.9
click at [81, 82] on div "Size" at bounding box center [60, 85] width 76 height 10
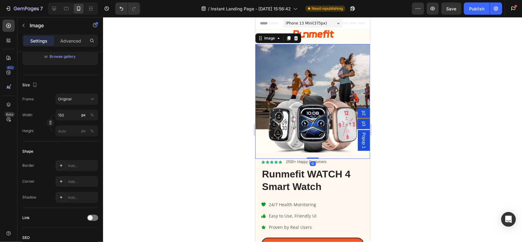
click at [330, 78] on img at bounding box center [312, 101] width 115 height 115
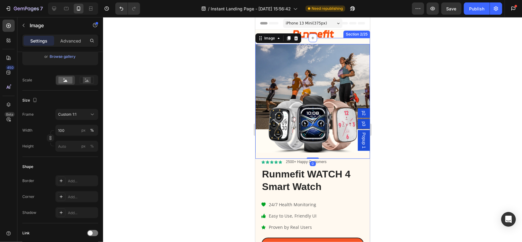
click at [317, 40] on div "Icon Icon Icon Icon Icon Icon List 2500+ Happy Customers Text Block Row Runmefi…" at bounding box center [312, 147] width 115 height 219
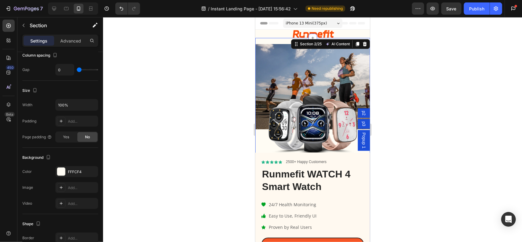
scroll to position [0, 0]
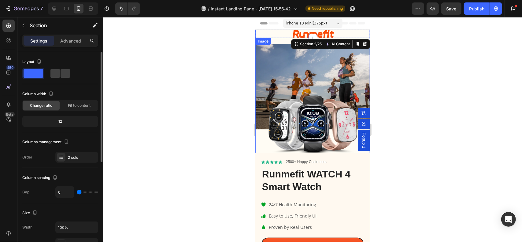
click at [337, 33] on div at bounding box center [312, 33] width 115 height 8
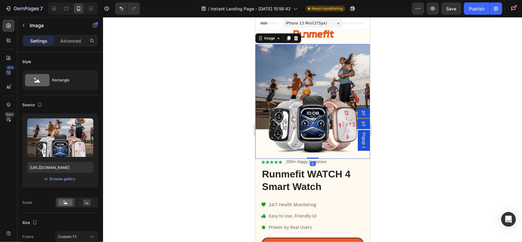
click at [336, 75] on img at bounding box center [312, 101] width 115 height 115
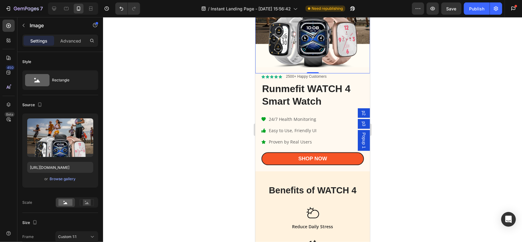
scroll to position [92, 0]
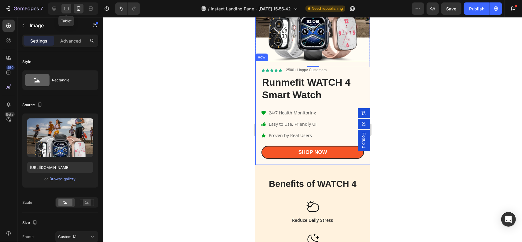
click at [65, 5] on div at bounding box center [66, 9] width 10 height 10
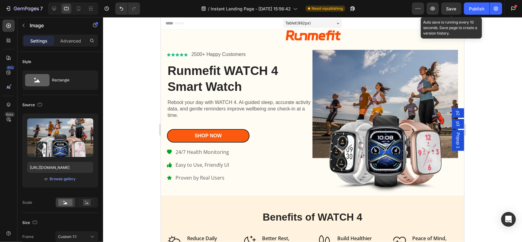
click at [453, 8] on span "Save" at bounding box center [451, 8] width 10 height 5
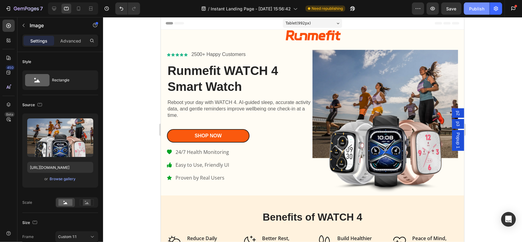
click at [477, 13] on button "Publish" at bounding box center [477, 8] width 26 height 12
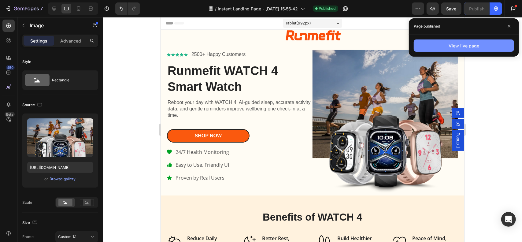
click at [468, 44] on div "View live page" at bounding box center [463, 45] width 31 height 6
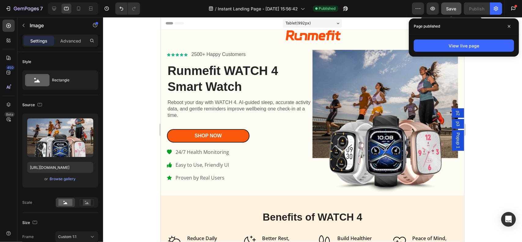
click at [452, 11] on div "Save" at bounding box center [451, 9] width 10 height 6
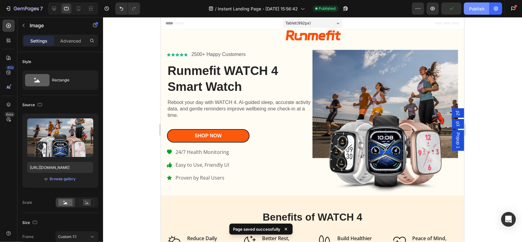
click at [478, 11] on div "Publish" at bounding box center [476, 9] width 15 height 6
click at [53, 7] on icon at bounding box center [54, 9] width 6 height 6
type input "80"
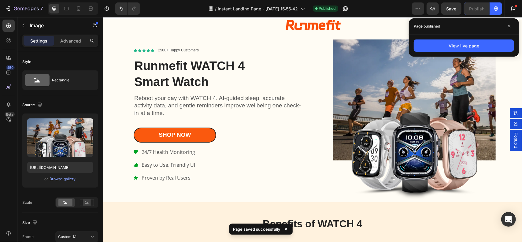
scroll to position [11, 0]
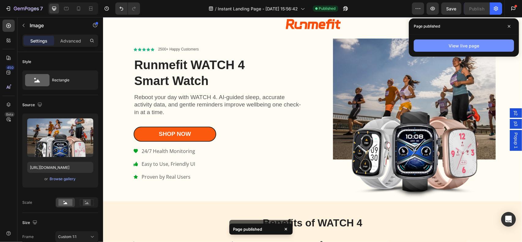
click at [489, 46] on button "View live page" at bounding box center [464, 45] width 100 height 12
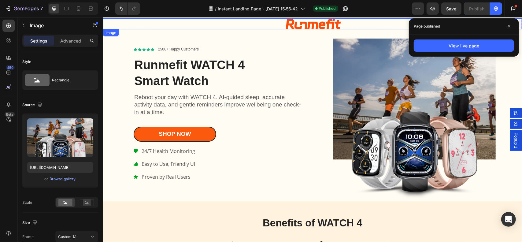
click at [262, 25] on div at bounding box center [312, 23] width 419 height 11
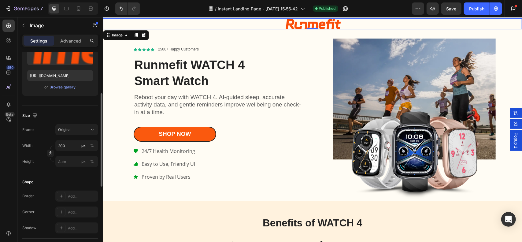
scroll to position [0, 0]
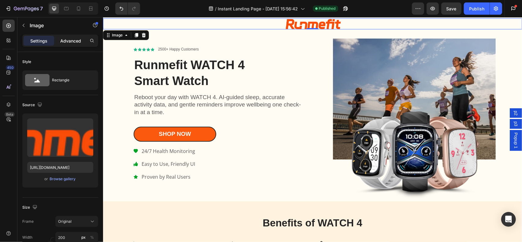
click at [70, 42] on p "Advanced" at bounding box center [70, 41] width 21 height 6
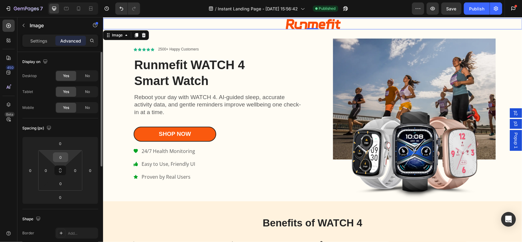
click at [63, 156] on input "0" at bounding box center [60, 157] width 12 height 9
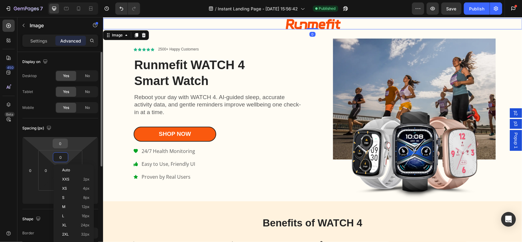
click at [62, 144] on input "0" at bounding box center [60, 143] width 12 height 9
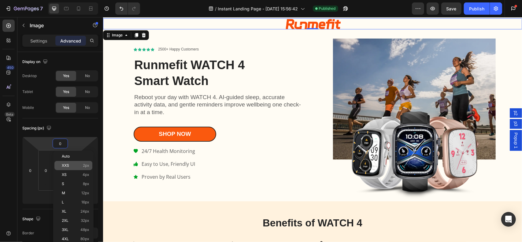
click at [79, 163] on p "XXS 2px" at bounding box center [76, 165] width 28 height 4
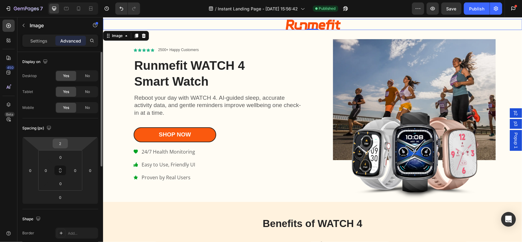
click at [62, 142] on input "2" at bounding box center [60, 143] width 12 height 9
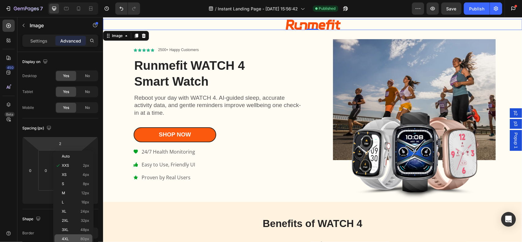
click at [85, 235] on div "4XL 80px" at bounding box center [73, 238] width 38 height 9
type input "80"
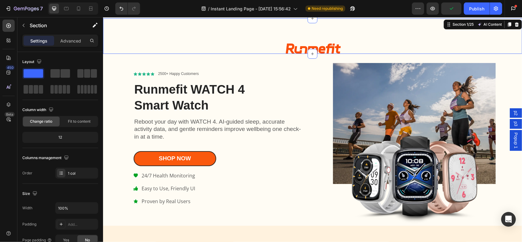
click at [212, 23] on div "Image" at bounding box center [312, 35] width 419 height 35
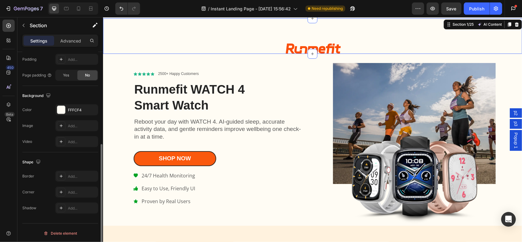
scroll to position [134, 0]
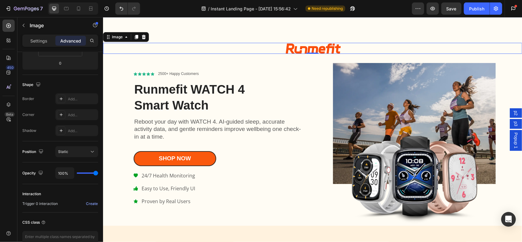
click at [254, 48] on div at bounding box center [312, 47] width 419 height 11
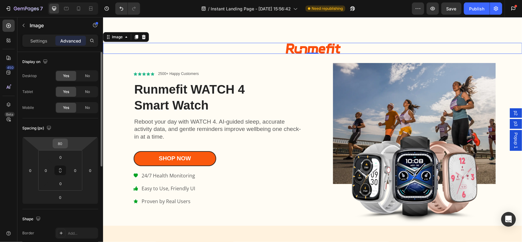
click at [61, 145] on input "80" at bounding box center [60, 143] width 12 height 9
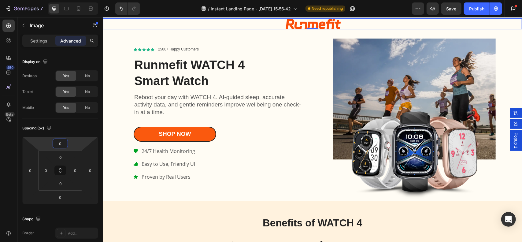
click at [220, 17] on div at bounding box center [312, 12] width 367 height 12
click at [223, 24] on div at bounding box center [312, 23] width 419 height 11
click at [228, 24] on div at bounding box center [312, 23] width 419 height 11
click at [118, 34] on div "Image" at bounding box center [116, 35] width 13 height 6
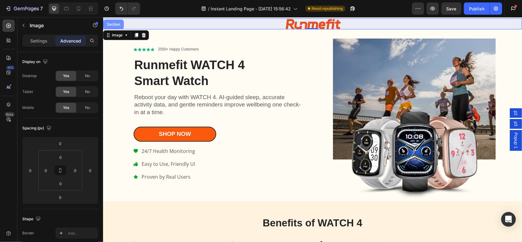
click at [114, 27] on div "Section" at bounding box center [113, 24] width 20 height 10
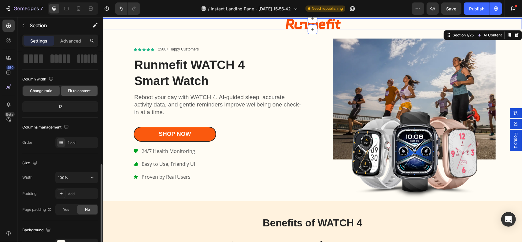
scroll to position [122, 0]
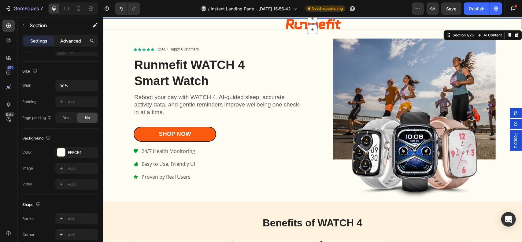
click at [68, 39] on p "Advanced" at bounding box center [70, 41] width 21 height 6
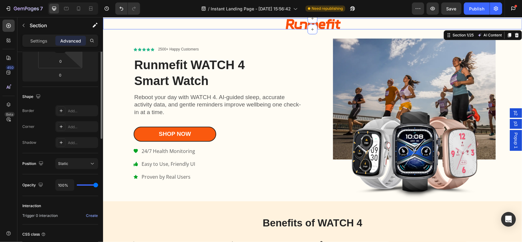
scroll to position [61, 0]
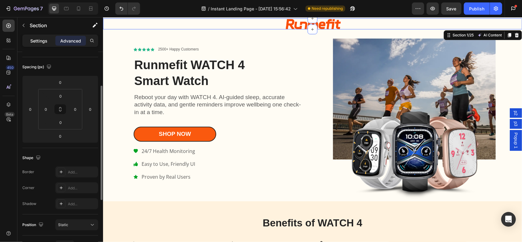
click at [40, 43] on p "Settings" at bounding box center [38, 41] width 17 height 6
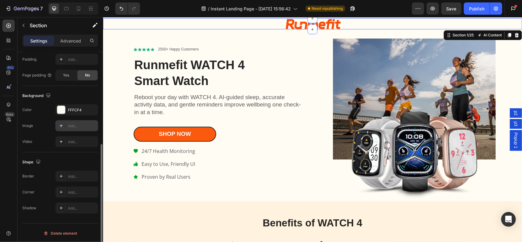
scroll to position [134, 0]
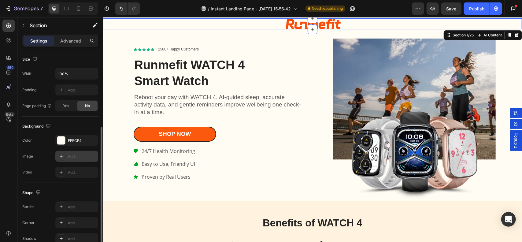
click at [68, 155] on div "Add..." at bounding box center [82, 157] width 29 height 6
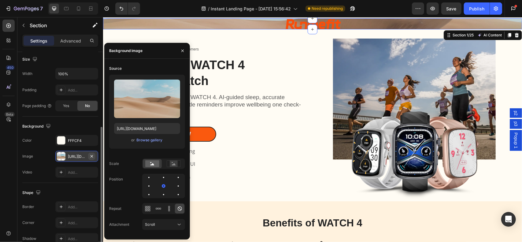
click at [92, 157] on icon "button" at bounding box center [91, 156] width 5 height 5
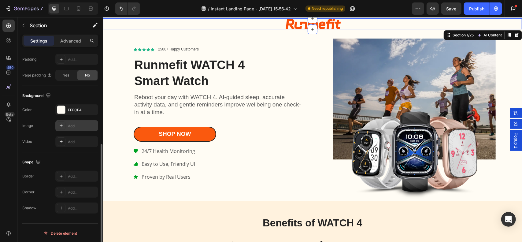
scroll to position [73, 0]
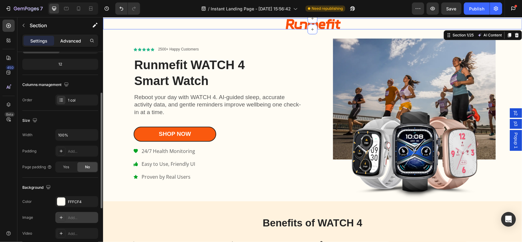
click at [62, 39] on p "Advanced" at bounding box center [70, 41] width 21 height 6
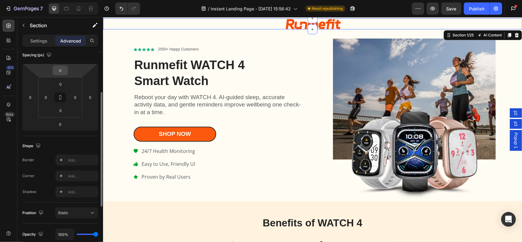
click at [62, 72] on input "0" at bounding box center [60, 70] width 12 height 9
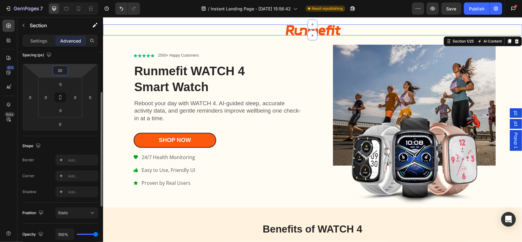
type input "2"
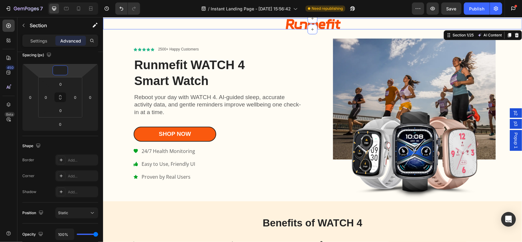
click at [89, 51] on div "Settings Advanced" at bounding box center [60, 43] width 86 height 17
type input "0"
click at [282, 23] on img at bounding box center [312, 23] width 61 height 11
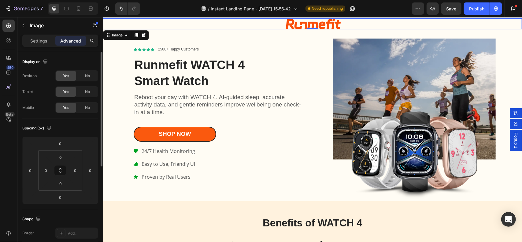
click at [287, 25] on img at bounding box center [312, 23] width 61 height 11
click at [61, 158] on input "0" at bounding box center [60, 157] width 12 height 9
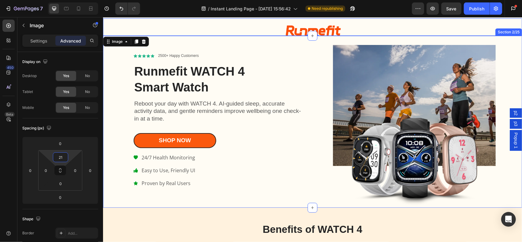
type input "2"
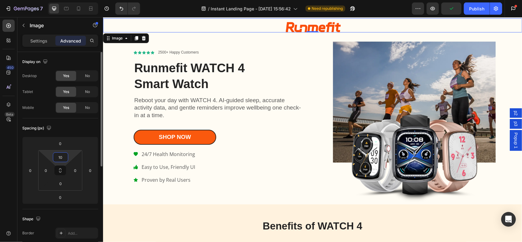
type input "10"
click at [88, 123] on div "Spacing (px)" at bounding box center [60, 128] width 76 height 10
click at [69, 9] on div at bounding box center [66, 9] width 10 height 10
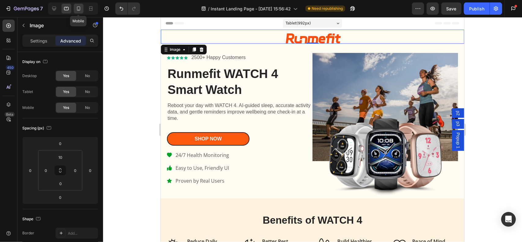
click at [77, 6] on icon at bounding box center [79, 9] width 6 height 6
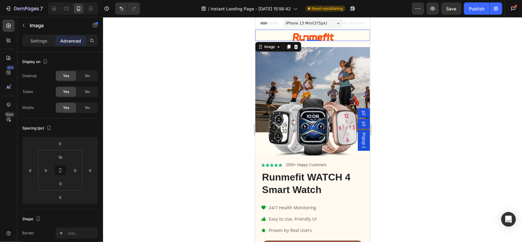
click at [427, 61] on div at bounding box center [312, 129] width 419 height 225
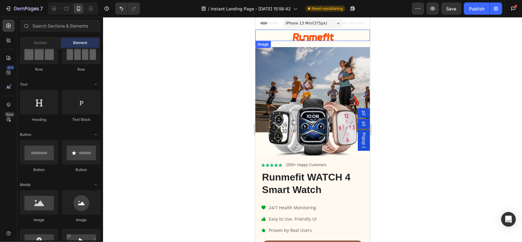
click at [284, 36] on div at bounding box center [312, 36] width 115 height 8
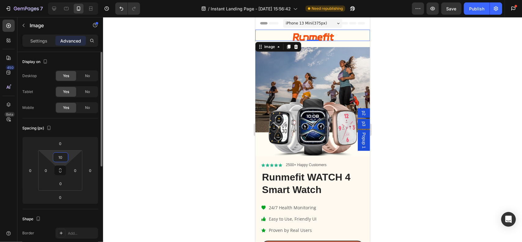
click at [62, 158] on input "10" at bounding box center [60, 157] width 12 height 9
click at [64, 157] on input "10" at bounding box center [60, 157] width 12 height 9
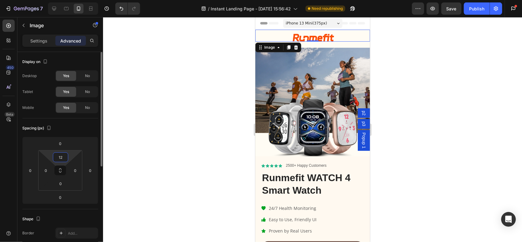
type input "12"
click at [72, 131] on div "Spacing (px)" at bounding box center [60, 128] width 76 height 10
click at [429, 105] on div at bounding box center [312, 129] width 419 height 225
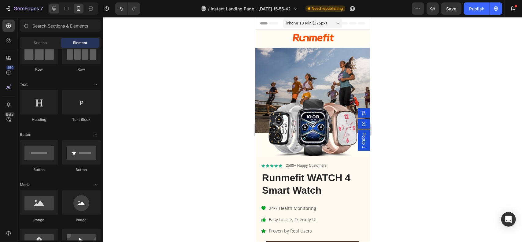
click at [58, 8] on div at bounding box center [54, 9] width 10 height 10
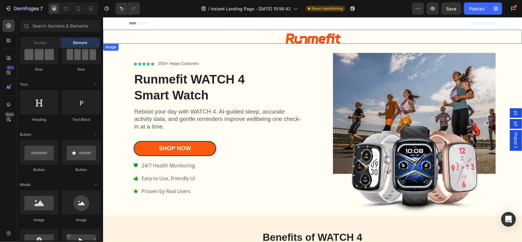
click at [259, 37] on div at bounding box center [312, 37] width 419 height 11
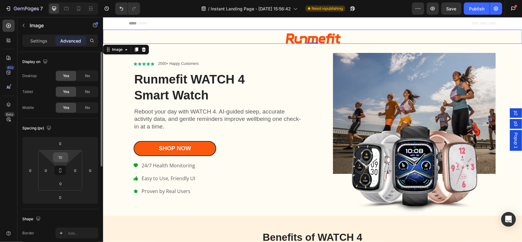
click at [65, 160] on input "10" at bounding box center [60, 157] width 12 height 9
click at [65, 159] on input "10" at bounding box center [60, 157] width 12 height 9
click at [65, 158] on input "10" at bounding box center [60, 157] width 12 height 9
type input "12"
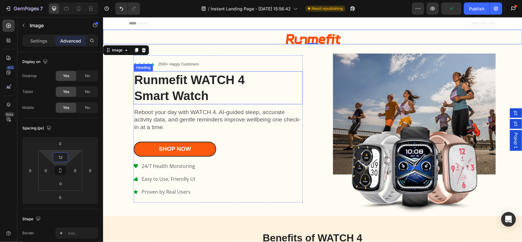
click at [274, 66] on div "Icon Icon Icon Icon Icon Icon List 2500+ Happy Customers Text Block Row" at bounding box center [217, 64] width 169 height 6
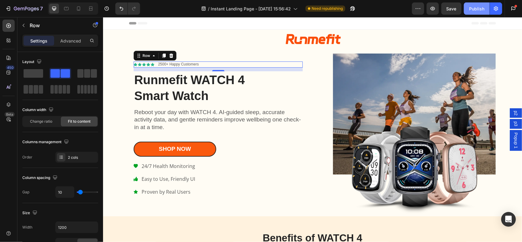
click at [477, 6] on div "Publish" at bounding box center [476, 9] width 15 height 6
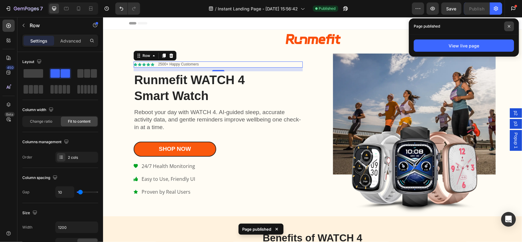
click at [510, 25] on icon at bounding box center [508, 26] width 3 height 3
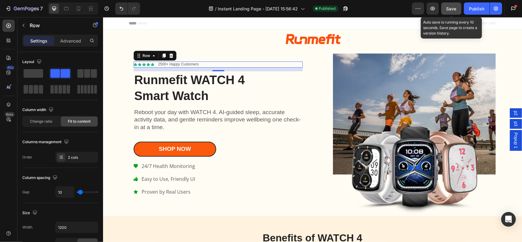
click at [449, 7] on span "Save" at bounding box center [451, 8] width 10 height 5
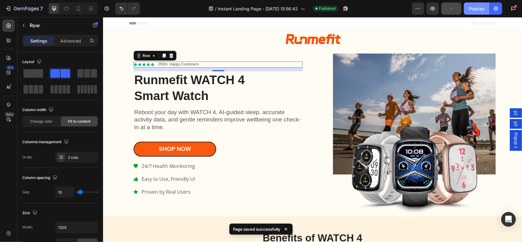
click at [475, 6] on div "Publish" at bounding box center [476, 9] width 15 height 6
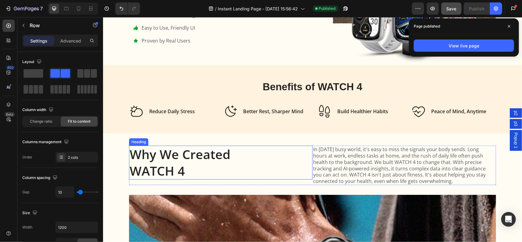
scroll to position [153, 0]
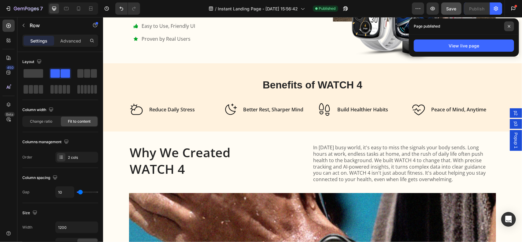
click at [510, 28] on icon at bounding box center [508, 26] width 3 height 3
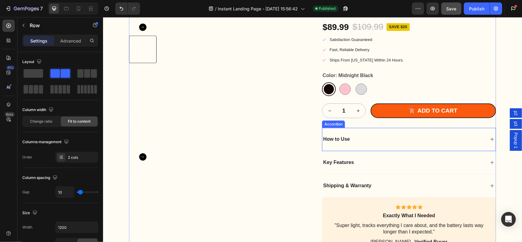
scroll to position [1773, 0]
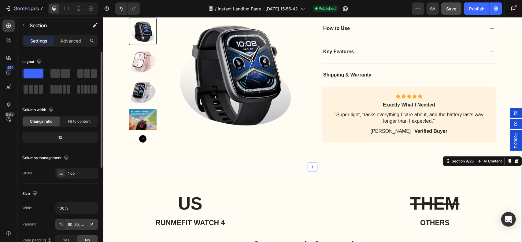
click at [76, 225] on div "80, 20, 80, 20" at bounding box center [77, 225] width 18 height 6
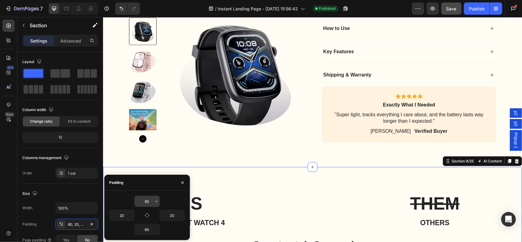
click at [150, 201] on input "80" at bounding box center [146, 201] width 25 height 11
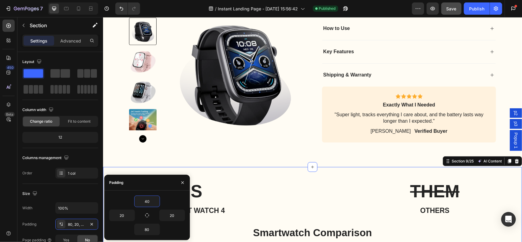
type input "4"
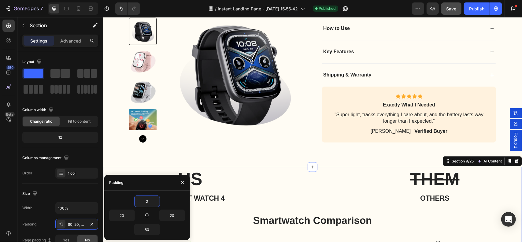
type input "20"
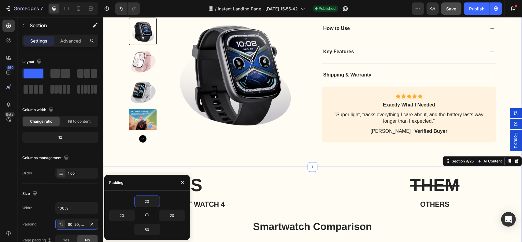
drag, startPoint x: 170, startPoint y: 157, endPoint x: 185, endPoint y: 155, distance: 14.5
click at [170, 157] on div "Product Images Runmefit WATCH 4 Product Title Icon Icon Icon Icon Icon Icon Lis…" at bounding box center [312, 4] width 419 height 326
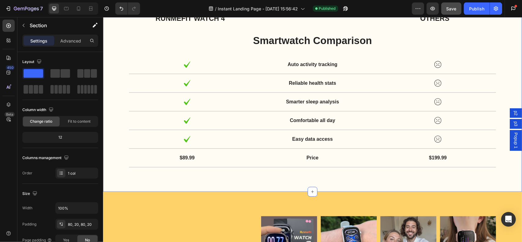
scroll to position [1956, 0]
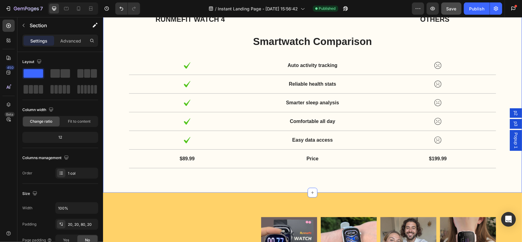
click at [243, 181] on div "US Heading RUNMEFIT WATCH 4 Heading THEM Heading others Heading Row Smartwatch …" at bounding box center [312, 87] width 419 height 211
click at [87, 221] on div "20, 20, 80, 20" at bounding box center [76, 224] width 43 height 11
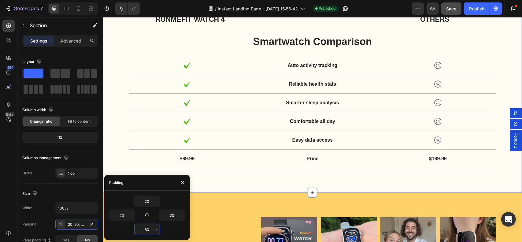
click at [151, 231] on input "80" at bounding box center [146, 229] width 25 height 11
type input "40"
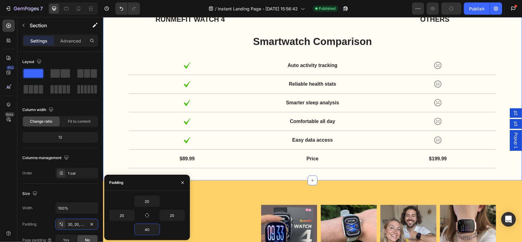
click at [461, 11] on button "button" at bounding box center [451, 8] width 20 height 12
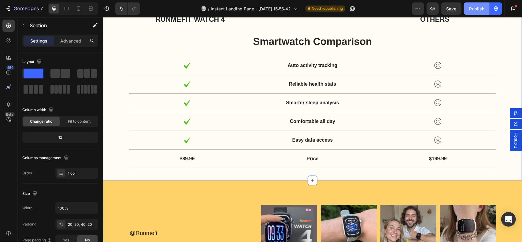
click at [481, 10] on div "Publish" at bounding box center [476, 9] width 15 height 6
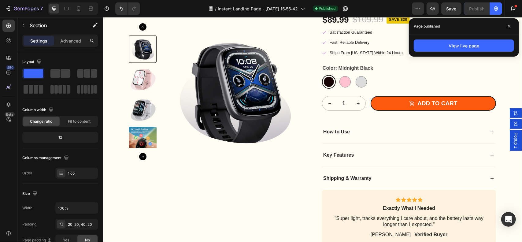
scroll to position [1528, 0]
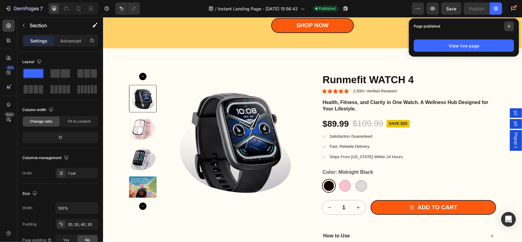
click at [509, 24] on span at bounding box center [509, 26] width 10 height 10
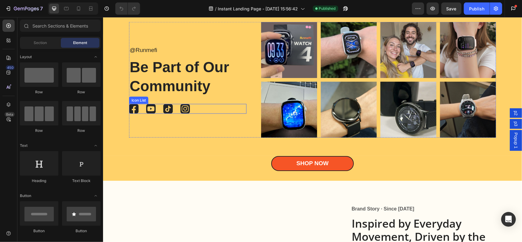
scroll to position [2098, 0]
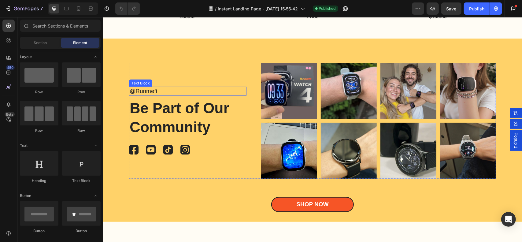
click at [149, 89] on p "@Runmefi" at bounding box center [187, 91] width 116 height 8
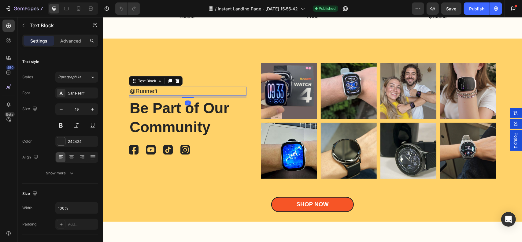
click at [157, 89] on p "@Runmefi" at bounding box center [187, 91] width 116 height 8
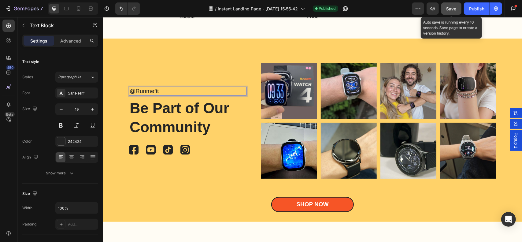
click at [455, 7] on span "Save" at bounding box center [451, 8] width 10 height 5
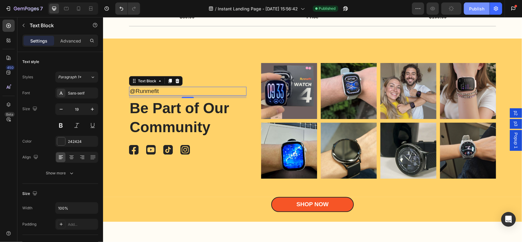
drag, startPoint x: 473, startPoint y: 11, endPoint x: 327, endPoint y: 117, distance: 180.2
click at [473, 11] on div "Publish" at bounding box center [476, 9] width 15 height 6
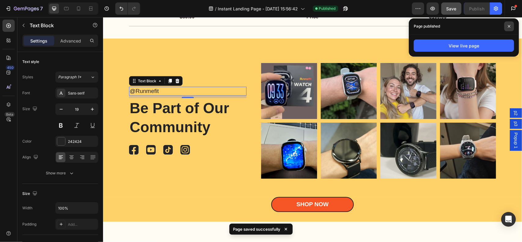
click at [509, 25] on icon at bounding box center [508, 26] width 3 height 3
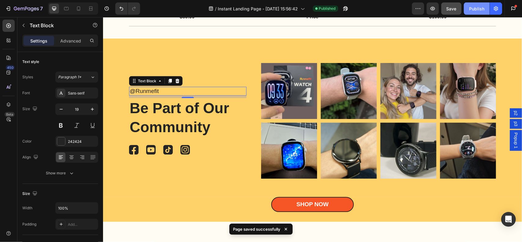
click at [479, 9] on div "Publish" at bounding box center [476, 9] width 15 height 6
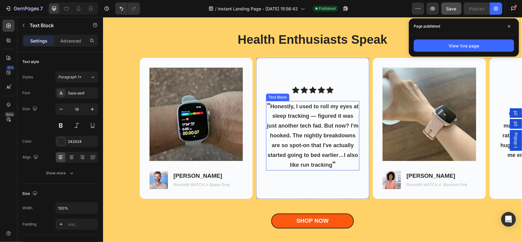
scroll to position [1365, 0]
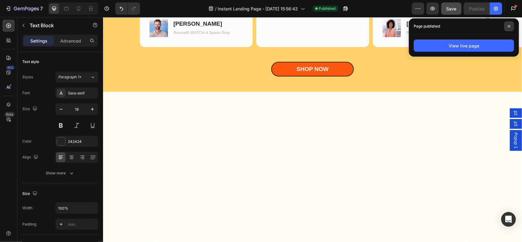
drag, startPoint x: 507, startPoint y: 26, endPoint x: 256, endPoint y: 27, distance: 251.3
click at [507, 26] on icon at bounding box center [508, 26] width 3 height 3
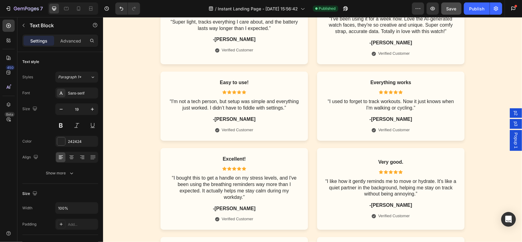
scroll to position [2526, 0]
